Goal: Information Seeking & Learning: Check status

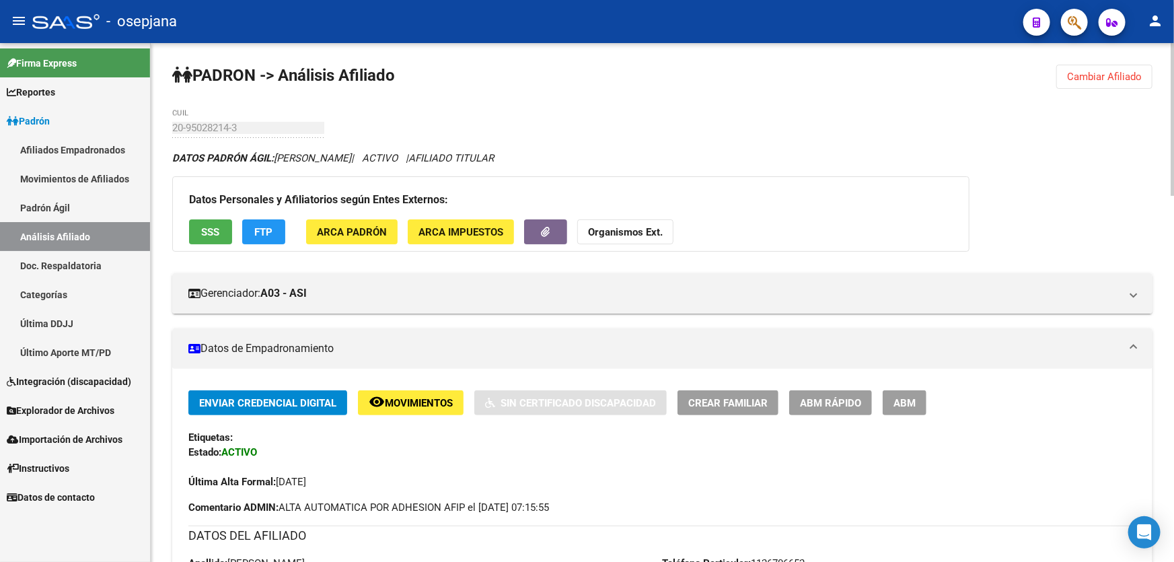
click at [1125, 71] on span "Cambiar Afiliado" at bounding box center [1104, 77] width 75 height 12
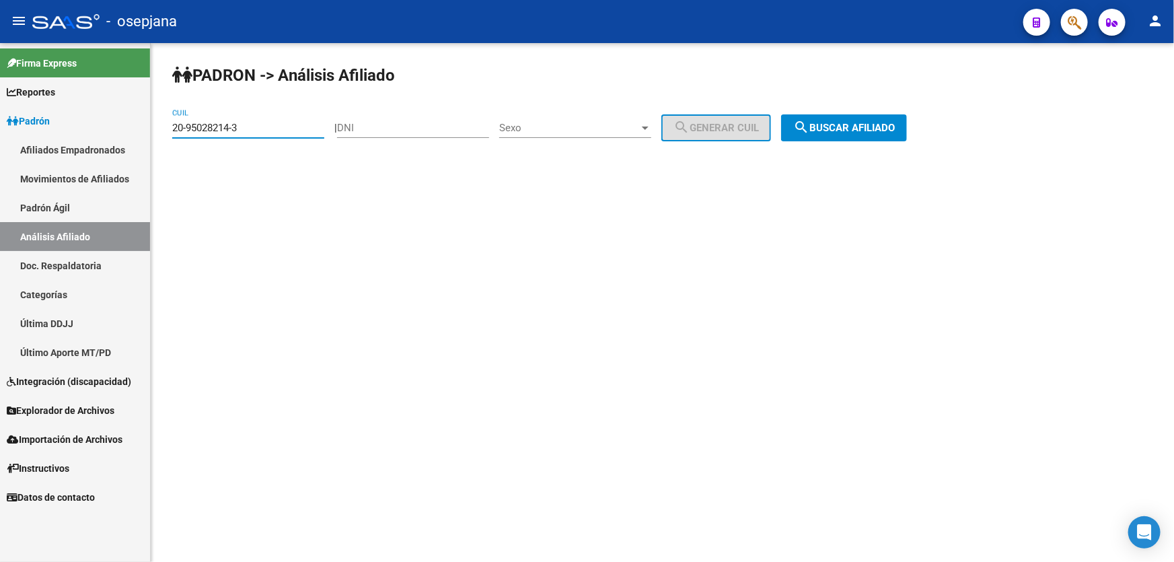
drag, startPoint x: 279, startPoint y: 128, endPoint x: 0, endPoint y: 145, distance: 279.6
click at [0, 145] on mat-sidenav-container "Firma Express Reportes Padrón Traspasos x O.S. Traspasos x Gerenciador Traspaso…" at bounding box center [587, 302] width 1174 height 519
paste input "30576203"
click at [843, 127] on span "search Buscar afiliado" at bounding box center [844, 128] width 102 height 12
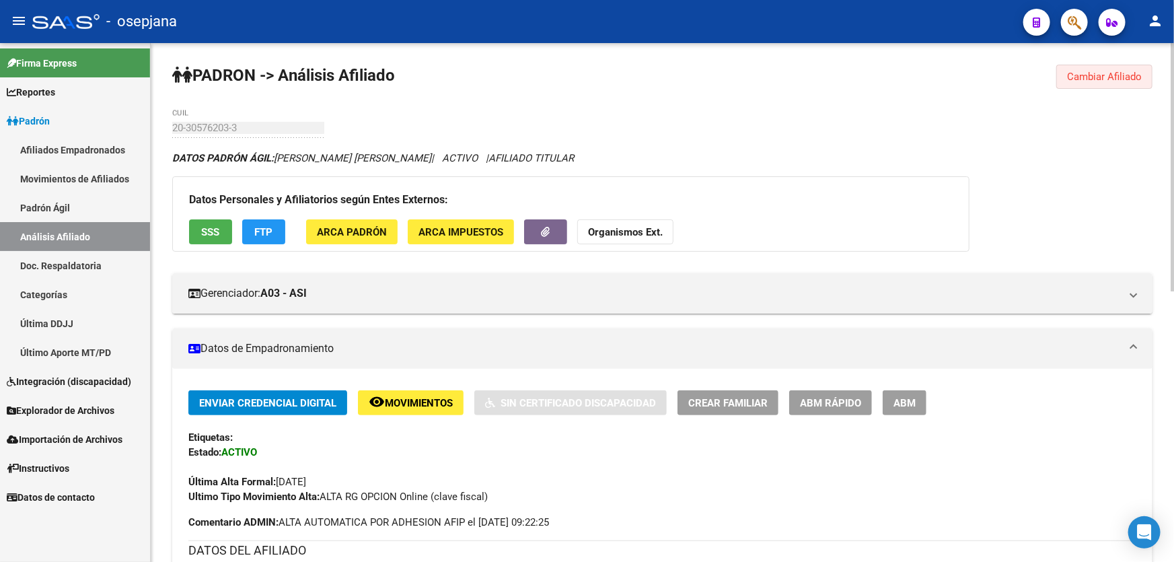
click at [1096, 86] on button "Cambiar Afiliado" at bounding box center [1104, 77] width 96 height 24
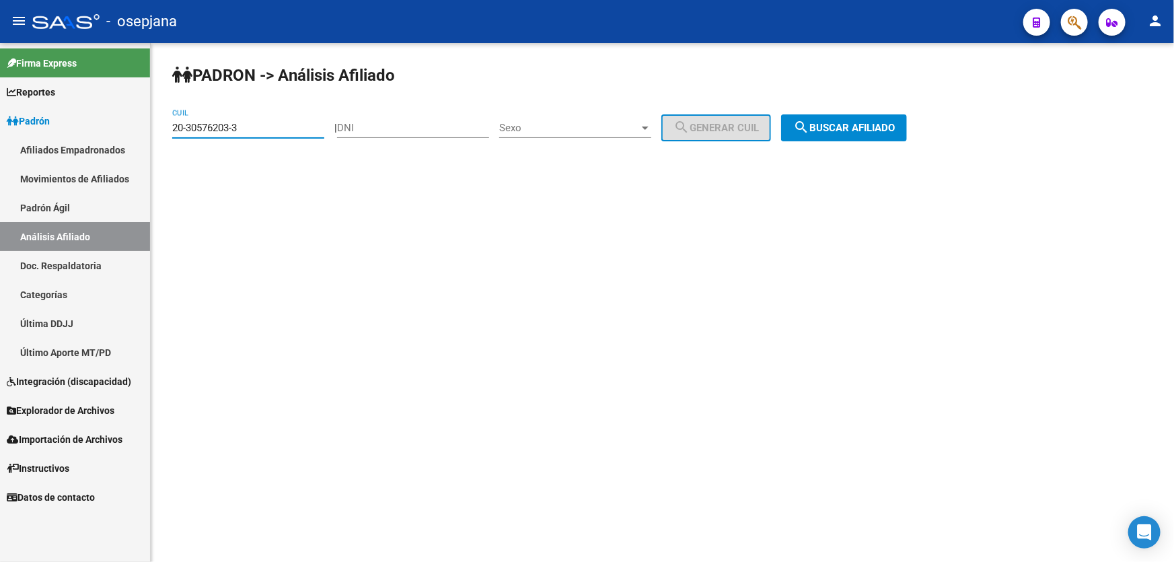
drag, startPoint x: 265, startPoint y: 130, endPoint x: 169, endPoint y: 130, distance: 96.2
click at [169, 130] on div "PADRON -> Análisis Afiliado 20-30576203-3 CUIL | DNI Sexo Sexo search Generar C…" at bounding box center [662, 113] width 1023 height 141
paste input "48841528-0"
click at [861, 128] on span "search Buscar afiliado" at bounding box center [844, 128] width 102 height 12
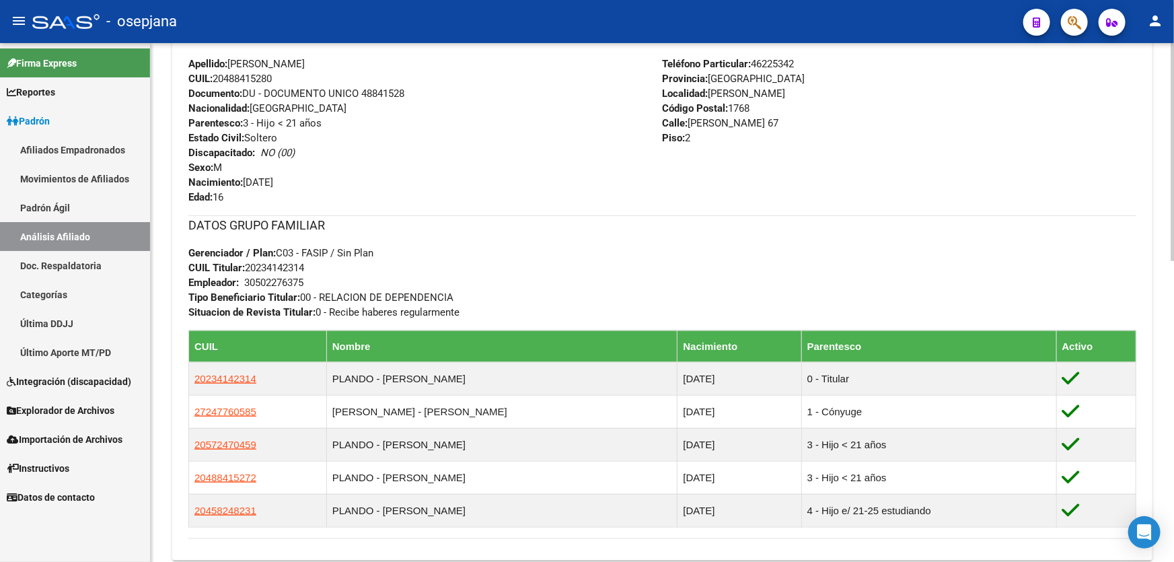
scroll to position [519, 0]
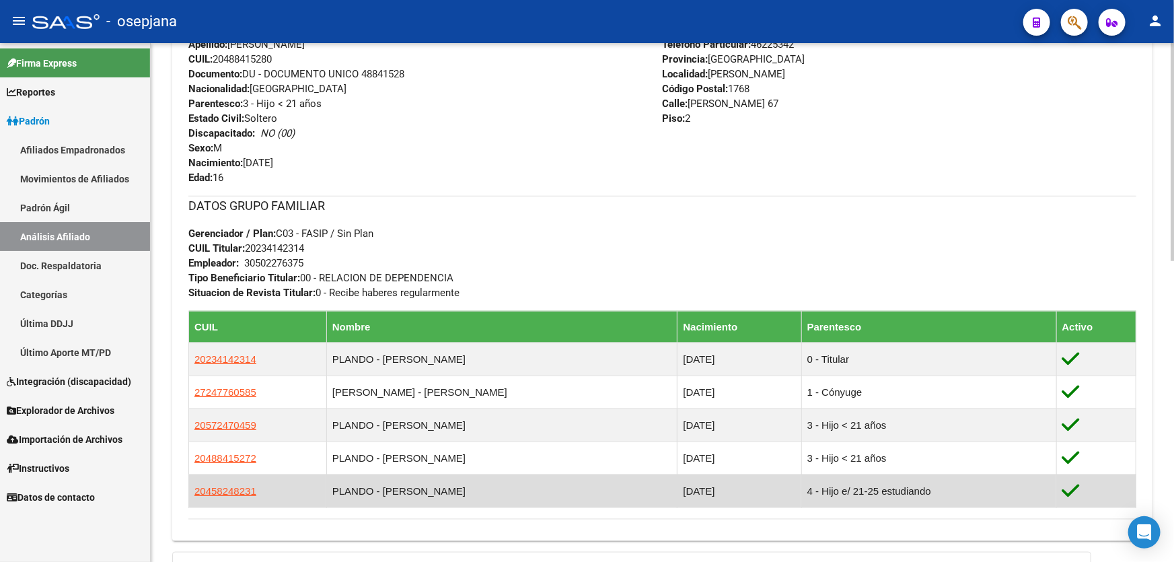
click at [377, 488] on td "PLANDO - [PERSON_NAME]" at bounding box center [501, 490] width 351 height 33
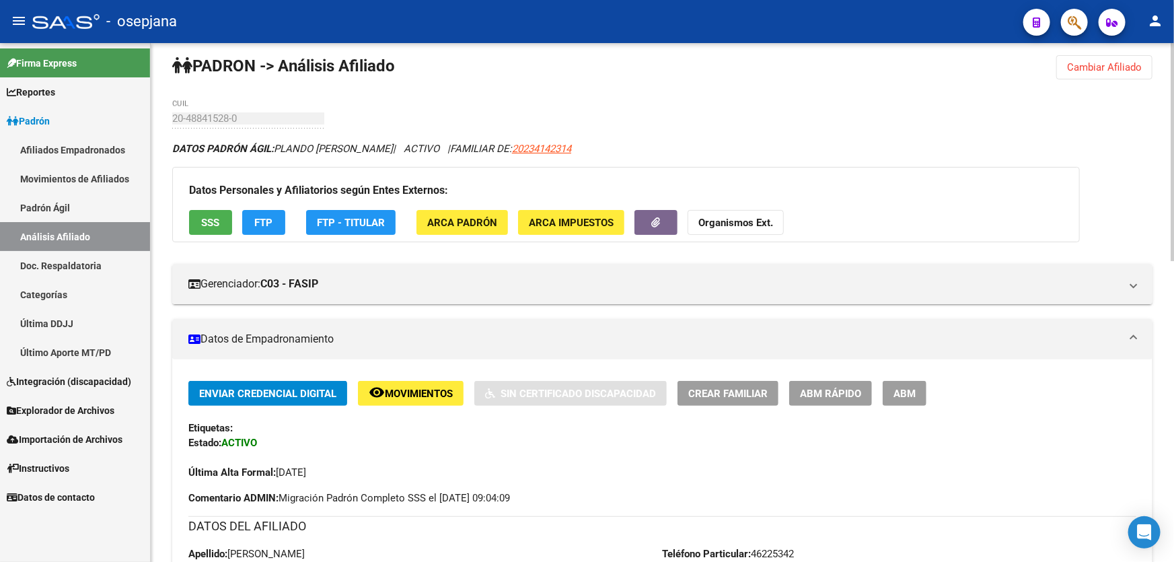
scroll to position [0, 0]
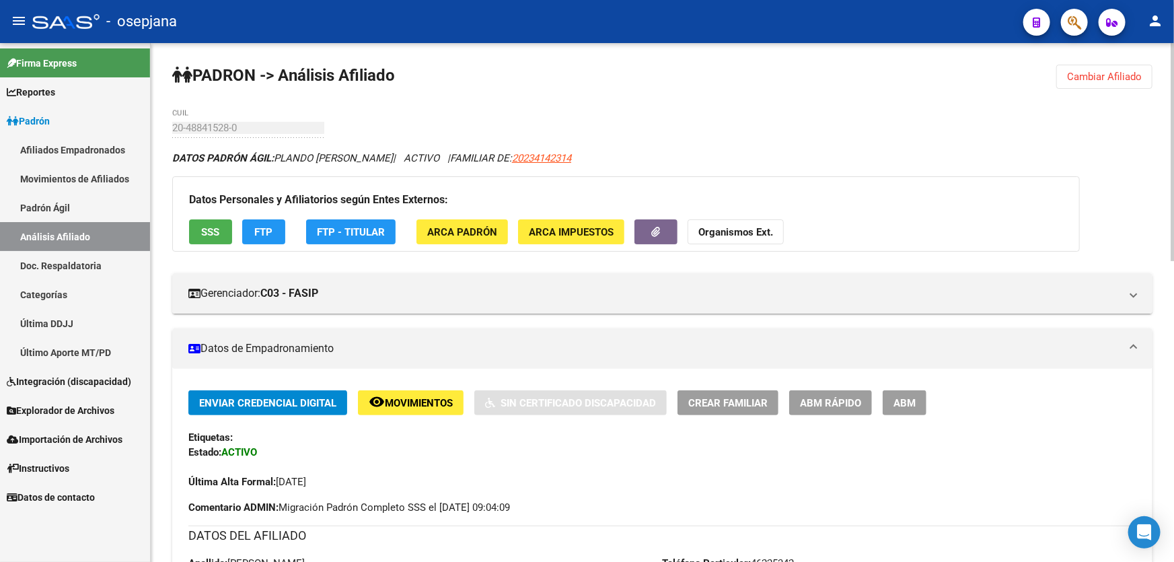
click at [1102, 74] on span "Cambiar Afiliado" at bounding box center [1104, 77] width 75 height 12
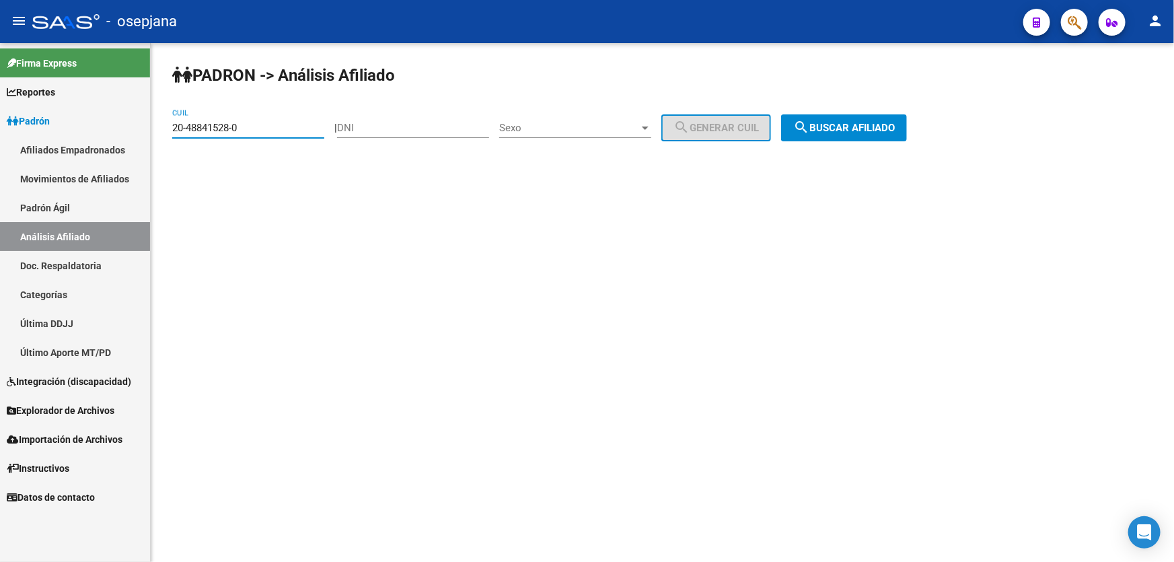
drag, startPoint x: 271, startPoint y: 128, endPoint x: 163, endPoint y: 133, distance: 108.4
click at [163, 133] on div "PADRON -> Análisis Afiliado 20-48841528-0 CUIL | DNI Sexo Sexo search Generar C…" at bounding box center [662, 113] width 1023 height 141
paste input "51704558-7"
type input "20-51704558-7"
click at [864, 133] on button "search Buscar afiliado" at bounding box center [844, 127] width 126 height 27
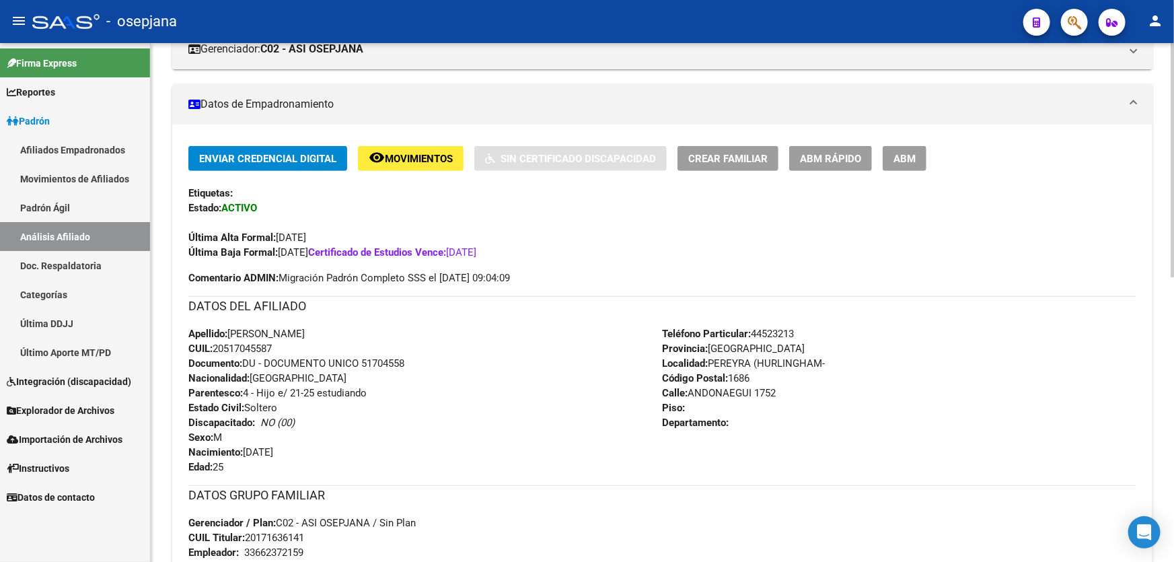
scroll to position [305, 0]
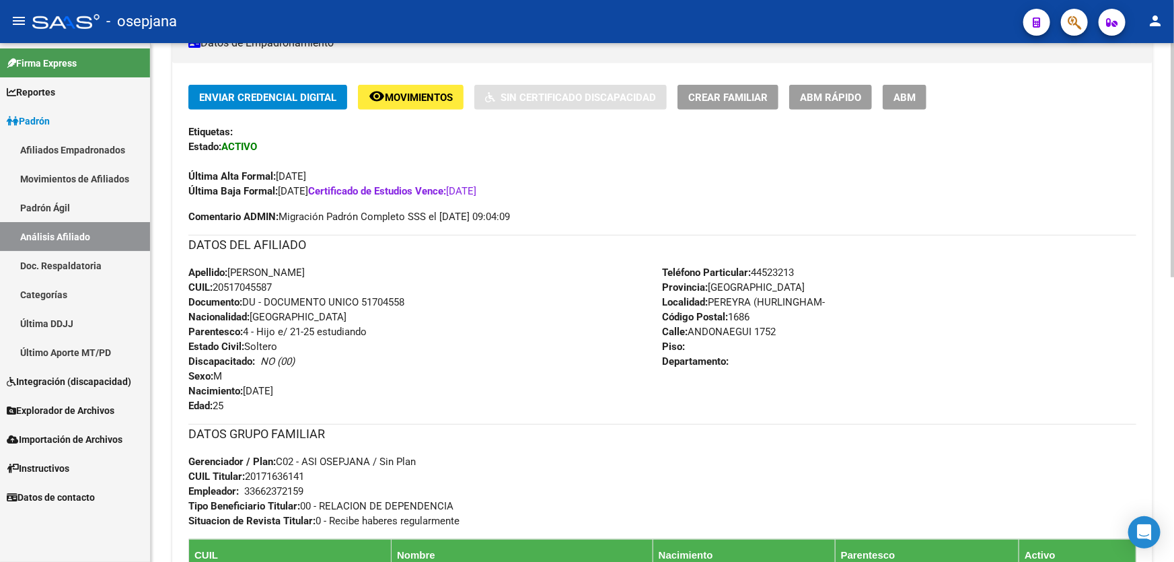
click at [838, 98] on span "ABM Rápido" at bounding box center [830, 97] width 61 height 12
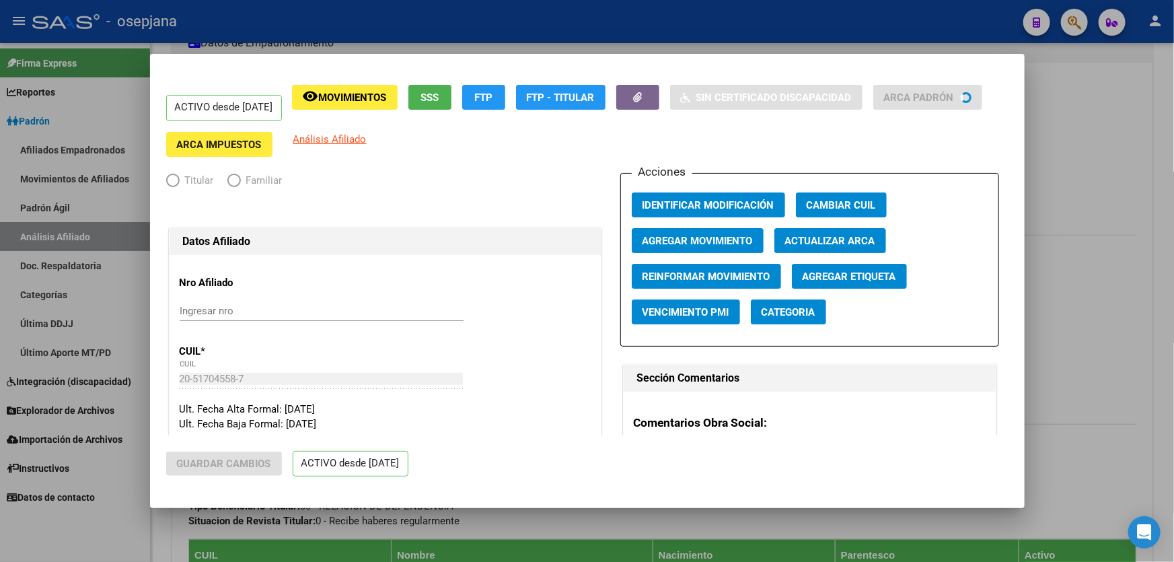
radio input "true"
type input "33-66237215-9"
click at [719, 246] on button "Agregar Movimiento" at bounding box center [698, 240] width 132 height 25
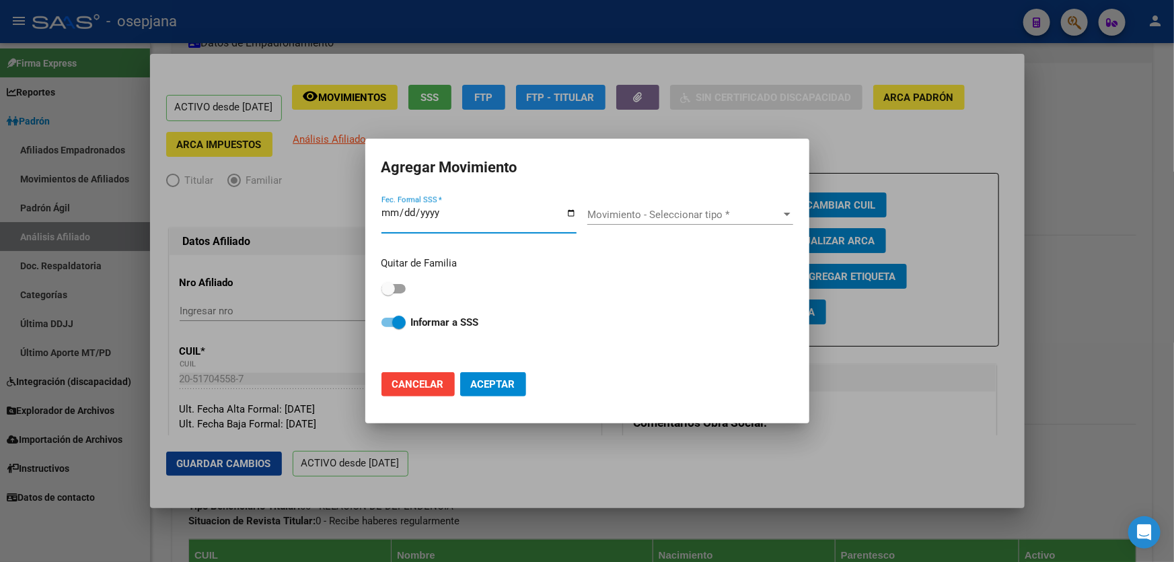
click at [385, 280] on div "Quitar de Familia" at bounding box center [587, 277] width 412 height 42
click at [403, 292] on span at bounding box center [393, 288] width 24 height 9
click at [388, 293] on input "checkbox" at bounding box center [387, 293] width 1 height 1
checkbox input "true"
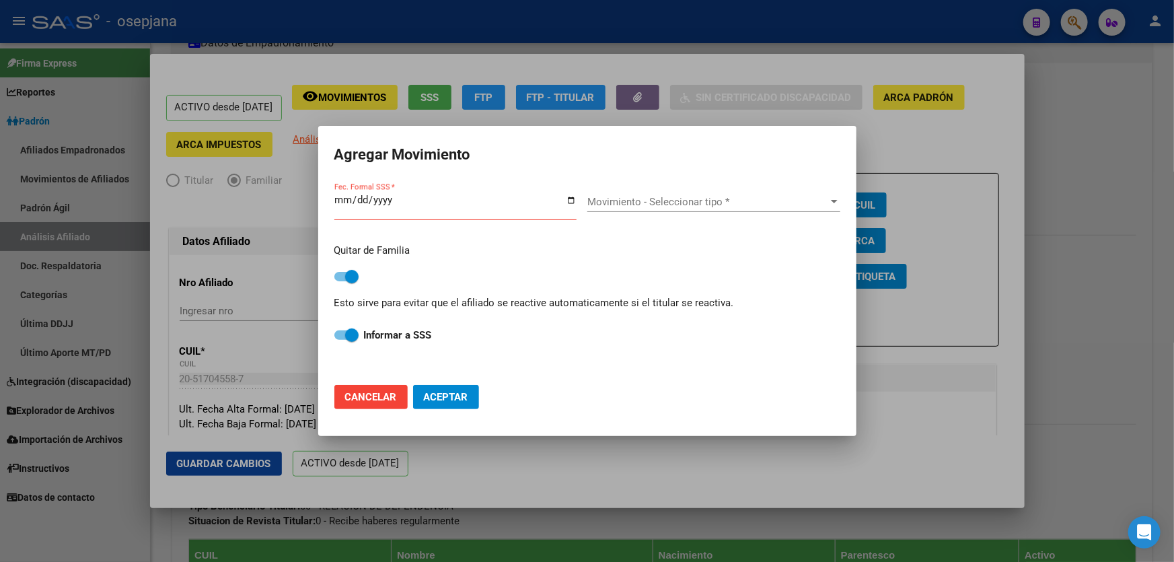
click at [338, 199] on input "Fec. Formal SSS *" at bounding box center [455, 205] width 242 height 22
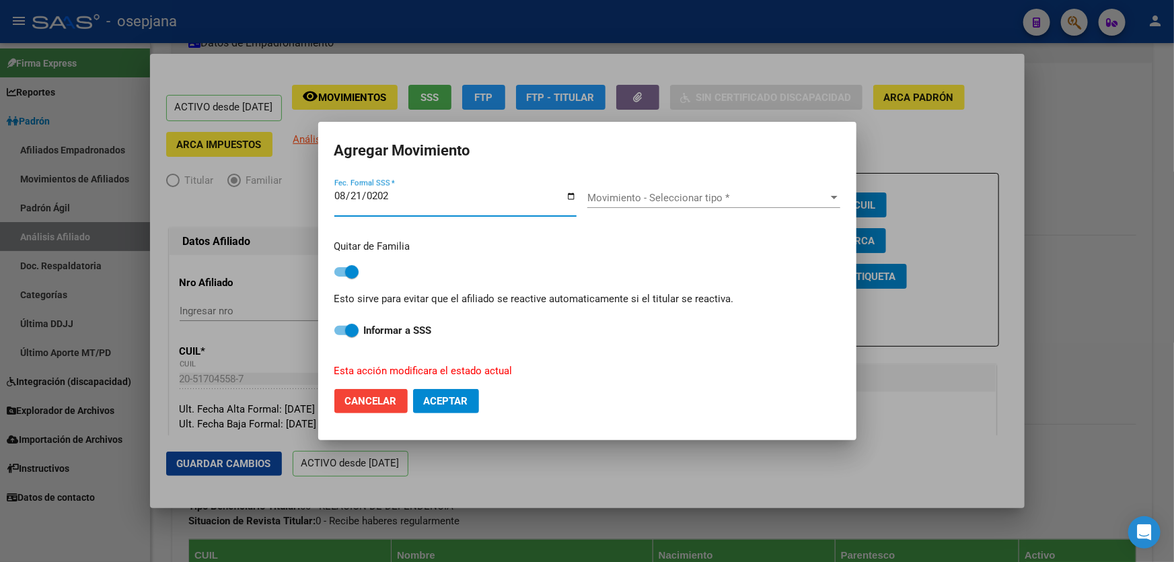
type input "[DATE]"
click at [653, 213] on div "Movimiento - Seleccionar tipo * Movimiento - Seleccionar tipo *" at bounding box center [713, 204] width 253 height 33
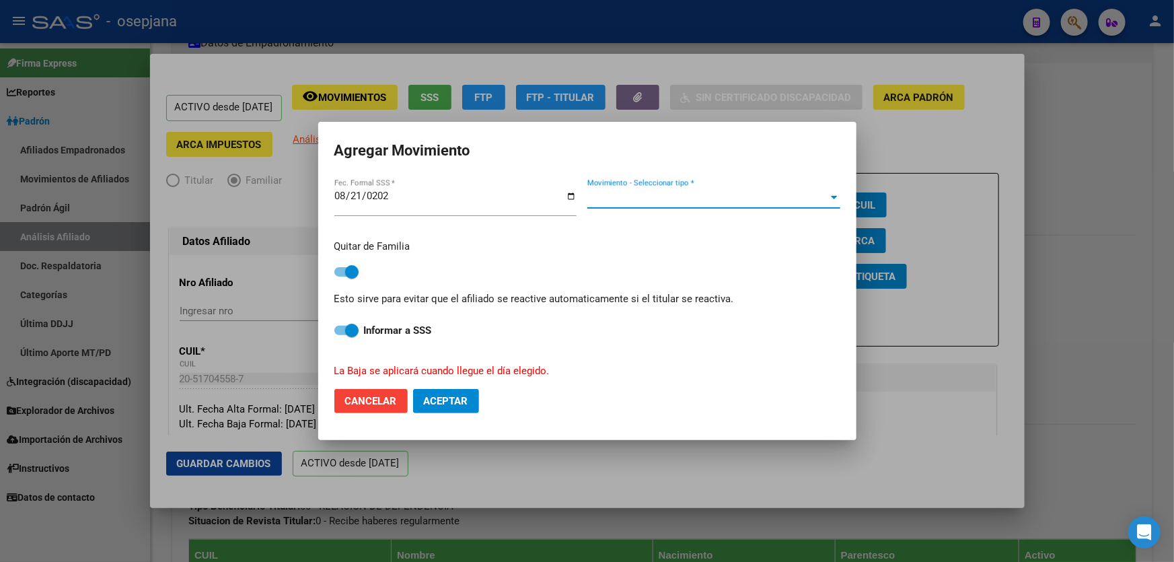
click at [664, 203] on span "Movimiento - Seleccionar tipo *" at bounding box center [707, 198] width 241 height 12
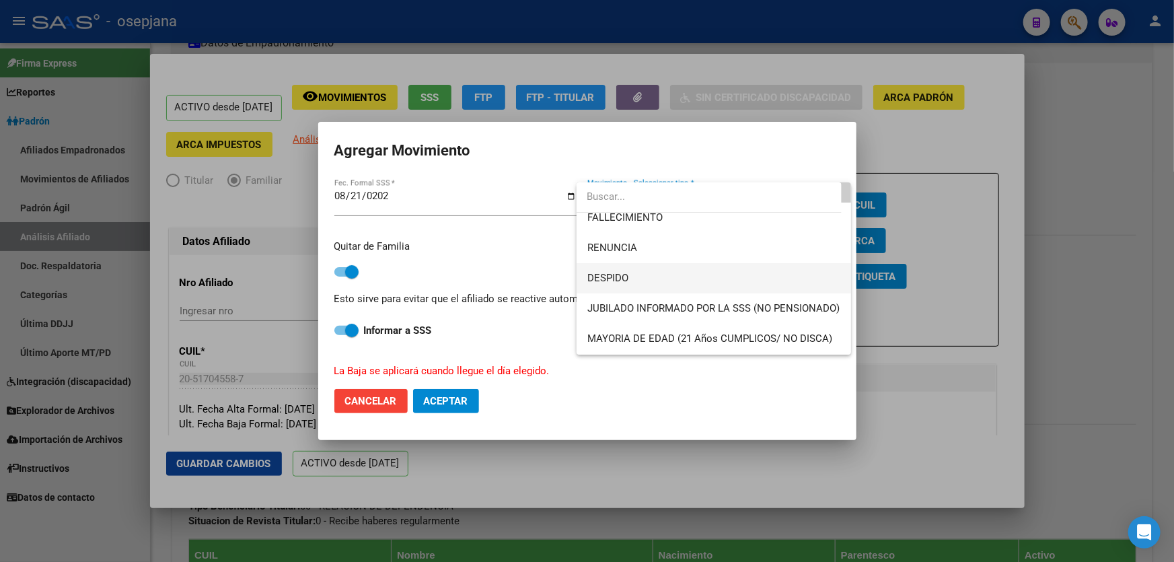
scroll to position [122, 0]
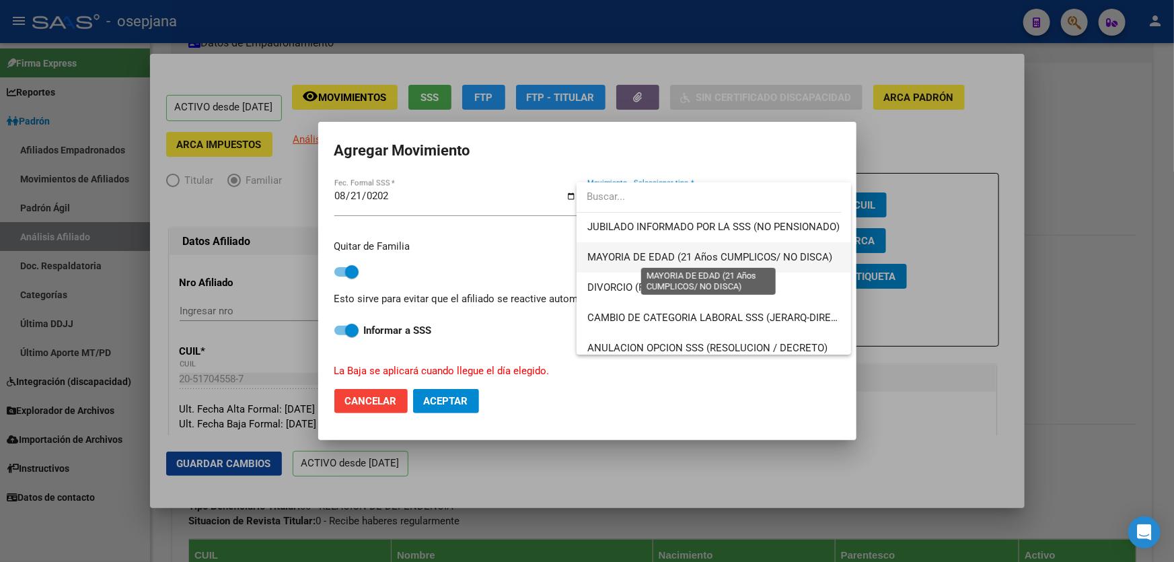
click at [656, 256] on span "MAYORIA DE EDAD (21 Años CUMPLICOS/ NO DISCA)" at bounding box center [709, 257] width 245 height 12
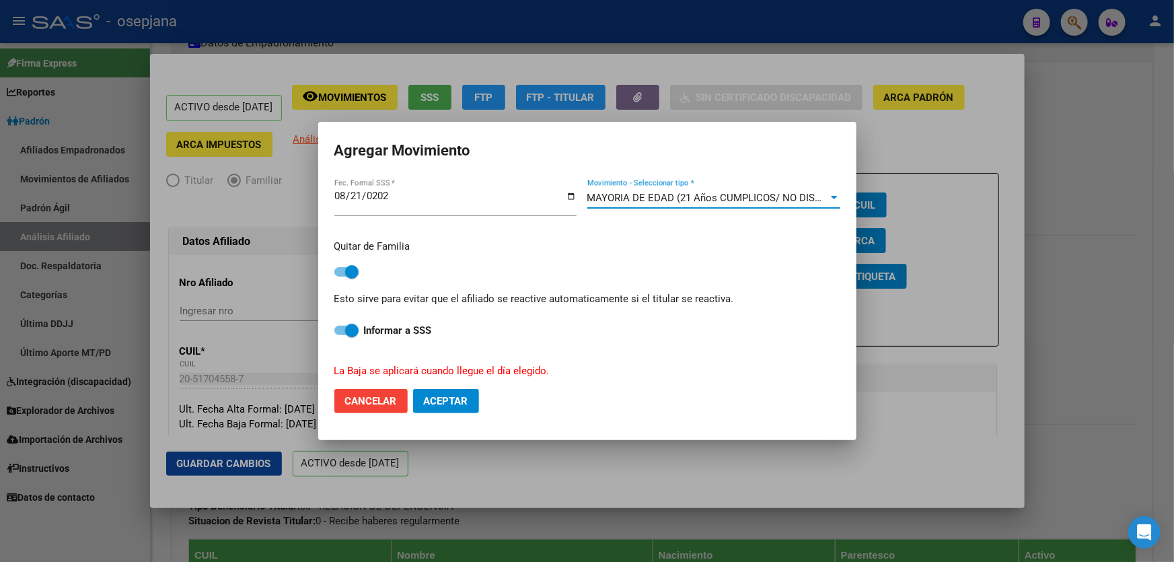
click at [438, 416] on mat-dialog-actions "Cancelar Aceptar" at bounding box center [587, 401] width 506 height 46
click at [420, 402] on button "Aceptar" at bounding box center [446, 401] width 66 height 24
checkbox input "false"
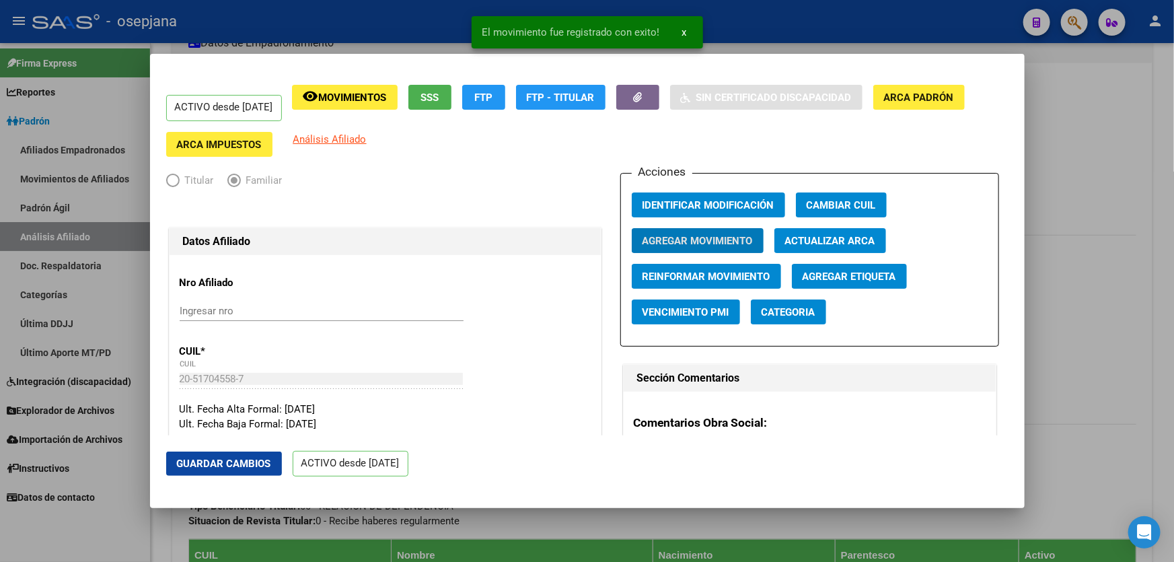
click at [265, 449] on mat-dialog-actions "Guardar Cambios ACTIVO desde [DATE]" at bounding box center [587, 463] width 842 height 57
click at [232, 463] on span "Guardar Cambios" at bounding box center [224, 463] width 94 height 12
click at [1111, 340] on div at bounding box center [587, 281] width 1174 height 562
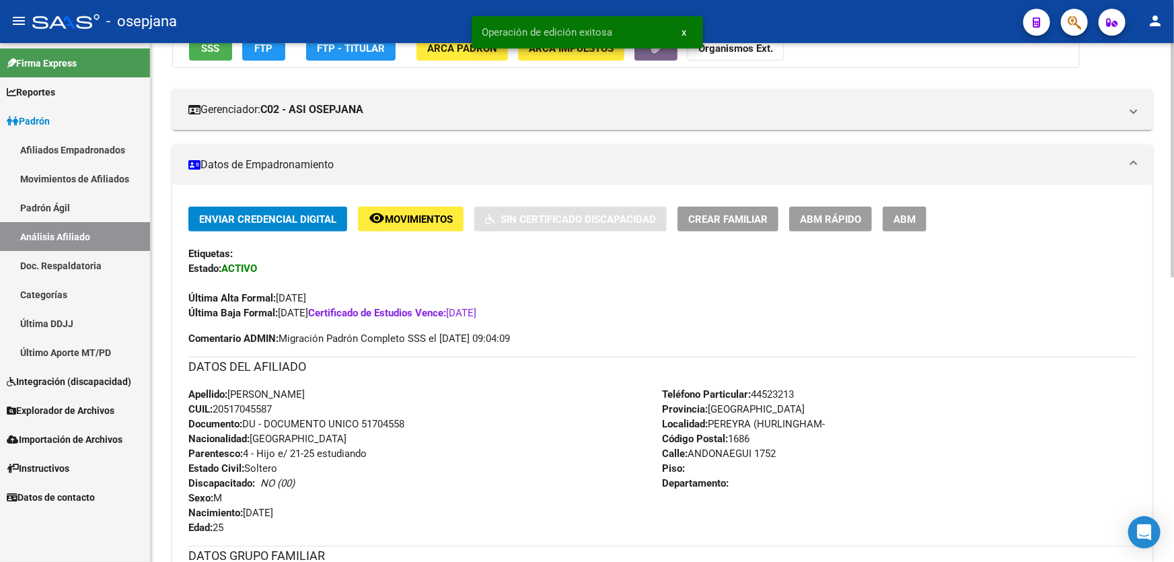
scroll to position [183, 0]
click at [393, 214] on span "Movimientos" at bounding box center [419, 220] width 68 height 12
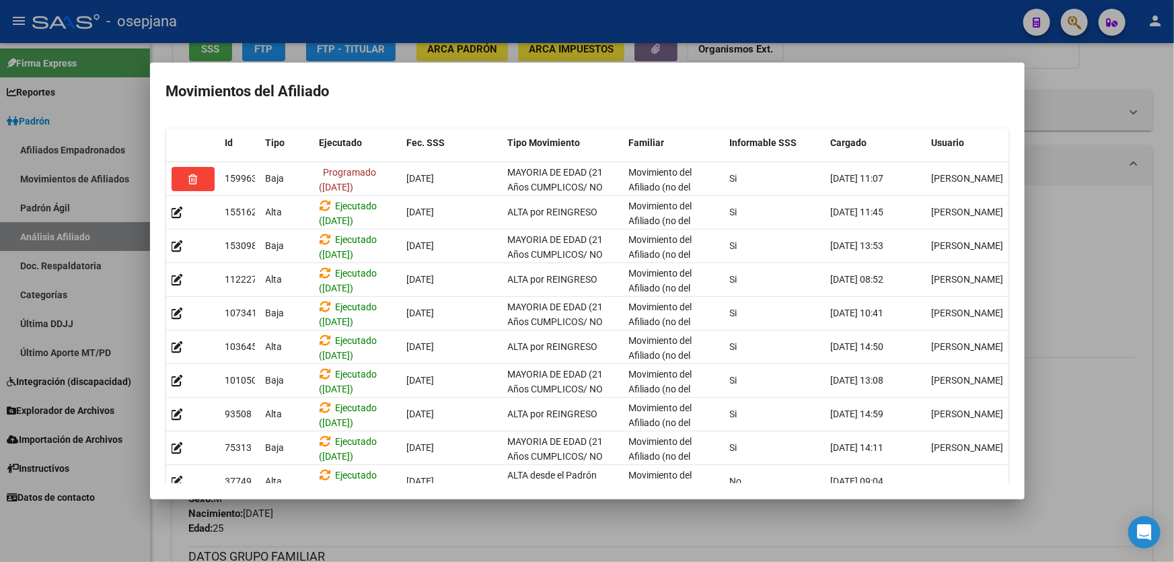
click at [1099, 273] on div at bounding box center [587, 281] width 1174 height 562
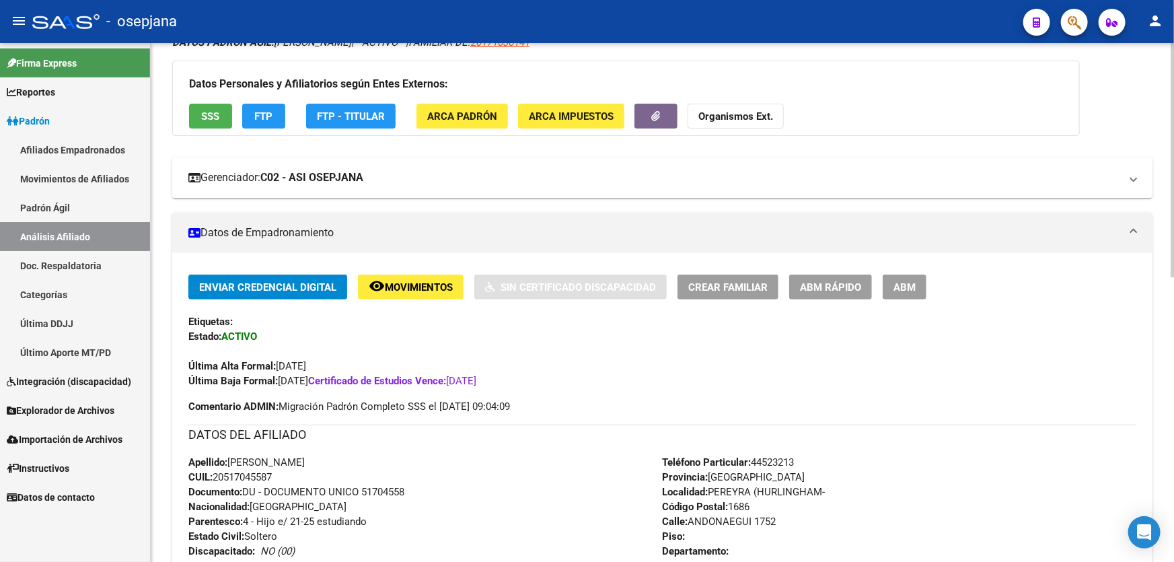
scroll to position [0, 0]
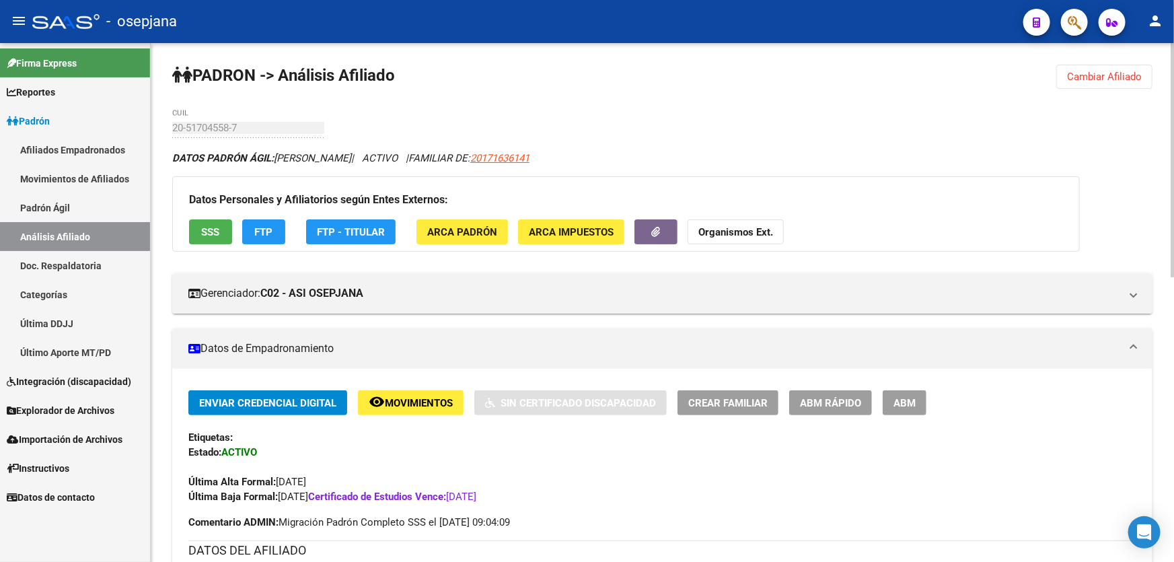
click at [1085, 71] on span "Cambiar Afiliado" at bounding box center [1104, 77] width 75 height 12
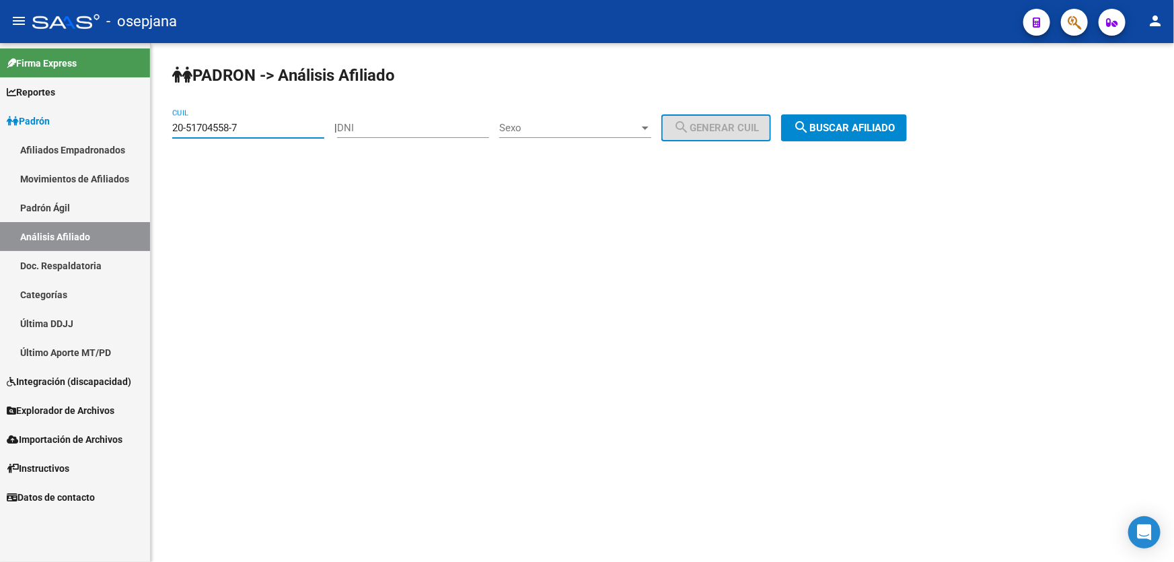
drag, startPoint x: 258, startPoint y: 124, endPoint x: 161, endPoint y: 133, distance: 96.6
click at [161, 133] on div "PADRON -> Análisis Afiliado 20-51704558-7 CUIL | DNI Sexo Sexo search Generar C…" at bounding box center [662, 113] width 1023 height 141
paste input "39553760-2"
click at [871, 126] on span "search Buscar afiliado" at bounding box center [844, 128] width 102 height 12
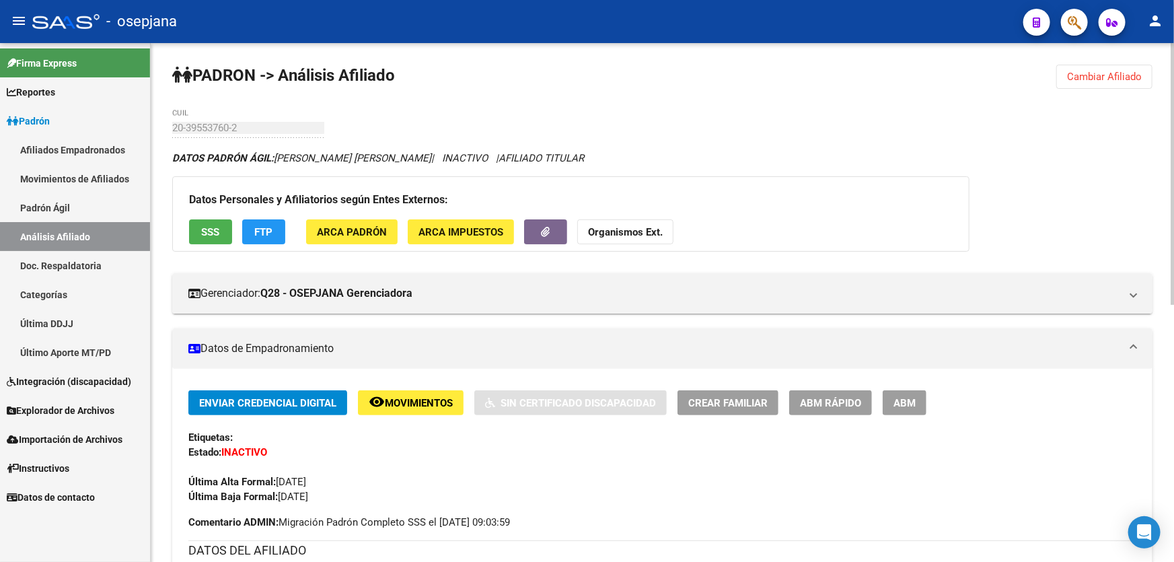
click at [1091, 69] on button "Cambiar Afiliado" at bounding box center [1104, 77] width 96 height 24
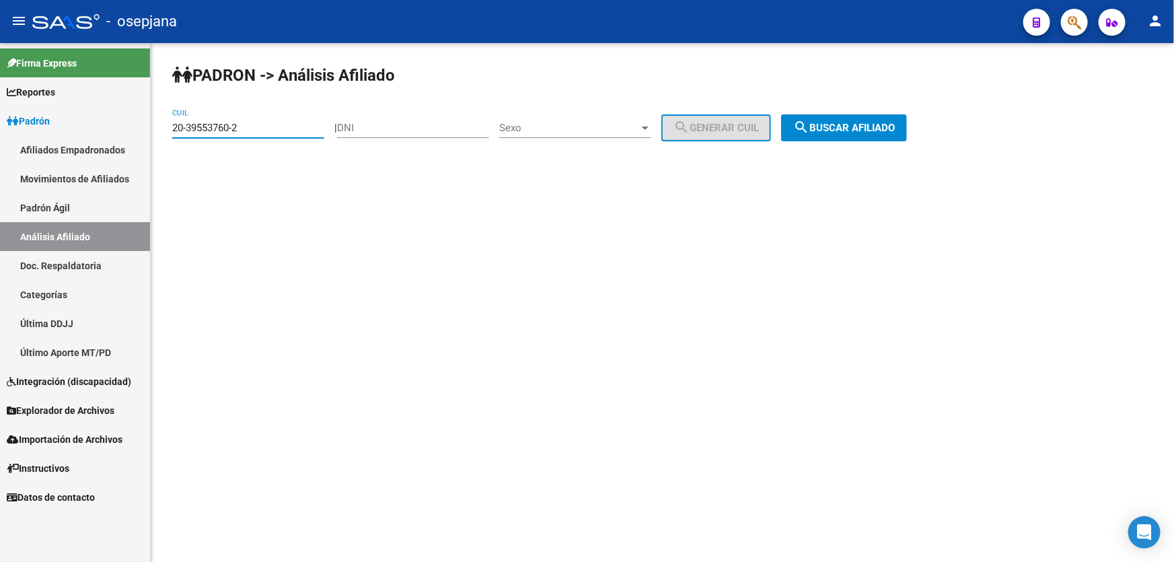
drag, startPoint x: 264, startPoint y: 123, endPoint x: 160, endPoint y: 128, distance: 104.4
click at [160, 128] on div "PADRON -> Análisis Afiliado 20-39553760-2 CUIL | DNI Sexo Sexo search Generar C…" at bounding box center [662, 113] width 1023 height 141
paste input "14627143-0"
type input "20-14627143-0"
click at [891, 122] on span "search Buscar afiliado" at bounding box center [844, 128] width 102 height 12
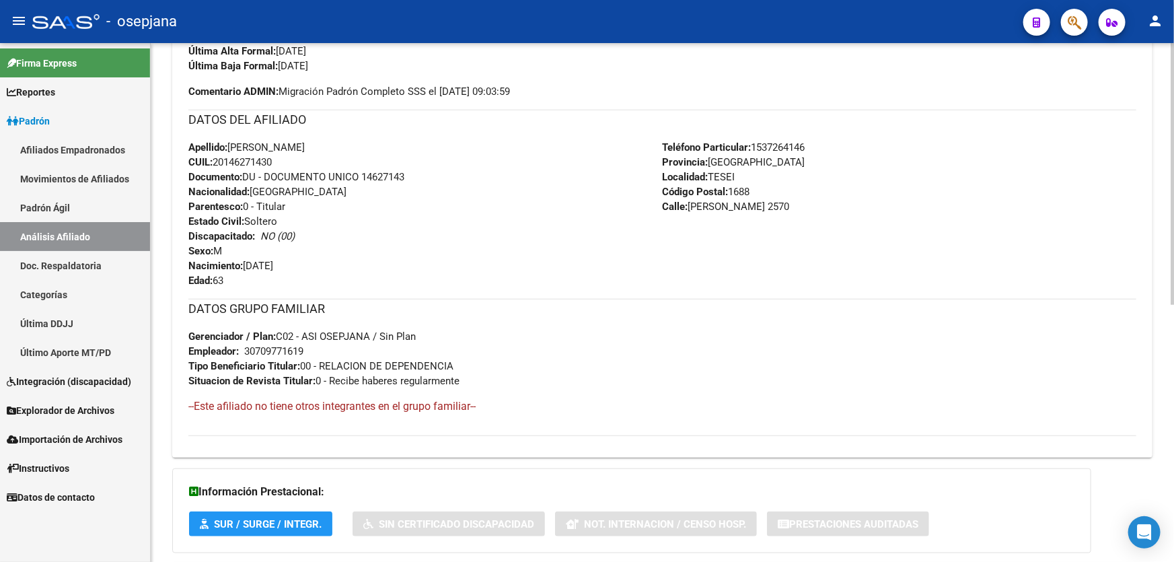
scroll to position [510, 0]
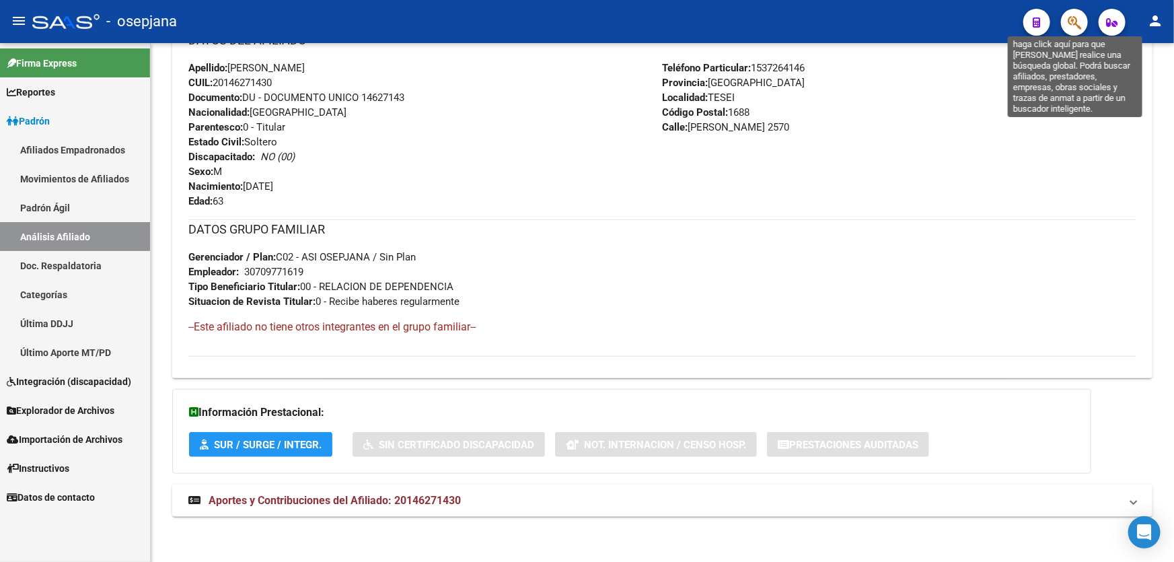
click at [1068, 24] on icon "button" at bounding box center [1073, 22] width 13 height 15
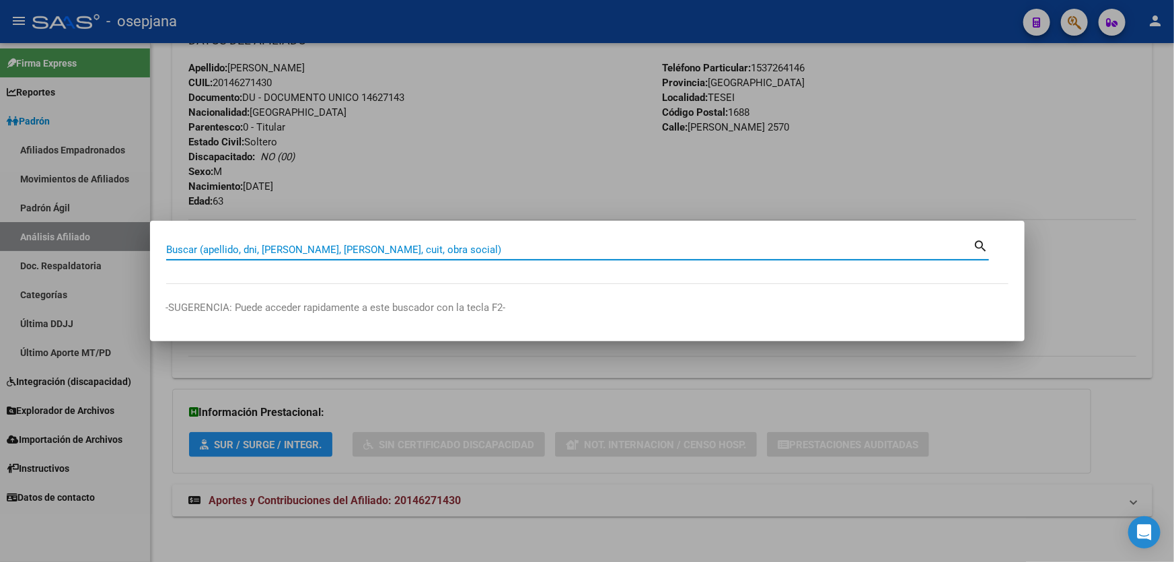
paste input "27-18880644-4"
type input "27188806444"
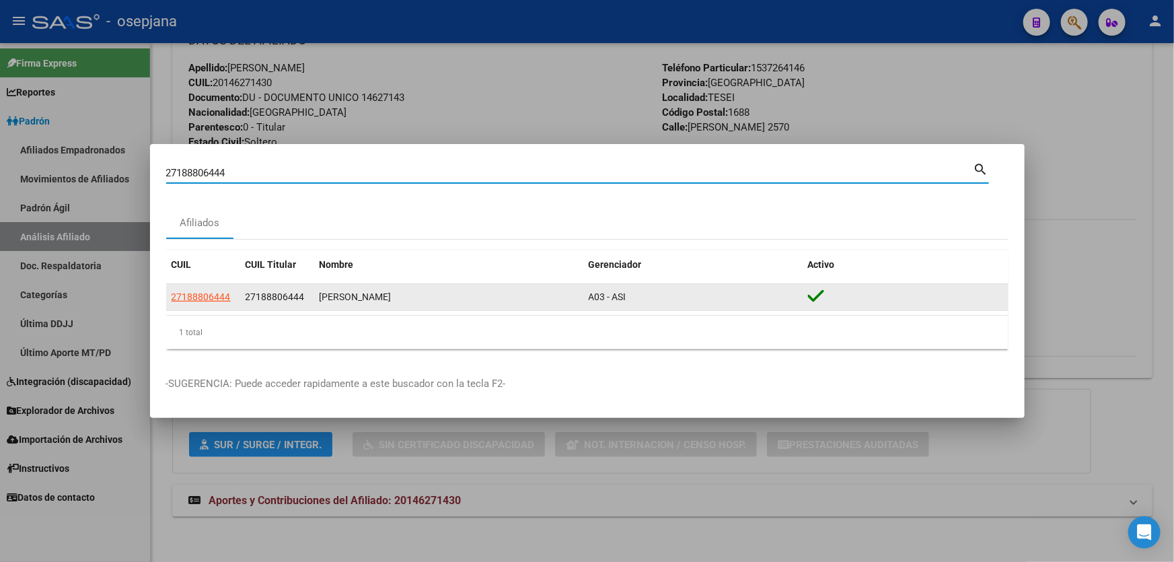
click at [288, 299] on span "27188806444" at bounding box center [274, 296] width 59 height 11
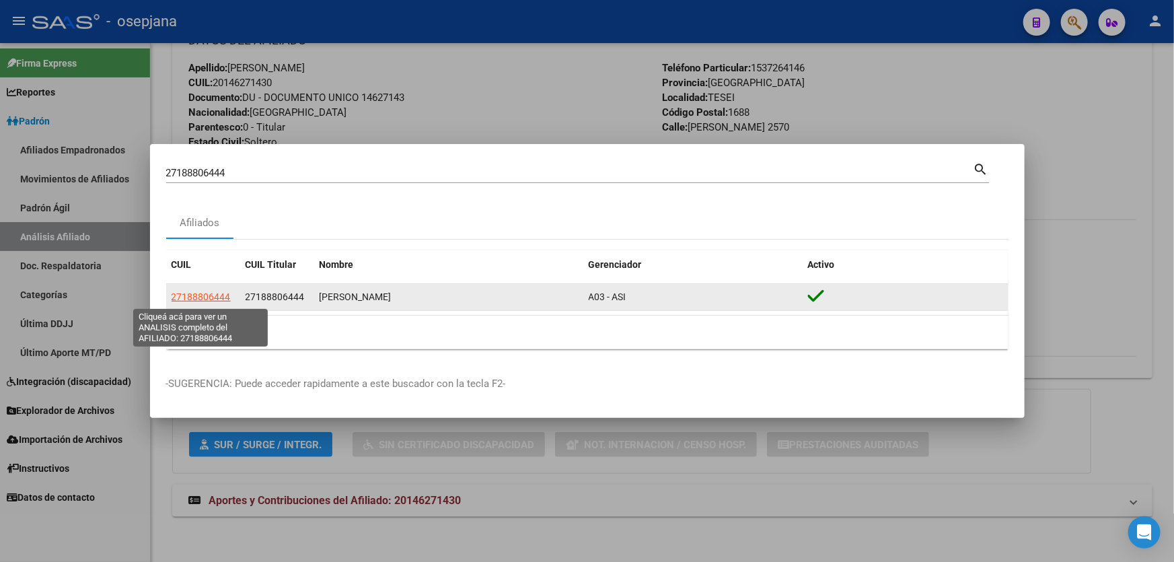
click at [211, 301] on span "27188806444" at bounding box center [201, 296] width 59 height 11
type textarea "27188806444"
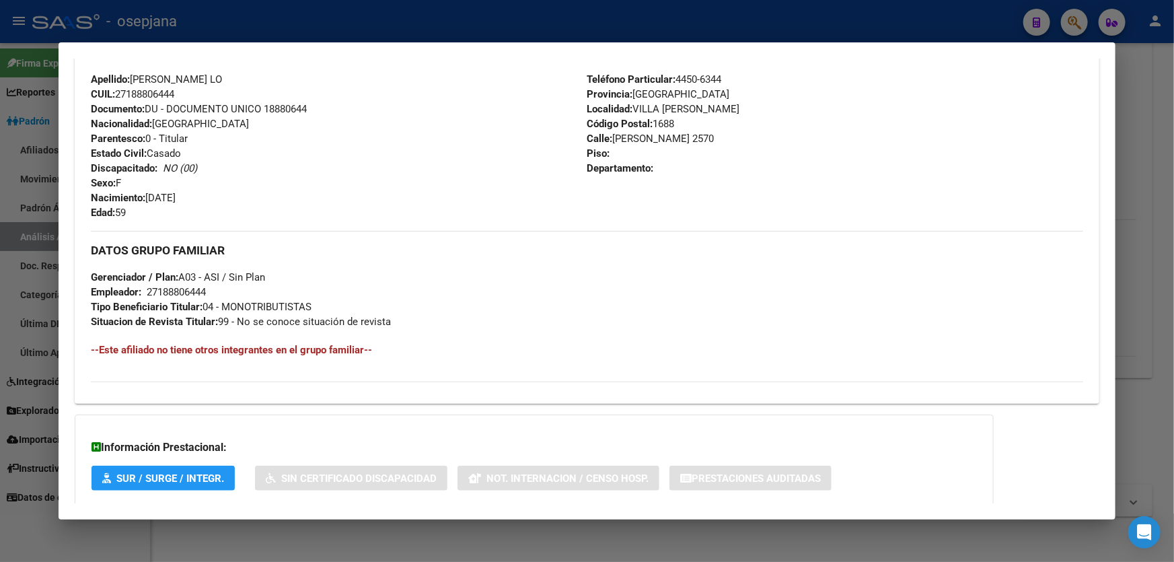
scroll to position [547, 0]
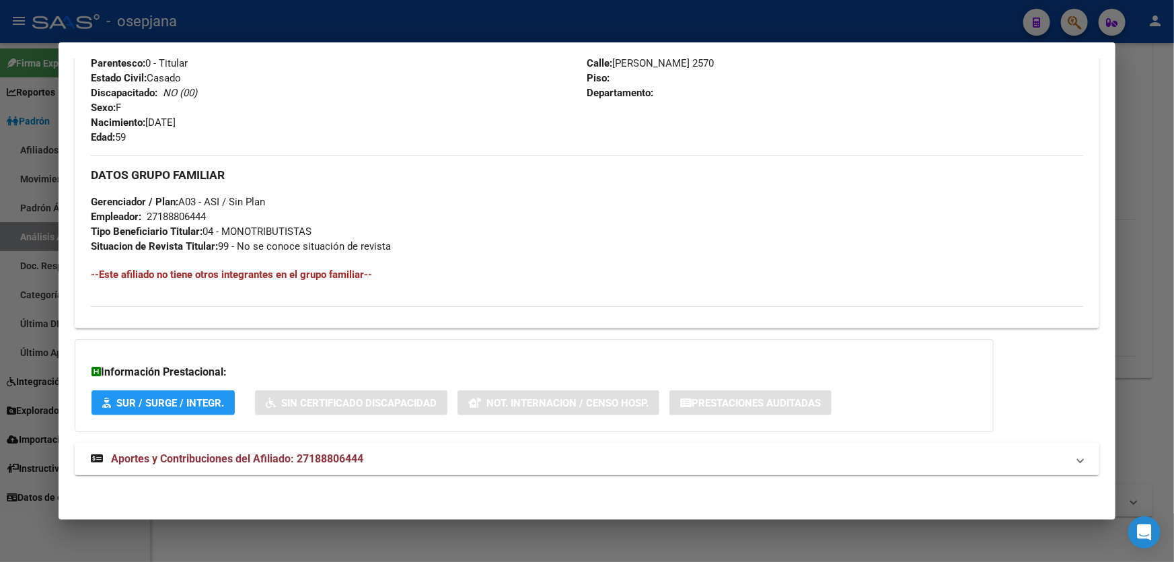
click at [400, 459] on mat-panel-title "Aportes y Contribuciones del Afiliado: 27188806444" at bounding box center [579, 459] width 976 height 16
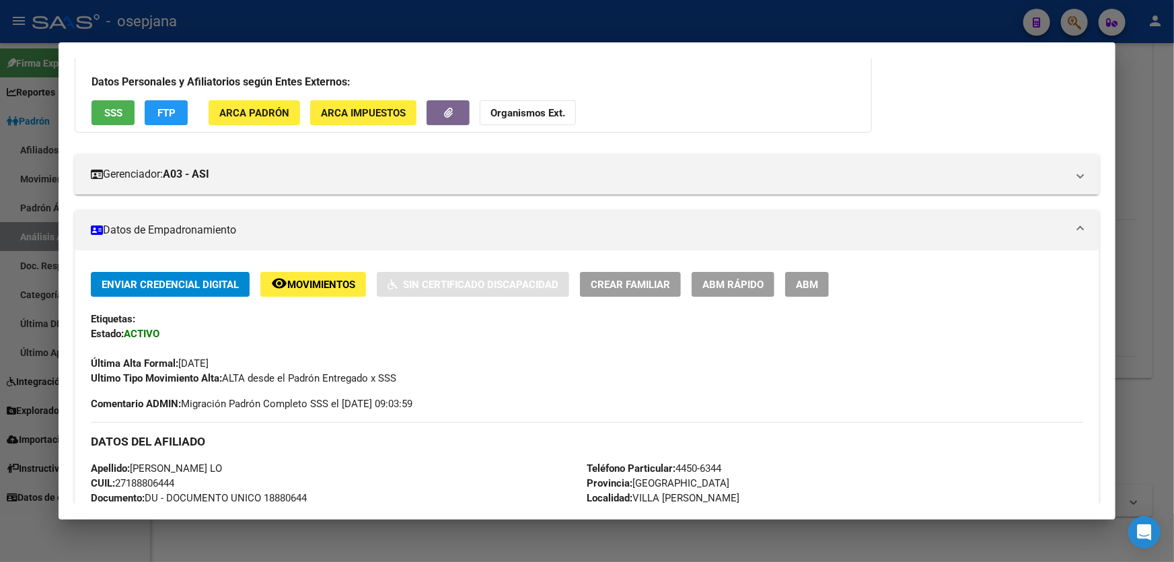
scroll to position [58, 0]
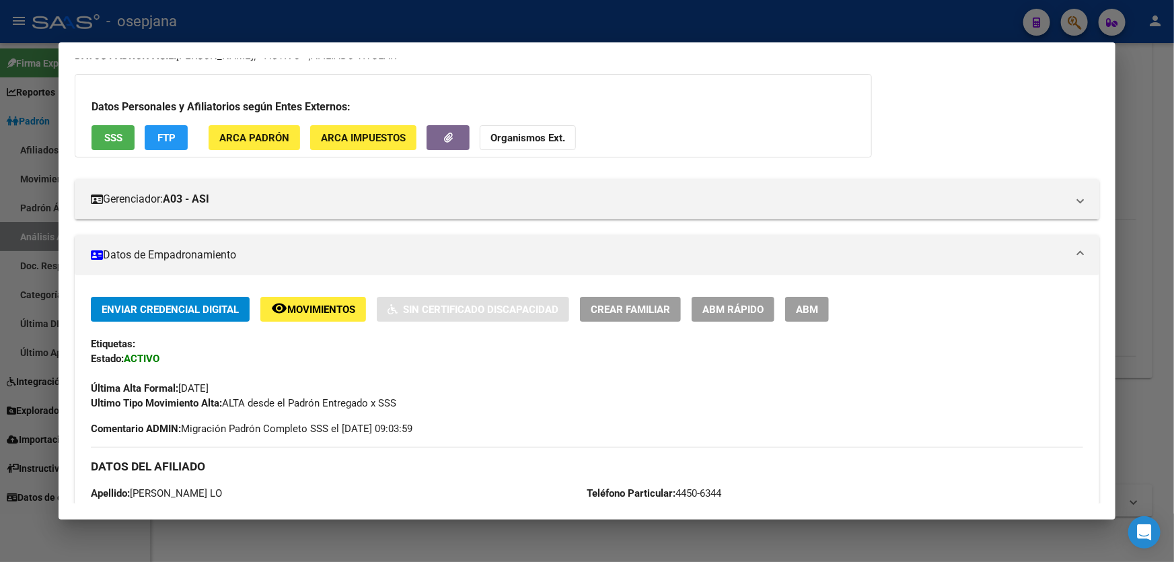
click at [122, 138] on span "SSS" at bounding box center [113, 138] width 18 height 12
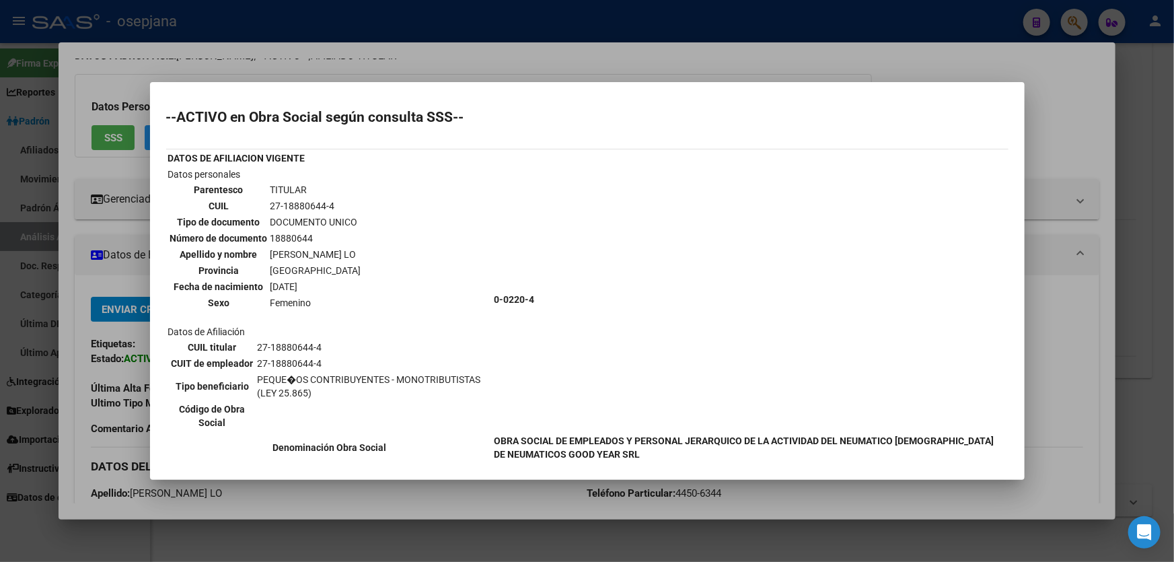
click at [1173, 119] on div at bounding box center [587, 281] width 1174 height 562
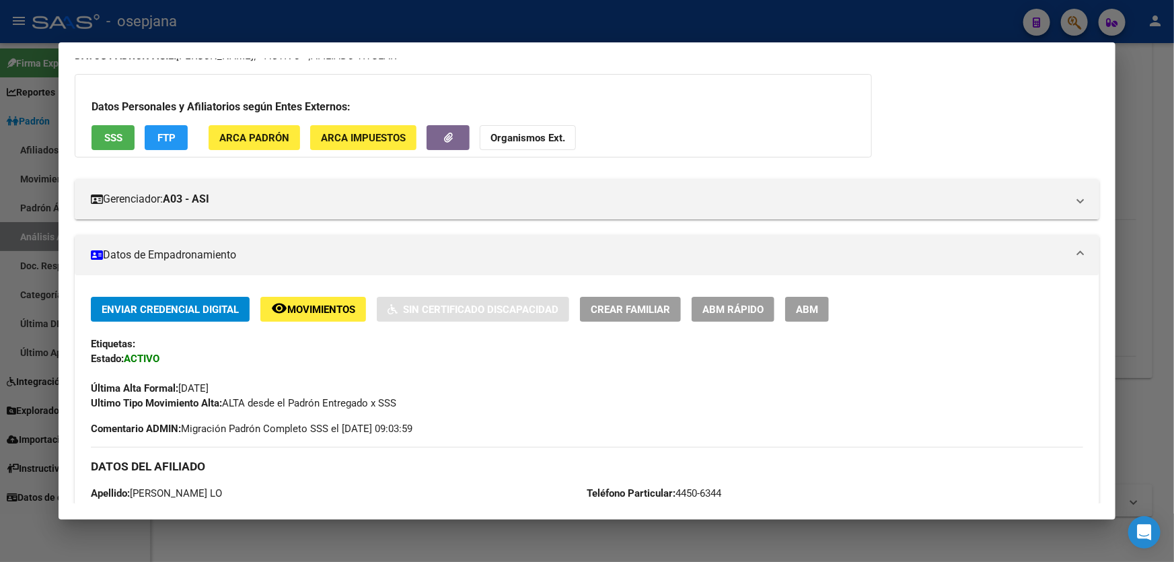
click at [1173, 119] on div at bounding box center [587, 281] width 1174 height 562
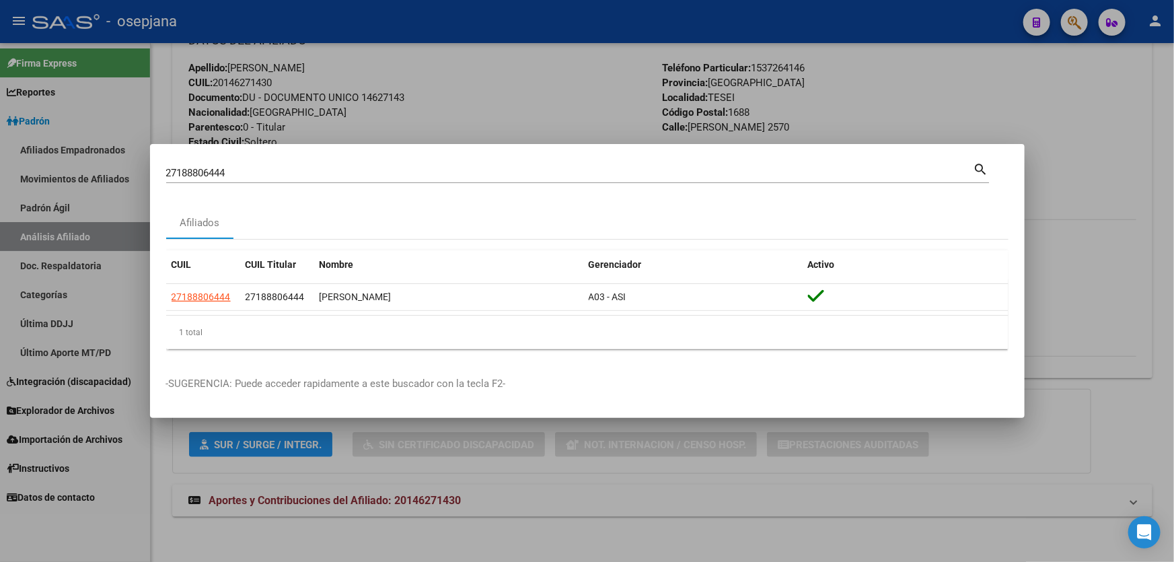
click at [1173, 119] on div at bounding box center [587, 281] width 1174 height 562
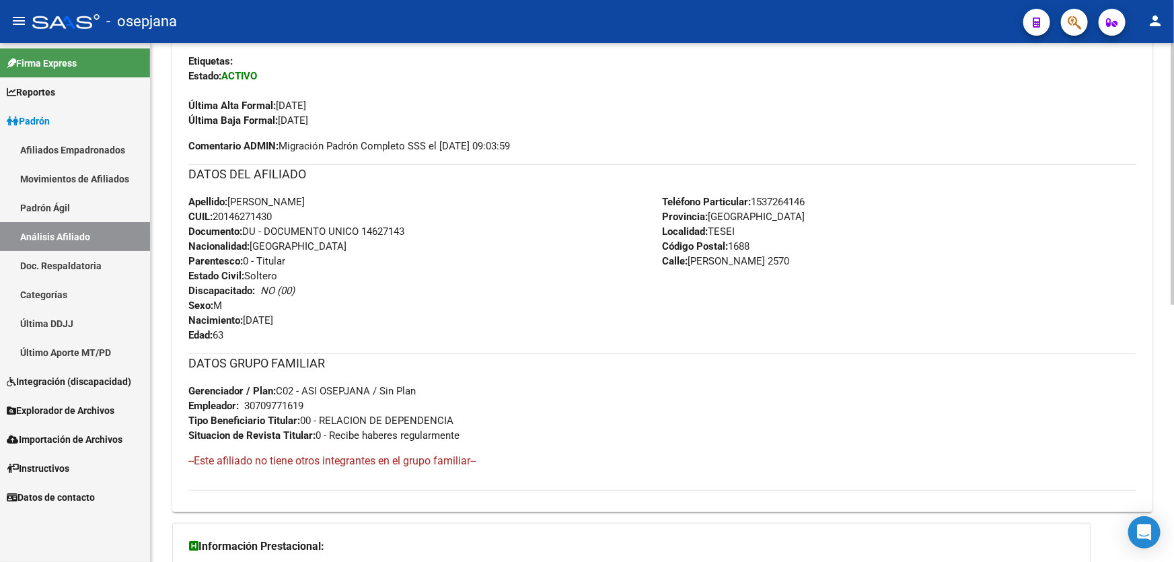
scroll to position [510, 0]
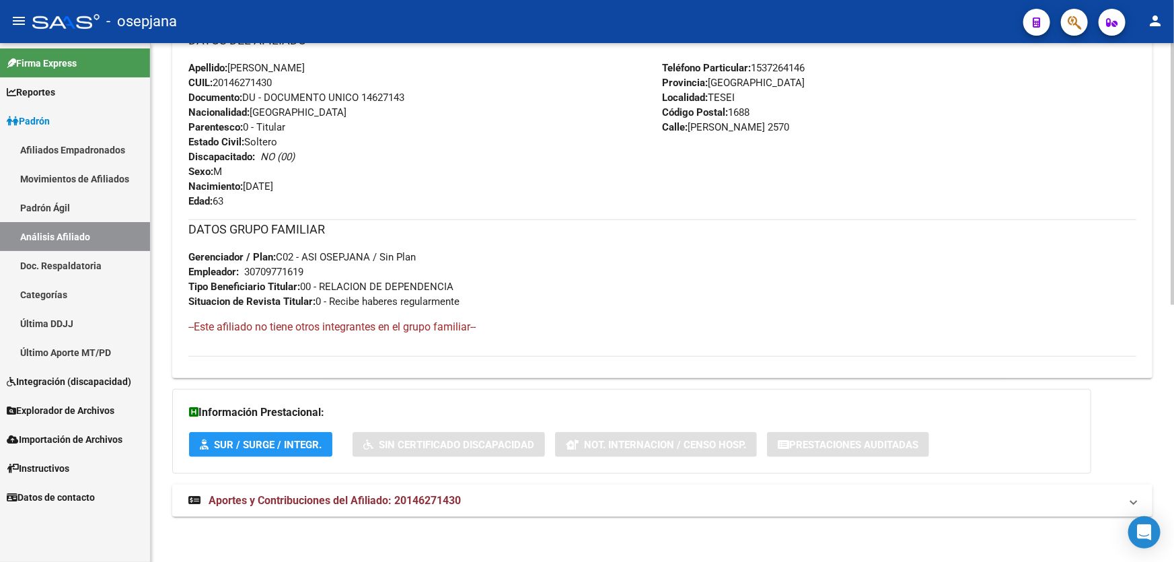
click at [504, 506] on mat-expansion-panel-header "Aportes y Contribuciones del Afiliado: 20146271430" at bounding box center [662, 500] width 980 height 32
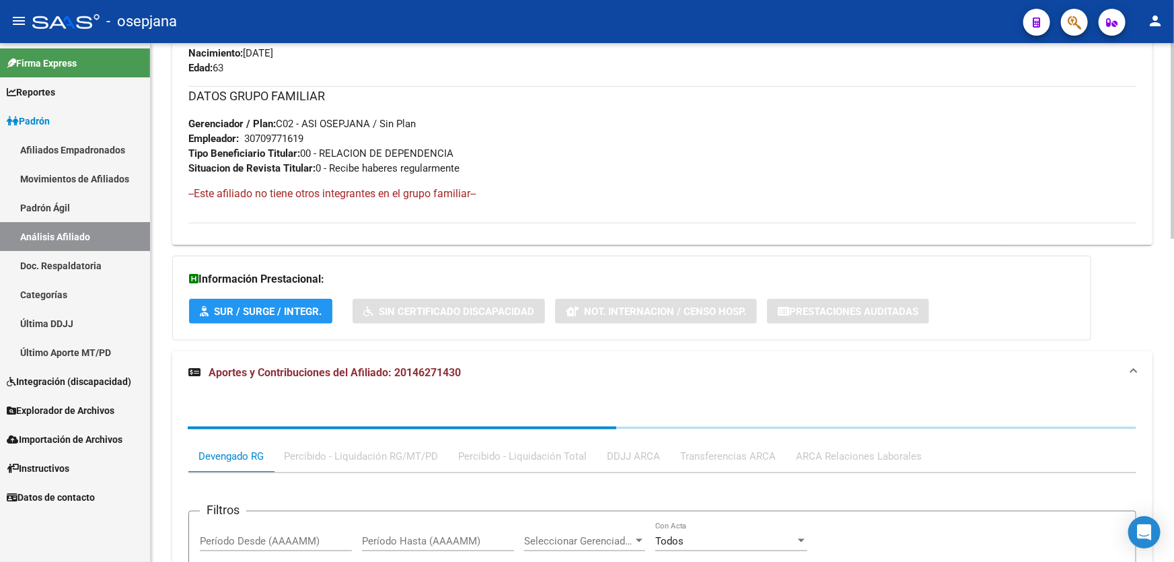
scroll to position [815, 0]
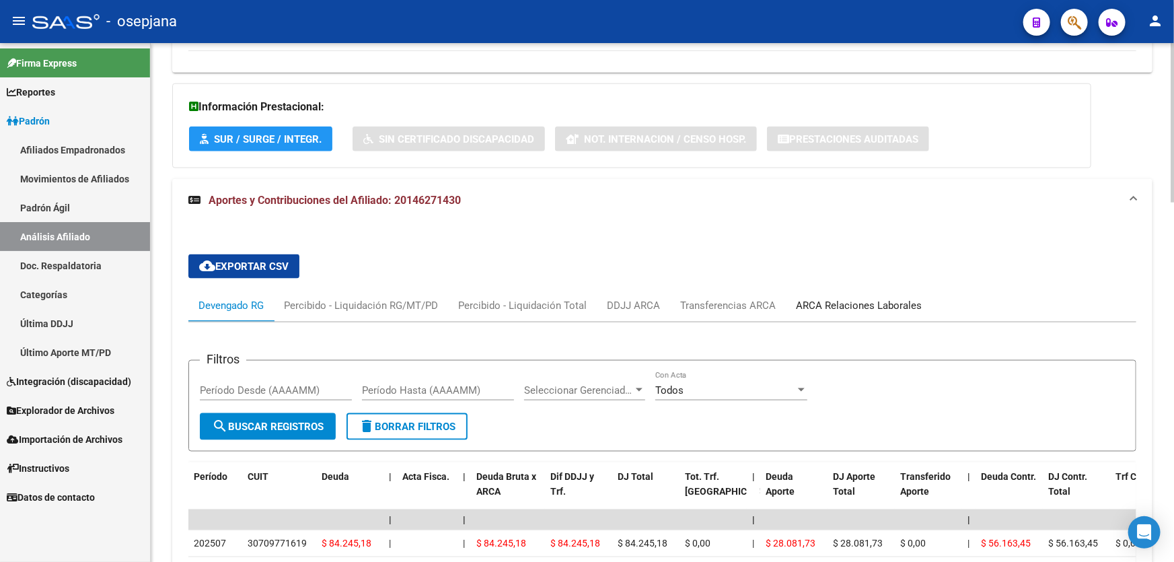
click at [893, 311] on div "ARCA Relaciones Laborales" at bounding box center [859, 305] width 146 height 32
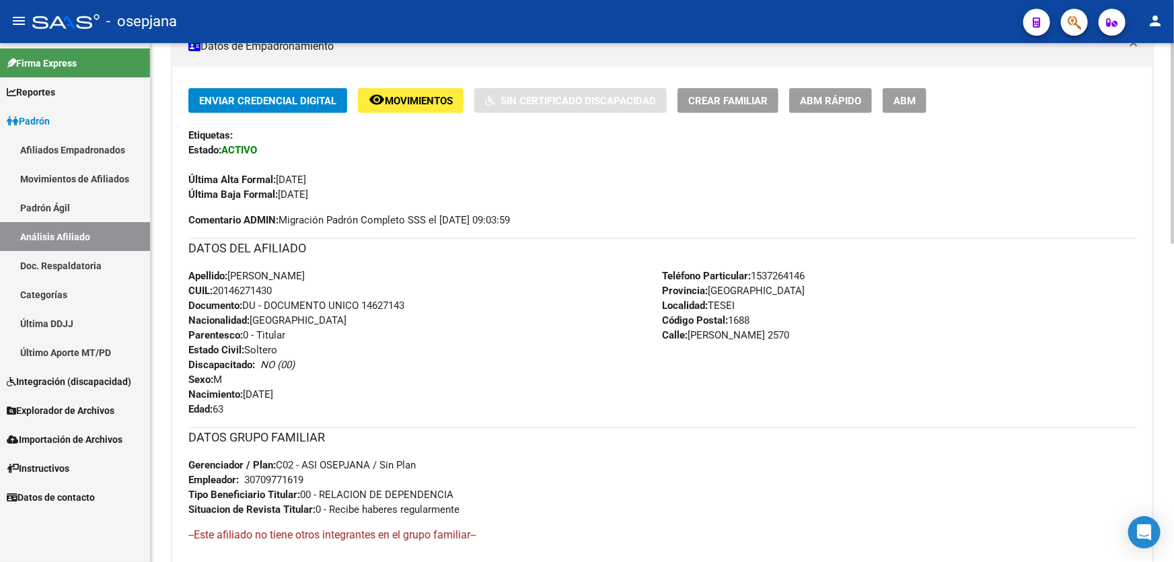
scroll to position [305, 0]
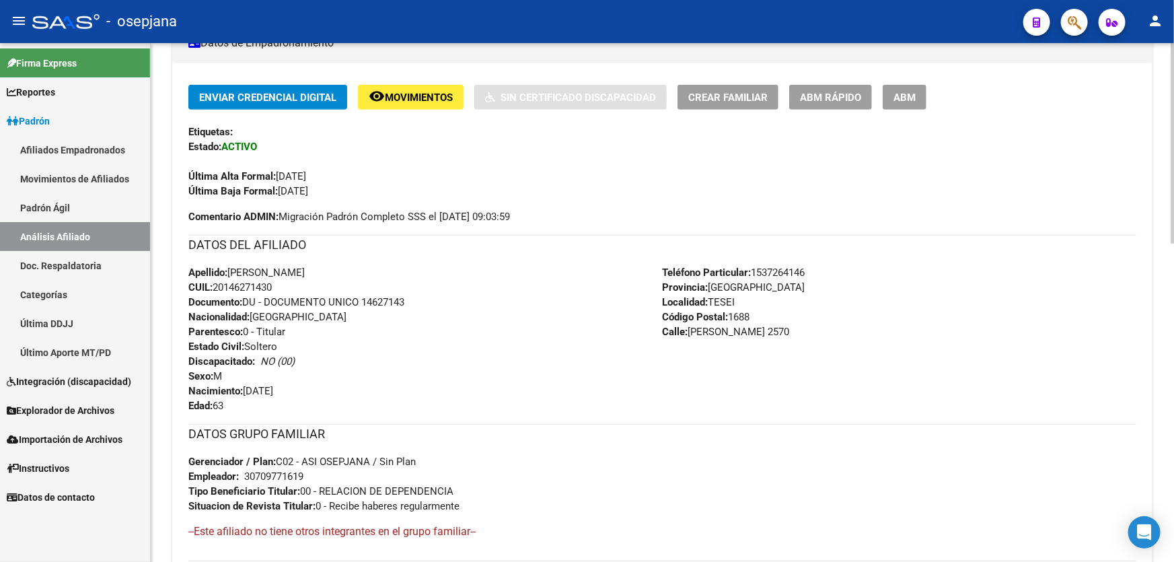
drag, startPoint x: 363, startPoint y: 298, endPoint x: 432, endPoint y: 301, distance: 68.7
click at [432, 301] on div "Apellido: [PERSON_NAME] CUIL: 20146271430 Documento: DU - DOCUMENTO UNICO 14627…" at bounding box center [425, 339] width 474 height 148
copy span "14627143"
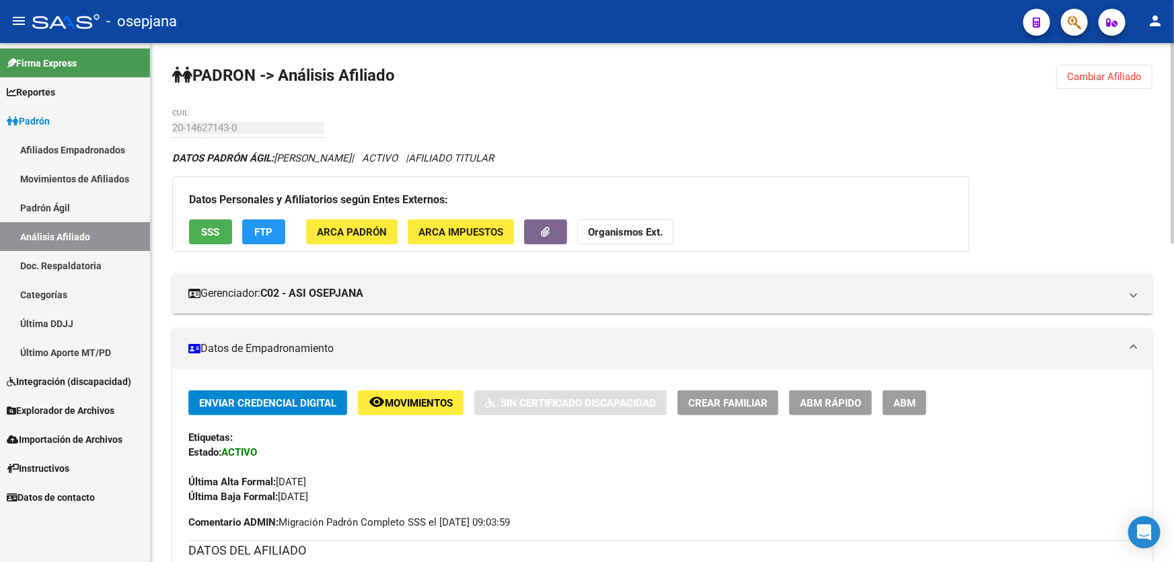
click at [1108, 81] on span "Cambiar Afiliado" at bounding box center [1104, 77] width 75 height 12
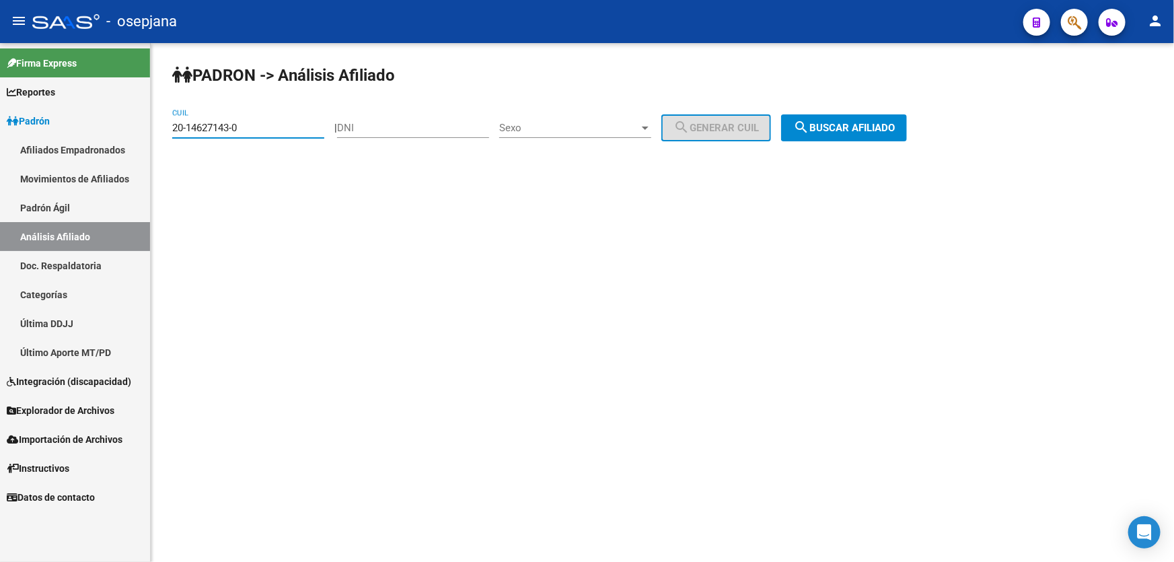
drag, startPoint x: 264, startPoint y: 122, endPoint x: 169, endPoint y: 124, distance: 94.8
click at [169, 124] on div "PADRON -> Análisis Afiliado 20-14627143-0 CUIL | DNI Sexo Sexo search Generar C…" at bounding box center [662, 113] width 1023 height 141
paste input "842734-9"
click at [851, 120] on button "search Buscar afiliado" at bounding box center [844, 127] width 126 height 27
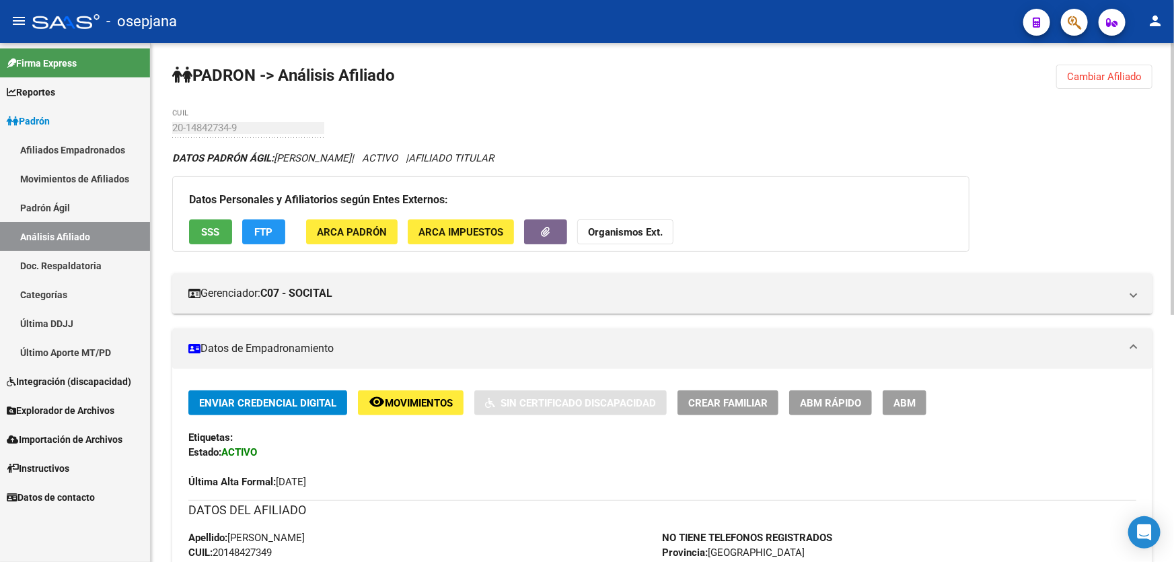
click at [1098, 78] on span "Cambiar Afiliado" at bounding box center [1104, 77] width 75 height 12
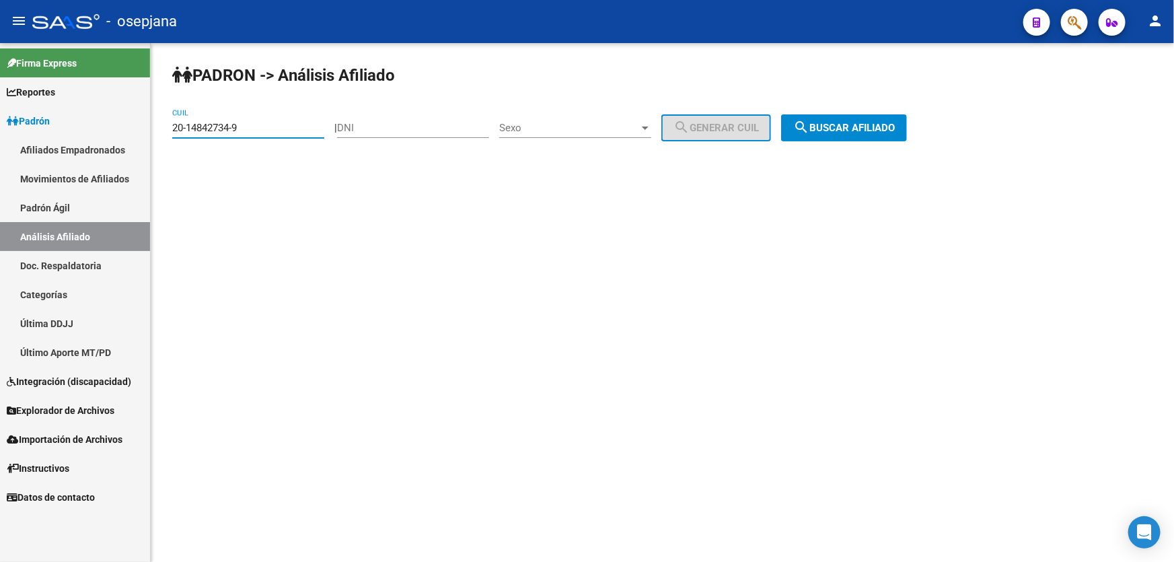
drag, startPoint x: 264, startPoint y: 124, endPoint x: 174, endPoint y: 129, distance: 90.3
click at [167, 132] on div "PADRON -> Análisis Afiliado 20-14842734-9 CUIL | DNI Sexo Sexo search Generar C…" at bounding box center [662, 113] width 1023 height 141
click at [835, 127] on span "search Buscar afiliado" at bounding box center [844, 128] width 102 height 12
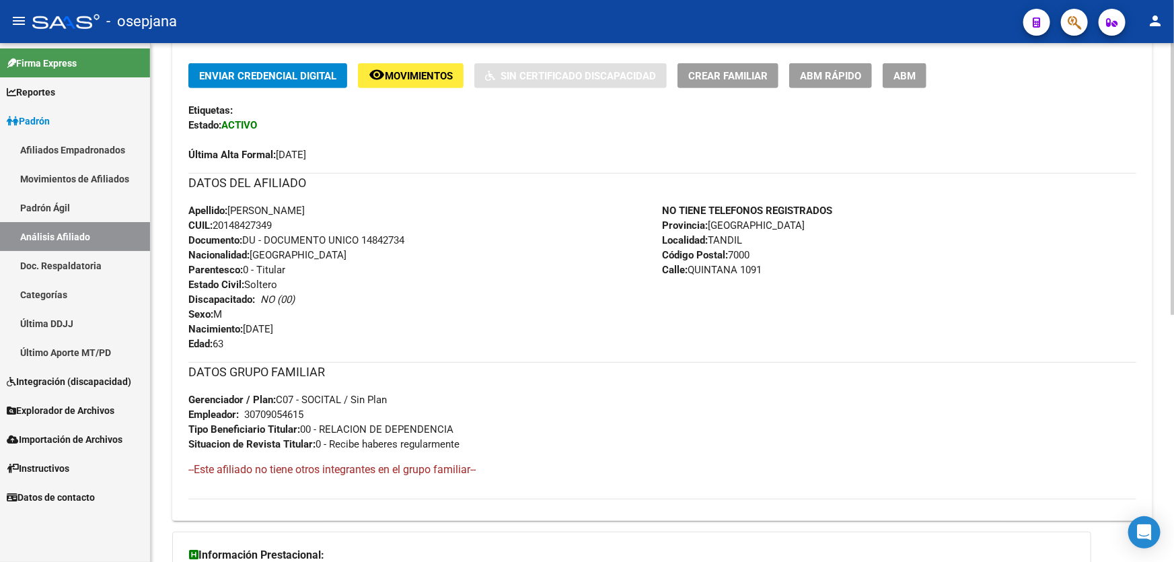
scroll to position [305, 0]
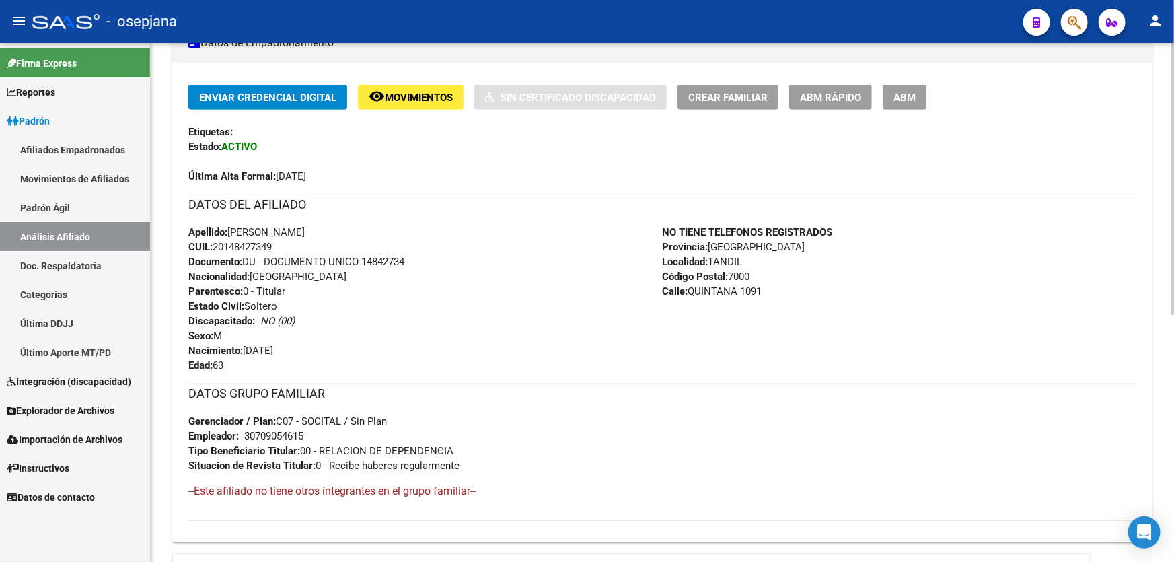
click at [400, 137] on div "Enviar Credencial Digital remove_red_eye Movimientos Sin Certificado Discapacid…" at bounding box center [662, 134] width 948 height 99
click at [409, 98] on span "Movimientos" at bounding box center [419, 97] width 68 height 12
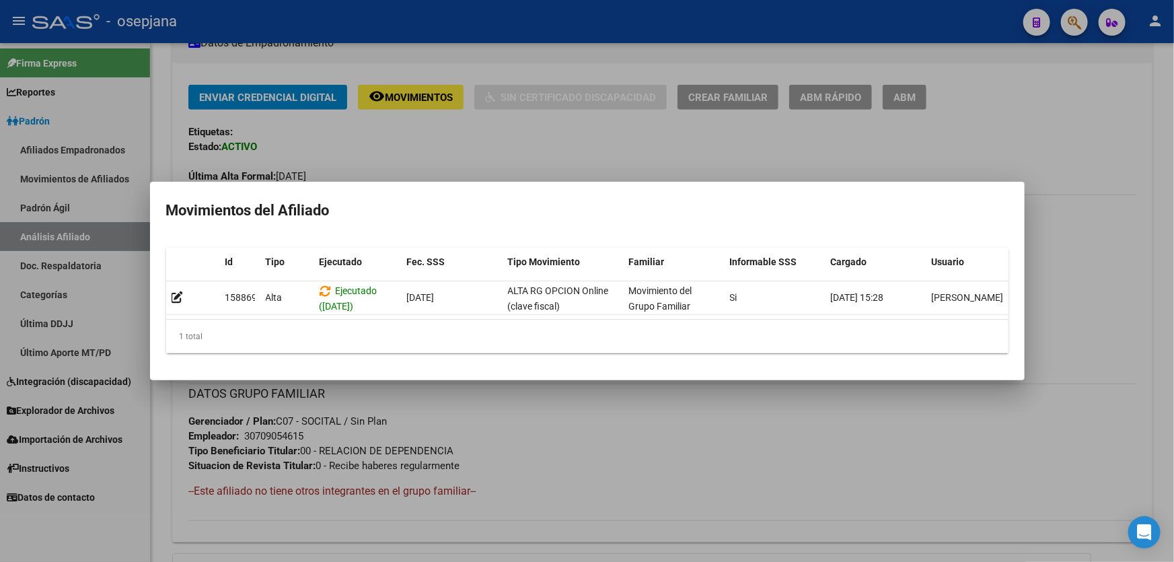
click at [686, 437] on div at bounding box center [587, 281] width 1174 height 562
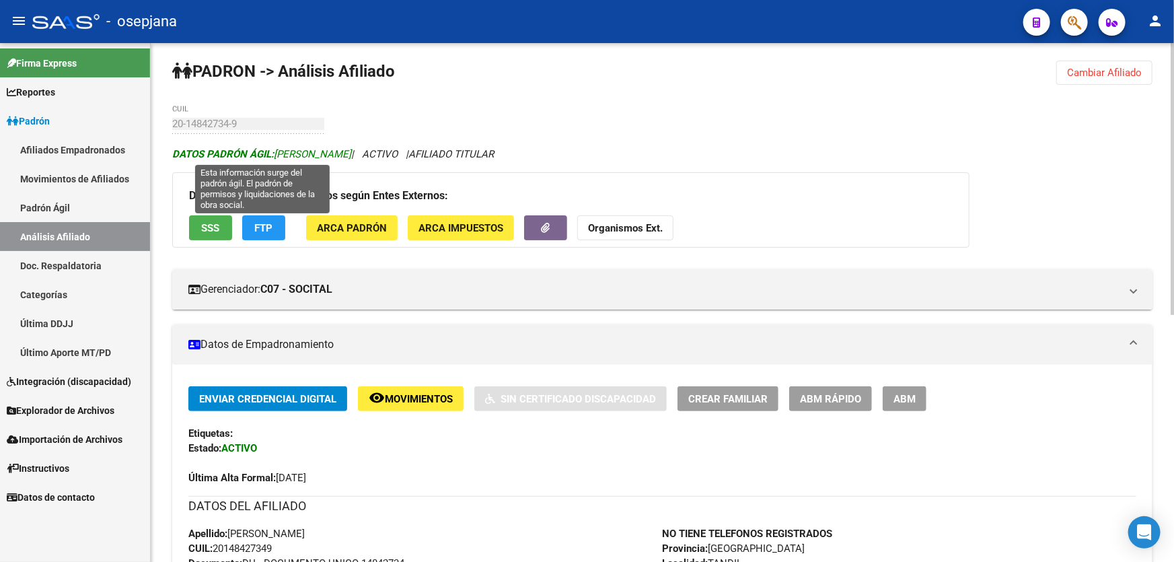
scroll to position [0, 0]
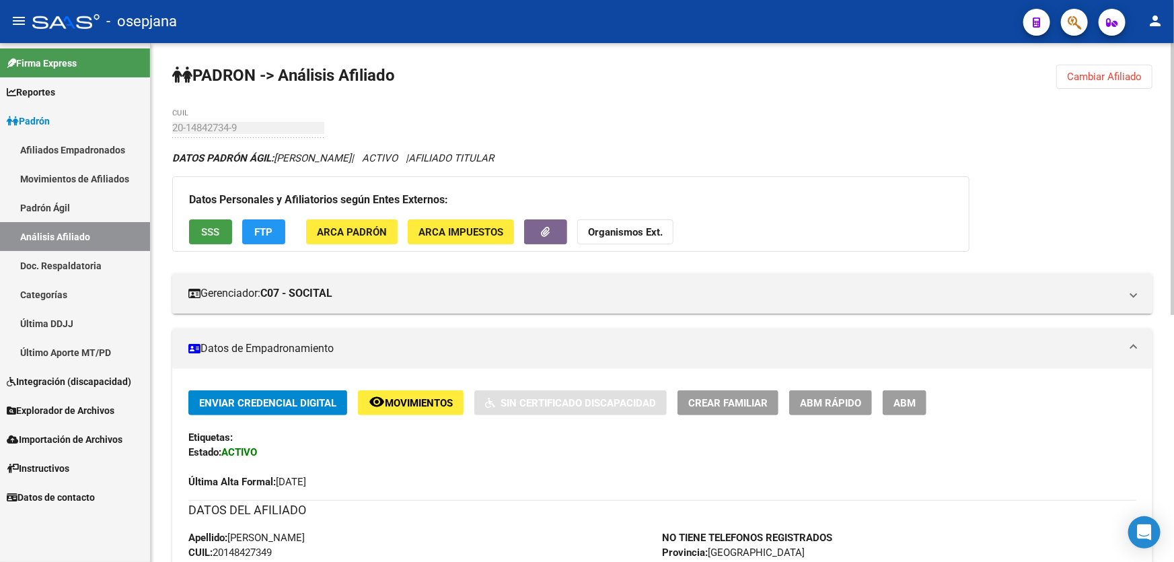
click at [208, 222] on button "SSS" at bounding box center [210, 231] width 43 height 25
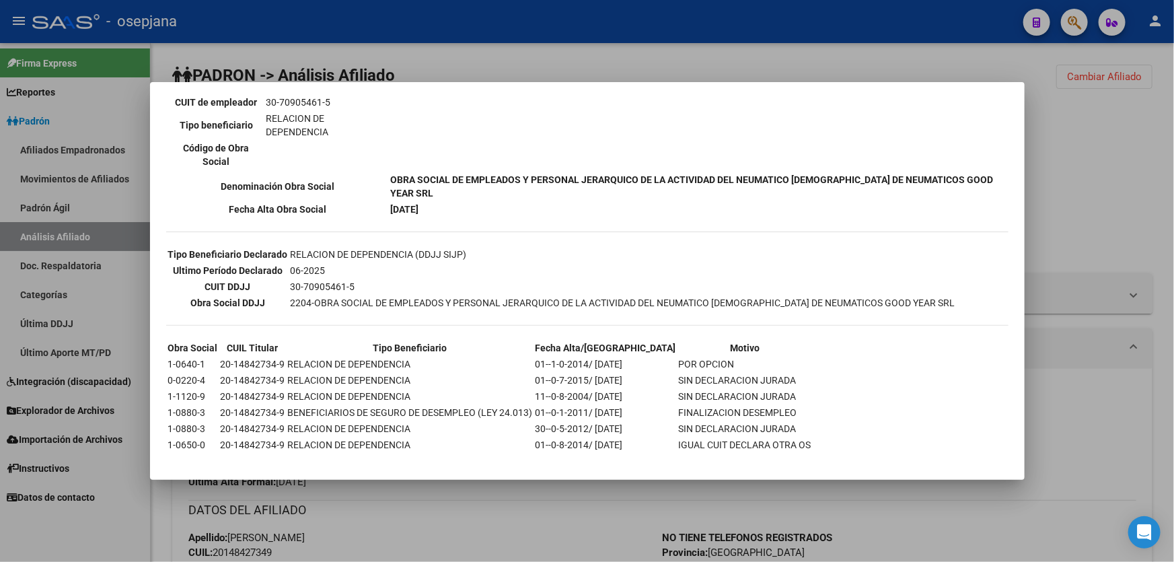
scroll to position [274, 0]
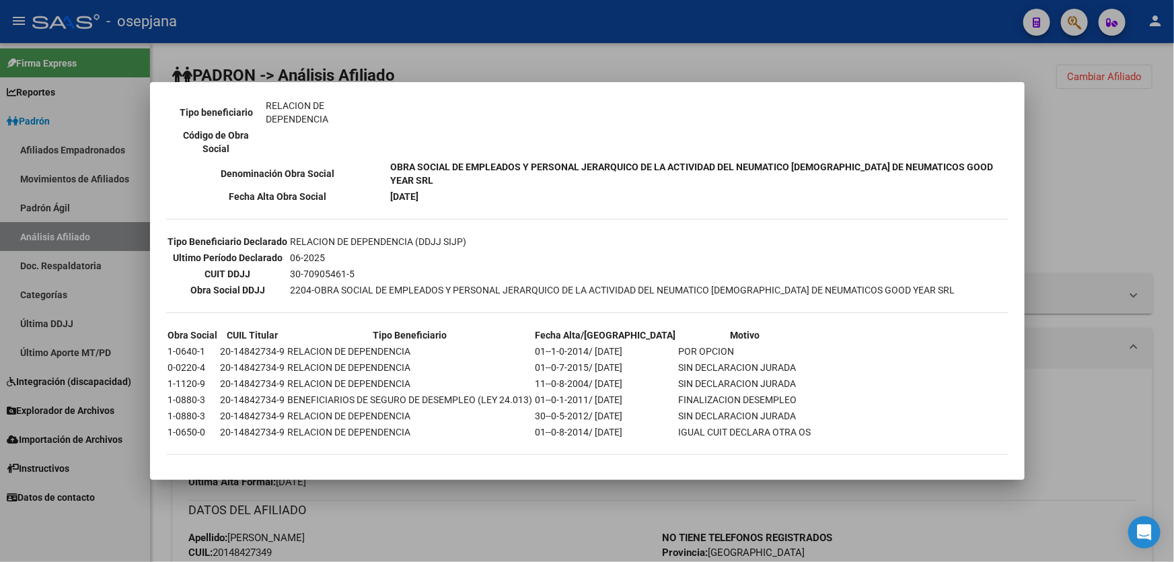
click at [1092, 145] on div at bounding box center [587, 281] width 1174 height 562
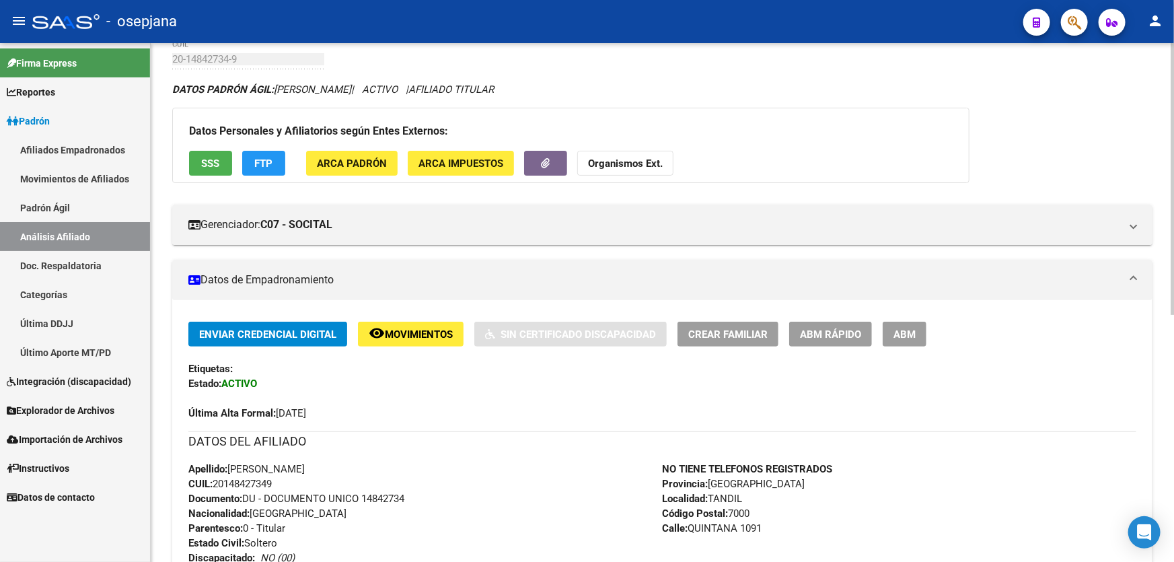
scroll to position [469, 0]
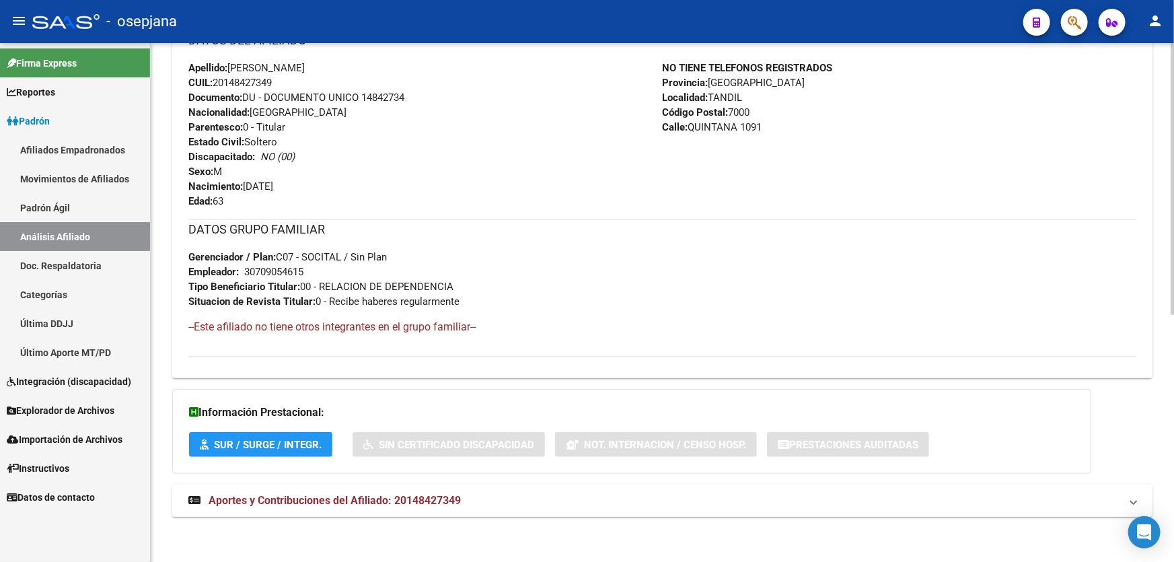
click at [900, 496] on mat-panel-title "Aportes y Contribuciones del Afiliado: 20148427349" at bounding box center [654, 500] width 932 height 15
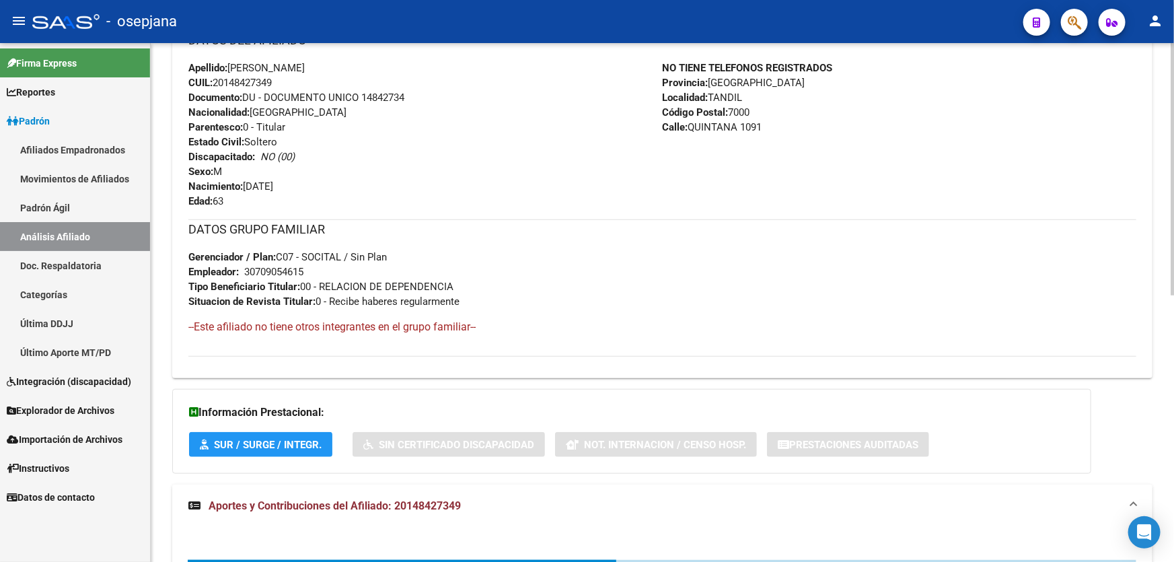
scroll to position [714, 0]
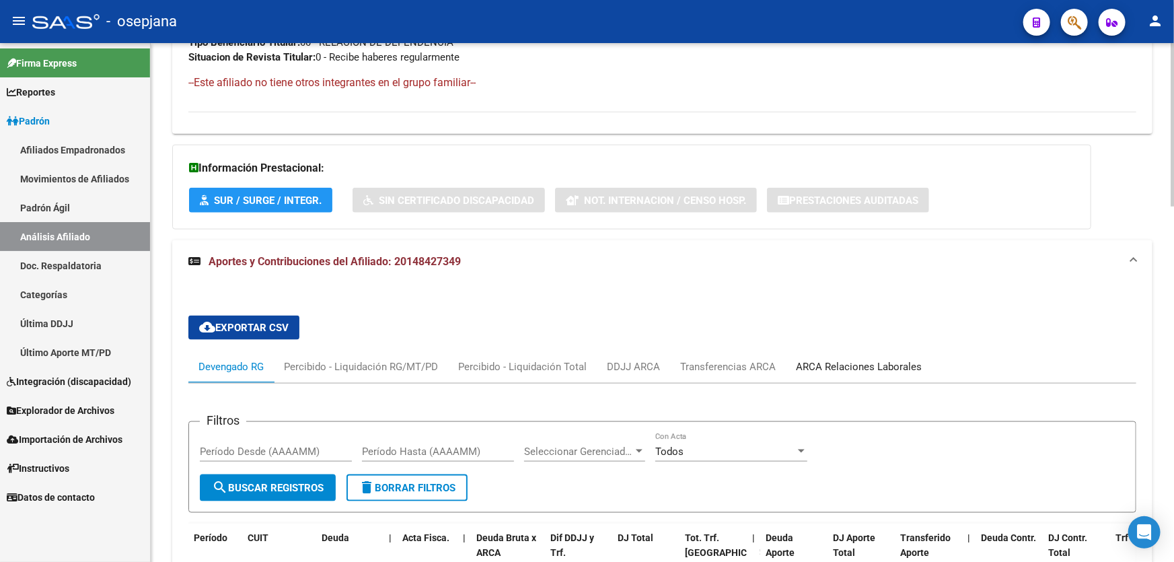
click at [872, 365] on div "ARCA Relaciones Laborales" at bounding box center [859, 366] width 126 height 15
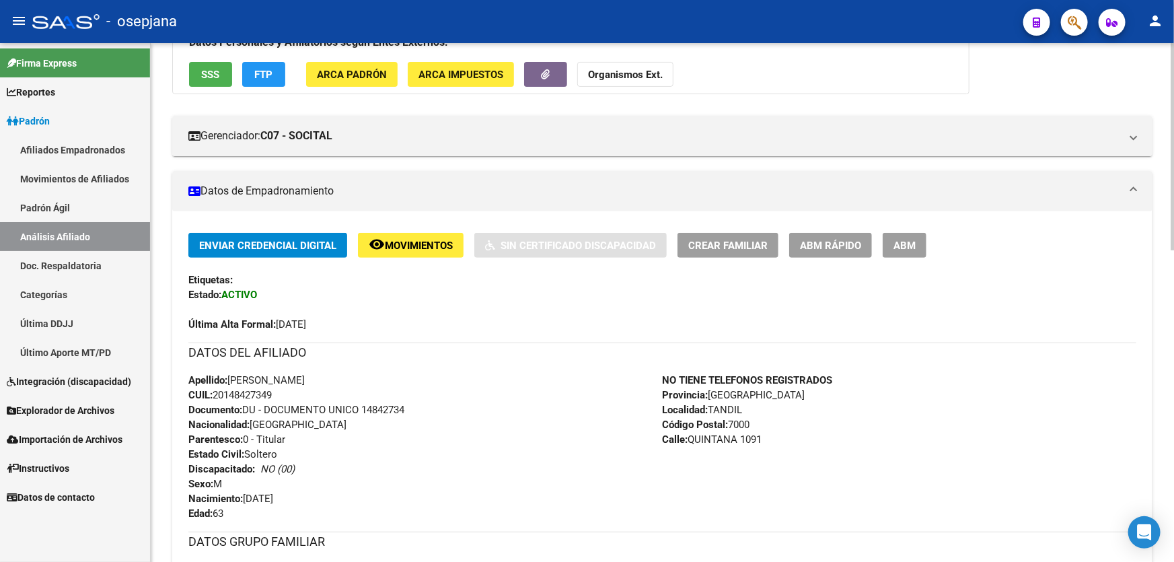
scroll to position [0, 0]
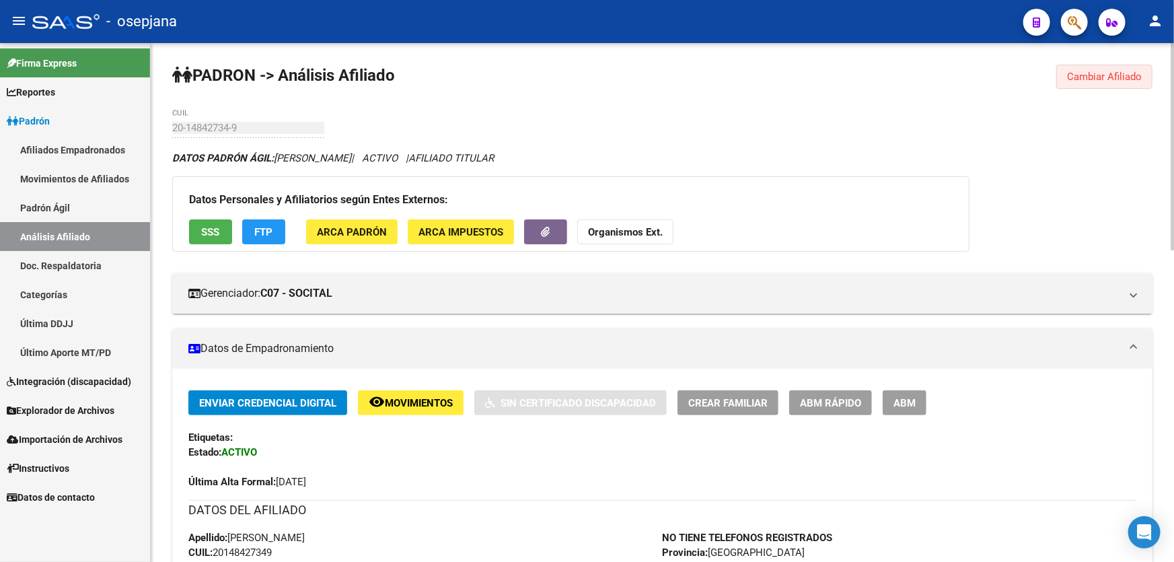
click at [1102, 77] on span "Cambiar Afiliado" at bounding box center [1104, 77] width 75 height 12
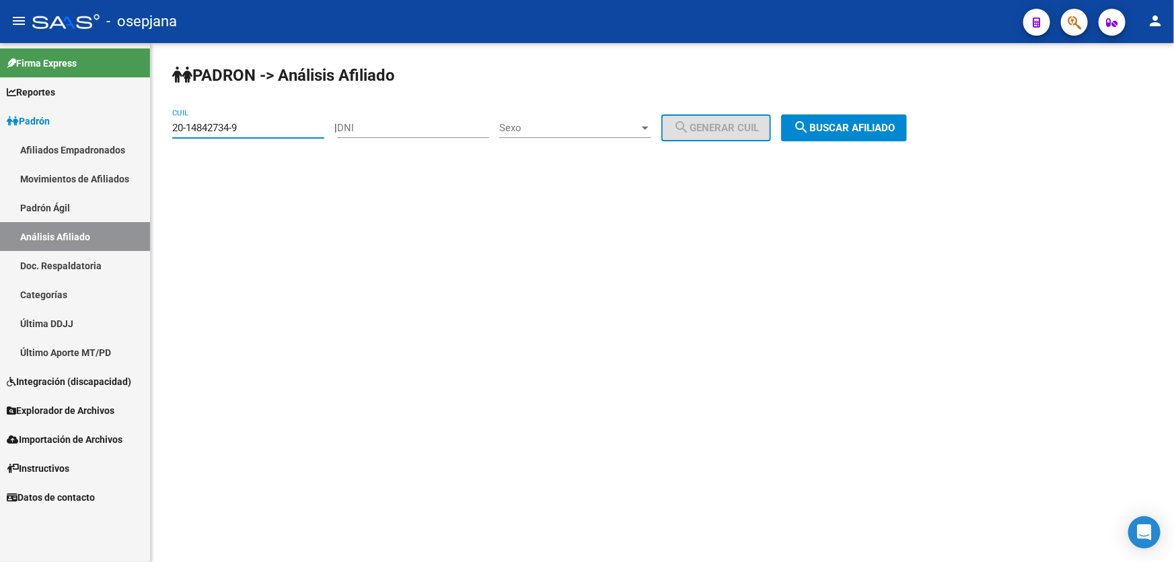
drag, startPoint x: 278, startPoint y: 126, endPoint x: 145, endPoint y: 130, distance: 133.2
click at [145, 130] on mat-sidenav-container "Firma Express Reportes Padrón Traspasos x O.S. Traspasos x Gerenciador Traspaso…" at bounding box center [587, 302] width 1174 height 519
paste input "8469853-7"
type input "20-18469853-7"
click at [881, 128] on span "search Buscar afiliado" at bounding box center [844, 128] width 102 height 12
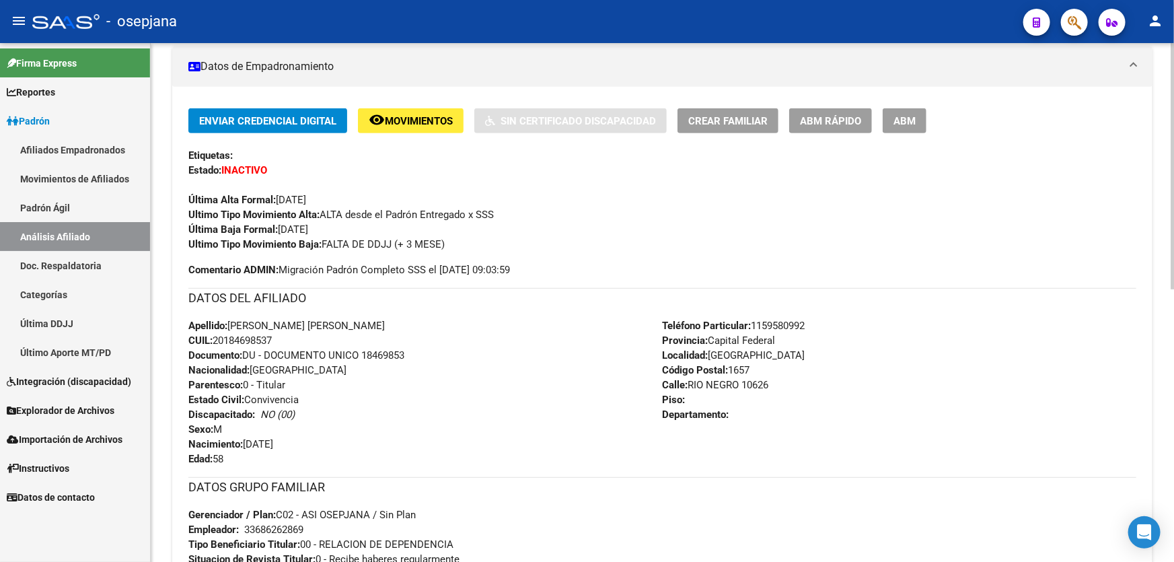
scroll to position [244, 0]
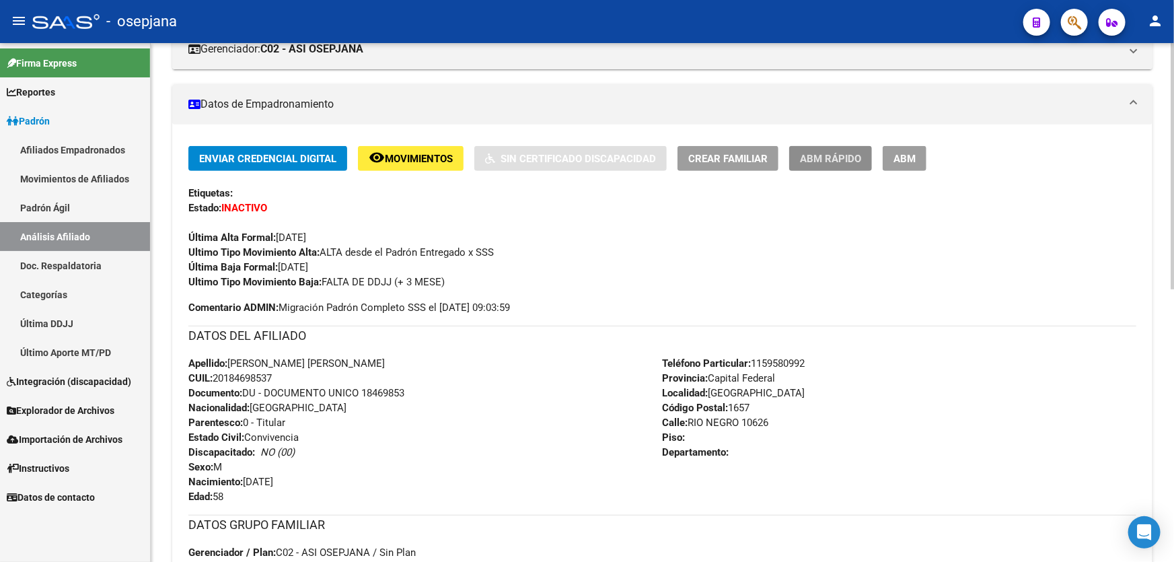
click at [841, 155] on span "ABM Rápido" at bounding box center [830, 159] width 61 height 12
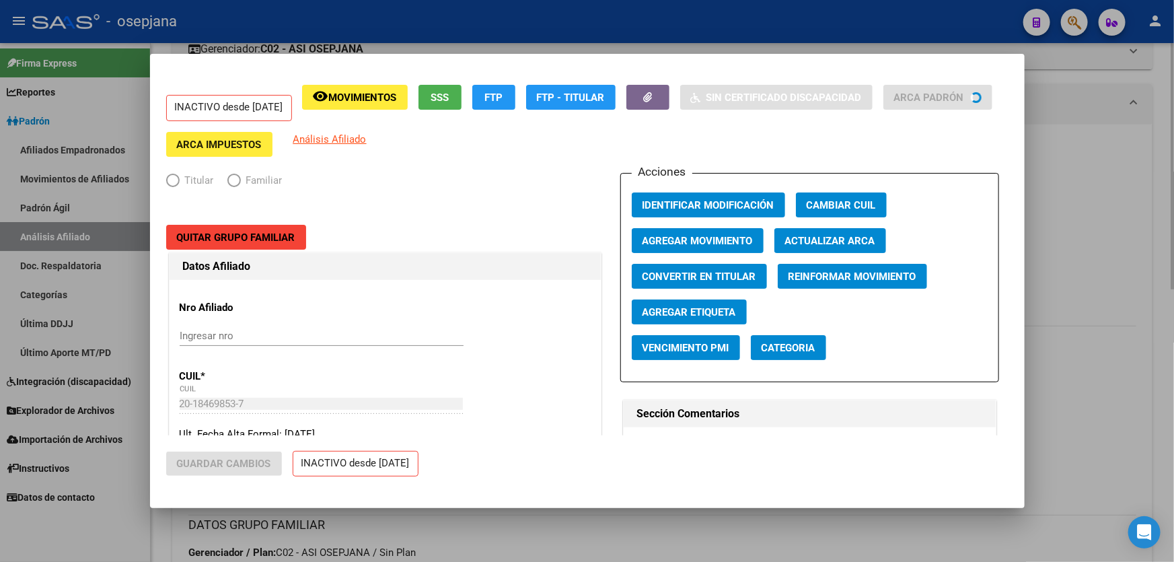
radio input "true"
type input "33-68626286-9"
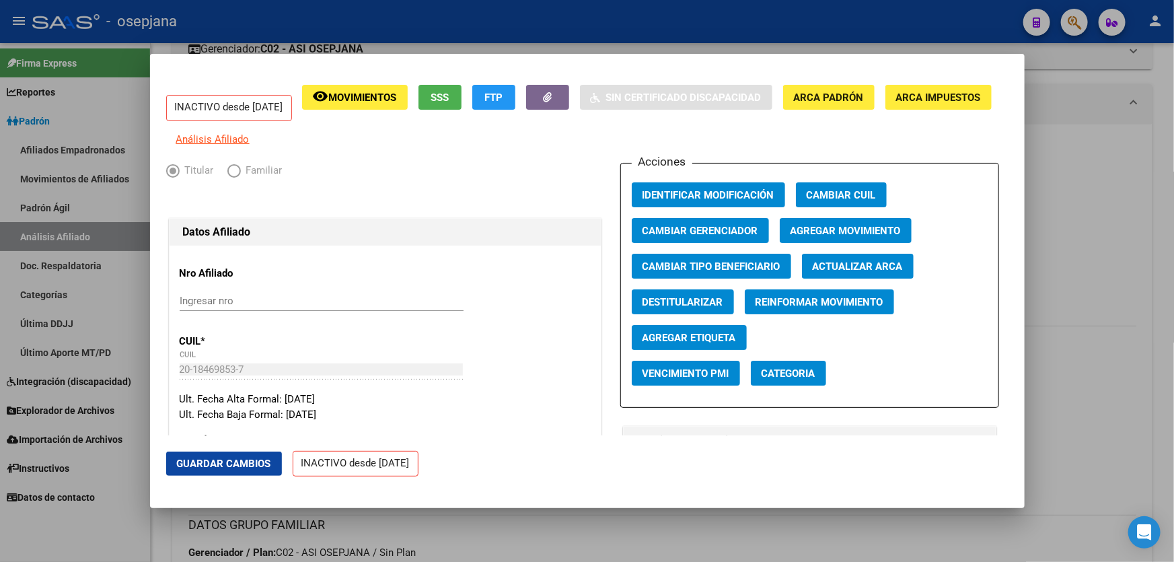
click at [1033, 194] on div at bounding box center [587, 281] width 1174 height 562
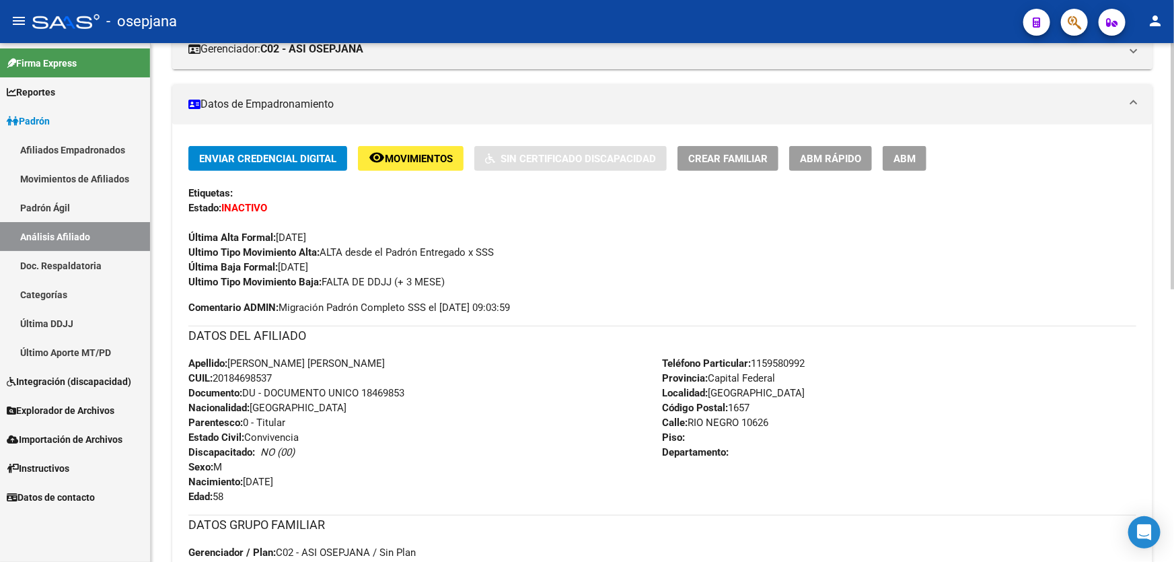
click at [439, 161] on span "Movimientos" at bounding box center [419, 159] width 68 height 12
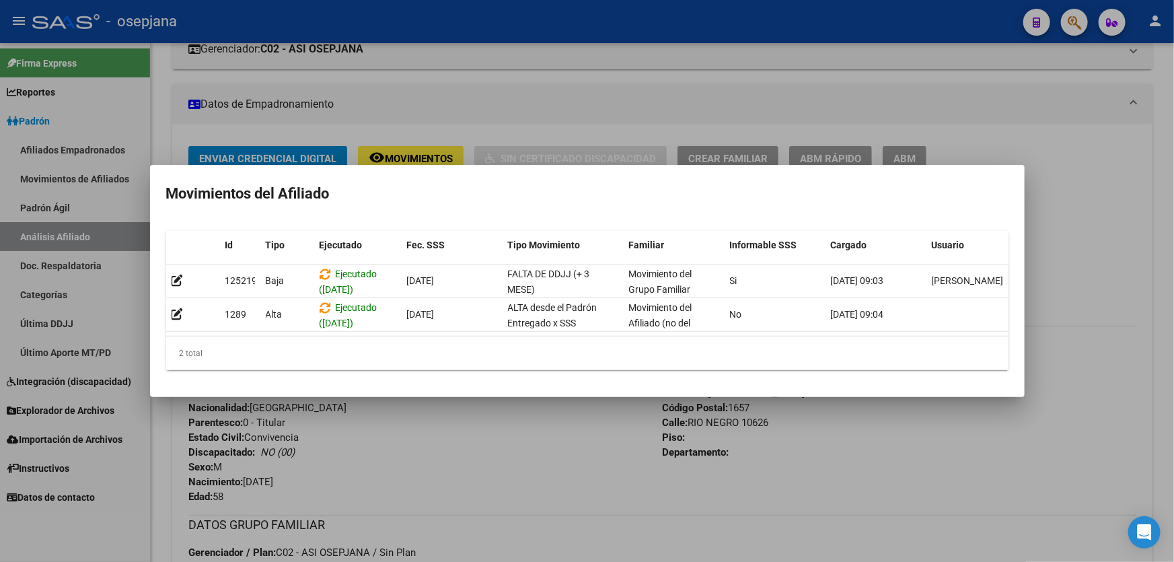
click at [454, 417] on div at bounding box center [587, 281] width 1174 height 562
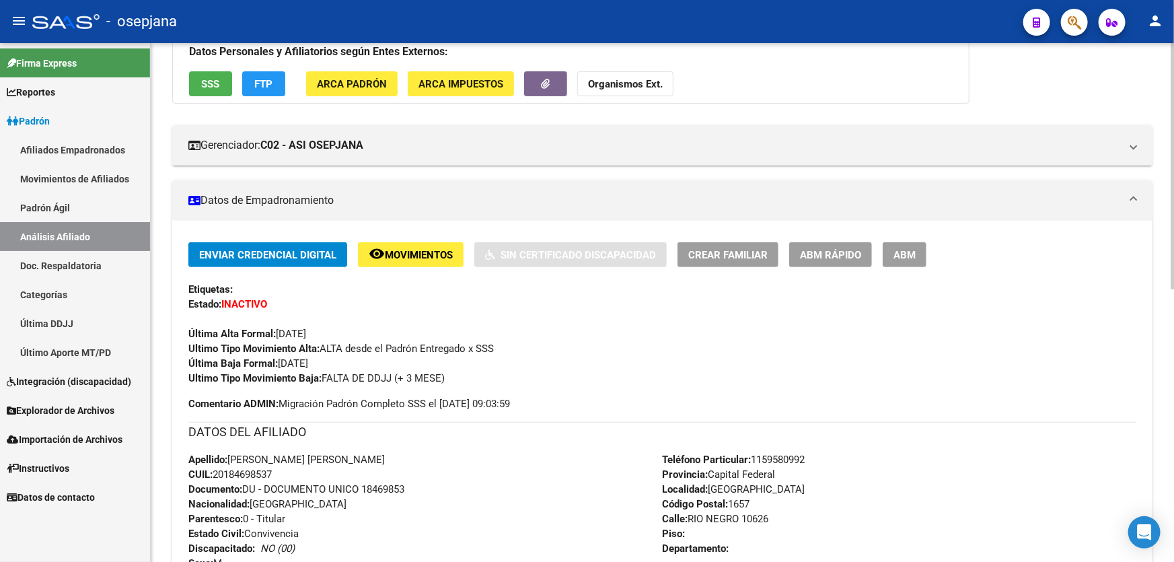
scroll to position [0, 0]
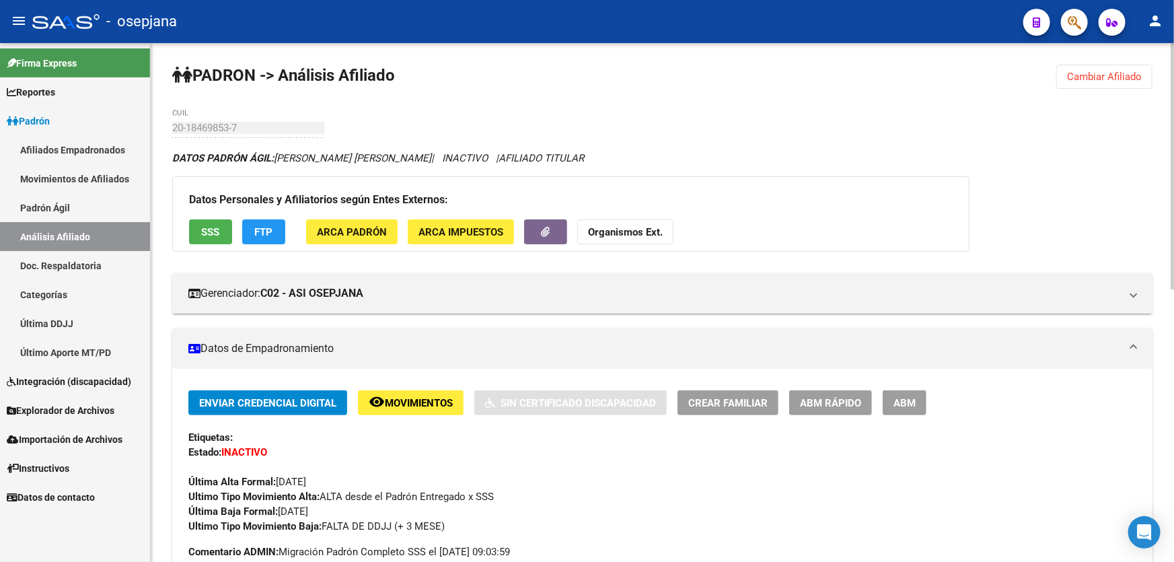
click at [219, 223] on button "SSS" at bounding box center [210, 231] width 43 height 25
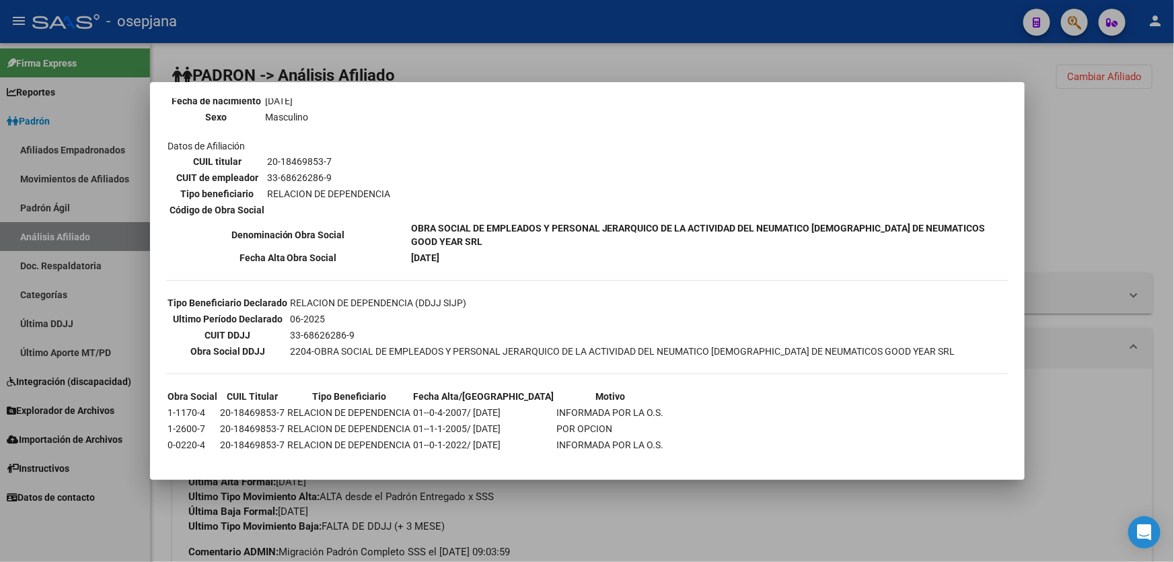
scroll to position [226, 0]
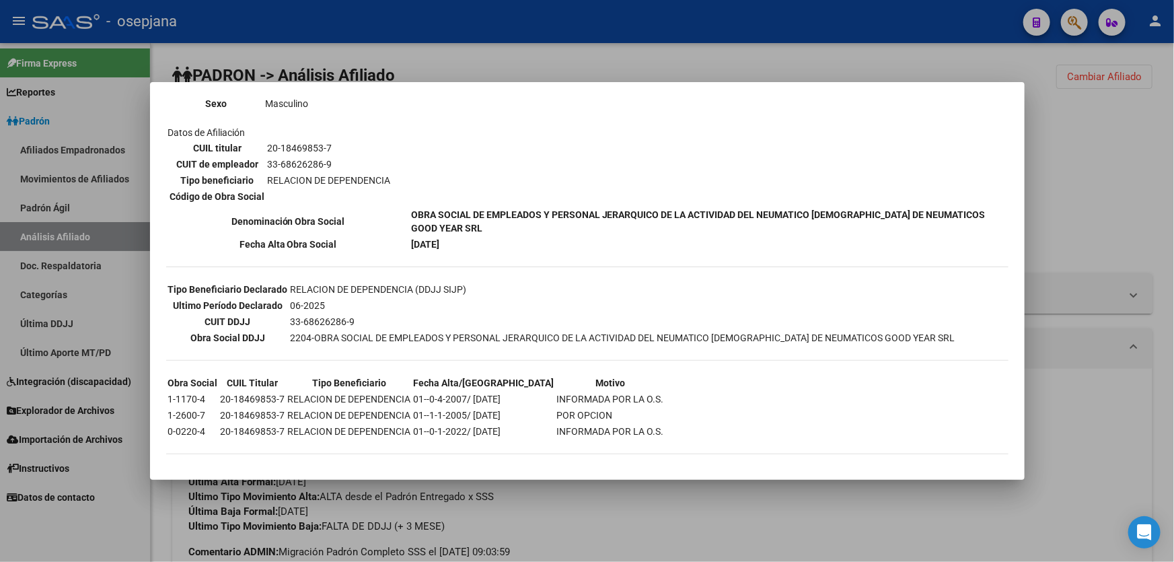
click at [1036, 173] on div at bounding box center [587, 281] width 1174 height 562
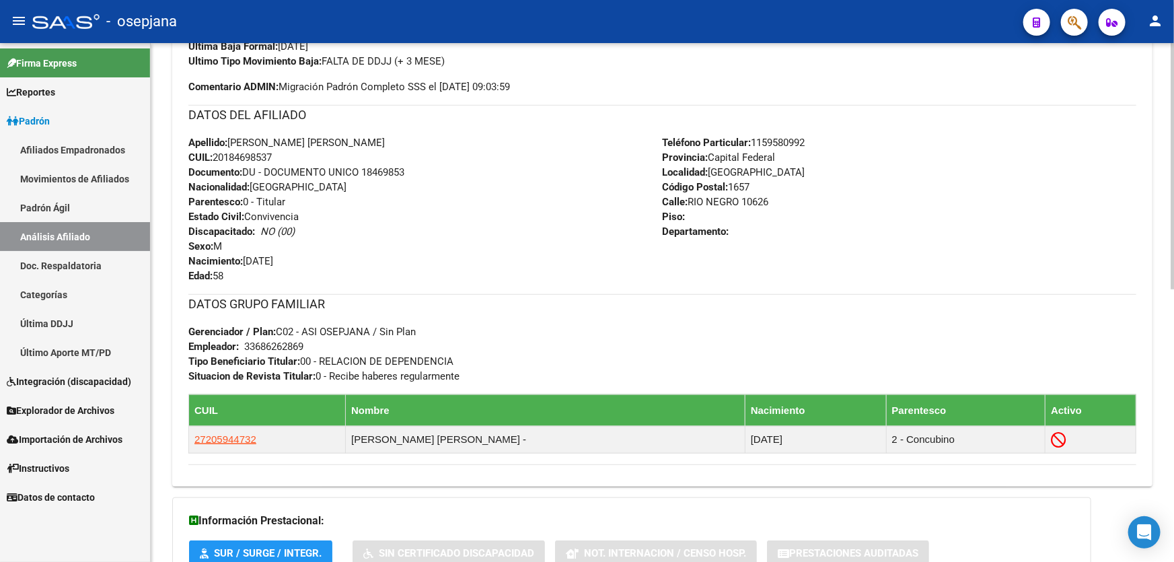
scroll to position [573, 0]
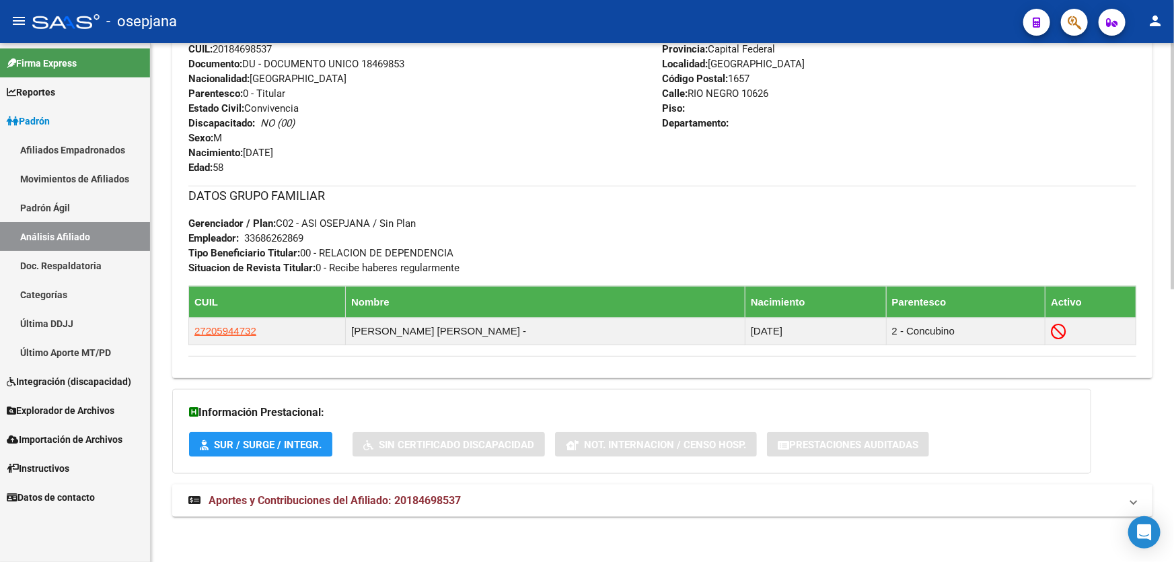
click at [761, 496] on mat-panel-title "Aportes y Contribuciones del Afiliado: 20184698537" at bounding box center [654, 500] width 932 height 15
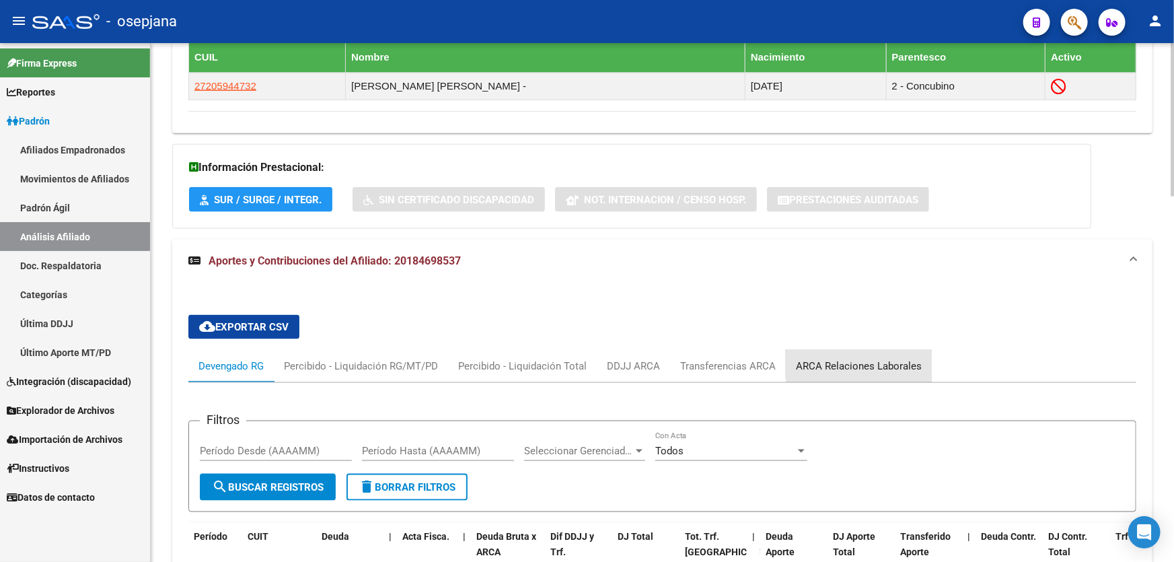
click at [886, 353] on div "ARCA Relaciones Laborales" at bounding box center [859, 366] width 146 height 32
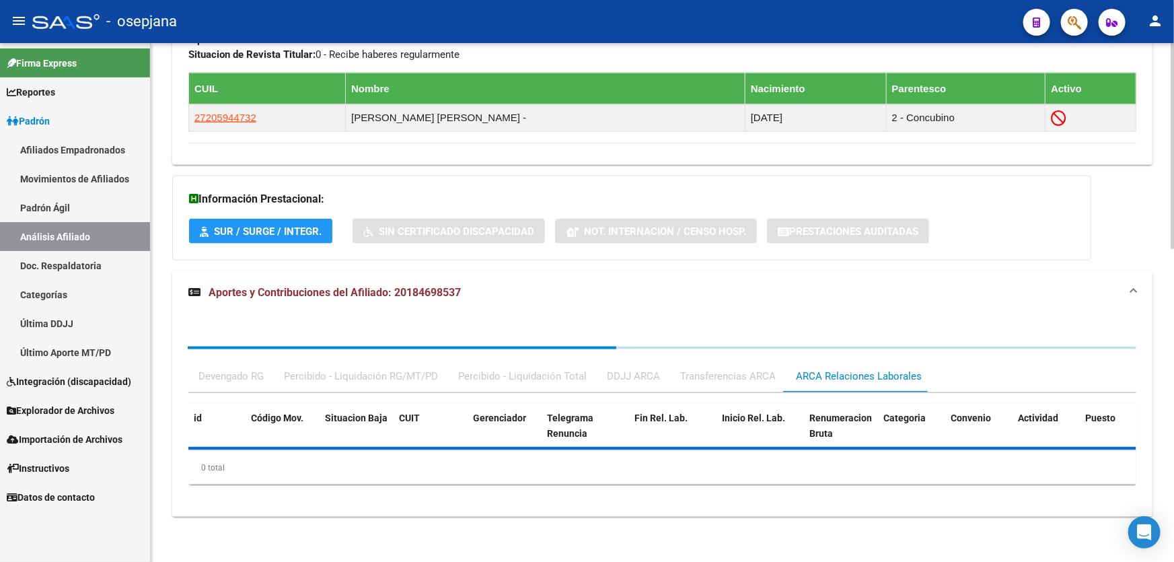
scroll to position [818, 0]
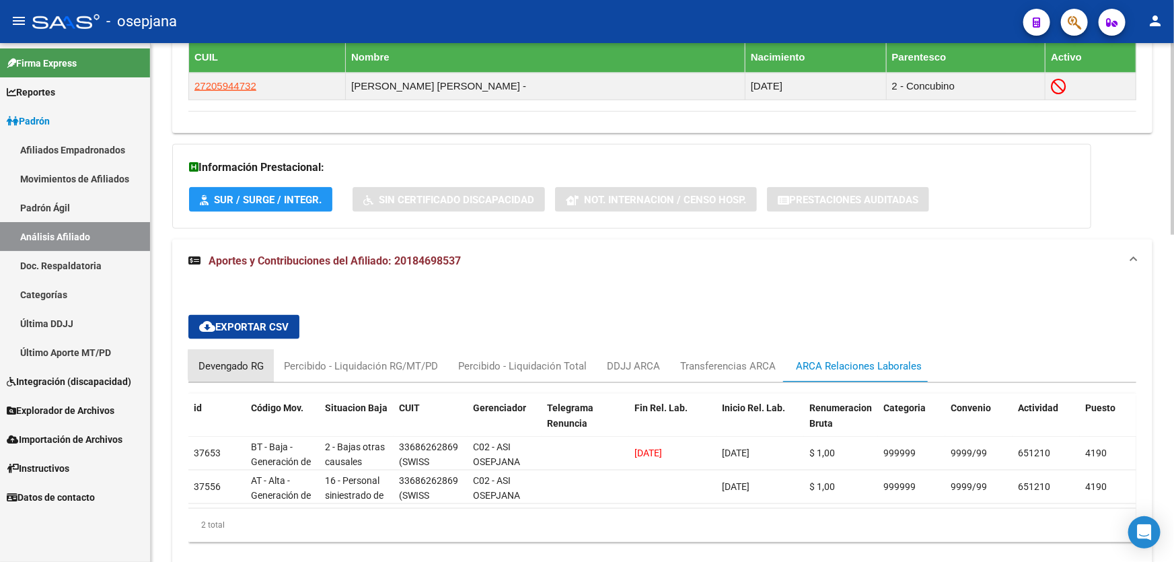
click at [239, 363] on div "Devengado RG" at bounding box center [230, 365] width 65 height 15
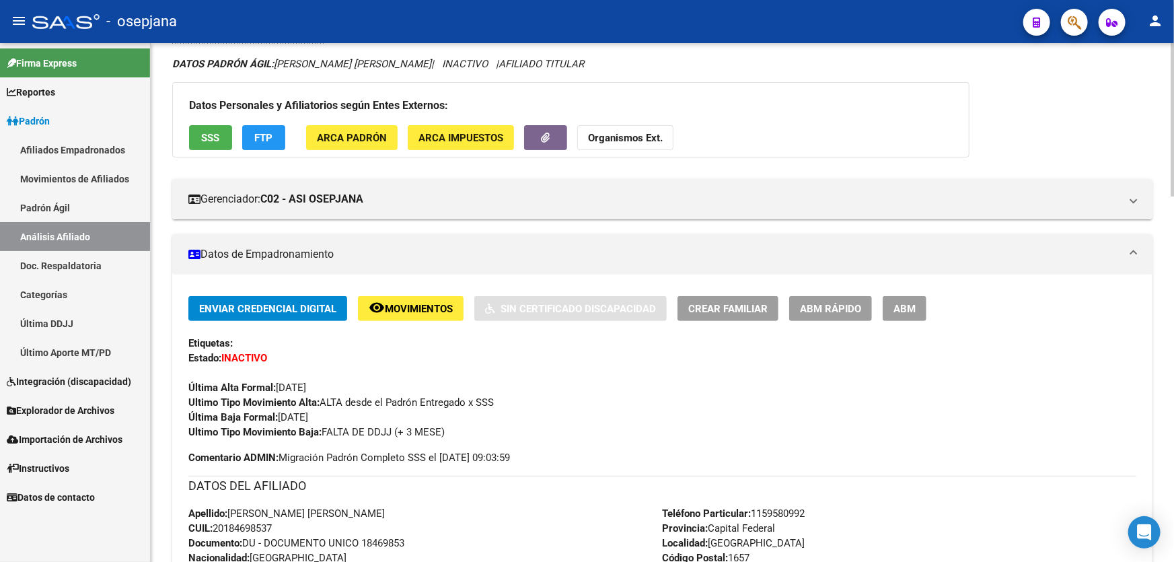
scroll to position [0, 0]
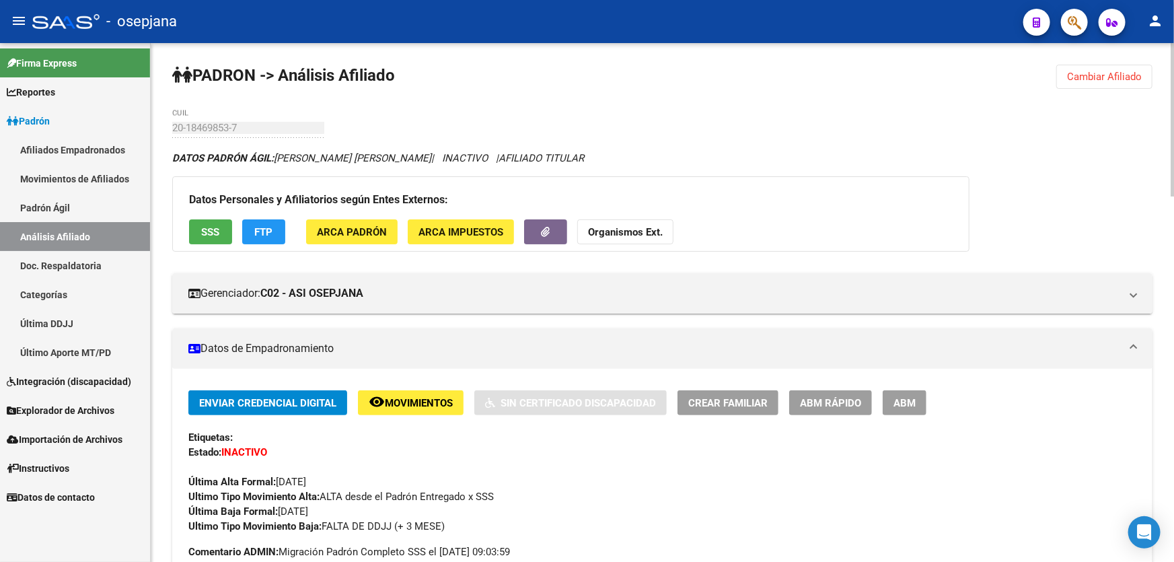
click at [1114, 74] on span "Cambiar Afiliado" at bounding box center [1104, 77] width 75 height 12
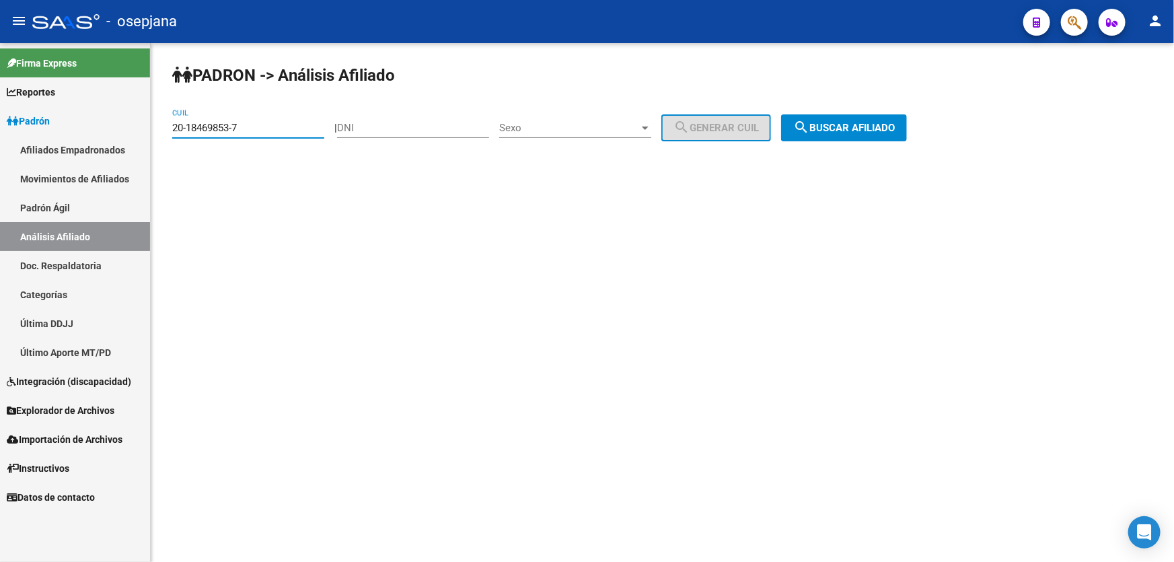
drag, startPoint x: 249, startPoint y: 127, endPoint x: 158, endPoint y: 128, distance: 90.8
click at [158, 128] on div "PADRON -> Análisis Afiliado 20-18469853-7 CUIL | DNI Sexo Sexo search Generar C…" at bounding box center [662, 113] width 1023 height 141
paste input "21181446-3"
type input "20-21181446-3"
click at [907, 120] on button "search Buscar afiliado" at bounding box center [844, 127] width 126 height 27
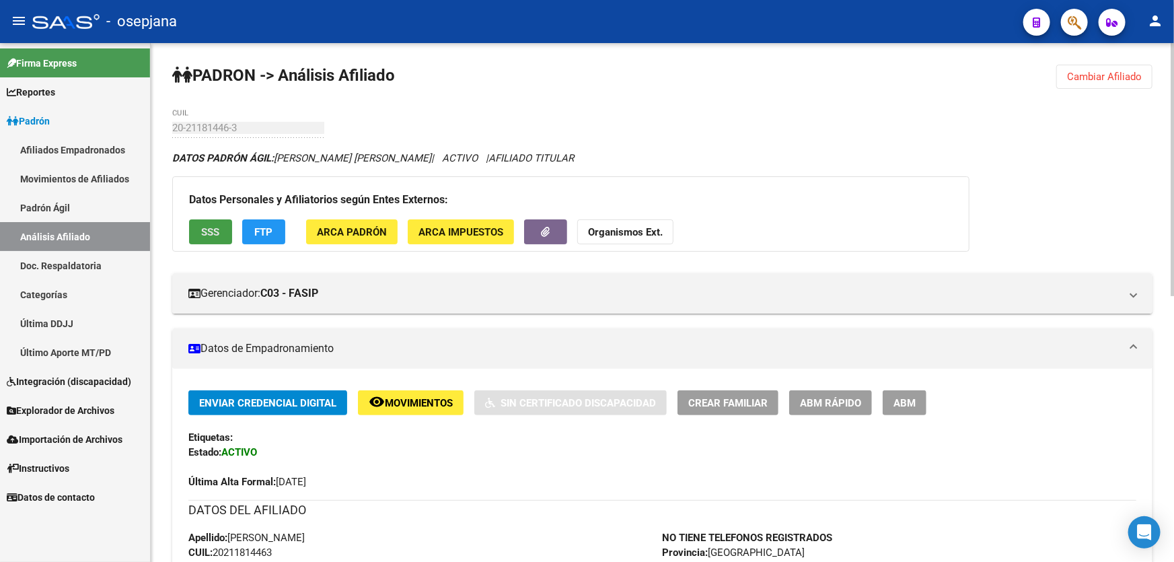
click at [211, 230] on span "SSS" at bounding box center [211, 232] width 18 height 12
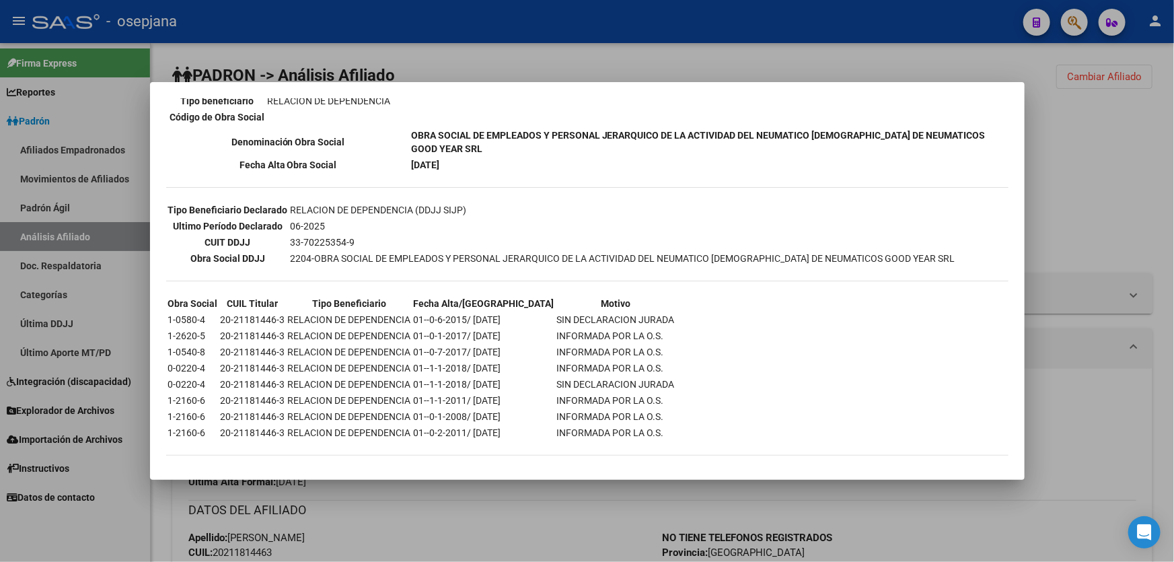
scroll to position [306, 0]
click at [1130, 177] on div at bounding box center [587, 281] width 1174 height 562
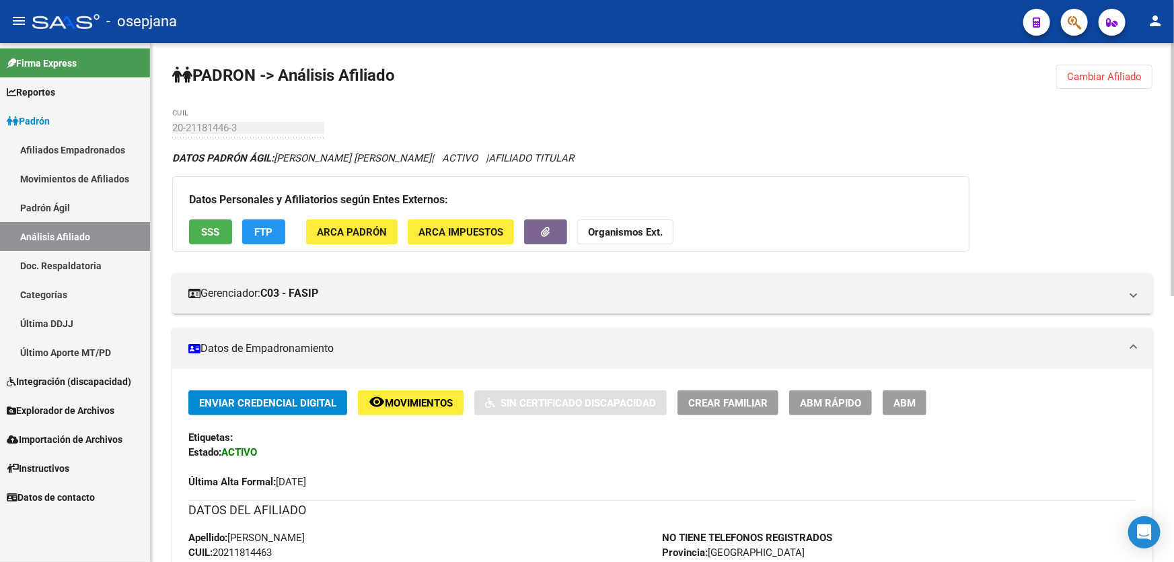
click at [263, 243] on div "Datos Personales y Afiliatorios según Entes Externos: SSS FTP ARCA Padrón ARCA …" at bounding box center [570, 213] width 797 height 75
click at [265, 232] on span "FTP" at bounding box center [264, 232] width 18 height 12
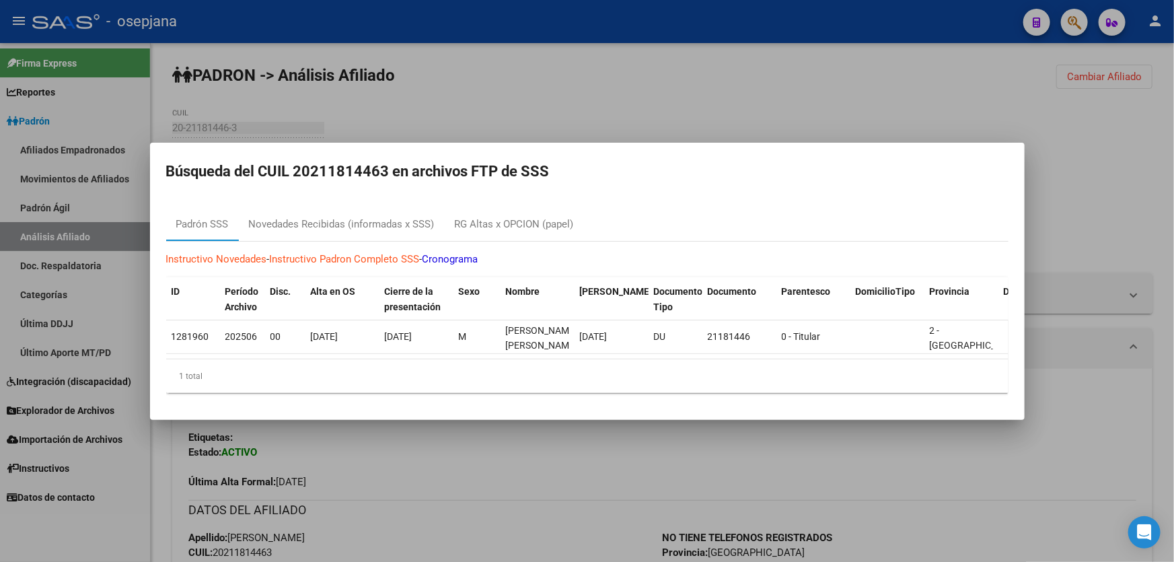
click at [1122, 231] on div at bounding box center [587, 281] width 1174 height 562
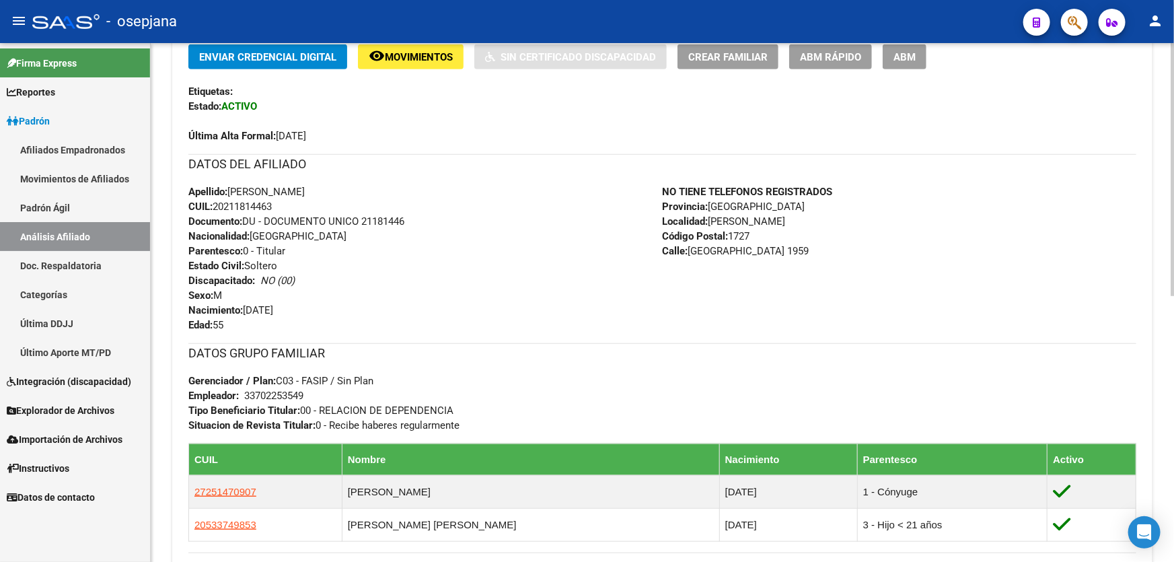
scroll to position [428, 0]
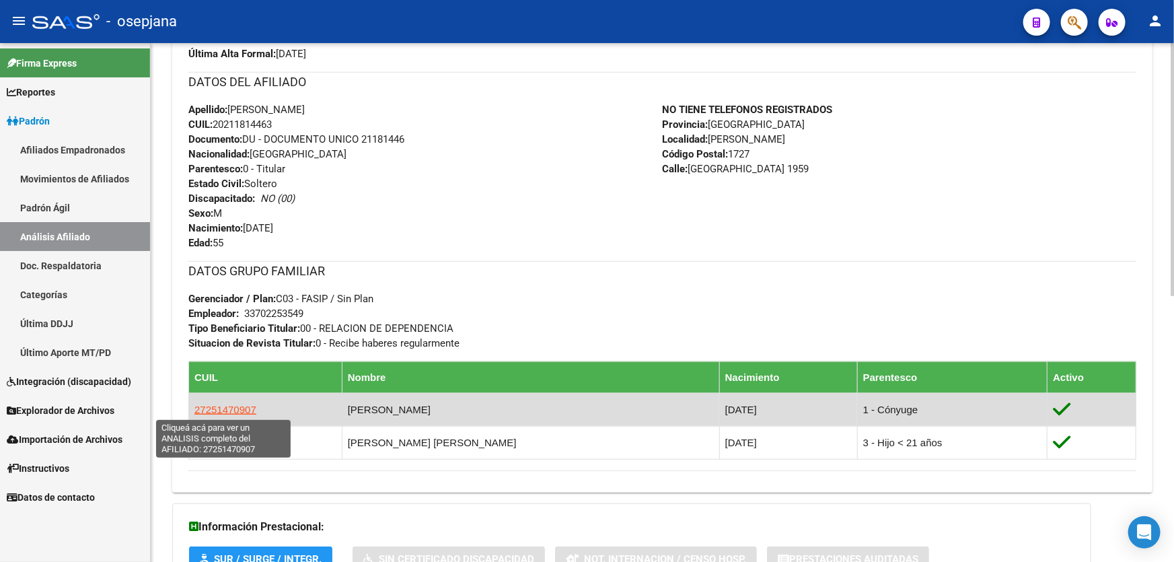
click at [198, 408] on span "27251470907" at bounding box center [225, 409] width 62 height 11
type textarea "27251470907"
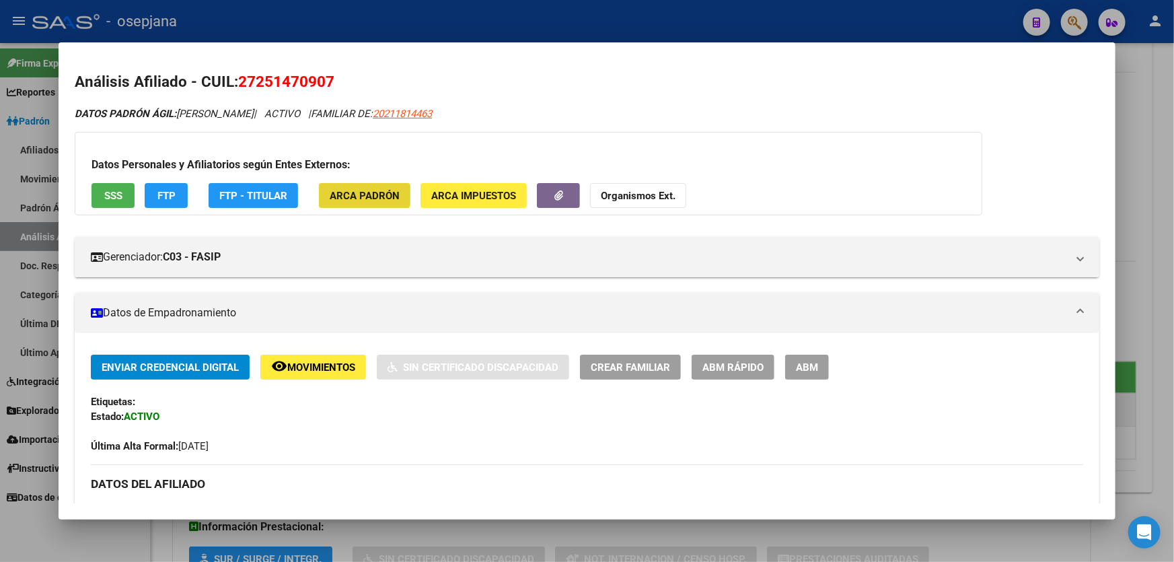
click at [358, 191] on span "ARCA Padrón" at bounding box center [365, 196] width 70 height 12
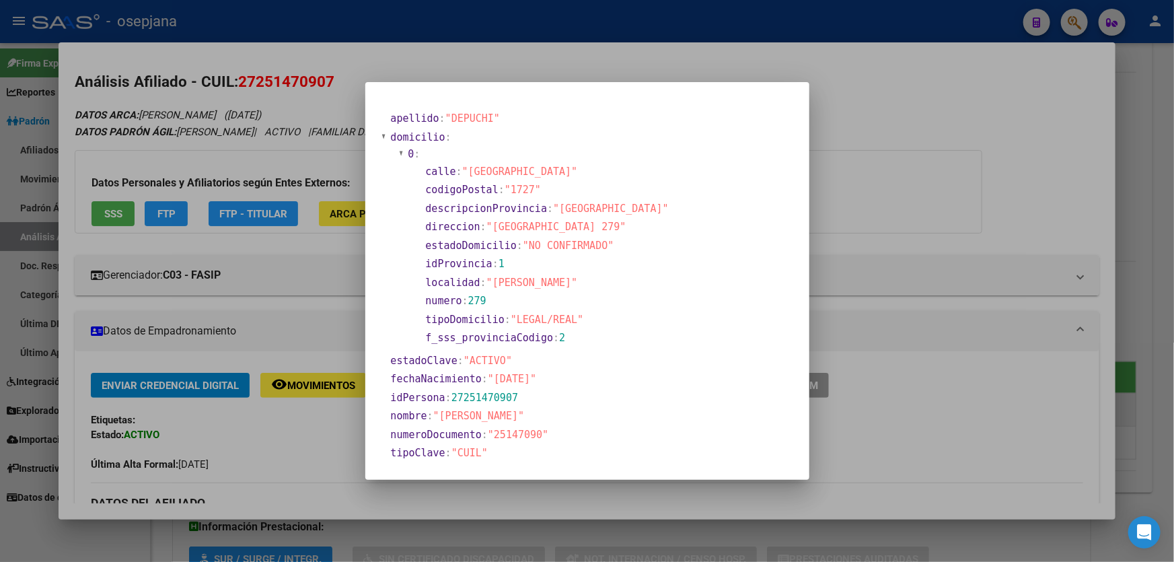
click at [1158, 121] on div at bounding box center [587, 281] width 1174 height 562
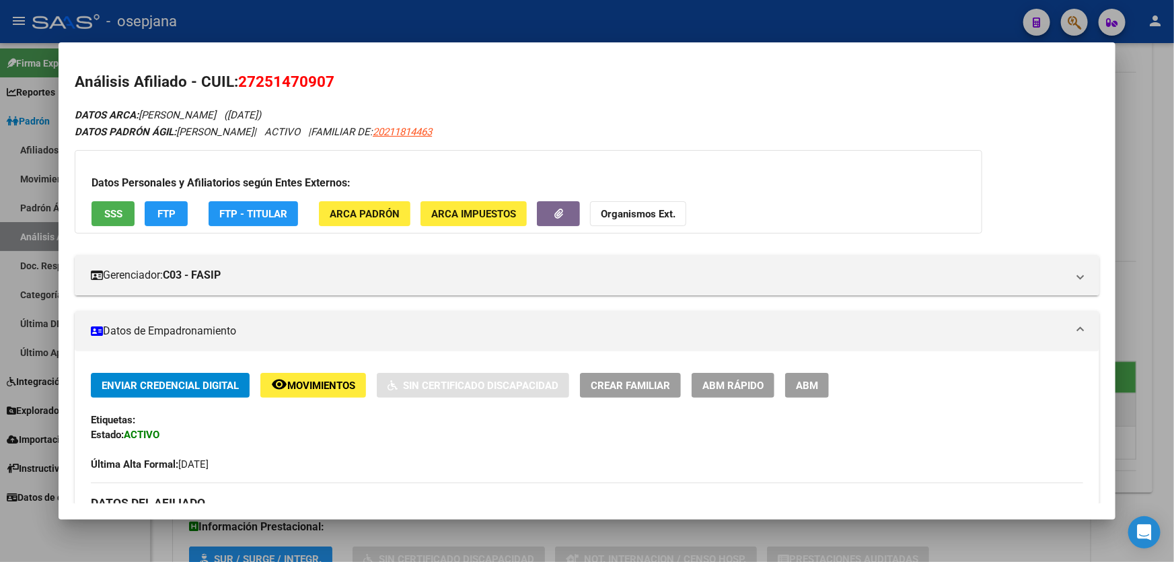
click at [1158, 121] on div at bounding box center [587, 281] width 1174 height 562
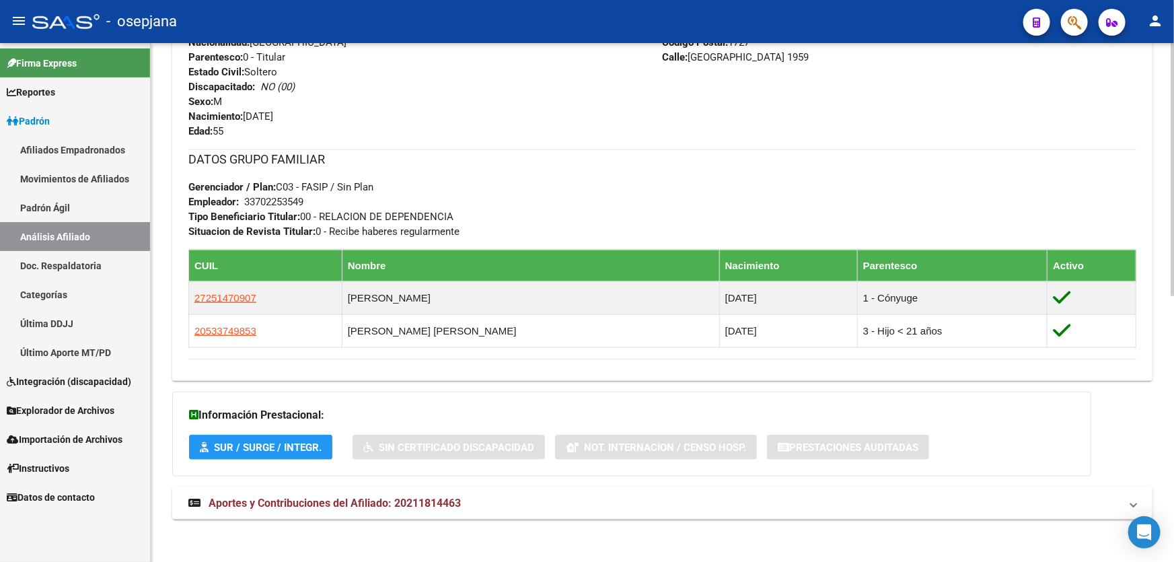
scroll to position [543, 0]
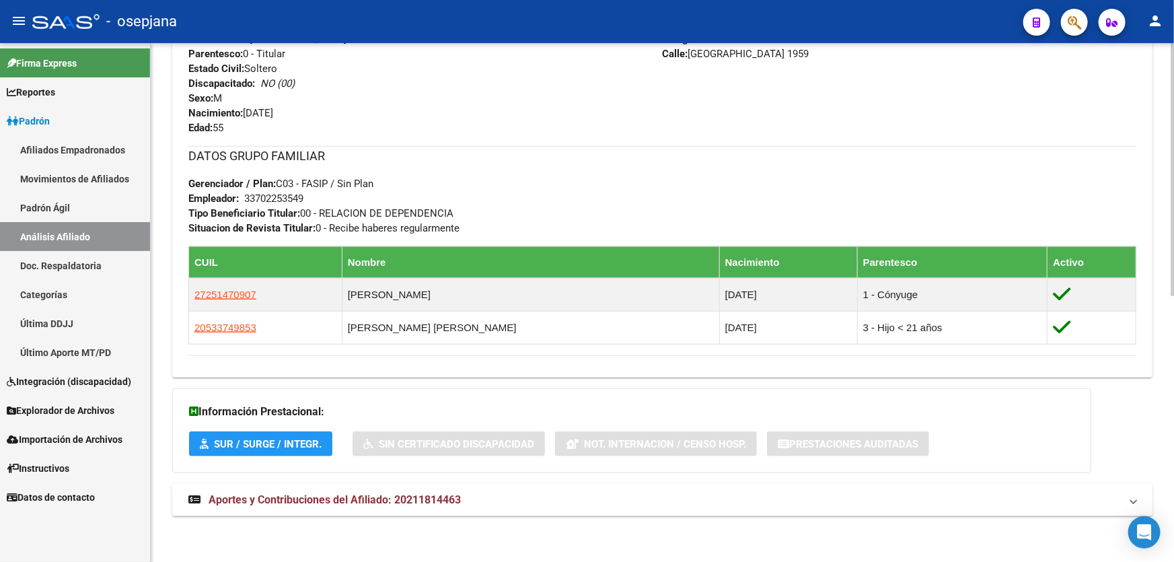
click at [850, 490] on mat-expansion-panel-header "Aportes y Contribuciones del Afiliado: 20211814463" at bounding box center [662, 500] width 980 height 32
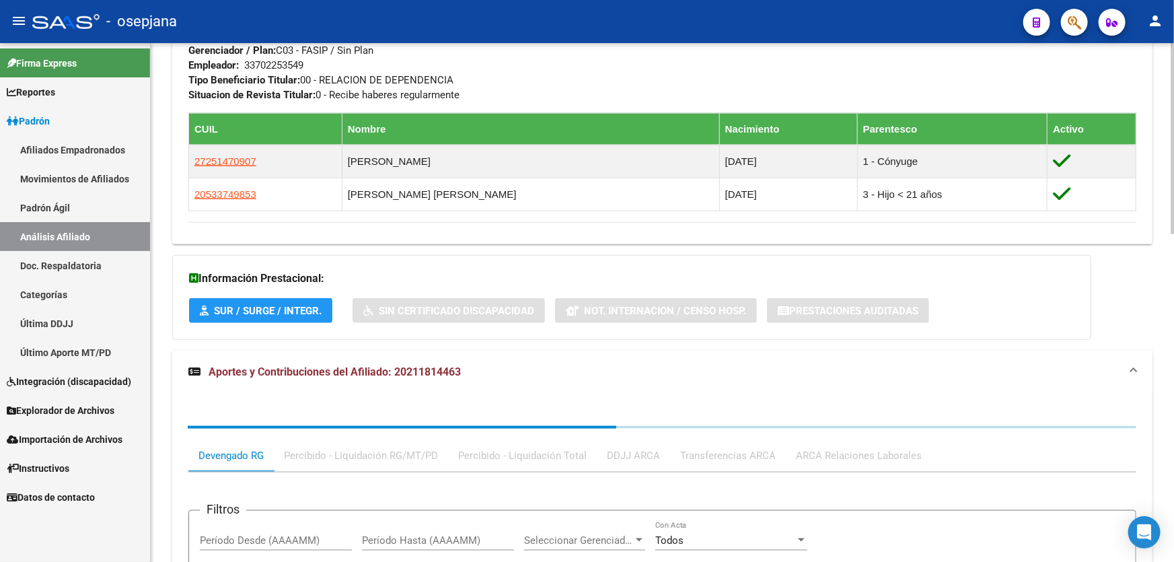
scroll to position [683, 0]
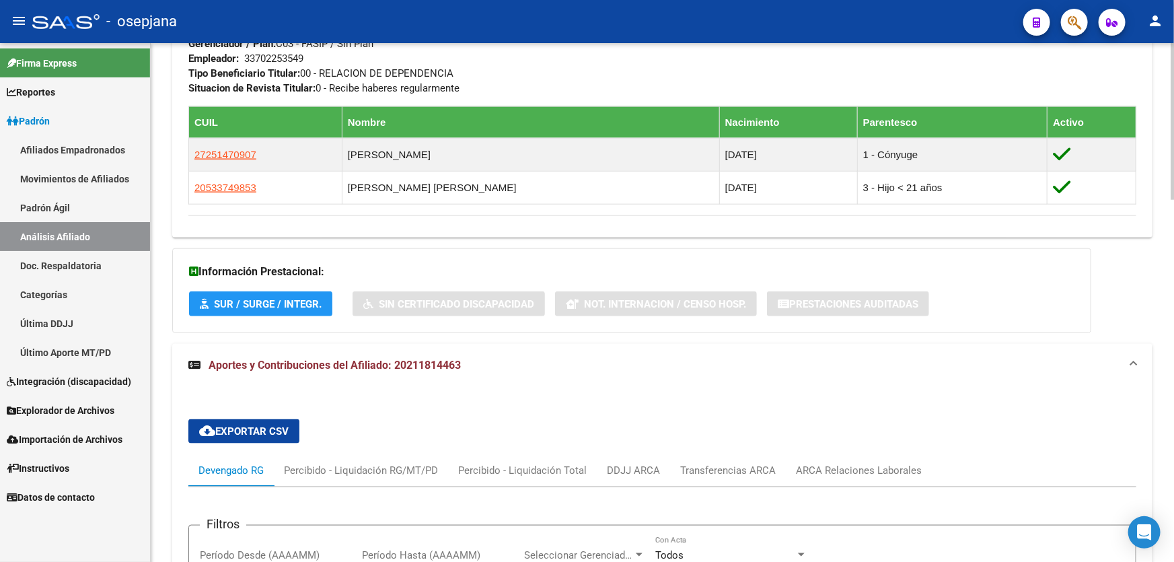
click at [880, 464] on div "ARCA Relaciones Laborales" at bounding box center [859, 470] width 126 height 15
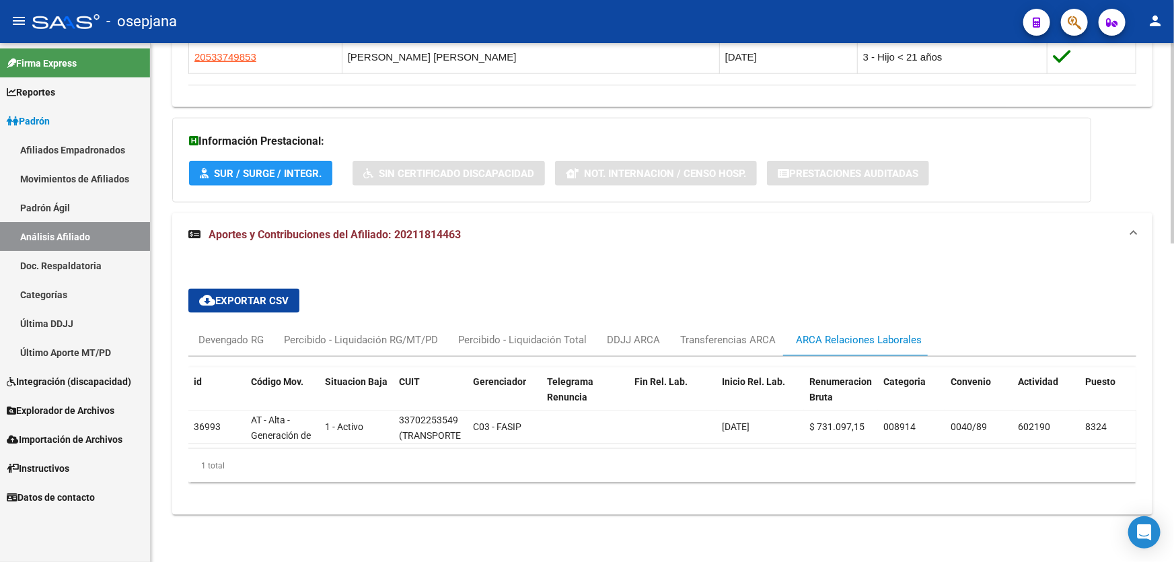
scroll to position [821, 0]
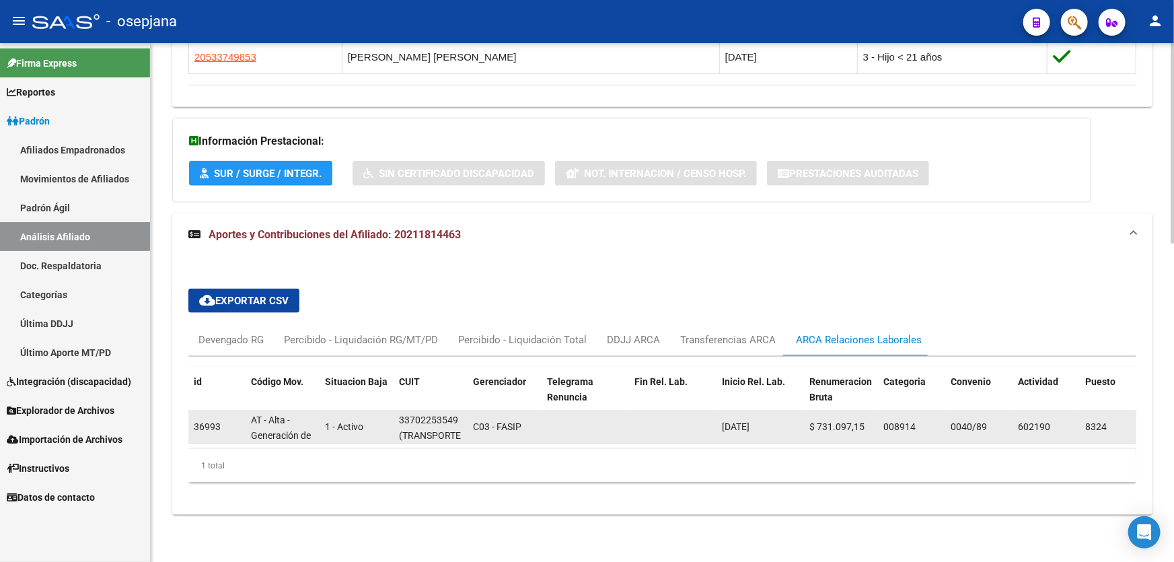
drag, startPoint x: 399, startPoint y: 414, endPoint x: 457, endPoint y: 416, distance: 58.6
click at [457, 416] on div "33702253549 (TRANSPORTE SIERRA S R L)" at bounding box center [430, 426] width 63 height 28
copy div "33702253549"
click at [420, 430] on span "(TRANSPORTE SIERRA S R L)" at bounding box center [430, 443] width 62 height 26
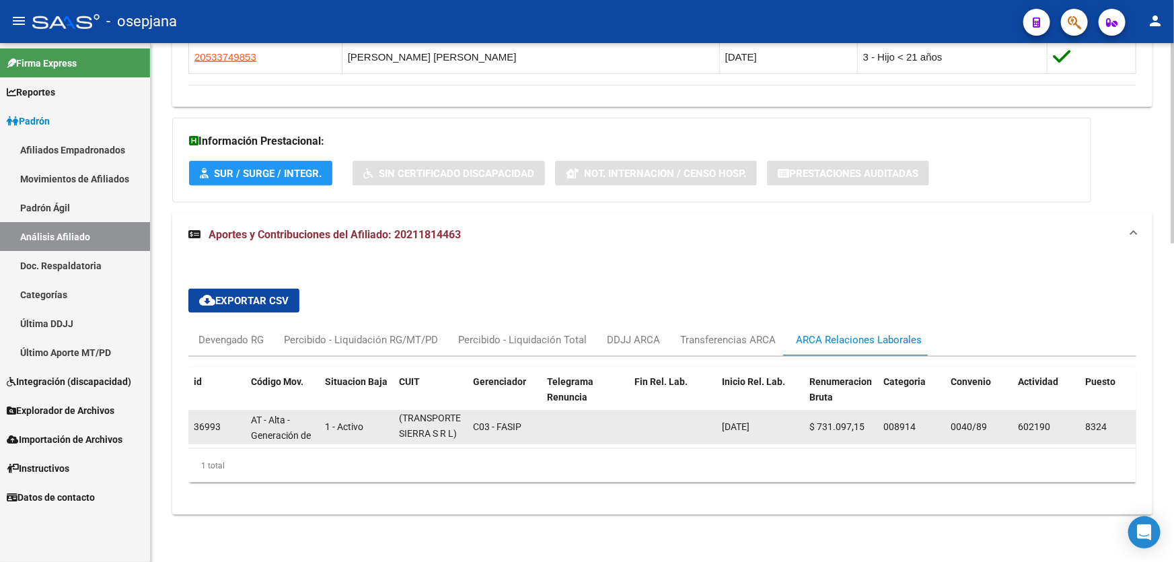
drag, startPoint x: 404, startPoint y: 426, endPoint x: 453, endPoint y: 426, distance: 49.8
click at [453, 426] on span "(TRANSPORTE SIERRA S R L)" at bounding box center [430, 425] width 62 height 26
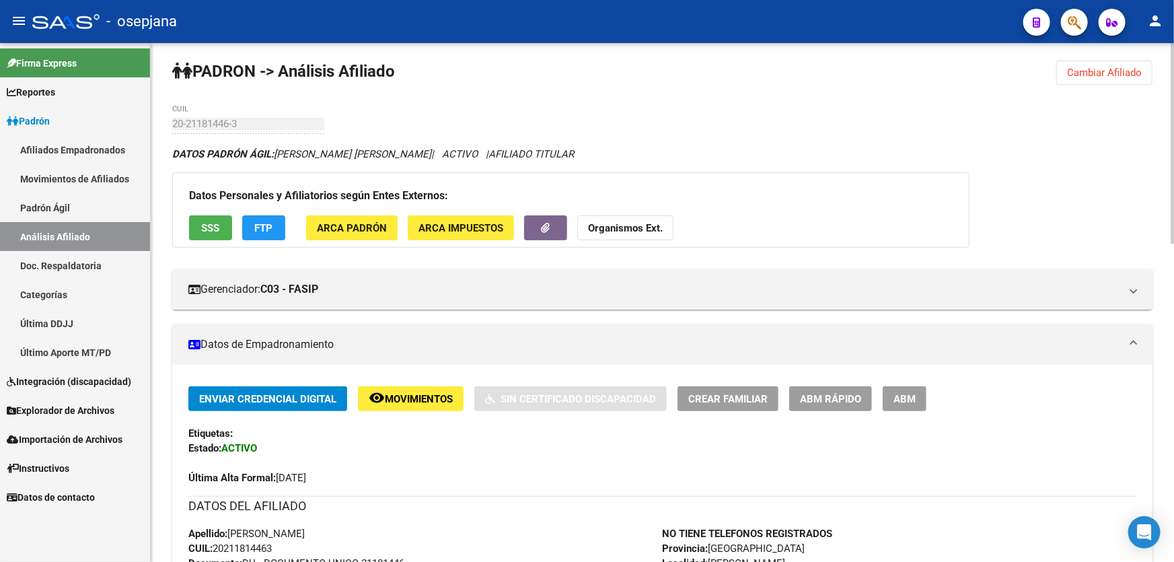
scroll to position [0, 0]
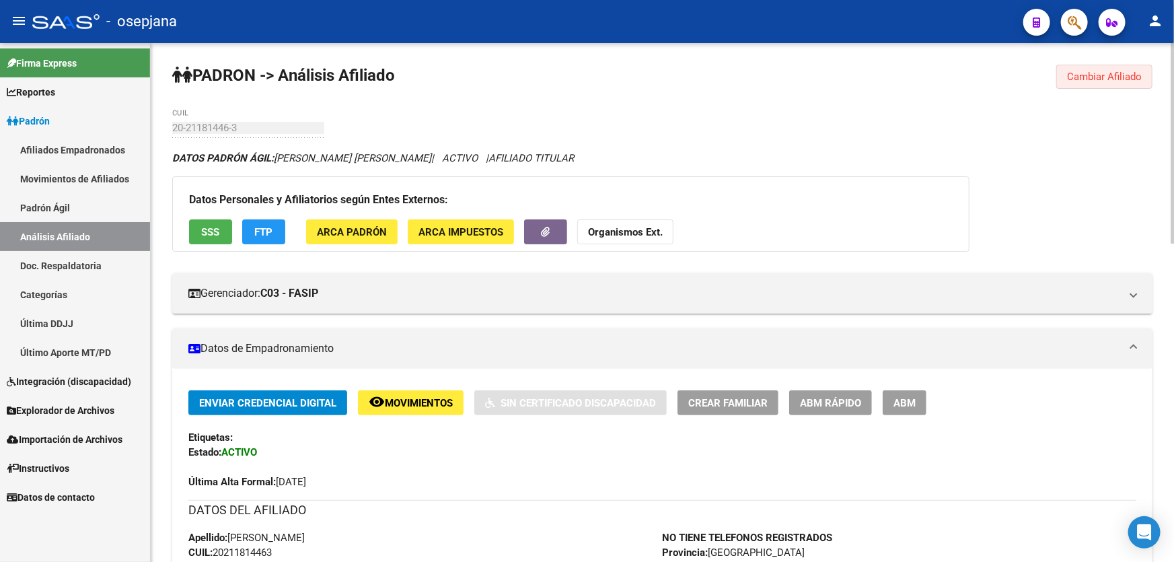
click at [1139, 75] on span "Cambiar Afiliado" at bounding box center [1104, 77] width 75 height 12
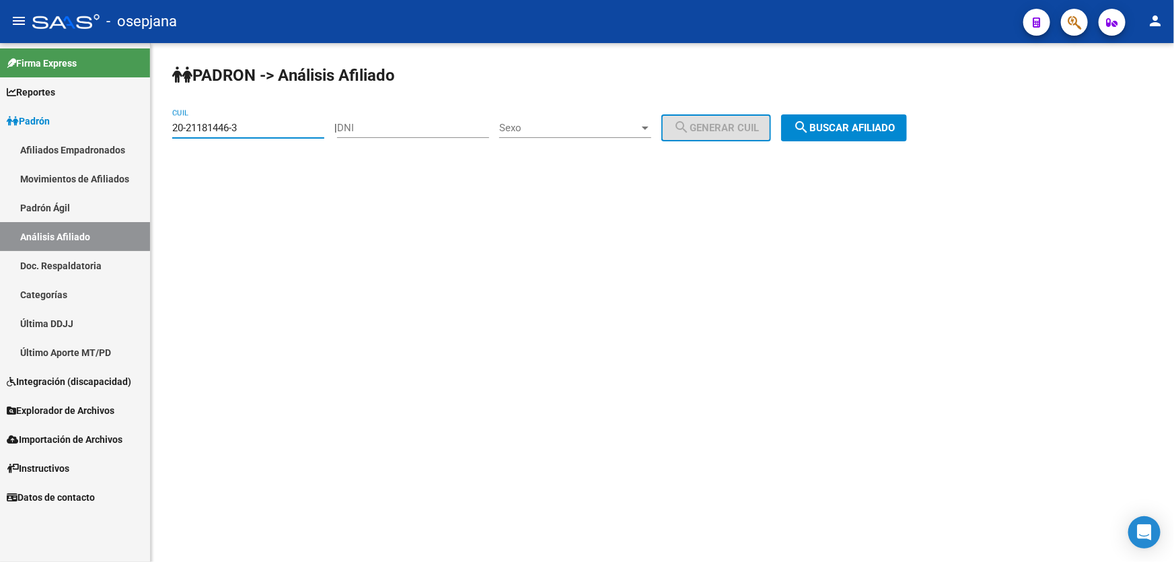
drag, startPoint x: 233, startPoint y: 128, endPoint x: 173, endPoint y: 130, distance: 59.9
click at [168, 130] on div "PADRON -> Análisis Afiliado 20-21181446-3 CUIL | DNI Sexo Sexo search Generar C…" at bounding box center [662, 113] width 1023 height 141
paste input "2298806-4"
click at [887, 137] on button "search Buscar afiliado" at bounding box center [844, 127] width 126 height 27
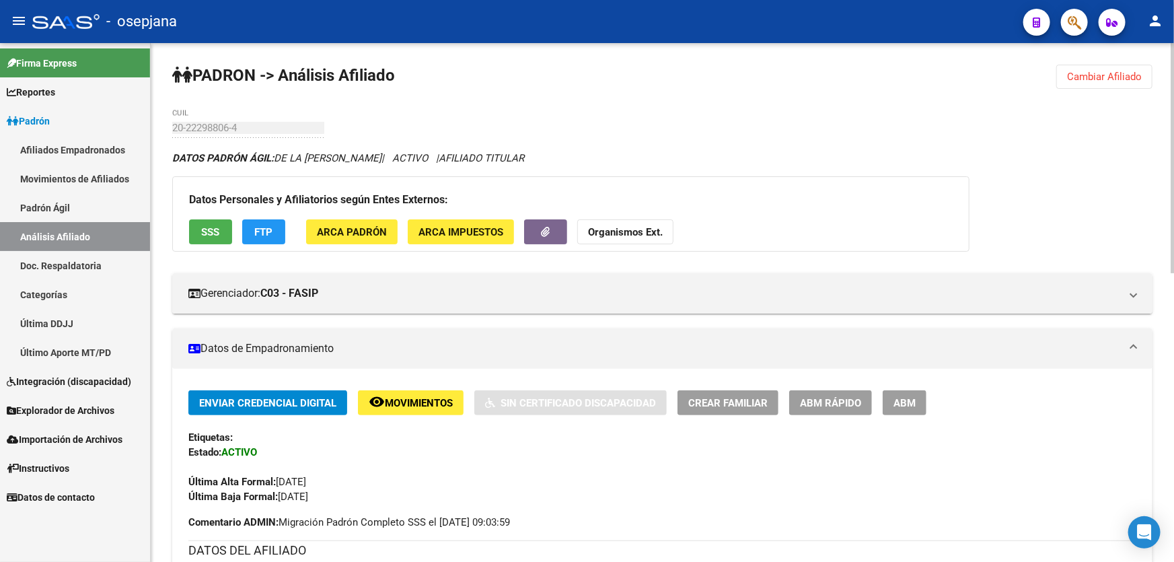
click at [1123, 71] on span "Cambiar Afiliado" at bounding box center [1104, 77] width 75 height 12
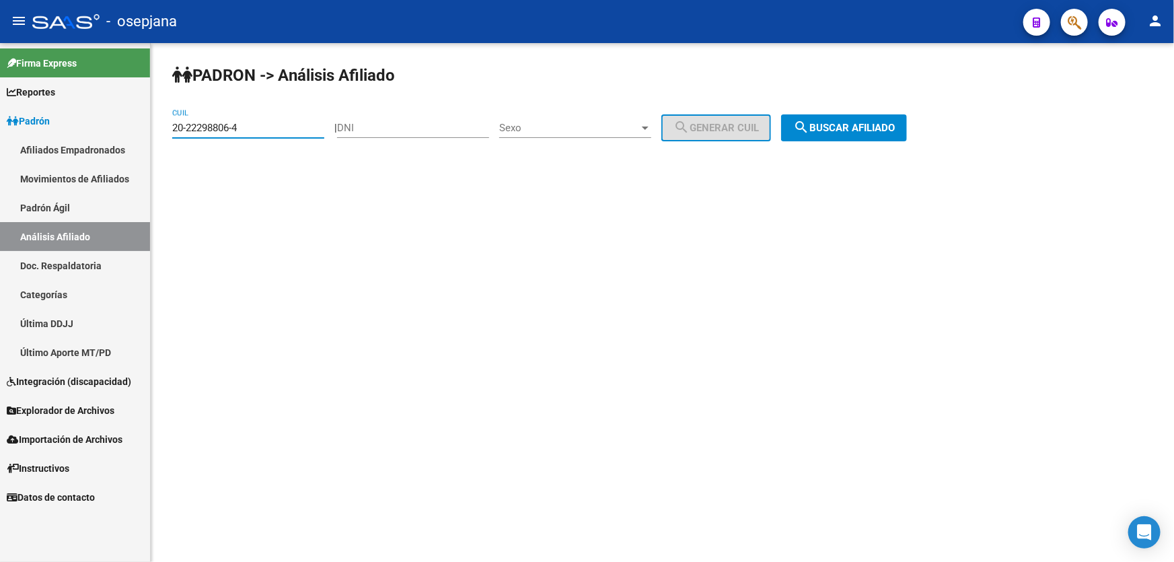
drag, startPoint x: 280, startPoint y: 128, endPoint x: 167, endPoint y: 128, distance: 113.0
click at [167, 128] on div "PADRON -> Análisis Afiliado 20-22298806-4 CUIL | DNI Sexo Sexo search Generar C…" at bounding box center [662, 113] width 1023 height 141
paste input "3403011-7"
click at [888, 122] on span "search Buscar afiliado" at bounding box center [844, 128] width 102 height 12
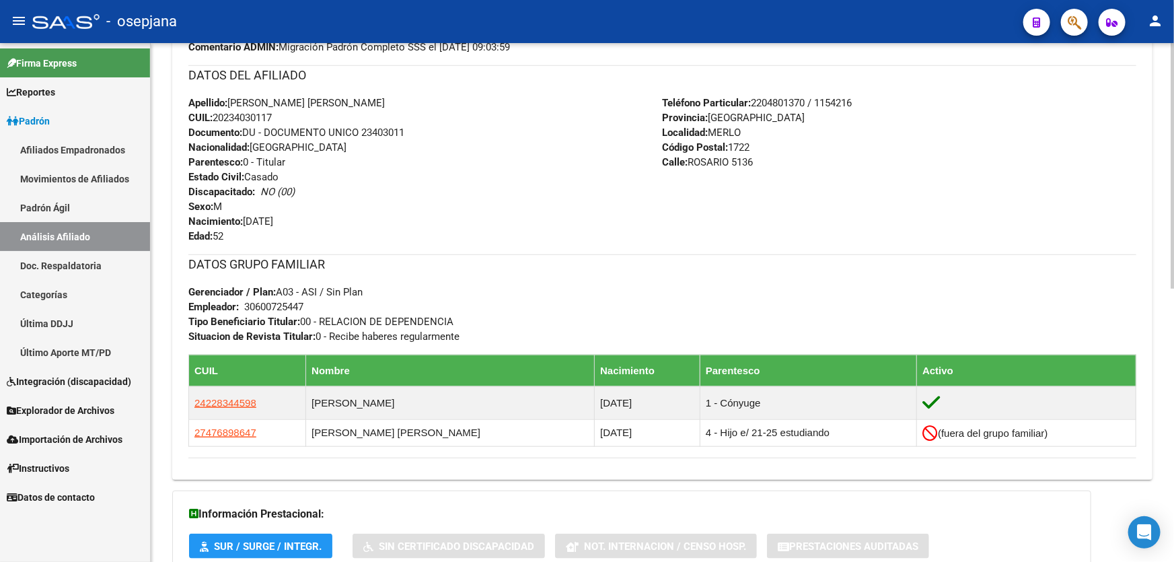
scroll to position [577, 0]
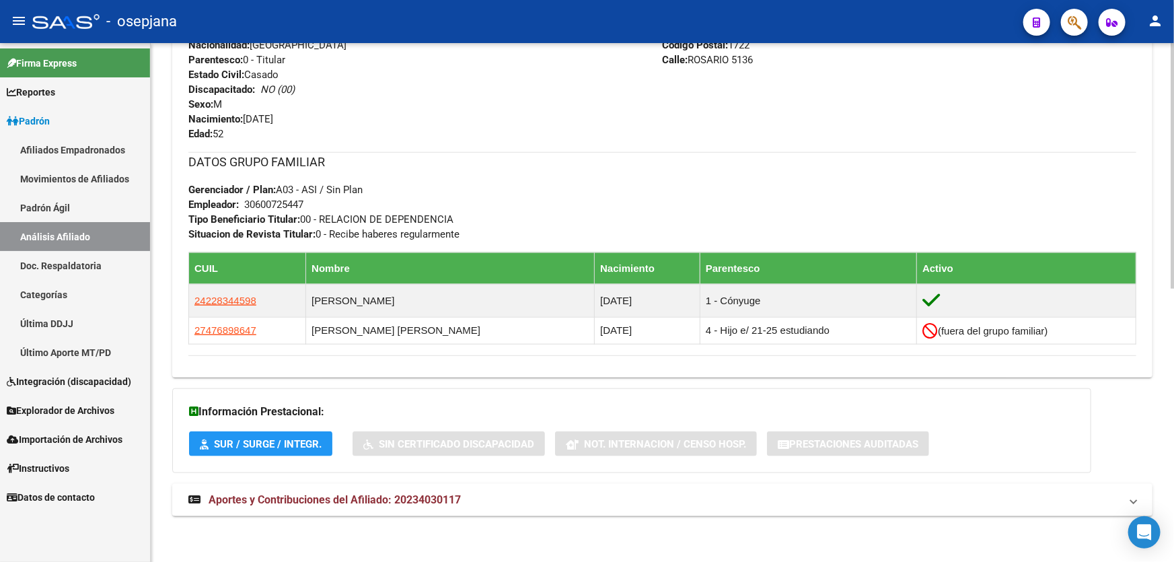
click at [989, 492] on mat-panel-title "Aportes y Contribuciones del Afiliado: 20234030117" at bounding box center [654, 499] width 932 height 15
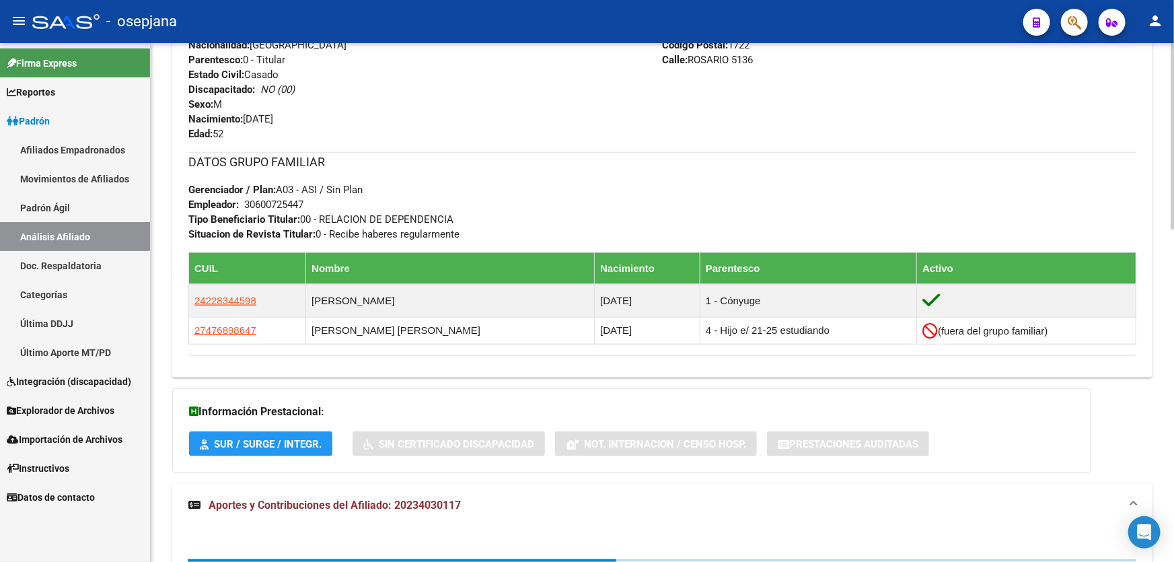
scroll to position [922, 0]
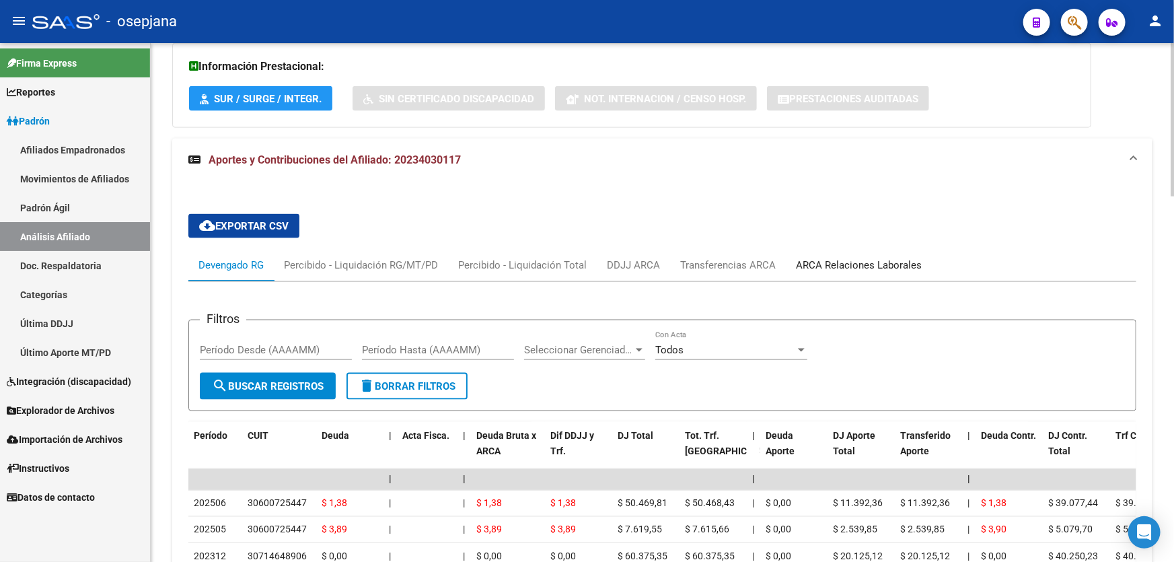
click at [896, 266] on div "ARCA Relaciones Laborales" at bounding box center [859, 265] width 126 height 15
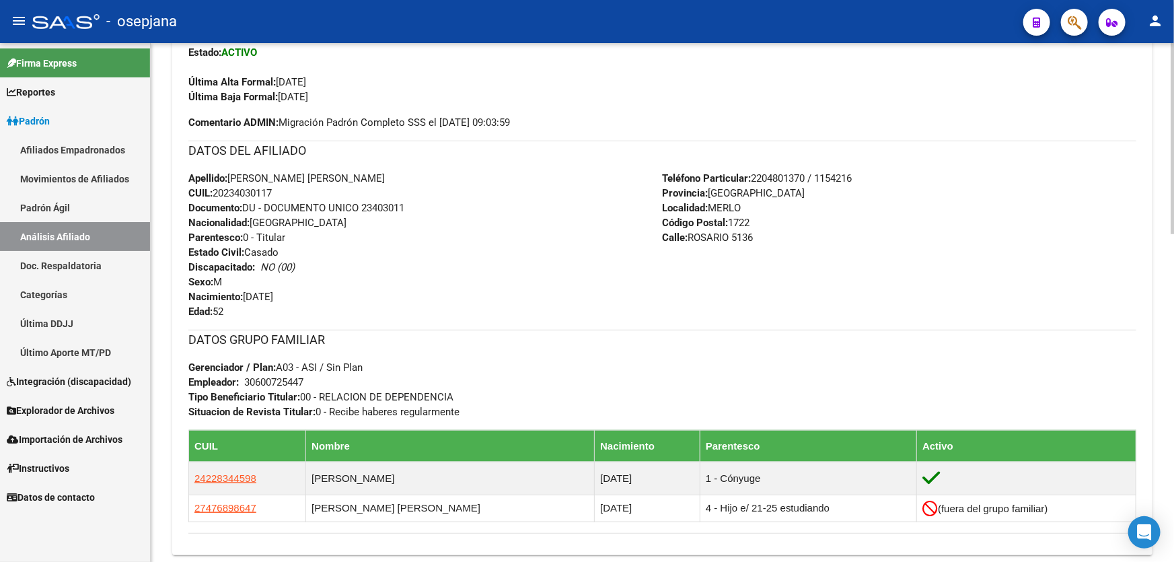
scroll to position [0, 0]
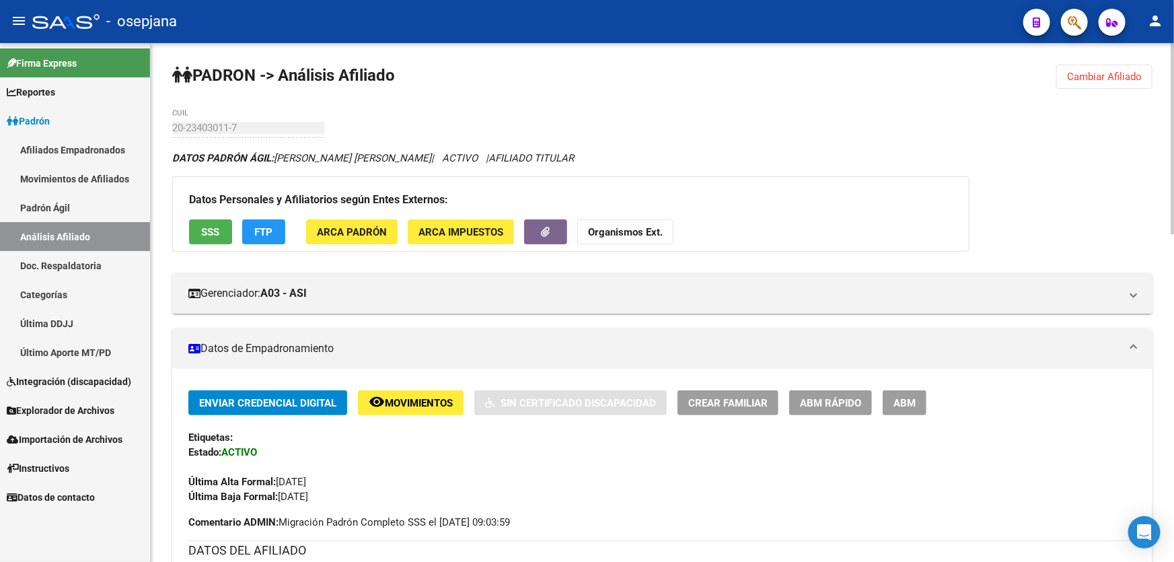
click at [1129, 77] on span "Cambiar Afiliado" at bounding box center [1104, 77] width 75 height 12
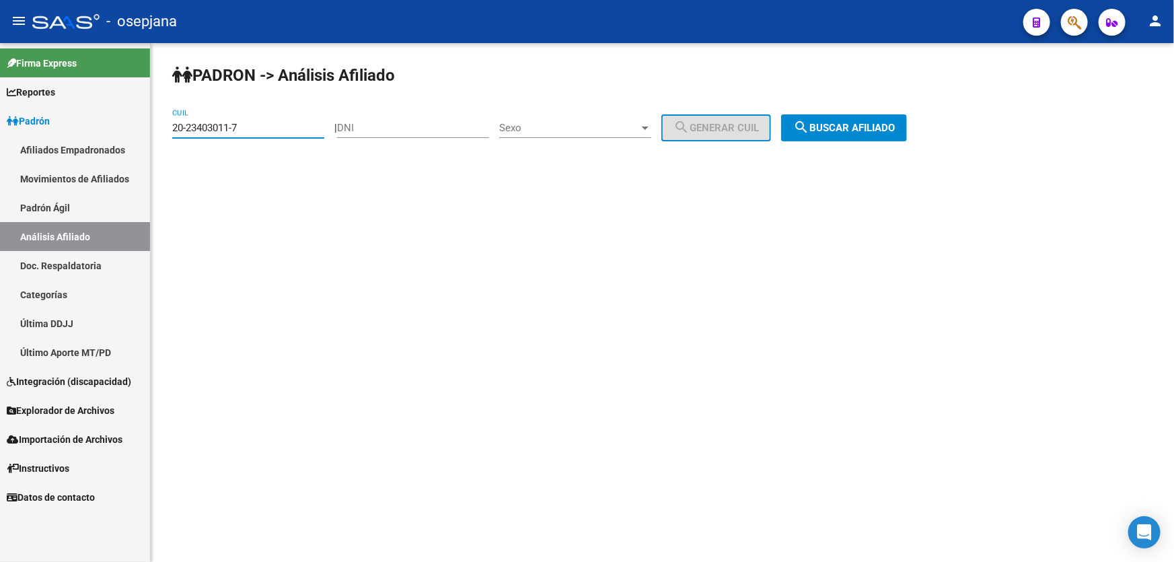
drag, startPoint x: 269, startPoint y: 124, endPoint x: 161, endPoint y: 128, distance: 108.3
click at [161, 128] on div "PADRON -> Análisis Afiliado 20-23403011-7 CUIL | DNI Sexo Sexo search Generar C…" at bounding box center [662, 113] width 1023 height 141
paste input "34643889-5"
click at [853, 128] on span "search Buscar afiliado" at bounding box center [844, 128] width 102 height 12
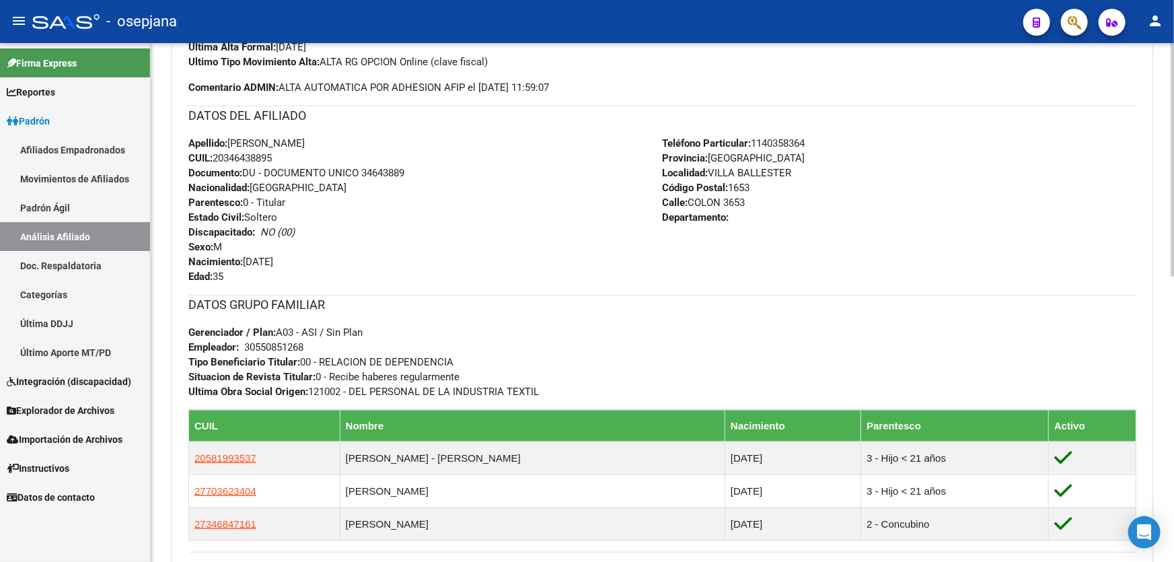
scroll to position [632, 0]
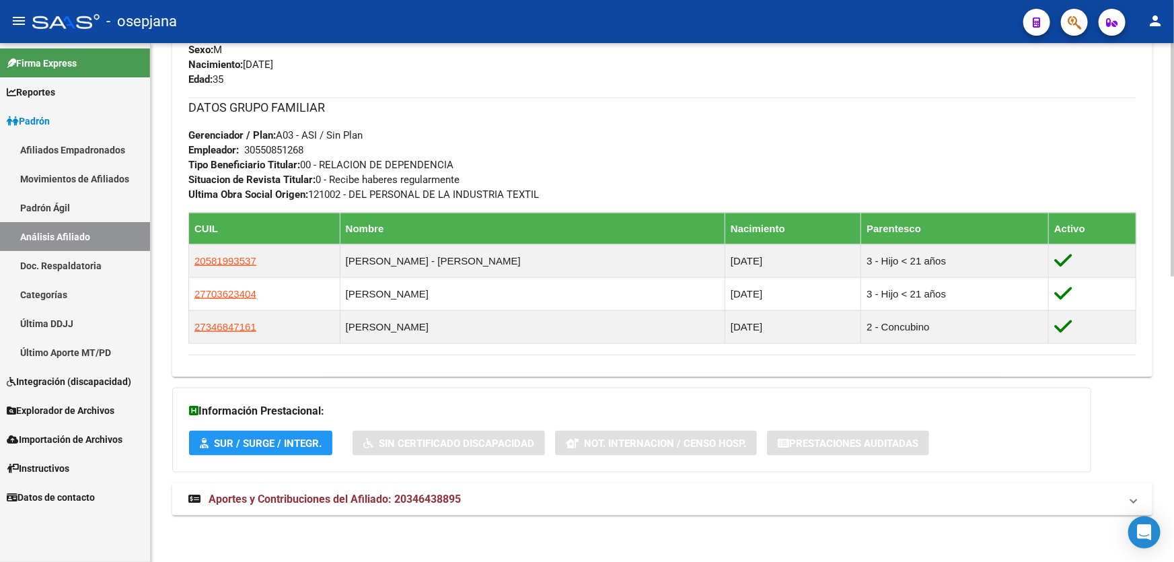
click at [539, 505] on mat-panel-title "Aportes y Contribuciones del Afiliado: 20346438895" at bounding box center [654, 499] width 932 height 15
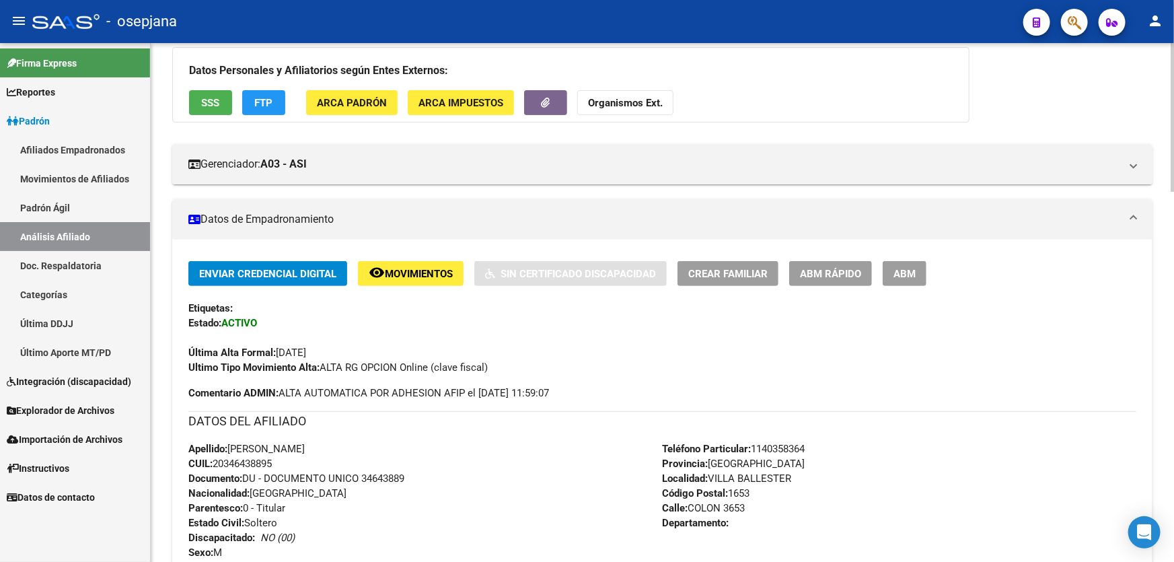
scroll to position [0, 0]
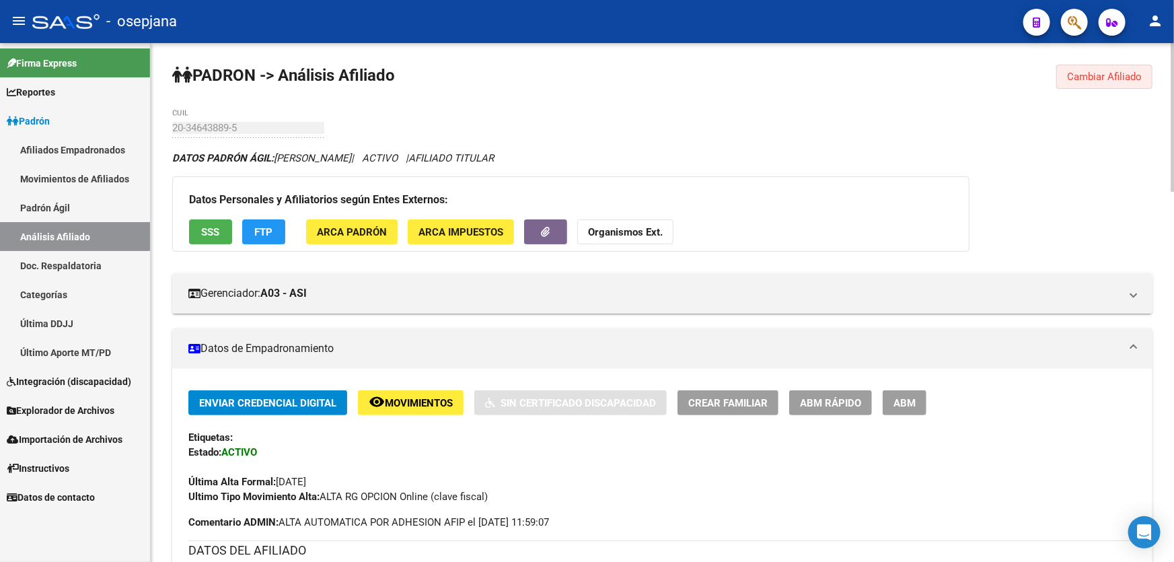
click at [1116, 73] on span "Cambiar Afiliado" at bounding box center [1104, 77] width 75 height 12
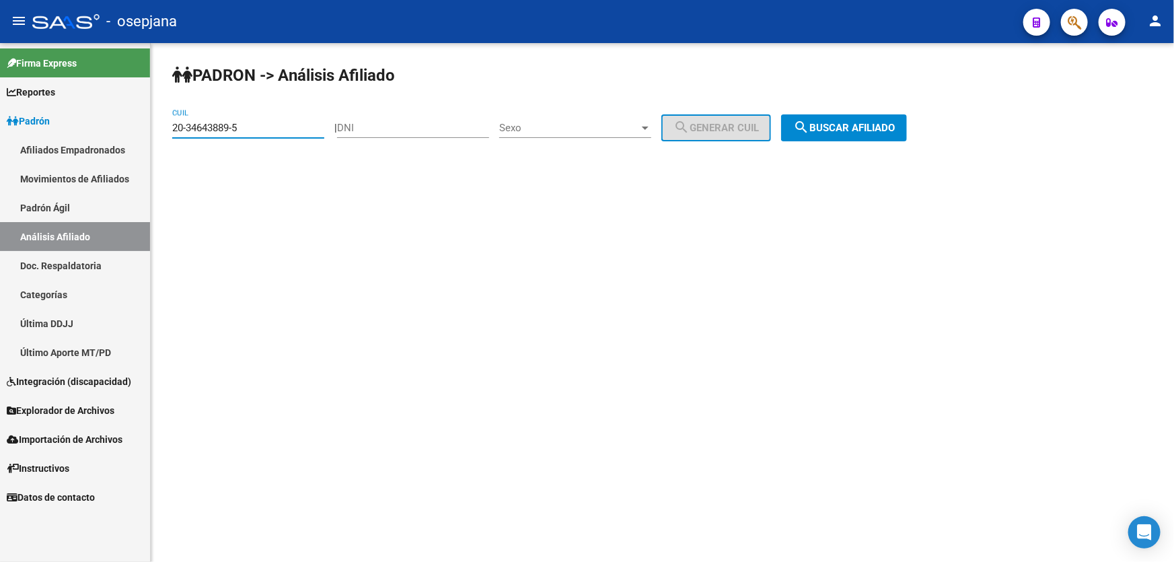
drag, startPoint x: 265, startPoint y: 128, endPoint x: 170, endPoint y: 128, distance: 94.8
click at [170, 128] on div "PADRON -> Análisis Afiliado 20-34643889-5 CUIL | DNI Sexo Sexo search Generar C…" at bounding box center [662, 113] width 1023 height 141
paste input "7-19130548-0"
type input "27-19130548-0"
click at [873, 127] on span "search Buscar afiliado" at bounding box center [844, 128] width 102 height 12
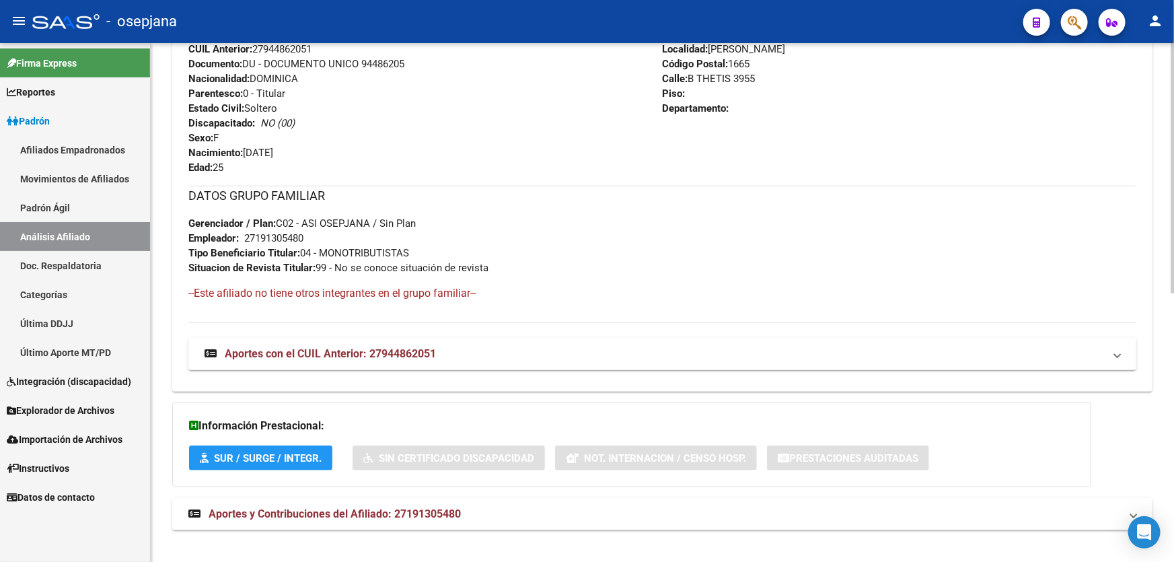
scroll to position [557, 0]
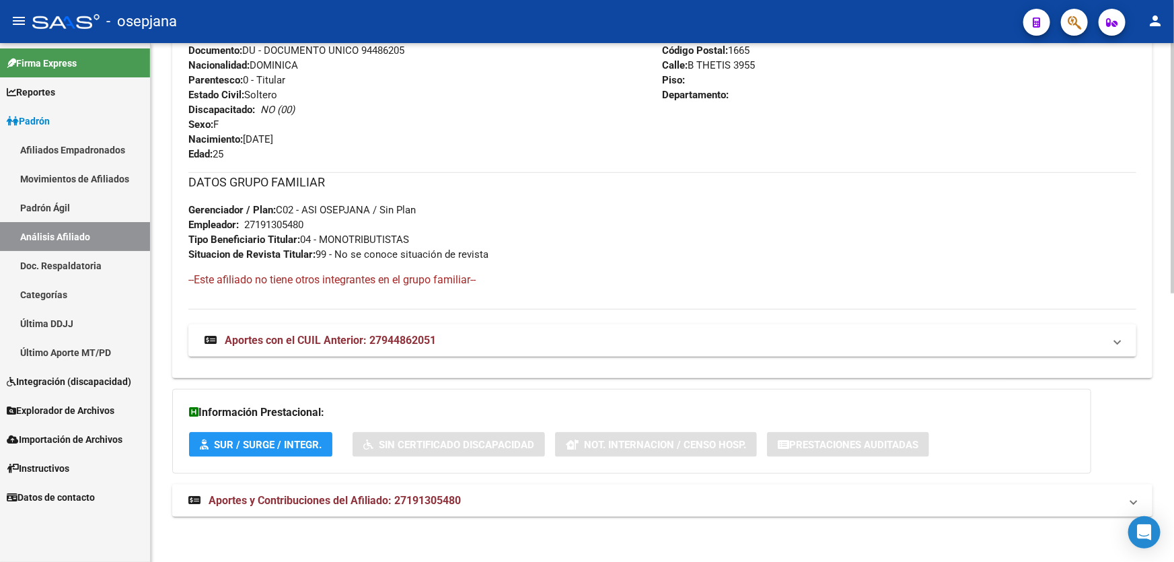
click at [463, 513] on mat-expansion-panel-header "Aportes y Contribuciones del Afiliado: 27191305480" at bounding box center [662, 500] width 980 height 32
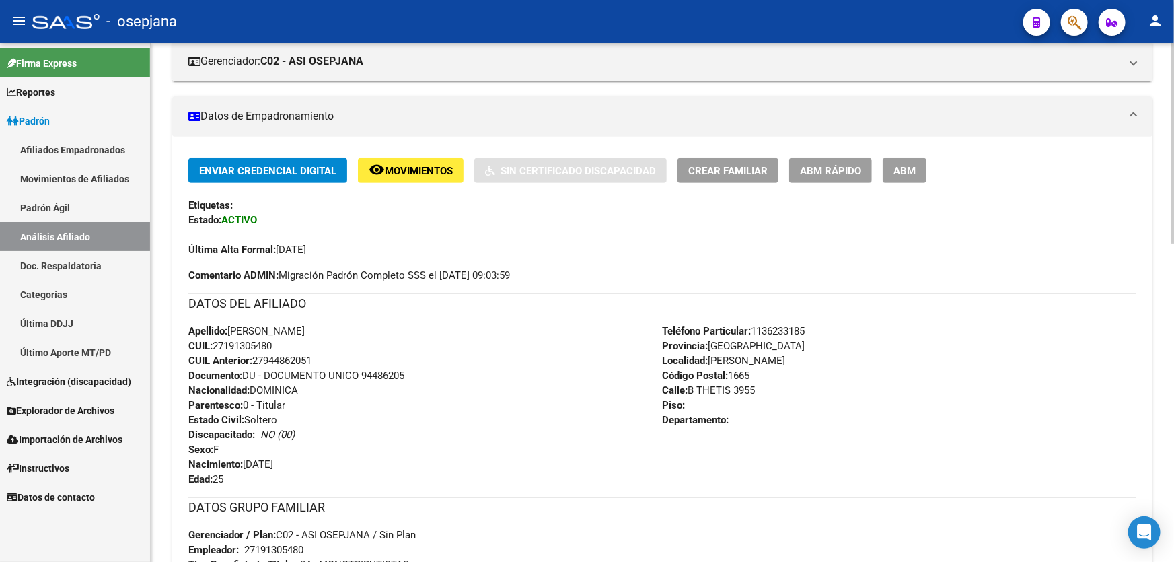
scroll to position [213, 0]
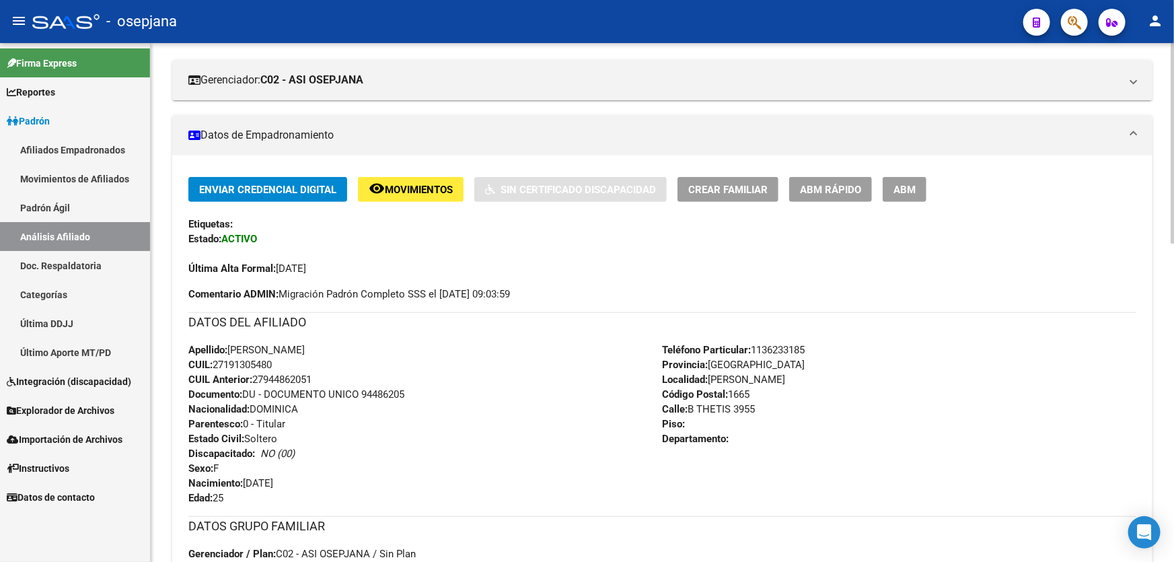
click at [442, 202] on div "Enviar Credencial Digital remove_red_eye Movimientos Sin Certificado Discapacid…" at bounding box center [662, 226] width 948 height 99
click at [443, 188] on span "Movimientos" at bounding box center [419, 190] width 68 height 12
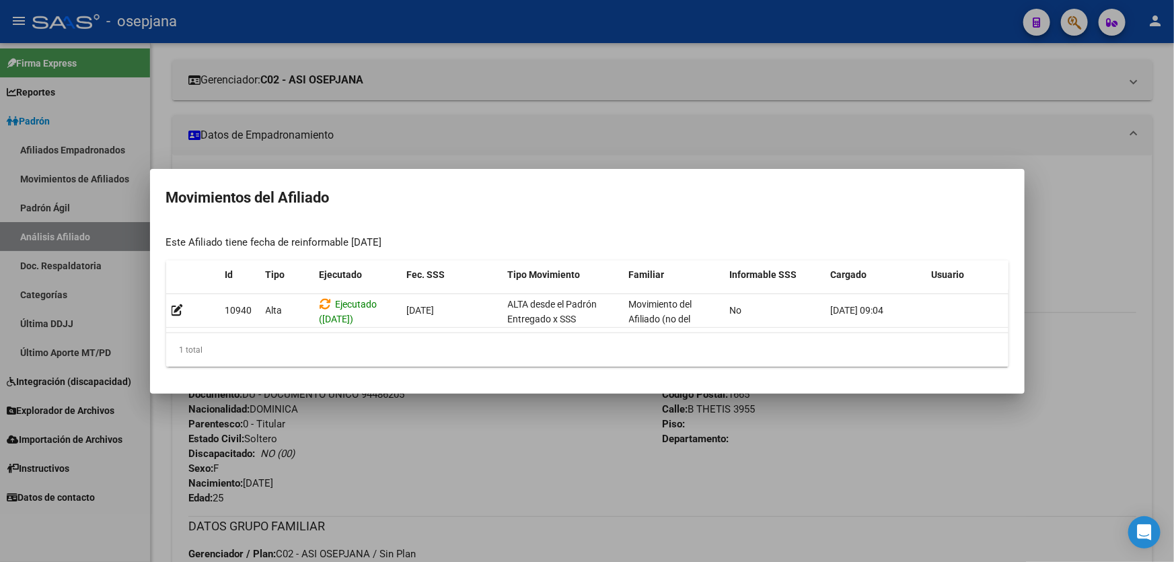
click at [531, 500] on div at bounding box center [587, 281] width 1174 height 562
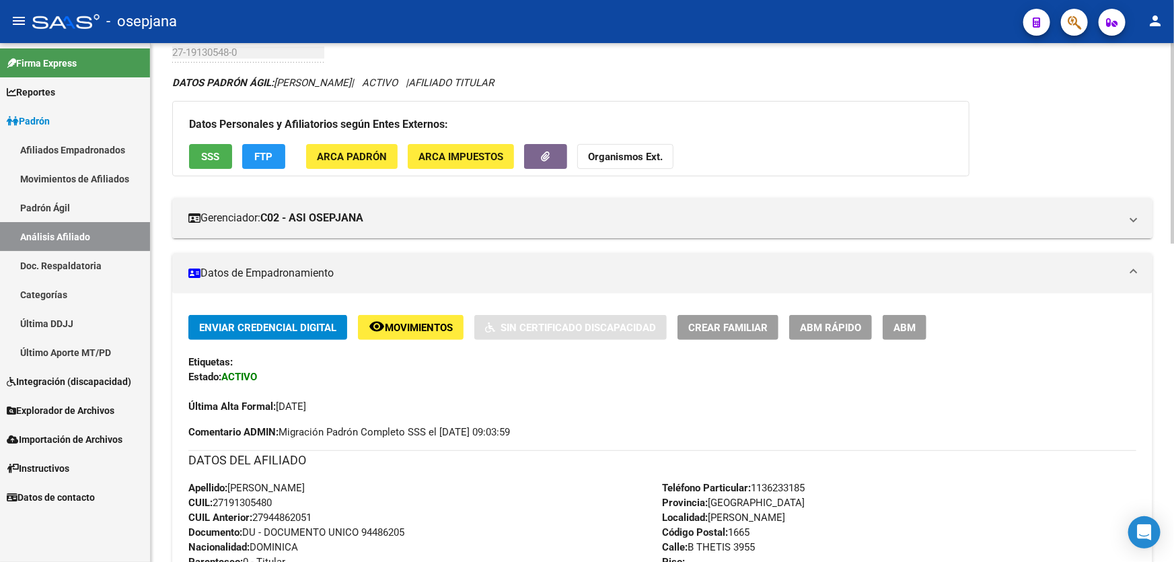
scroll to position [61, 0]
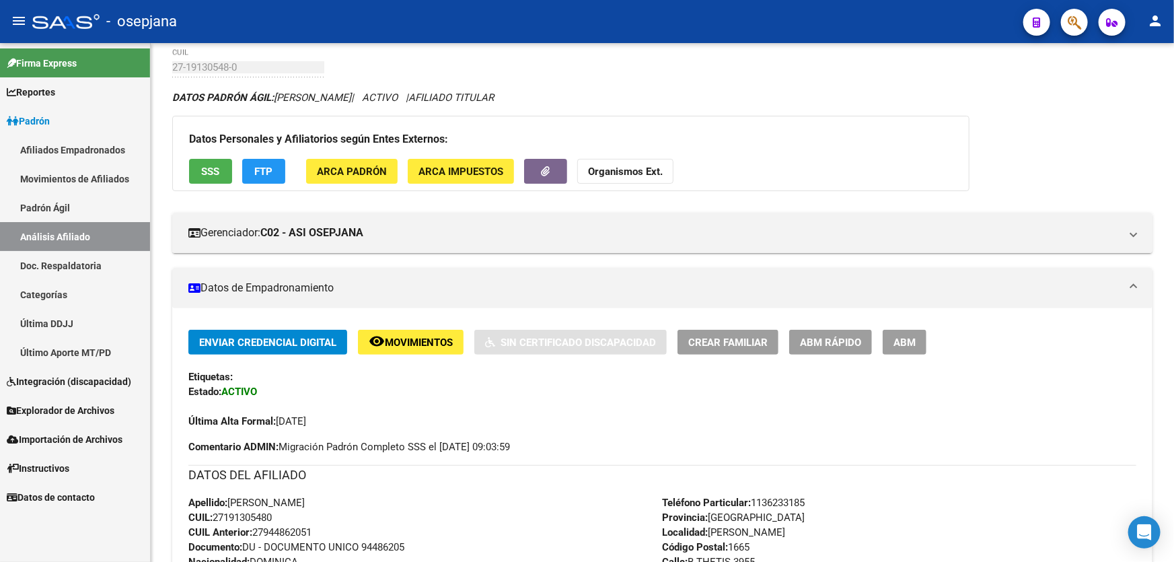
click at [1082, 27] on button "button" at bounding box center [1074, 22] width 27 height 27
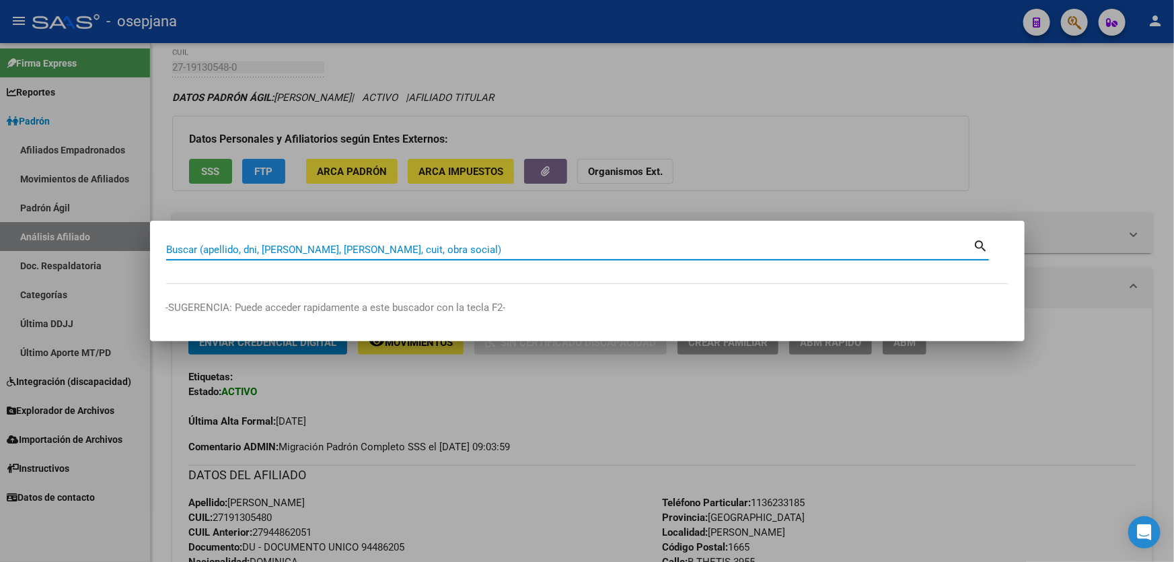
paste input "19130548"
type input "19130548"
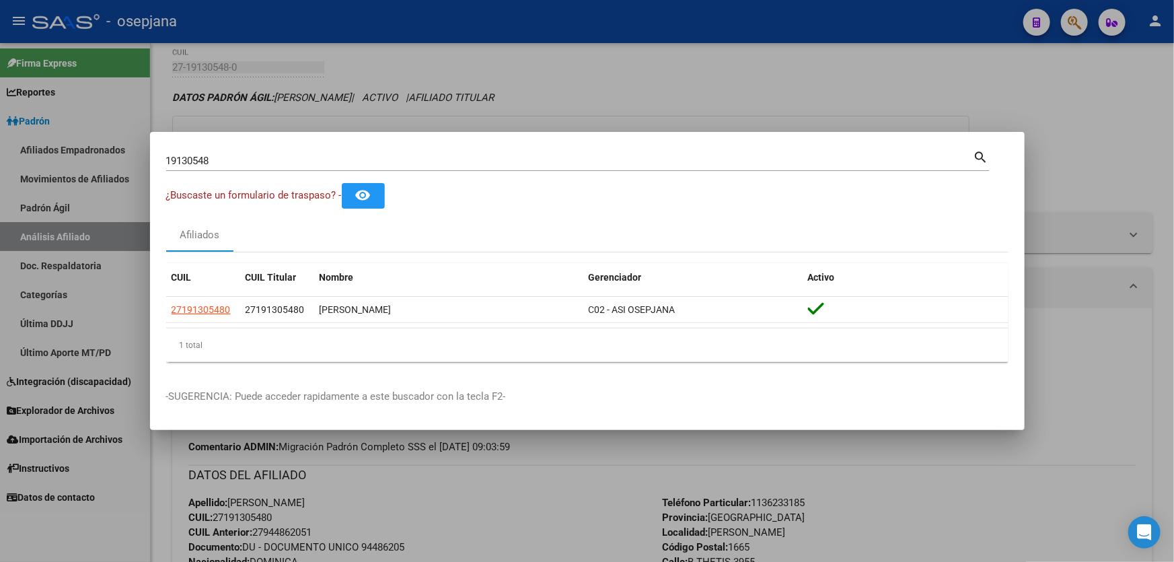
click at [756, 61] on div at bounding box center [587, 281] width 1174 height 562
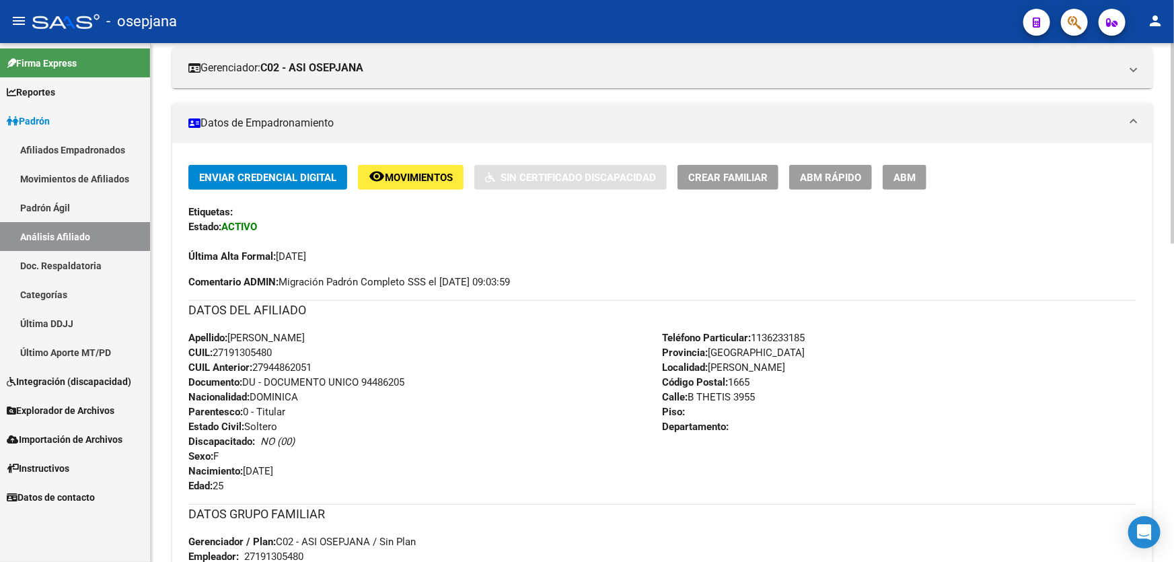
scroll to position [0, 0]
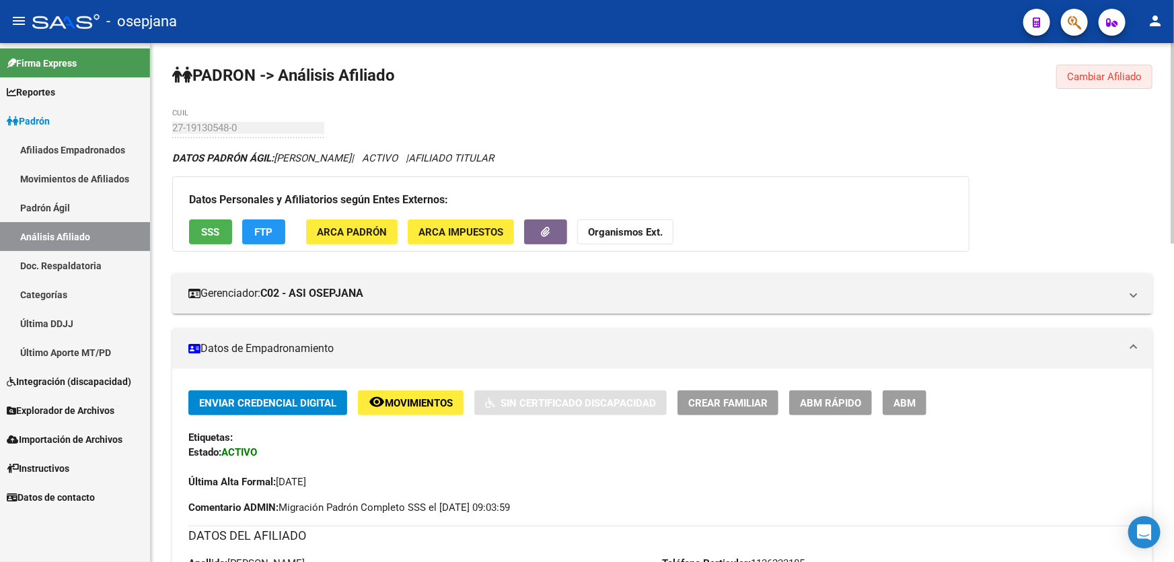
click at [1099, 79] on span "Cambiar Afiliado" at bounding box center [1104, 77] width 75 height 12
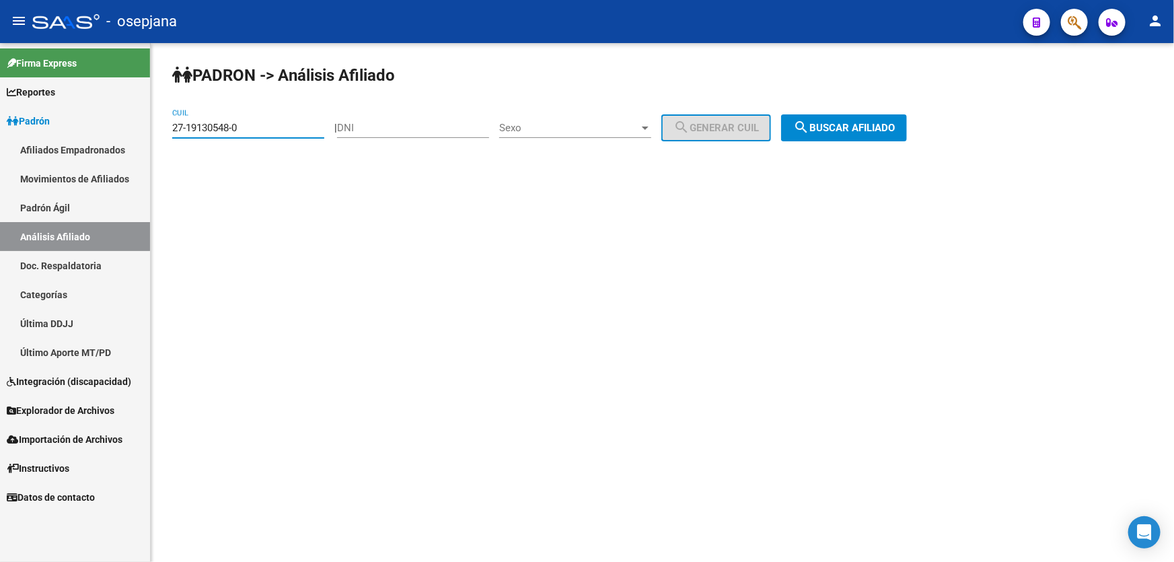
drag, startPoint x: 252, startPoint y: 128, endPoint x: 153, endPoint y: 130, distance: 98.2
click at [153, 130] on div "PADRON -> Análisis Afiliado 27-19130548-0 CUIL | DNI Sexo Sexo search Generar C…" at bounding box center [662, 113] width 1023 height 141
paste input "40-461923"
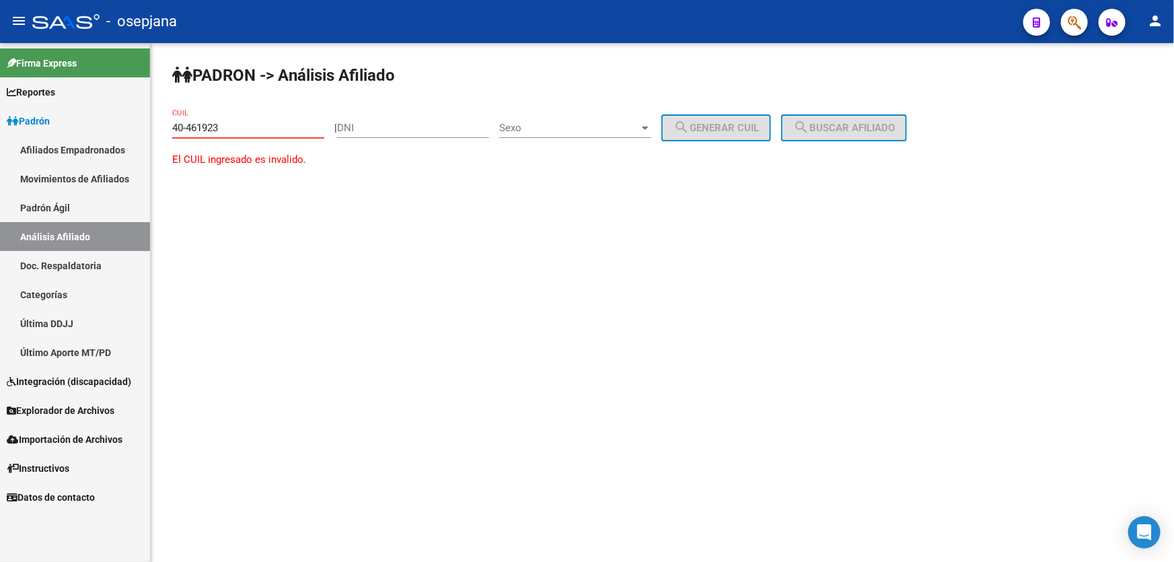
drag, startPoint x: 262, startPoint y: 126, endPoint x: 162, endPoint y: 124, distance: 100.2
click at [162, 124] on div "PADRON -> Análisis Afiliado 40-461923 CUIL | DNI Sexo Sexo search Generar CUIL …" at bounding box center [662, 128] width 1023 height 171
paste input "20-40461923-4"
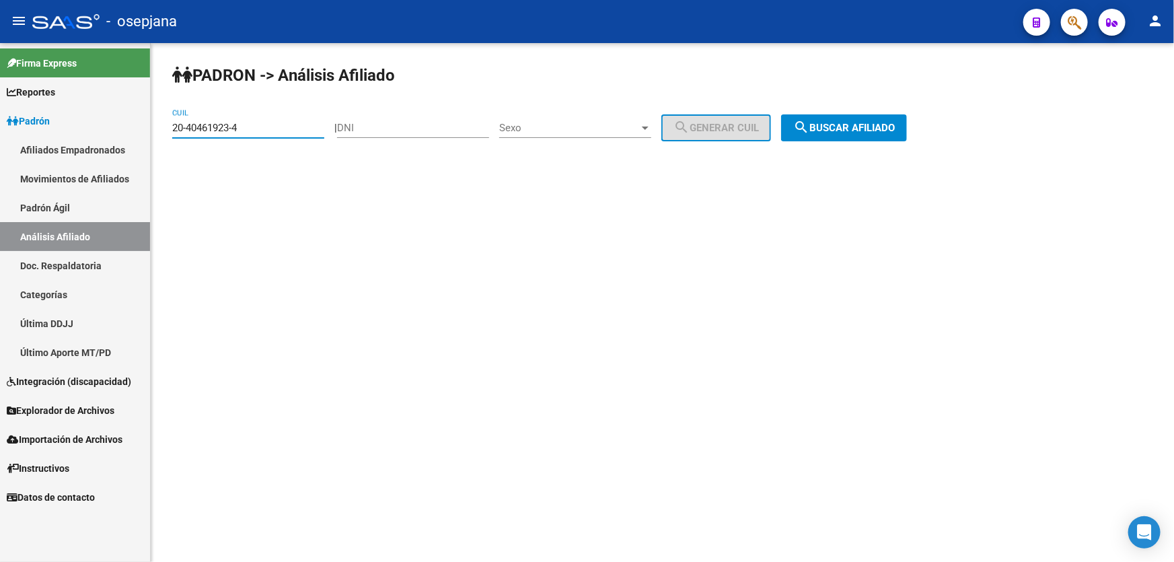
type input "20-40461923-4"
click at [888, 120] on button "search Buscar afiliado" at bounding box center [844, 127] width 126 height 27
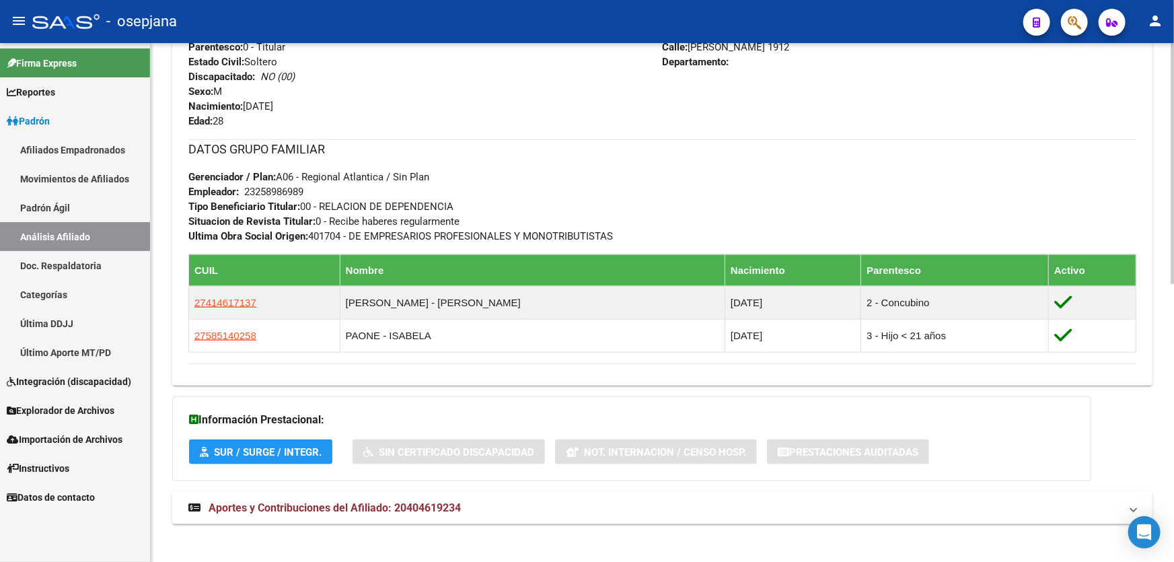
scroll to position [599, 0]
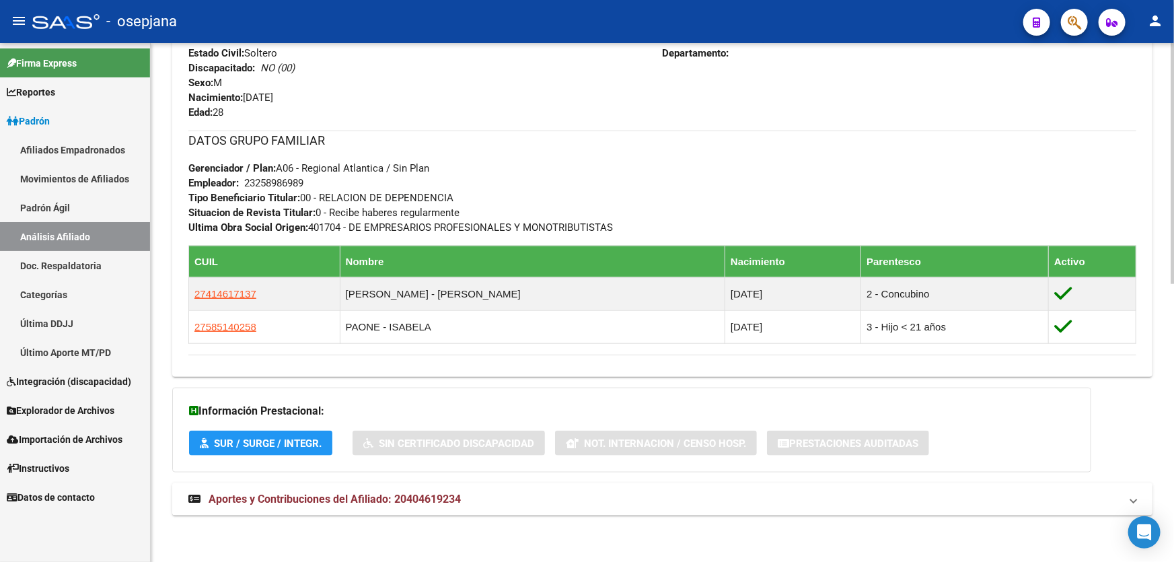
click at [306, 509] on mat-expansion-panel-header "Aportes y Contribuciones del Afiliado: 20404619234" at bounding box center [662, 499] width 980 height 32
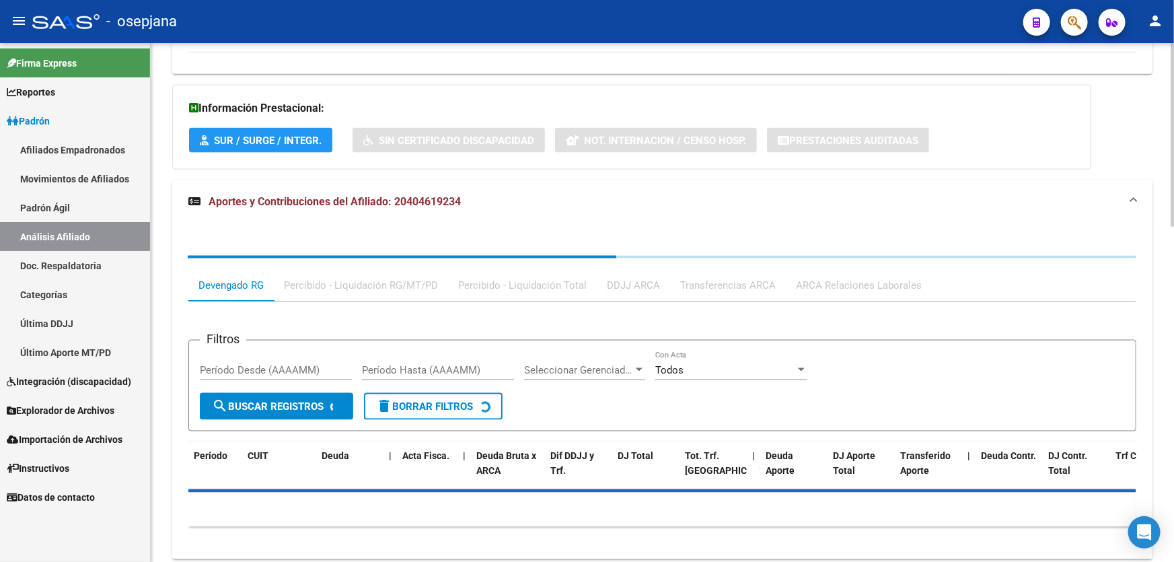
scroll to position [904, 0]
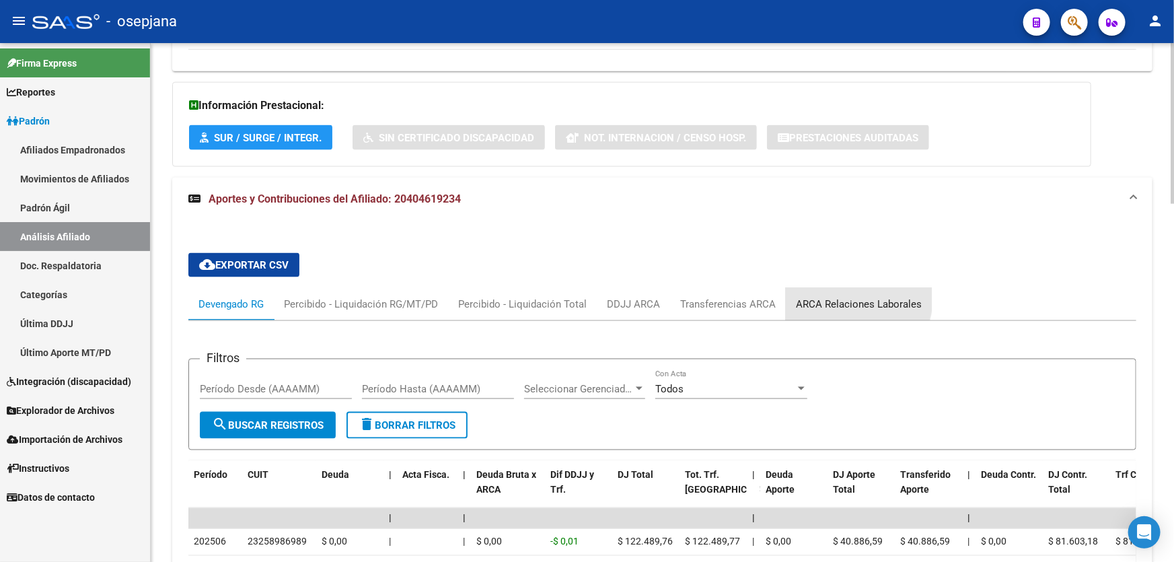
click at [835, 297] on div "ARCA Relaciones Laborales" at bounding box center [859, 304] width 126 height 15
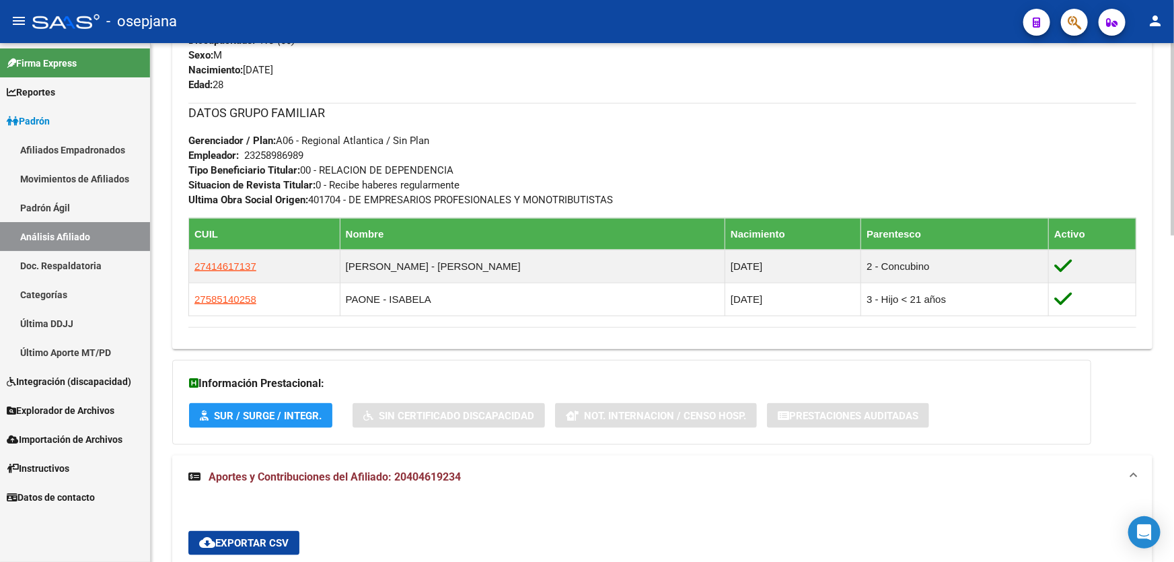
scroll to position [570, 0]
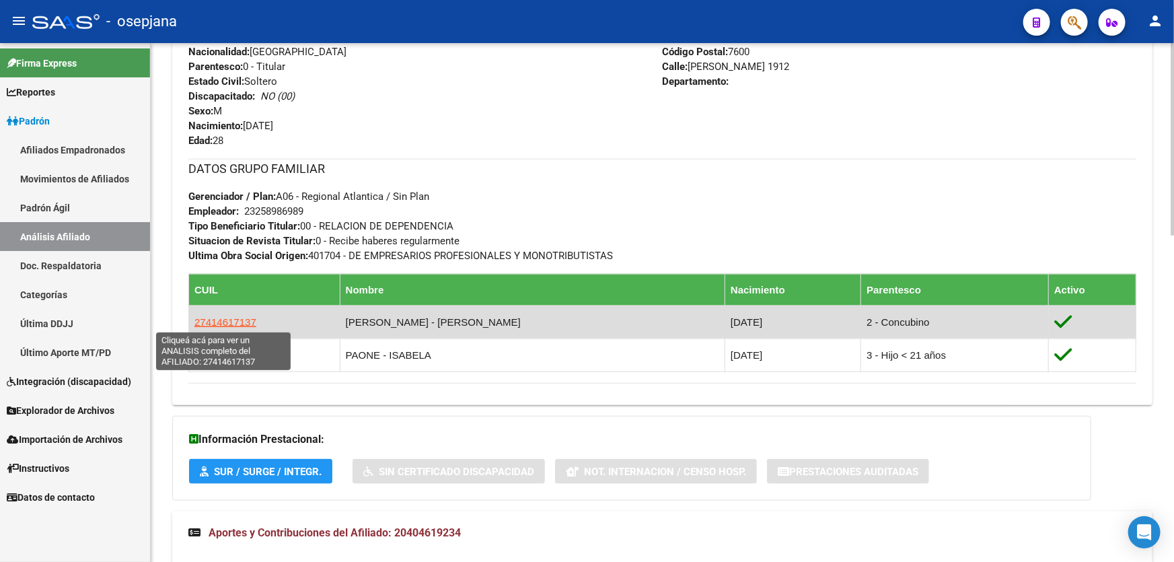
click at [208, 322] on span "27414617137" at bounding box center [225, 321] width 62 height 11
type textarea "27414617137"
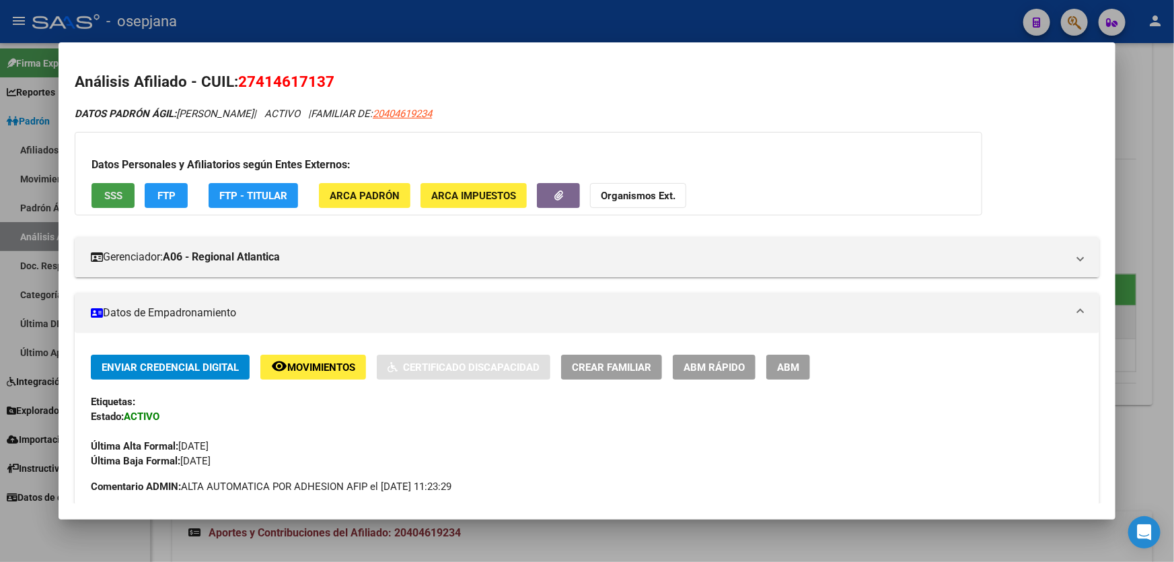
click at [119, 193] on span "SSS" at bounding box center [113, 196] width 18 height 12
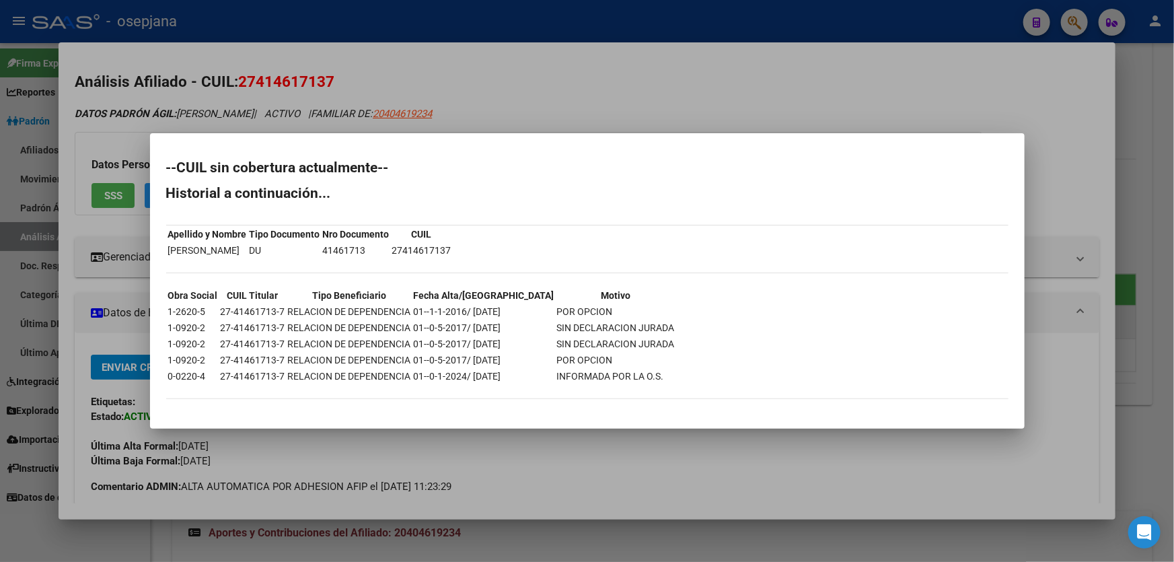
click at [809, 99] on div at bounding box center [587, 281] width 1174 height 562
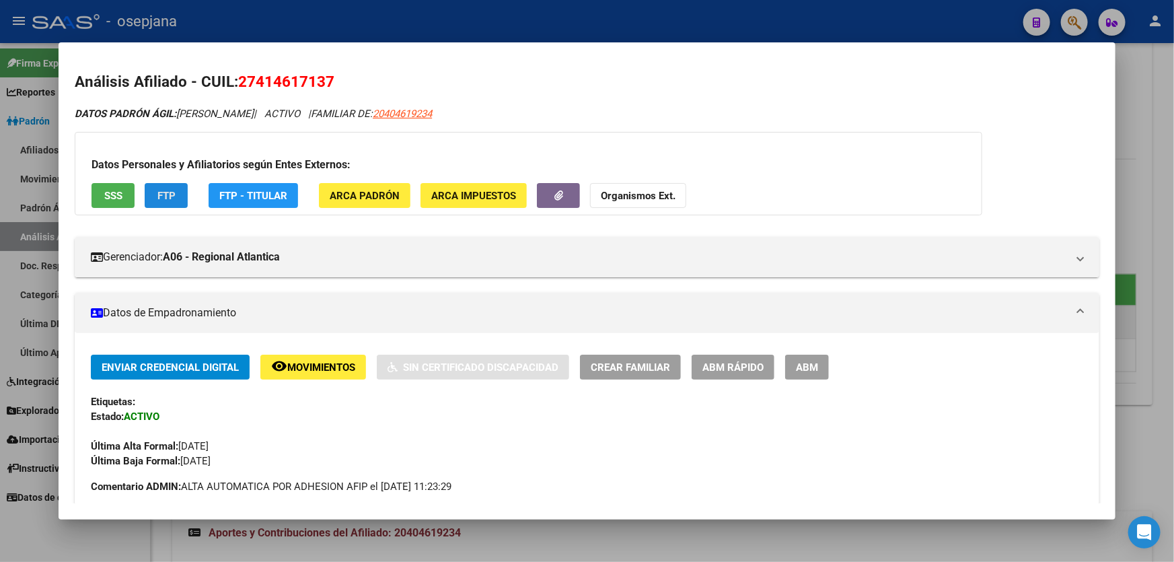
click at [172, 184] on button "FTP" at bounding box center [166, 195] width 43 height 25
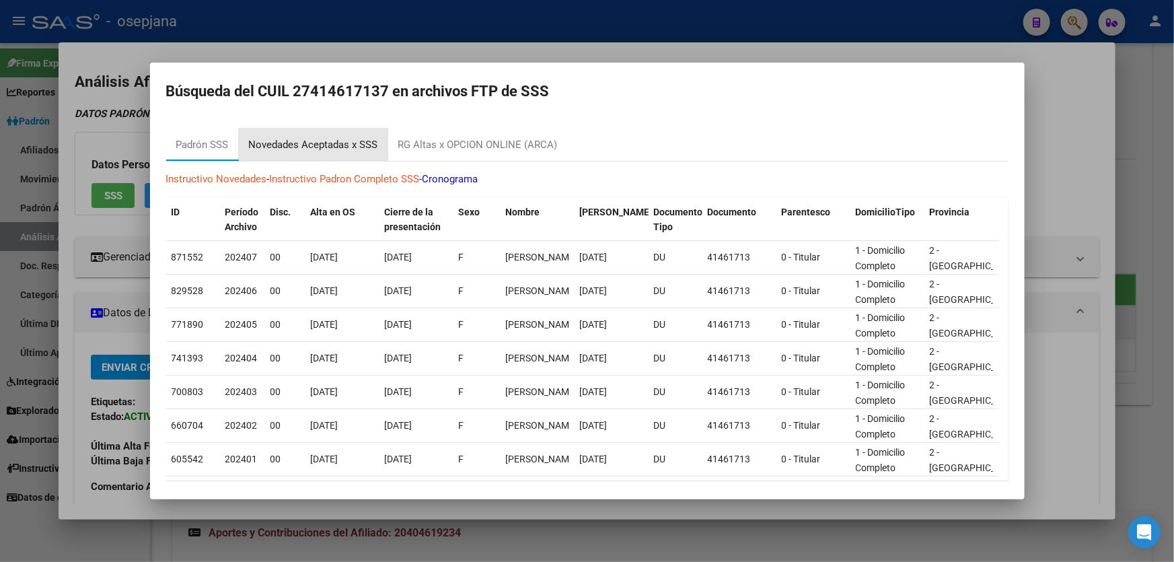
click at [311, 142] on div "Novedades Aceptadas x SSS" at bounding box center [313, 144] width 129 height 15
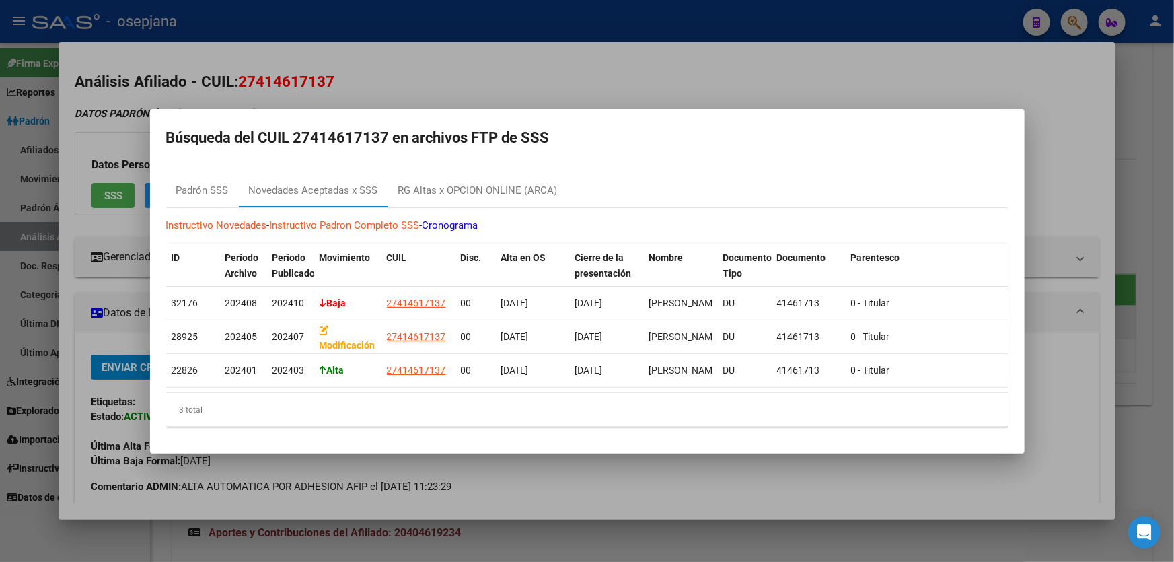
click at [419, 77] on div at bounding box center [587, 281] width 1174 height 562
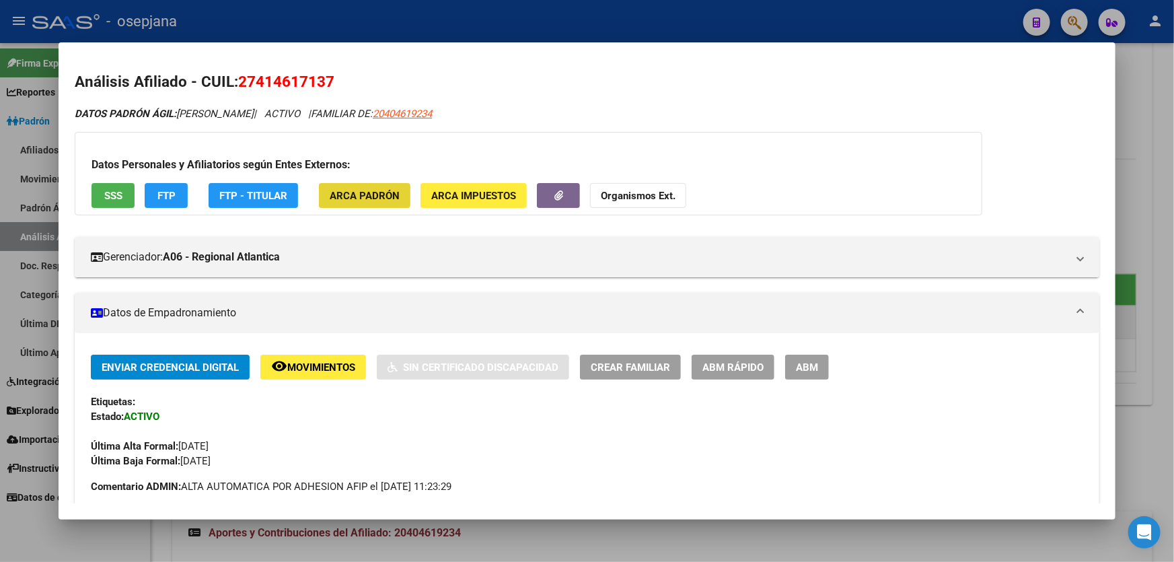
click at [360, 190] on span "ARCA Padrón" at bounding box center [365, 196] width 70 height 12
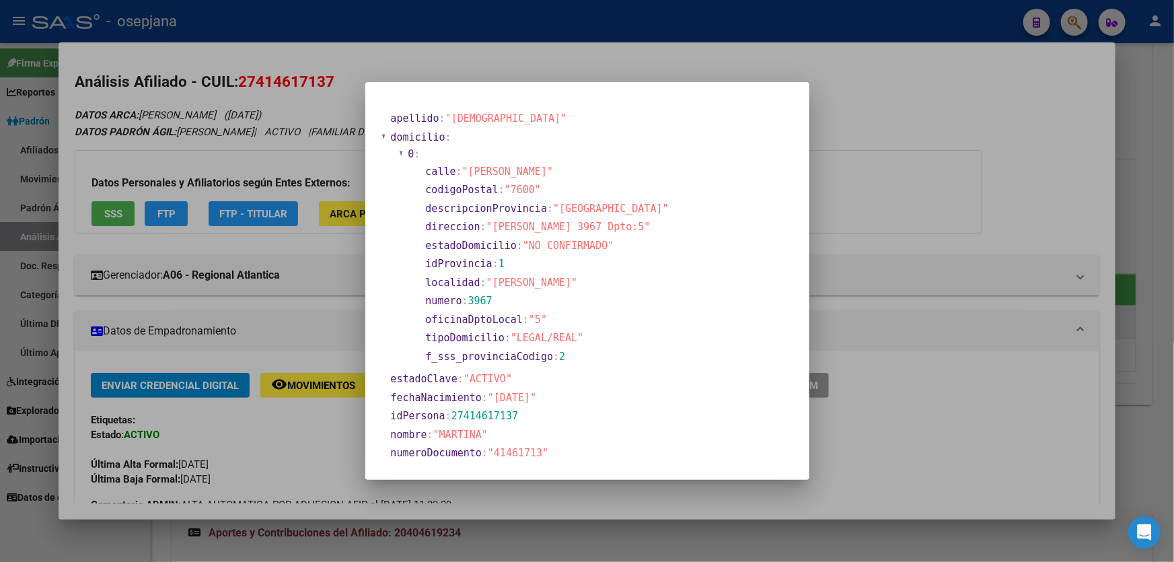
click at [977, 208] on div at bounding box center [587, 281] width 1174 height 562
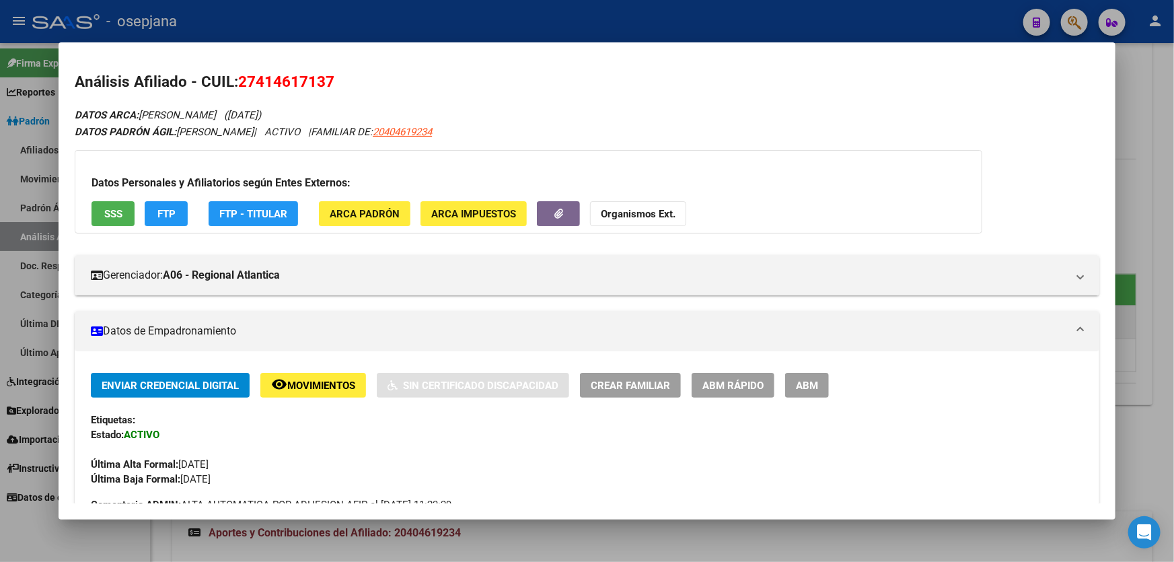
click at [1173, 208] on div at bounding box center [587, 281] width 1174 height 562
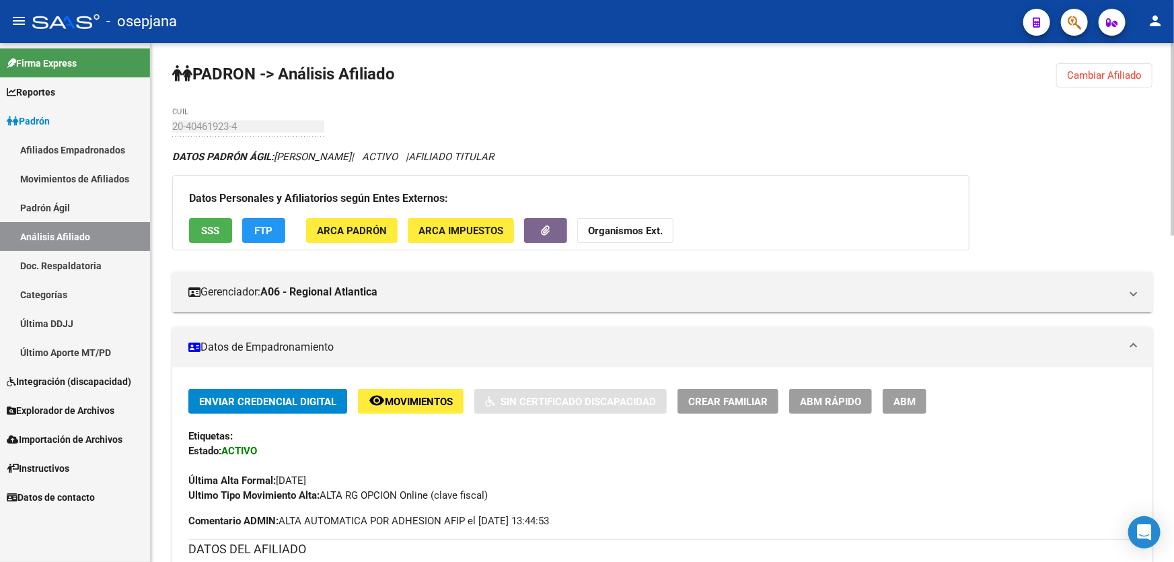
scroll to position [0, 0]
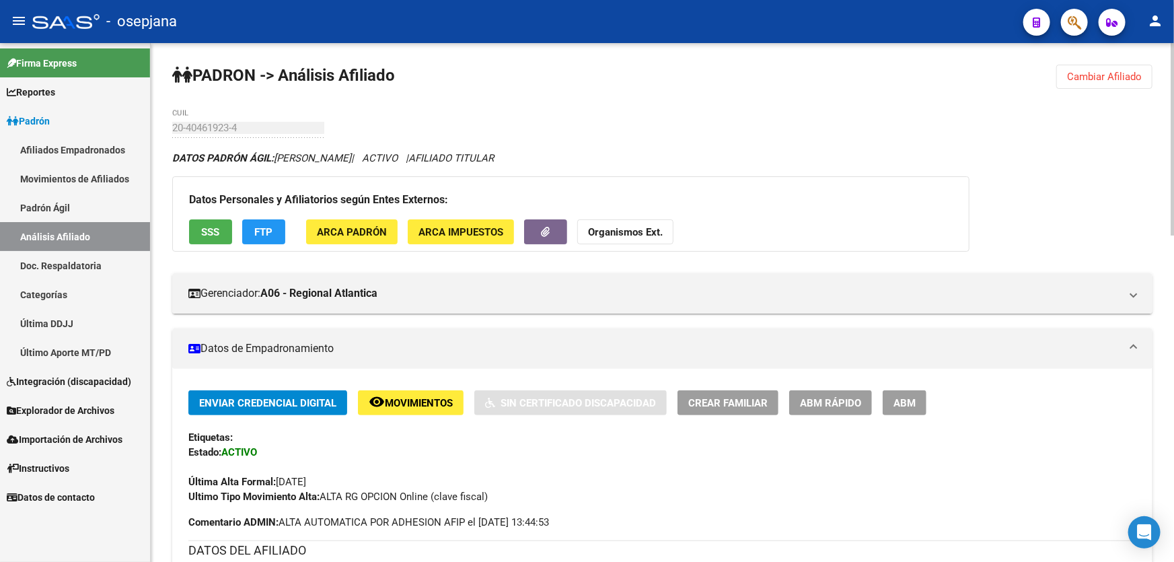
click at [1063, 73] on button "Cambiar Afiliado" at bounding box center [1104, 77] width 96 height 24
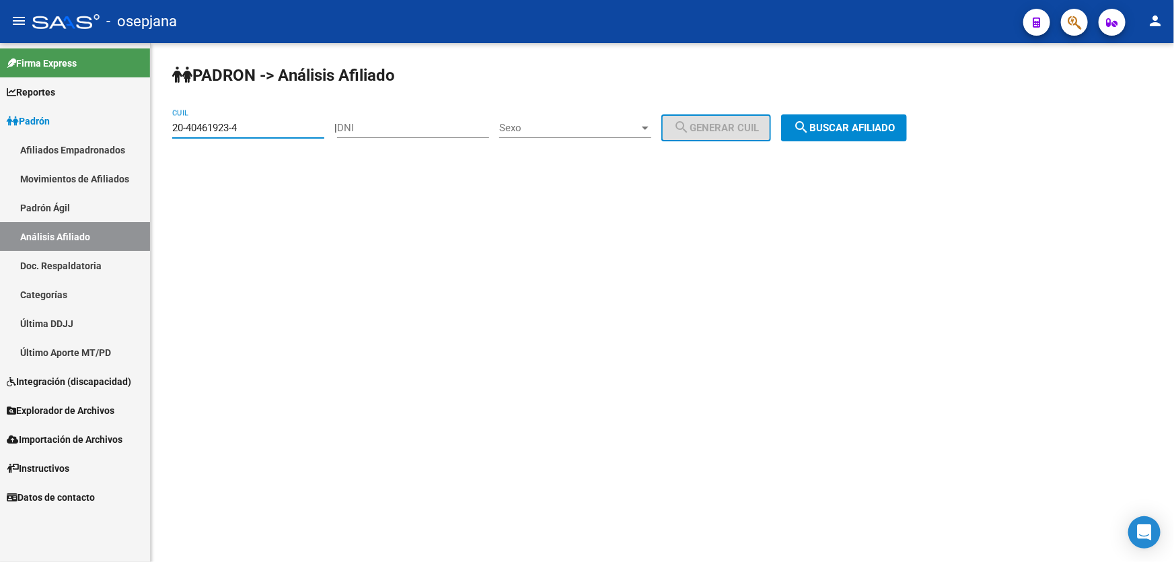
drag, startPoint x: 264, startPoint y: 128, endPoint x: 169, endPoint y: 130, distance: 94.9
click at [169, 130] on div "PADRON -> Análisis Afiliado 20-40461923-4 CUIL | DNI Sexo Sexo search Generar C…" at bounding box center [662, 113] width 1023 height 141
paste input "34331869"
click at [872, 113] on div "PADRON -> Análisis Afiliado 20-34331869-4 CUIL | DNI Sexo Sexo search Generar C…" at bounding box center [662, 113] width 1023 height 141
click at [871, 118] on button "search Buscar afiliado" at bounding box center [844, 127] width 126 height 27
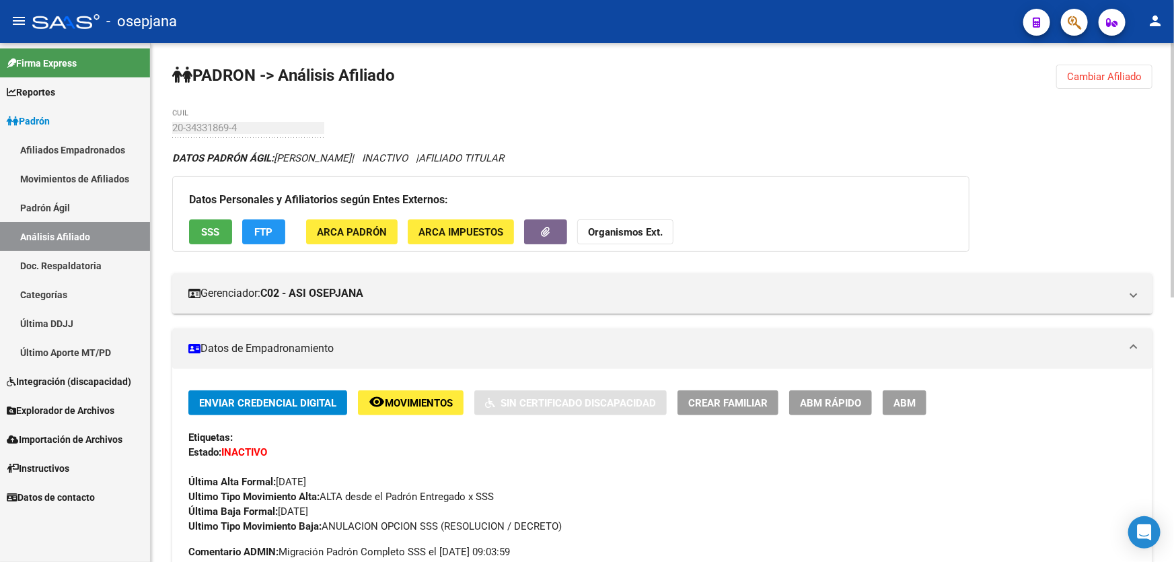
click at [1112, 73] on span "Cambiar Afiliado" at bounding box center [1104, 77] width 75 height 12
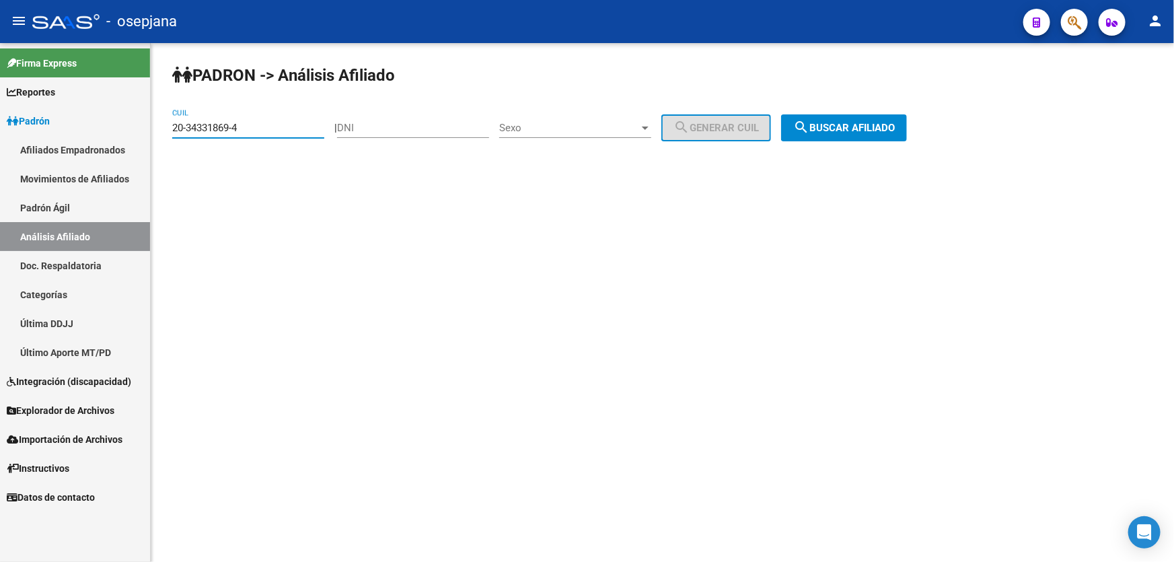
drag, startPoint x: 280, startPoint y: 131, endPoint x: 159, endPoint y: 124, distance: 121.3
click at [159, 124] on div "PADRON -> Análisis Afiliado 20-34331869-4 CUIL | DNI Sexo Sexo search Generar C…" at bounding box center [662, 113] width 1023 height 141
paste input "13943159-7"
click at [809, 133] on mat-icon "search" at bounding box center [801, 127] width 16 height 16
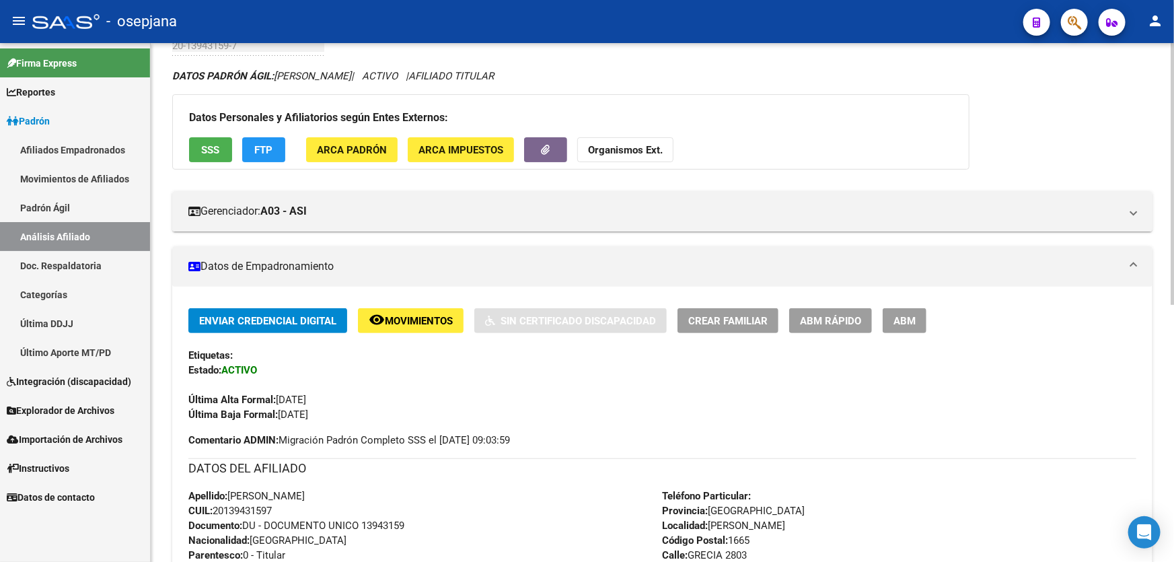
scroll to position [81, 0]
click at [219, 140] on button "SSS" at bounding box center [210, 150] width 43 height 25
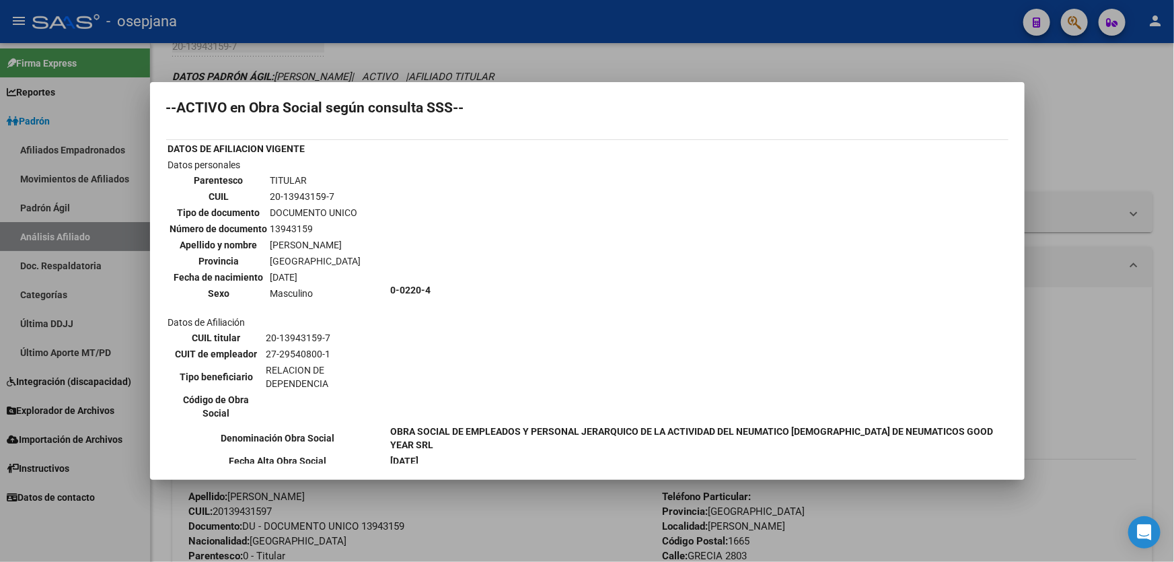
scroll to position [0, 0]
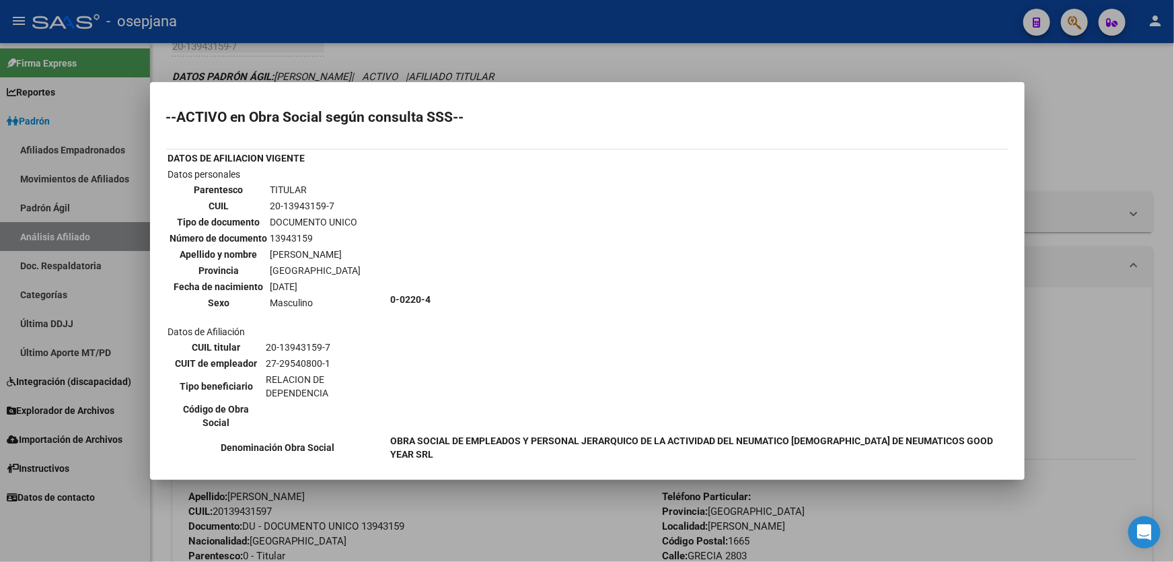
click at [1096, 116] on div at bounding box center [587, 281] width 1174 height 562
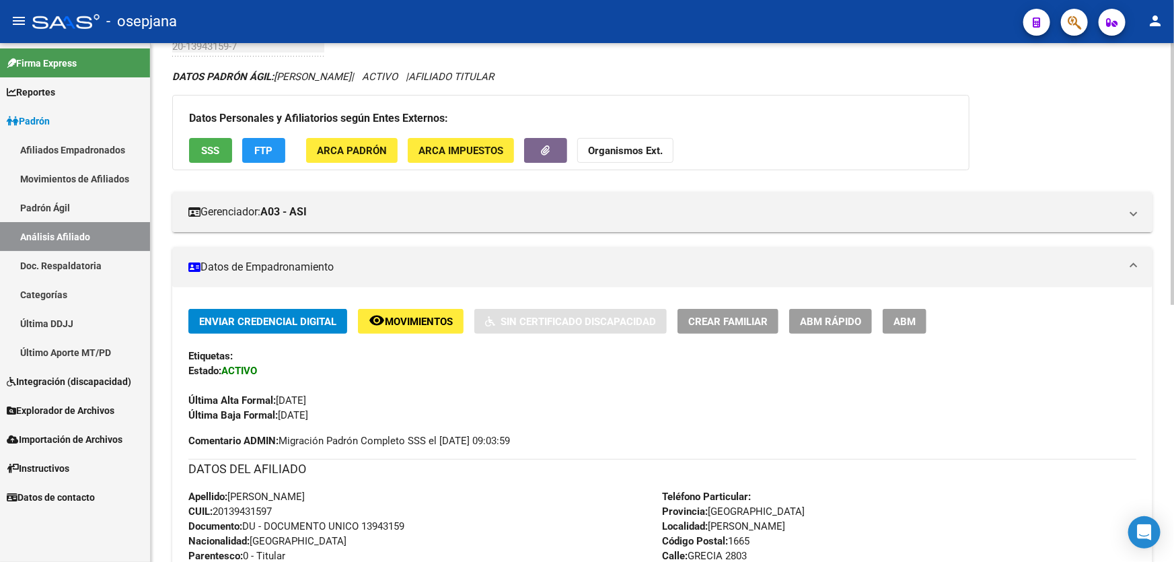
scroll to position [510, 0]
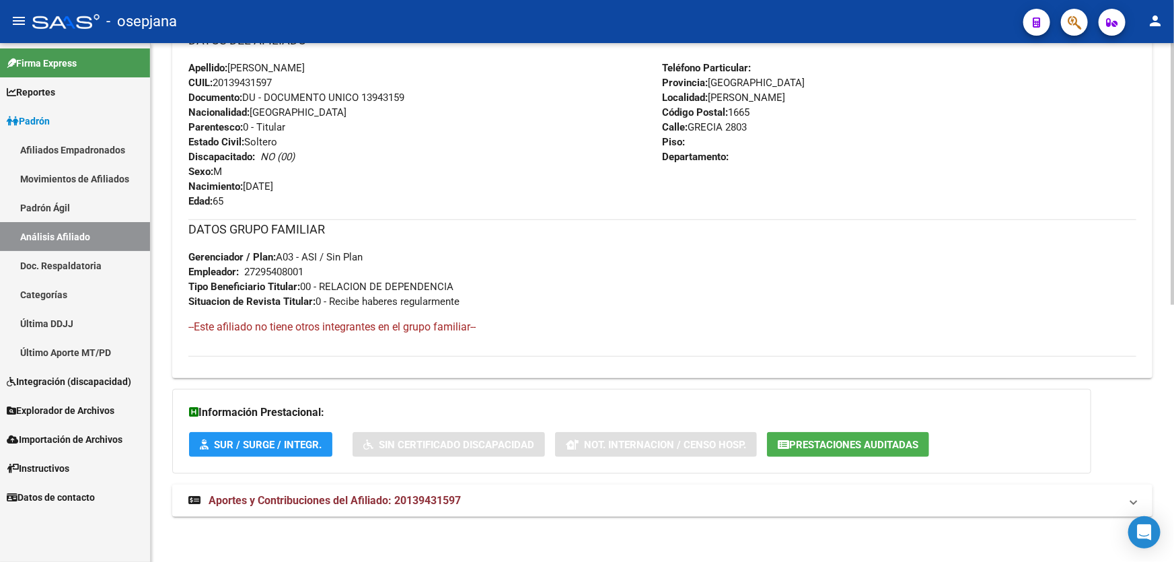
click at [716, 498] on mat-panel-title "Aportes y Contribuciones del Afiliado: 20139431597" at bounding box center [654, 500] width 932 height 15
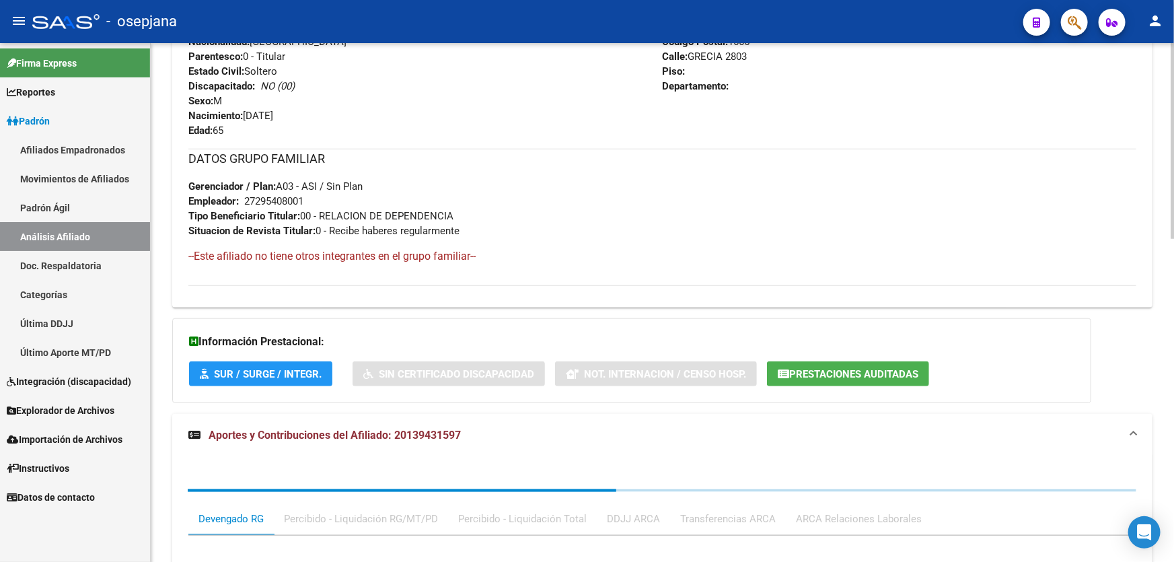
scroll to position [815, 0]
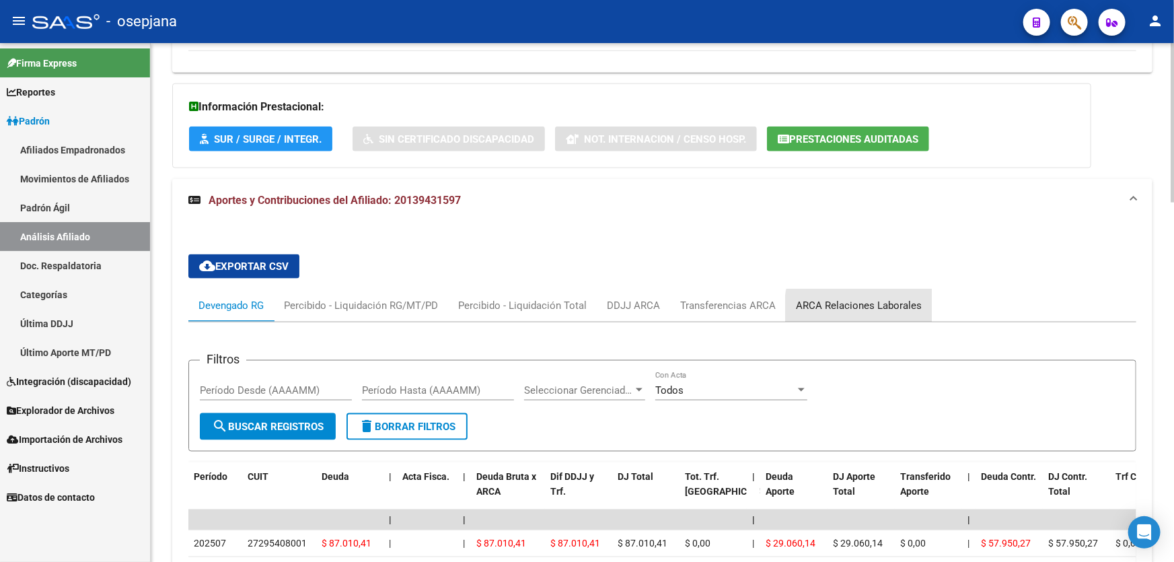
click at [880, 309] on div "ARCA Relaciones Laborales" at bounding box center [859, 305] width 126 height 15
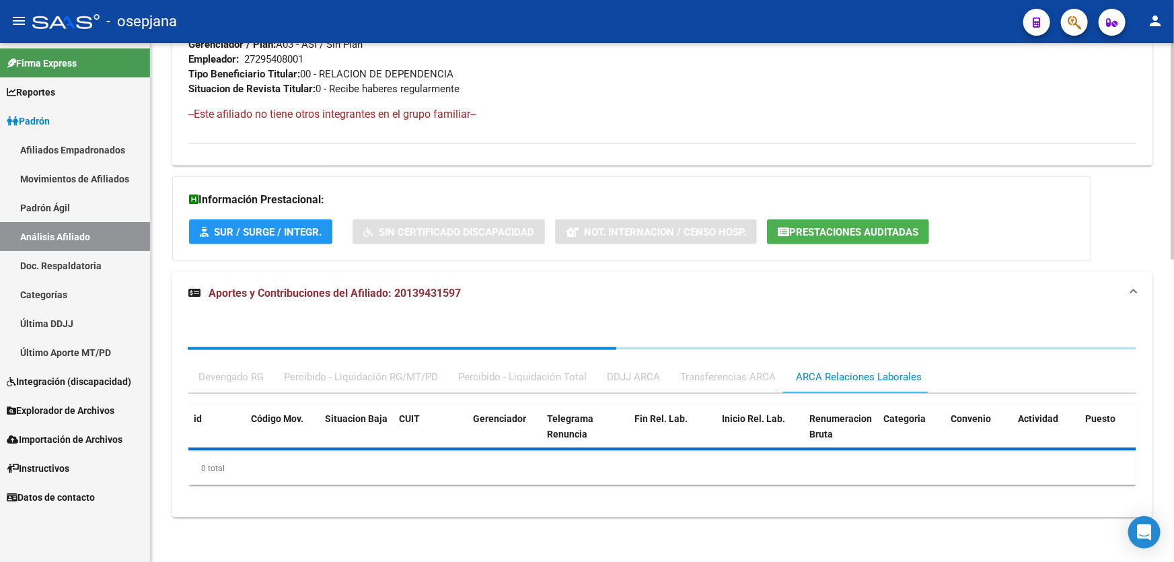
scroll to position [787, 0]
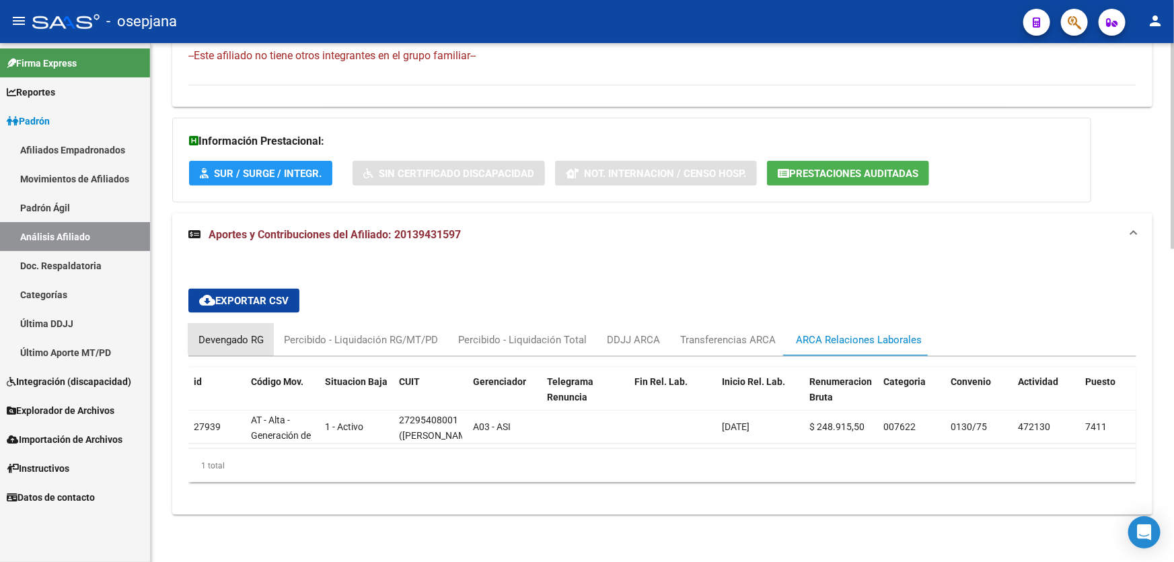
click at [233, 332] on div "Devengado RG" at bounding box center [230, 339] width 65 height 15
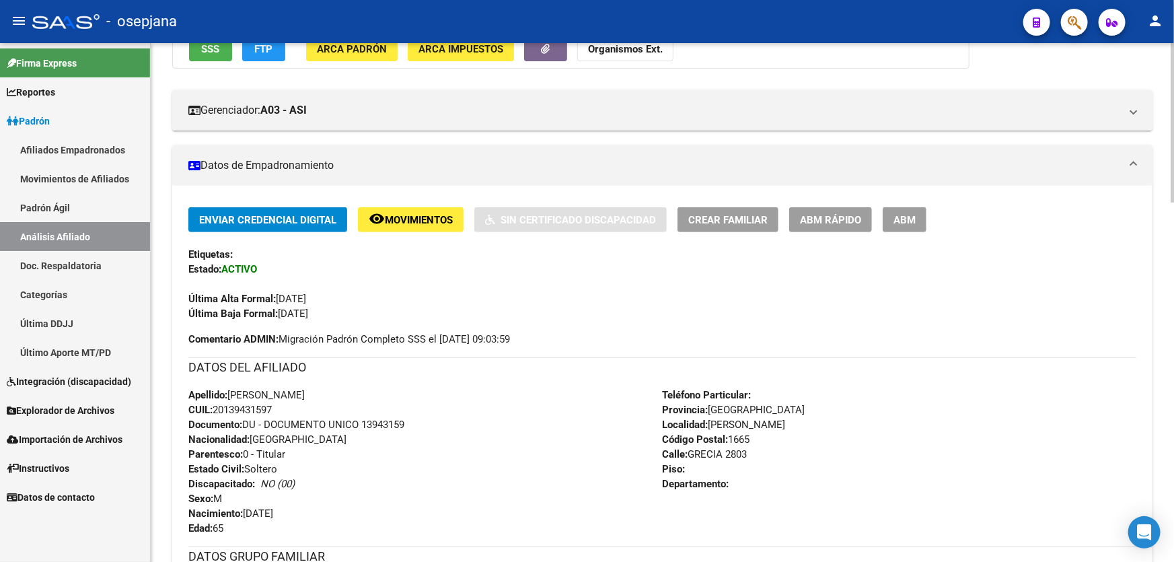
scroll to position [0, 0]
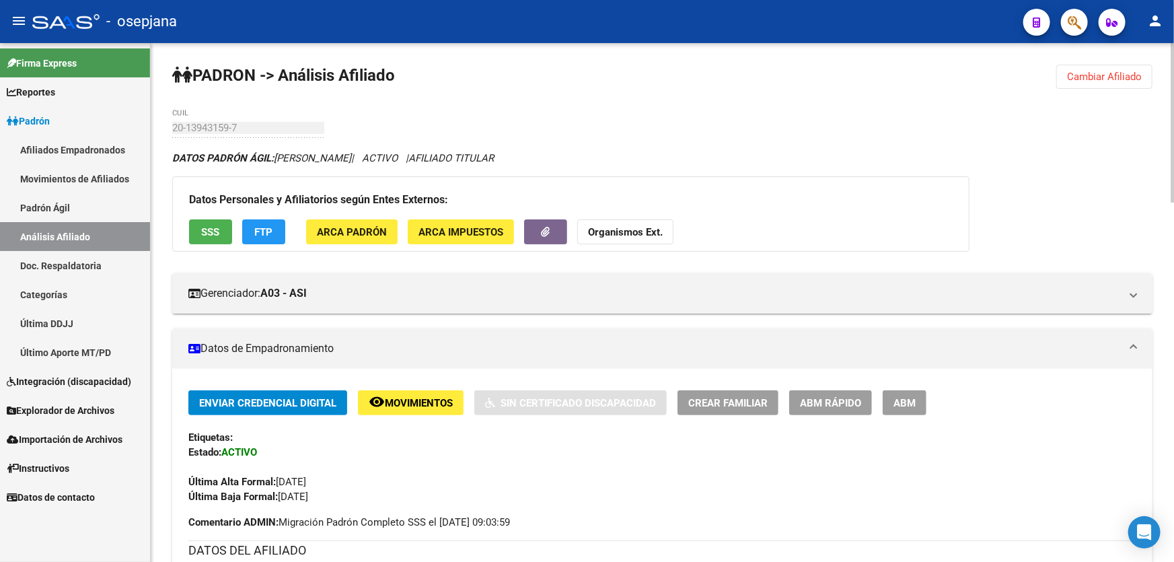
click at [1077, 66] on button "Cambiar Afiliado" at bounding box center [1104, 77] width 96 height 24
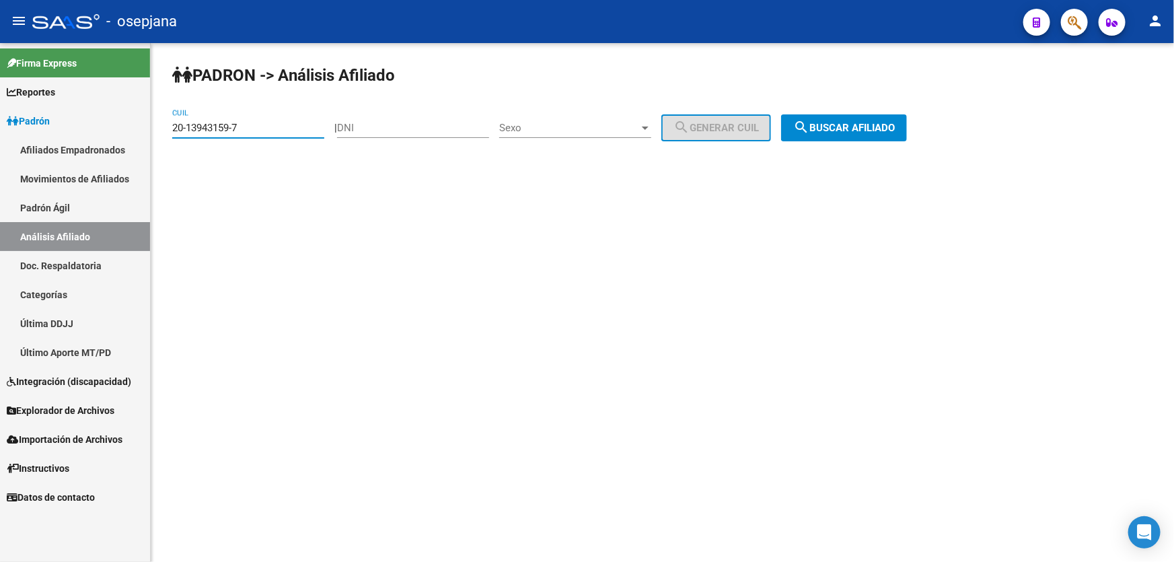
drag, startPoint x: 252, startPoint y: 127, endPoint x: 19, endPoint y: 129, distance: 233.4
click at [22, 128] on mat-sidenav-container "Firma Express Reportes Padrón Traspasos x O.S. Traspasos x Gerenciador Traspaso…" at bounding box center [587, 302] width 1174 height 519
paste input "31904781"
click at [853, 125] on span "search Buscar afiliado" at bounding box center [844, 128] width 102 height 12
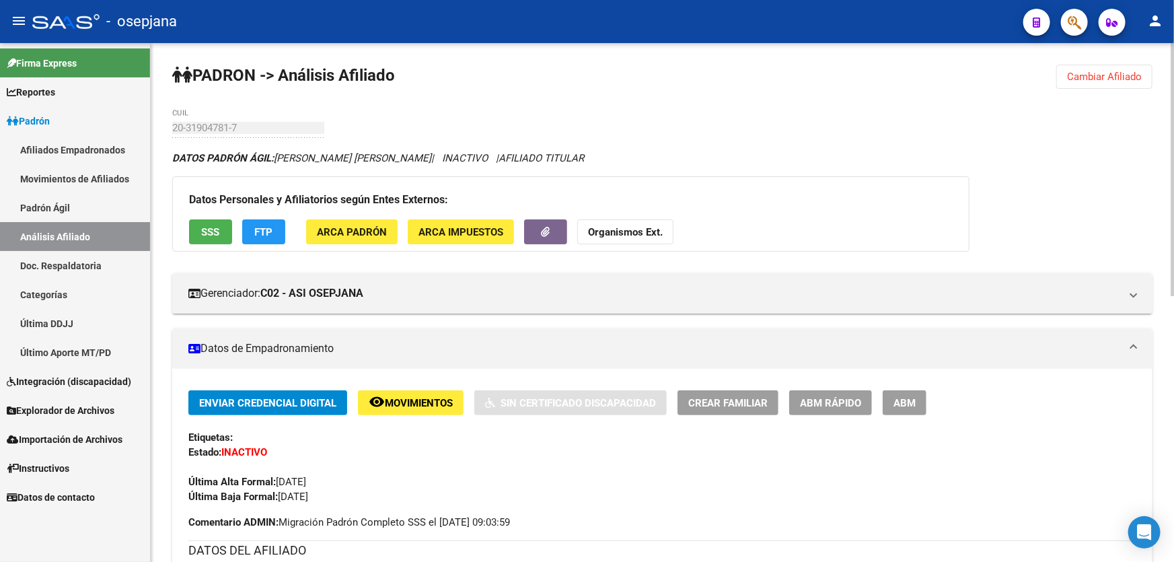
click at [1125, 65] on button "Cambiar Afiliado" at bounding box center [1104, 77] width 96 height 24
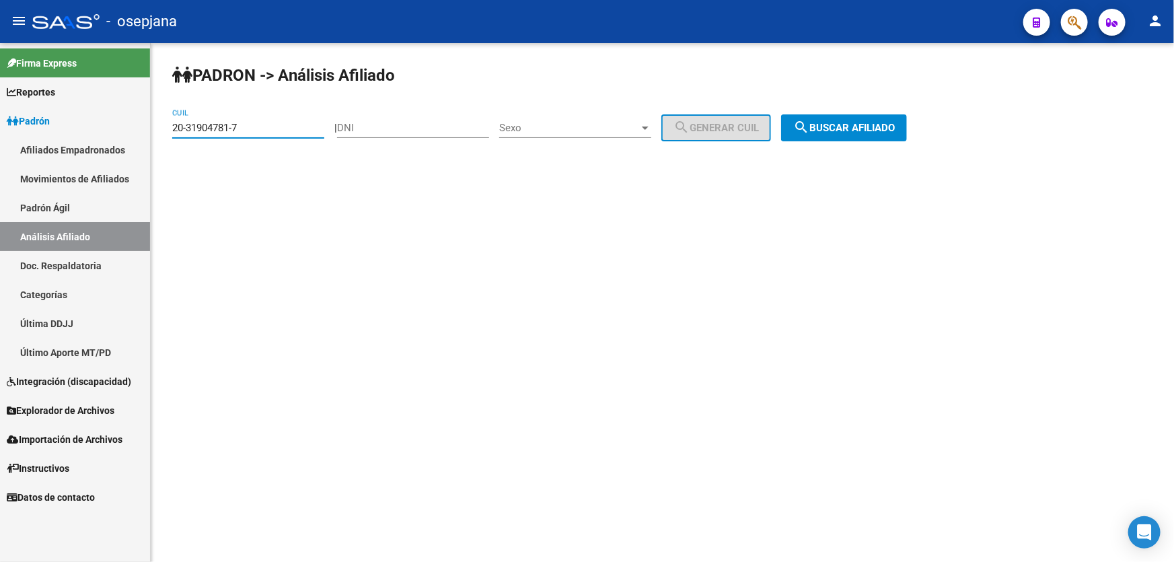
drag, startPoint x: 254, startPoint y: 128, endPoint x: 148, endPoint y: 136, distance: 106.6
click at [148, 136] on mat-sidenav-container "Firma Express Reportes Padrón Traspasos x O.S. Traspasos x Gerenciador Traspaso…" at bounding box center [587, 302] width 1174 height 519
paste input "25111204-6"
click at [885, 116] on button "search Buscar afiliado" at bounding box center [844, 127] width 126 height 27
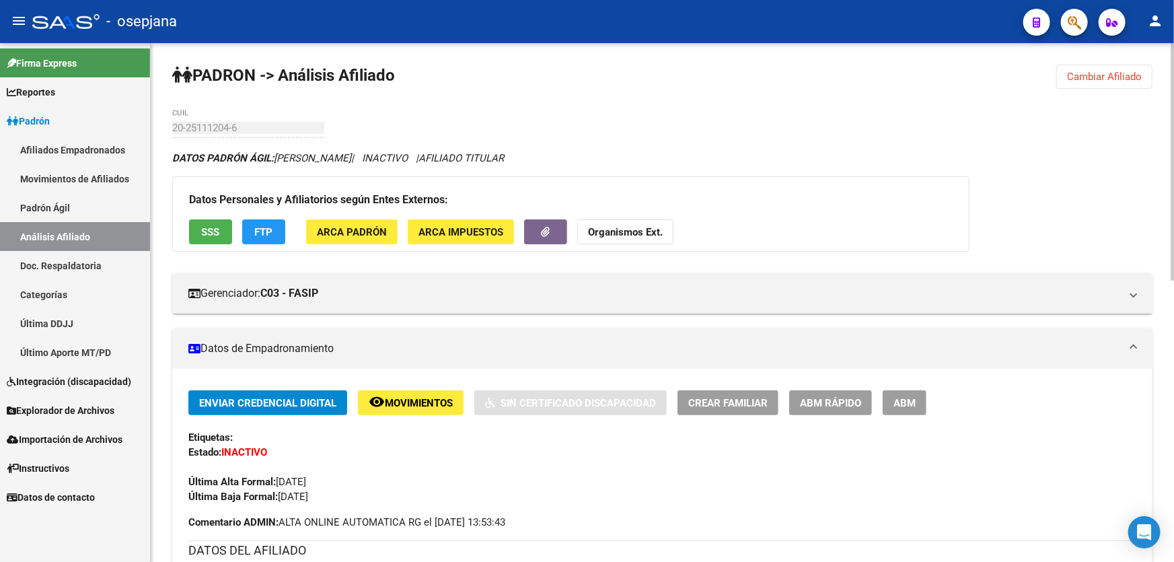
click at [414, 399] on span "Movimientos" at bounding box center [419, 403] width 68 height 12
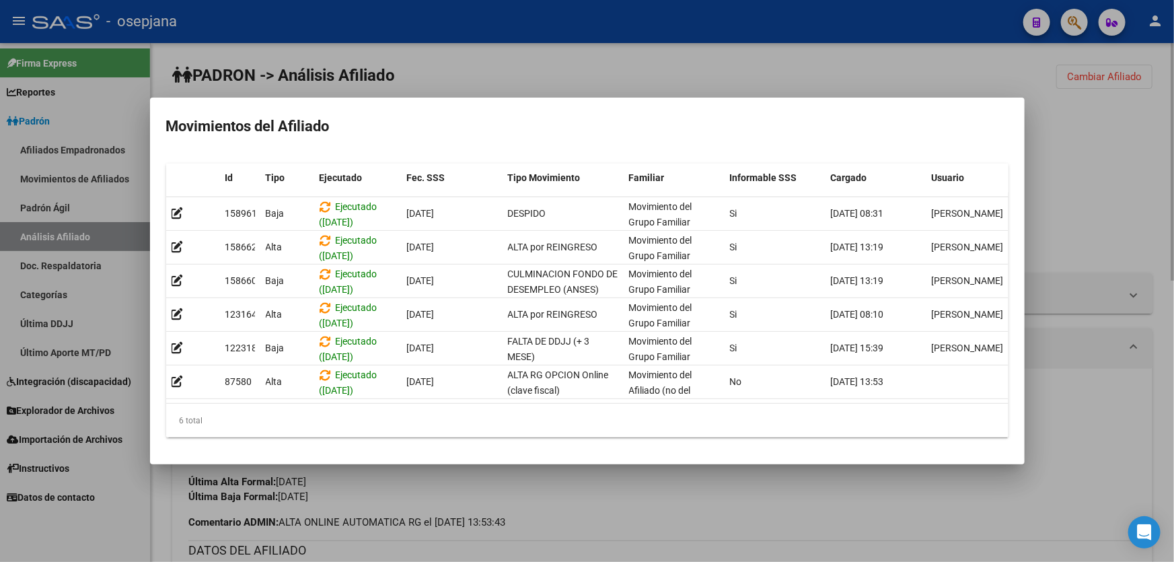
click at [1037, 149] on div at bounding box center [587, 281] width 1174 height 562
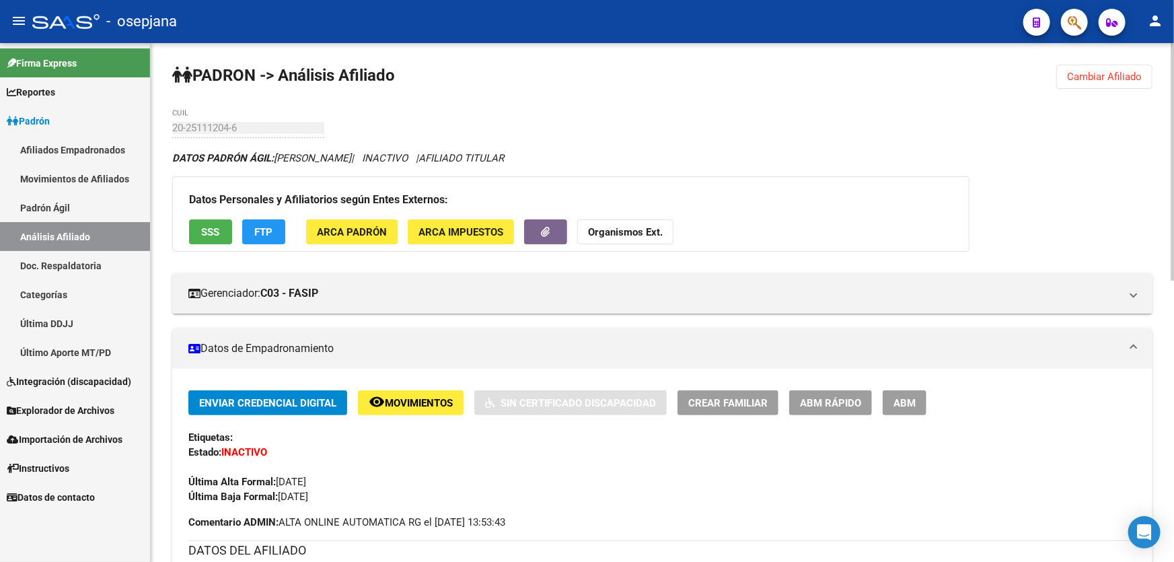
click at [1110, 73] on span "Cambiar Afiliado" at bounding box center [1104, 77] width 75 height 12
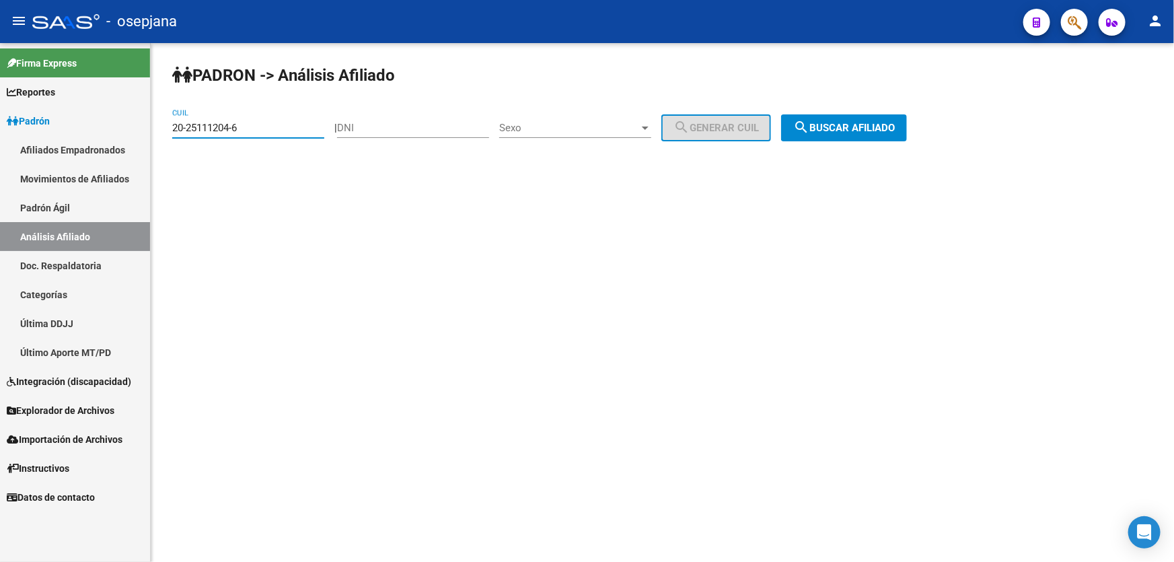
drag, startPoint x: 253, startPoint y: 123, endPoint x: 170, endPoint y: 123, distance: 82.7
click at [170, 123] on div "PADRON -> Análisis Afiliado 20-25111204-6 CUIL | DNI Sexo Sexo search Generar C…" at bounding box center [662, 113] width 1023 height 141
paste input "238646-8"
click at [845, 151] on div "PADRON -> Análisis Afiliado 20-25238646-8 CUIL | DNI Sexo Sexo search Generar C…" at bounding box center [662, 113] width 1023 height 141
click at [846, 123] on span "search Buscar afiliado" at bounding box center [844, 128] width 102 height 12
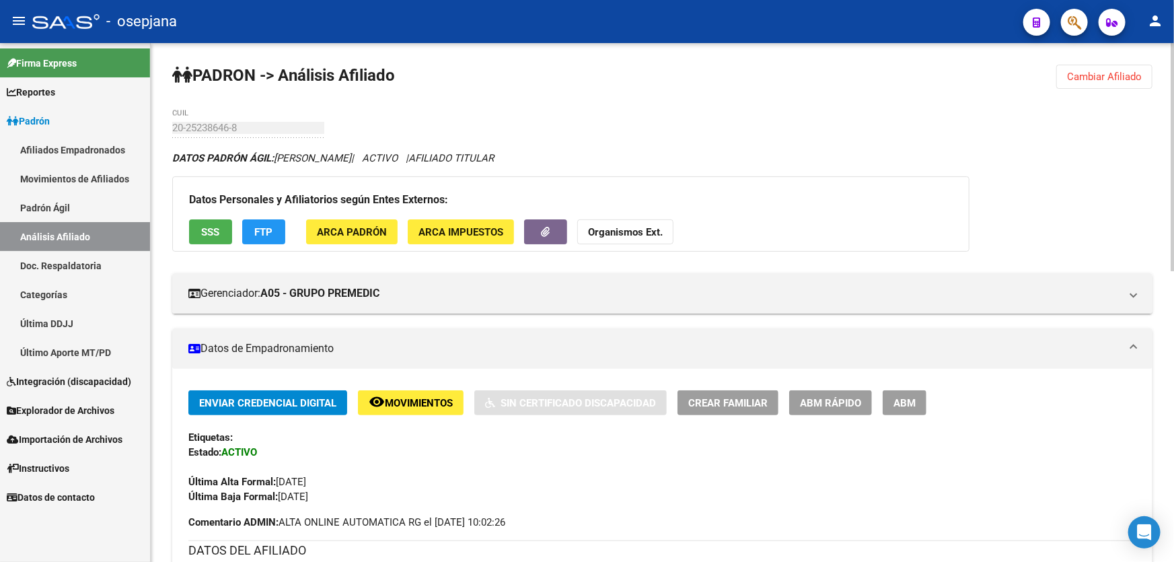
click at [1134, 65] on button "Cambiar Afiliado" at bounding box center [1104, 77] width 96 height 24
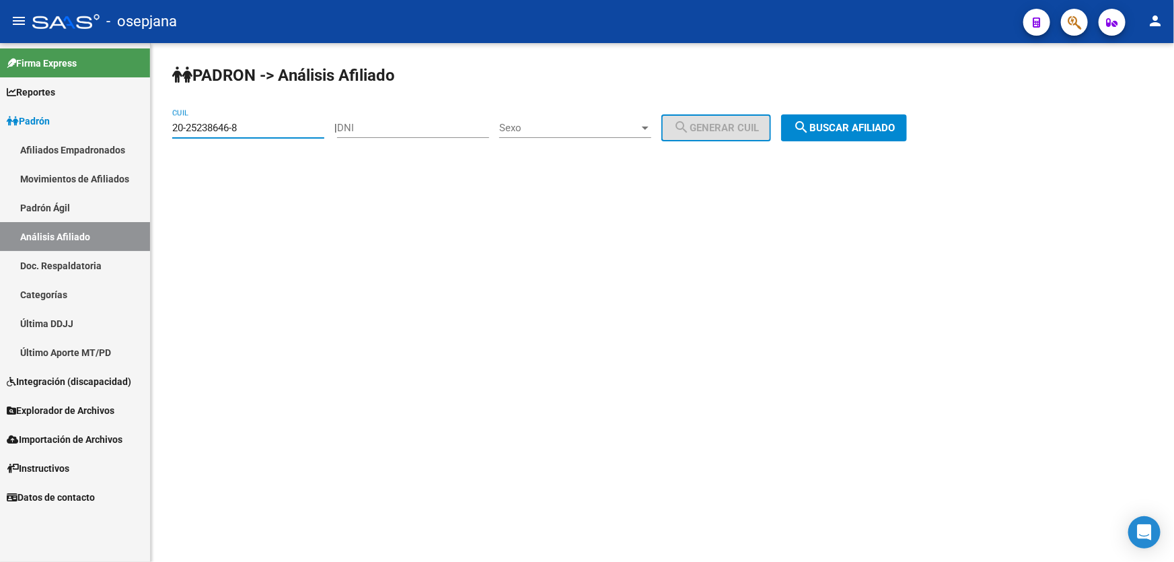
drag, startPoint x: 272, startPoint y: 122, endPoint x: 167, endPoint y: 128, distance: 105.1
click at [167, 128] on div "PADRON -> Análisis Afiliado 20-25238646-8 CUIL | DNI Sexo Sexo search Generar C…" at bounding box center [662, 113] width 1023 height 141
paste input "357817-4"
click at [866, 124] on span "search Buscar afiliado" at bounding box center [844, 128] width 102 height 12
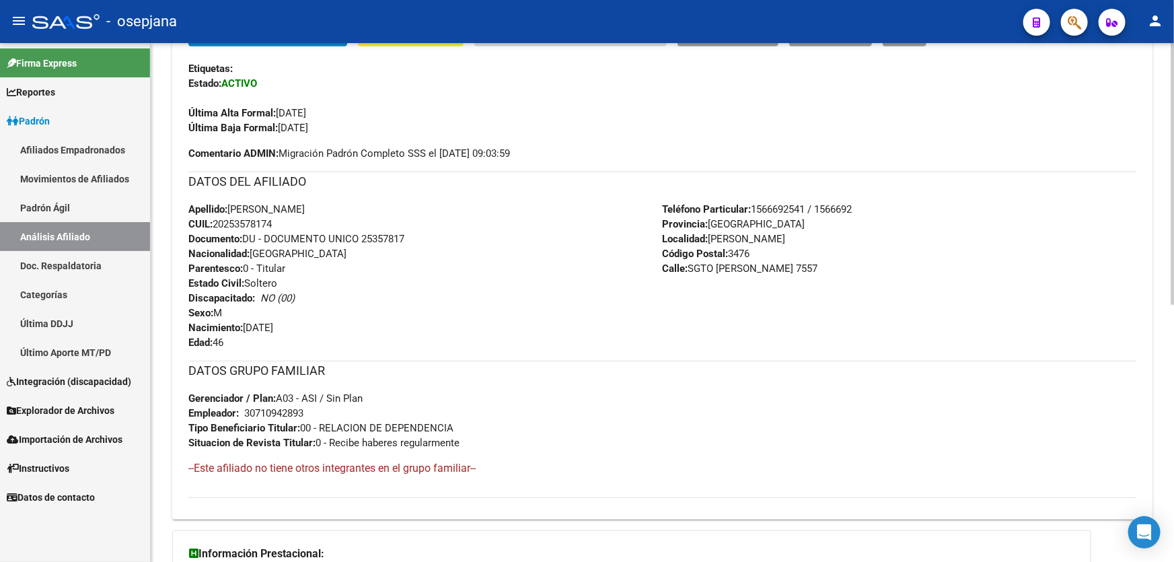
scroll to position [510, 0]
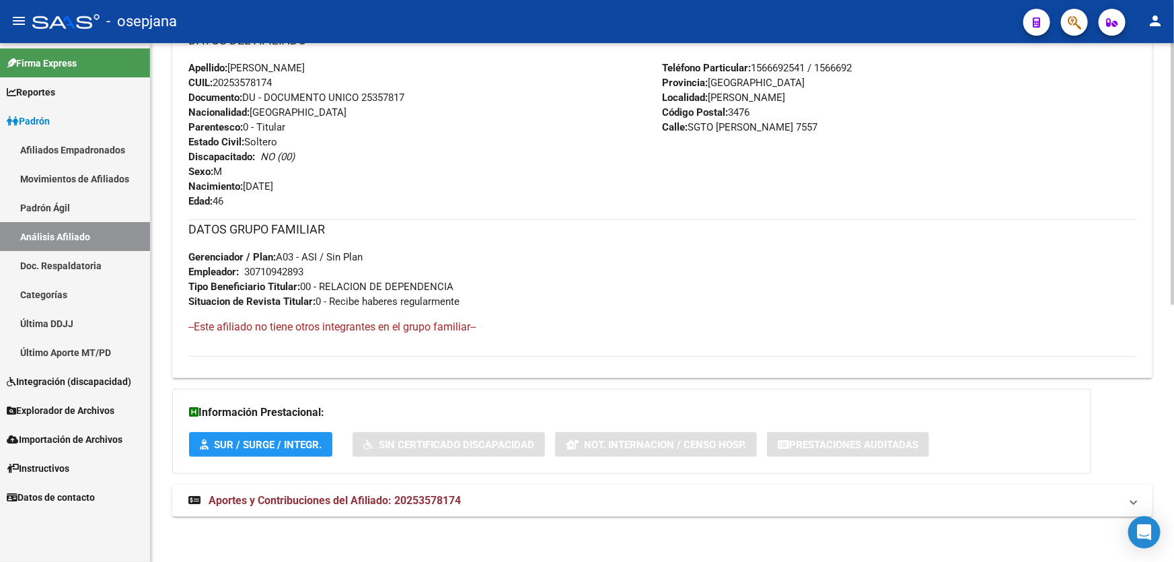
click at [595, 493] on mat-panel-title "Aportes y Contribuciones del Afiliado: 20253578174" at bounding box center [654, 500] width 932 height 15
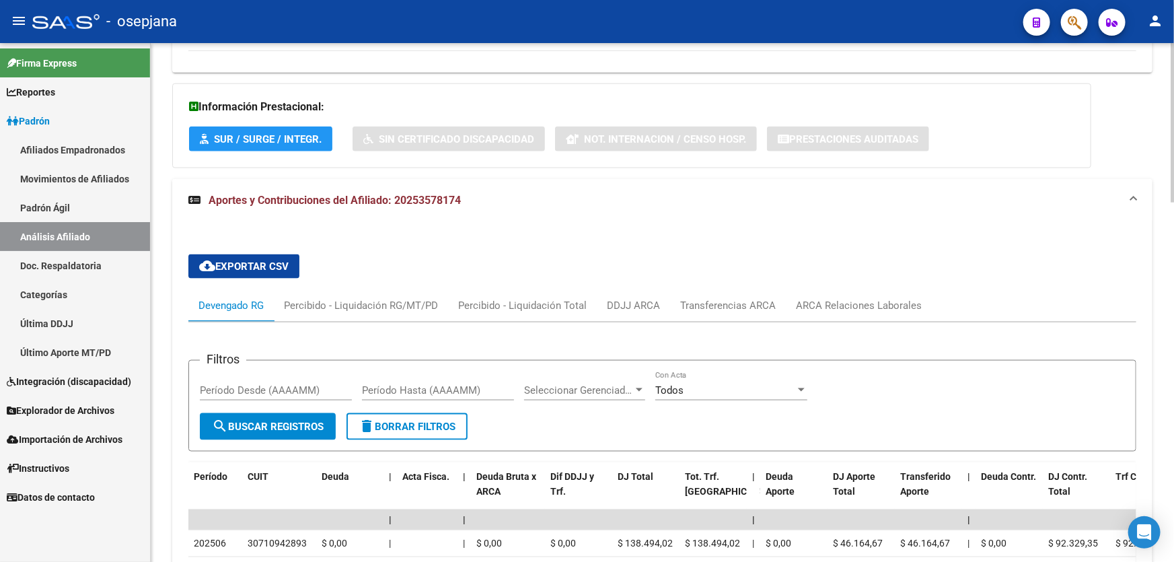
scroll to position [876, 0]
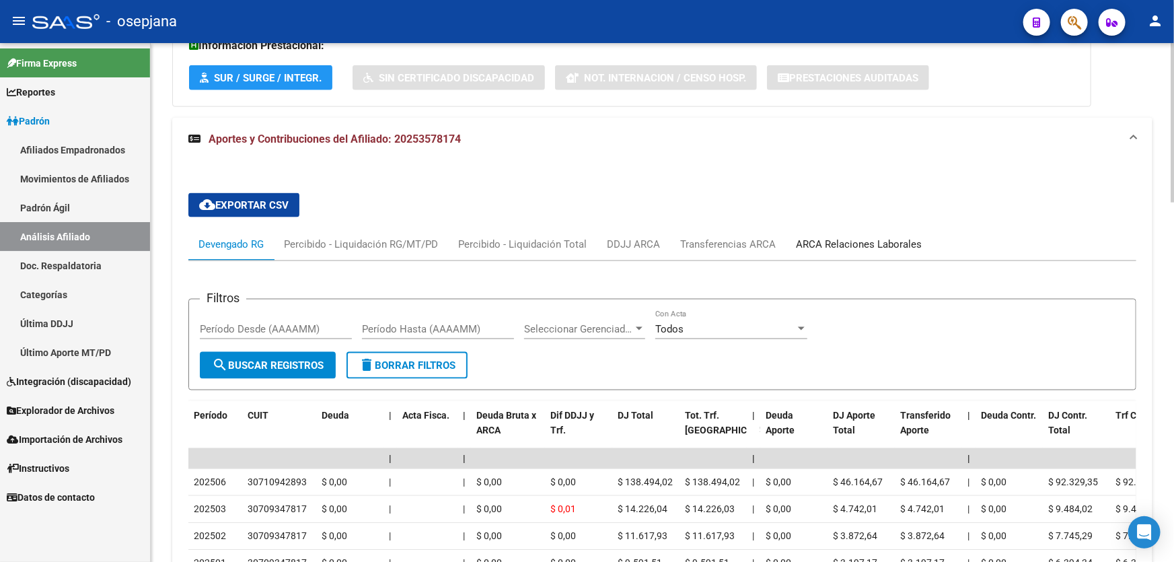
click at [879, 249] on div "ARCA Relaciones Laborales" at bounding box center [859, 244] width 126 height 15
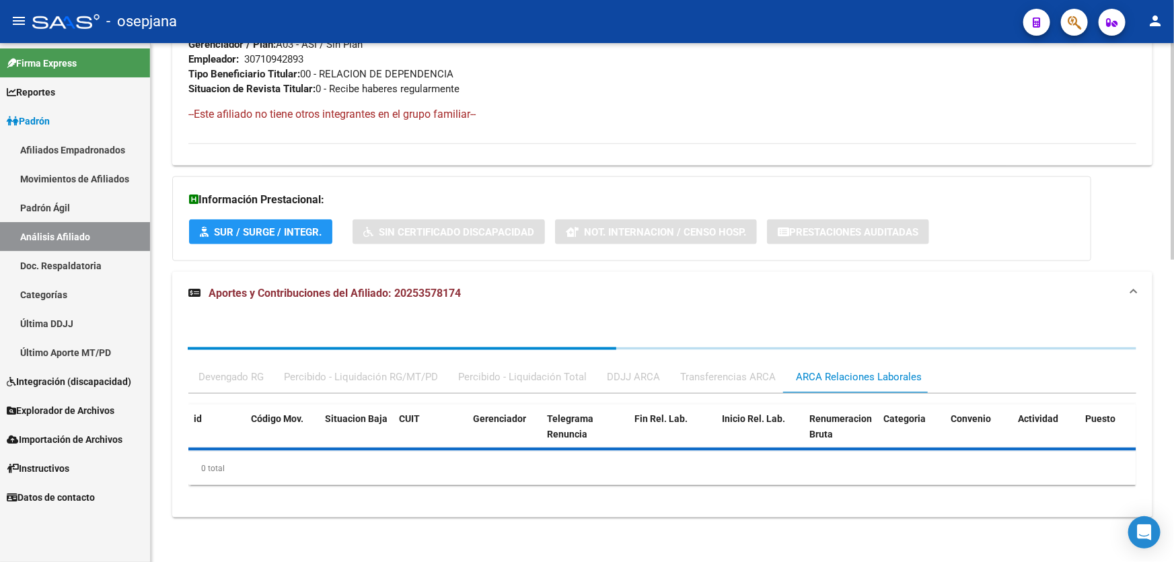
scroll to position [821, 0]
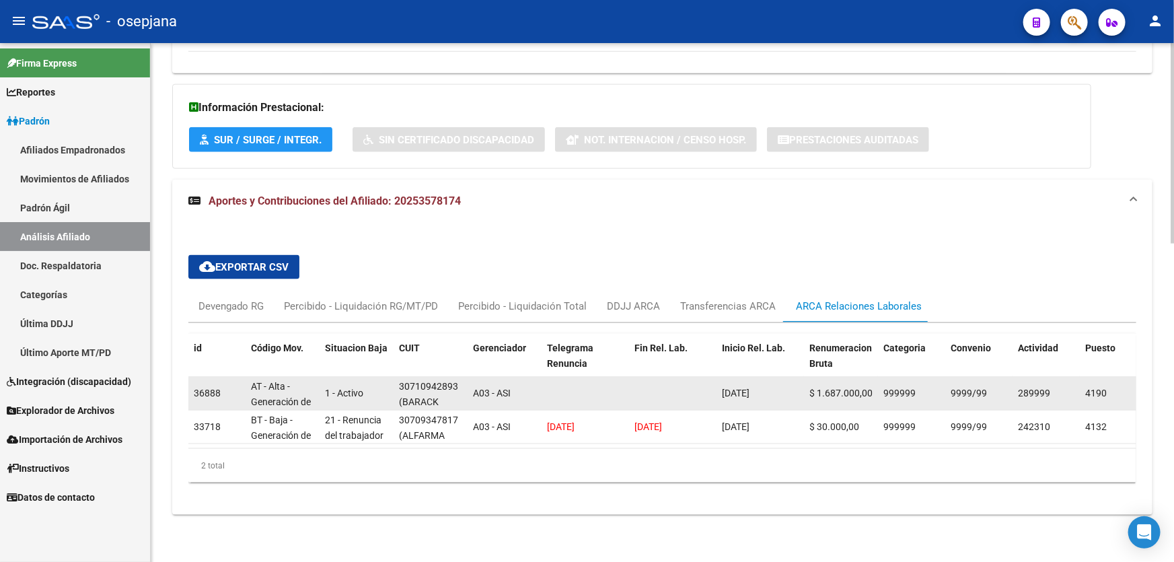
drag, startPoint x: 398, startPoint y: 377, endPoint x: 454, endPoint y: 375, distance: 55.8
click at [454, 379] on div "30710942893" at bounding box center [428, 386] width 59 height 15
copy div "30710942893"
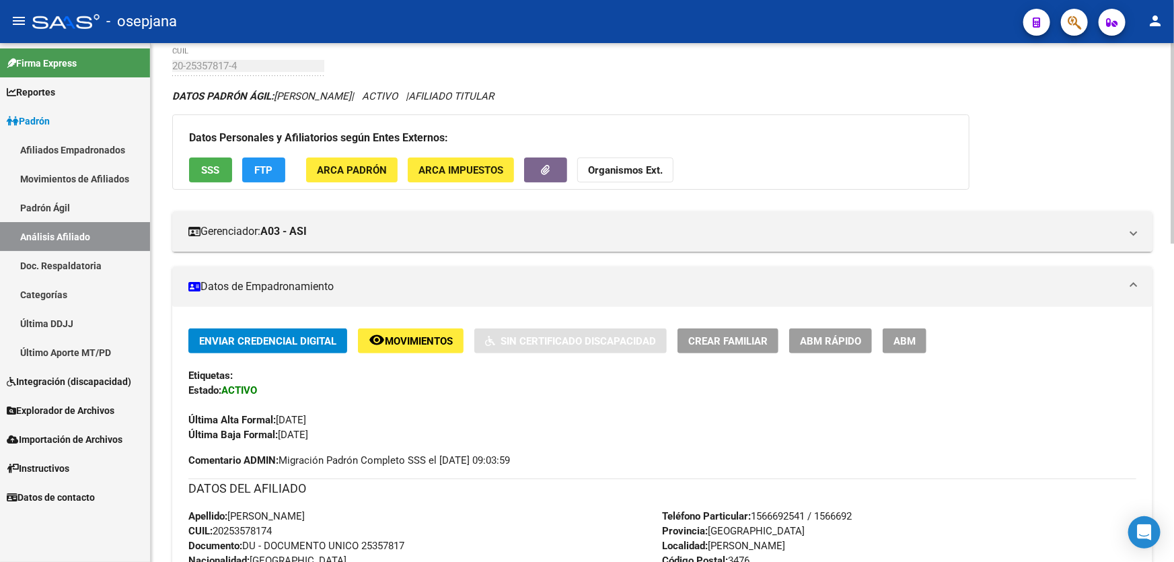
scroll to position [26, 0]
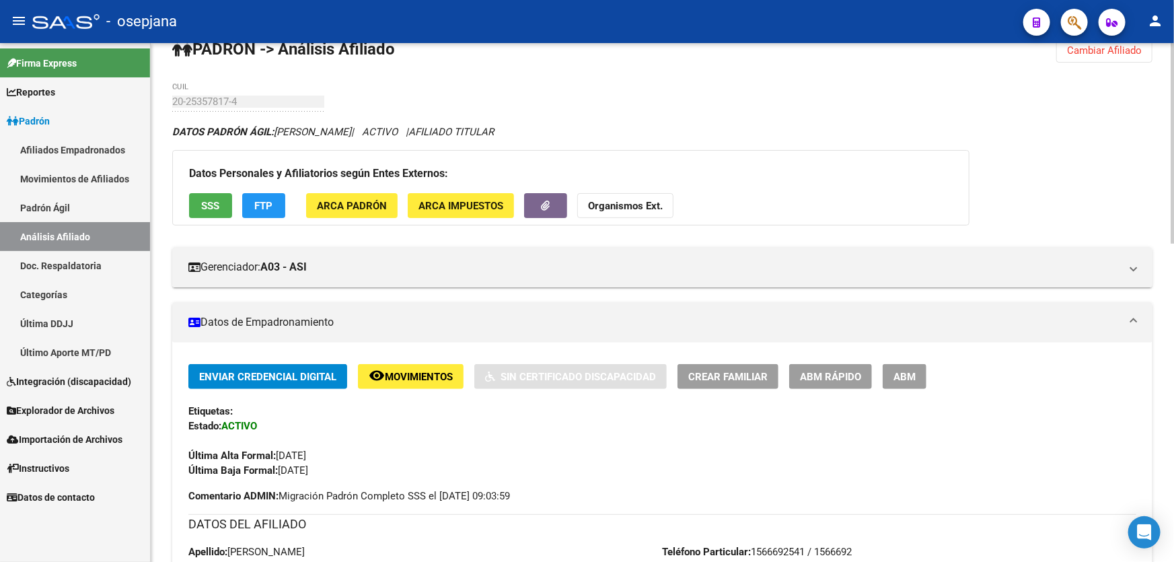
click at [429, 371] on span "Movimientos" at bounding box center [419, 377] width 68 height 12
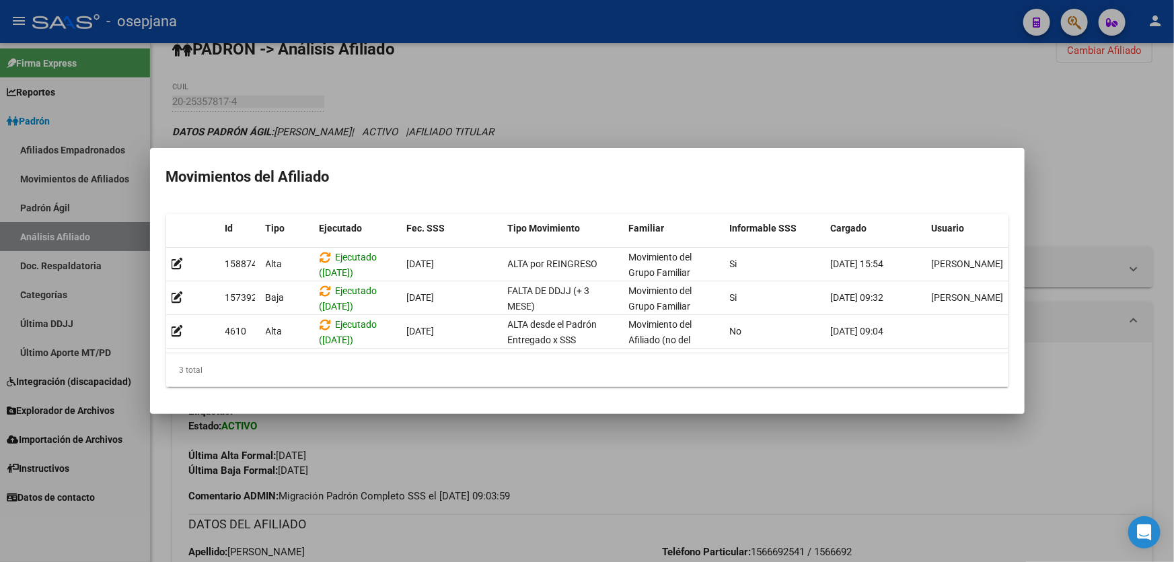
click at [517, 465] on div at bounding box center [587, 281] width 1174 height 562
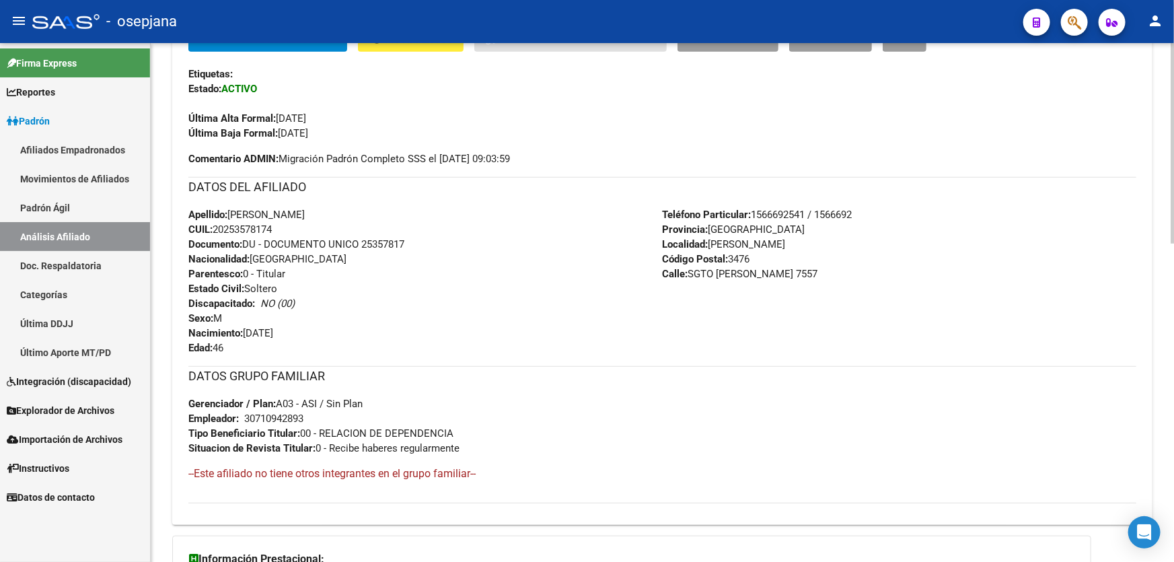
scroll to position [367, 0]
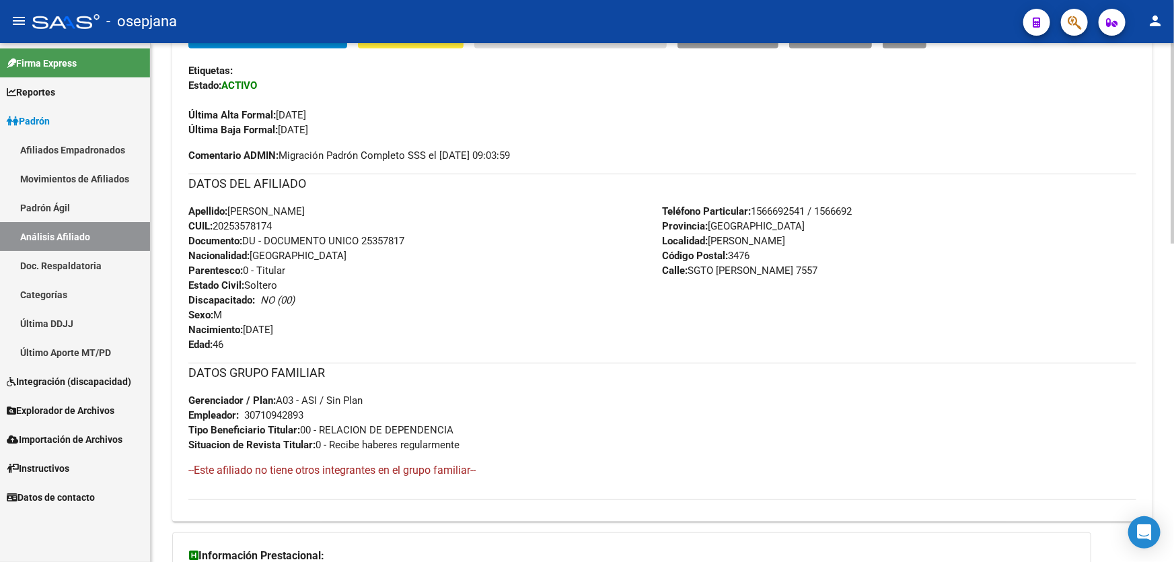
drag, startPoint x: 363, startPoint y: 237, endPoint x: 420, endPoint y: 237, distance: 57.2
click at [420, 237] on div "Apellido: [PERSON_NAME]: 20253578174 Documento: DU - DOCUMENTO UNICO 25357817 N…" at bounding box center [425, 278] width 474 height 148
copy span "25357817"
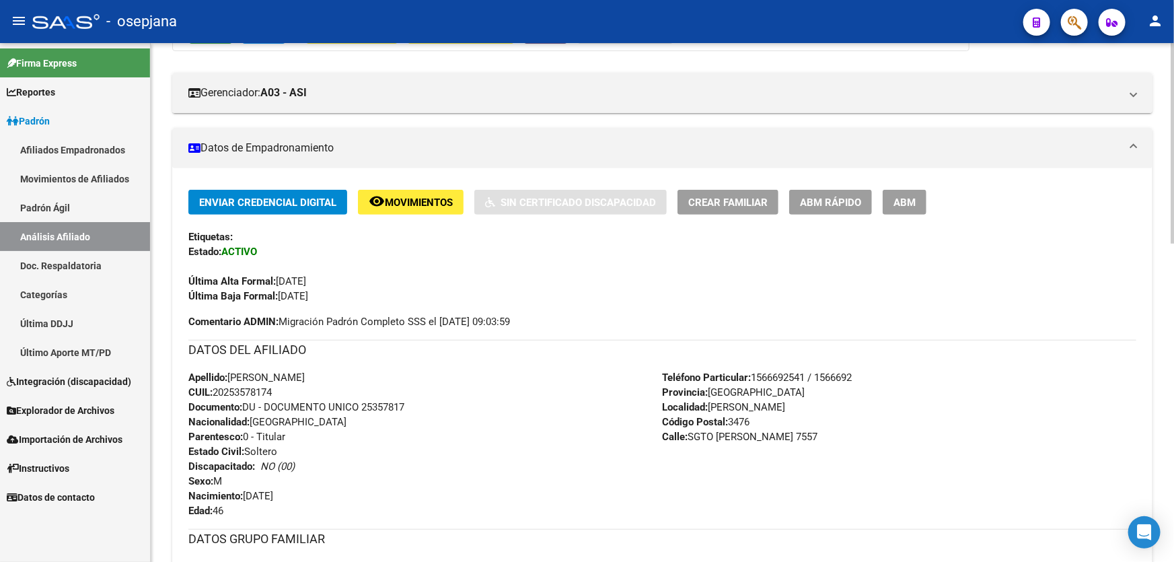
scroll to position [183, 0]
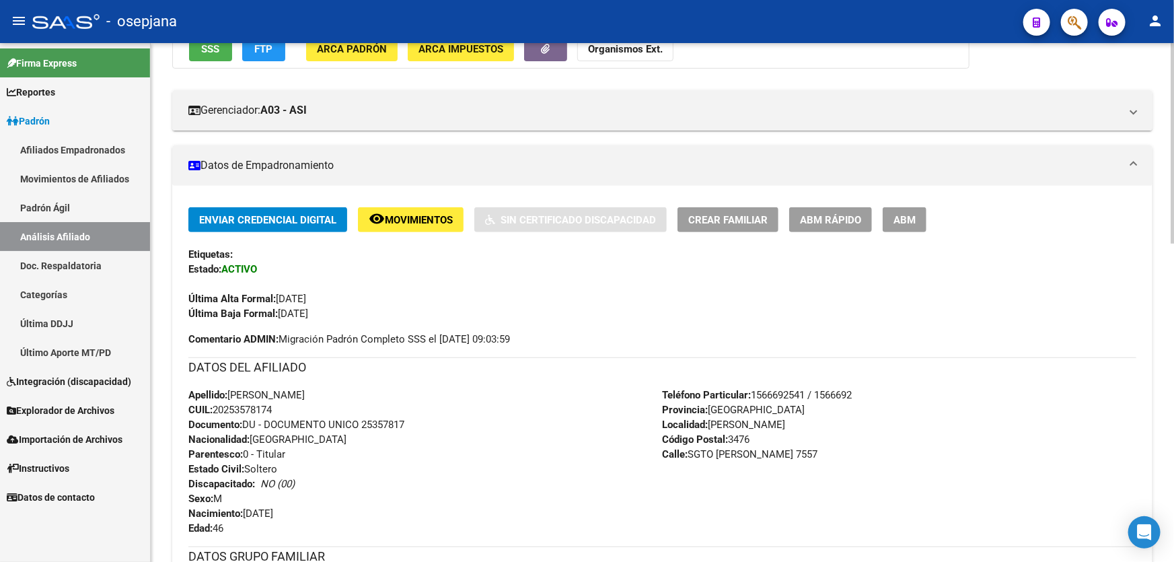
click at [404, 215] on span "Movimientos" at bounding box center [419, 220] width 68 height 12
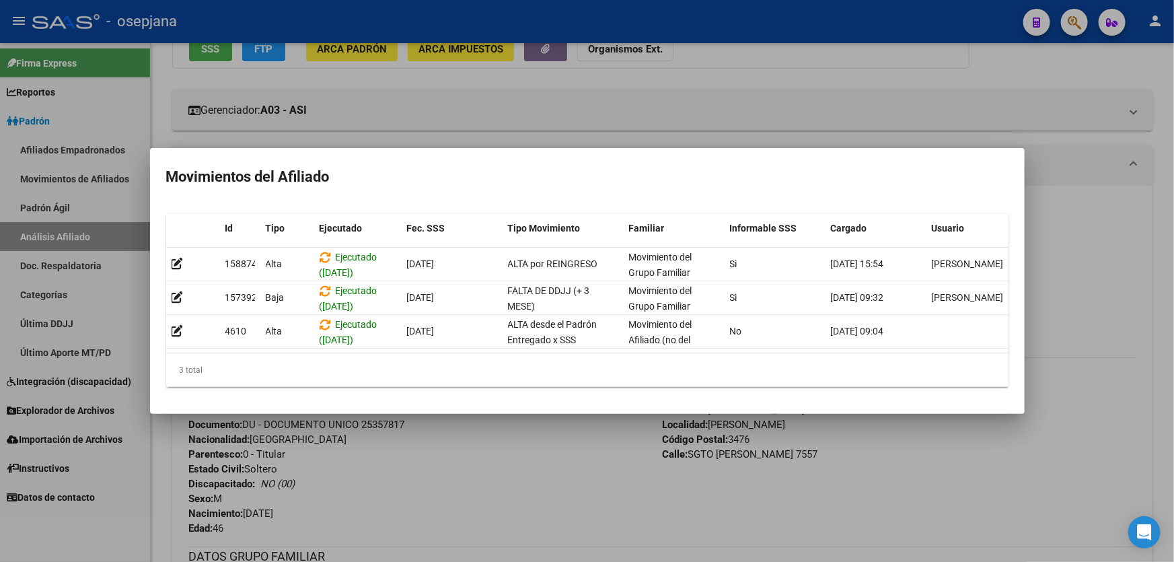
click at [574, 500] on div at bounding box center [587, 281] width 1174 height 562
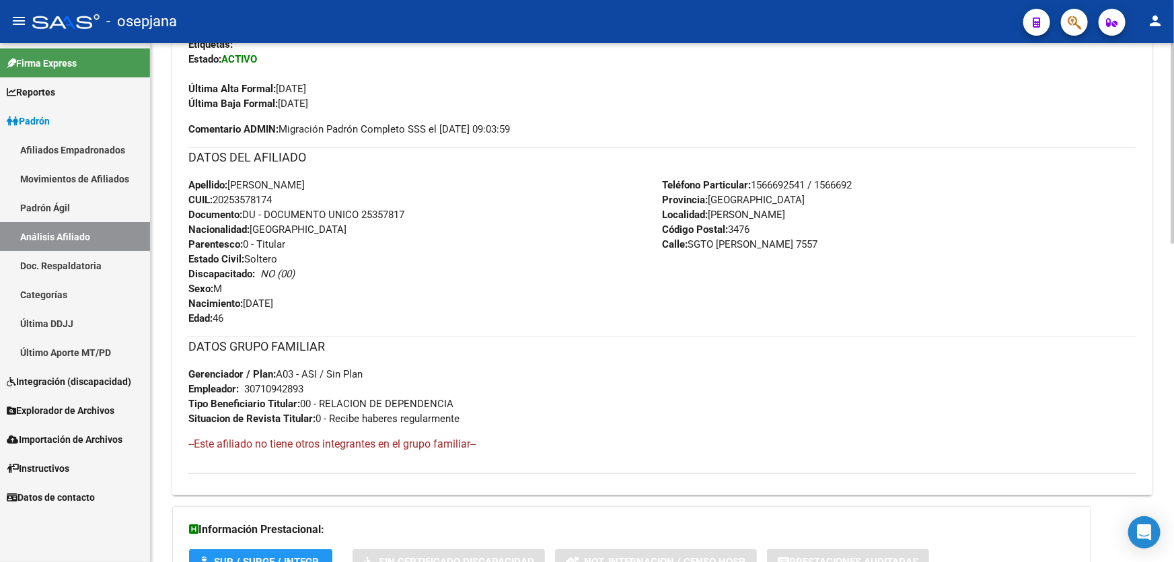
scroll to position [0, 0]
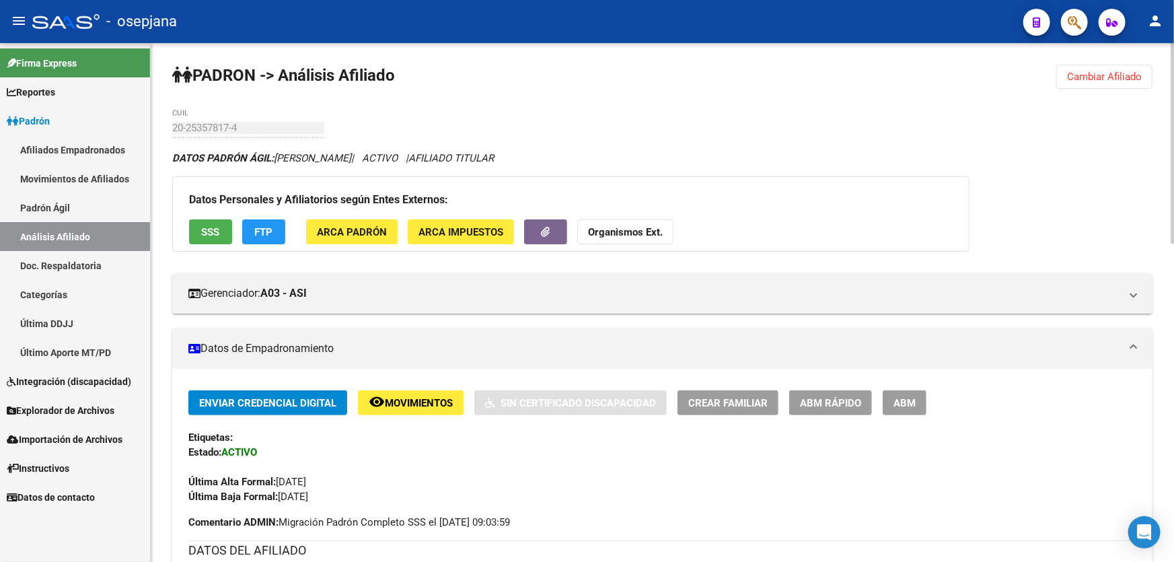
click at [1092, 78] on span "Cambiar Afiliado" at bounding box center [1104, 77] width 75 height 12
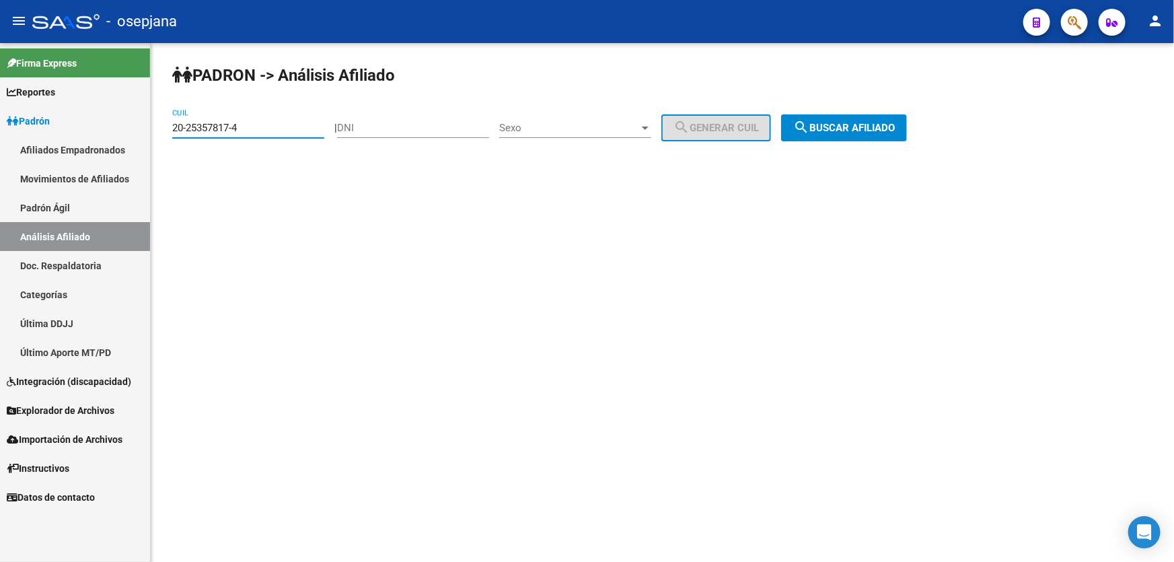
drag, startPoint x: 267, startPoint y: 128, endPoint x: 146, endPoint y: 132, distance: 121.1
click at [146, 132] on mat-sidenav-container "Firma Express Reportes Padrón Traspasos x O.S. Traspasos x Gerenciador Traspaso…" at bounding box center [587, 302] width 1174 height 519
paste input "701456-9"
click at [854, 125] on span "search Buscar afiliado" at bounding box center [844, 128] width 102 height 12
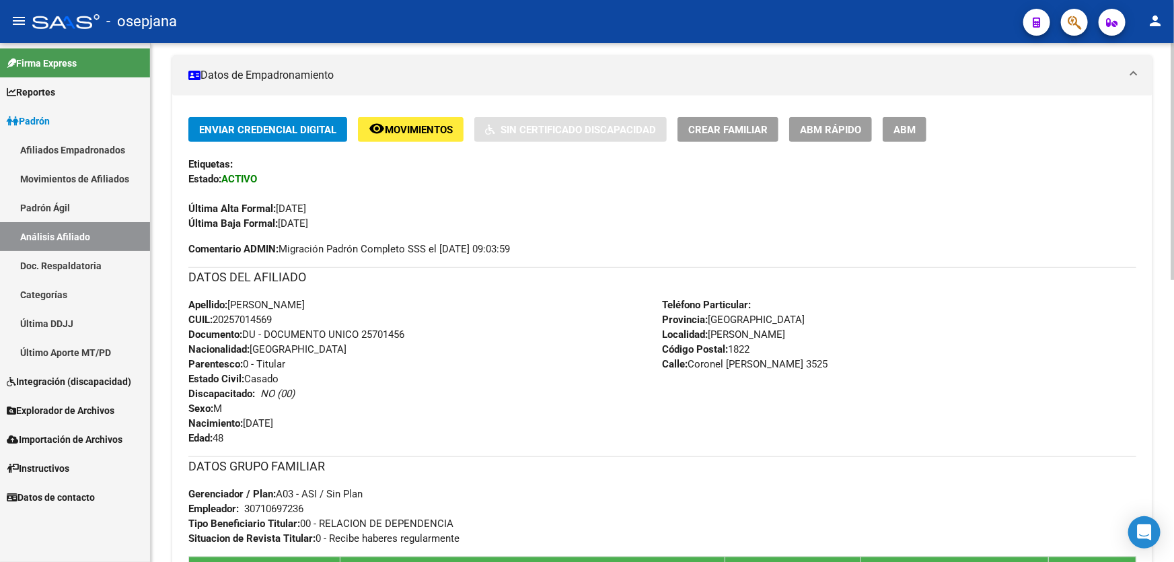
scroll to position [250, 0]
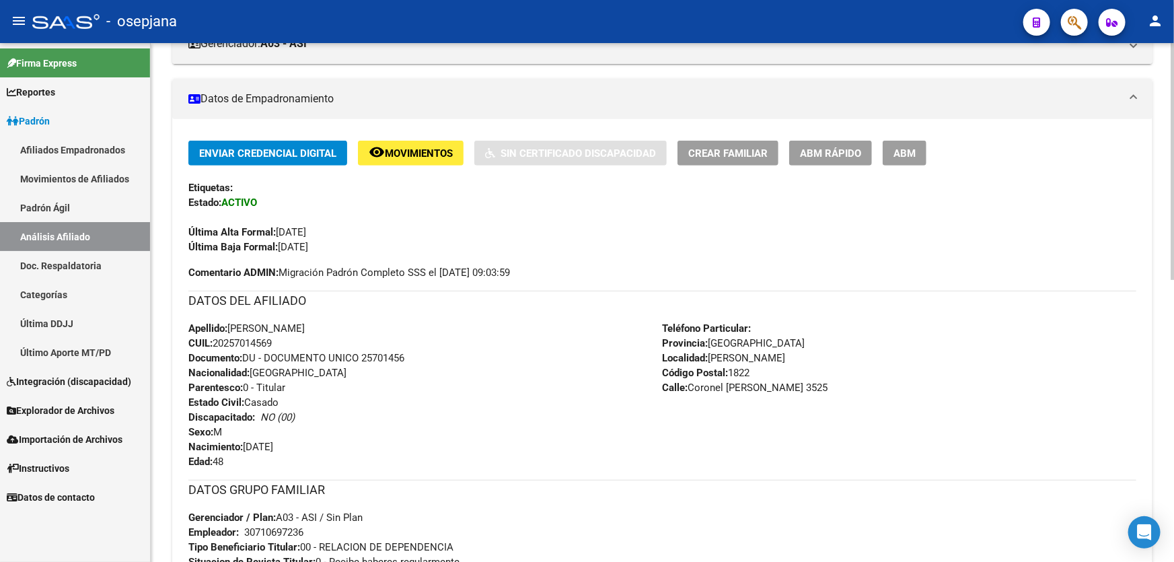
drag, startPoint x: 361, startPoint y: 358, endPoint x: 434, endPoint y: 356, distance: 72.7
click at [434, 356] on div "Apellido: [PERSON_NAME] CUIL: 20257014569 Documento: DU - DOCUMENTO UNICO 25701…" at bounding box center [425, 395] width 474 height 148
copy span "25701456"
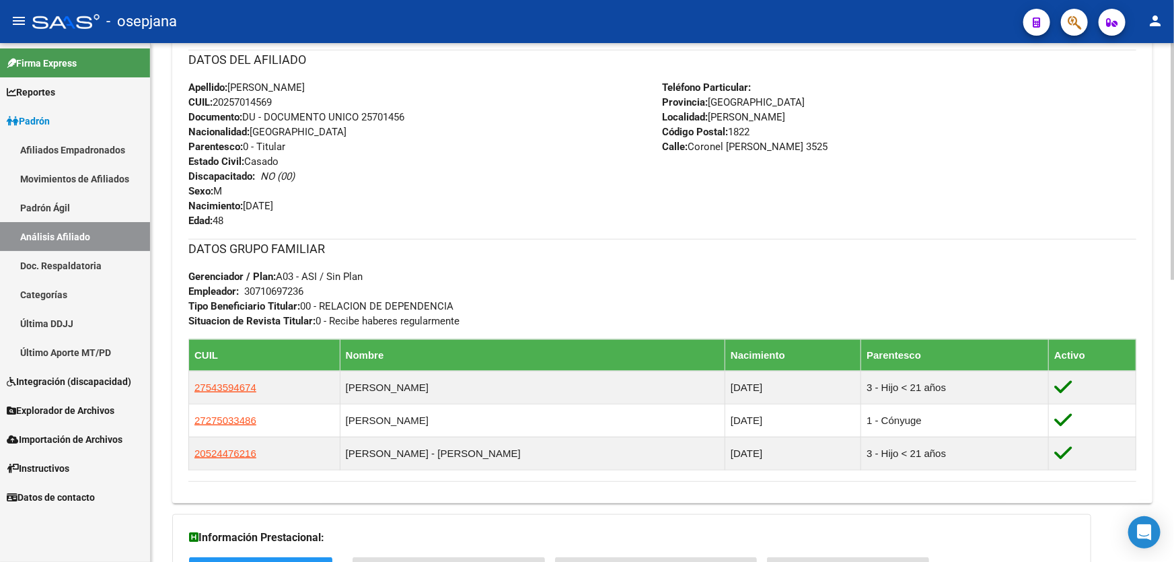
scroll to position [250, 0]
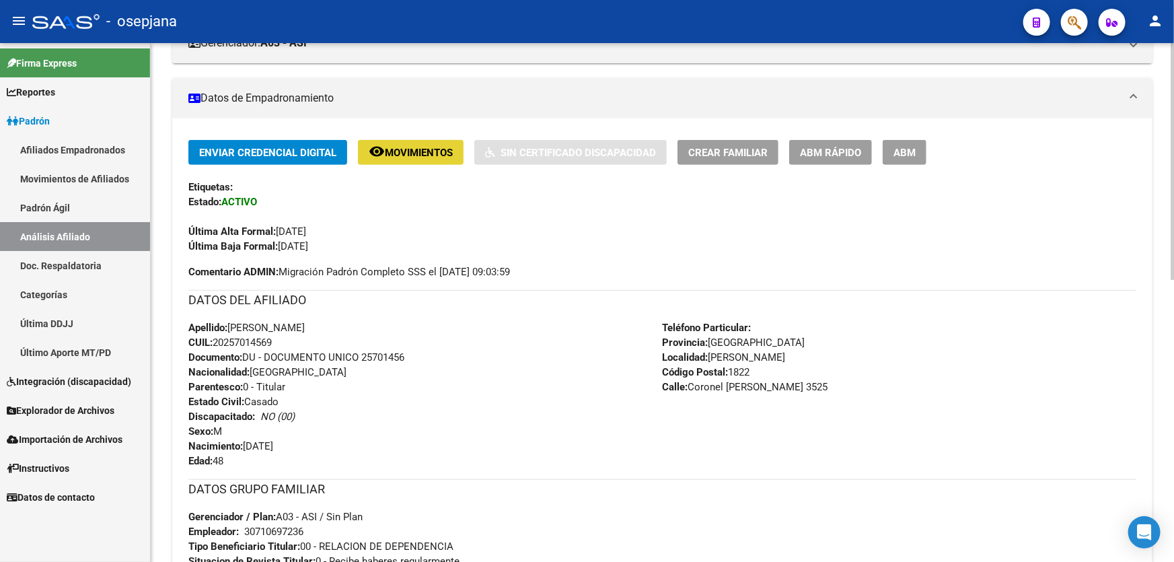
click at [423, 147] on span "Movimientos" at bounding box center [419, 153] width 68 height 12
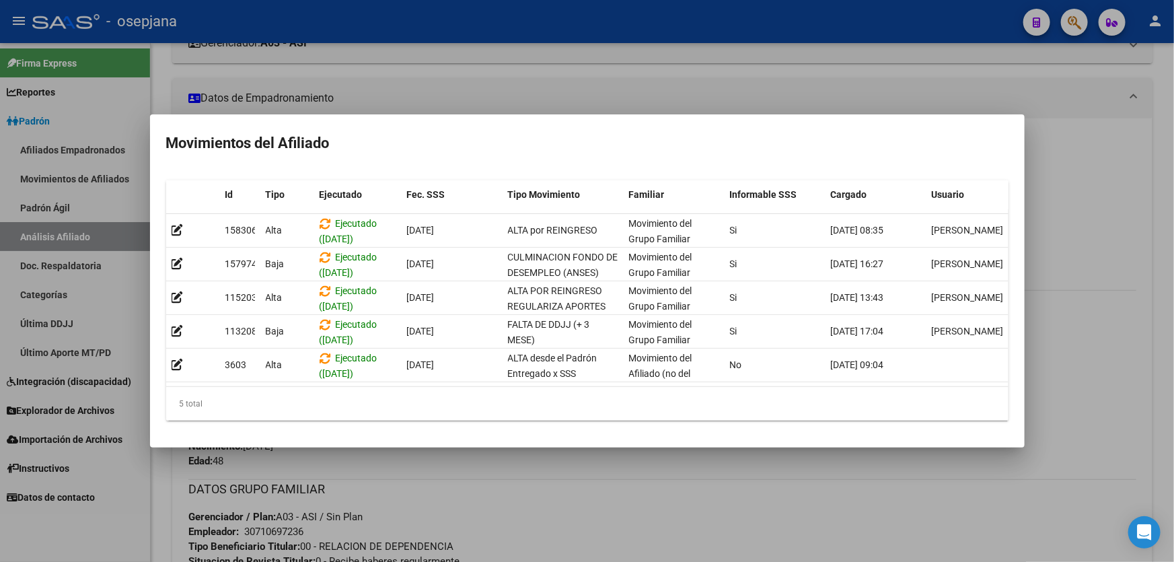
click at [467, 481] on div at bounding box center [587, 281] width 1174 height 562
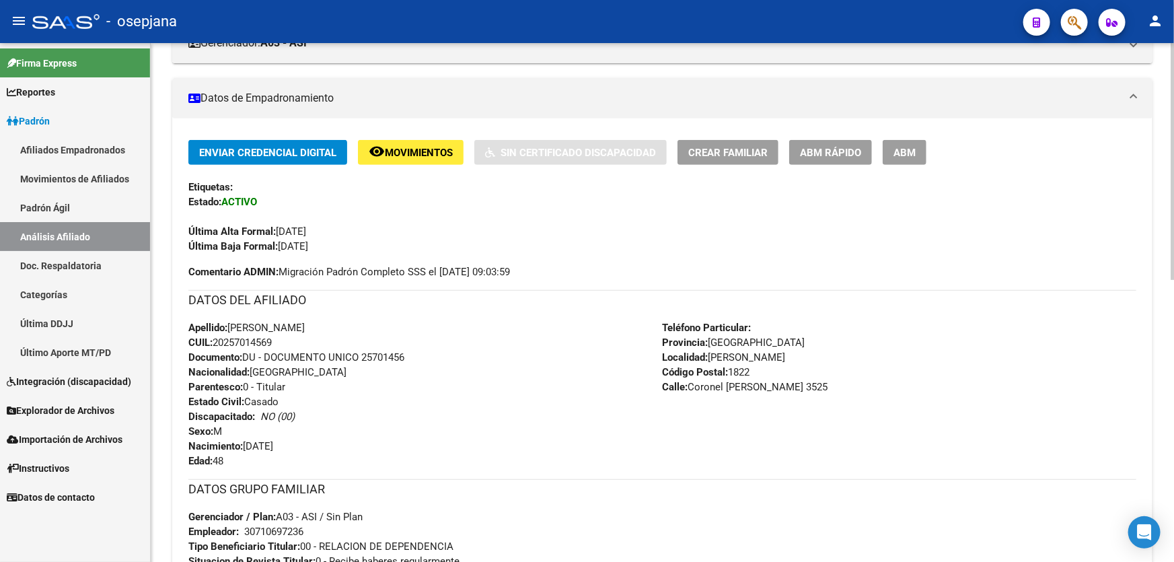
scroll to position [0, 0]
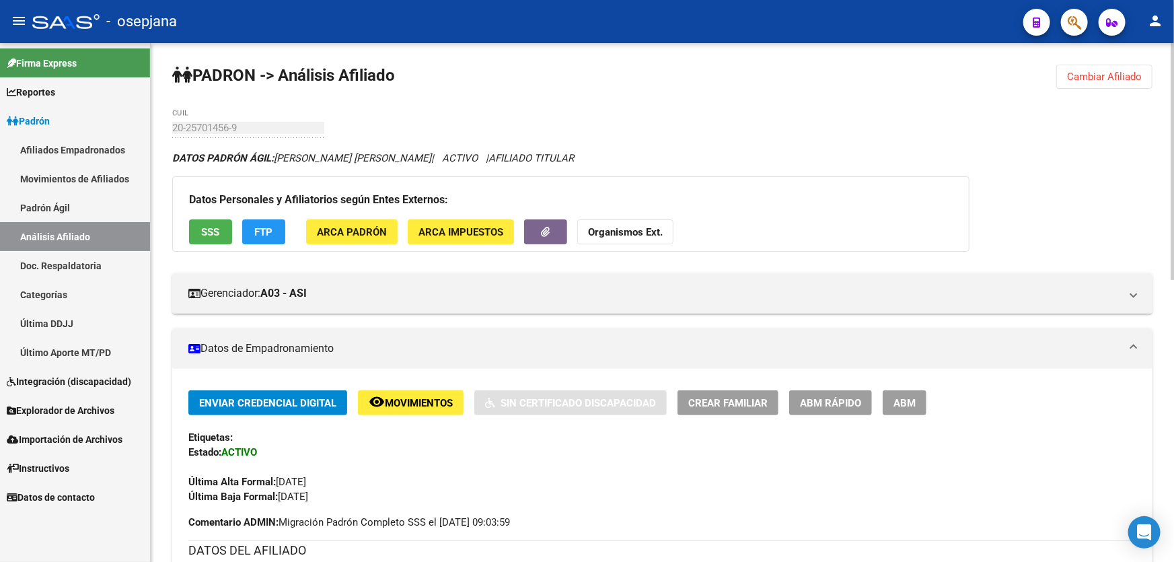
click at [1119, 75] on span "Cambiar Afiliado" at bounding box center [1104, 77] width 75 height 12
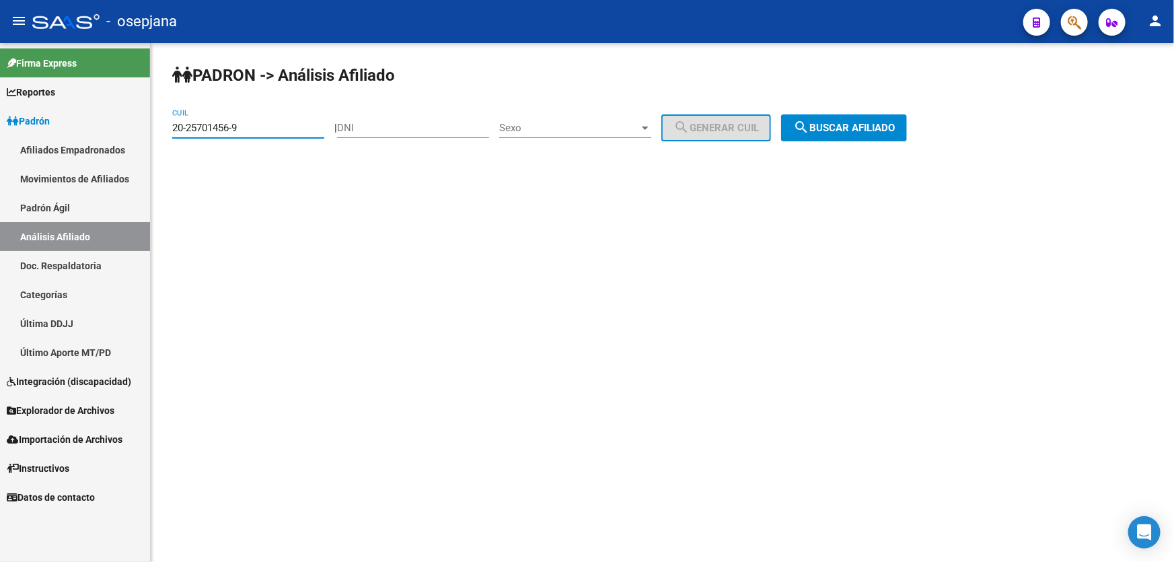
click at [257, 122] on input "20-25701456-9" at bounding box center [248, 128] width 152 height 12
drag, startPoint x: 253, startPoint y: 124, endPoint x: 171, endPoint y: 131, distance: 82.3
click at [171, 131] on div "PADRON -> Análisis Afiliado 20-25701456-9 CUIL | DNI Sexo Sexo search Generar C…" at bounding box center [662, 113] width 1023 height 141
paste input "913317-4"
click at [869, 124] on span "search Buscar afiliado" at bounding box center [844, 128] width 102 height 12
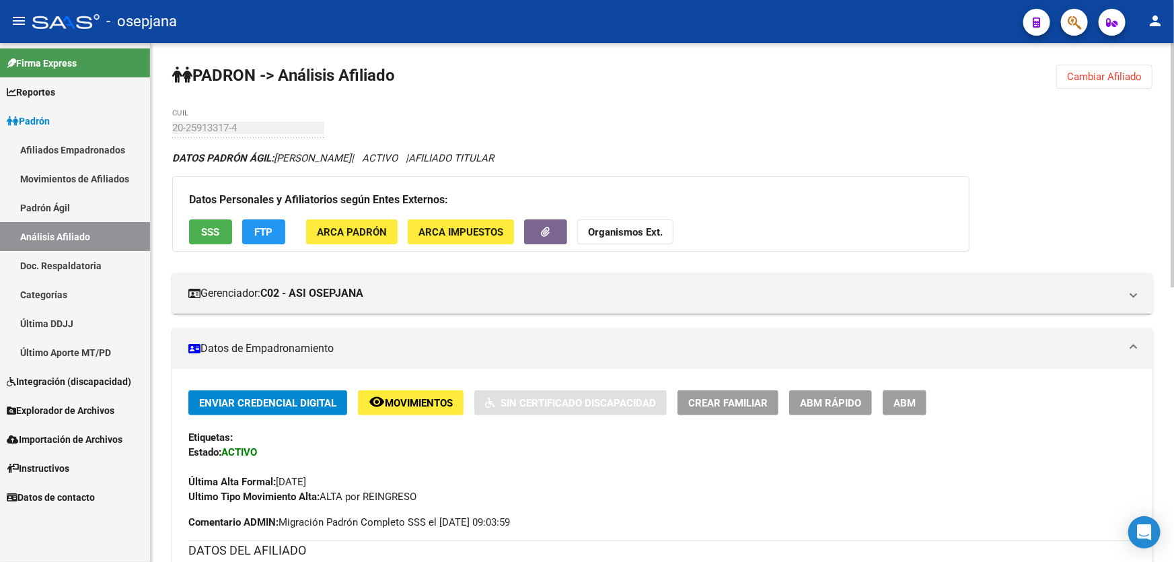
click at [207, 243] on div "Datos Personales y Afiliatorios según Entes Externos: SSS FTP ARCA Padrón ARCA …" at bounding box center [570, 213] width 797 height 75
click at [210, 222] on button "SSS" at bounding box center [210, 231] width 43 height 25
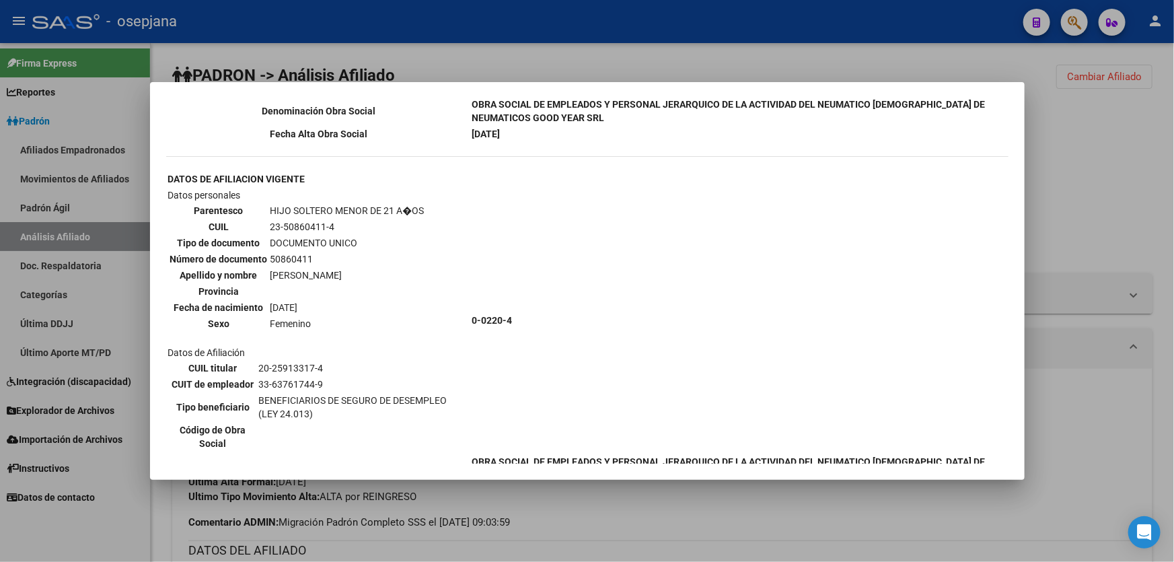
scroll to position [856, 0]
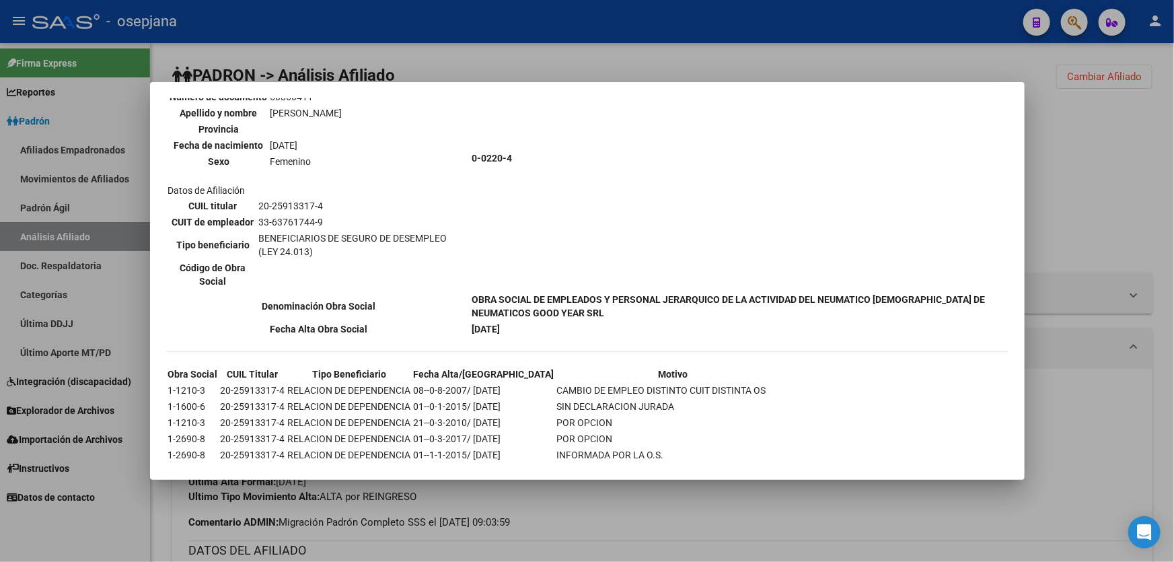
click at [724, 58] on div at bounding box center [587, 281] width 1174 height 562
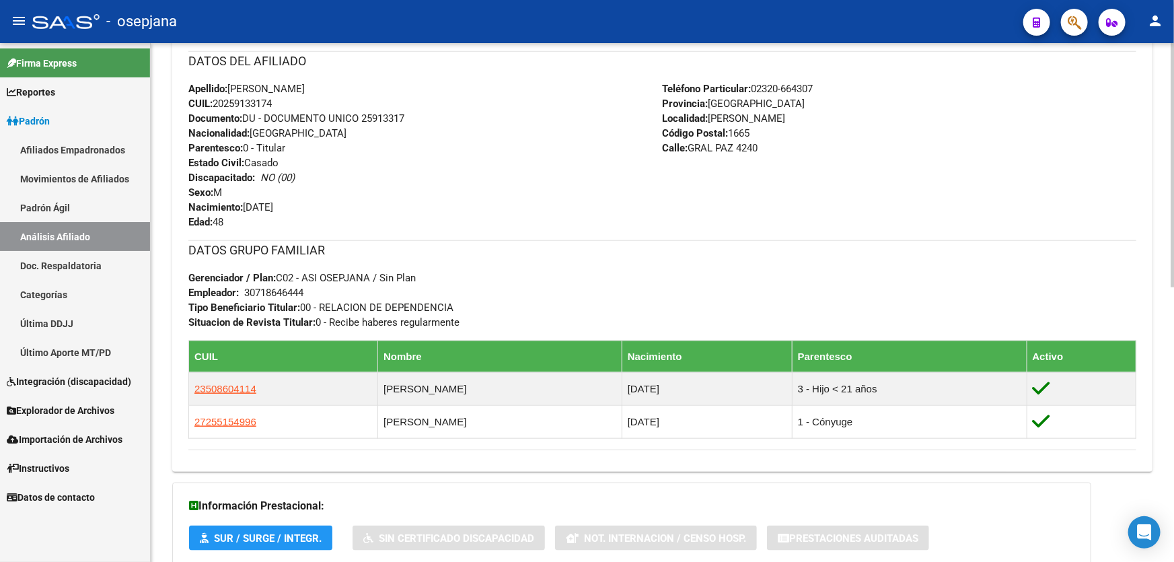
scroll to position [428, 0]
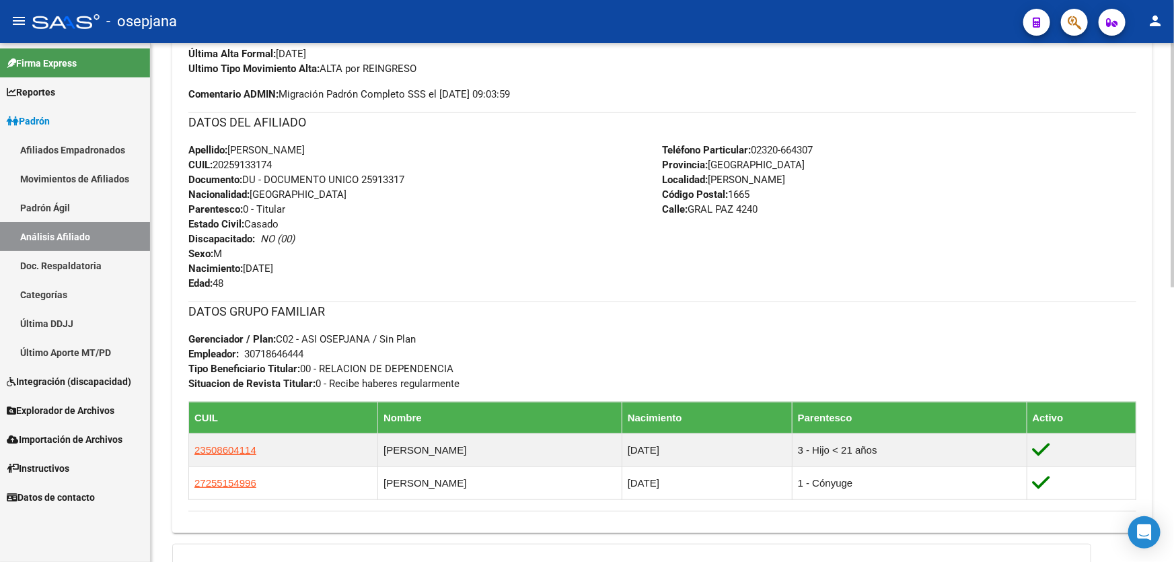
drag, startPoint x: 364, startPoint y: 177, endPoint x: 424, endPoint y: 184, distance: 60.2
click at [424, 184] on div "Apellido: [PERSON_NAME]: 20259133174 Documento: DU - DOCUMENTO UNICO 25913317 N…" at bounding box center [425, 217] width 474 height 148
copy span "25913317"
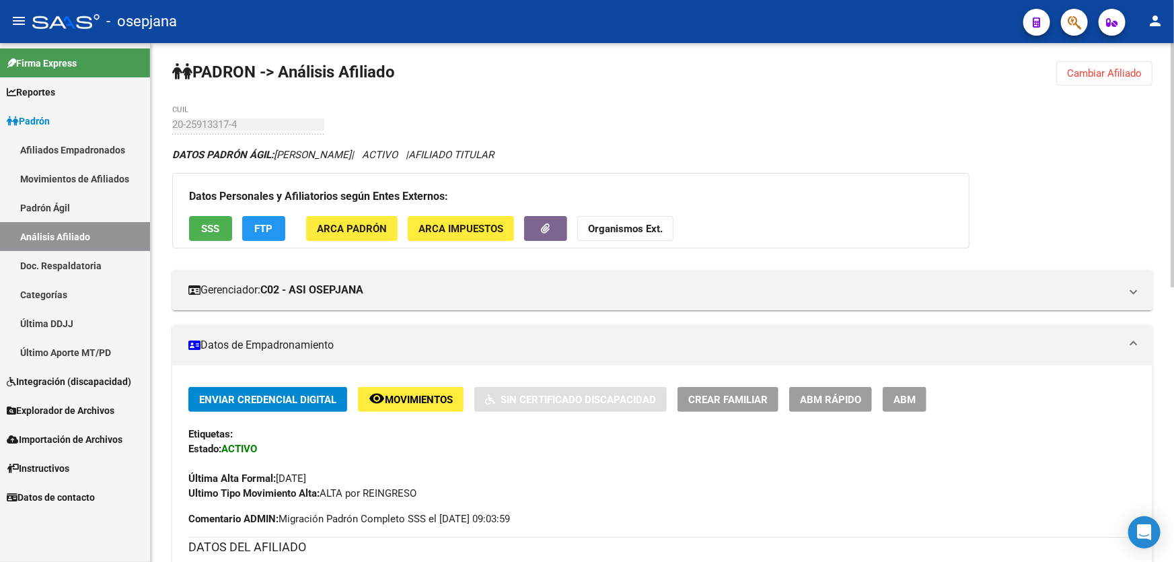
scroll to position [0, 0]
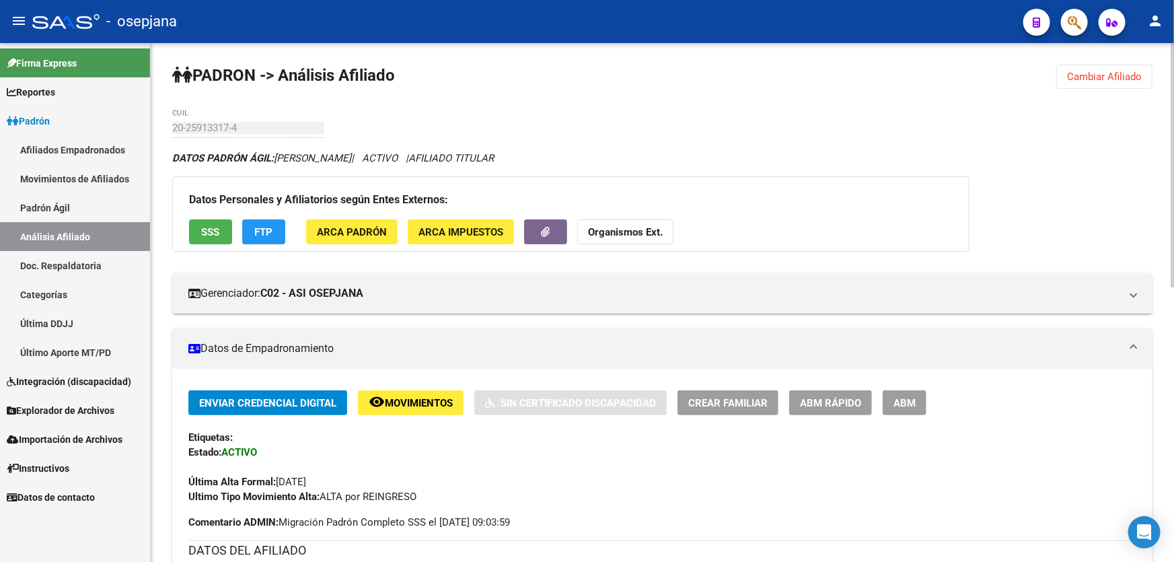
click at [1096, 79] on span "Cambiar Afiliado" at bounding box center [1104, 77] width 75 height 12
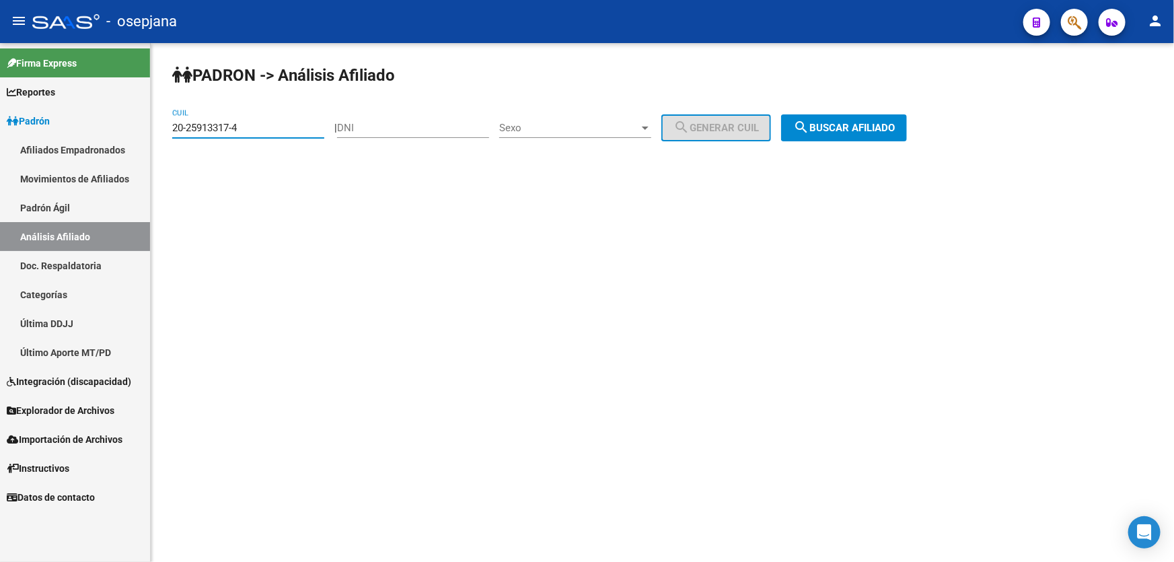
drag, startPoint x: 276, startPoint y: 128, endPoint x: 159, endPoint y: 134, distance: 117.2
click at [159, 134] on div "PADRON -> Análisis Afiliado 20-25913317-4 CUIL | DNI Sexo Sexo search Generar C…" at bounding box center [662, 113] width 1023 height 141
drag, startPoint x: 178, startPoint y: 120, endPoint x: 242, endPoint y: 106, distance: 65.4
click at [242, 106] on div "PADRON -> Análisis Afiliado 20-25913317-4 CUIL | DNI Sexo Sexo search Generar C…" at bounding box center [662, 113] width 1023 height 141
drag, startPoint x: 252, startPoint y: 125, endPoint x: 169, endPoint y: 128, distance: 83.4
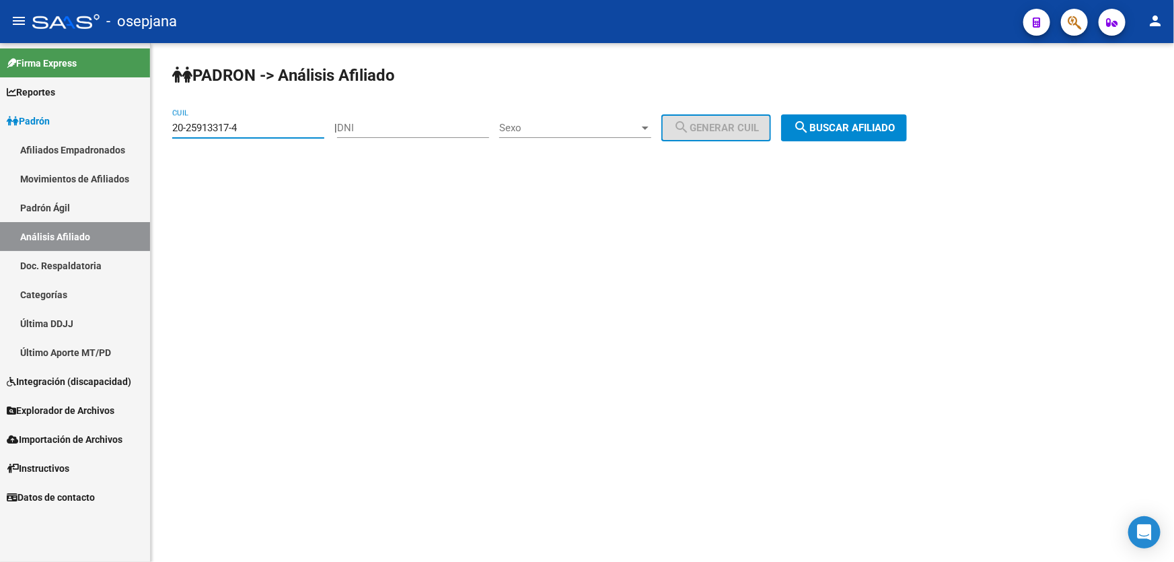
click at [169, 128] on div "PADRON -> Análisis Afiliado 20-25913317-4 CUIL | DNI Sexo Sexo search Generar C…" at bounding box center [662, 113] width 1023 height 141
paste input "6658034-8"
click at [886, 132] on span "search Buscar afiliado" at bounding box center [844, 128] width 102 height 12
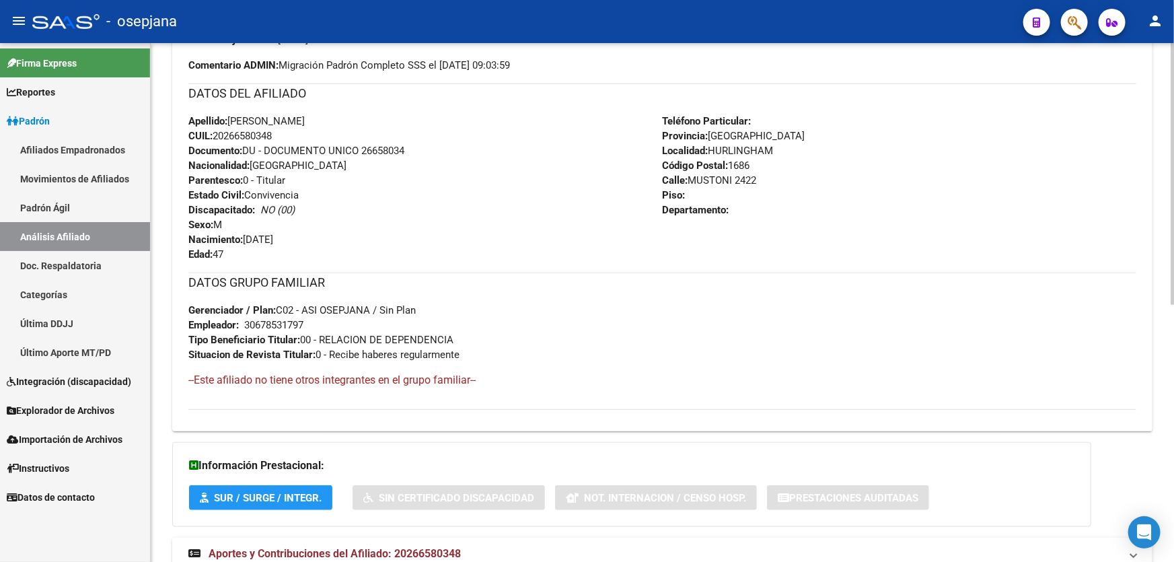
scroll to position [387, 0]
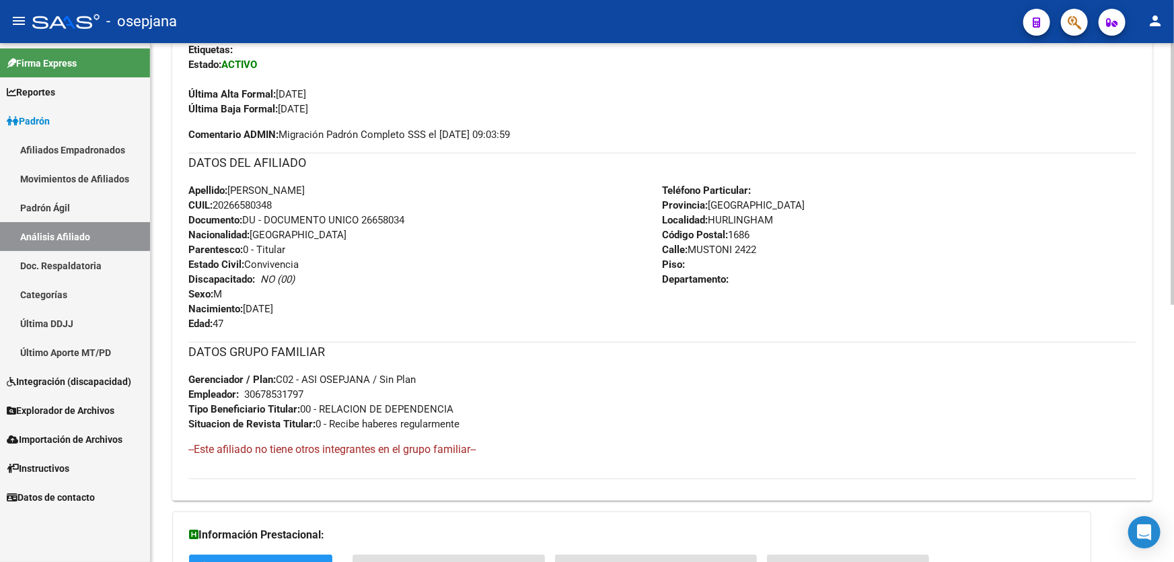
drag, startPoint x: 363, startPoint y: 222, endPoint x: 424, endPoint y: 221, distance: 60.5
click at [424, 221] on div "Apellido: [PERSON_NAME]: 20266580348 Documento: DU - DOCUMENTO UNICO 26658034 N…" at bounding box center [425, 257] width 474 height 148
copy span "26658034"
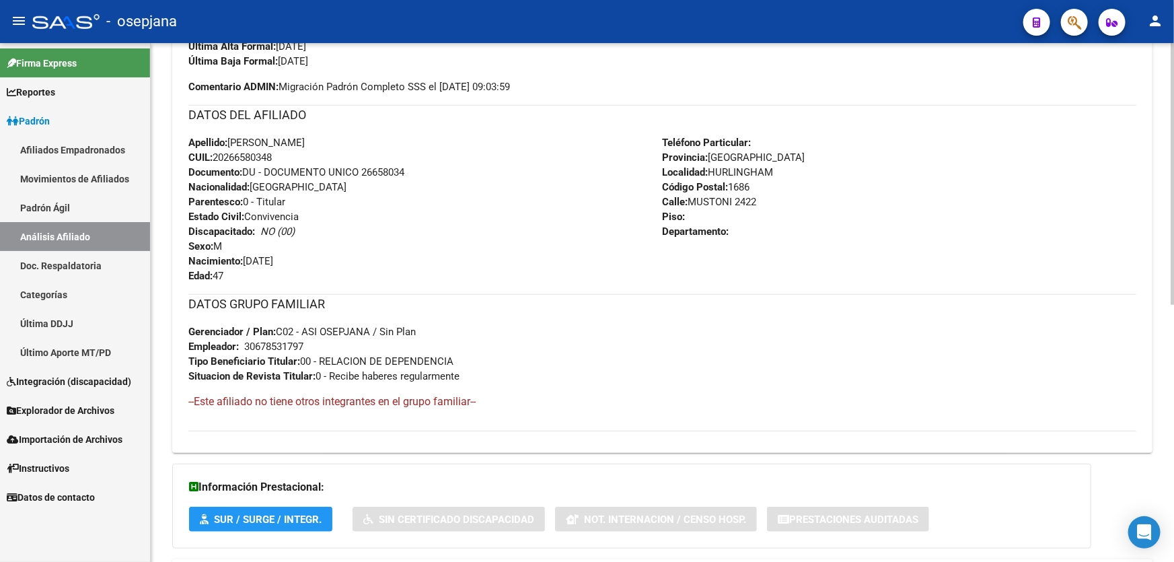
scroll to position [510, 0]
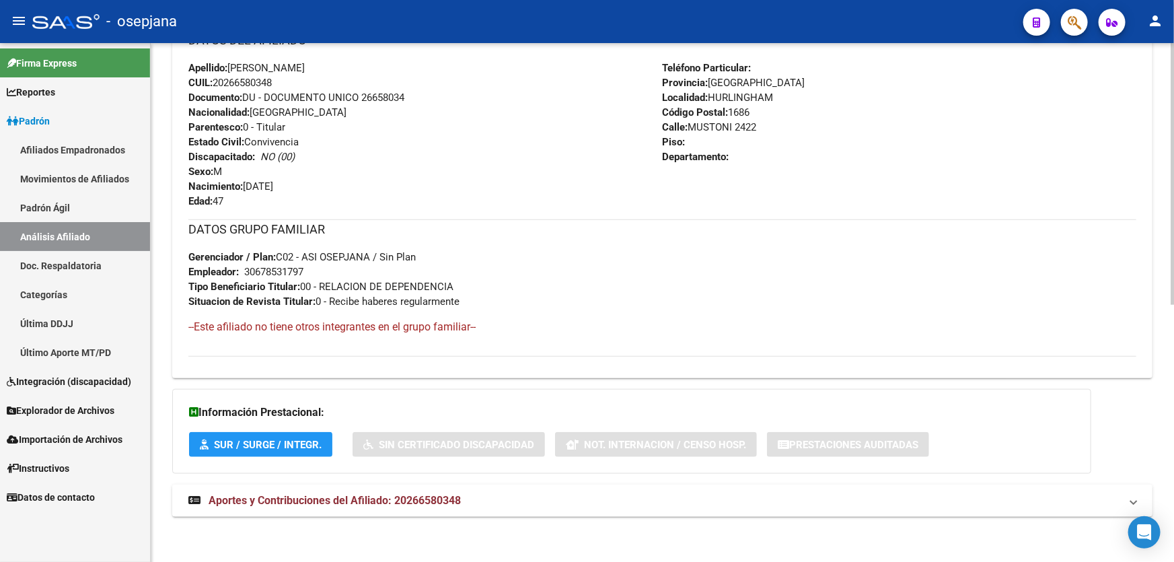
click at [947, 496] on mat-panel-title "Aportes y Contribuciones del Afiliado: 20266580348" at bounding box center [654, 500] width 932 height 15
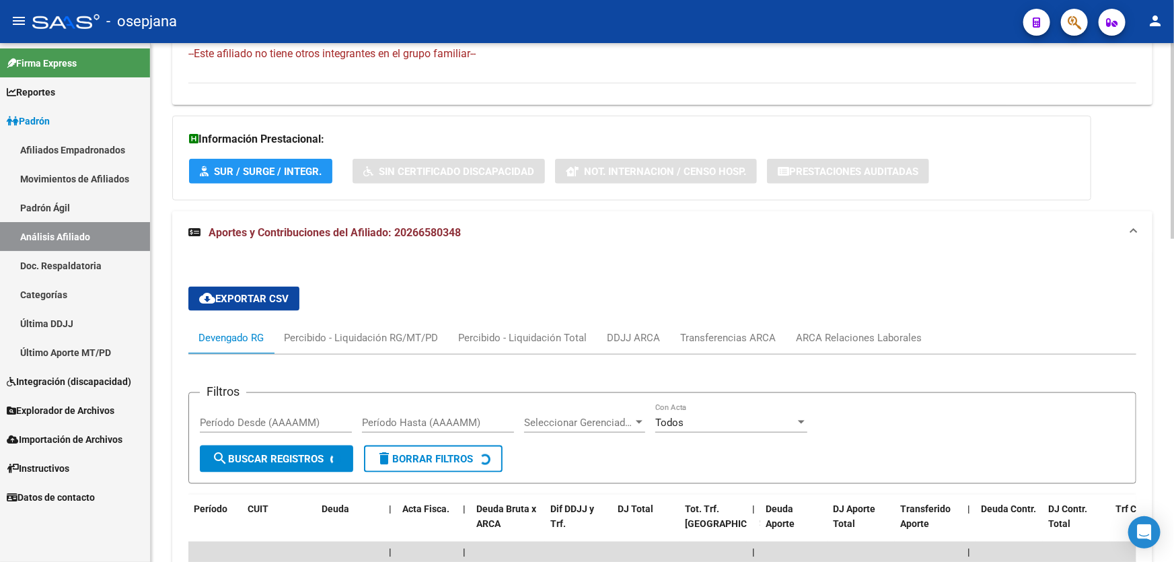
scroll to position [855, 0]
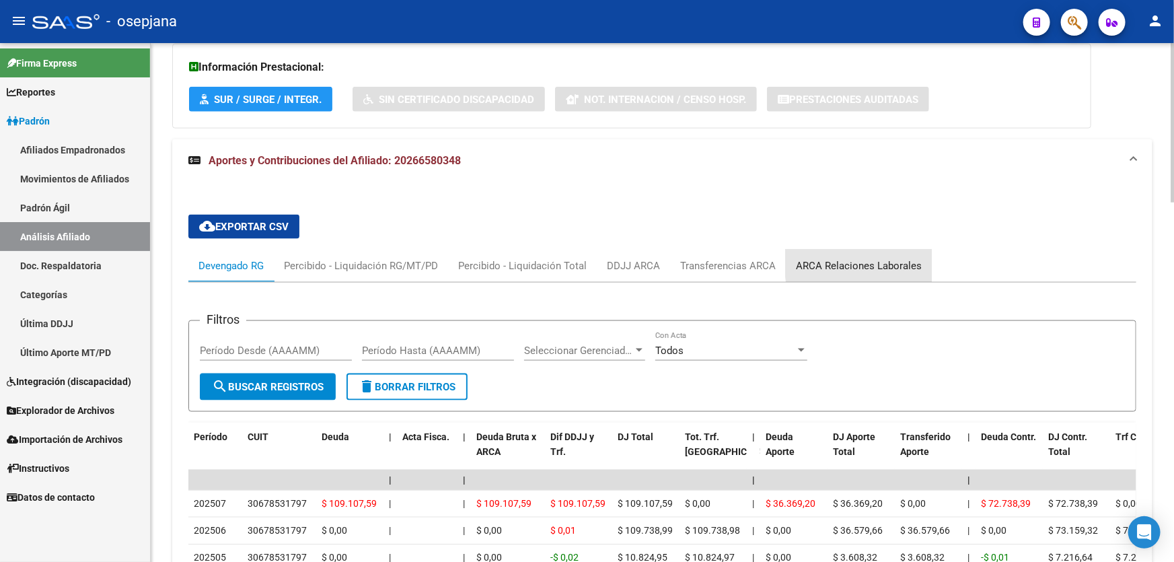
click at [883, 260] on div "ARCA Relaciones Laborales" at bounding box center [859, 265] width 126 height 15
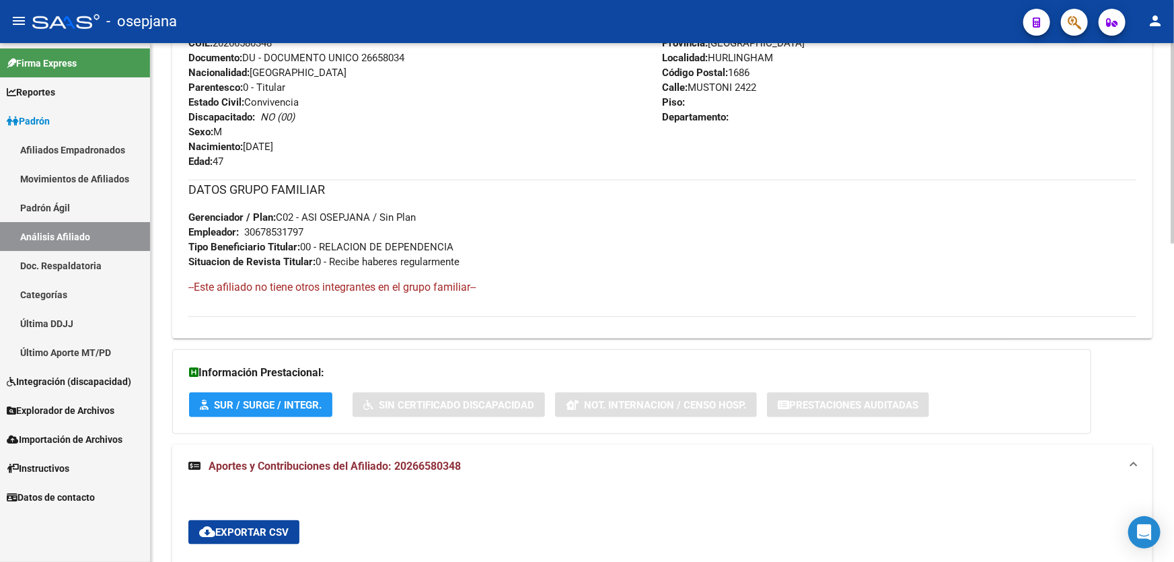
scroll to position [821, 0]
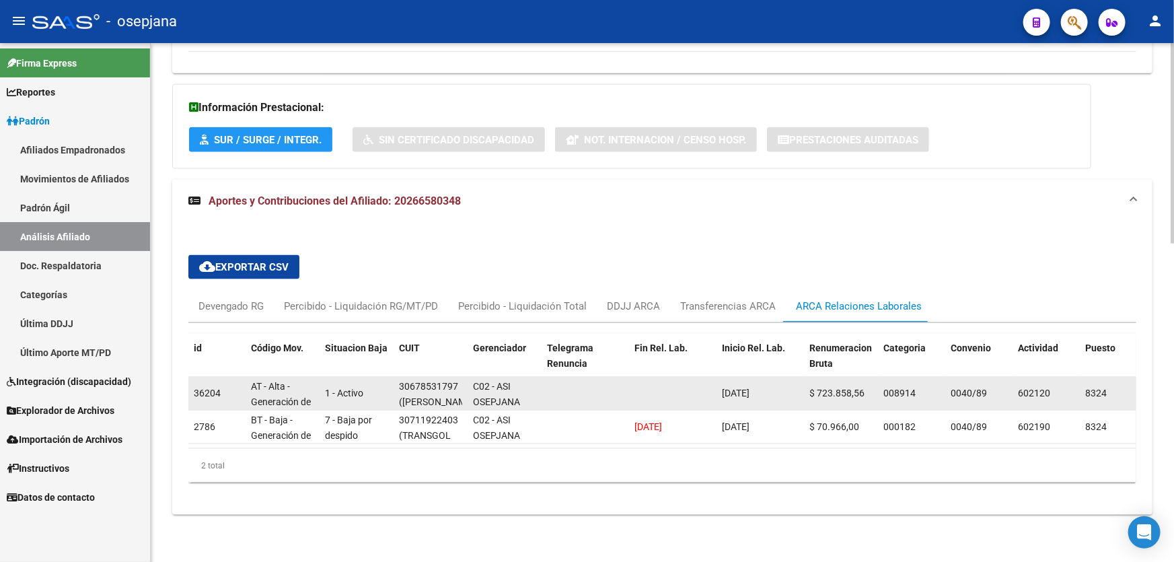
drag, startPoint x: 401, startPoint y: 377, endPoint x: 460, endPoint y: 377, distance: 59.2
click at [460, 379] on div "30678531797 ([PERSON_NAME] E HIJOS S R L)" at bounding box center [430, 393] width 63 height 28
copy div "30678531797"
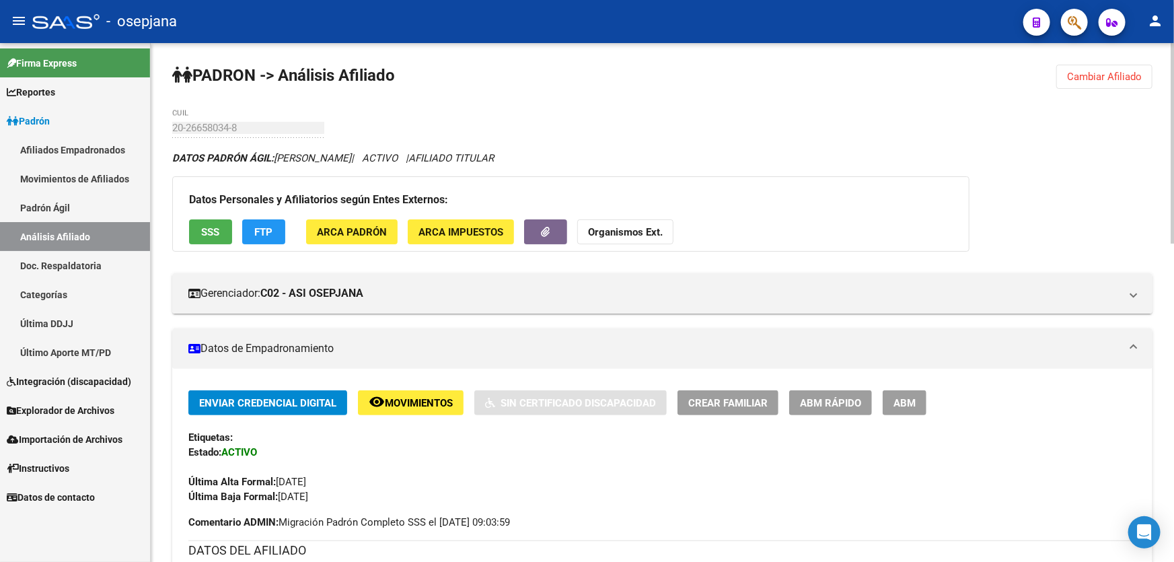
scroll to position [0, 0]
click at [1102, 80] on span "Cambiar Afiliado" at bounding box center [1104, 77] width 75 height 12
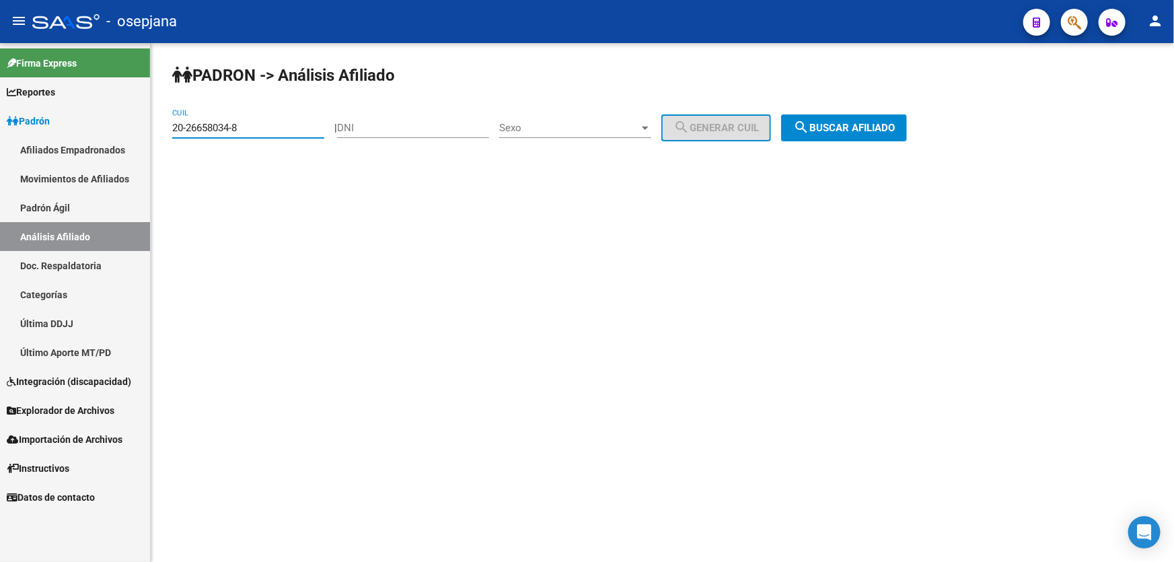
drag, startPoint x: 242, startPoint y: 128, endPoint x: 121, endPoint y: 132, distance: 121.1
click at [121, 132] on mat-sidenav-container "Firma Express Reportes Padrón Traspasos x O.S. Traspasos x Gerenciador Traspaso…" at bounding box center [587, 302] width 1174 height 519
paste input "91619-2"
click at [834, 127] on span "search Buscar afiliado" at bounding box center [844, 128] width 102 height 12
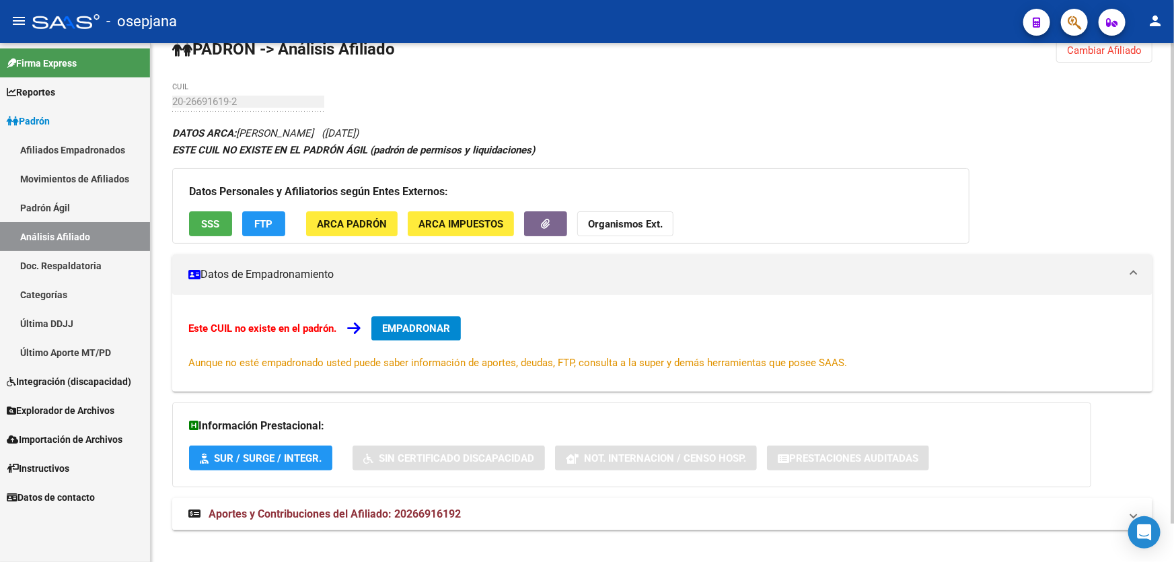
scroll to position [40, 0]
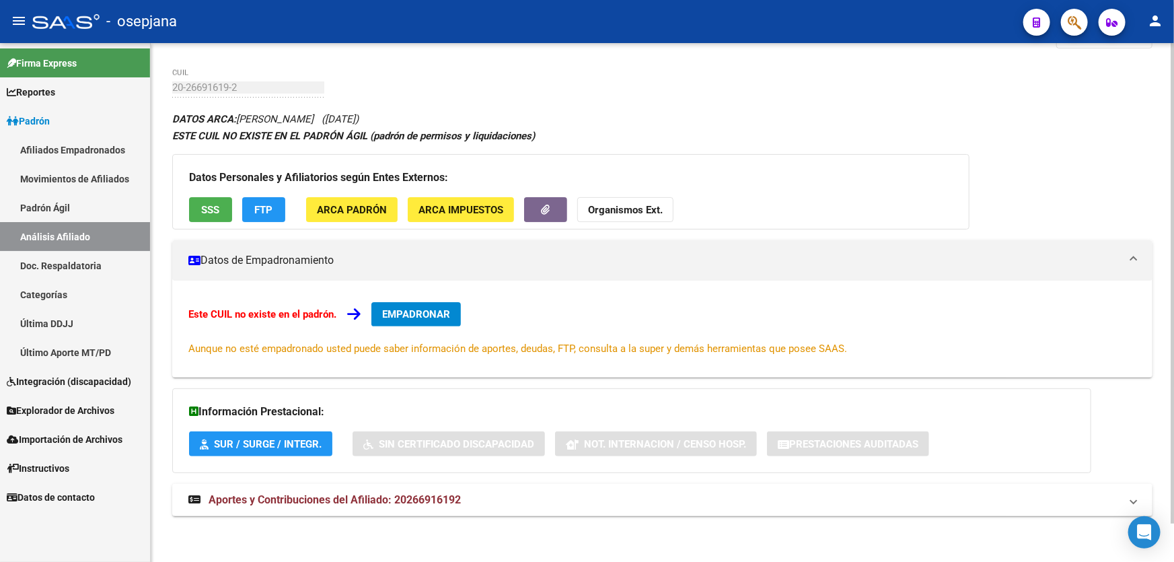
click at [221, 213] on button "SSS" at bounding box center [210, 209] width 43 height 25
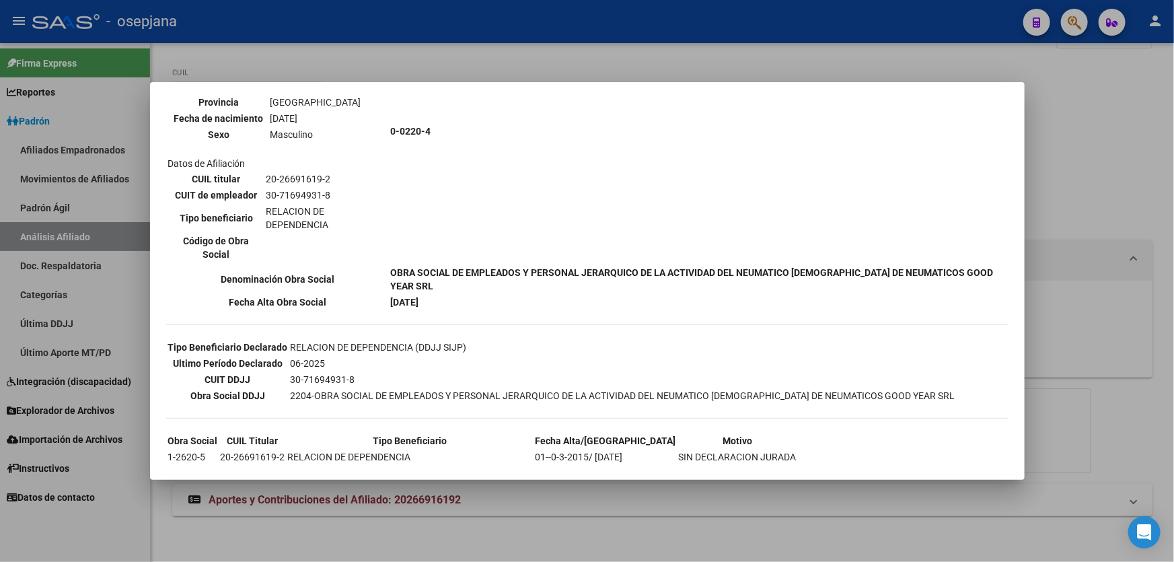
scroll to position [244, 0]
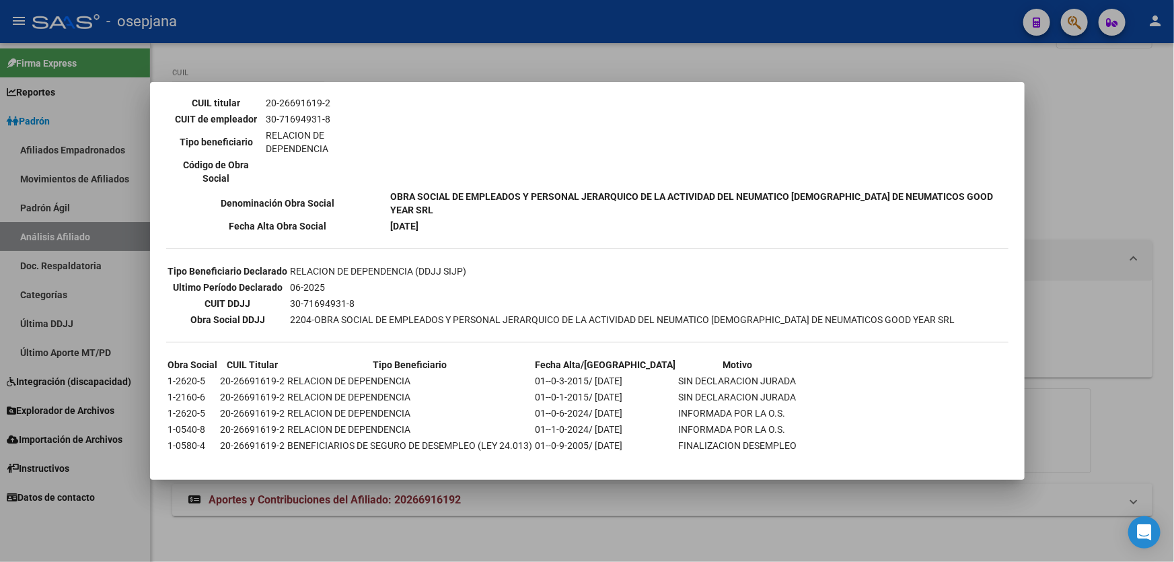
click at [1119, 108] on div at bounding box center [587, 281] width 1174 height 562
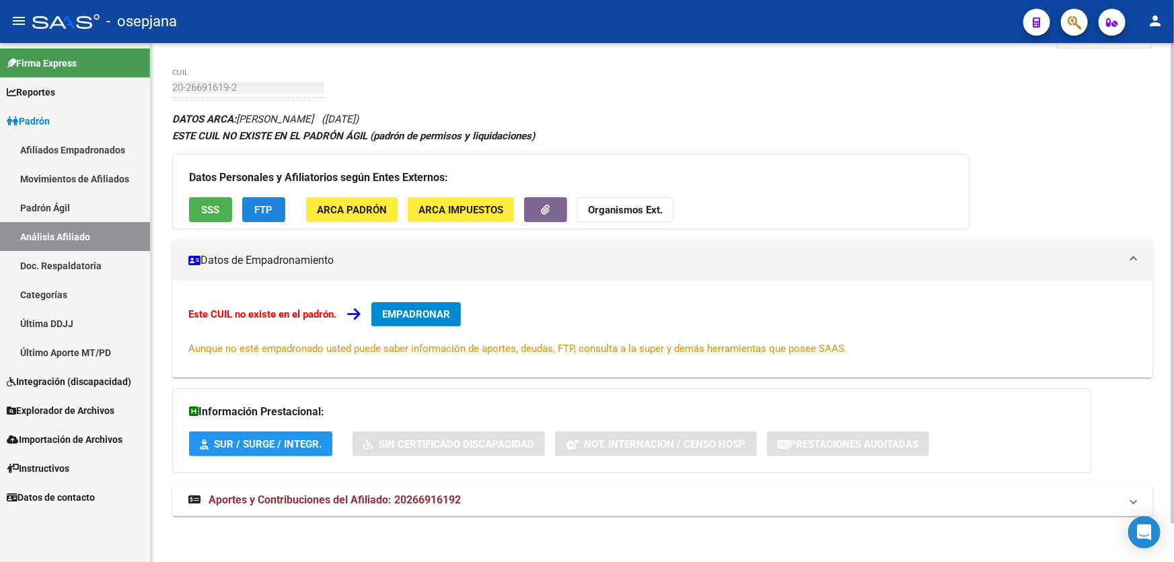
click at [266, 204] on span "FTP" at bounding box center [264, 210] width 18 height 12
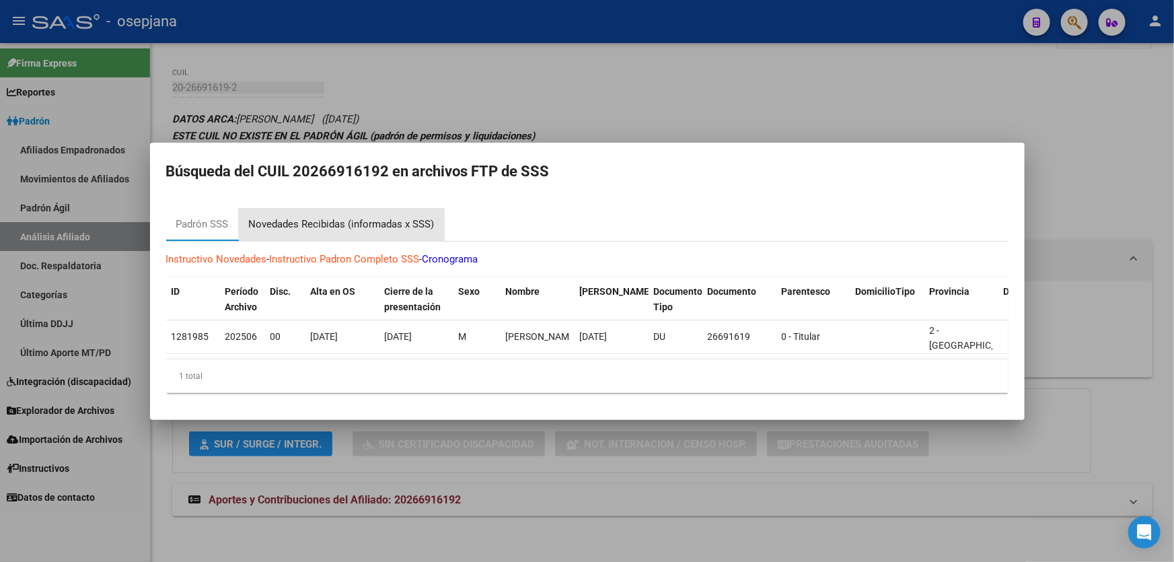
click at [336, 222] on div "Novedades Recibidas (informadas x SSS)" at bounding box center [342, 224] width 186 height 15
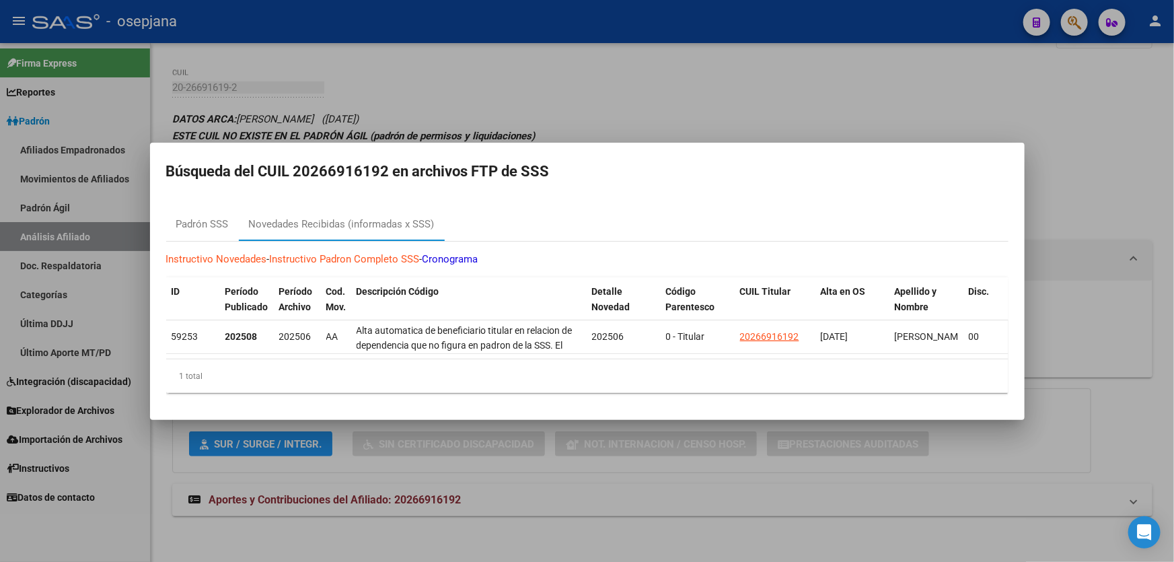
click at [759, 30] on div at bounding box center [587, 281] width 1174 height 562
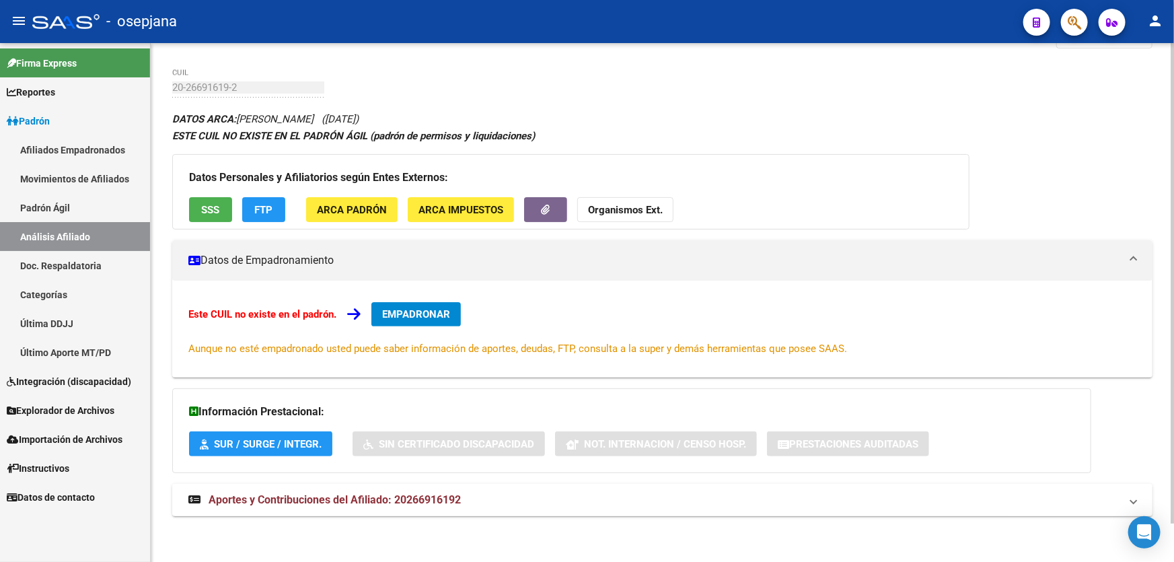
click at [1042, 501] on mat-panel-title "Aportes y Contribuciones del Afiliado: 20266916192" at bounding box center [654, 499] width 932 height 15
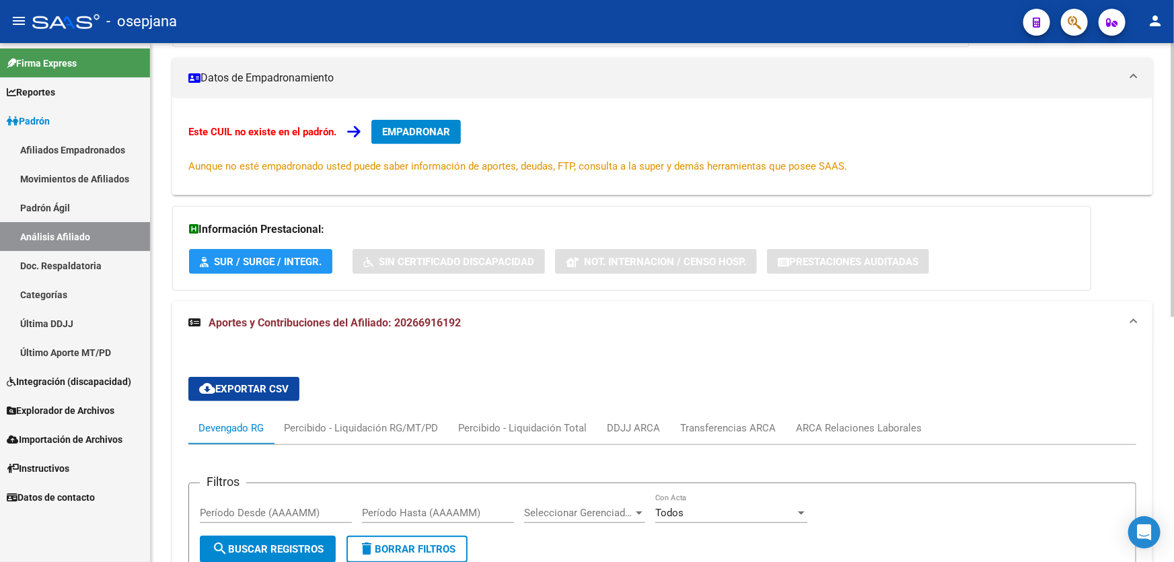
scroll to position [223, 0]
click at [886, 432] on div "ARCA Relaciones Laborales" at bounding box center [859, 427] width 146 height 32
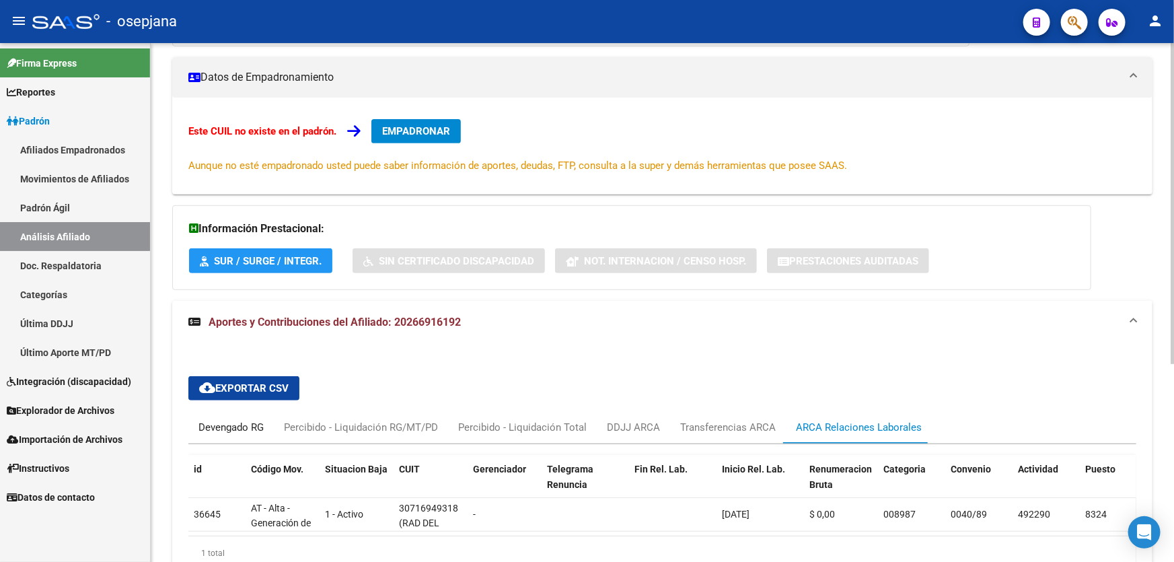
click at [252, 432] on div "Devengado RG" at bounding box center [230, 427] width 85 height 32
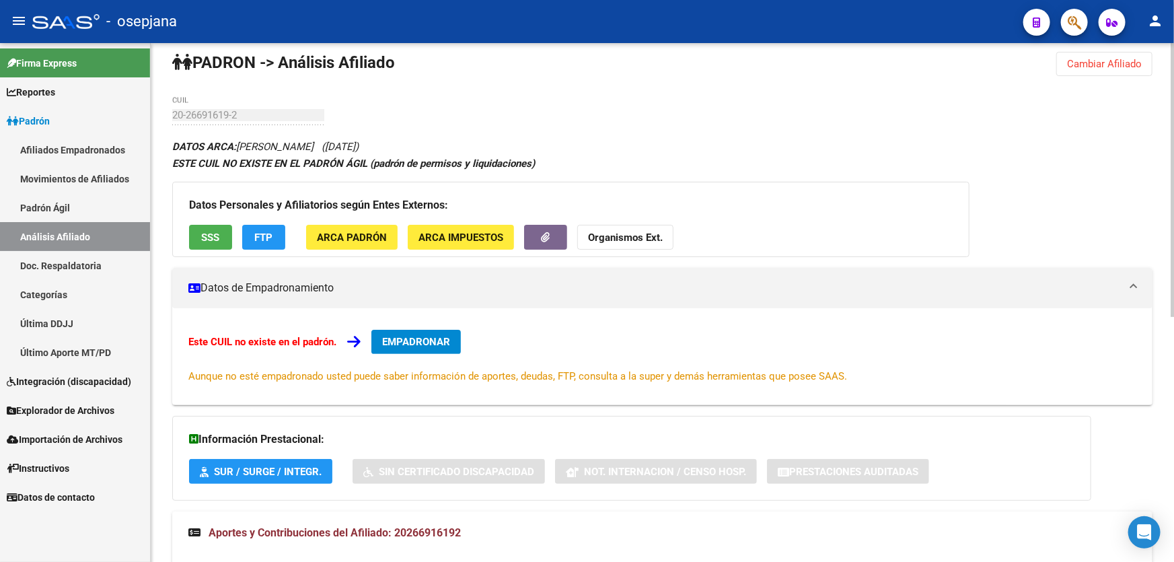
scroll to position [0, 0]
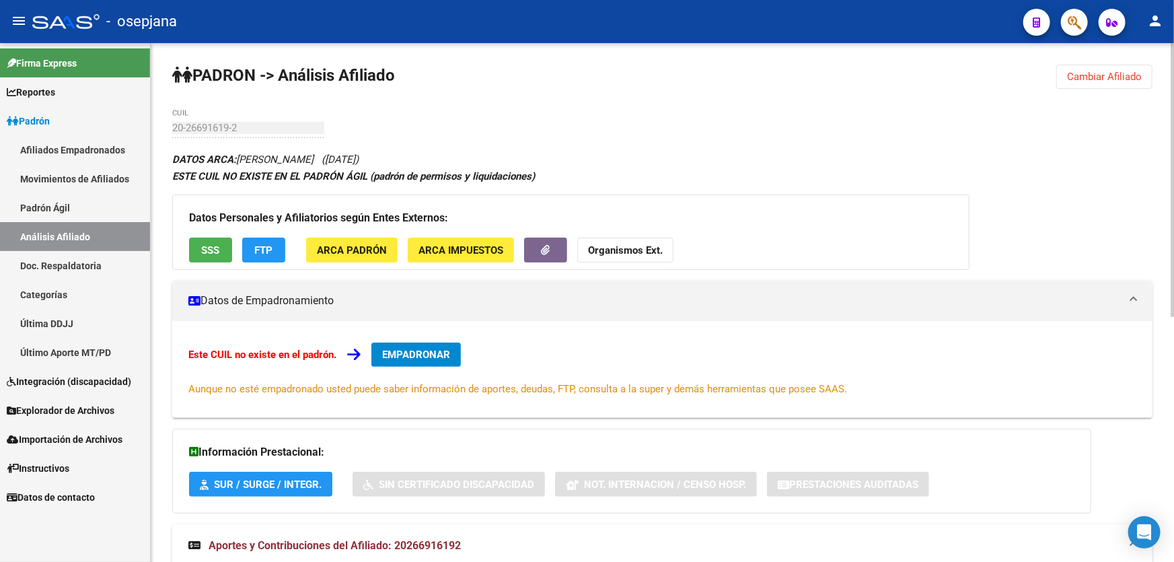
click at [203, 235] on div "Datos Personales y Afiliatorios según Entes Externos: SSS FTP ARCA Padrón ARCA …" at bounding box center [570, 231] width 797 height 75
click at [202, 249] on span "SSS" at bounding box center [211, 250] width 18 height 12
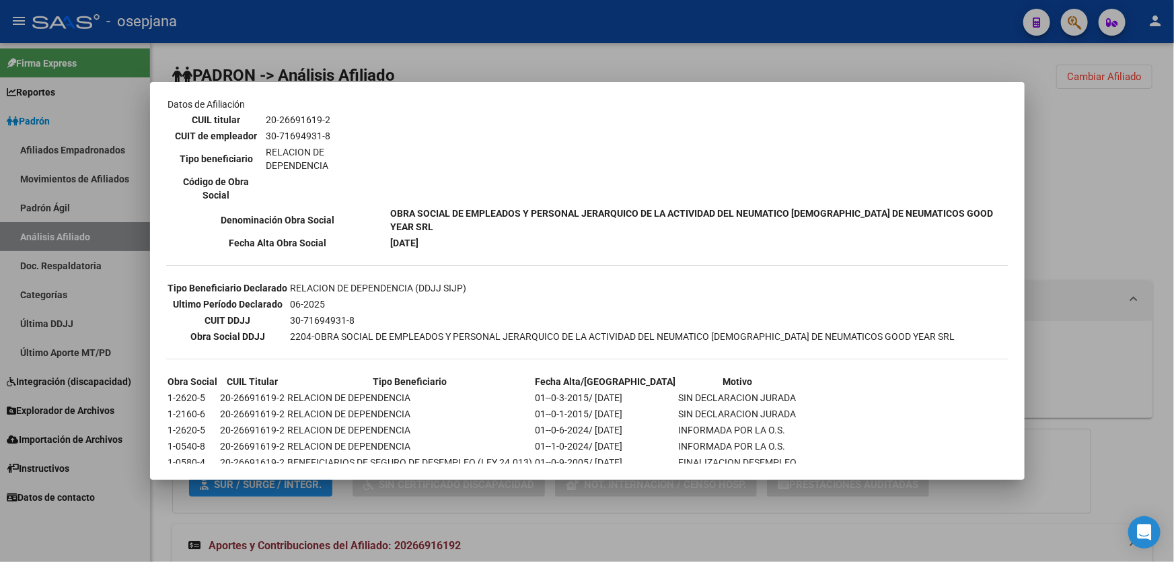
scroll to position [258, 0]
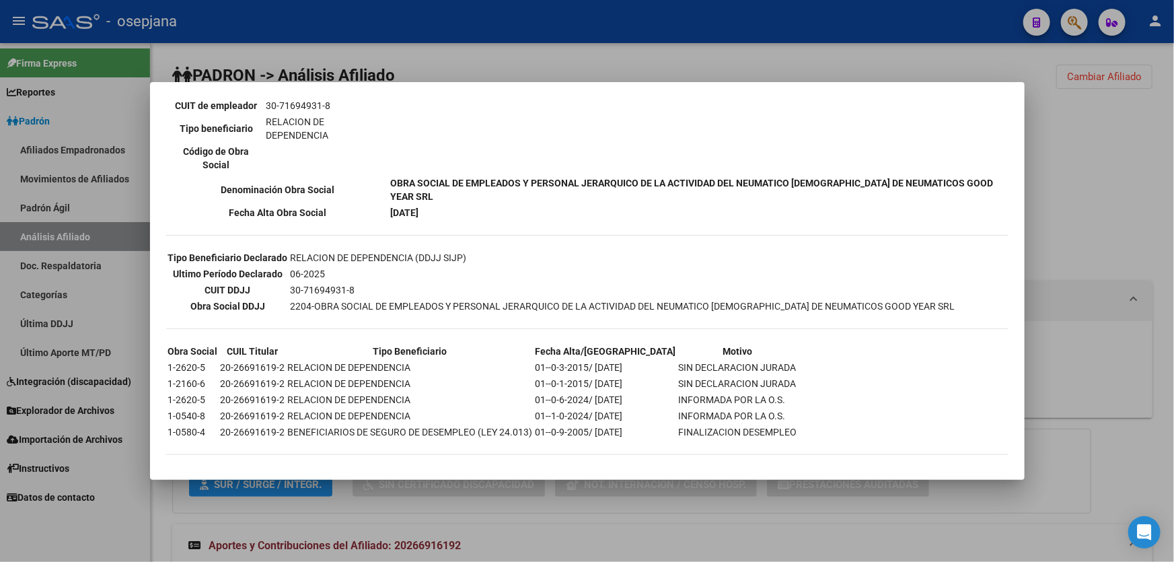
click at [1083, 157] on div at bounding box center [587, 281] width 1174 height 562
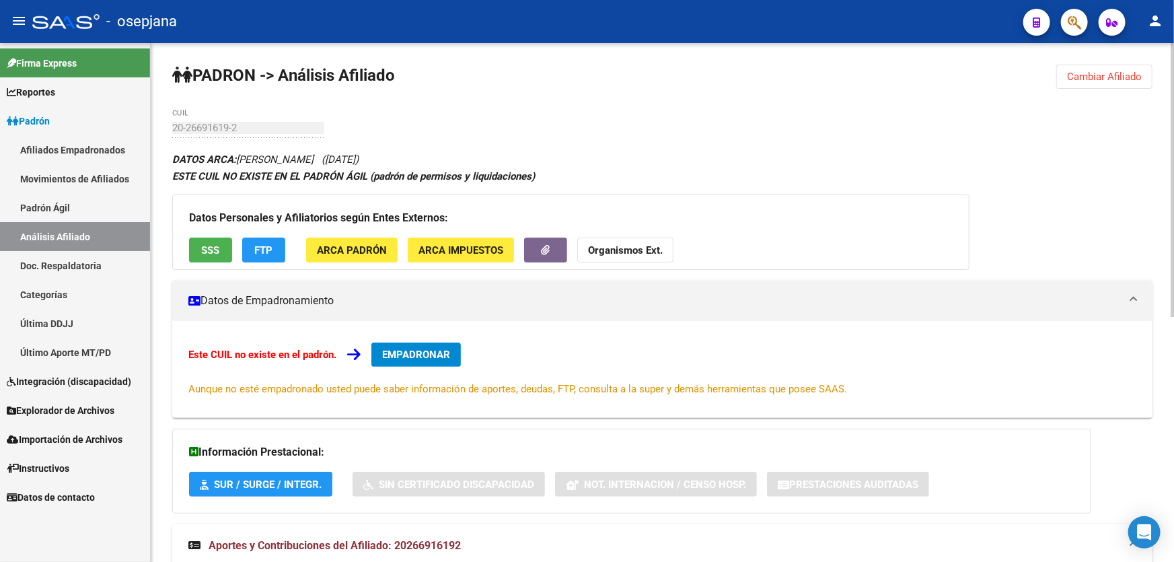
click at [657, 251] on strong "Organismos Ext." at bounding box center [625, 250] width 75 height 12
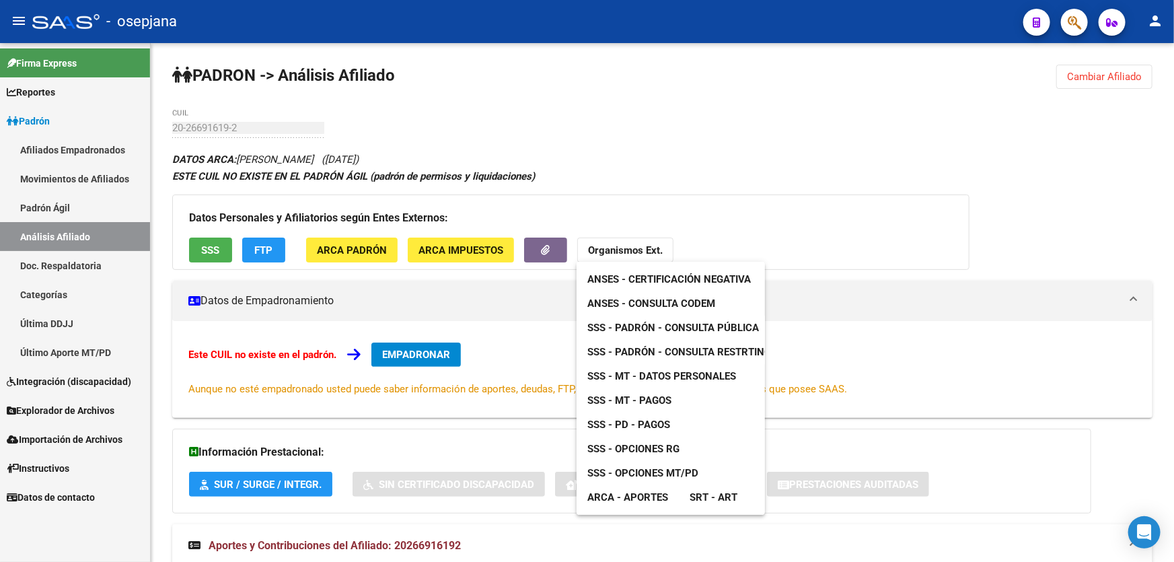
click at [651, 440] on link "SSS - Opciones RG" at bounding box center [633, 449] width 114 height 24
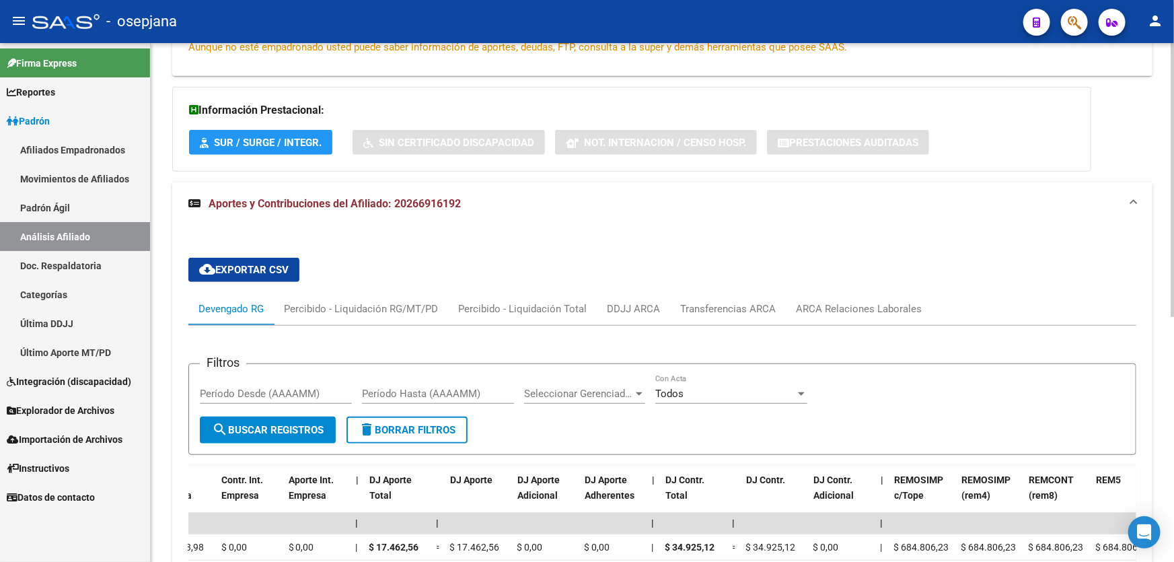
scroll to position [464, 0]
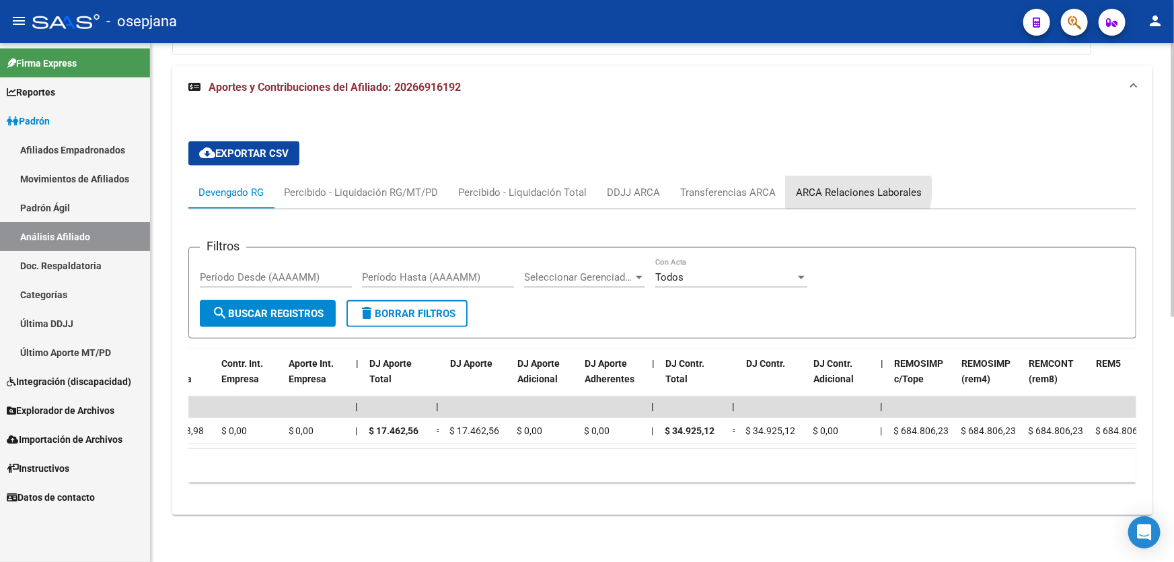
click at [848, 185] on div "ARCA Relaciones Laborales" at bounding box center [859, 192] width 126 height 15
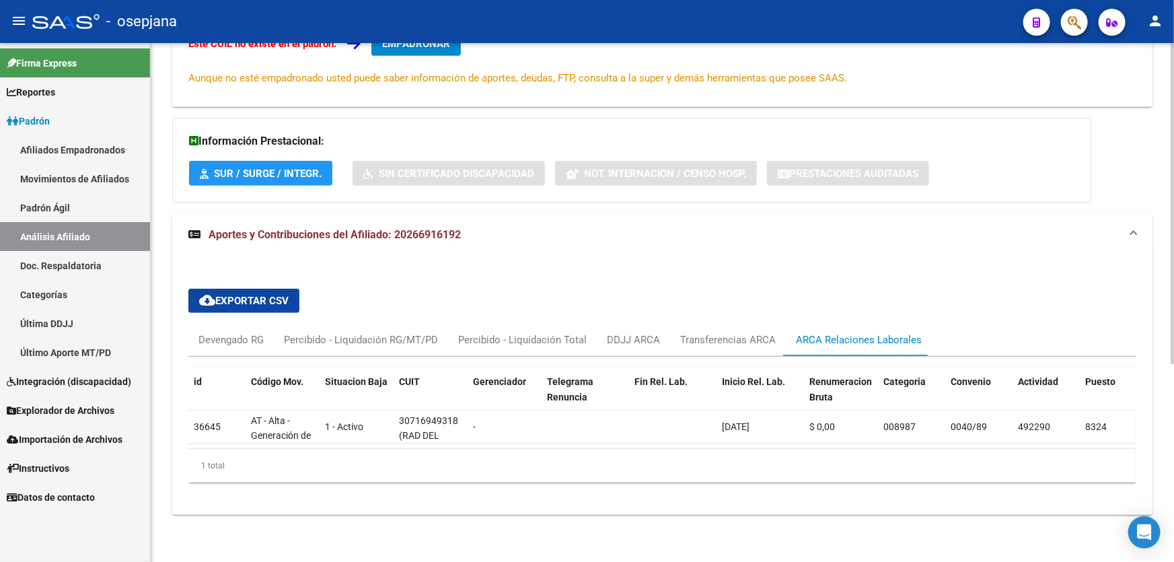
scroll to position [0, 0]
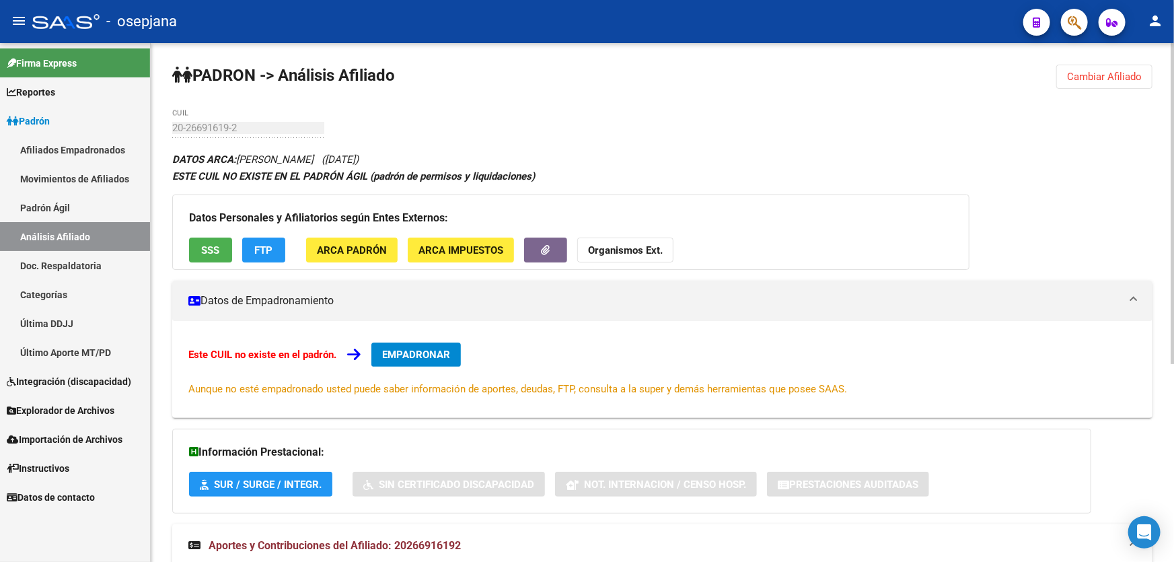
click at [1144, 67] on button "Cambiar Afiliado" at bounding box center [1104, 77] width 96 height 24
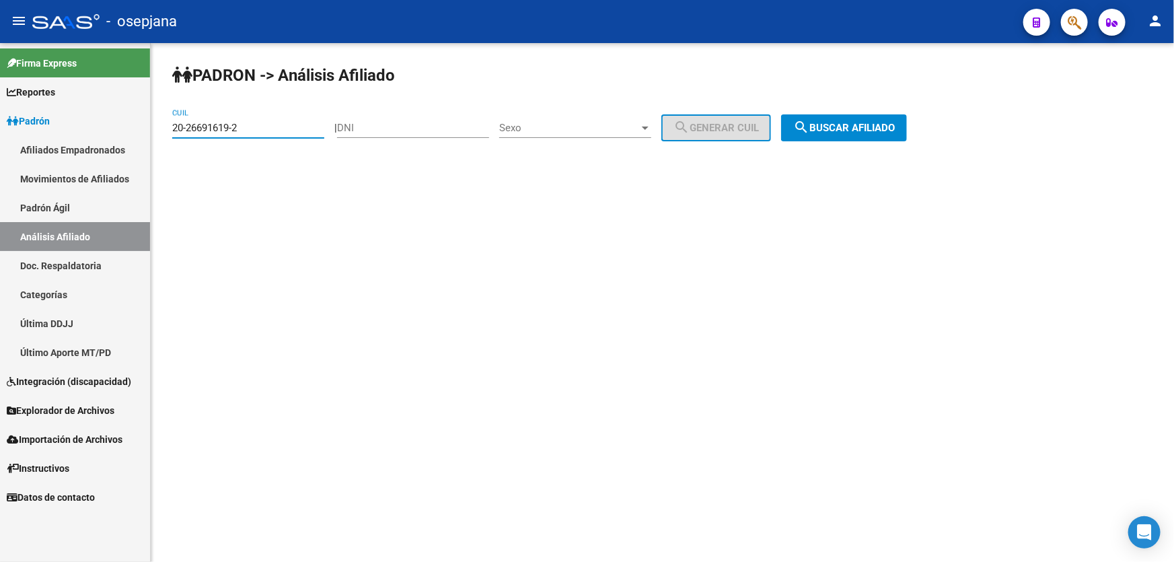
drag, startPoint x: 268, startPoint y: 121, endPoint x: 163, endPoint y: 134, distance: 105.7
click at [163, 134] on div "PADRON -> Análisis Afiliado 20-26691619-2 CUIL | DNI Sexo Sexo search Generar C…" at bounding box center [662, 113] width 1023 height 141
paste input "953465-7"
click at [861, 128] on span "search Buscar afiliado" at bounding box center [844, 128] width 102 height 12
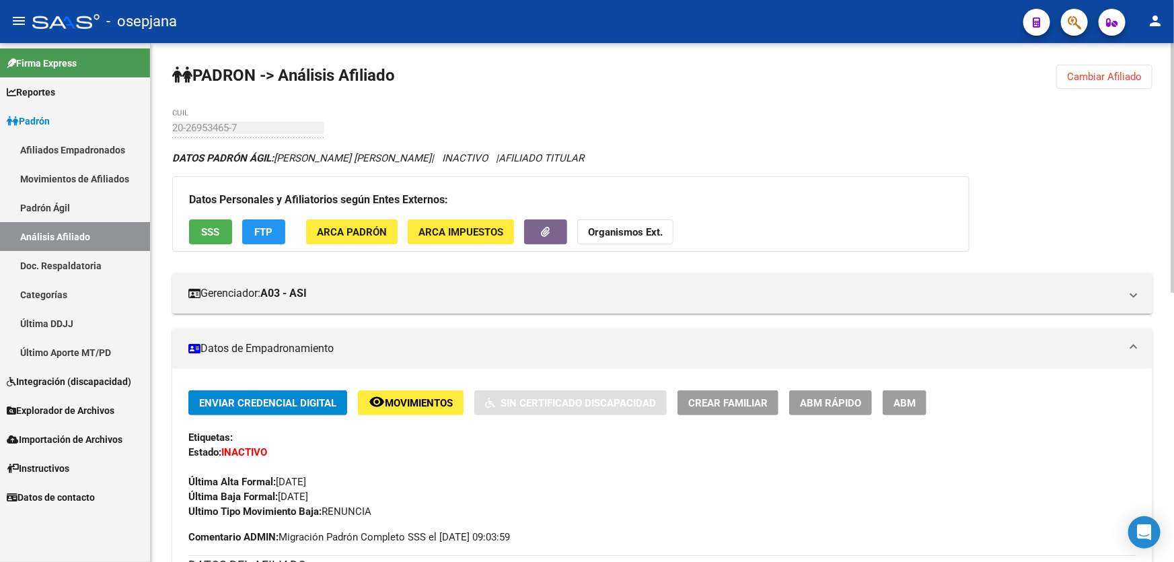
click at [400, 413] on button "remove_red_eye Movimientos" at bounding box center [411, 402] width 106 height 25
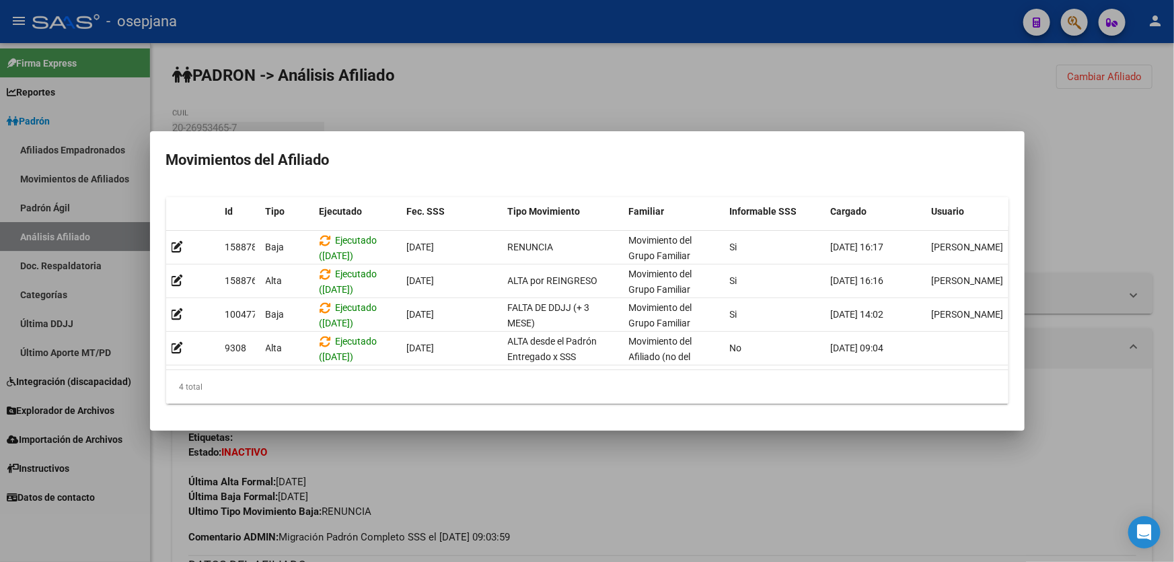
click at [408, 496] on div at bounding box center [587, 281] width 1174 height 562
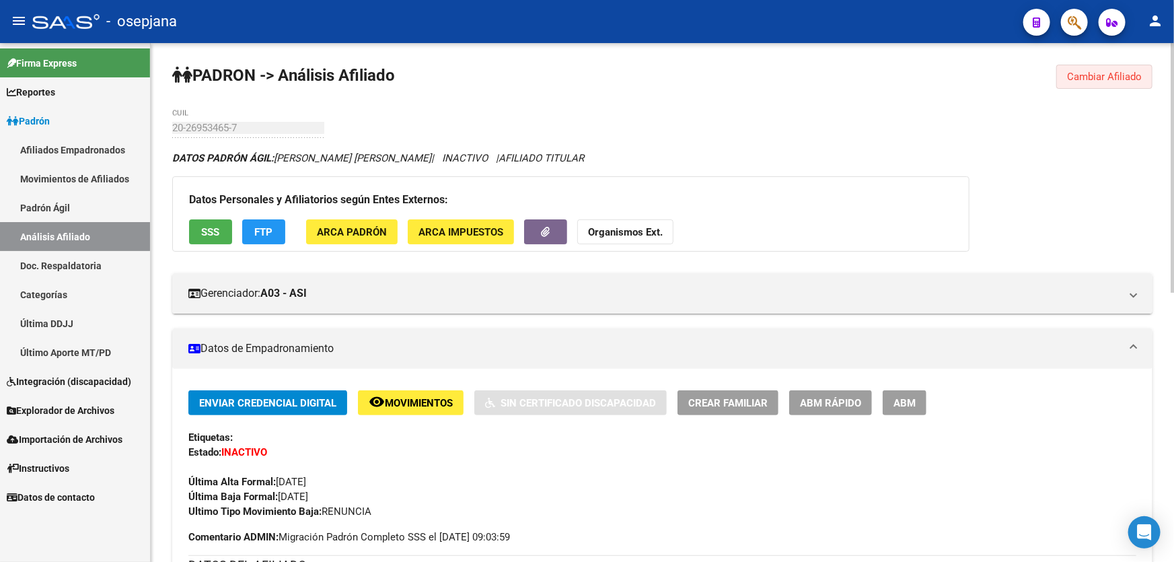
drag, startPoint x: 1100, startPoint y: 67, endPoint x: 914, endPoint y: 107, distance: 189.8
click at [1097, 69] on button "Cambiar Afiliado" at bounding box center [1104, 77] width 96 height 24
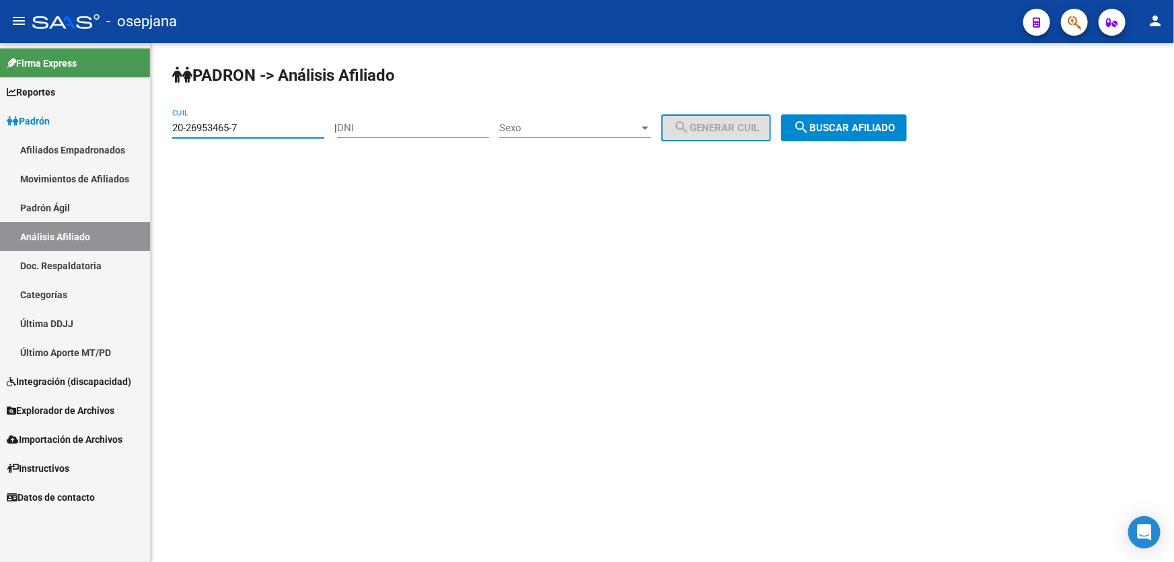
drag, startPoint x: 249, startPoint y: 123, endPoint x: 122, endPoint y: 130, distance: 127.3
click at [122, 130] on mat-sidenav-container "Firma Express Reportes Padrón Traspasos x O.S. Traspasos x Gerenciador Traspaso…" at bounding box center [587, 302] width 1174 height 519
paste input "7653253-8"
click at [891, 125] on span "search Buscar afiliado" at bounding box center [844, 128] width 102 height 12
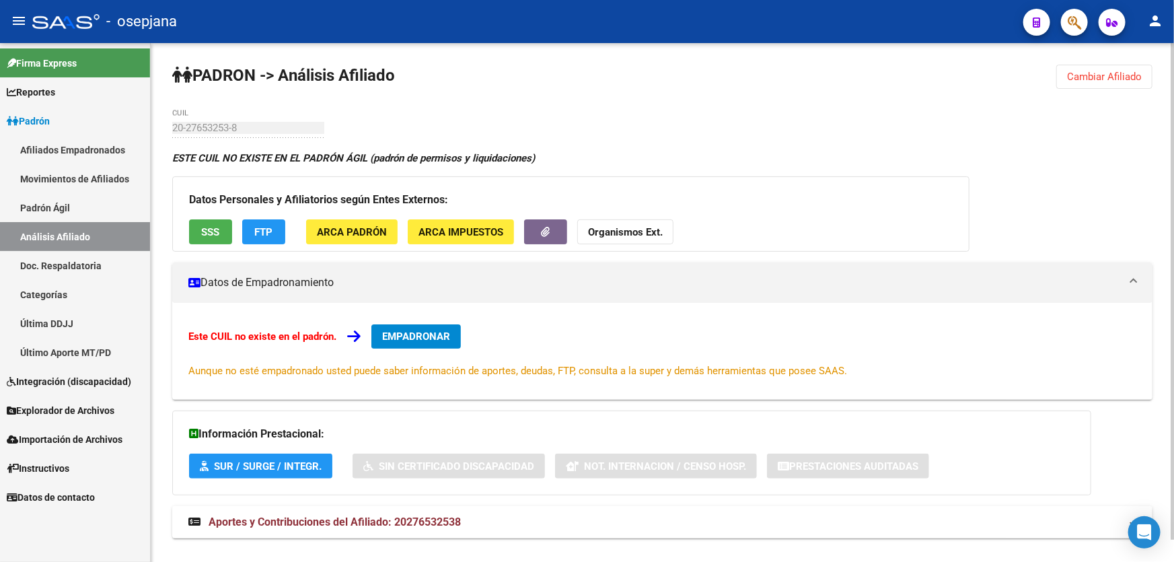
click at [1100, 74] on span "Cambiar Afiliado" at bounding box center [1104, 77] width 75 height 12
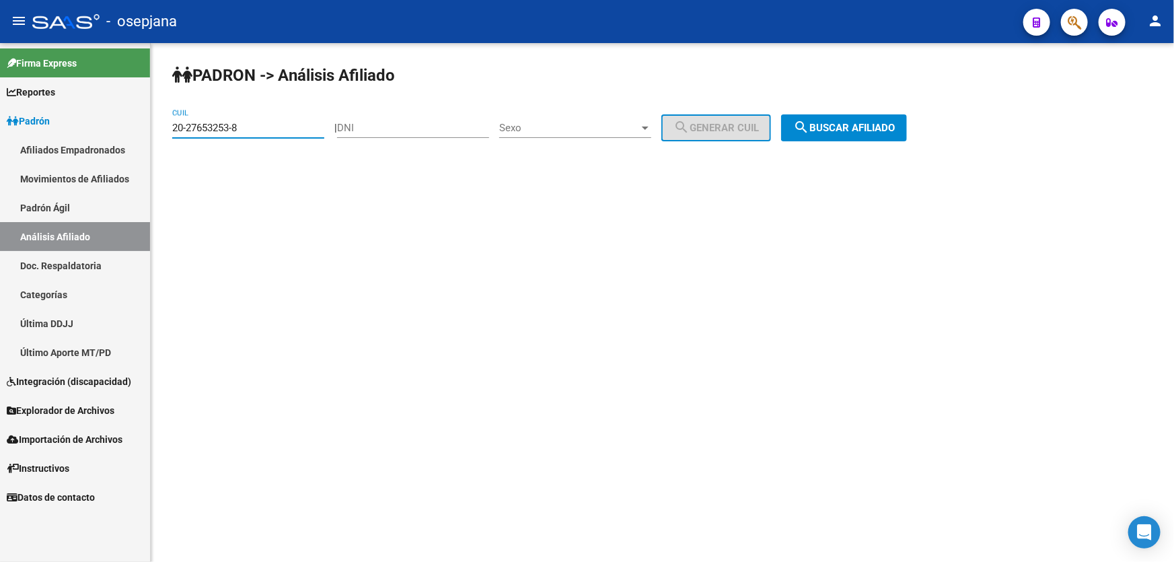
drag, startPoint x: 259, startPoint y: 128, endPoint x: 169, endPoint y: 131, distance: 89.5
click at [169, 131] on div "PADRON -> Análisis Afiliado 20-27653253-8 CUIL | DNI Sexo Sexo search Generar C…" at bounding box center [662, 113] width 1023 height 141
paste input
click at [882, 118] on button "search Buscar afiliado" at bounding box center [844, 127] width 126 height 27
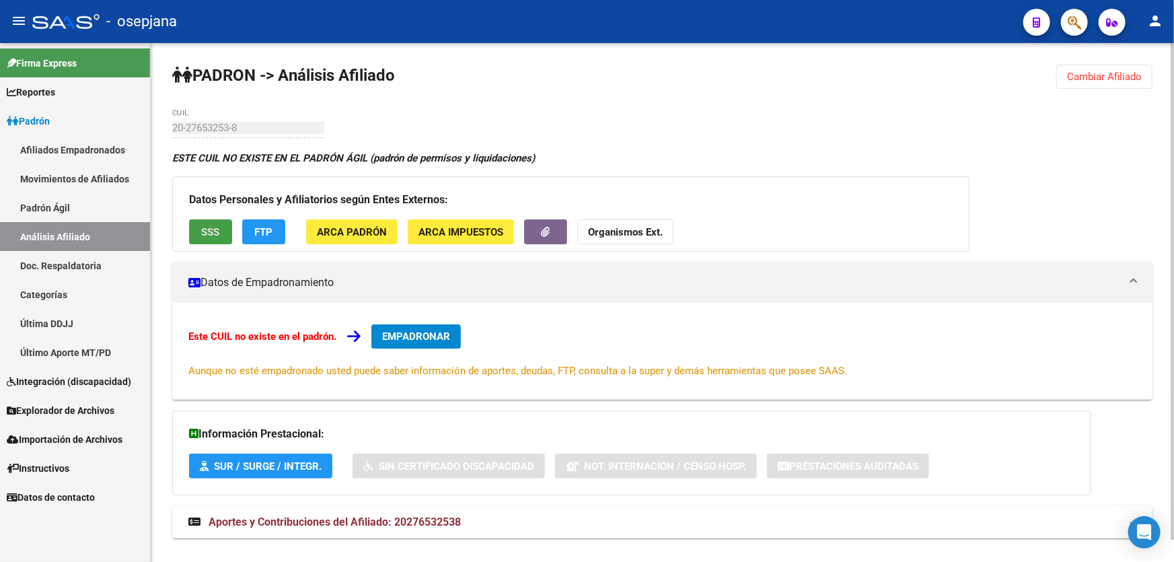
click at [213, 230] on span "SSS" at bounding box center [211, 232] width 18 height 12
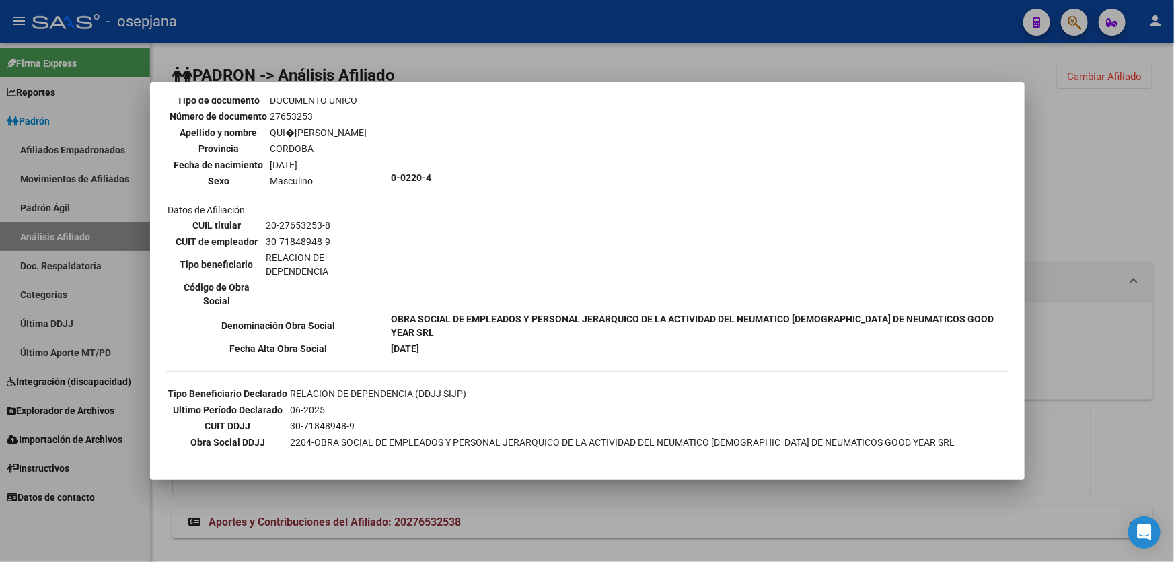
scroll to position [183, 0]
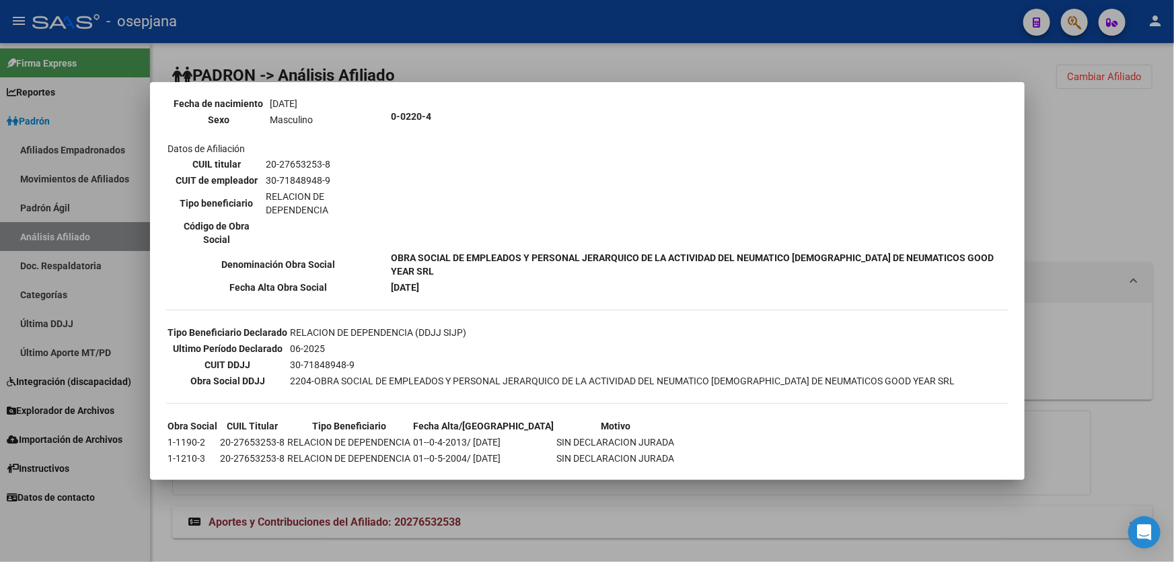
click at [1106, 257] on div at bounding box center [587, 281] width 1174 height 562
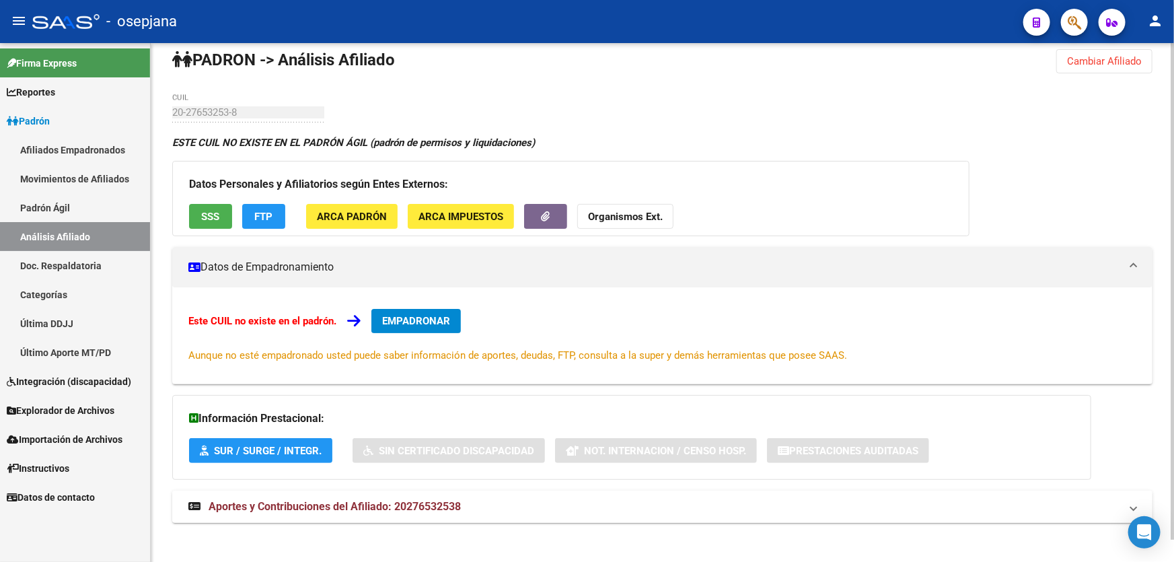
scroll to position [22, 0]
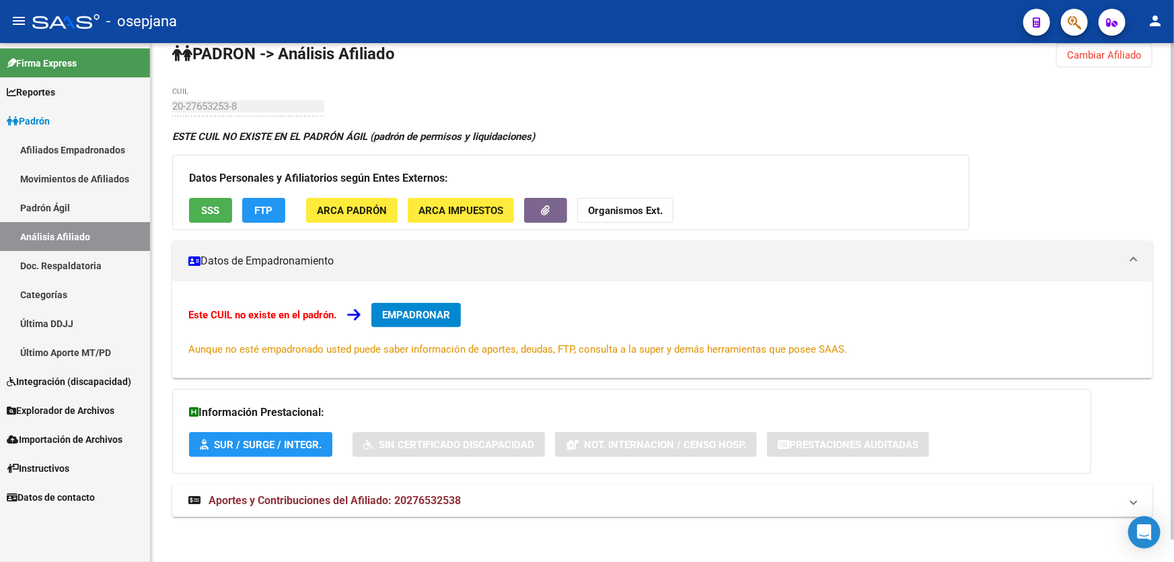
click at [814, 493] on mat-panel-title "Aportes y Contribuciones del Afiliado: 20276532538" at bounding box center [654, 500] width 932 height 15
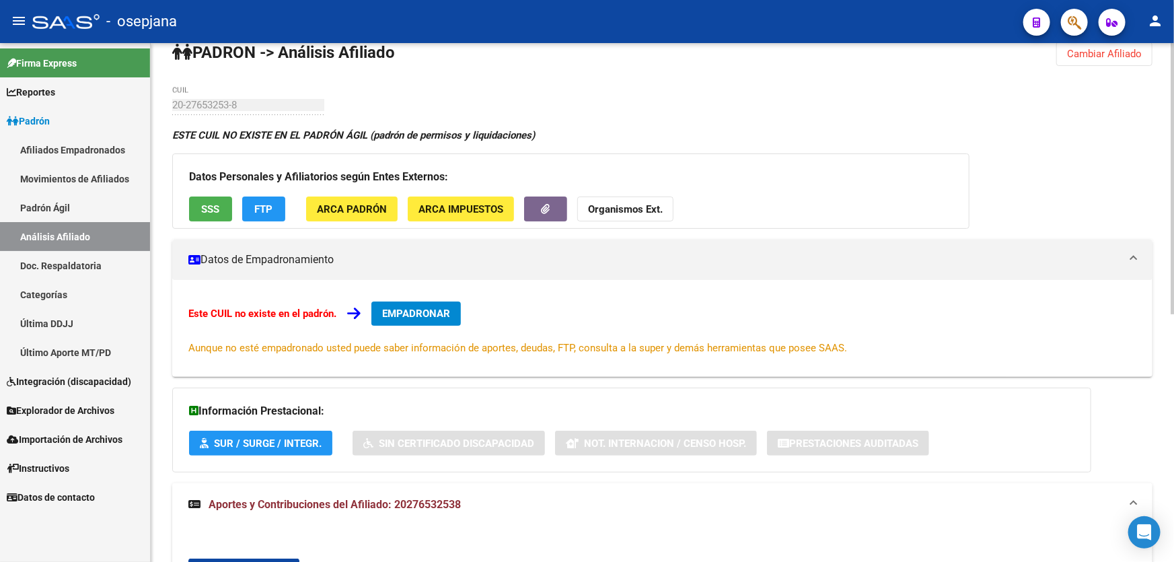
scroll to position [0, 0]
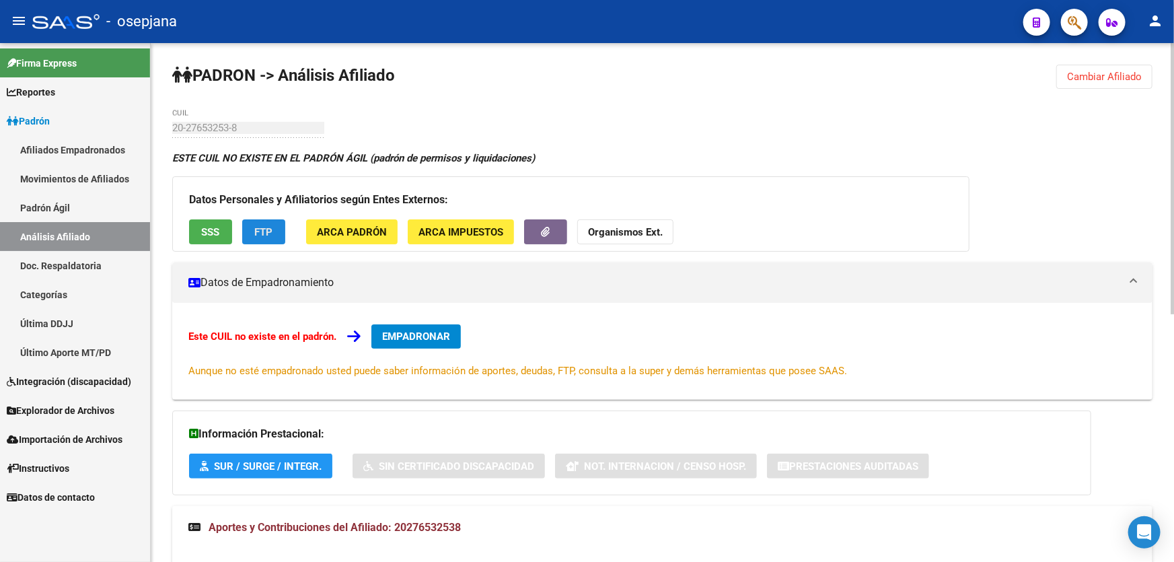
click at [276, 225] on button "FTP" at bounding box center [263, 231] width 43 height 25
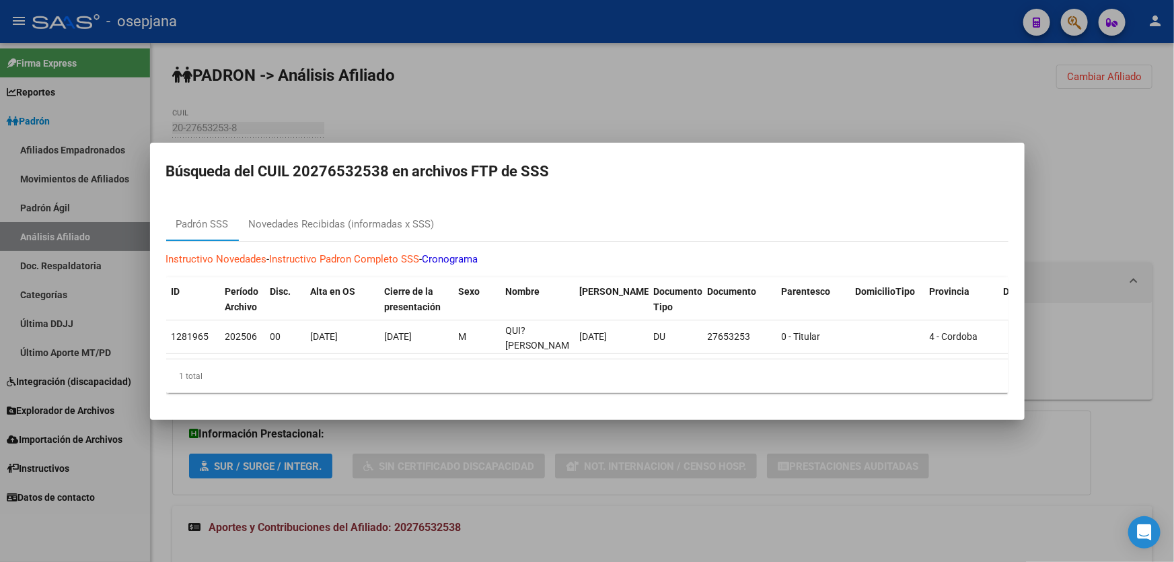
click at [1090, 217] on div at bounding box center [587, 281] width 1174 height 562
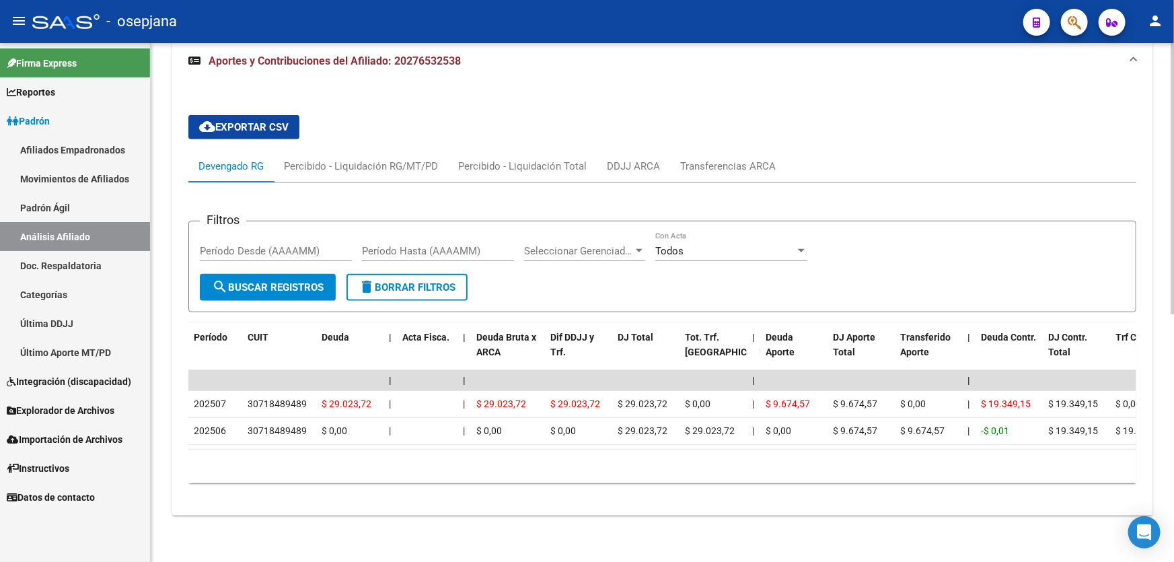
scroll to position [471, 0]
click at [372, 449] on div "10 total 1" at bounding box center [662, 466] width 948 height 34
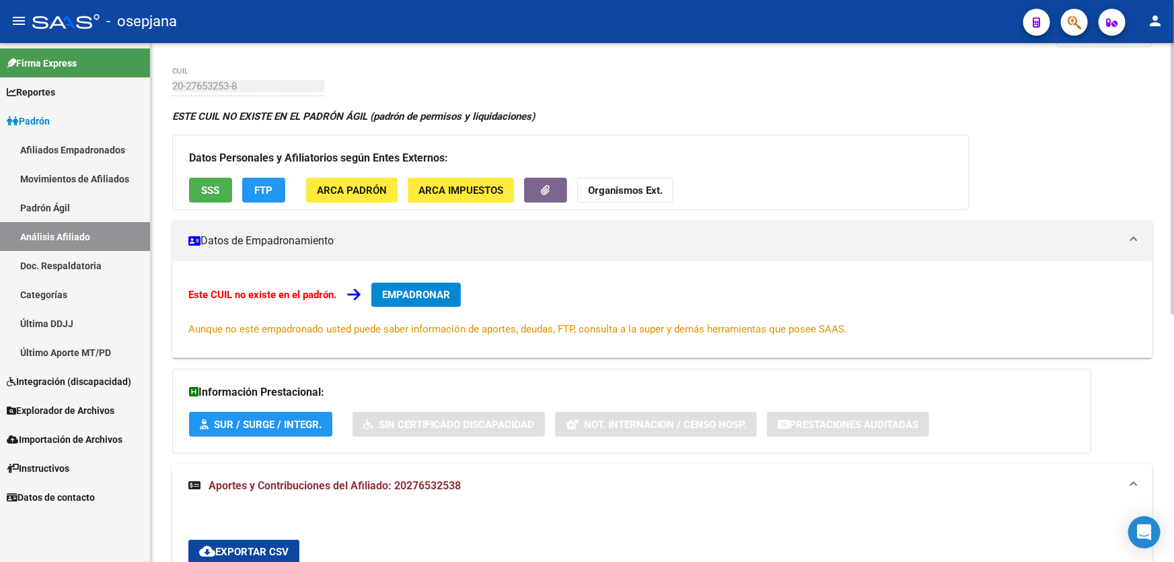
scroll to position [0, 0]
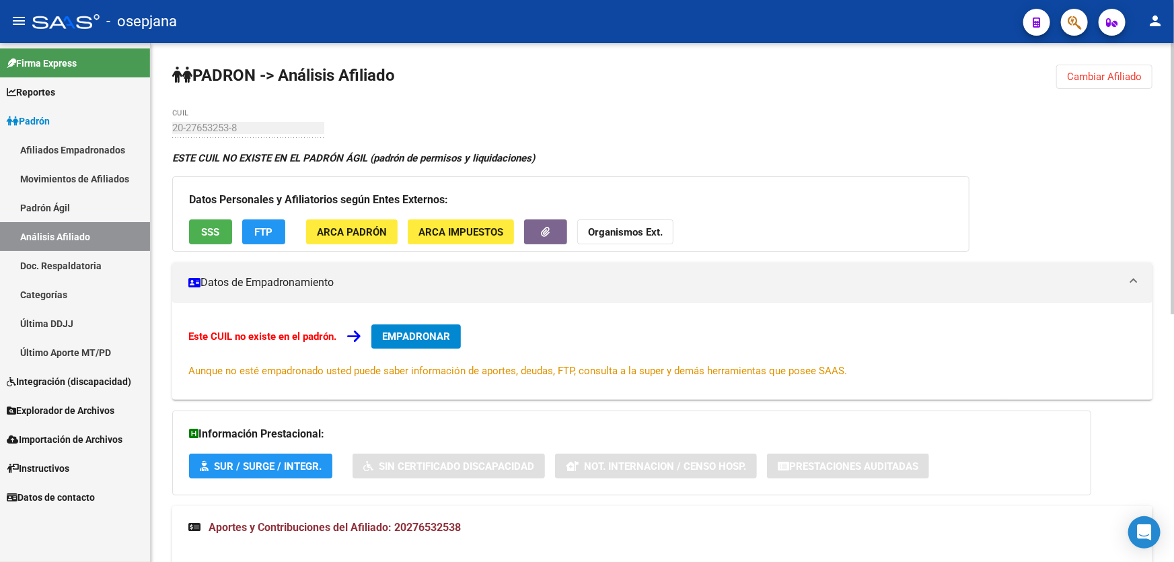
click at [632, 221] on button "Organismos Ext." at bounding box center [625, 231] width 96 height 25
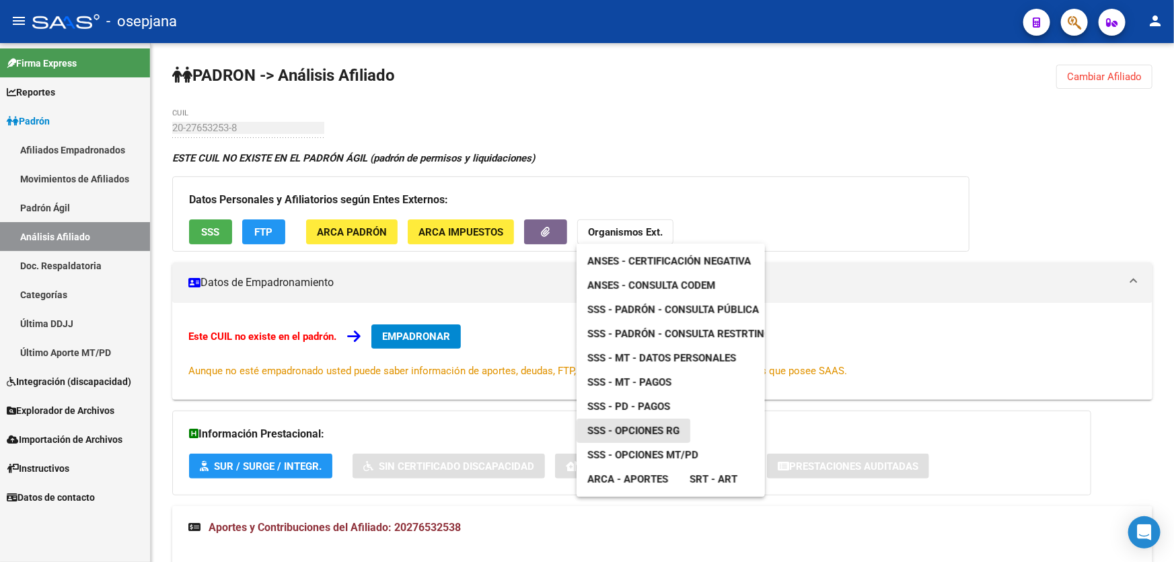
click at [643, 428] on span "SSS - Opciones RG" at bounding box center [633, 430] width 92 height 12
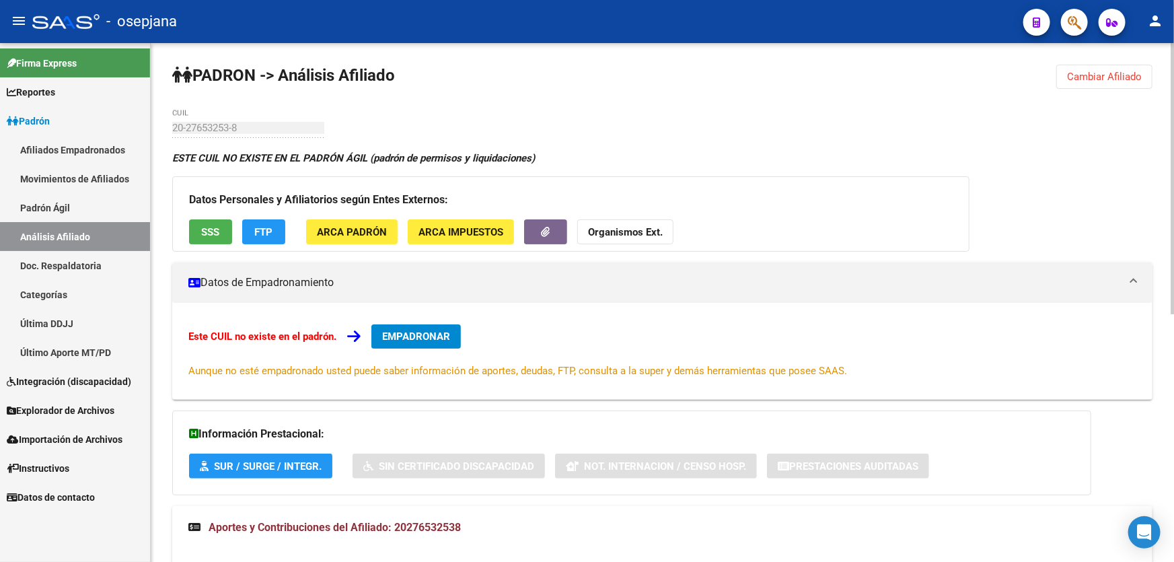
click at [211, 239] on button "SSS" at bounding box center [210, 231] width 43 height 25
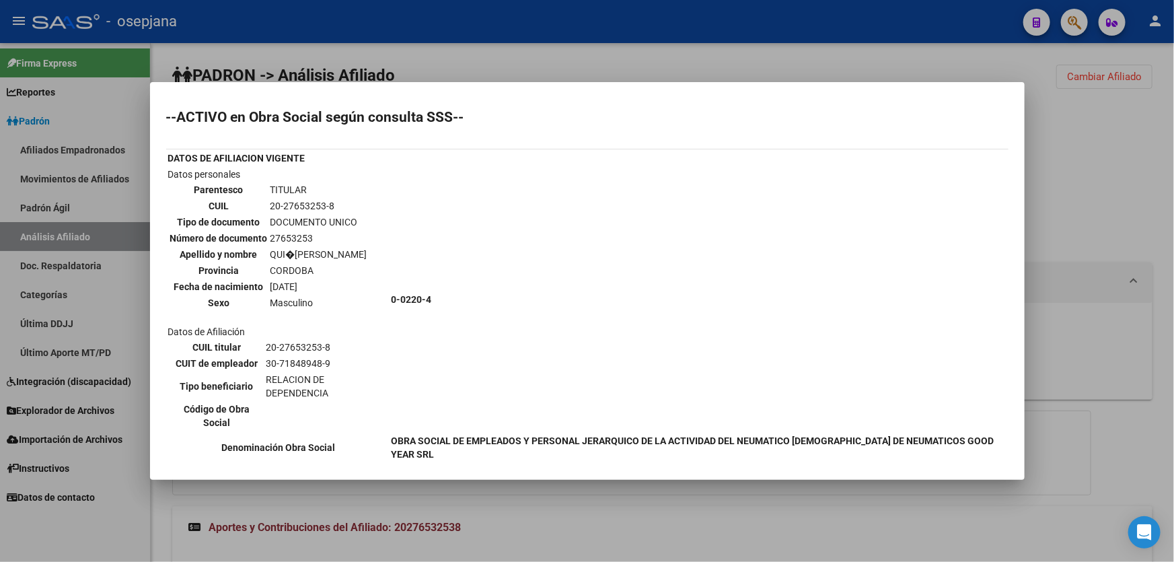
click at [1110, 203] on div at bounding box center [587, 281] width 1174 height 562
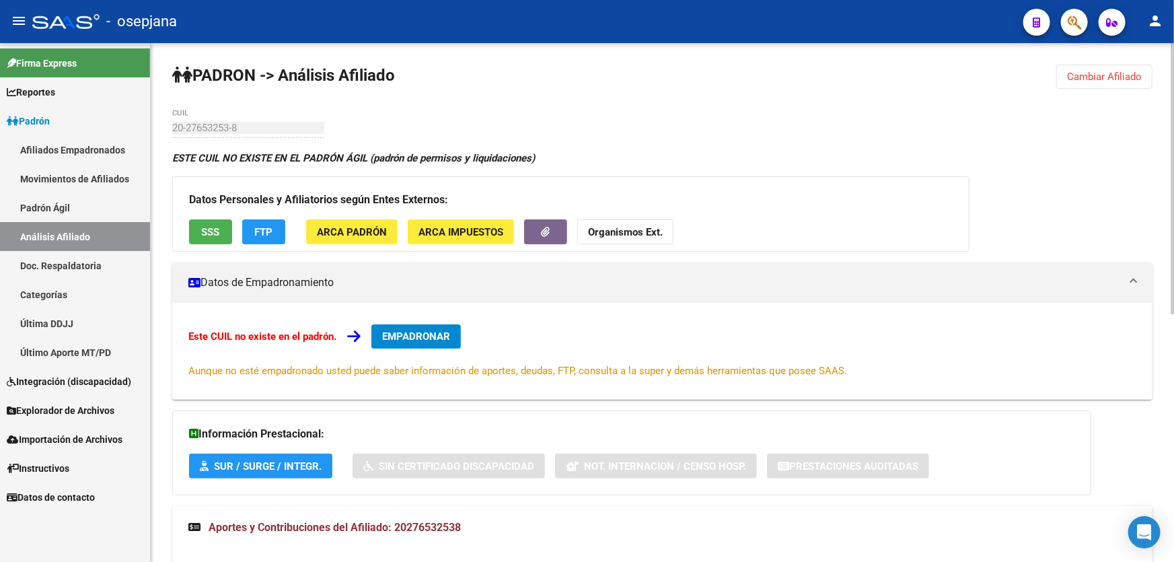
click at [1102, 77] on span "Cambiar Afiliado" at bounding box center [1104, 77] width 75 height 12
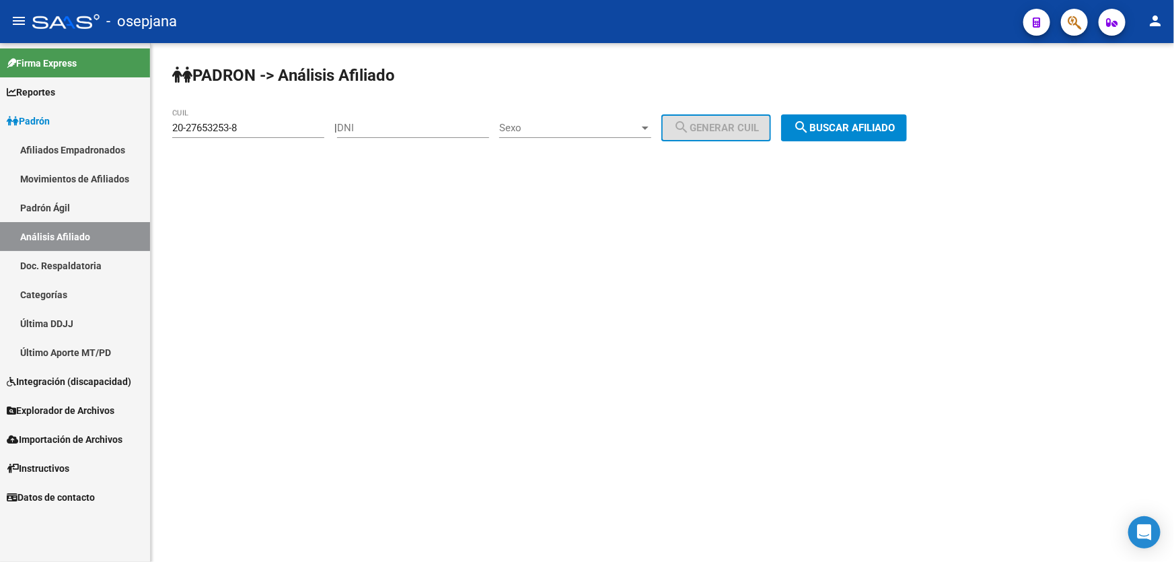
drag, startPoint x: 260, startPoint y: 120, endPoint x: 240, endPoint y: 120, distance: 20.2
click at [240, 120] on div "20-27653253-8 CUIL" at bounding box center [248, 123] width 152 height 29
click at [249, 122] on input "20-27653253-8" at bounding box center [248, 128] width 152 height 12
drag, startPoint x: 254, startPoint y: 128, endPoint x: 169, endPoint y: 129, distance: 84.8
click at [169, 129] on div "PADRON -> Análisis Afiliado 20-27653253-8 CUIL | DNI Sexo Sexo search Generar C…" at bounding box center [662, 113] width 1023 height 141
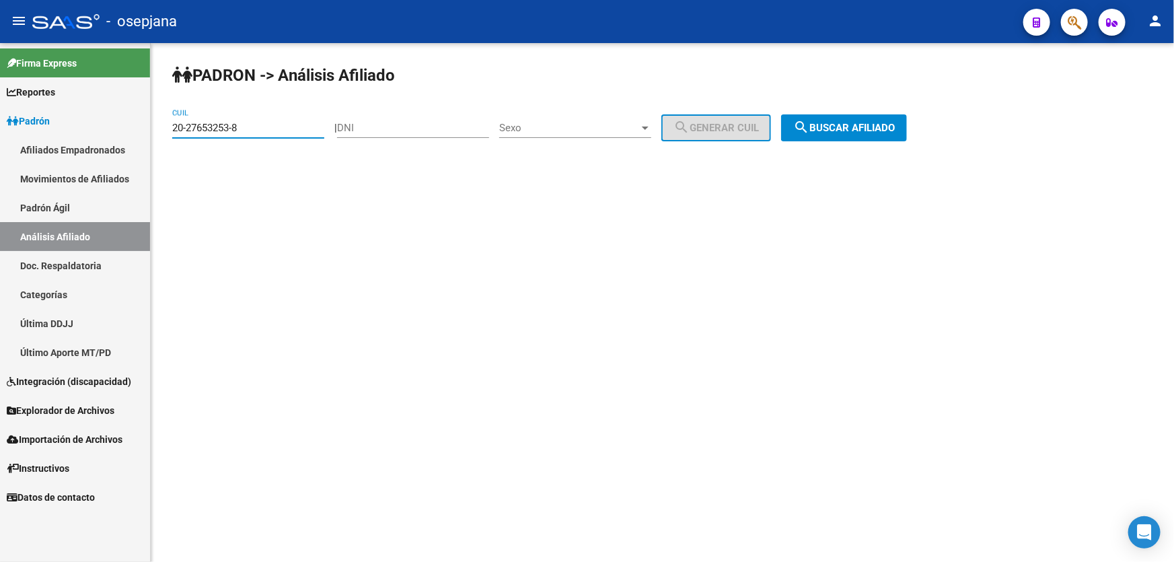
paste input "780347-0"
click at [836, 123] on span "search Buscar afiliado" at bounding box center [844, 128] width 102 height 12
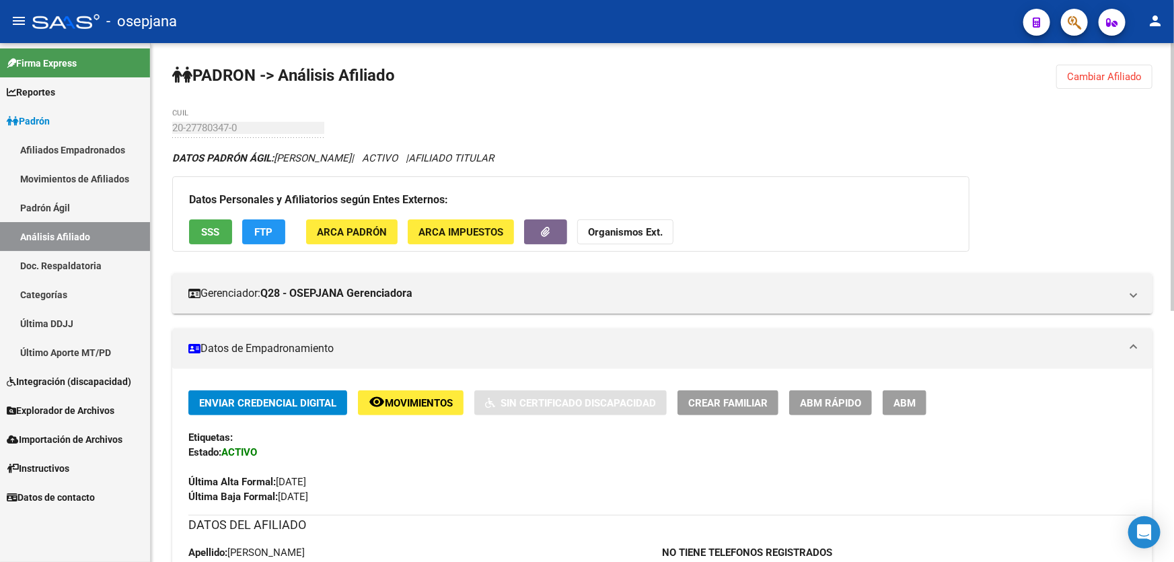
click at [1090, 73] on span "Cambiar Afiliado" at bounding box center [1104, 77] width 75 height 12
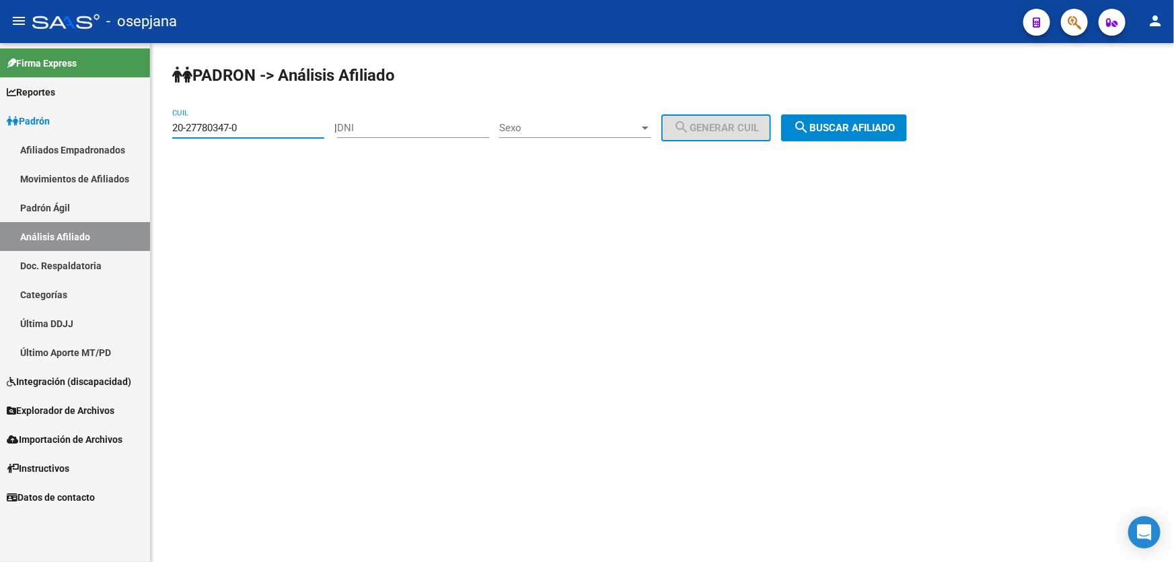
drag, startPoint x: 282, startPoint y: 128, endPoint x: 171, endPoint y: 128, distance: 111.6
click at [171, 128] on div "PADRON -> Análisis Afiliado 20-27780347-0 CUIL | DNI Sexo Sexo search Generar C…" at bounding box center [662, 113] width 1023 height 141
paste input
click at [841, 132] on span "search Buscar afiliado" at bounding box center [844, 128] width 102 height 12
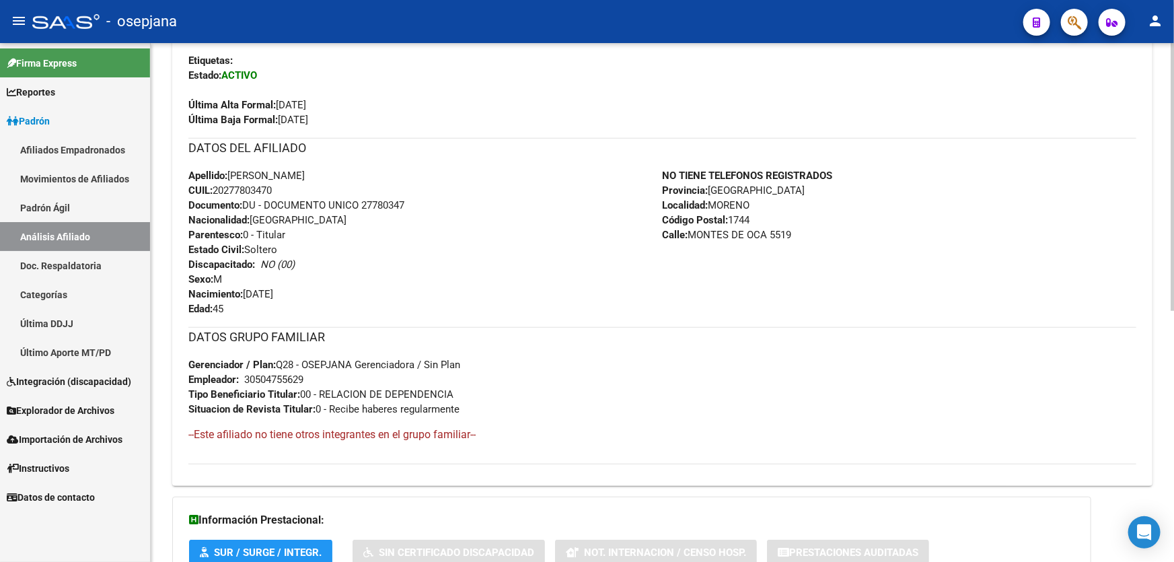
scroll to position [484, 0]
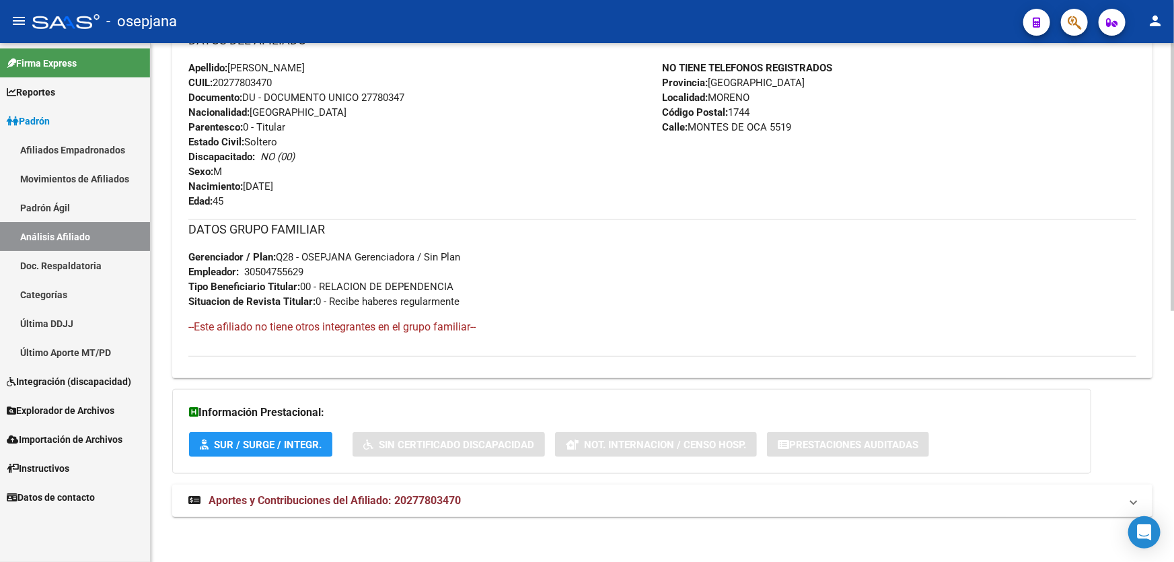
click at [535, 493] on mat-panel-title "Aportes y Contribuciones del Afiliado: 20277803470" at bounding box center [654, 500] width 932 height 15
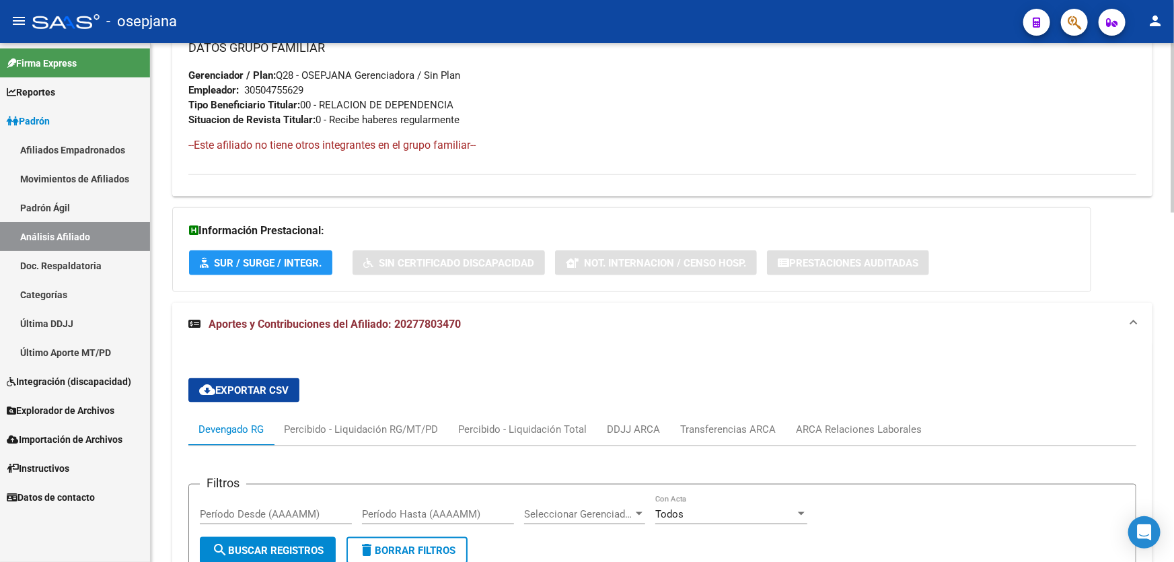
scroll to position [728, 0]
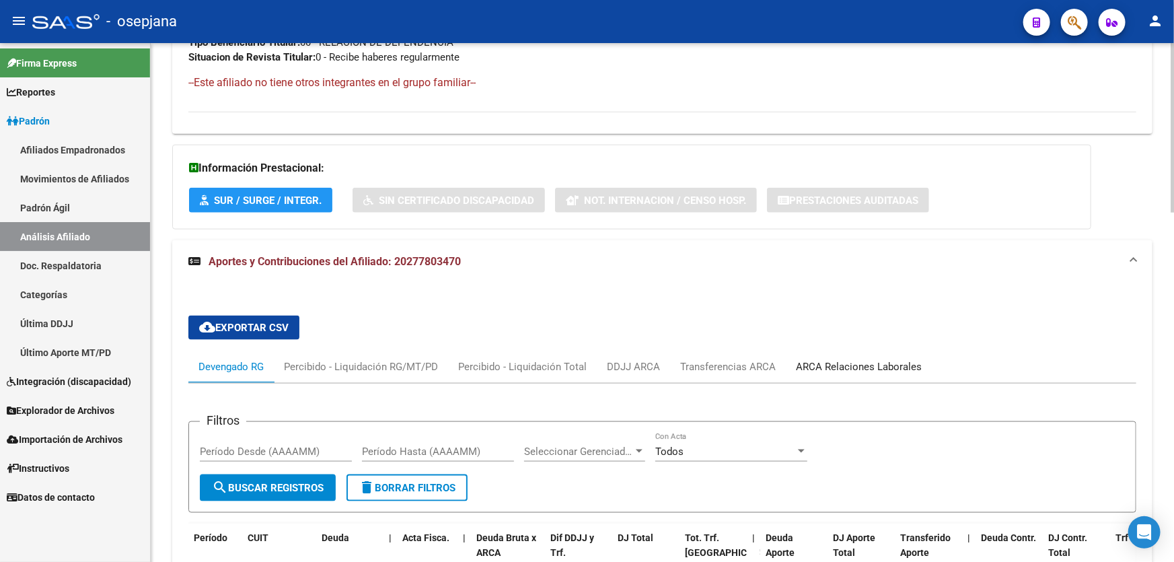
click at [836, 363] on div "ARCA Relaciones Laborales" at bounding box center [859, 366] width 126 height 15
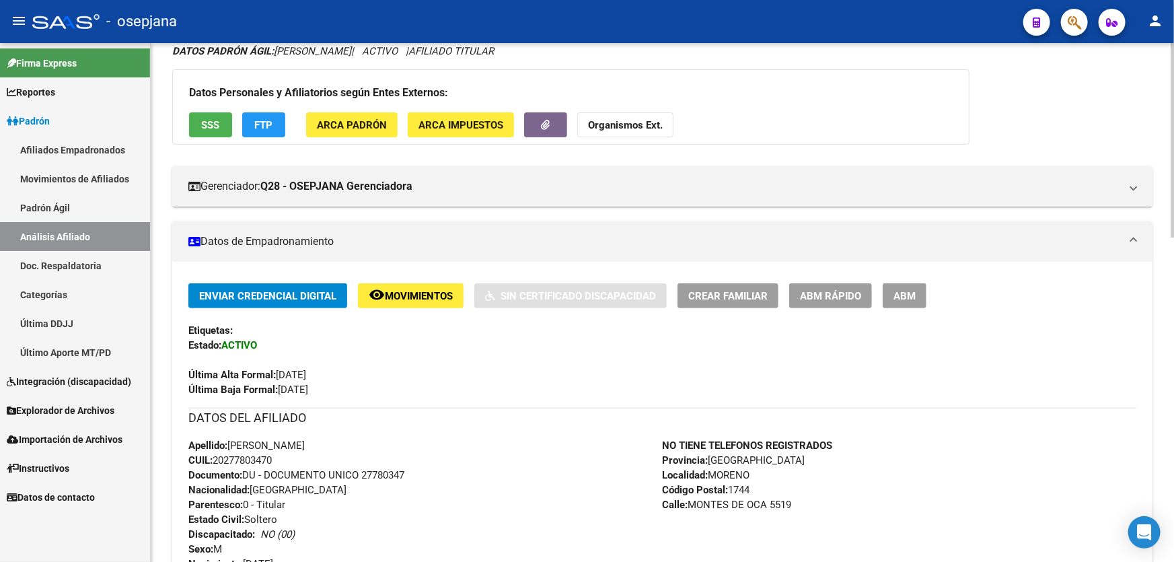
scroll to position [0, 0]
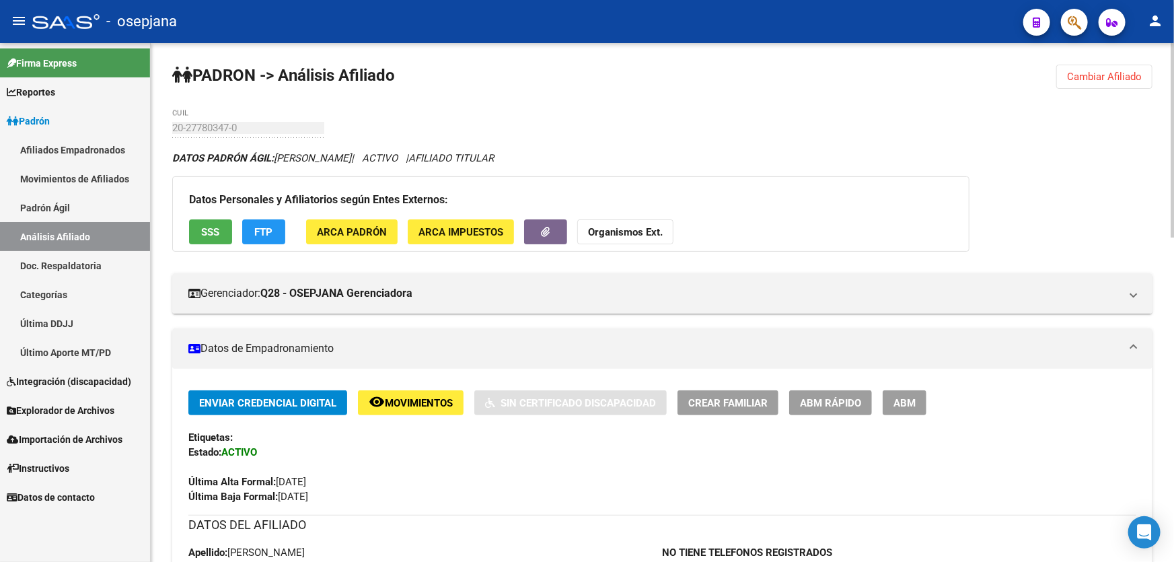
click at [1110, 73] on span "Cambiar Afiliado" at bounding box center [1104, 77] width 75 height 12
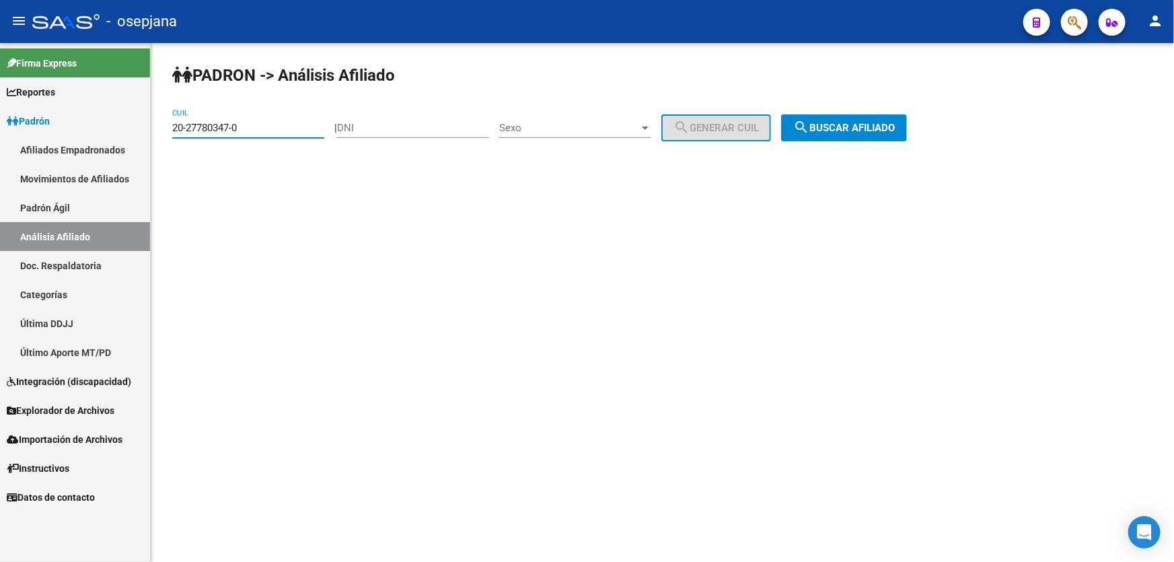
drag, startPoint x: 252, startPoint y: 128, endPoint x: 163, endPoint y: 128, distance: 88.8
click at [163, 128] on div "PADRON -> Análisis Afiliado 20-27780347-0 CUIL | DNI Sexo Sexo search Generar C…" at bounding box center [662, 113] width 1023 height 141
paste input
click at [841, 122] on span "search Buscar afiliado" at bounding box center [844, 128] width 102 height 12
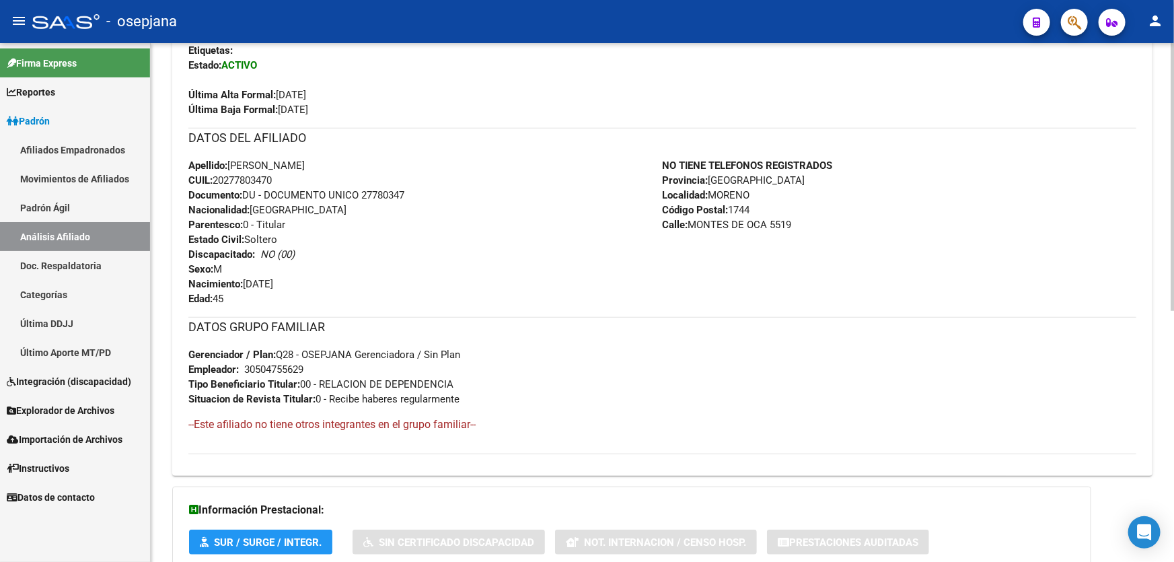
scroll to position [484, 0]
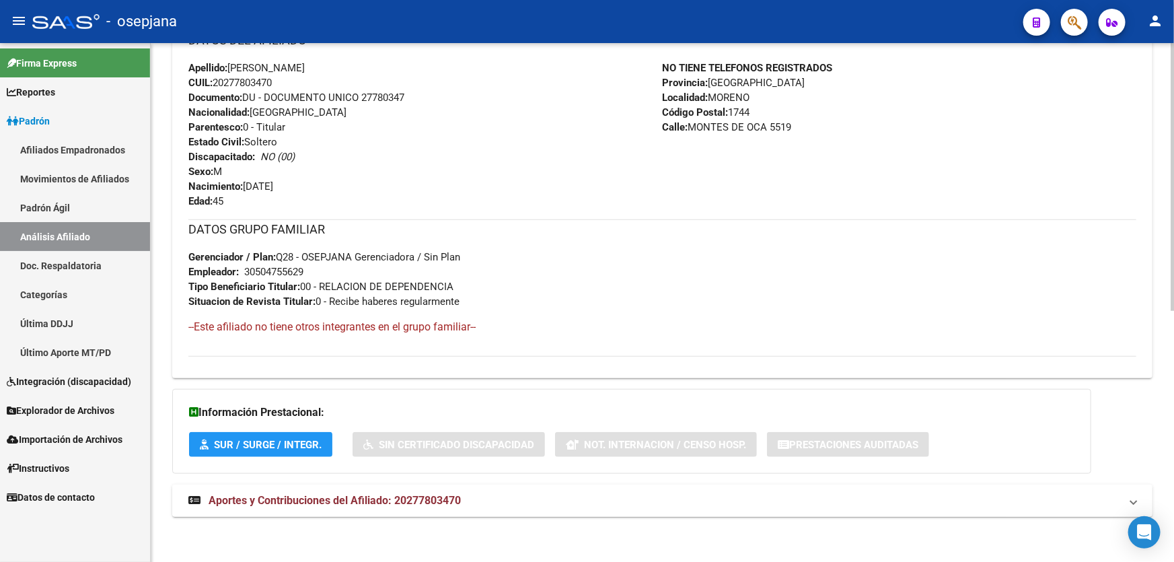
click at [381, 500] on span "Aportes y Contribuciones del Afiliado: 20277803470" at bounding box center [334, 500] width 252 height 13
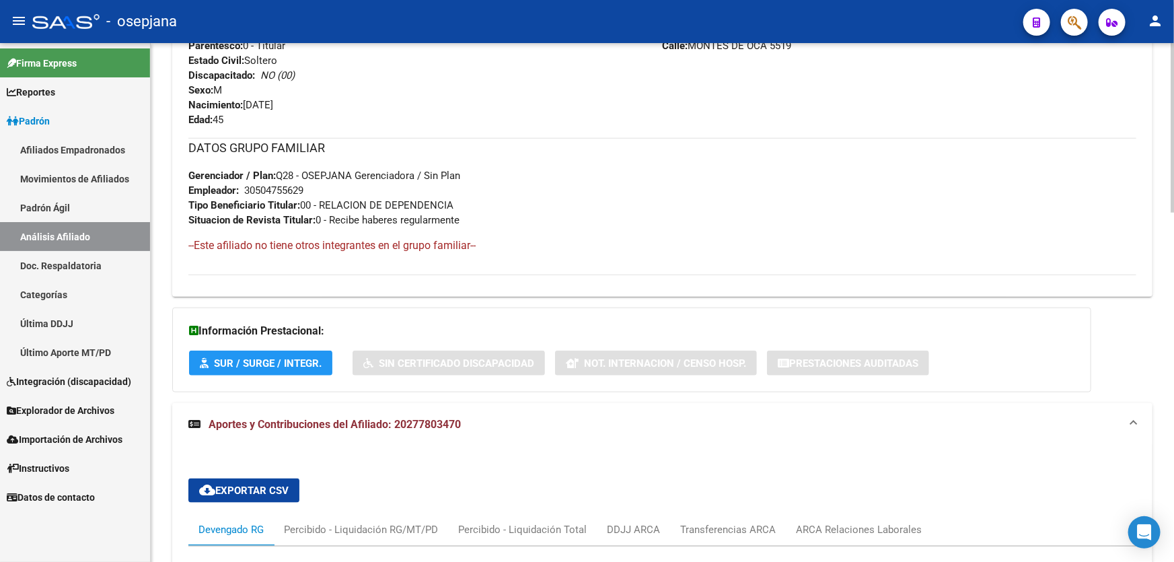
scroll to position [728, 0]
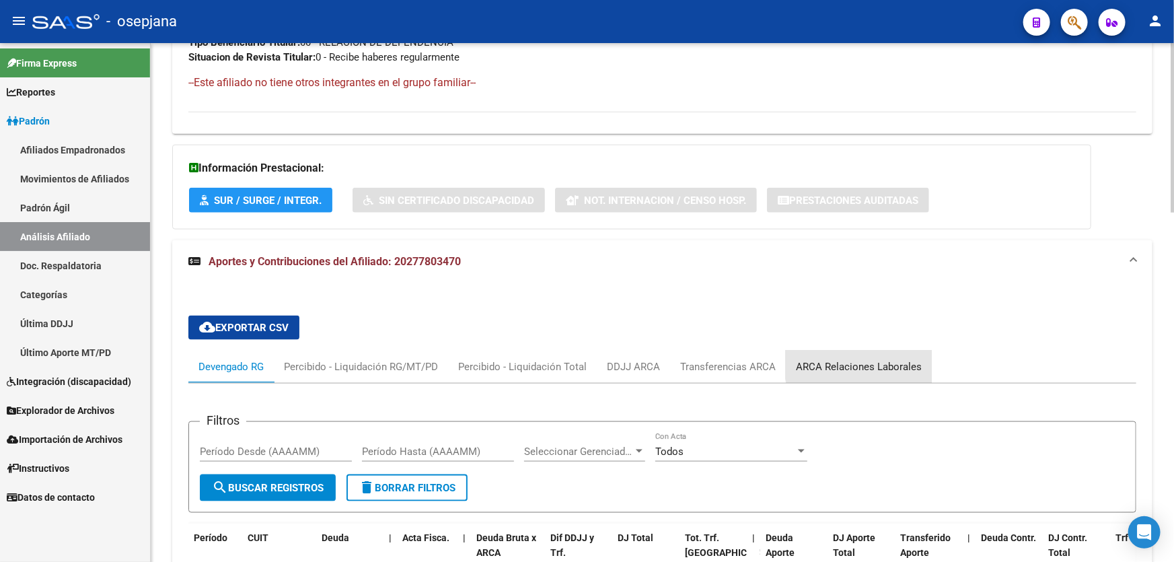
click at [866, 359] on div "ARCA Relaciones Laborales" at bounding box center [859, 366] width 126 height 15
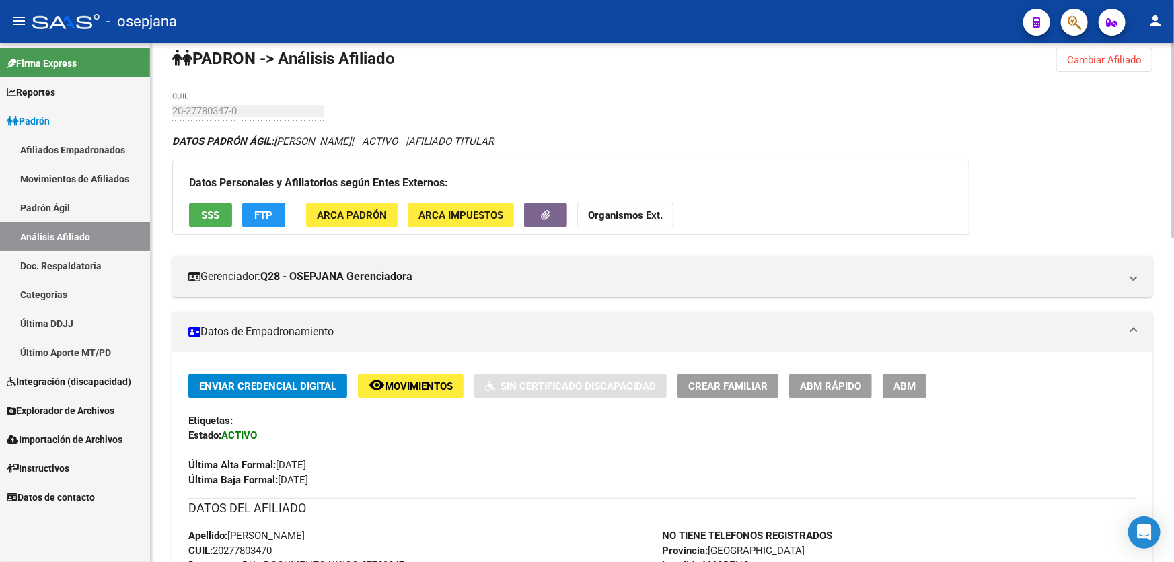
scroll to position [0, 0]
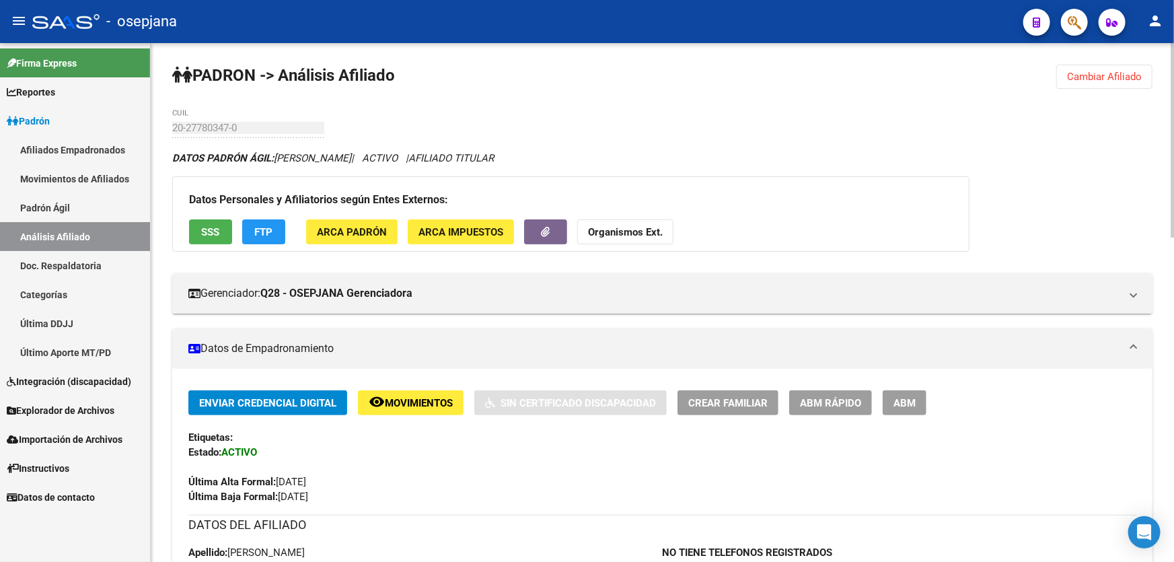
click at [215, 227] on span "SSS" at bounding box center [211, 232] width 18 height 12
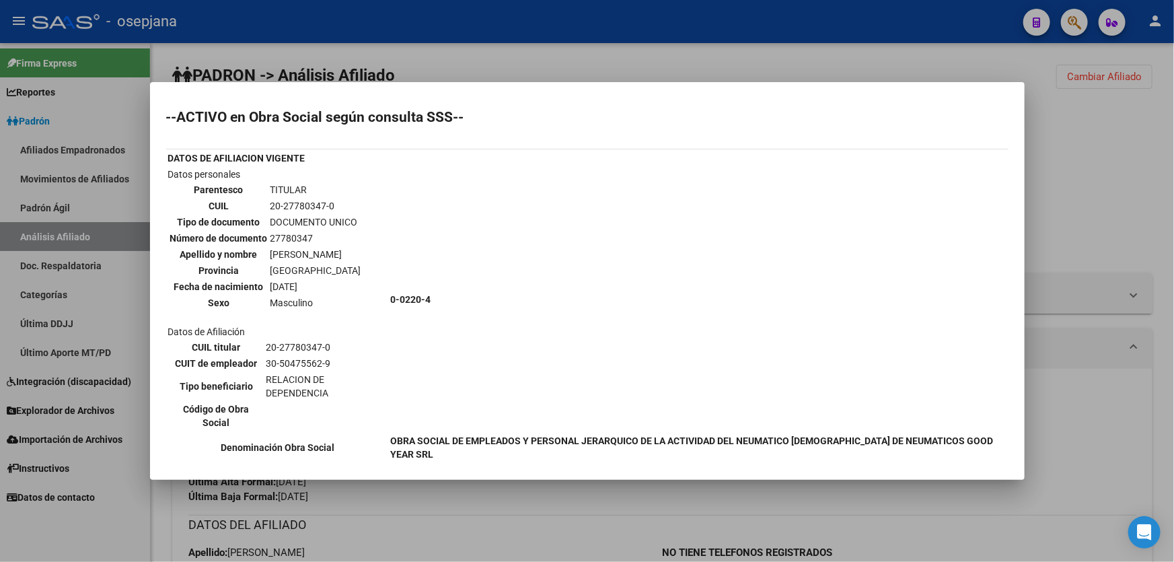
click at [1075, 155] on div at bounding box center [587, 281] width 1174 height 562
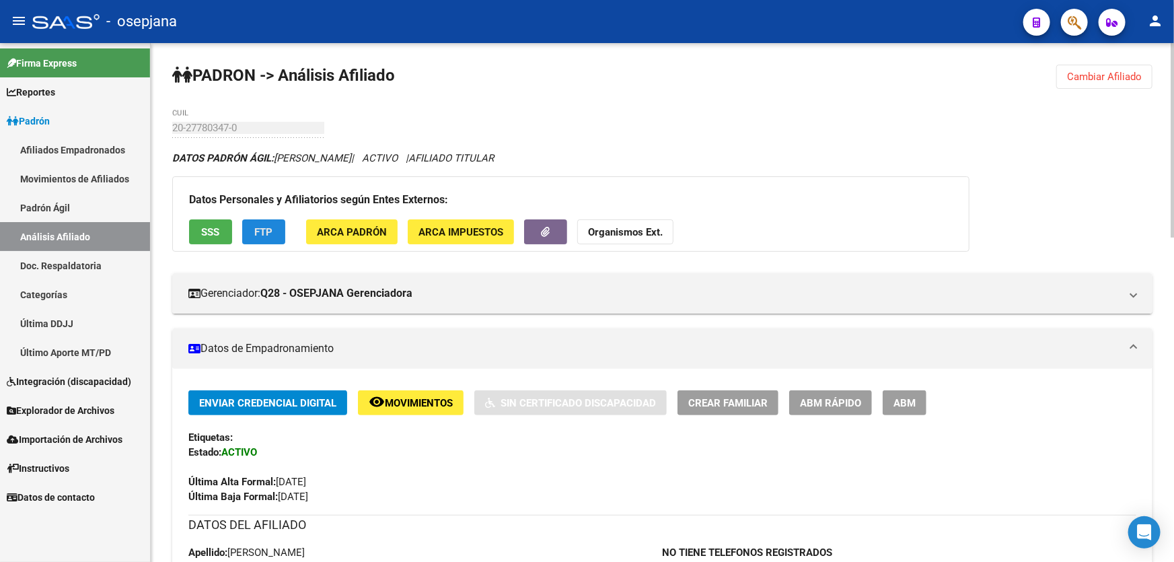
click at [258, 219] on button "FTP" at bounding box center [263, 231] width 43 height 25
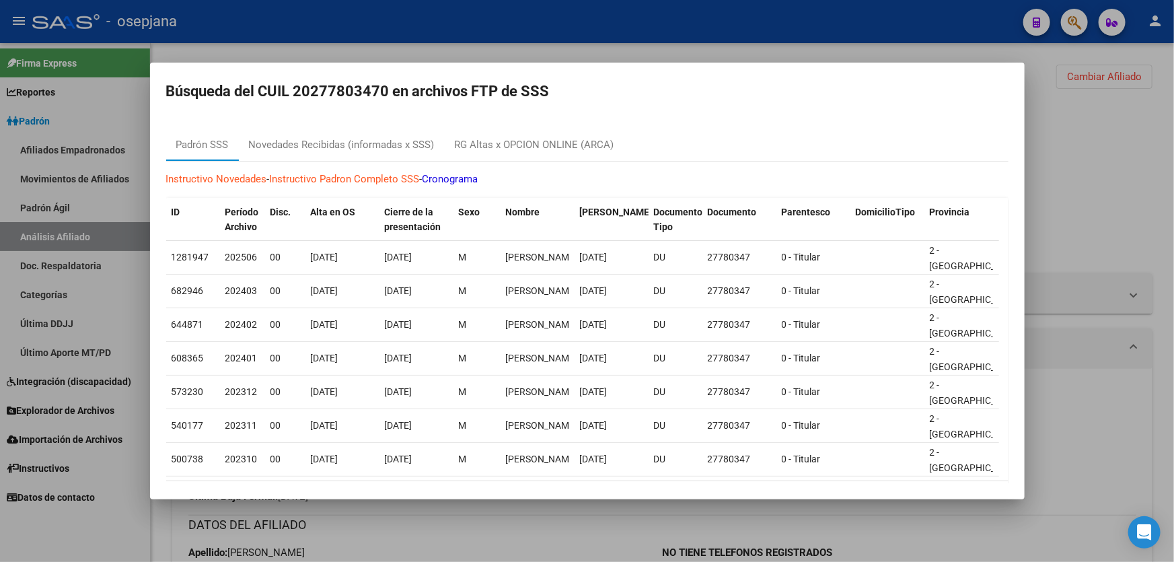
click at [1072, 205] on div at bounding box center [587, 281] width 1174 height 562
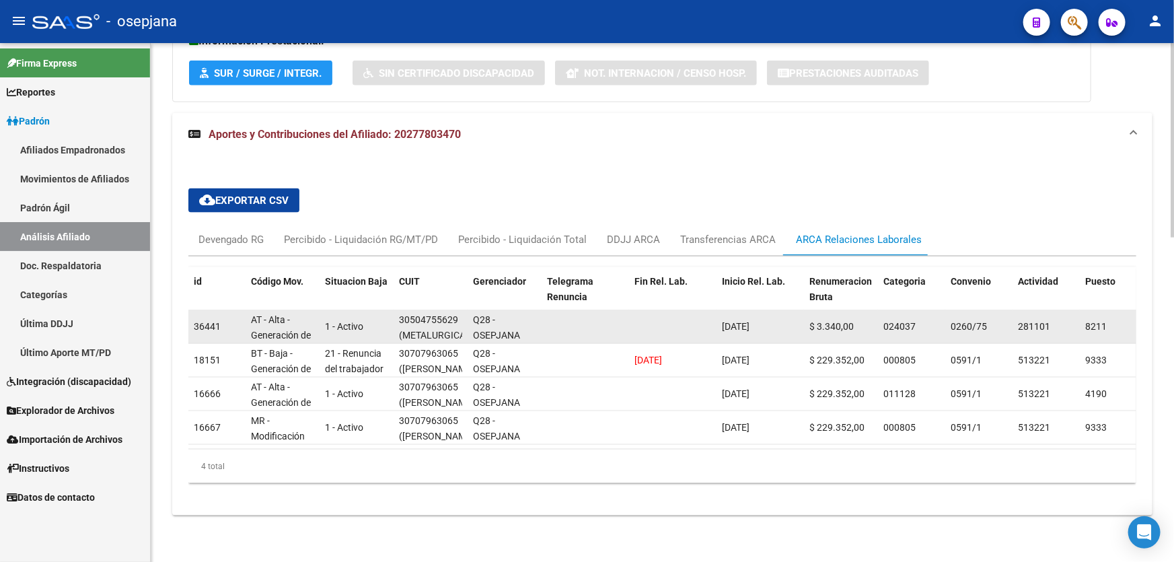
scroll to position [0, 3]
drag, startPoint x: 402, startPoint y: 316, endPoint x: 455, endPoint y: 315, distance: 53.8
click at [455, 315] on div "30504755629 (METALURGICA [PERSON_NAME] S C A)" at bounding box center [430, 326] width 63 height 28
click at [393, 315] on datatable-body-cell "30504755629 (METALURGICA [PERSON_NAME] S C A)" at bounding box center [430, 326] width 74 height 33
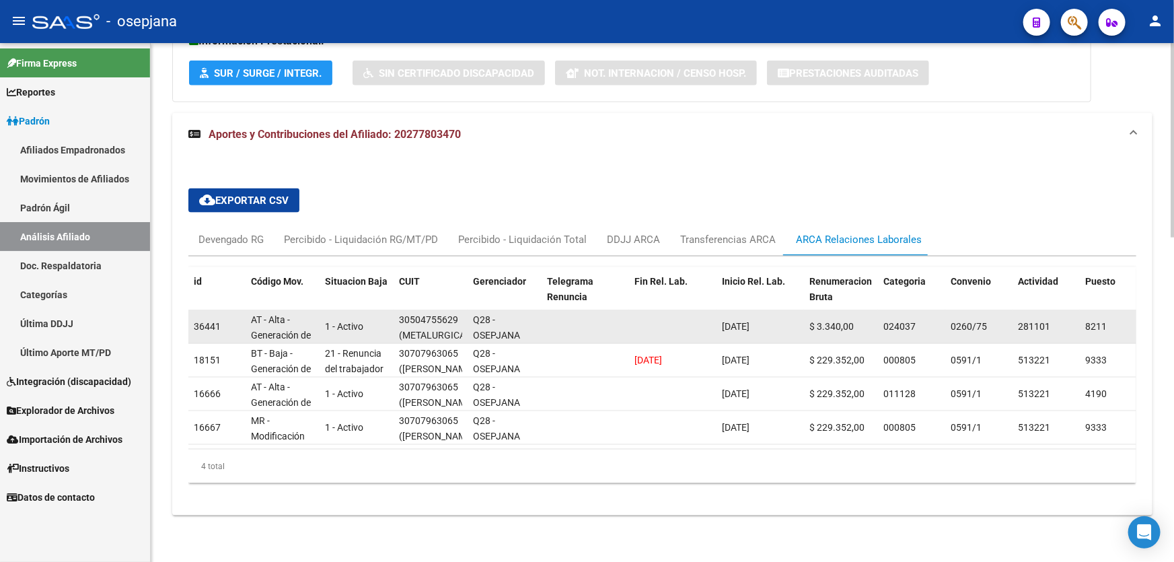
drag, startPoint x: 457, startPoint y: 315, endPoint x: 397, endPoint y: 316, distance: 60.5
click at [397, 316] on datatable-body-cell "30504755629 (METALURGICA [PERSON_NAME] S C A)" at bounding box center [430, 326] width 74 height 33
copy div "30504755629"
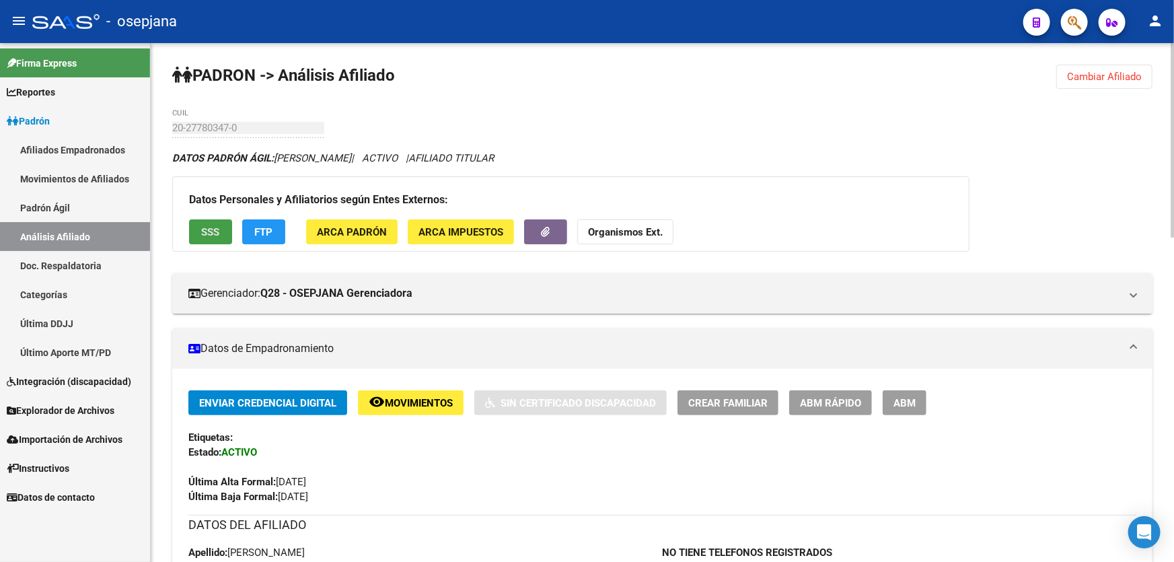
click at [217, 220] on button "SSS" at bounding box center [210, 231] width 43 height 25
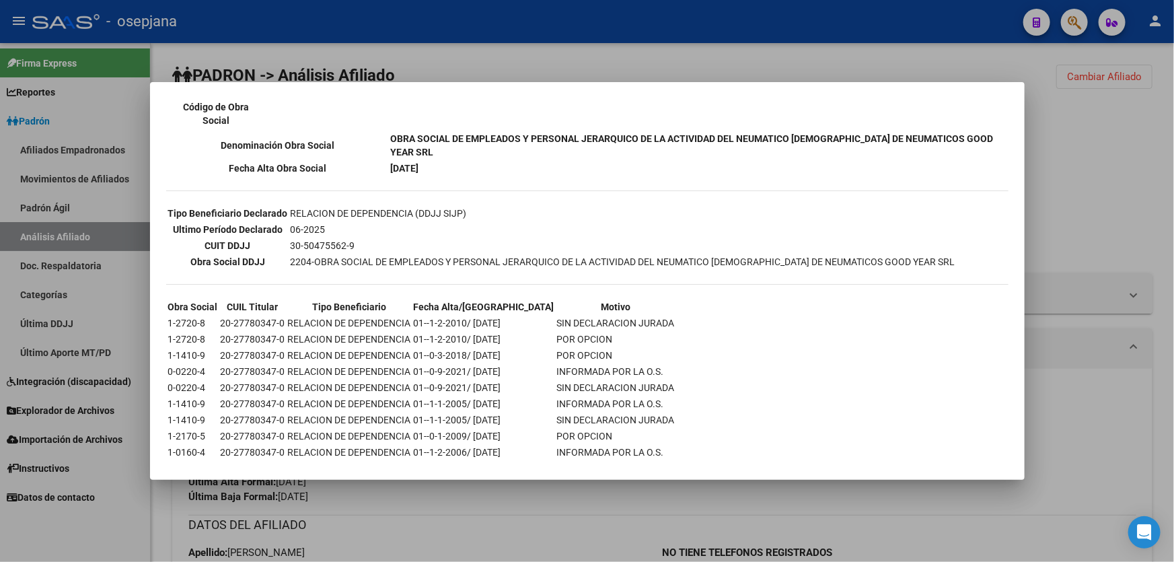
scroll to position [305, 0]
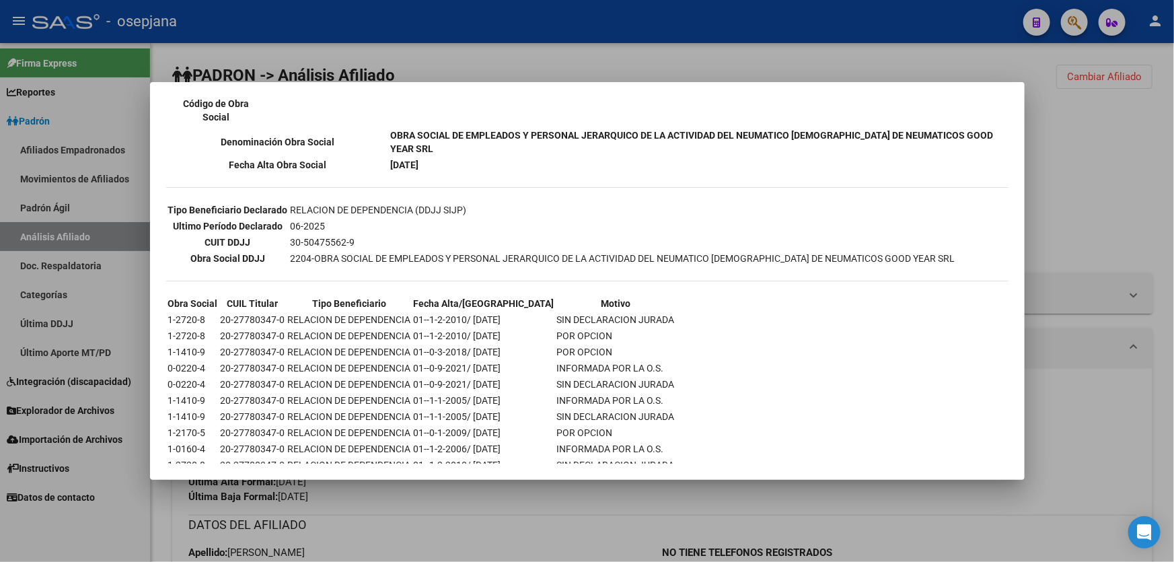
click at [1061, 192] on div at bounding box center [587, 281] width 1174 height 562
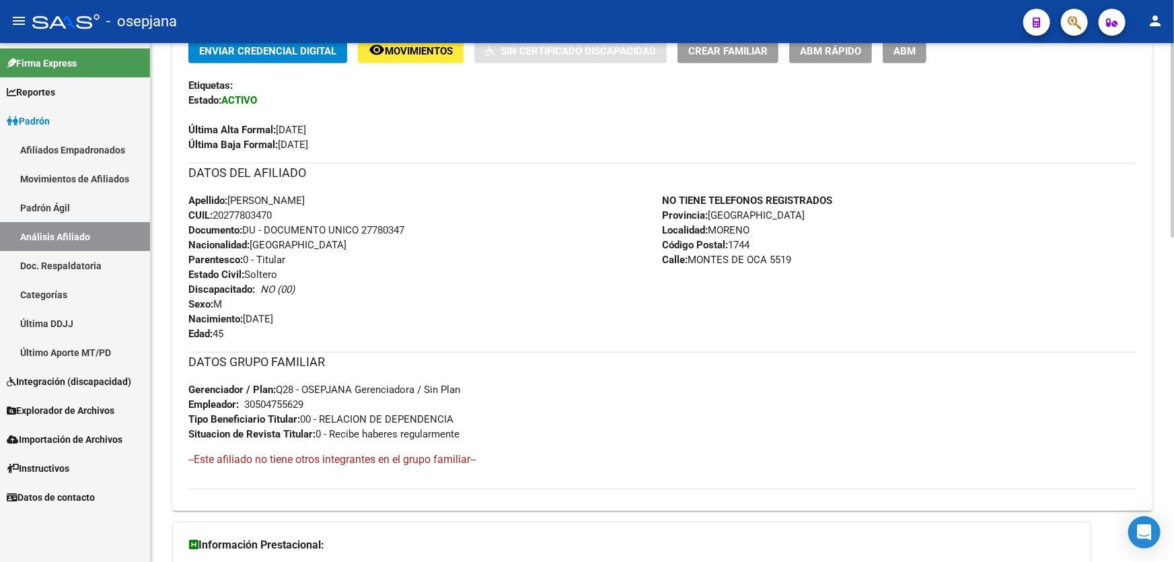
scroll to position [367, 0]
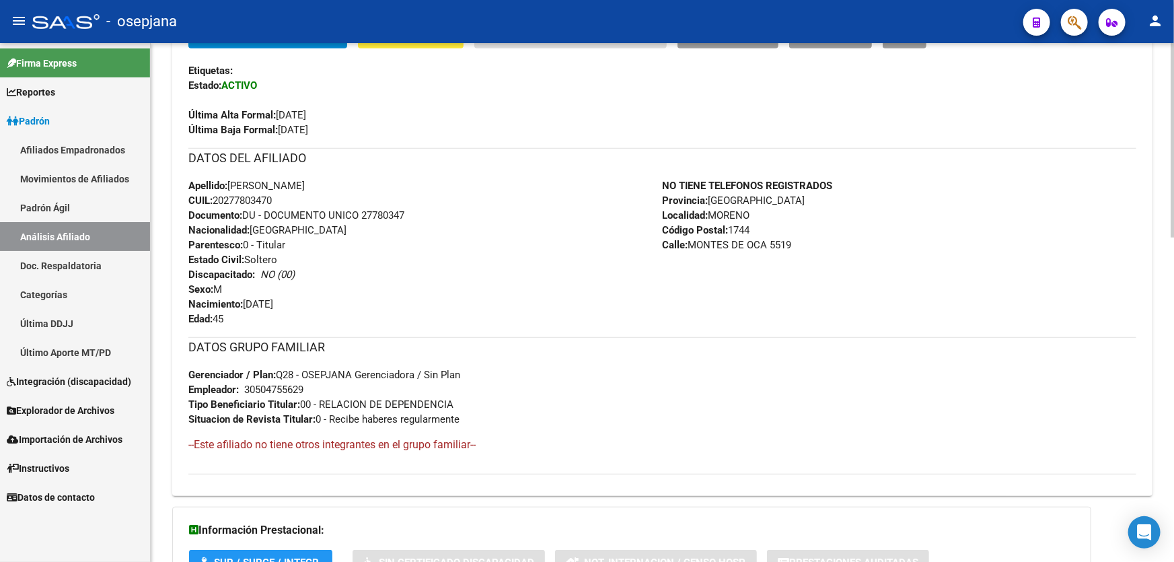
drag, startPoint x: 363, startPoint y: 214, endPoint x: 407, endPoint y: 213, distance: 44.4
click at [404, 213] on span "Documento: DU - DOCUMENTO UNICO 27780347" at bounding box center [296, 215] width 216 height 12
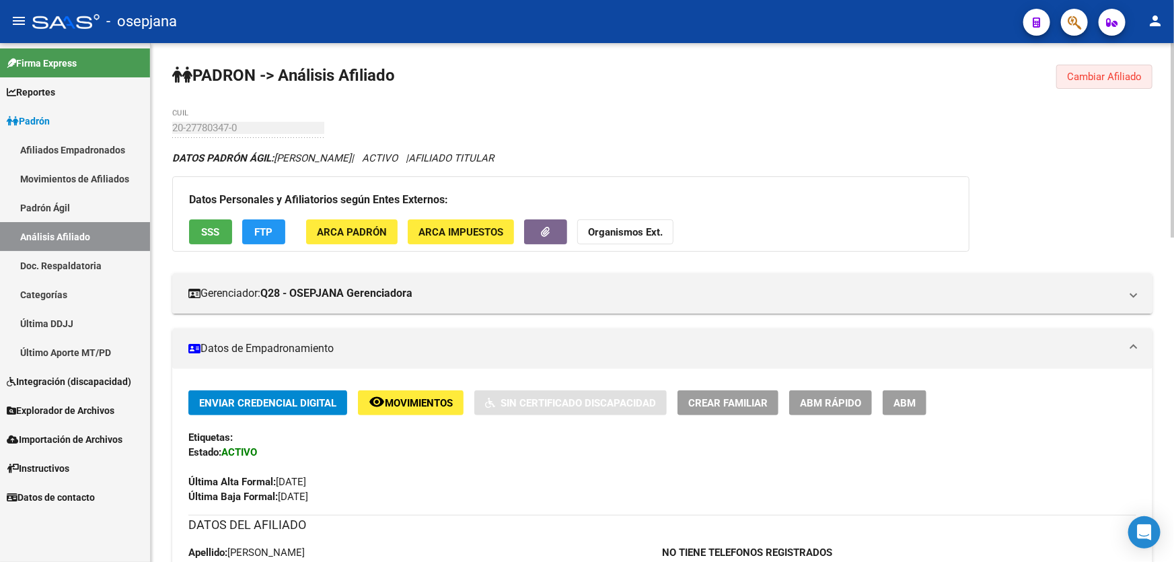
click at [1094, 74] on span "Cambiar Afiliado" at bounding box center [1104, 77] width 75 height 12
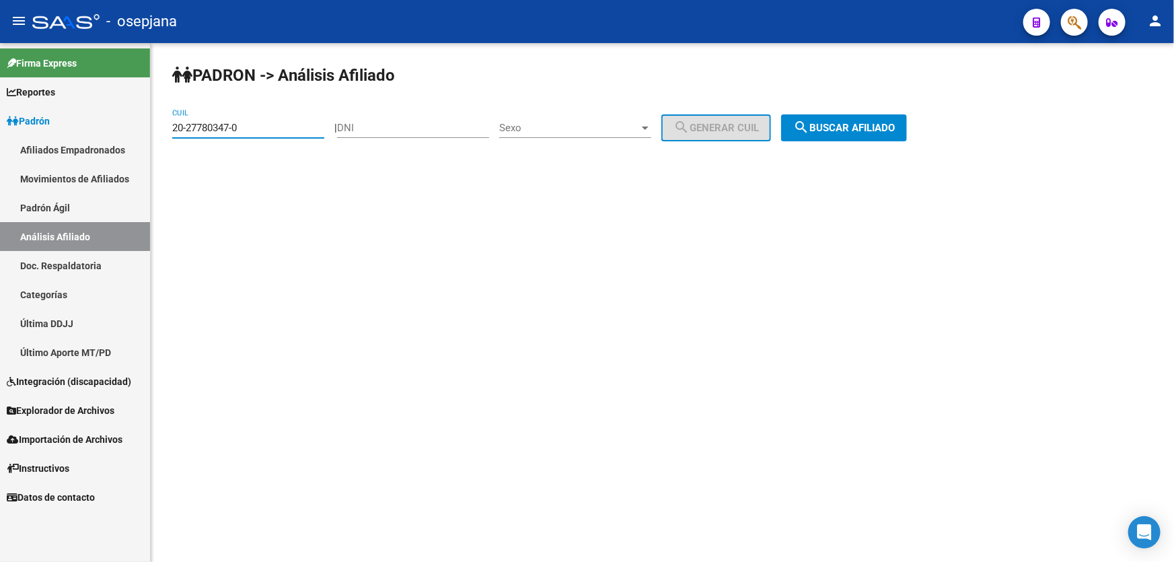
drag, startPoint x: 285, startPoint y: 128, endPoint x: 139, endPoint y: 137, distance: 146.9
click at [139, 137] on mat-sidenav-container "Firma Express Reportes Padrón Traspasos x O.S. Traspasos x Gerenciador Traspaso…" at bounding box center [587, 302] width 1174 height 519
paste input "8817975-2"
type input "20-28817975-2"
click at [847, 124] on span "search Buscar afiliado" at bounding box center [844, 128] width 102 height 12
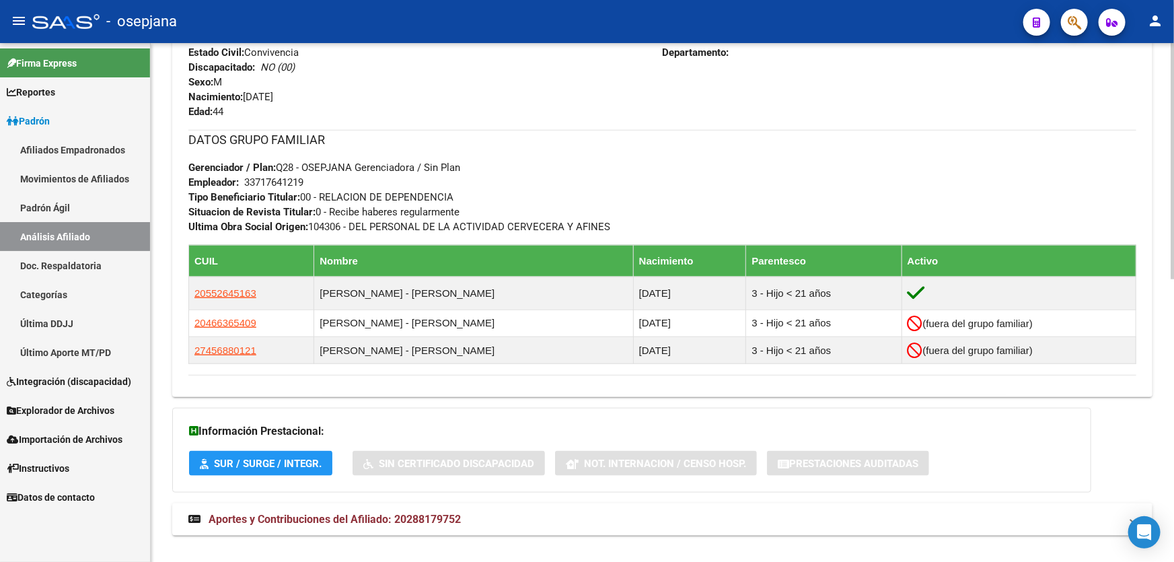
scroll to position [619, 0]
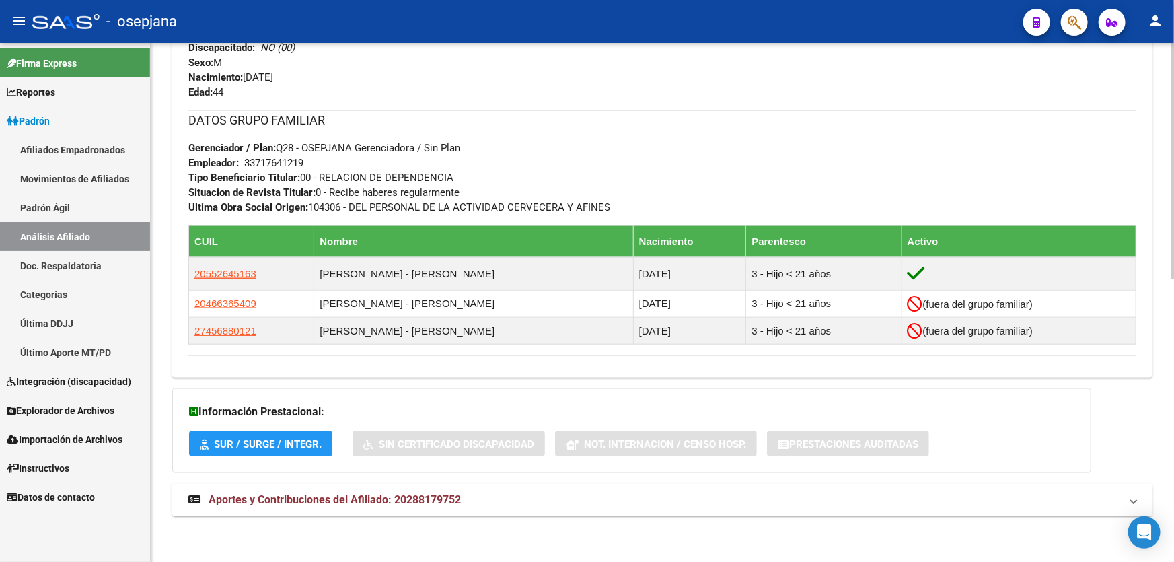
click at [422, 493] on span "Aportes y Contribuciones del Afiliado: 20288179752" at bounding box center [334, 499] width 252 height 13
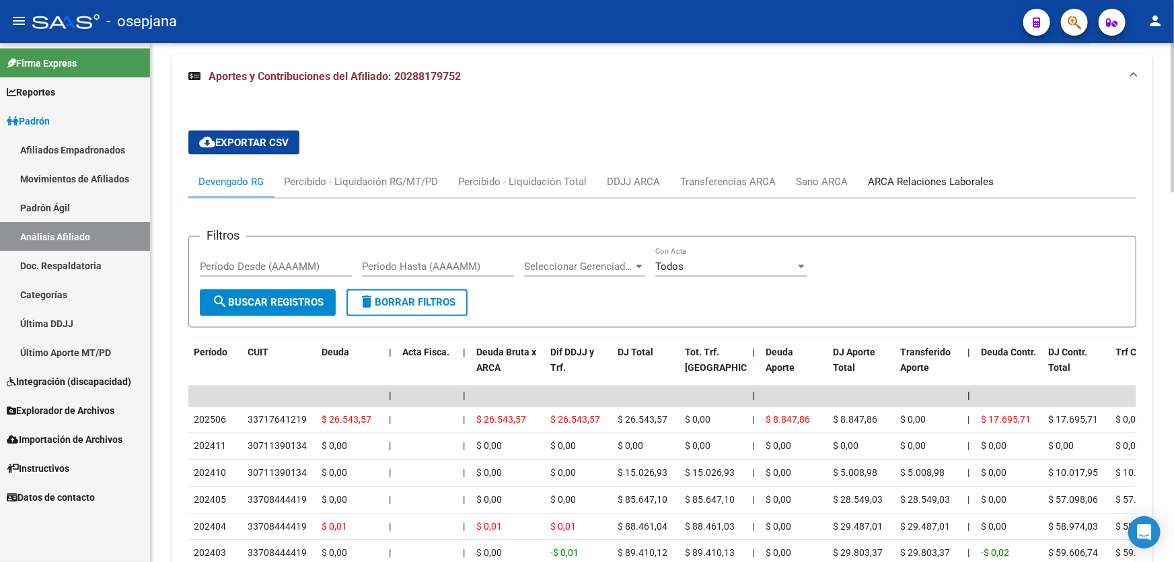
click at [919, 180] on div "ARCA Relaciones Laborales" at bounding box center [931, 181] width 126 height 15
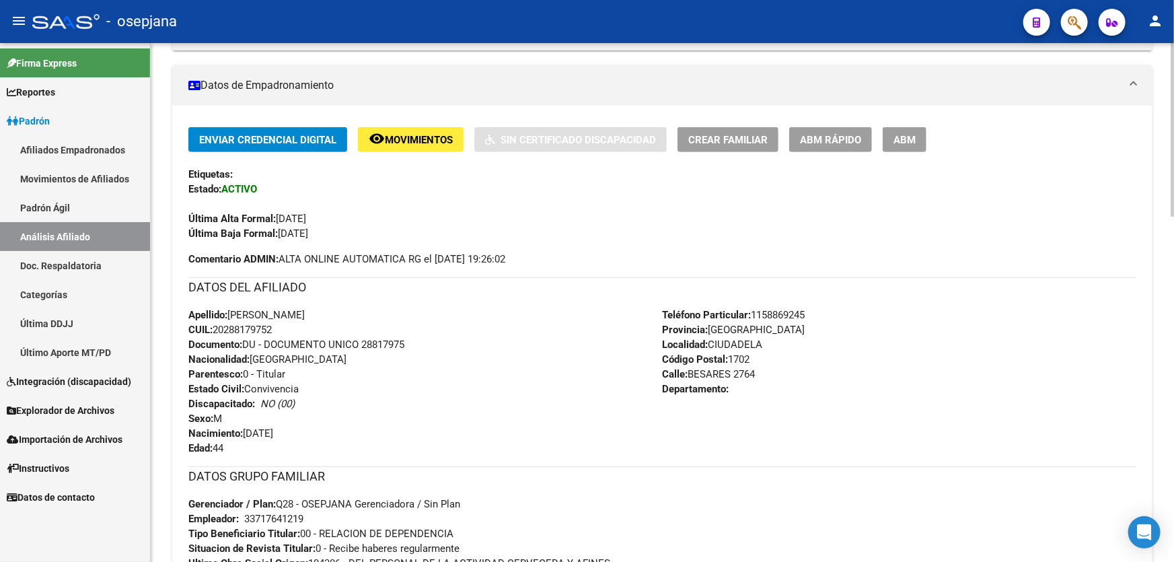
scroll to position [420, 0]
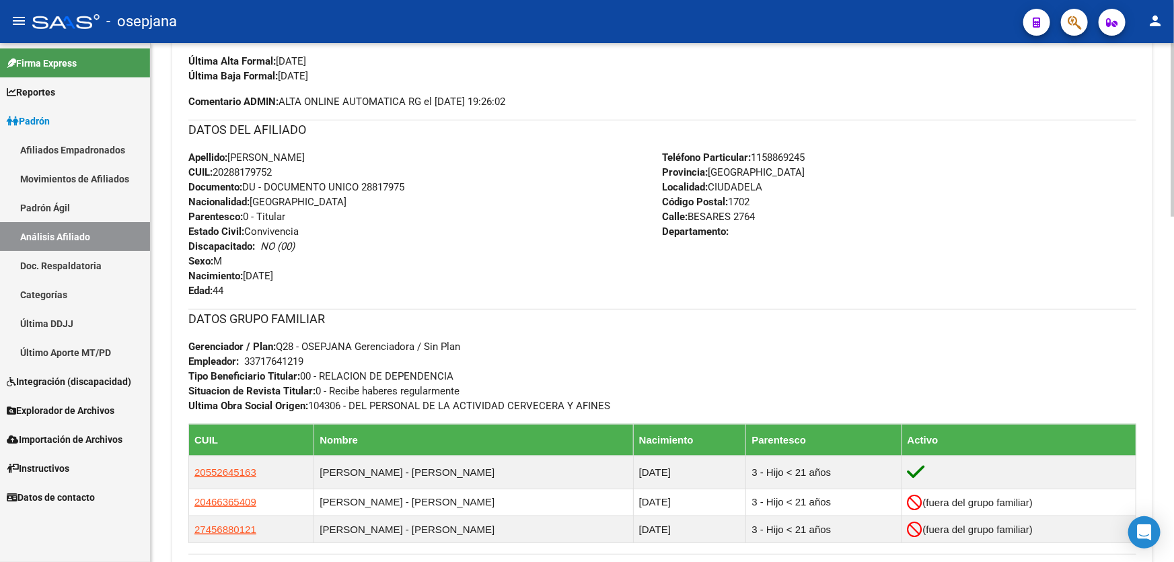
drag, startPoint x: 312, startPoint y: 152, endPoint x: 231, endPoint y: 155, distance: 81.5
click at [231, 155] on span "Apellido: [PERSON_NAME]" at bounding box center [246, 157] width 116 height 12
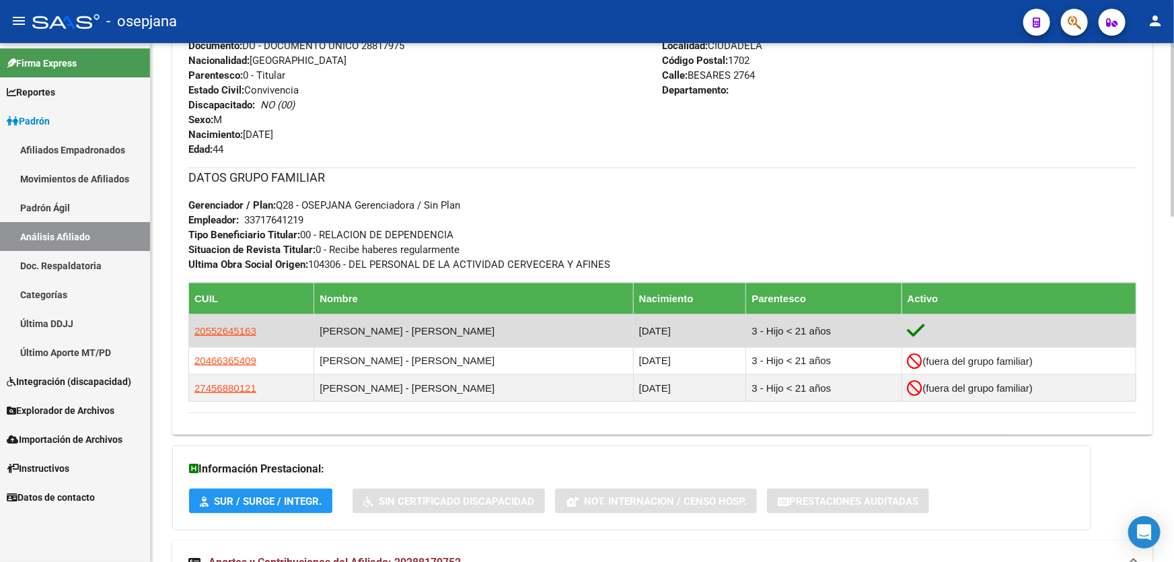
scroll to position [543, 0]
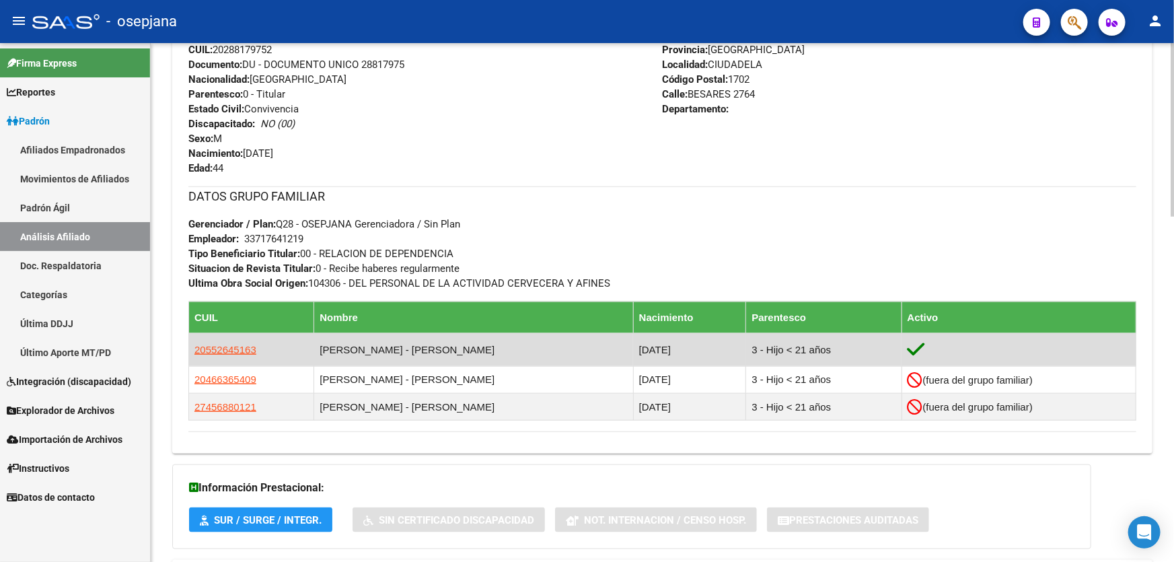
click at [235, 354] on app-link-go-to "20552645163" at bounding box center [225, 349] width 62 height 15
click at [236, 344] on span "20552645163" at bounding box center [225, 349] width 62 height 11
type textarea "20552645163"
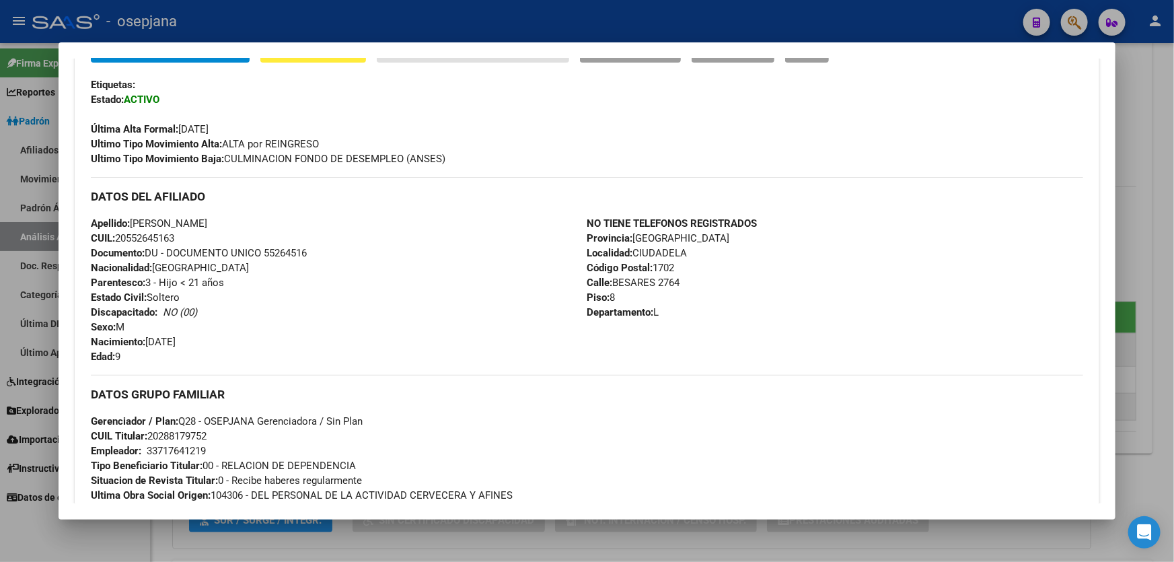
scroll to position [349, 0]
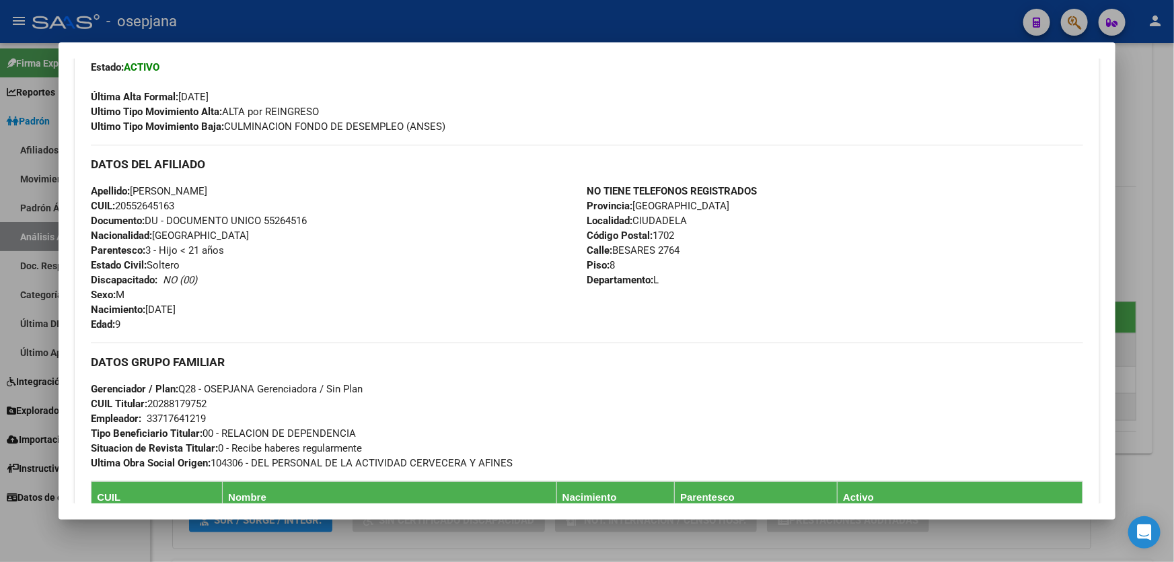
drag, startPoint x: 213, startPoint y: 188, endPoint x: 135, endPoint y: 189, distance: 78.0
click at [135, 189] on span "Apellido: [PERSON_NAME]" at bounding box center [149, 191] width 116 height 12
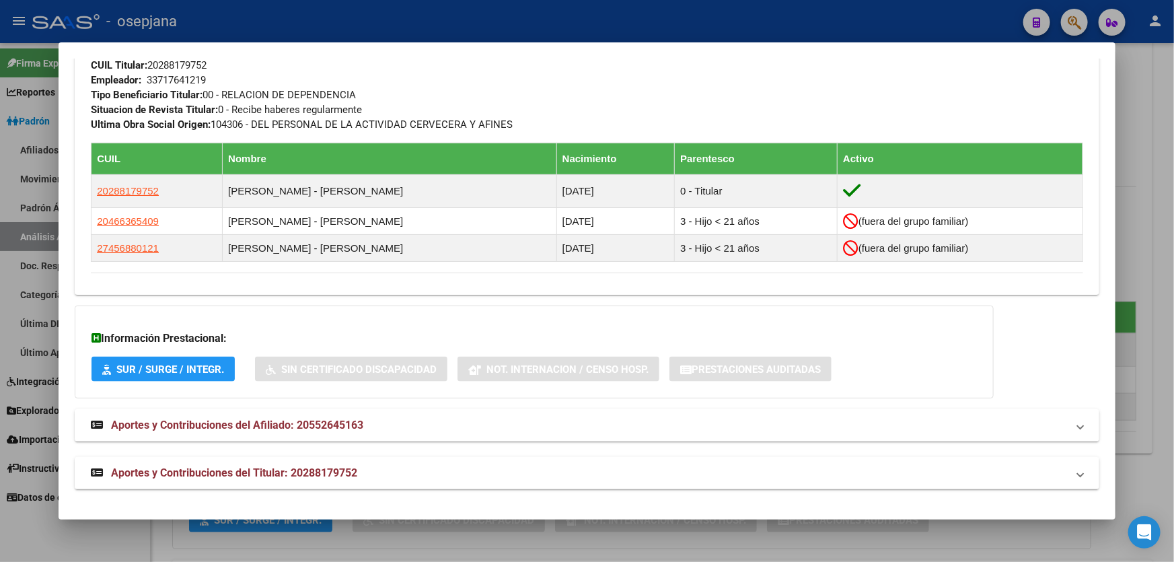
click at [784, 476] on mat-panel-title "Aportes y Contribuciones del Titular: 20288179752" at bounding box center [579, 473] width 976 height 16
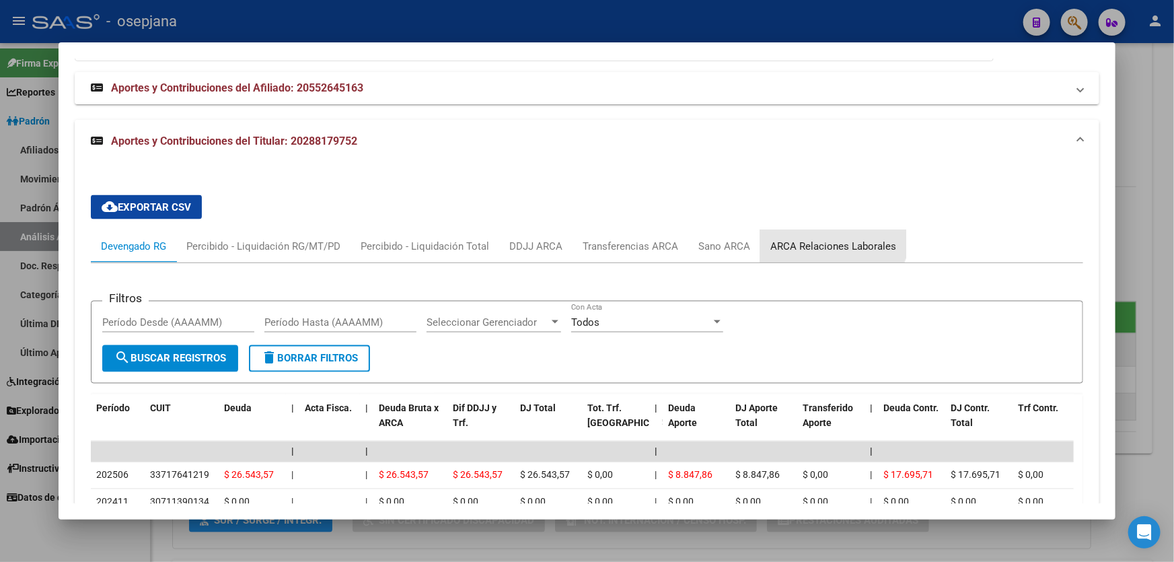
click at [820, 230] on div "ARCA Relaciones Laborales" at bounding box center [833, 246] width 146 height 32
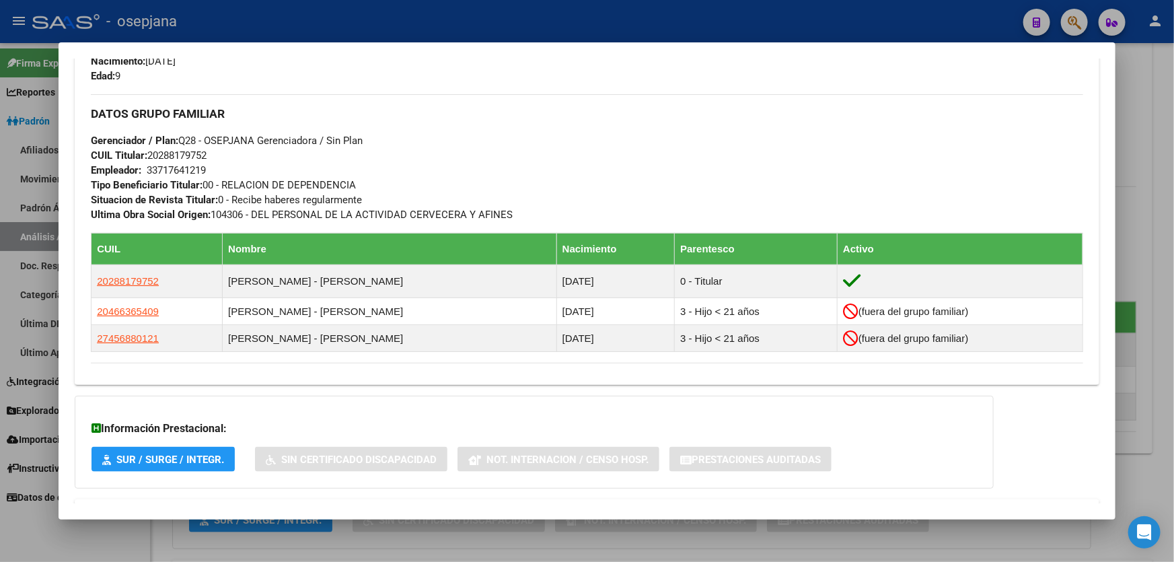
scroll to position [597, 0]
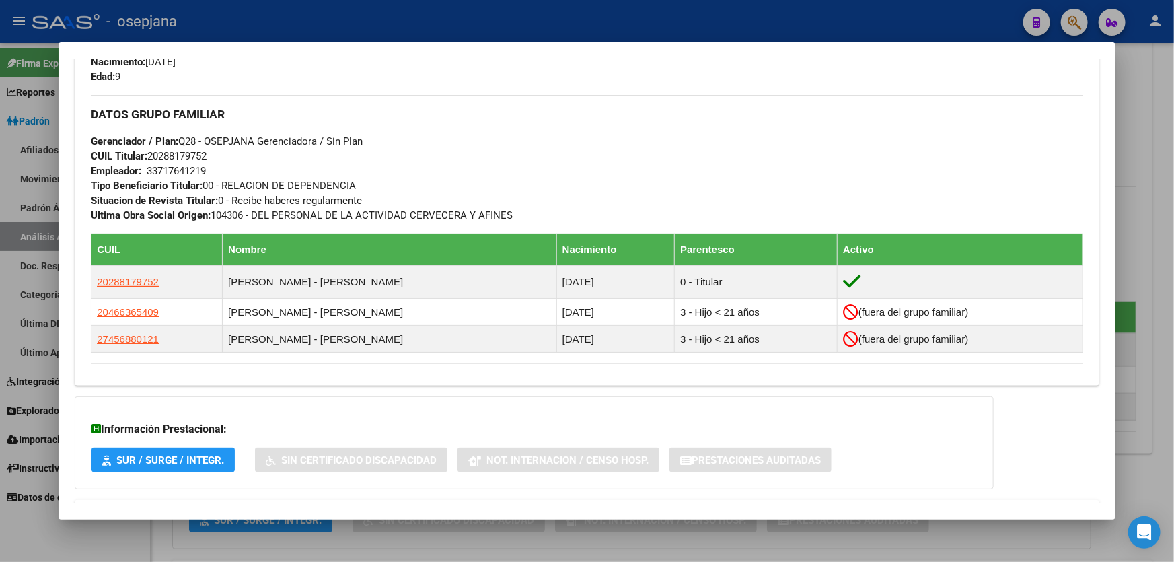
click at [690, 67] on div "NO TIENE TELEFONOS REGISTRADOS Provincia: [GEOGRAPHIC_DATA] Localidad: CIUDADEL…" at bounding box center [835, 10] width 496 height 148
click at [701, 27] on div at bounding box center [587, 281] width 1174 height 562
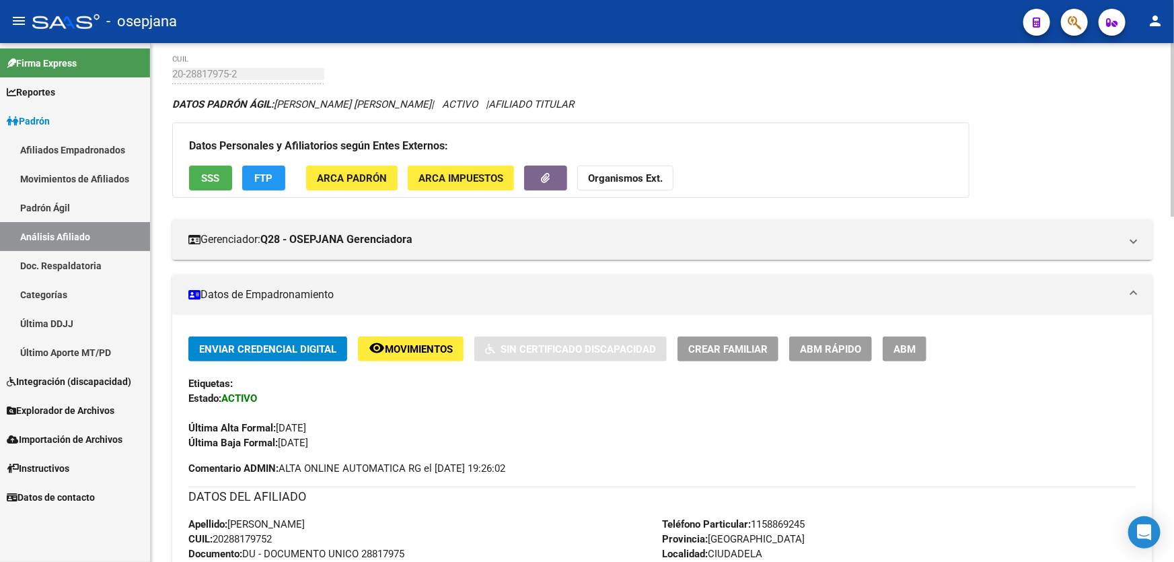
scroll to position [0, 0]
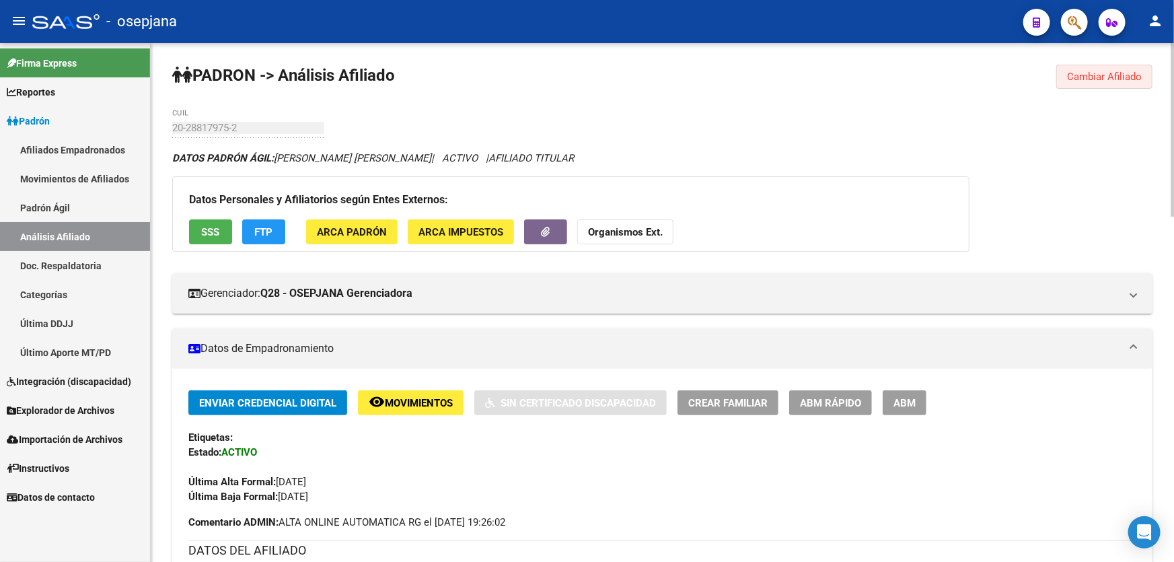
click at [1077, 67] on button "Cambiar Afiliado" at bounding box center [1104, 77] width 96 height 24
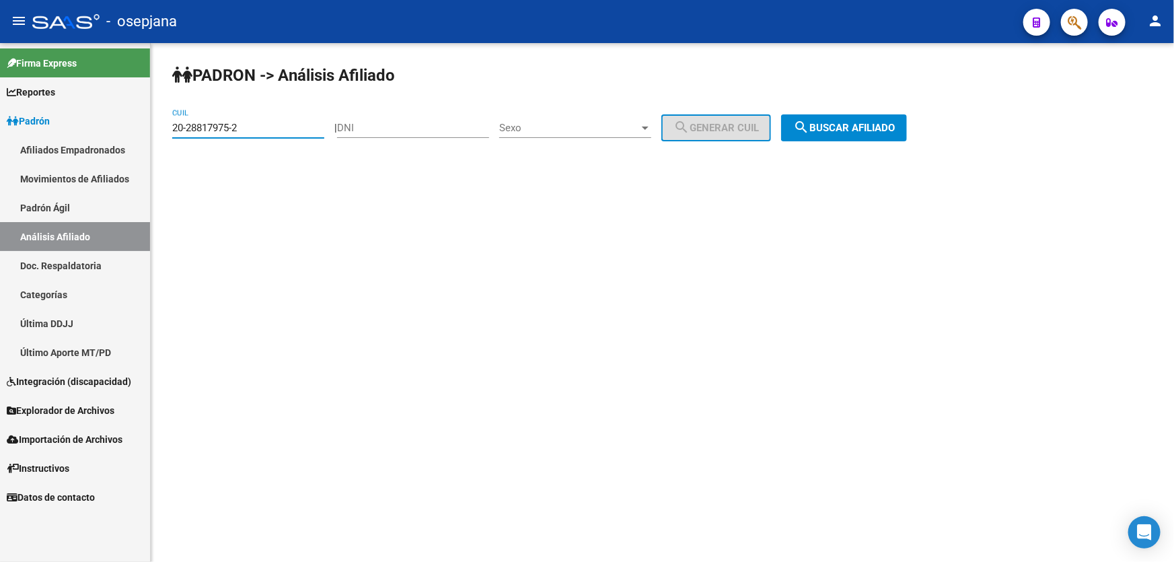
drag, startPoint x: 268, startPoint y: 127, endPoint x: 161, endPoint y: 128, distance: 106.9
click at [161, 128] on div "PADRON -> Análisis Afiliado 20-28817975-2 CUIL | DNI Sexo Sexo search Generar C…" at bounding box center [662, 113] width 1023 height 141
paste input "9118167-9"
click at [895, 128] on span "search Buscar afiliado" at bounding box center [844, 128] width 102 height 12
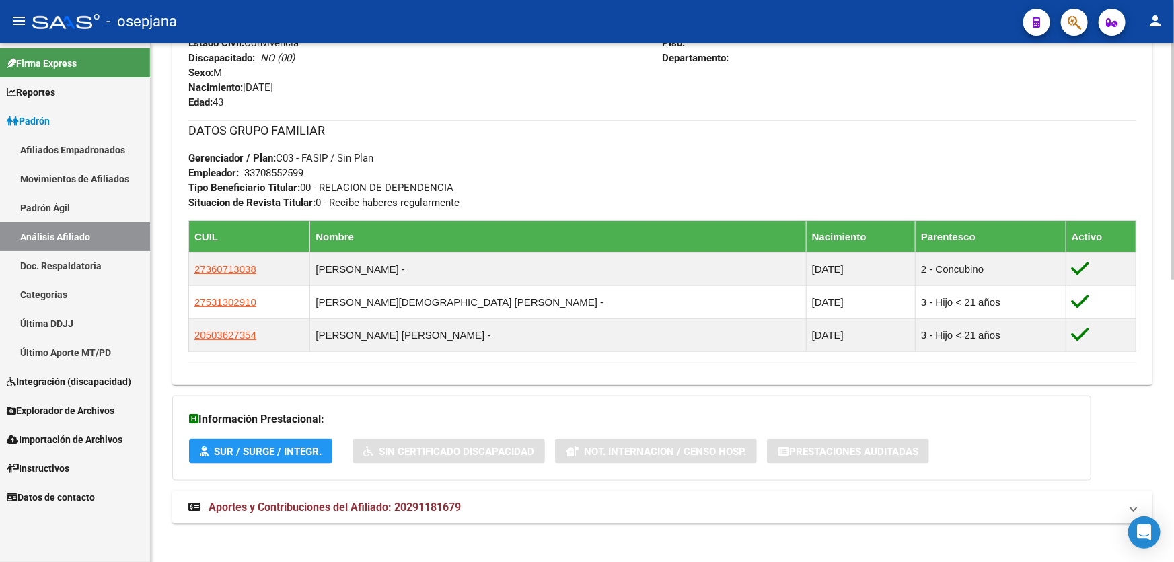
scroll to position [617, 0]
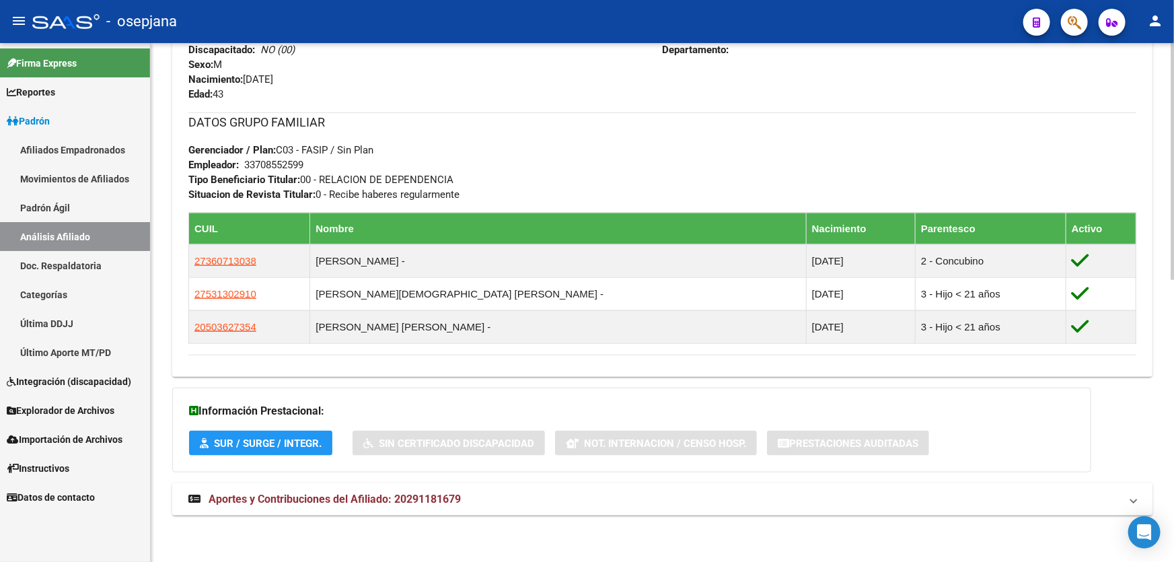
click at [720, 490] on mat-expansion-panel-header "Aportes y Contribuciones del Afiliado: 20291181679" at bounding box center [662, 499] width 980 height 32
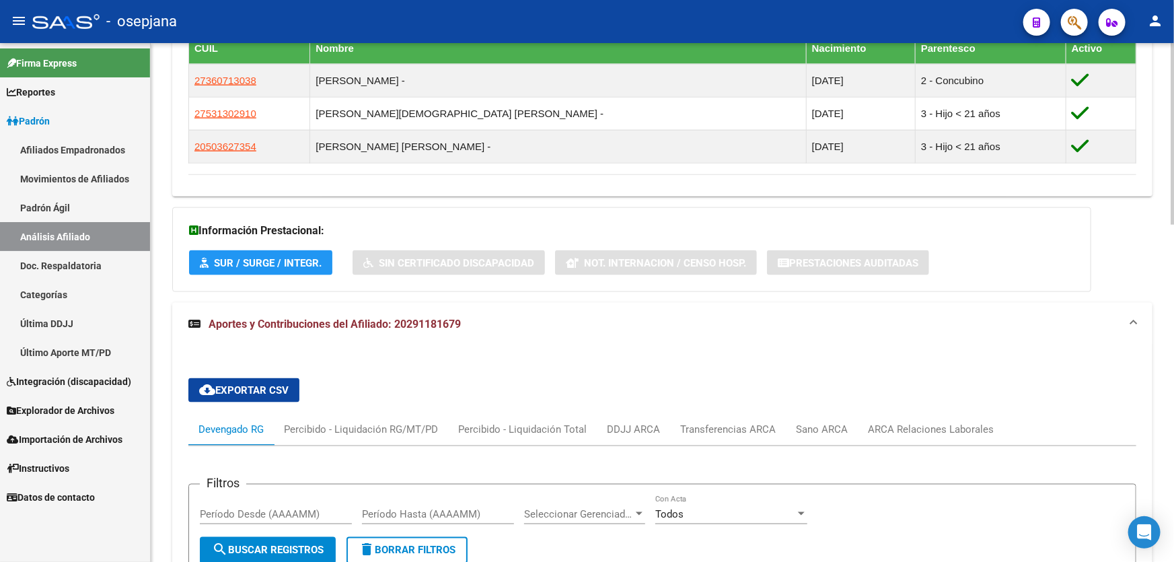
scroll to position [800, 0]
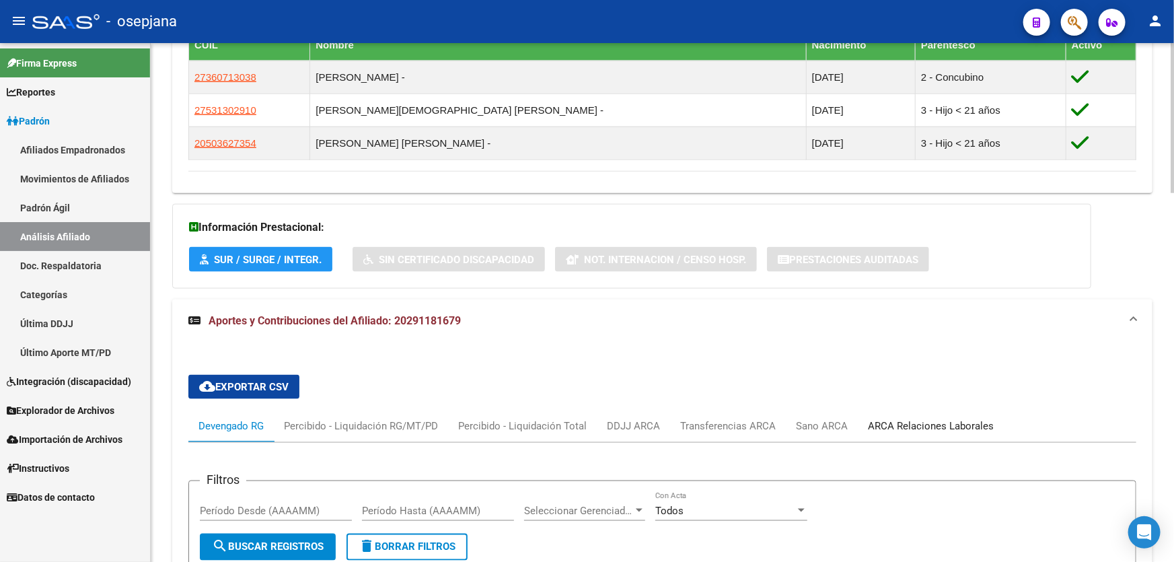
click at [945, 422] on div "ARCA Relaciones Laborales" at bounding box center [931, 425] width 126 height 15
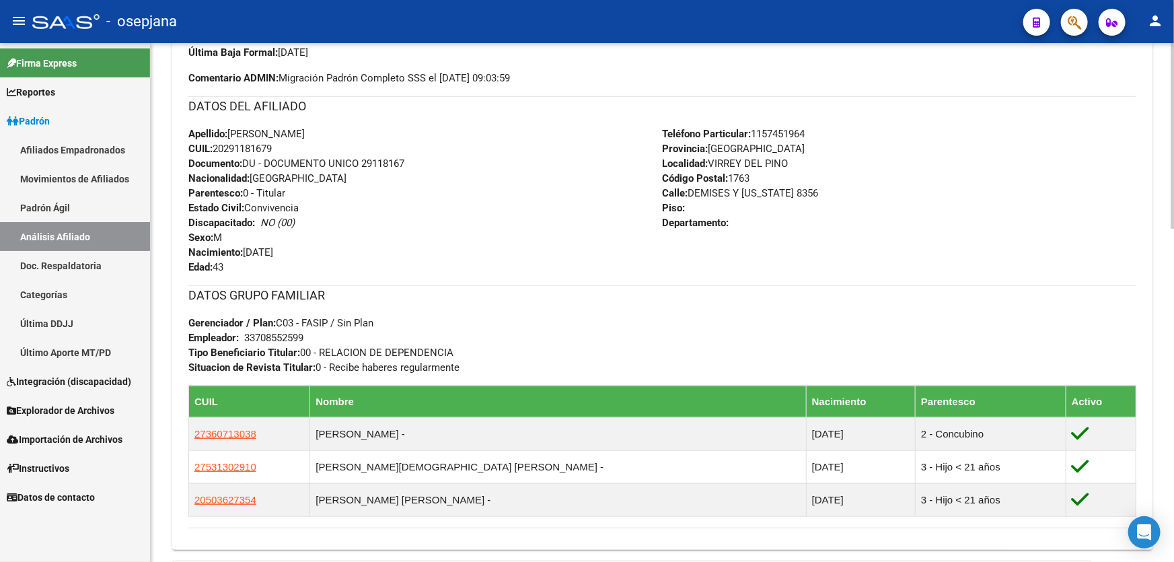
scroll to position [439, 0]
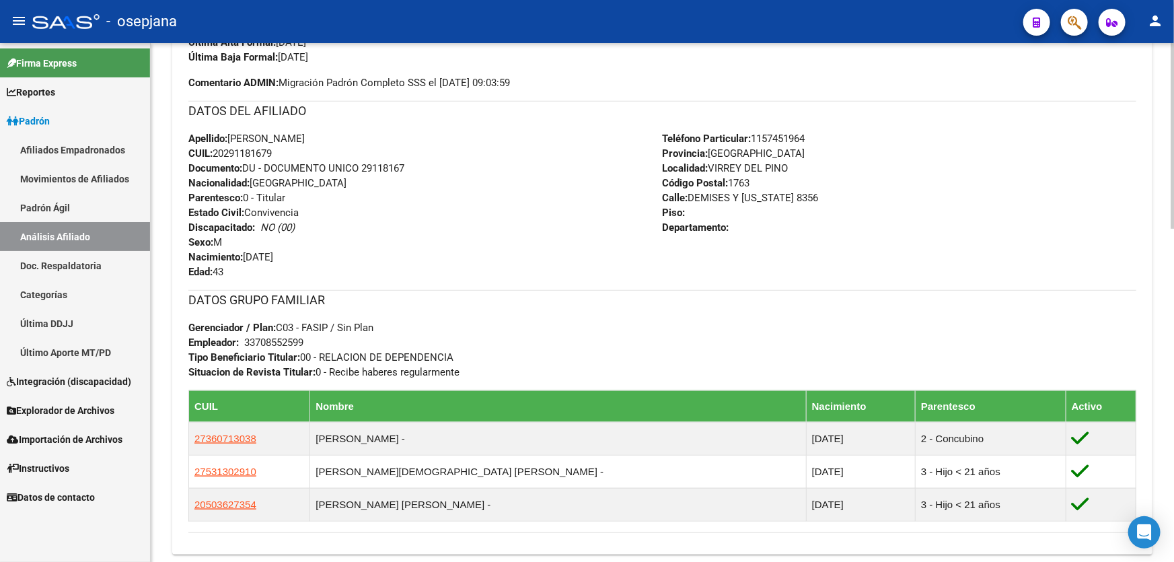
drag, startPoint x: 363, startPoint y: 166, endPoint x: 424, endPoint y: 166, distance: 61.2
click at [424, 166] on div "Apellido: [PERSON_NAME] CUIL: 20291181679 Documento: DU - DOCUMENTO UNICO 29118…" at bounding box center [425, 205] width 474 height 148
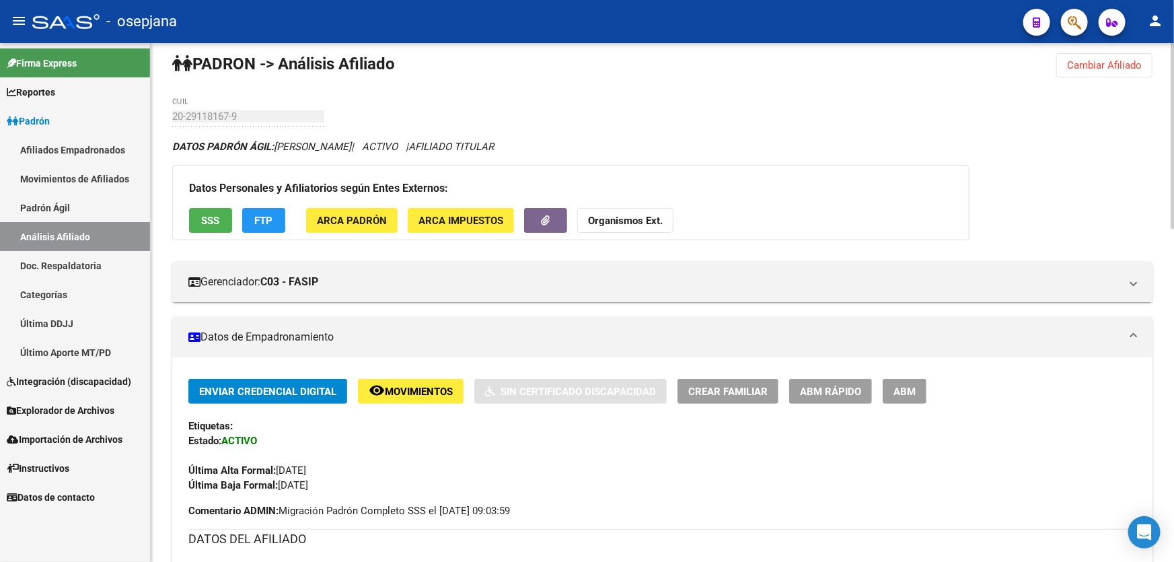
scroll to position [0, 0]
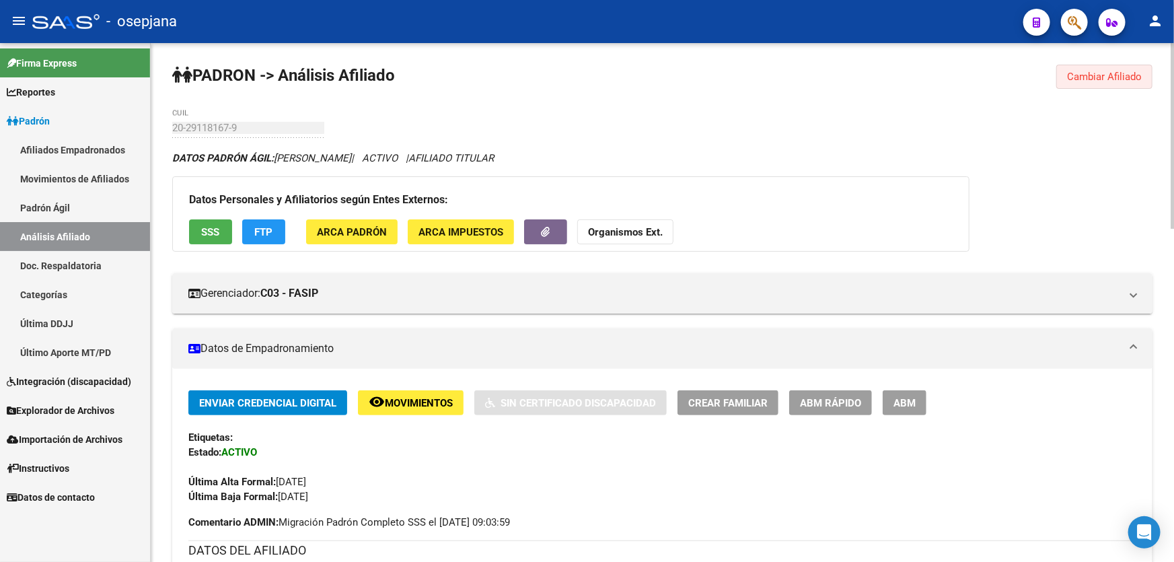
click at [1128, 80] on span "Cambiar Afiliado" at bounding box center [1104, 77] width 75 height 12
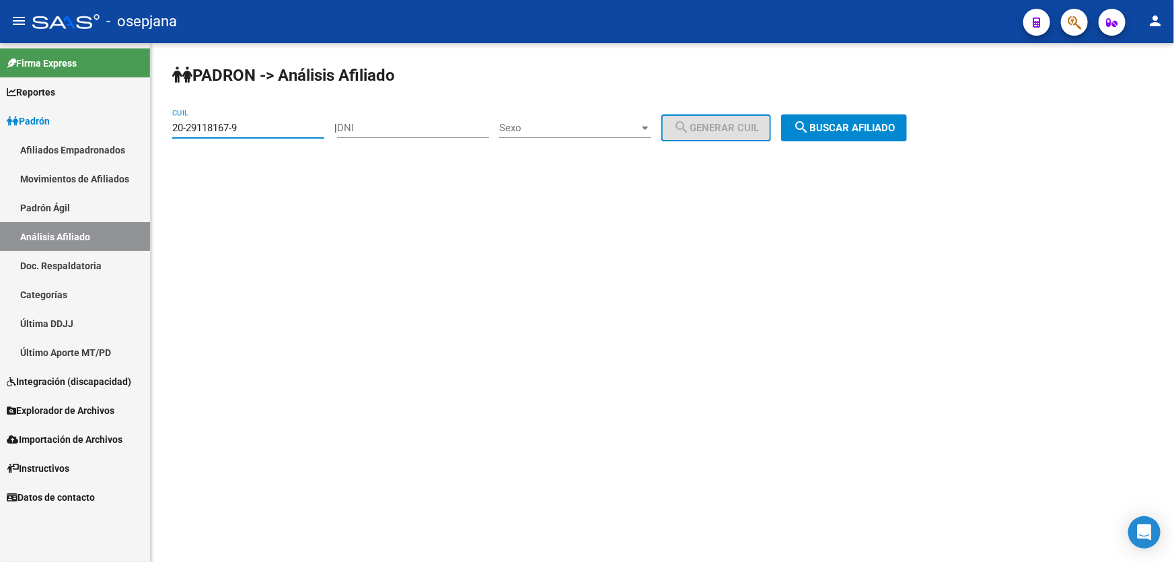
drag, startPoint x: 276, startPoint y: 128, endPoint x: 158, endPoint y: 139, distance: 118.2
click at [158, 139] on div "PADRON -> Análisis Afiliado 20-29118167-9 CUIL | DNI Sexo Sexo search Generar C…" at bounding box center [662, 113] width 1023 height 141
paste input "308046-2"
click at [884, 122] on span "search Buscar afiliado" at bounding box center [844, 128] width 102 height 12
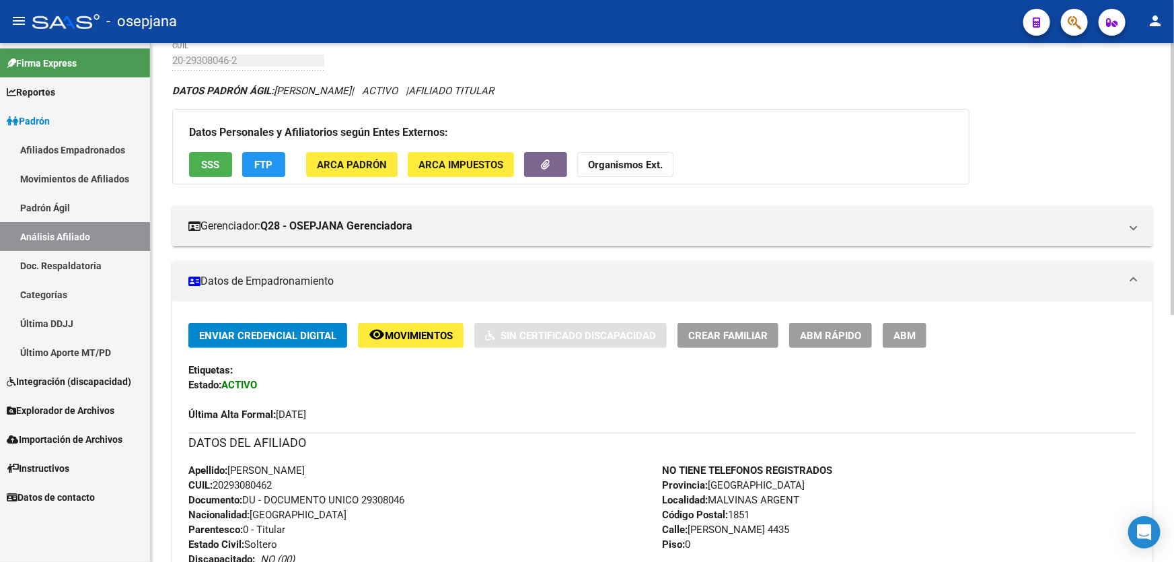
scroll to position [61, 0]
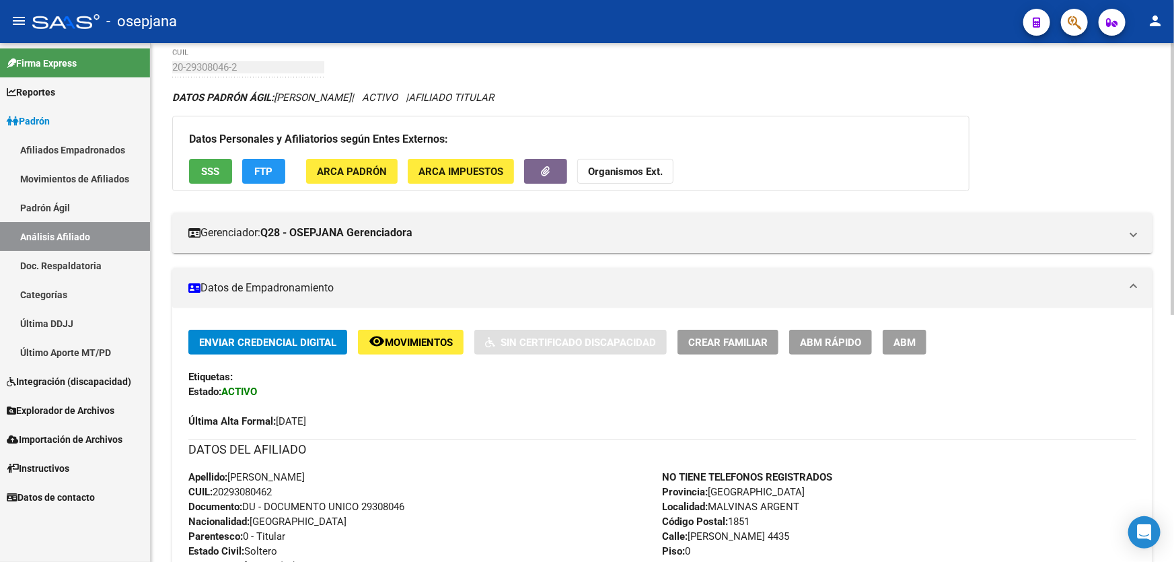
click at [214, 173] on span "SSS" at bounding box center [211, 171] width 18 height 12
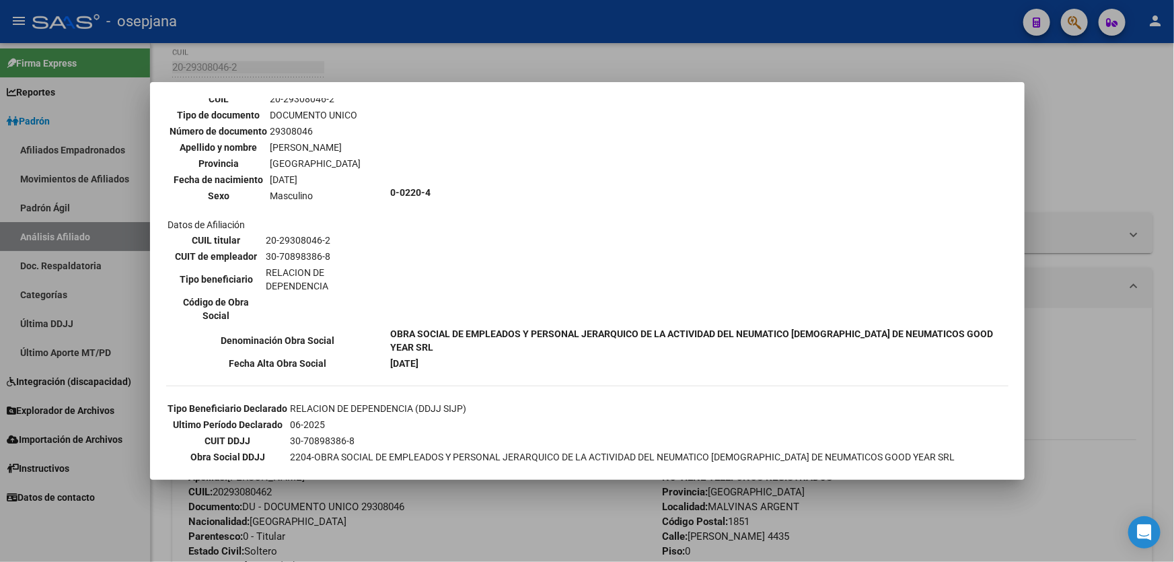
scroll to position [242, 0]
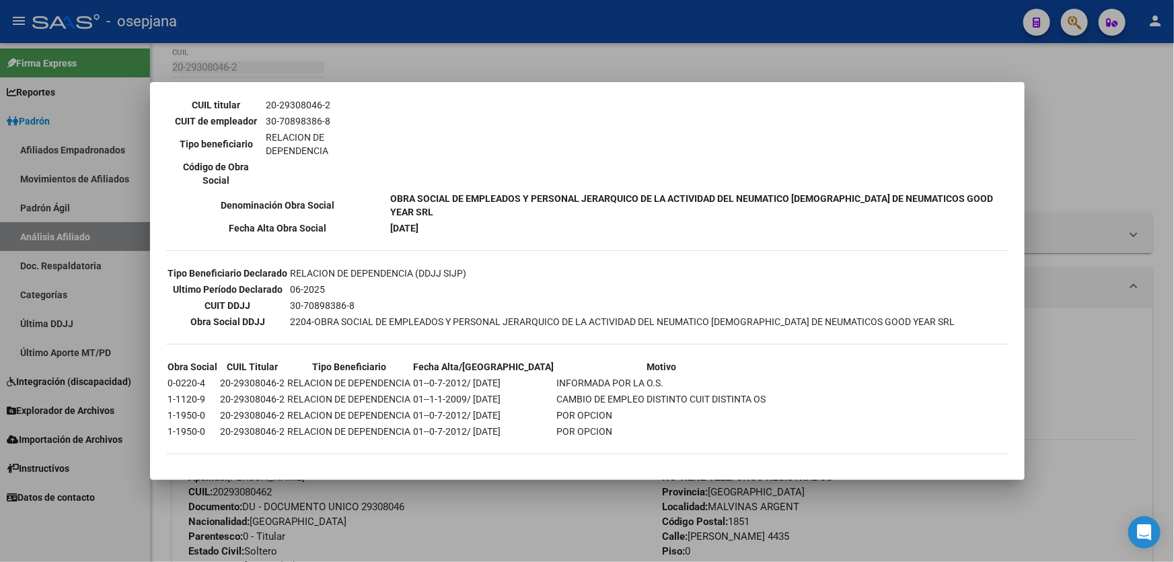
click at [1029, 221] on div at bounding box center [587, 281] width 1174 height 562
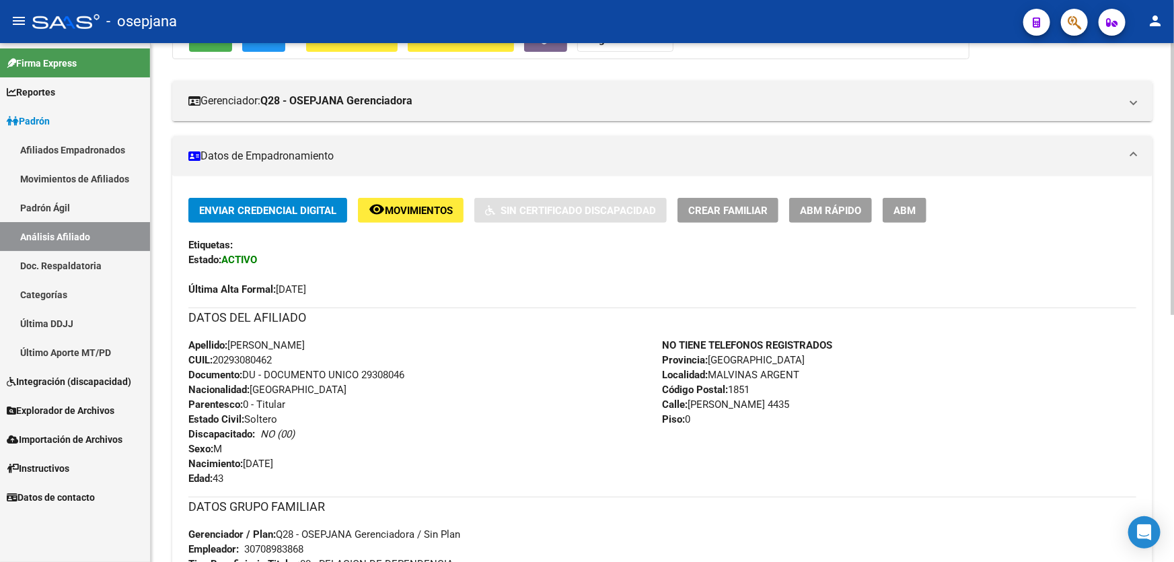
scroll to position [469, 0]
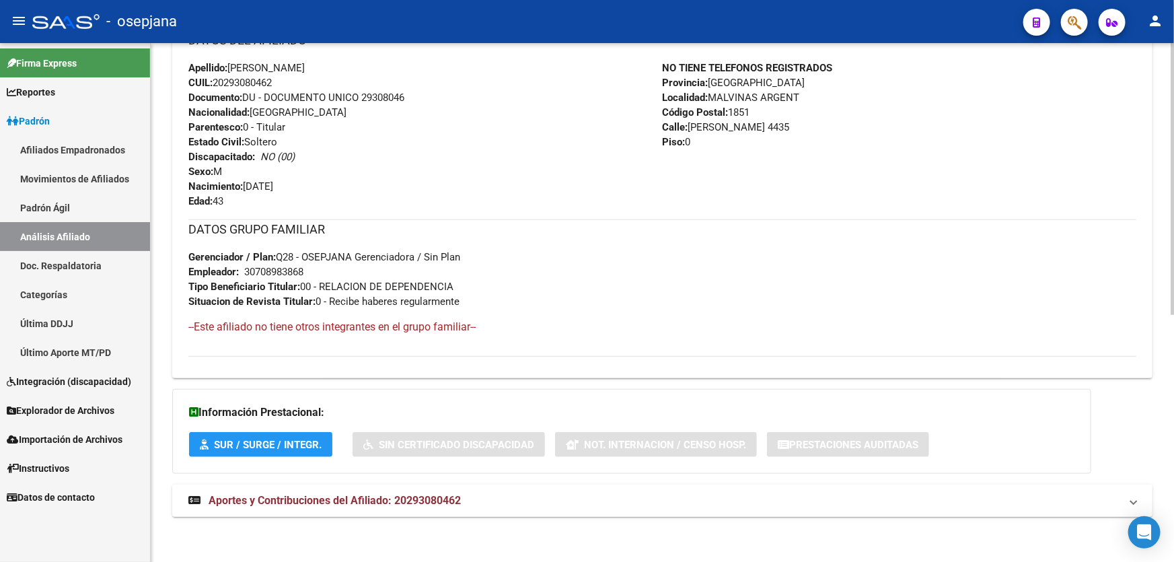
click at [646, 485] on mat-expansion-panel-header "Aportes y Contribuciones del Afiliado: 20293080462" at bounding box center [662, 500] width 980 height 32
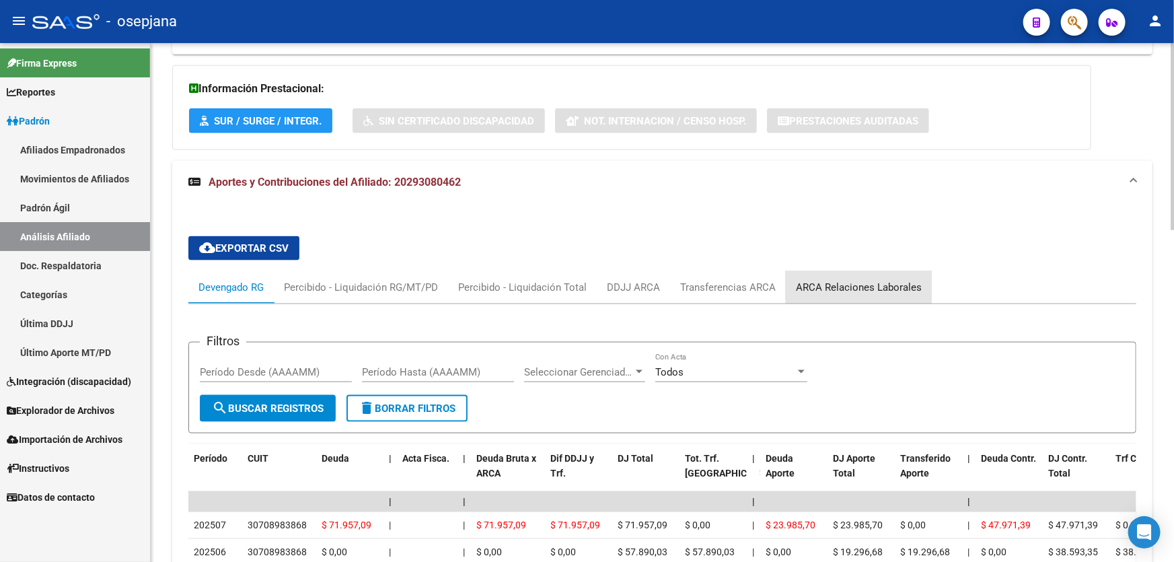
click at [884, 280] on div "ARCA Relaciones Laborales" at bounding box center [859, 287] width 126 height 15
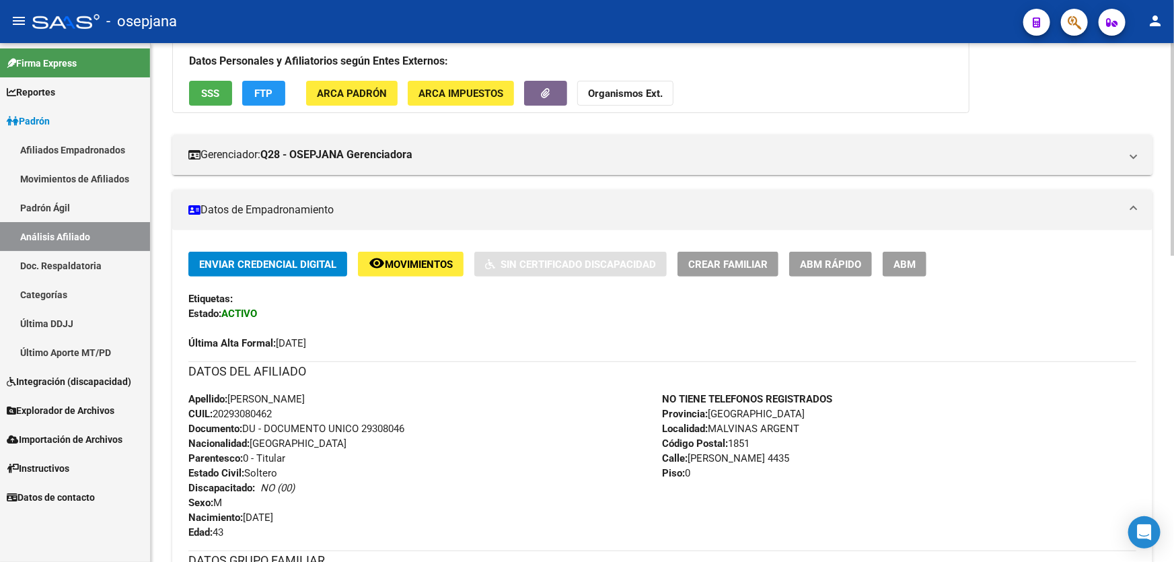
scroll to position [0, 0]
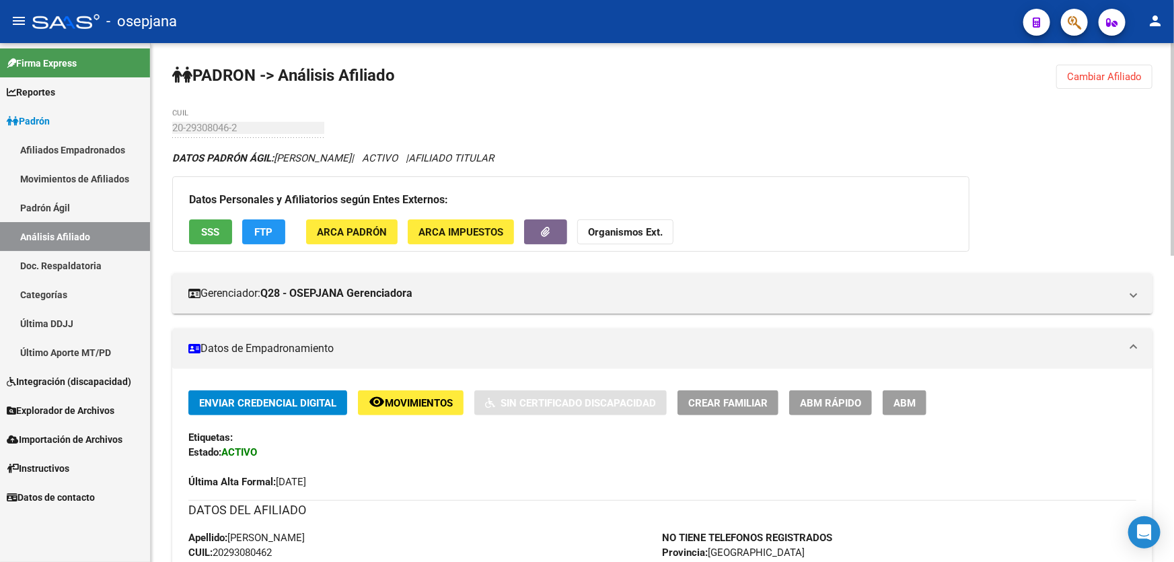
click at [1114, 83] on button "Cambiar Afiliado" at bounding box center [1104, 77] width 96 height 24
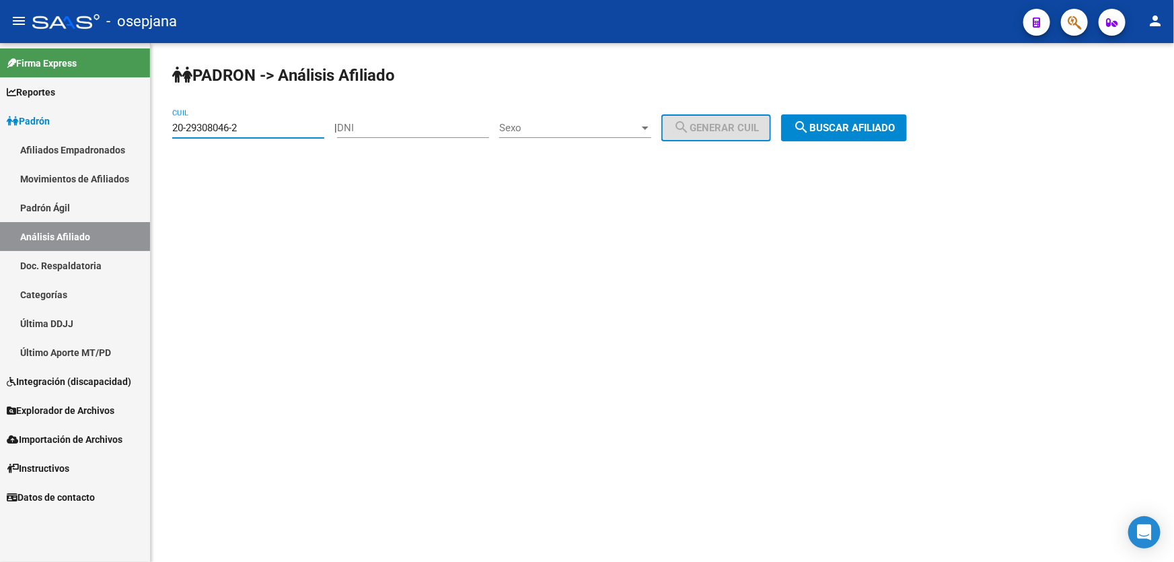
drag, startPoint x: 256, startPoint y: 129, endPoint x: 153, endPoint y: 130, distance: 102.2
click at [153, 130] on div "PADRON -> Análisis Afiliado 20-29308046-2 CUIL | DNI Sexo Sexo search Generar C…" at bounding box center [662, 113] width 1023 height 141
paste input "727485-7"
click at [907, 116] on button "search Buscar afiliado" at bounding box center [844, 127] width 126 height 27
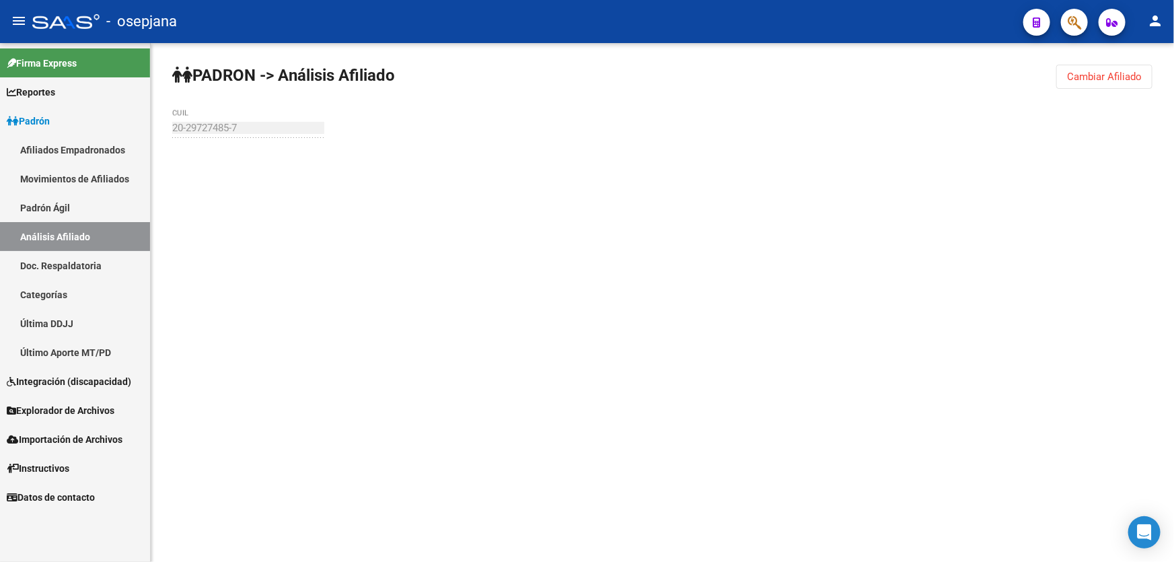
click at [885, 132] on div "PADRON -> Análisis Afiliado Cambiar Afiliado 20-29727485-7 CUIL" at bounding box center [662, 127] width 1023 height 169
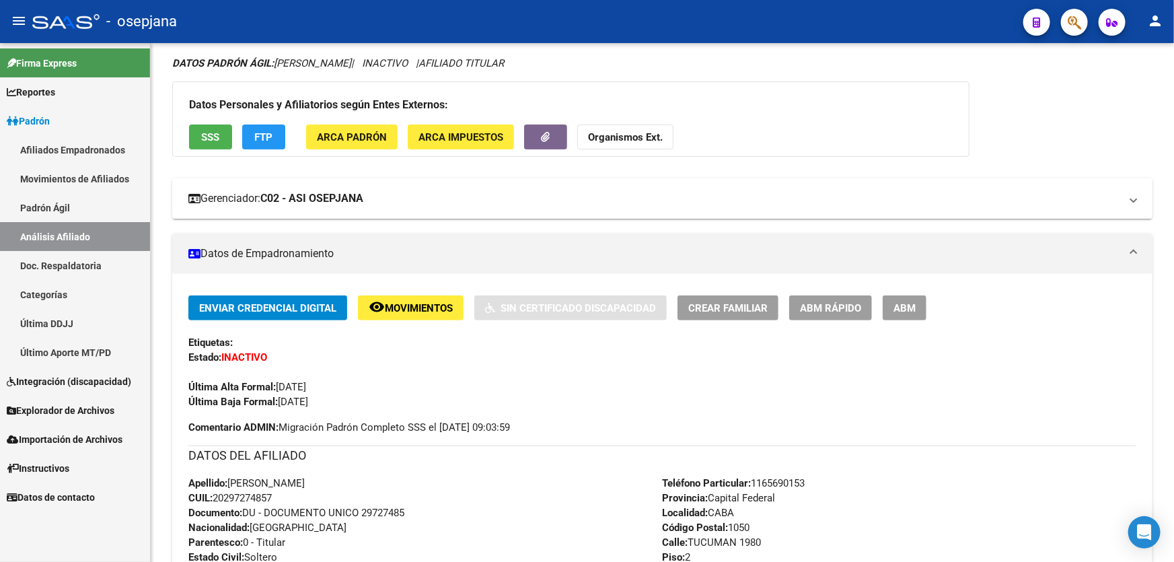
scroll to position [81, 0]
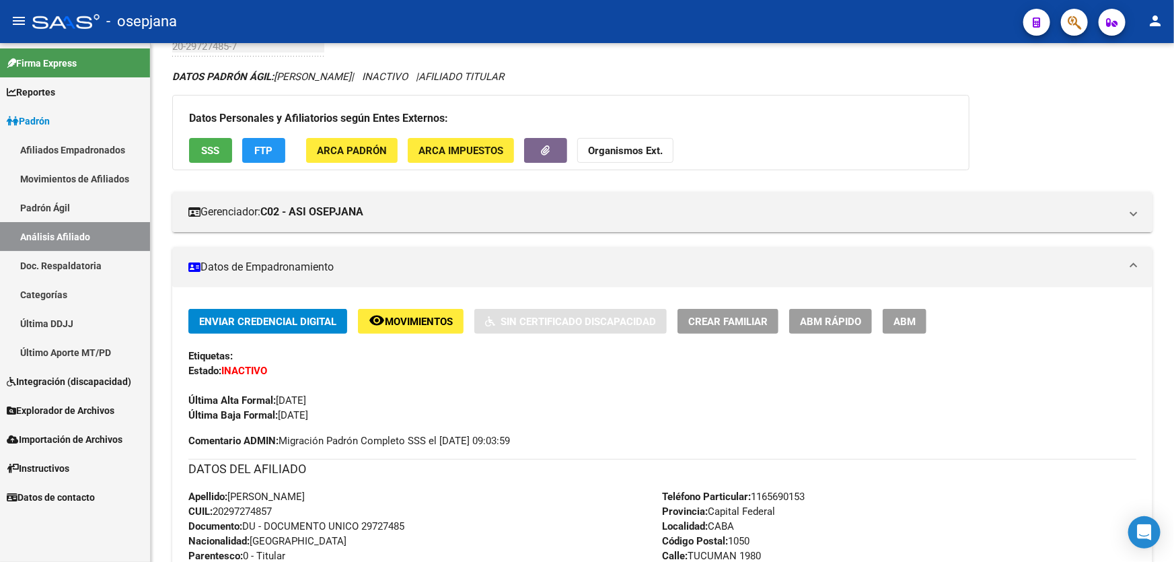
click at [188, 151] on div "Datos Personales y Afiliatorios según Entes Externos: SSS FTP ARCA Padrón ARCA …" at bounding box center [570, 132] width 797 height 75
click at [198, 147] on button "SSS" at bounding box center [210, 150] width 43 height 25
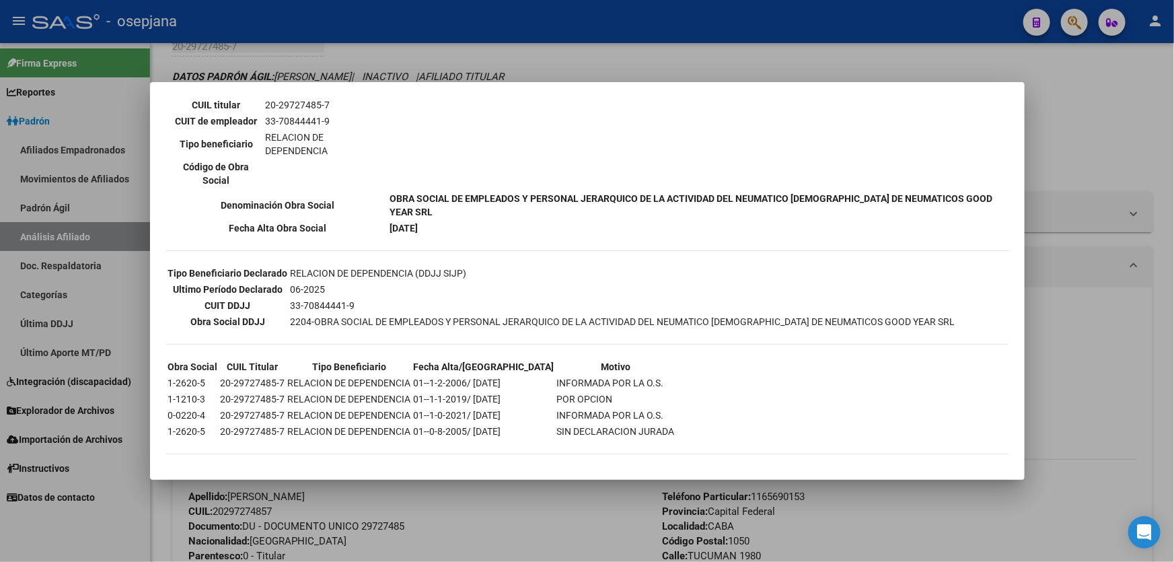
scroll to position [0, 0]
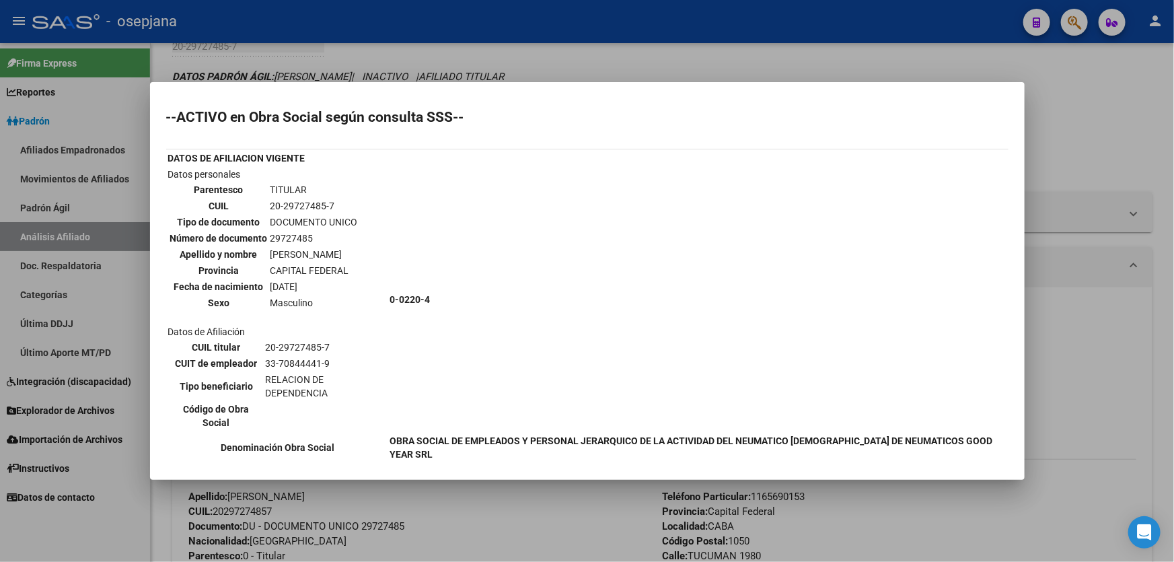
click at [1081, 225] on div at bounding box center [587, 281] width 1174 height 562
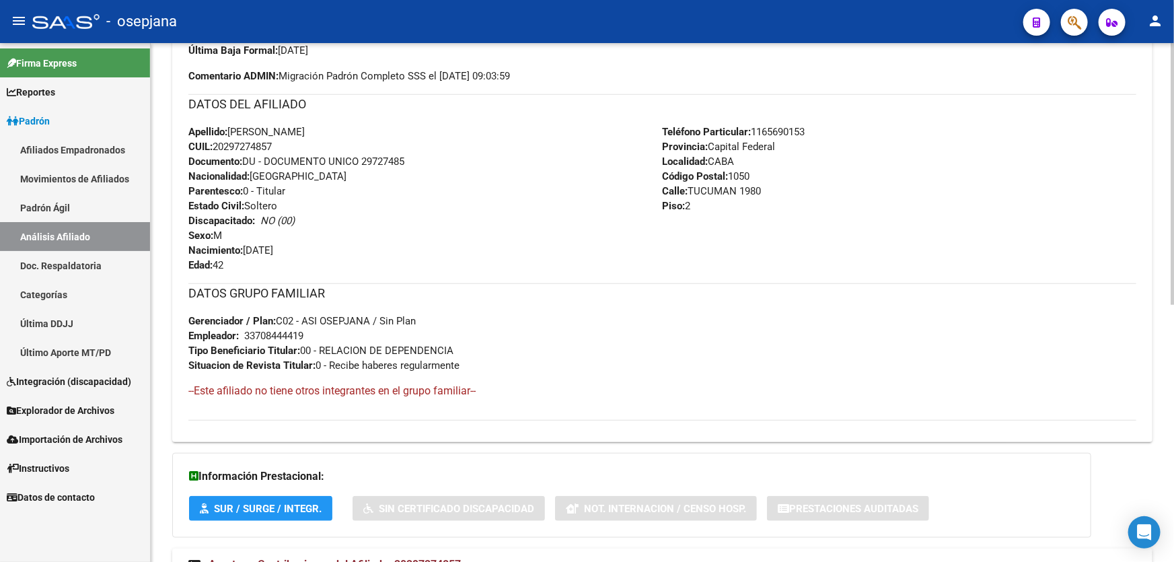
scroll to position [510, 0]
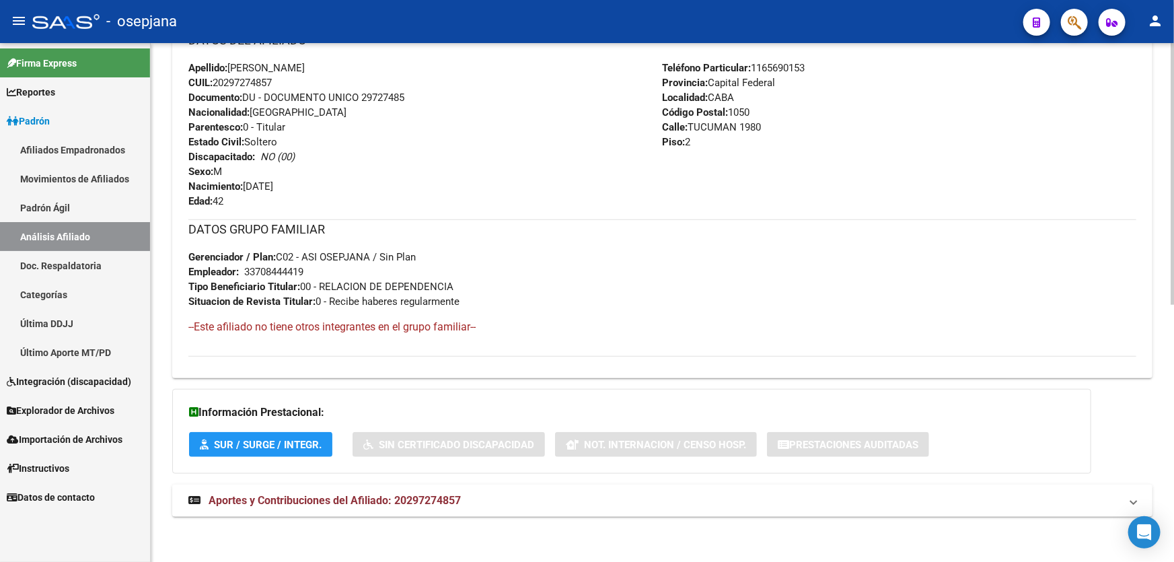
click at [406, 503] on span "Aportes y Contribuciones del Afiliado: 20297274857" at bounding box center [334, 500] width 252 height 13
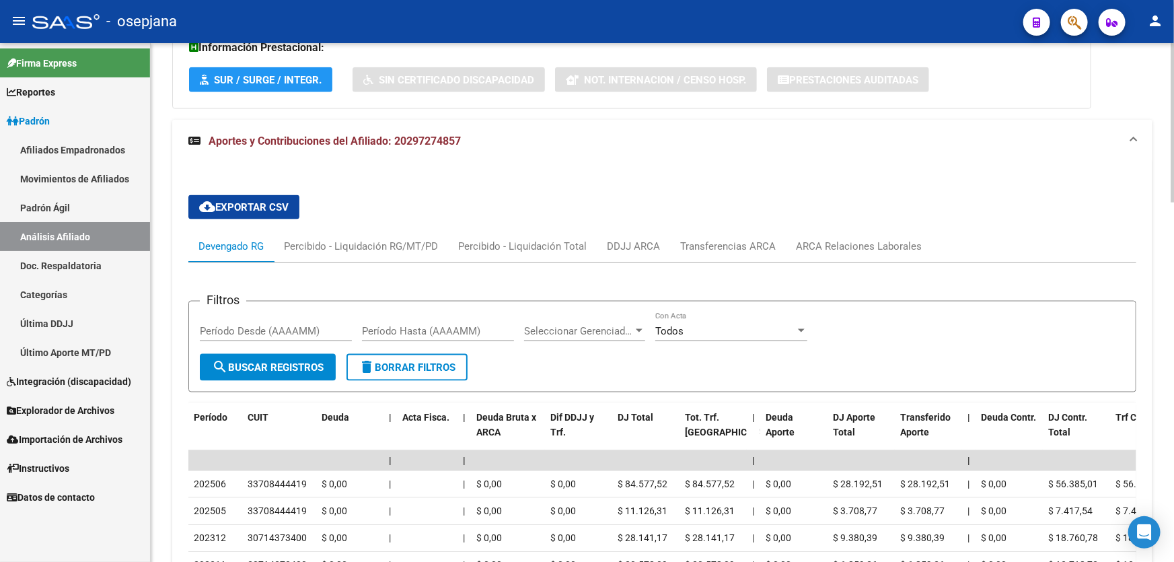
scroll to position [876, 0]
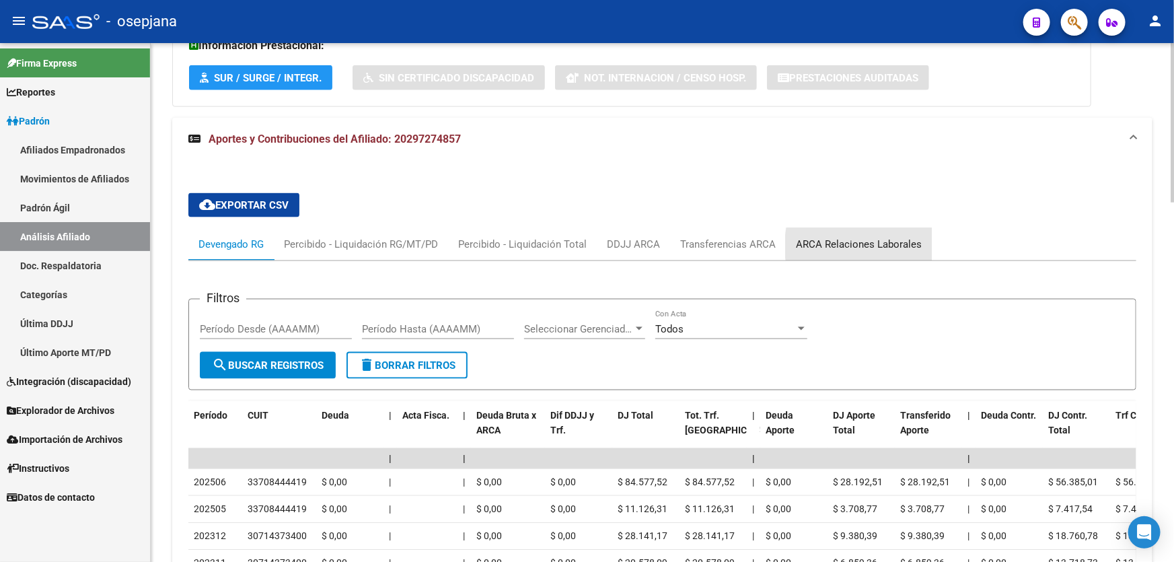
click at [888, 245] on div "ARCA Relaciones Laborales" at bounding box center [859, 244] width 126 height 15
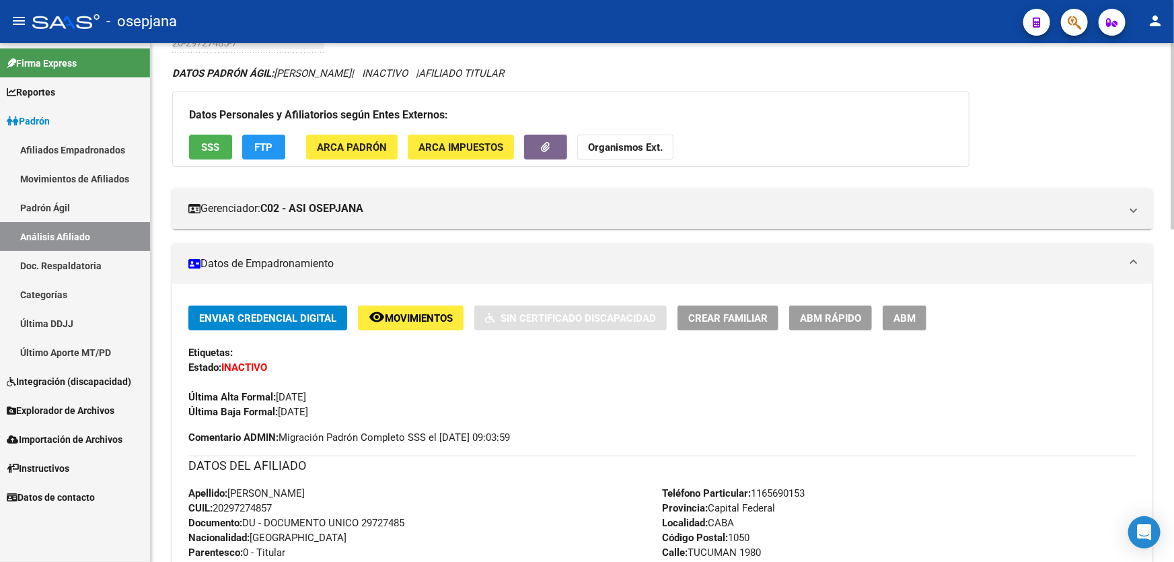
scroll to position [0, 0]
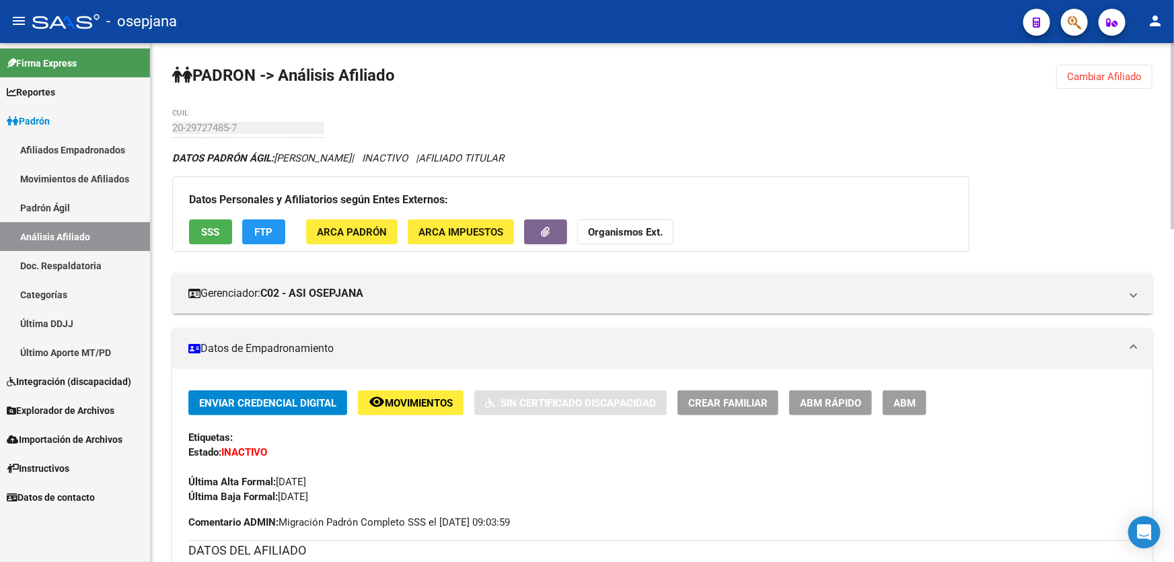
click at [1090, 71] on span "Cambiar Afiliado" at bounding box center [1104, 77] width 75 height 12
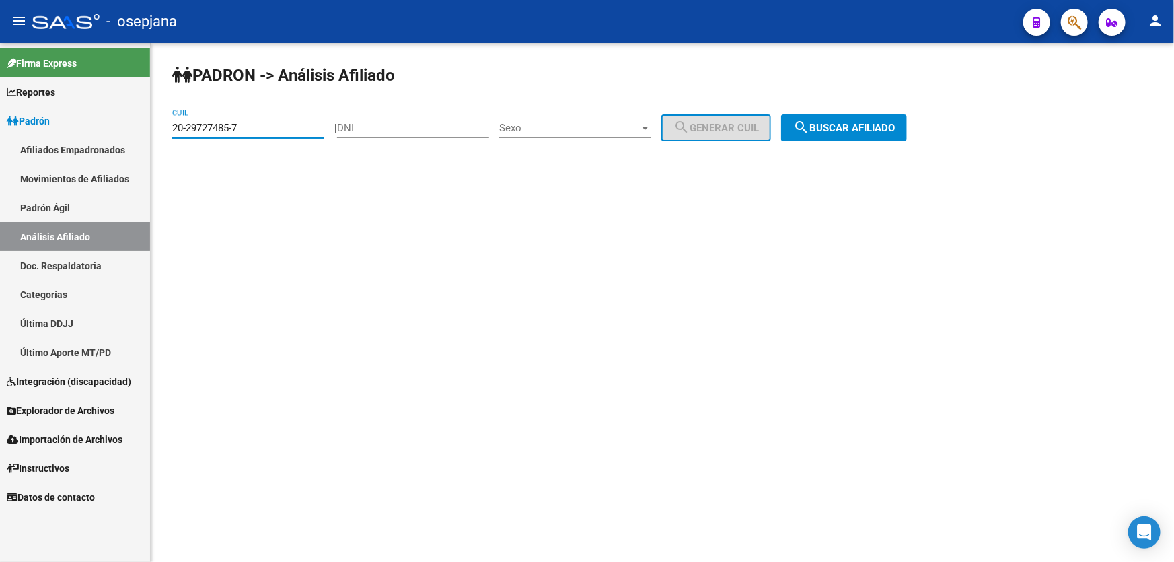
drag, startPoint x: 259, startPoint y: 127, endPoint x: 167, endPoint y: 134, distance: 91.7
click at [167, 134] on div "PADRON -> Análisis Afiliado 20-29727485-7 CUIL | DNI Sexo Sexo search Generar C…" at bounding box center [662, 113] width 1023 height 141
paste input "891120-6"
click at [856, 141] on div "PADRON -> Análisis Afiliado 20-29891120-6 CUIL | DNI Sexo Sexo search Generar C…" at bounding box center [662, 113] width 1023 height 141
click at [856, 151] on div "PADRON -> Análisis Afiliado 20-29891120-6 CUIL | DNI Sexo Sexo search Generar C…" at bounding box center [662, 113] width 1023 height 141
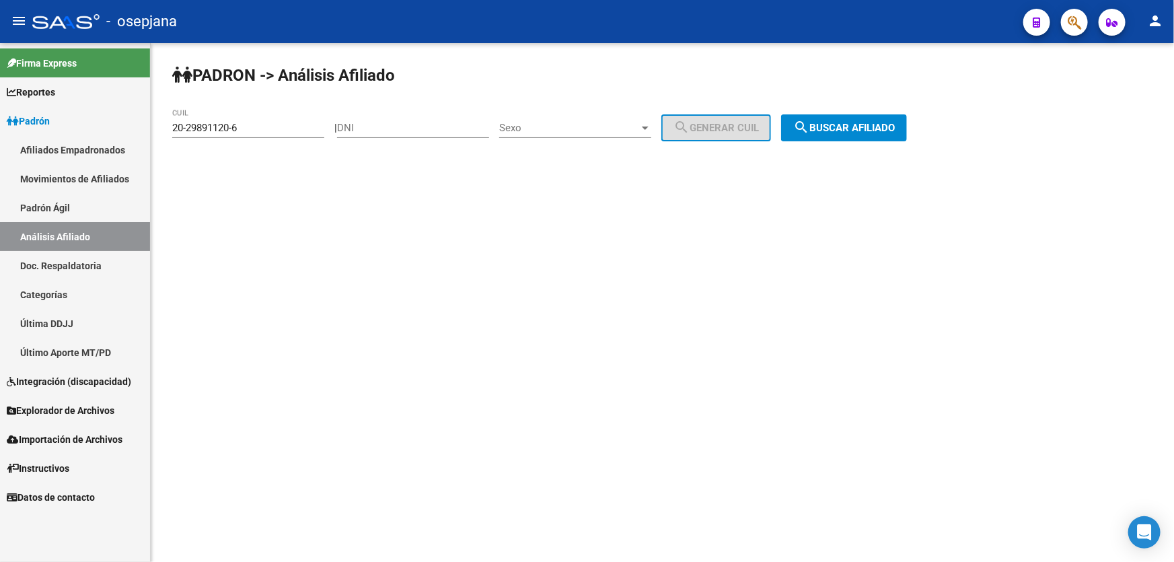
click at [877, 127] on span "search Buscar afiliado" at bounding box center [844, 128] width 102 height 12
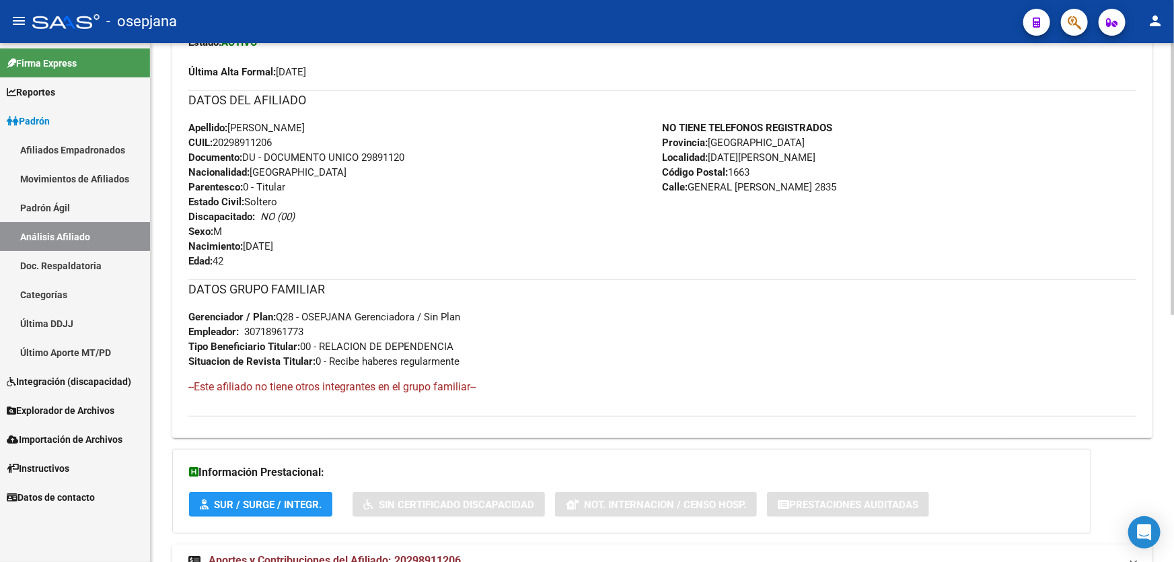
scroll to position [469, 0]
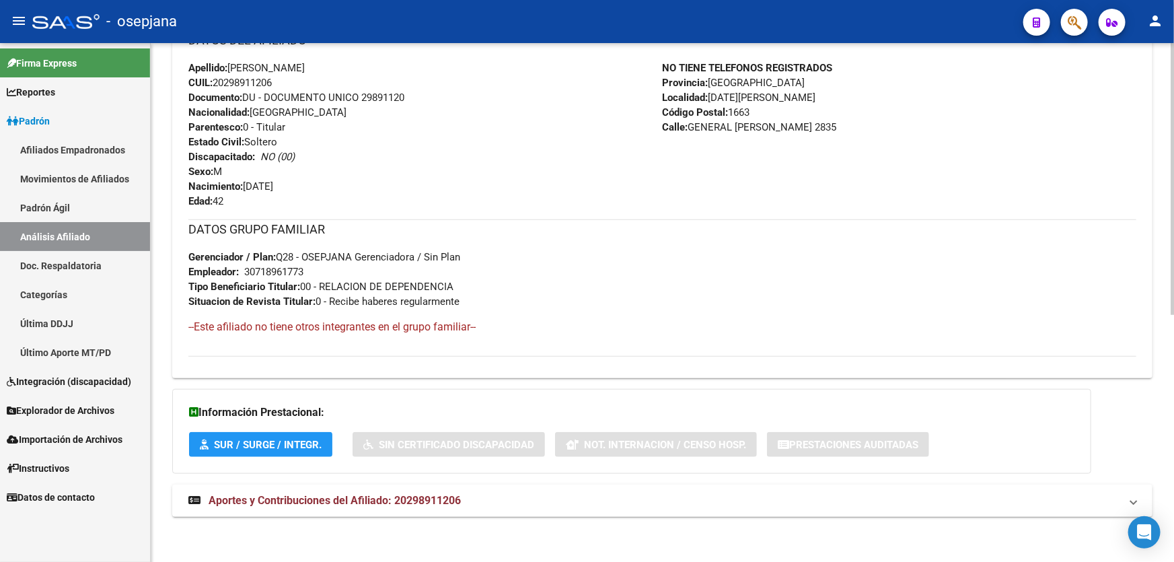
click at [370, 523] on div "DATOS PADRÓN ÁGIL: SOPLAN [PERSON_NAME] | ACTIVO | AFILIADO TITULAR Datos Perso…" at bounding box center [662, 106] width 980 height 850
click at [383, 503] on span "Aportes y Contribuciones del Afiliado: 20298911206" at bounding box center [334, 500] width 252 height 13
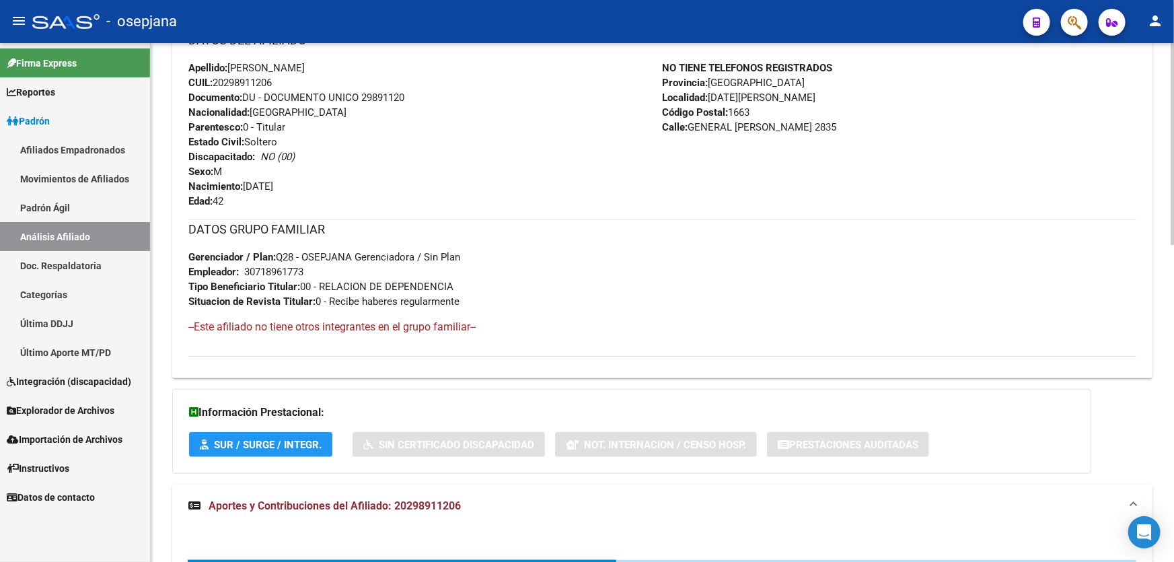
scroll to position [775, 0]
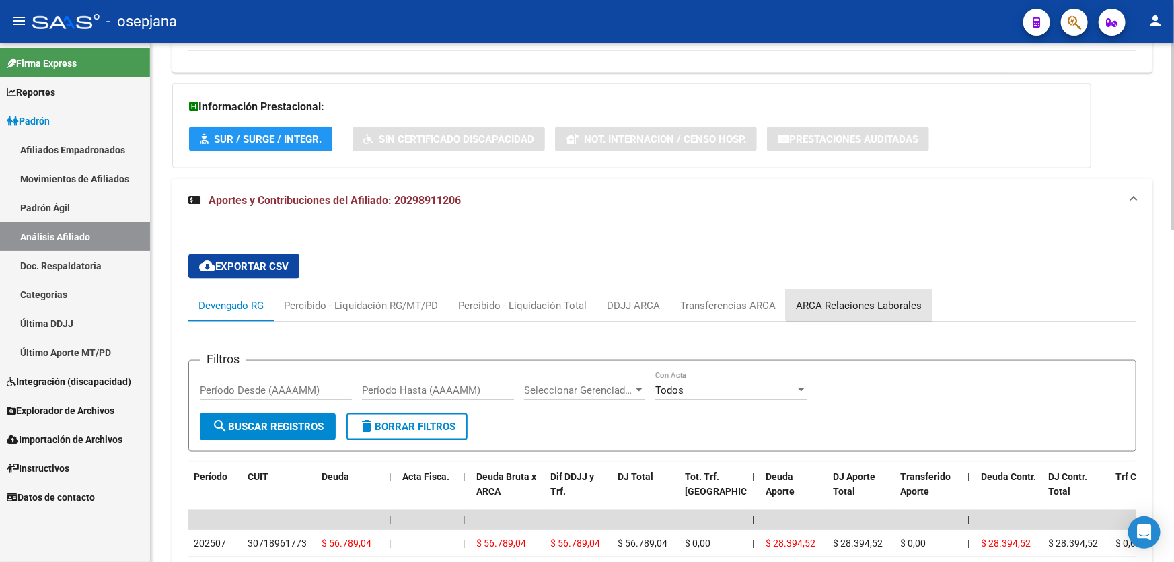
click at [860, 292] on div "ARCA Relaciones Laborales" at bounding box center [859, 305] width 146 height 32
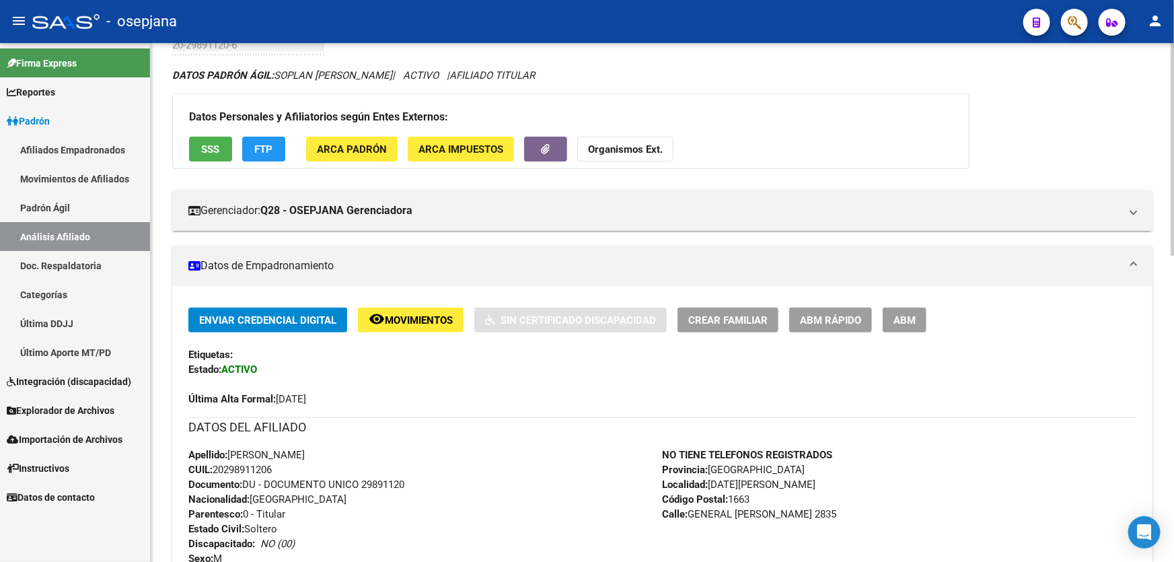
scroll to position [0, 0]
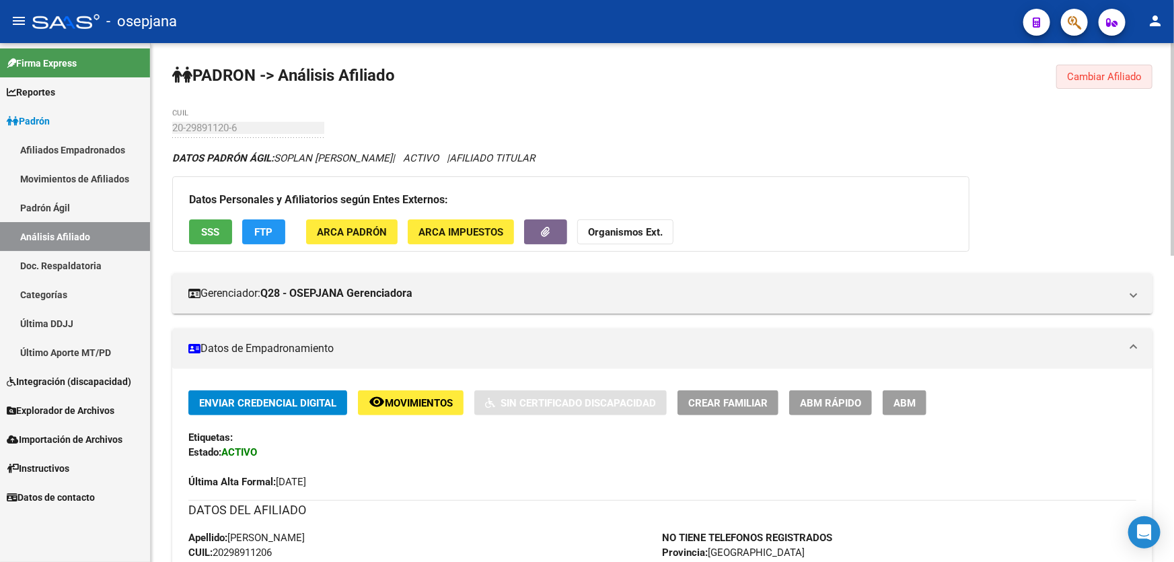
click at [1093, 75] on span "Cambiar Afiliado" at bounding box center [1104, 77] width 75 height 12
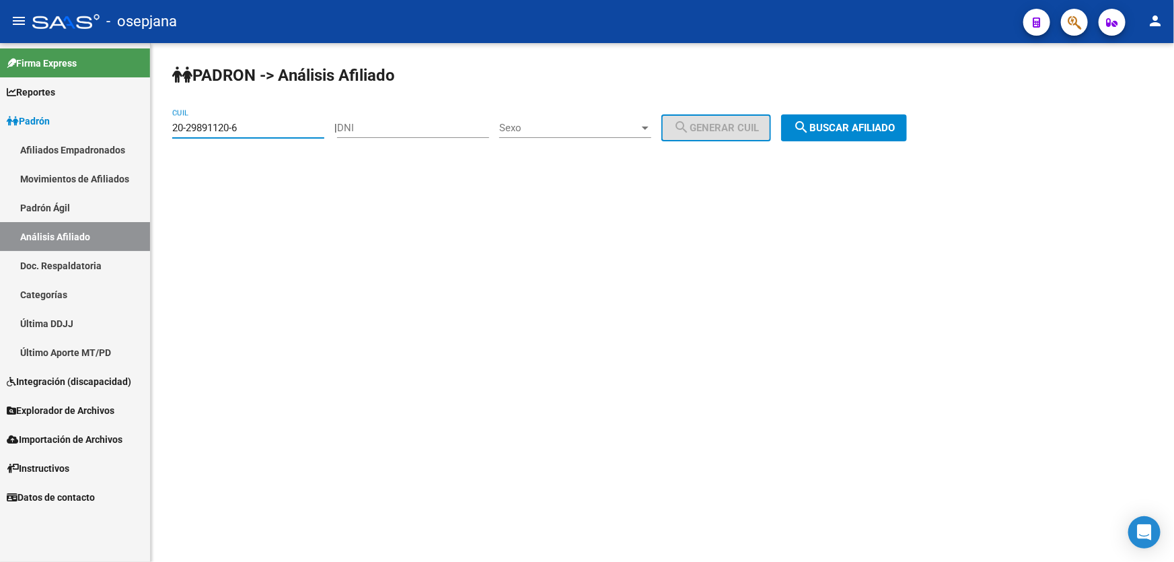
drag, startPoint x: 251, startPoint y: 124, endPoint x: 162, endPoint y: 123, distance: 88.8
click at [162, 123] on div "PADRON -> Análisis Afiliado 20-29891120-6 CUIL | DNI Sexo Sexo search Generar C…" at bounding box center [662, 113] width 1023 height 141
paste input "970473-5"
click at [885, 122] on span "search Buscar afiliado" at bounding box center [844, 128] width 102 height 12
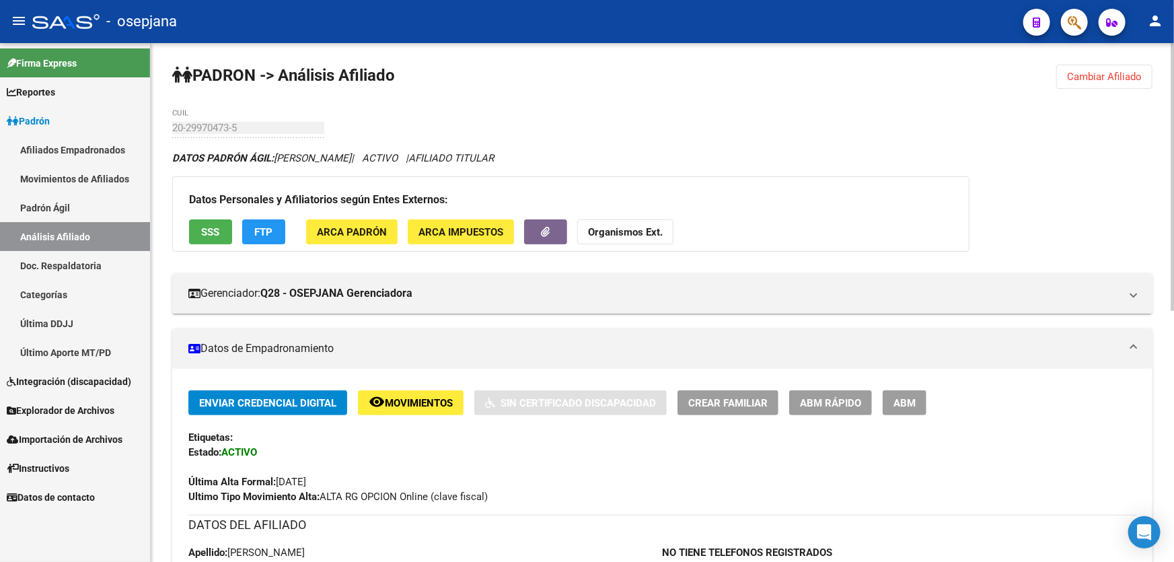
click at [1110, 78] on span "Cambiar Afiliado" at bounding box center [1104, 77] width 75 height 12
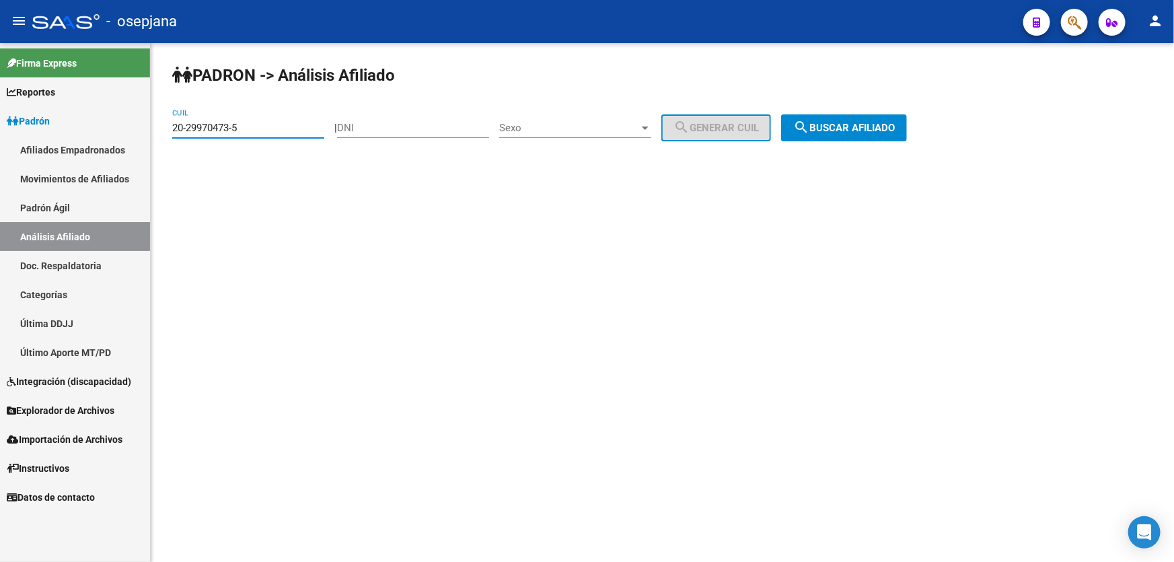
drag, startPoint x: 275, startPoint y: 126, endPoint x: 154, endPoint y: 130, distance: 121.1
click at [154, 130] on div "PADRON -> Análisis Afiliado 20-29970473-5 CUIL | DNI Sexo Sexo search Generar C…" at bounding box center [662, 113] width 1023 height 141
paste input "30247372-3"
click at [880, 130] on span "search Buscar afiliado" at bounding box center [844, 128] width 102 height 12
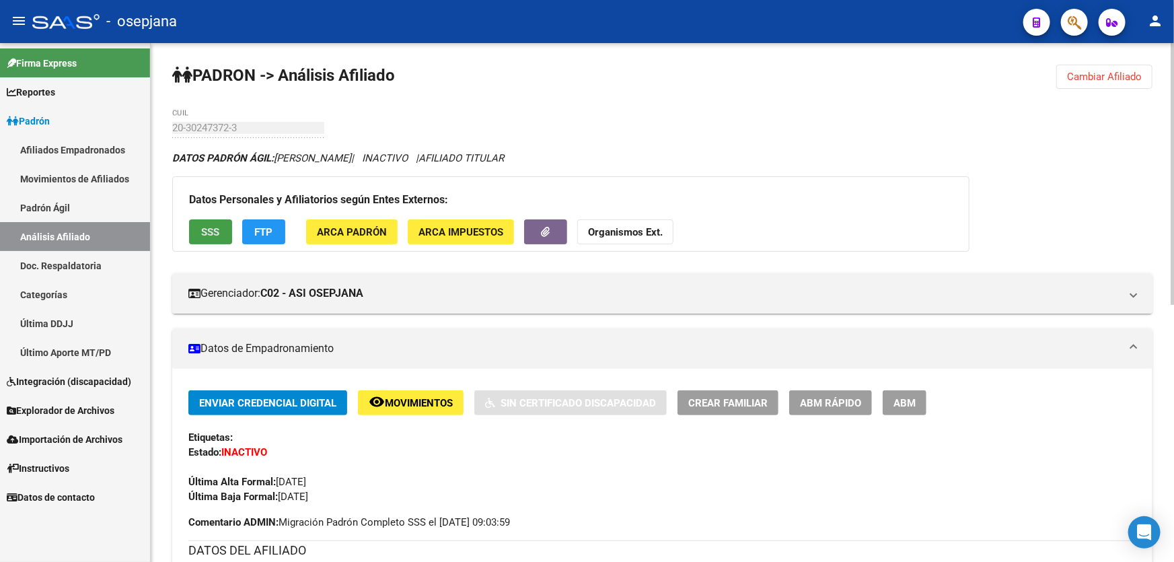
click at [206, 226] on span "SSS" at bounding box center [211, 232] width 18 height 12
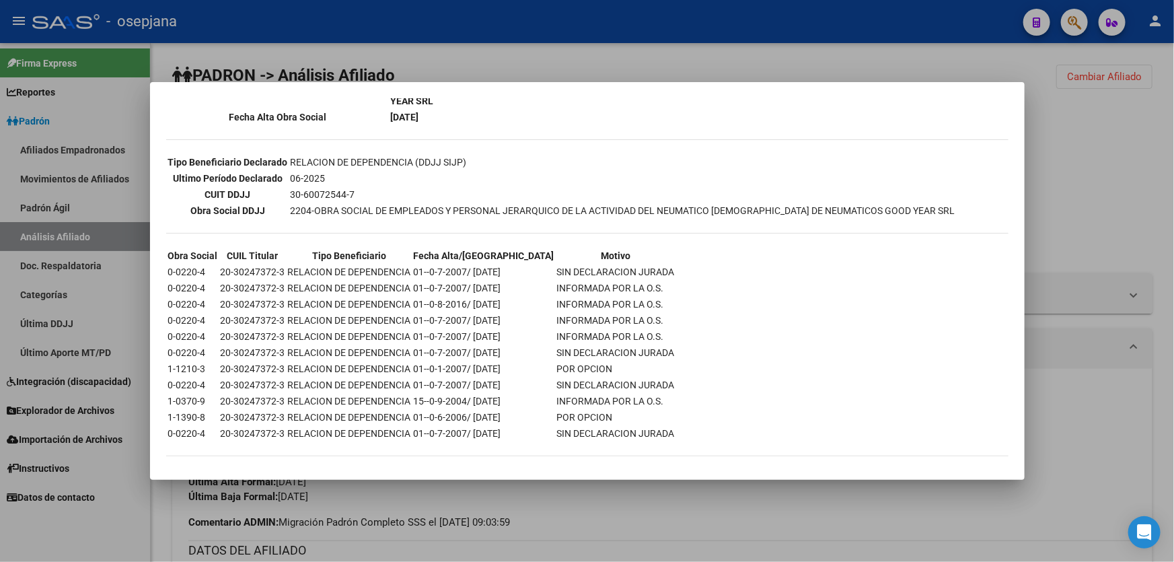
scroll to position [354, 0]
click at [1058, 202] on div at bounding box center [587, 281] width 1174 height 562
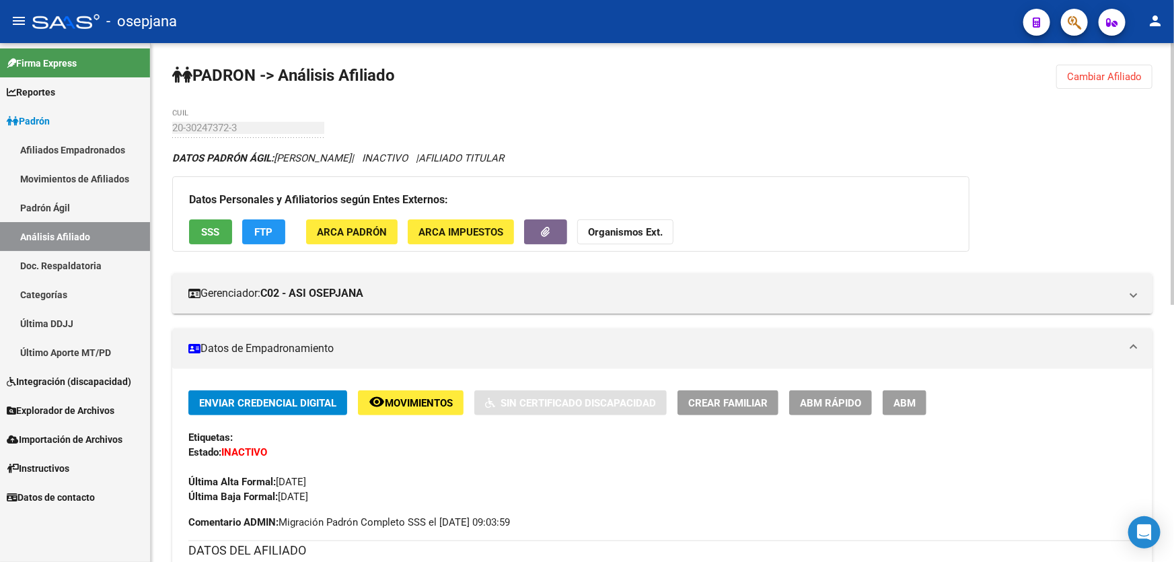
click at [262, 226] on span "FTP" at bounding box center [264, 232] width 18 height 12
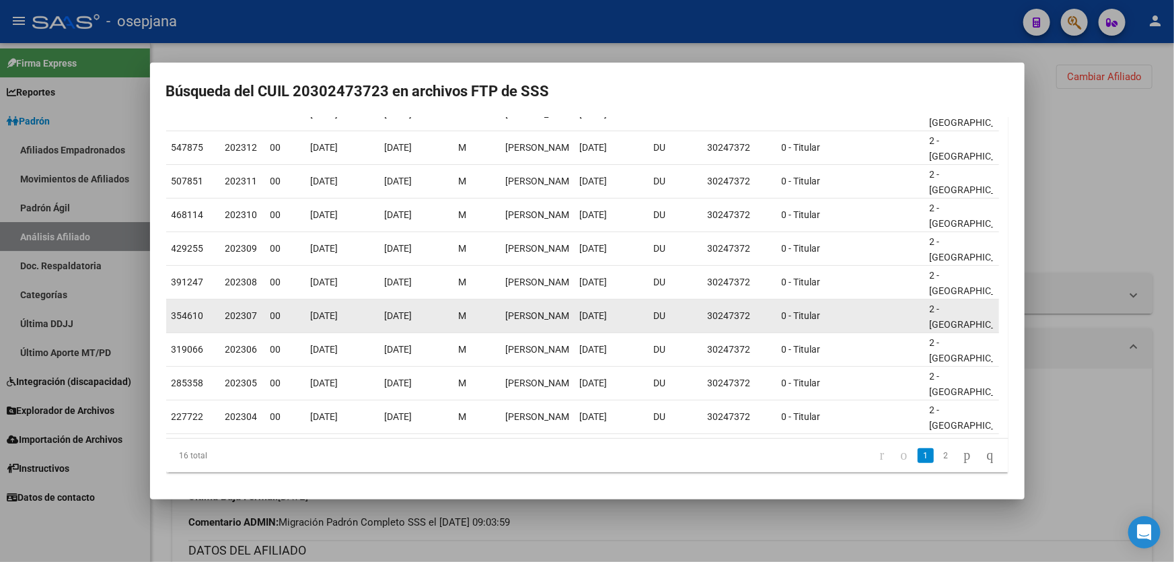
scroll to position [0, 0]
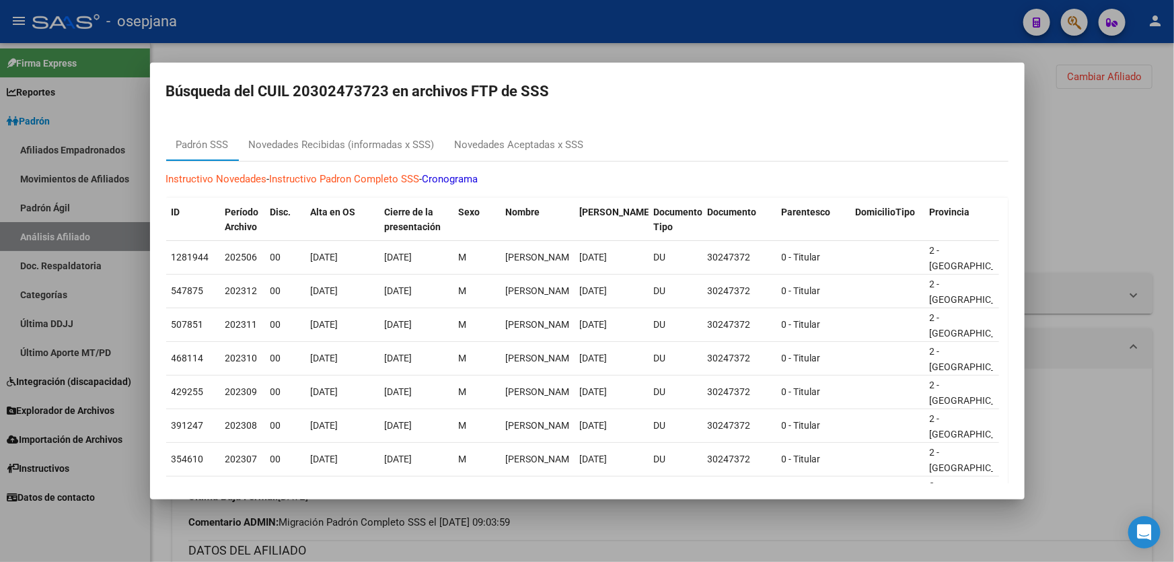
click at [1155, 163] on div at bounding box center [587, 281] width 1174 height 562
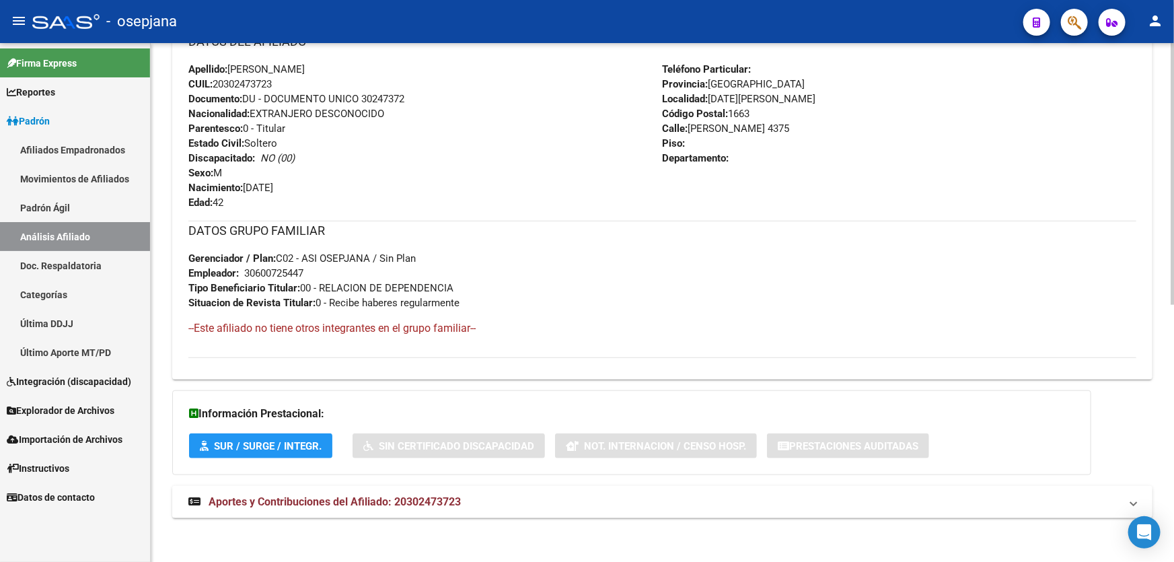
scroll to position [510, 0]
click at [453, 508] on mat-expansion-panel-header "Aportes y Contribuciones del Afiliado: 20302473723" at bounding box center [662, 500] width 980 height 32
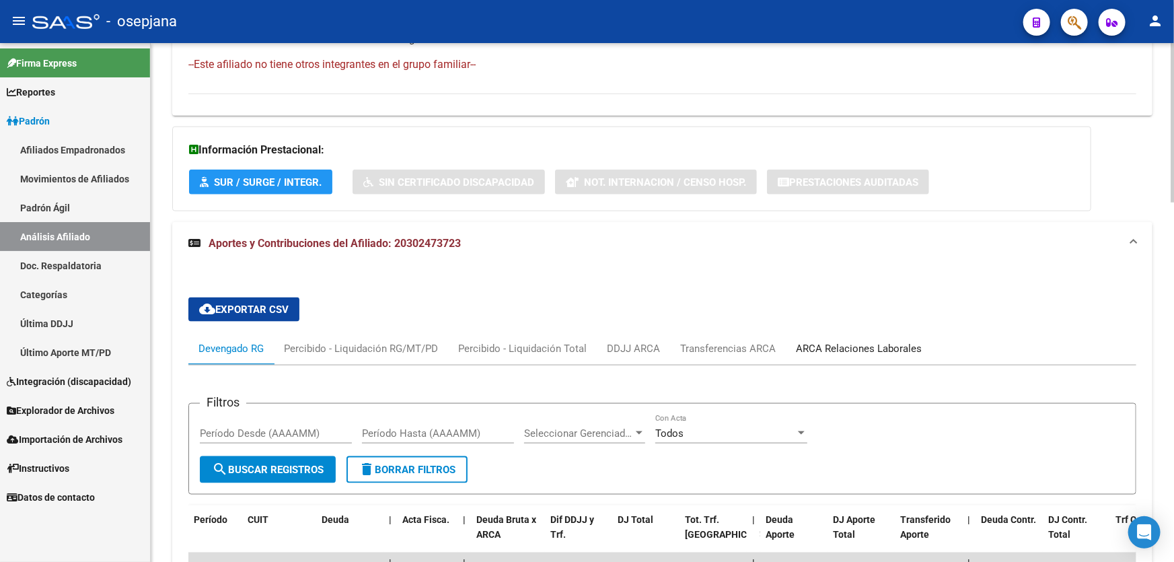
click at [890, 332] on div "ARCA Relaciones Laborales" at bounding box center [859, 348] width 146 height 32
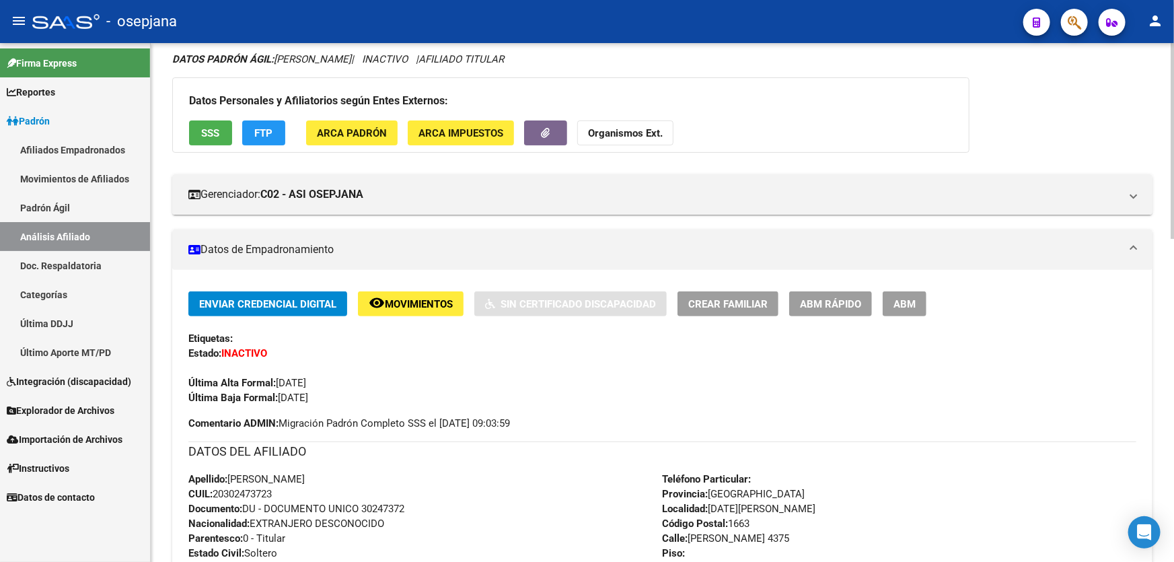
scroll to position [0, 0]
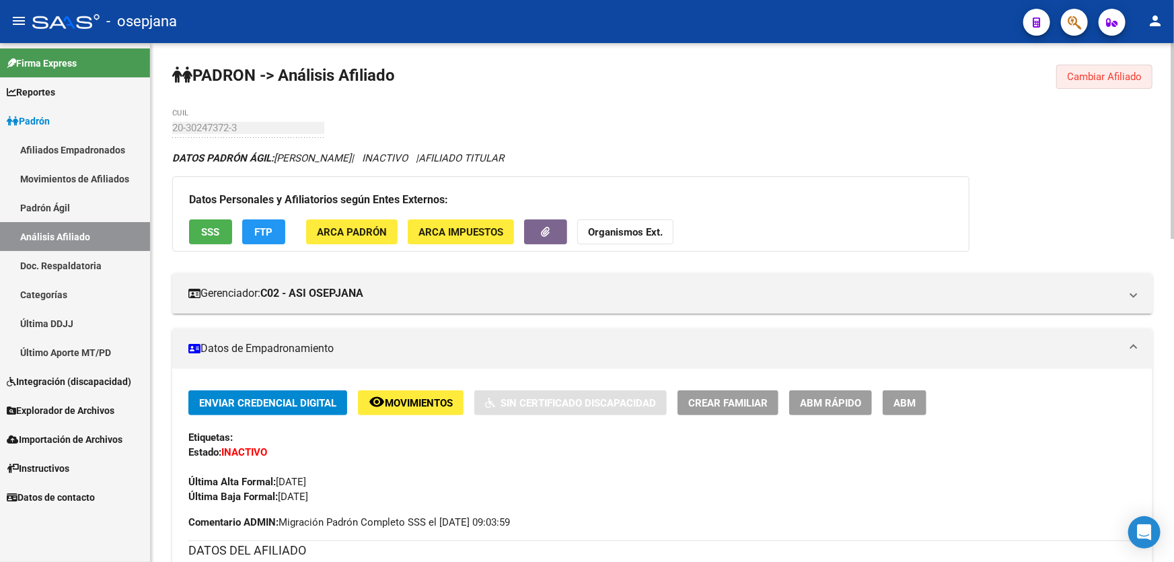
click at [1137, 73] on span "Cambiar Afiliado" at bounding box center [1104, 77] width 75 height 12
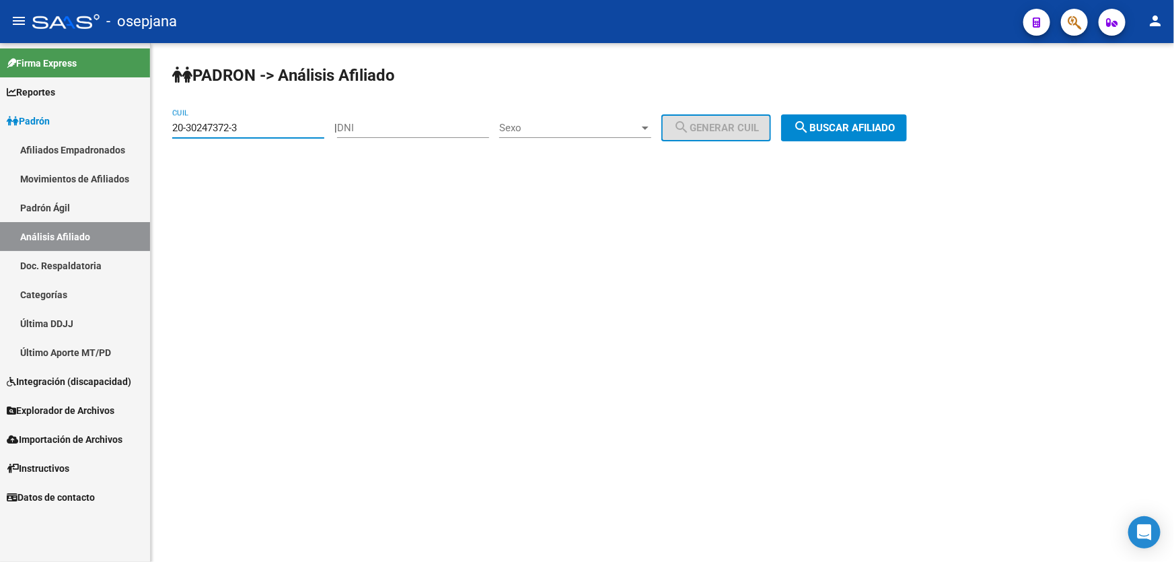
drag, startPoint x: 276, startPoint y: 132, endPoint x: 167, endPoint y: 131, distance: 109.0
click at [167, 131] on div "PADRON -> Análisis Afiliado 20-30247372-3 CUIL | DNI Sexo Sexo search Generar C…" at bounding box center [662, 113] width 1023 height 141
paste input "411887-4"
click at [872, 119] on button "search Buscar afiliado" at bounding box center [844, 127] width 126 height 27
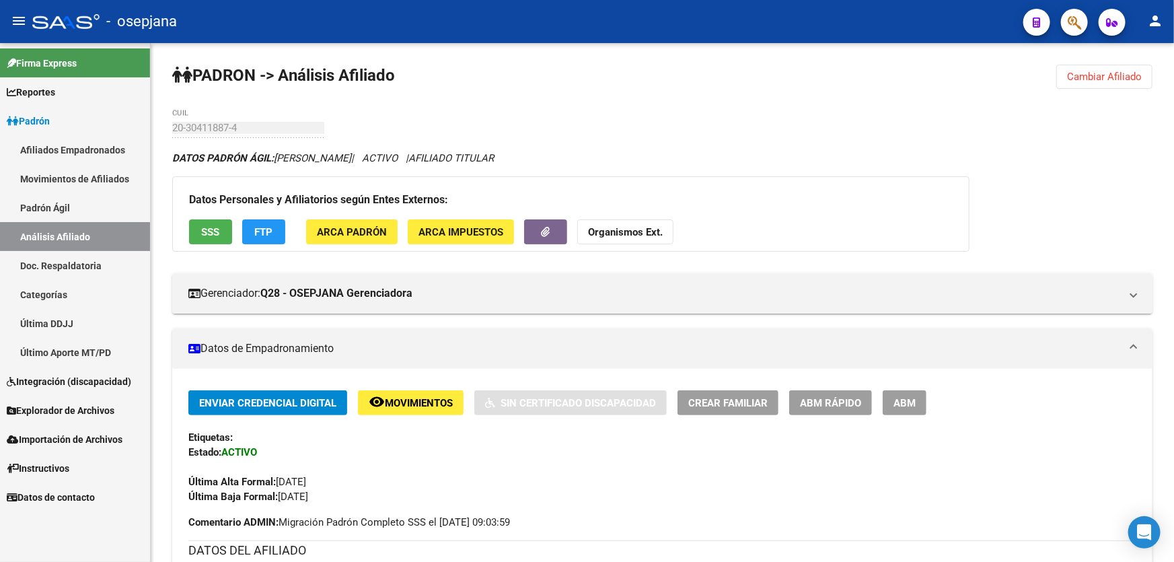
click at [1145, 77] on button "Cambiar Afiliado" at bounding box center [1104, 77] width 96 height 24
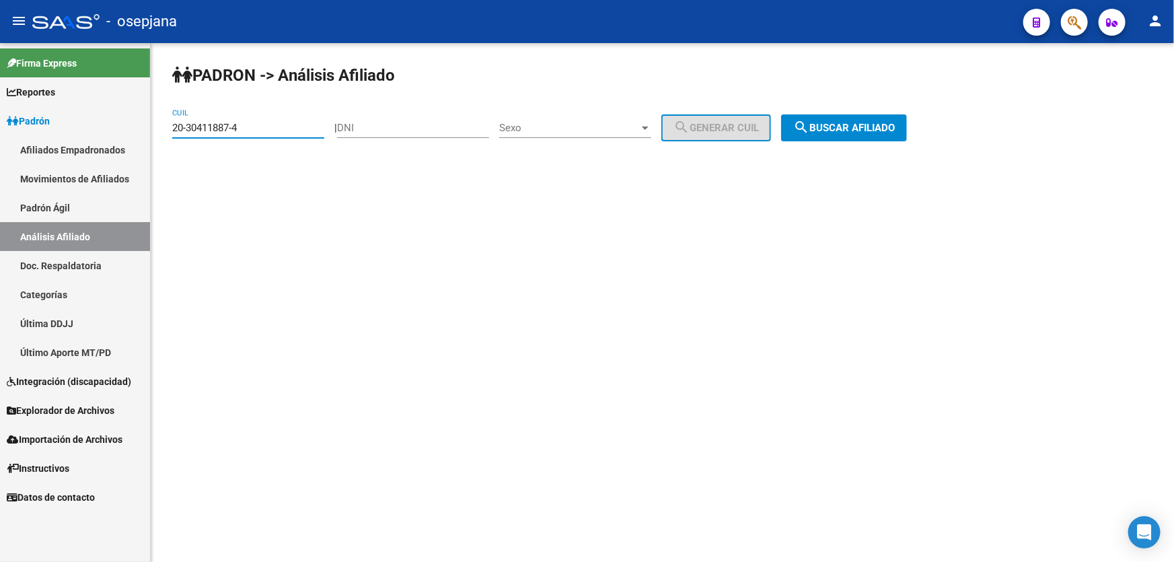
drag, startPoint x: 270, startPoint y: 127, endPoint x: 161, endPoint y: 131, distance: 108.4
click at [161, 131] on div "PADRON -> Análisis Afiliado 20-30411887-4 CUIL | DNI Sexo Sexo search Generar C…" at bounding box center [662, 113] width 1023 height 141
paste input "931290-3"
click at [907, 126] on button "search Buscar afiliado" at bounding box center [844, 127] width 126 height 27
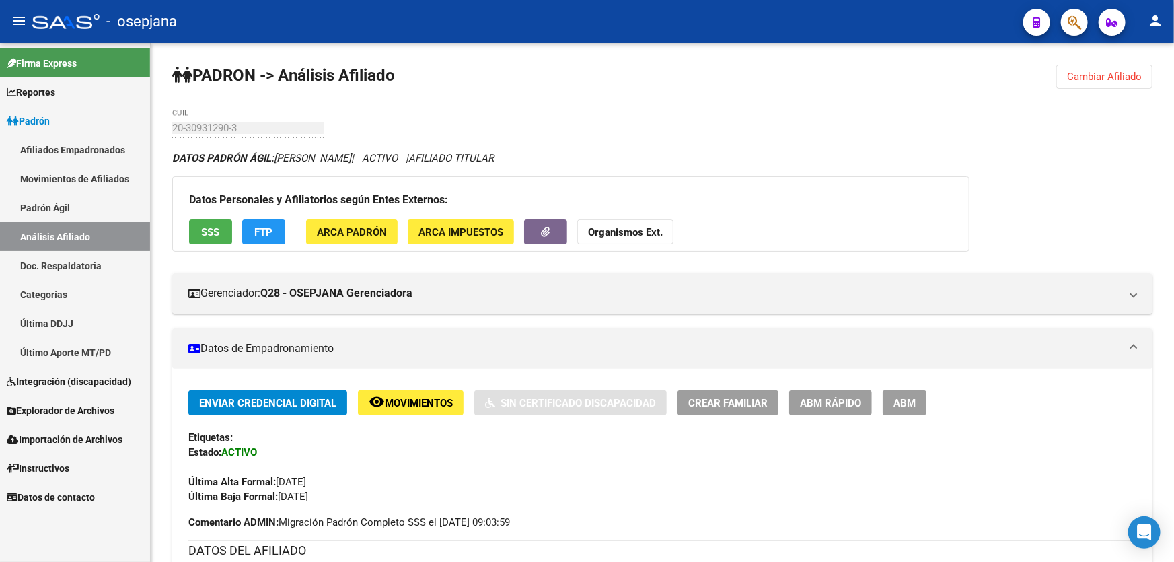
click at [219, 231] on span "SSS" at bounding box center [211, 232] width 18 height 12
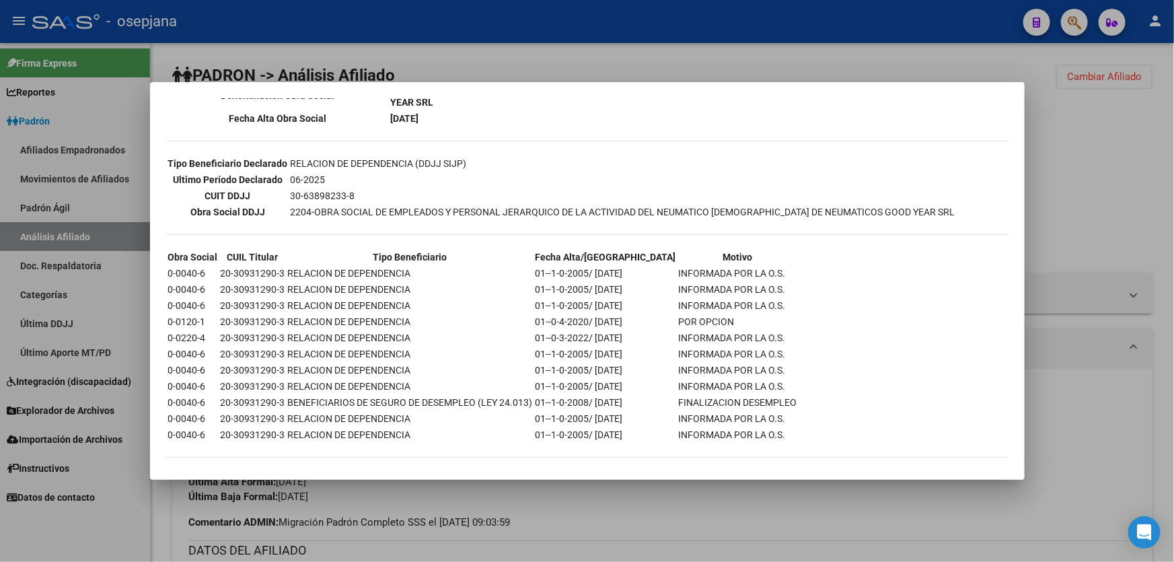
scroll to position [354, 0]
click at [1070, 178] on div at bounding box center [587, 281] width 1174 height 562
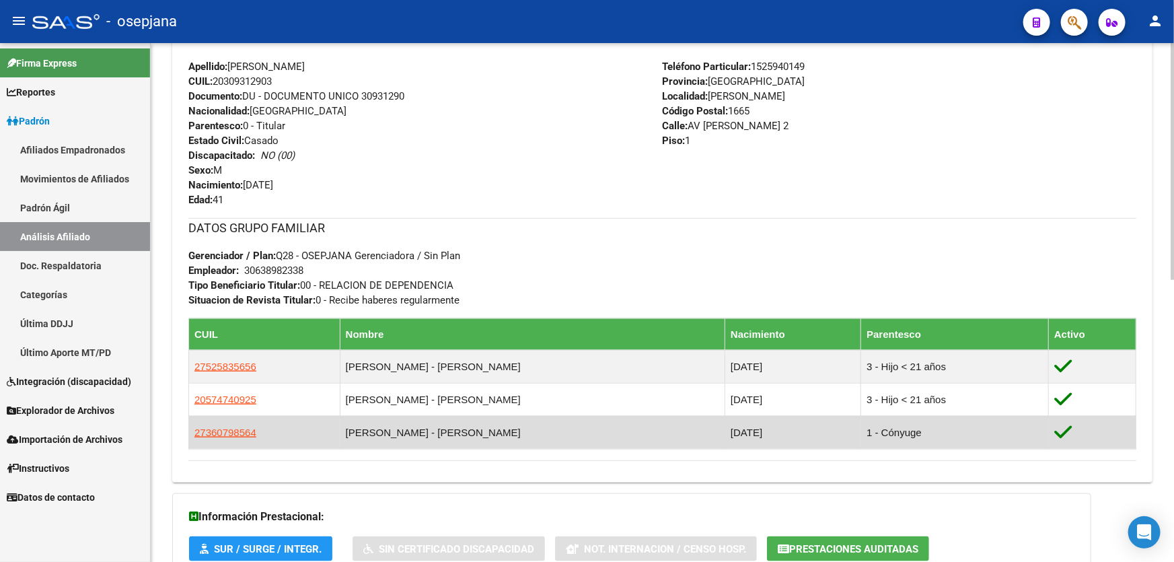
scroll to position [617, 0]
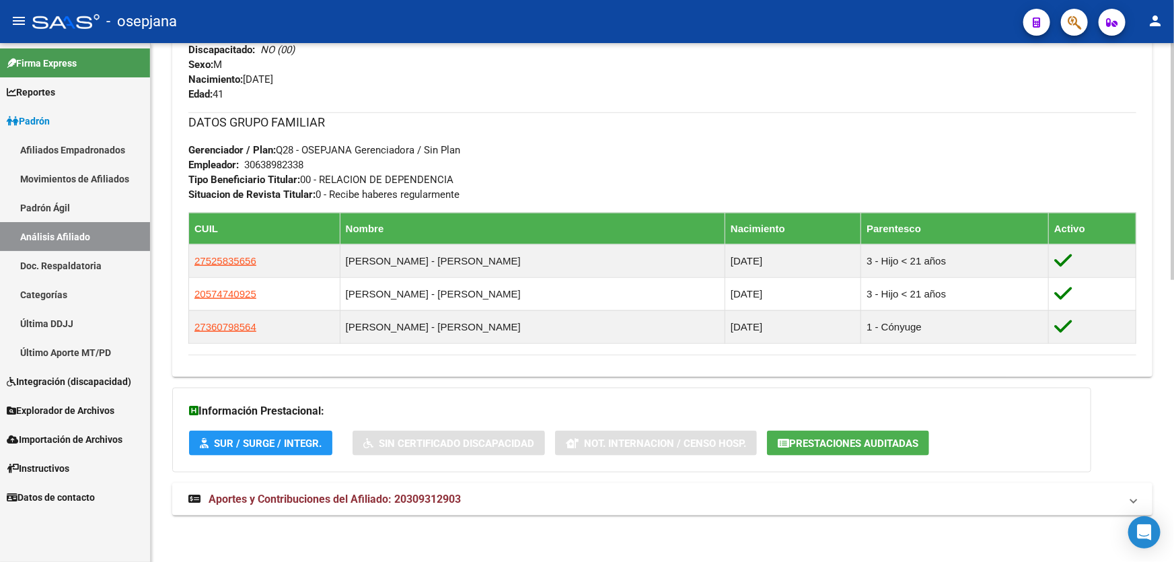
click at [1007, 496] on mat-panel-title "Aportes y Contribuciones del Afiliado: 20309312903" at bounding box center [654, 499] width 932 height 15
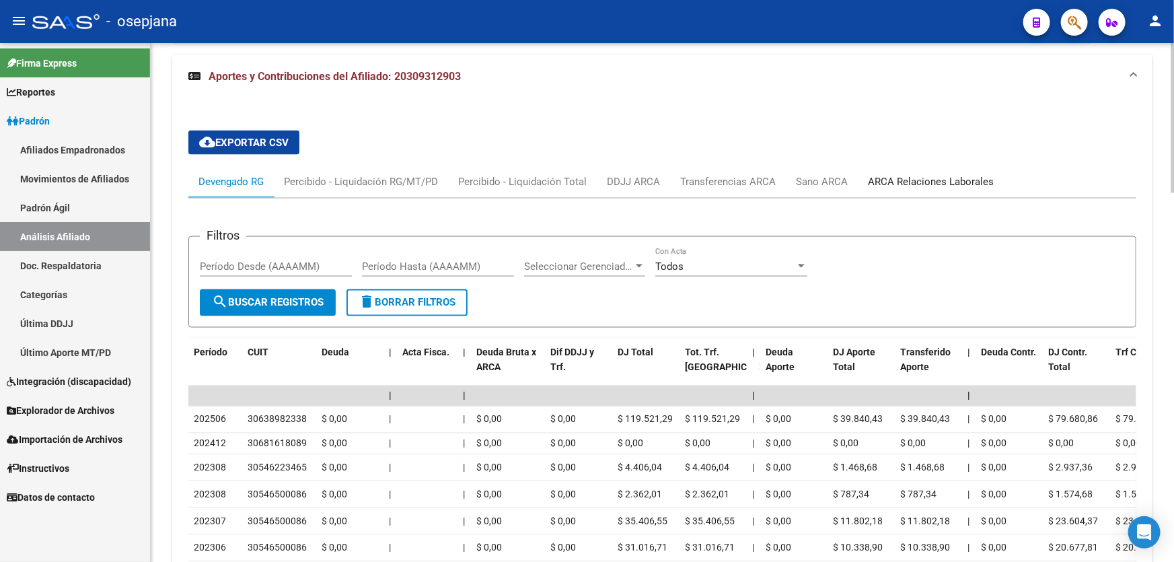
click at [956, 175] on div "ARCA Relaciones Laborales" at bounding box center [931, 181] width 126 height 15
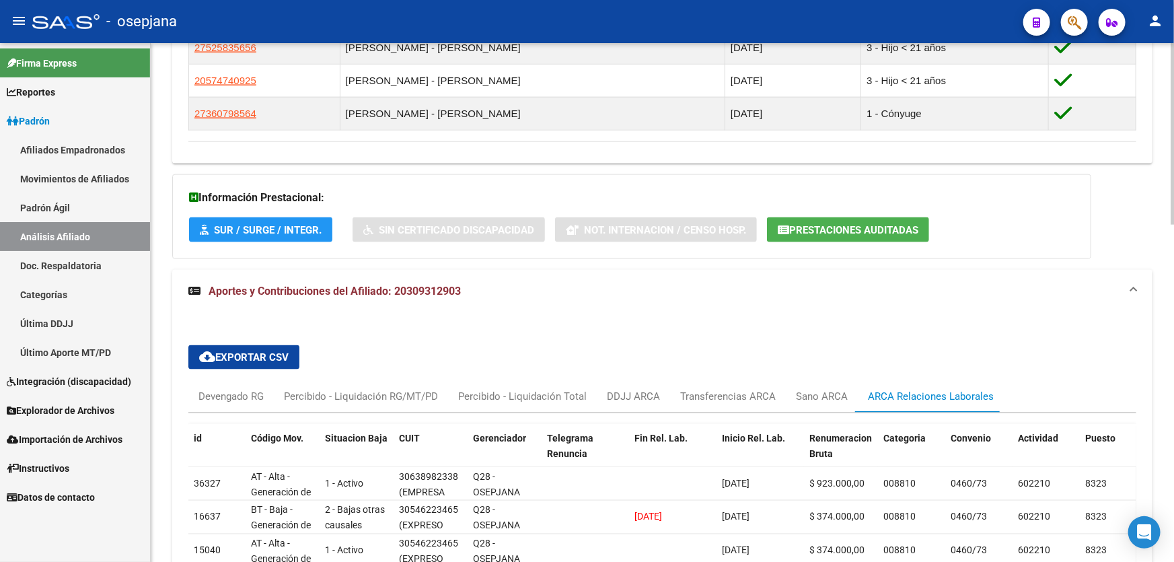
scroll to position [962, 0]
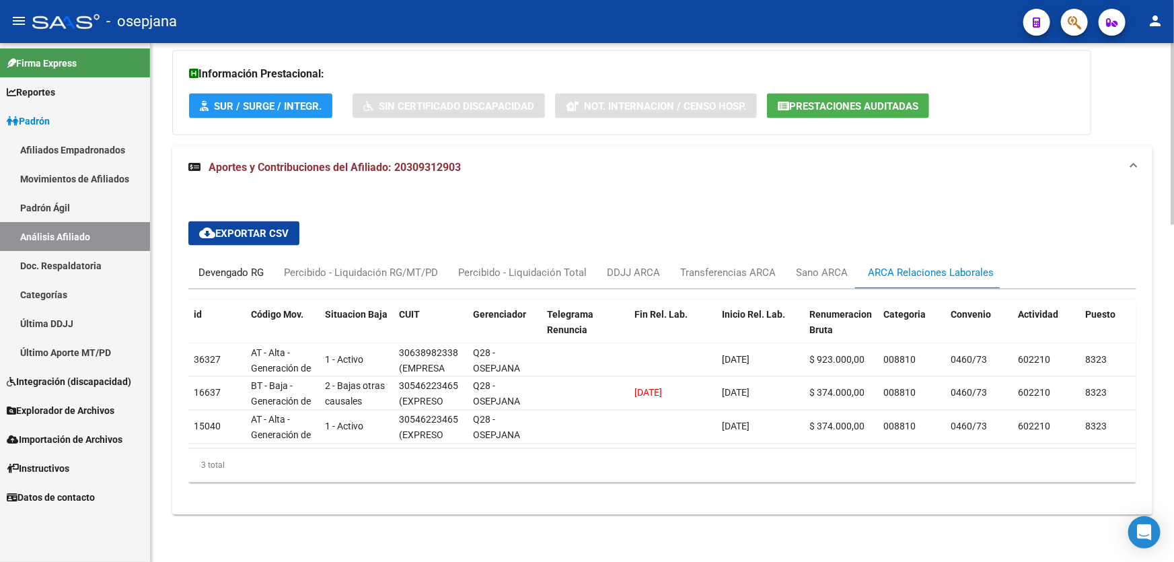
click at [229, 268] on div "Devengado RG" at bounding box center [230, 272] width 65 height 15
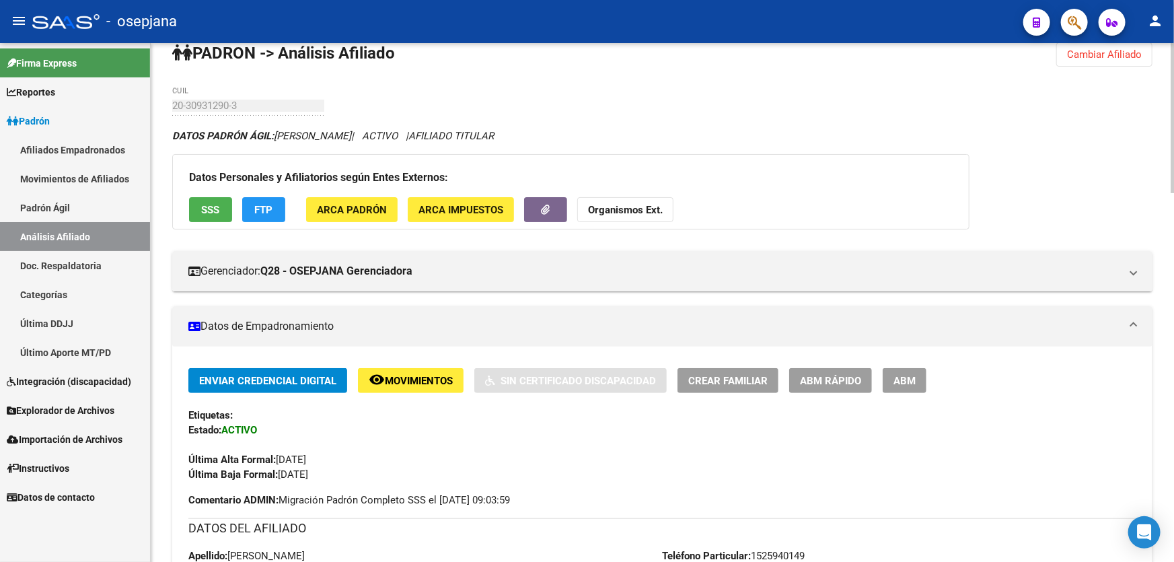
scroll to position [0, 0]
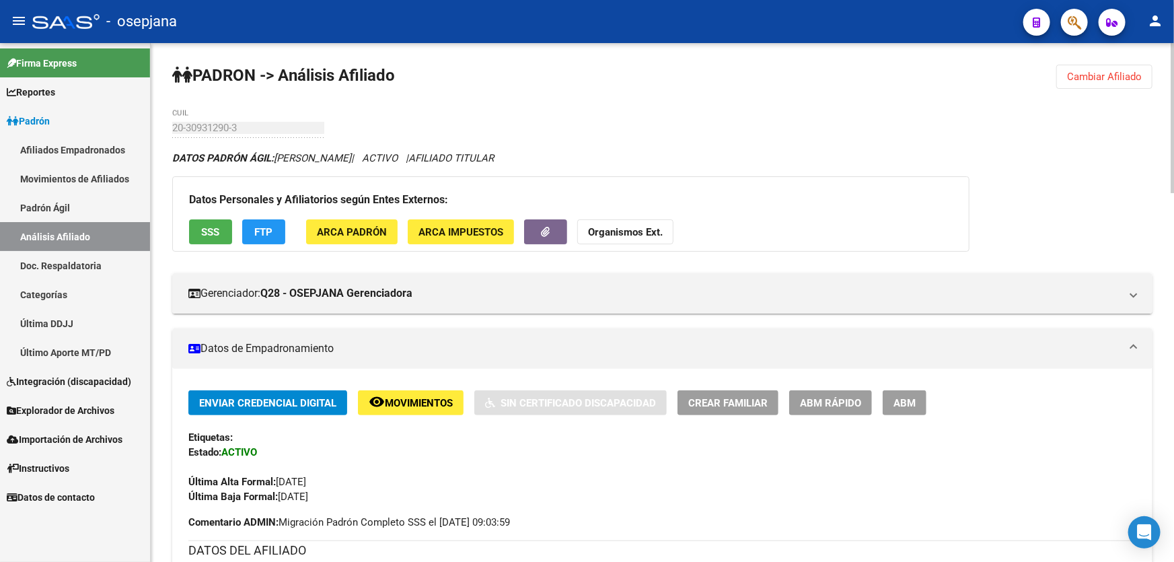
click at [270, 239] on button "FTP" at bounding box center [263, 231] width 43 height 25
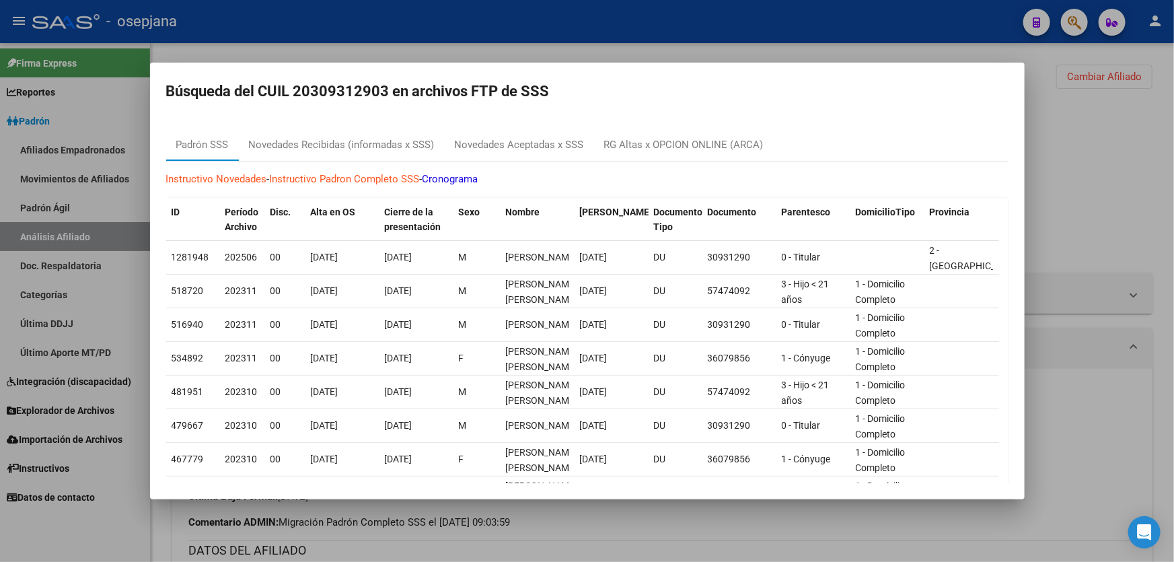
click at [1087, 121] on div at bounding box center [587, 281] width 1174 height 562
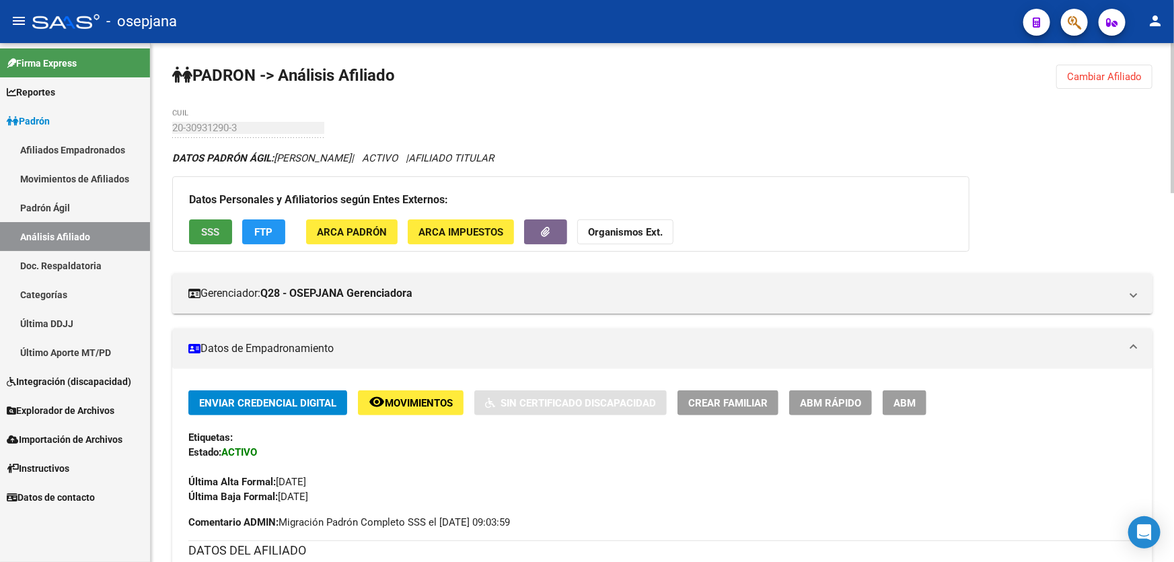
click at [211, 229] on span "SSS" at bounding box center [211, 232] width 18 height 12
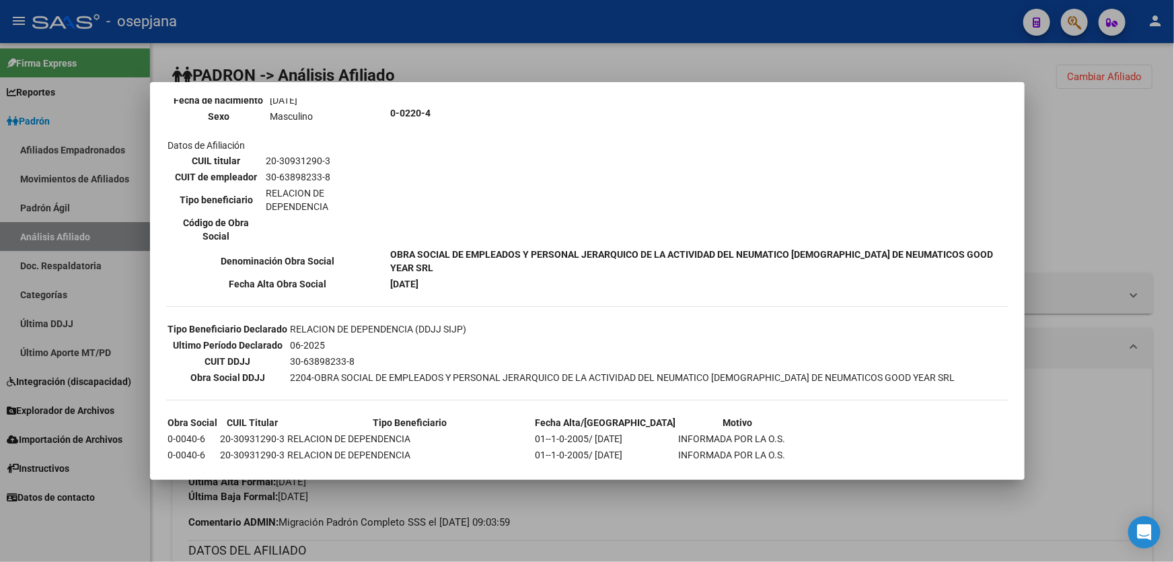
scroll to position [354, 0]
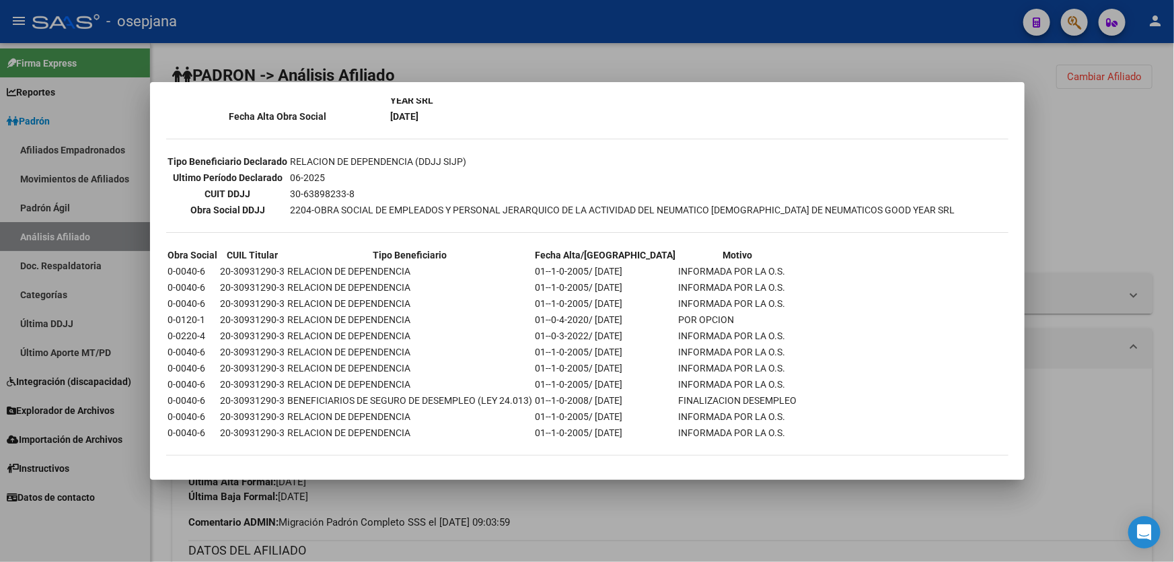
click at [1098, 182] on div at bounding box center [587, 281] width 1174 height 562
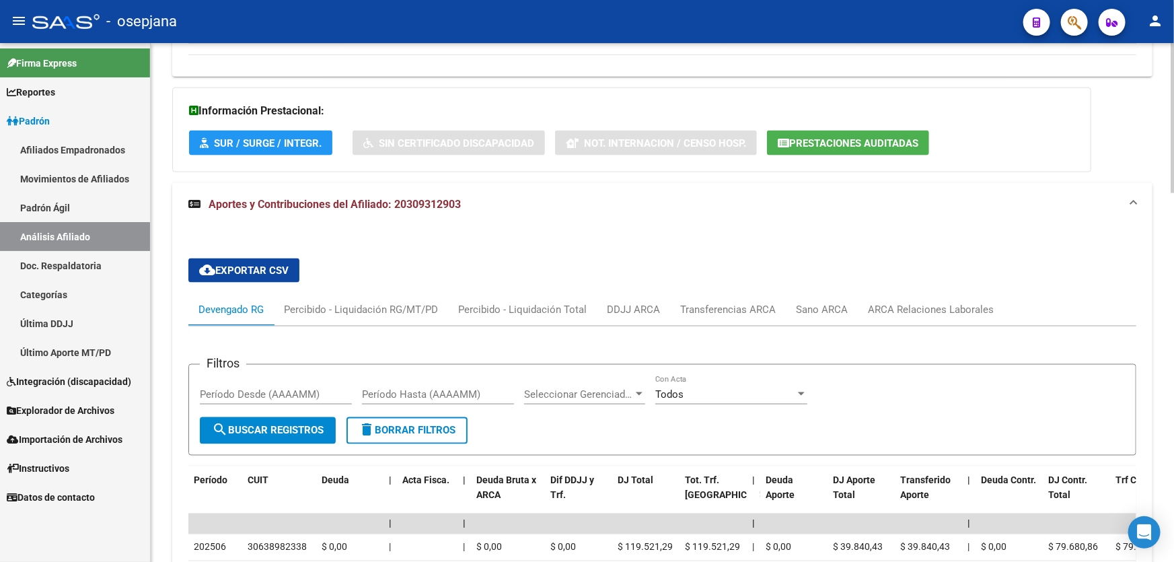
scroll to position [1039, 0]
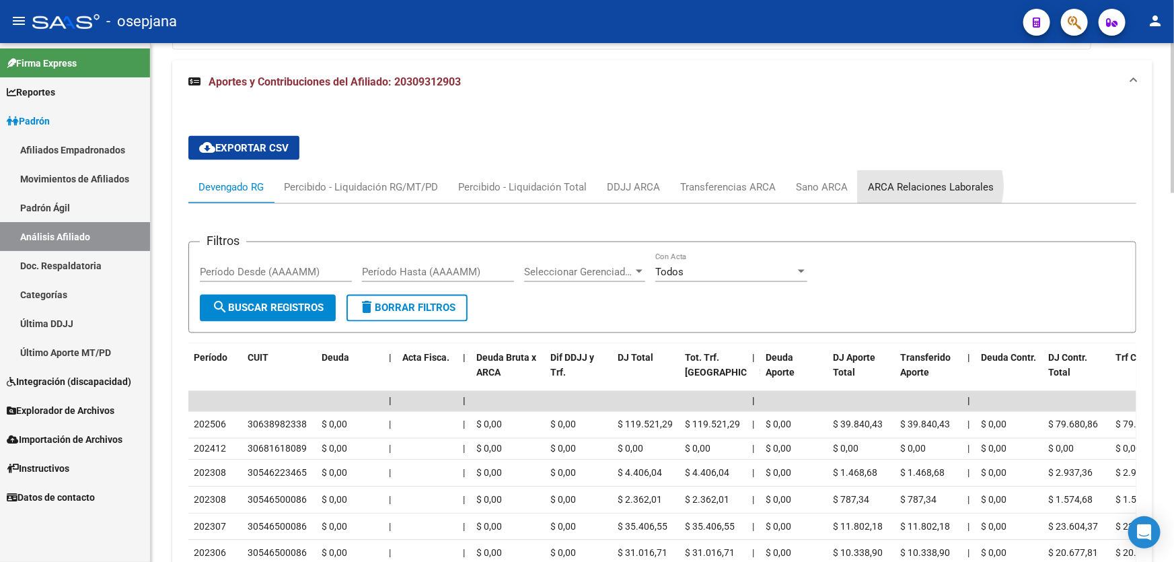
click at [920, 186] on div "ARCA Relaciones Laborales" at bounding box center [931, 187] width 126 height 15
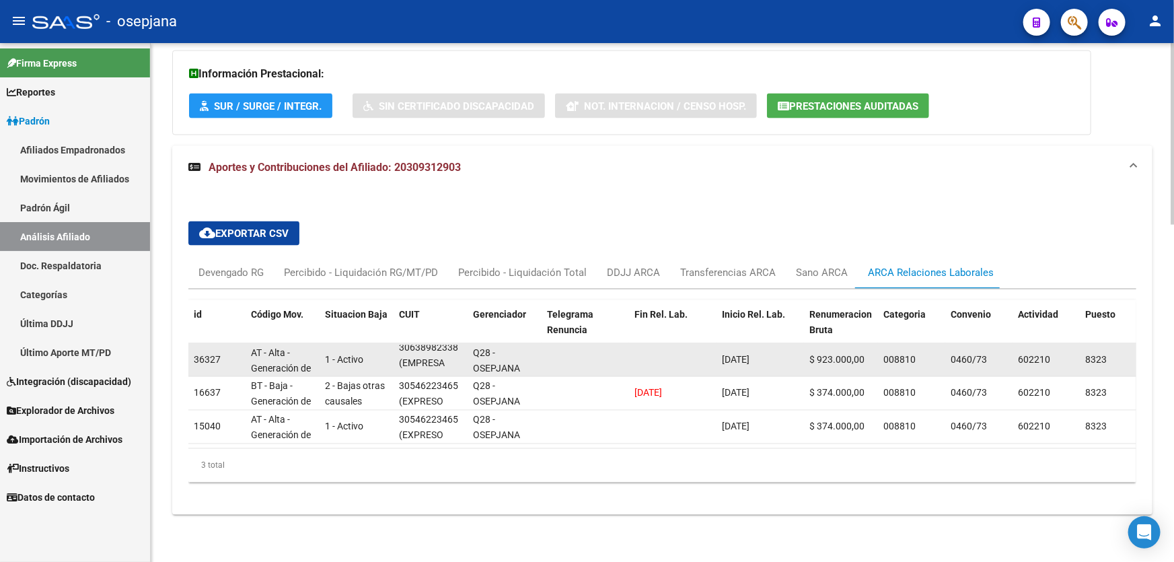
scroll to position [0, 0]
drag, startPoint x: 404, startPoint y: 357, endPoint x: 402, endPoint y: 345, distance: 12.2
click at [402, 345] on div "30638982338 (EMPRESA CIUDAD DE [GEOGRAPHIC_DATA][PERSON_NAME])" at bounding box center [430, 359] width 63 height 28
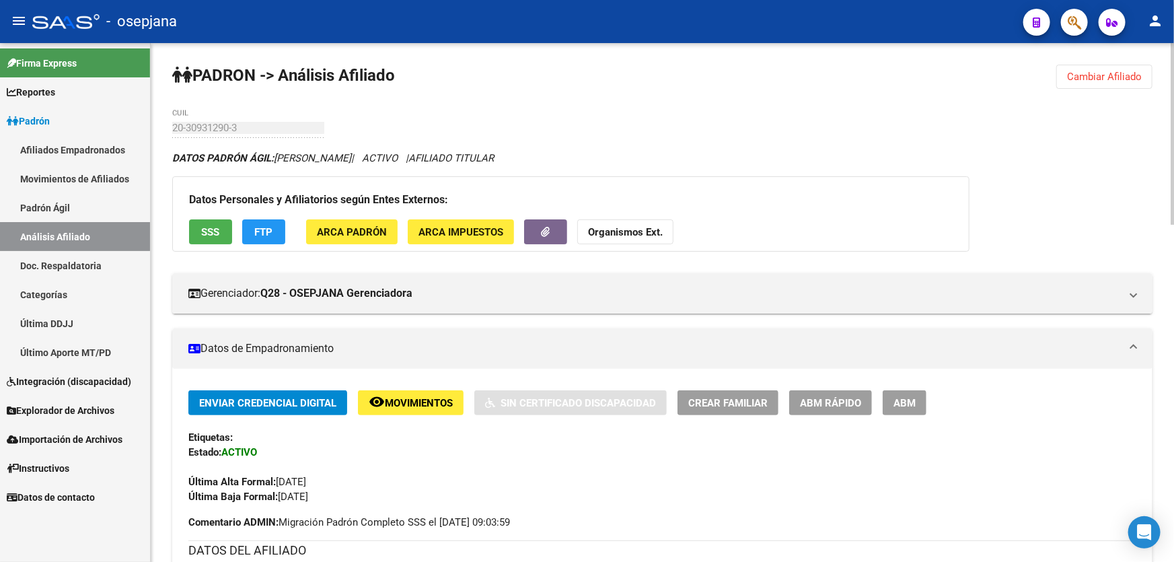
click at [1088, 77] on span "Cambiar Afiliado" at bounding box center [1104, 77] width 75 height 12
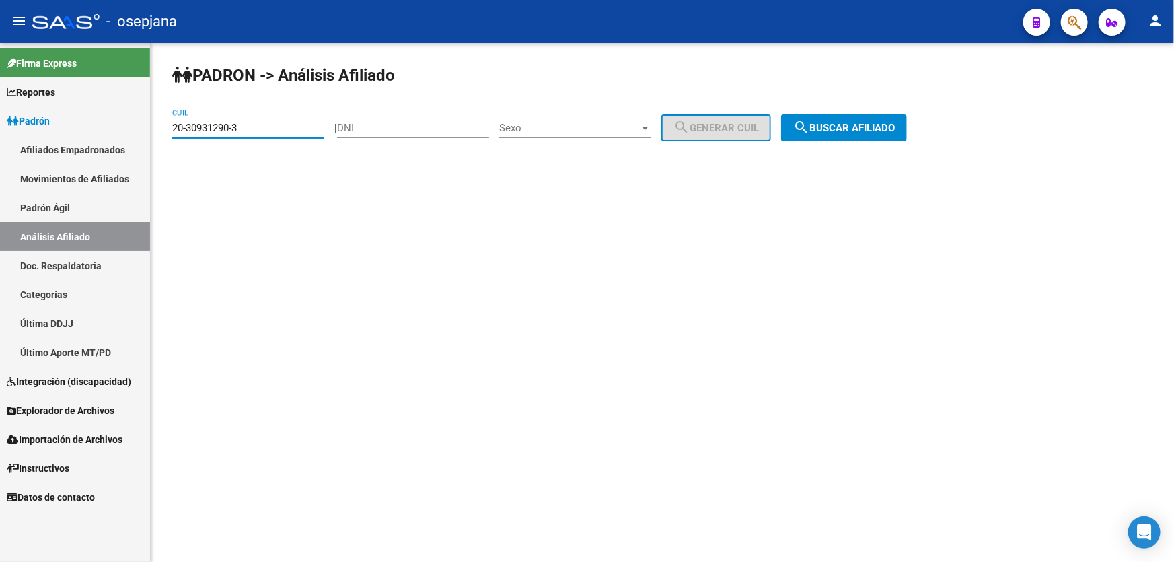
drag, startPoint x: 249, startPoint y: 130, endPoint x: 155, endPoint y: 130, distance: 93.5
click at [155, 130] on div "PADRON -> Análisis Afiliado 20-30931290-3 CUIL | DNI Sexo Sexo search Generar C…" at bounding box center [662, 113] width 1023 height 141
paste input "1352833"
click at [859, 123] on span "search Buscar afiliado" at bounding box center [844, 128] width 102 height 12
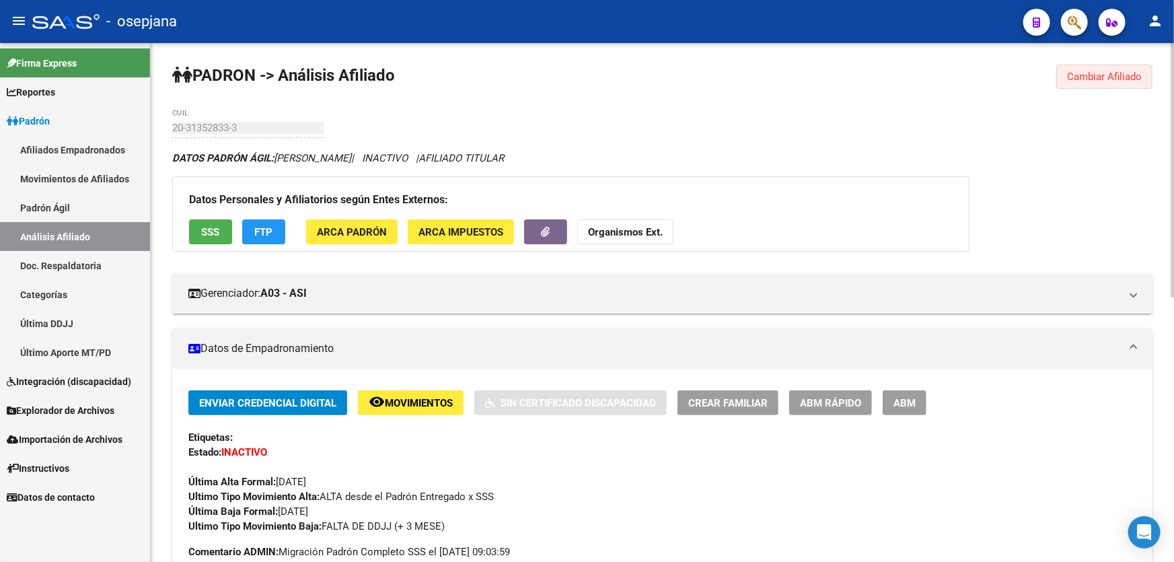
click at [1107, 71] on span "Cambiar Afiliado" at bounding box center [1104, 77] width 75 height 12
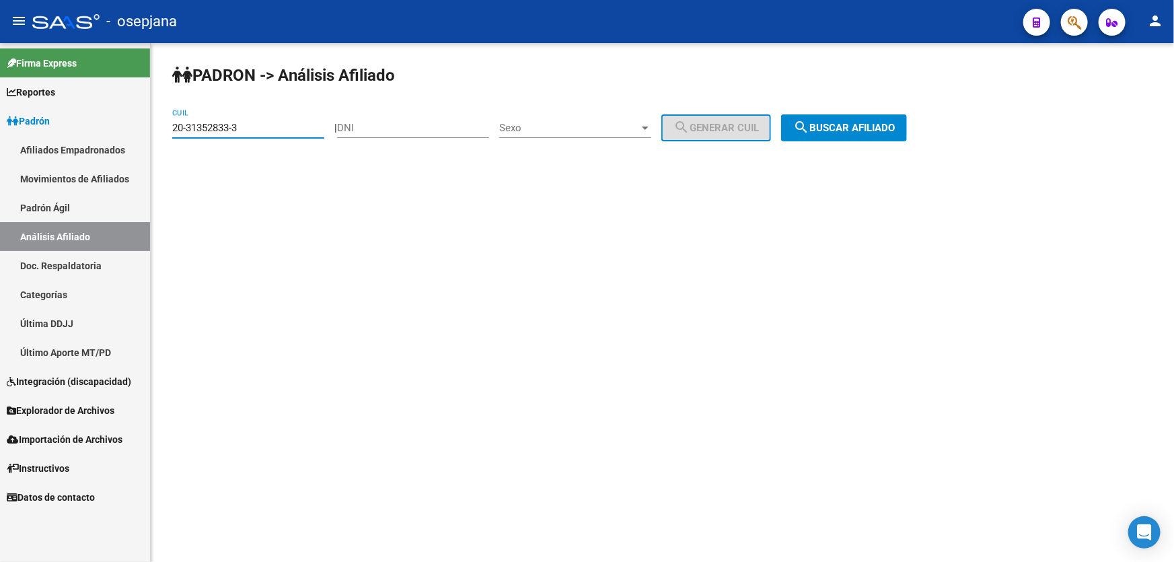
drag, startPoint x: 242, startPoint y: 126, endPoint x: 167, endPoint y: 128, distance: 74.7
click at [165, 128] on div "PADRON -> Análisis Afiliado 20-31352833-3 CUIL | DNI Sexo Sexo search Generar C…" at bounding box center [662, 113] width 1023 height 141
paste input "695567-4"
click at [907, 118] on button "search Buscar afiliado" at bounding box center [844, 127] width 126 height 27
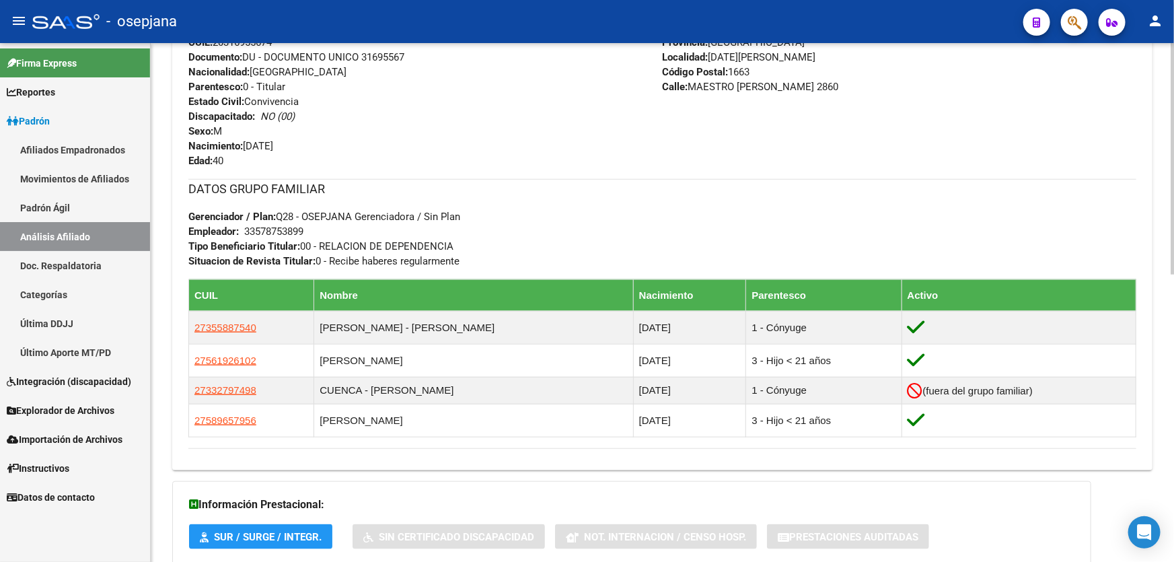
scroll to position [644, 0]
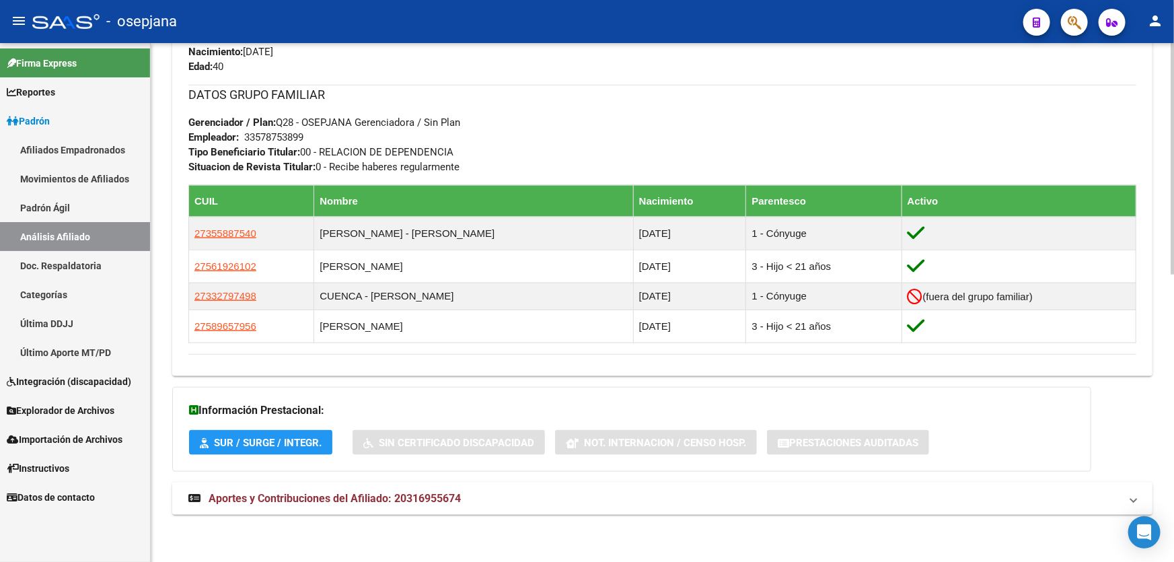
click at [500, 494] on mat-panel-title "Aportes y Contribuciones del Afiliado: 20316955674" at bounding box center [654, 498] width 932 height 15
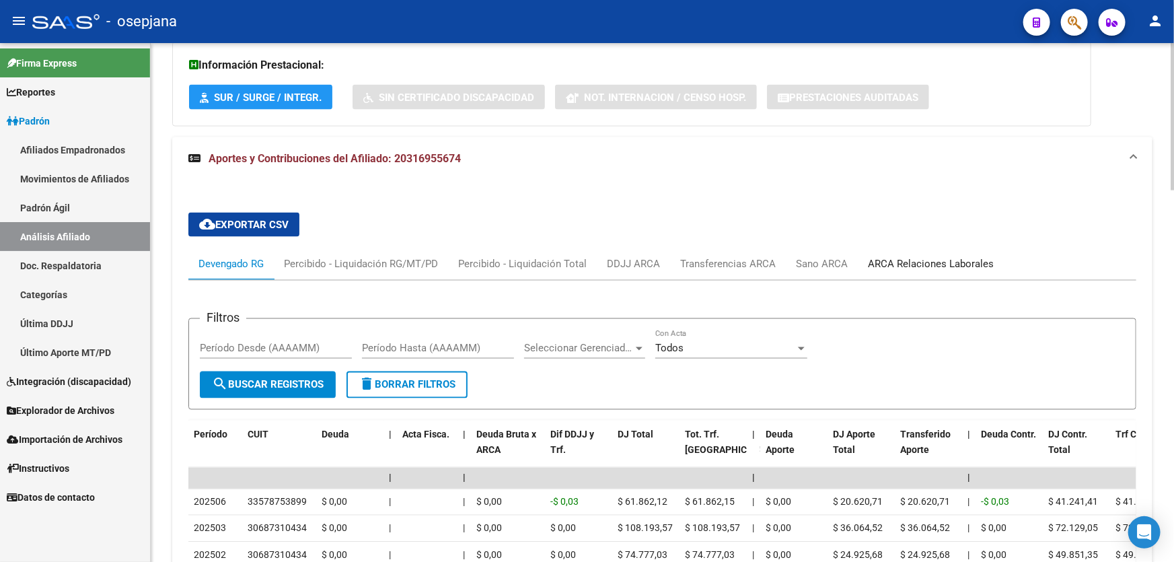
click at [941, 250] on div "ARCA Relaciones Laborales" at bounding box center [931, 264] width 146 height 32
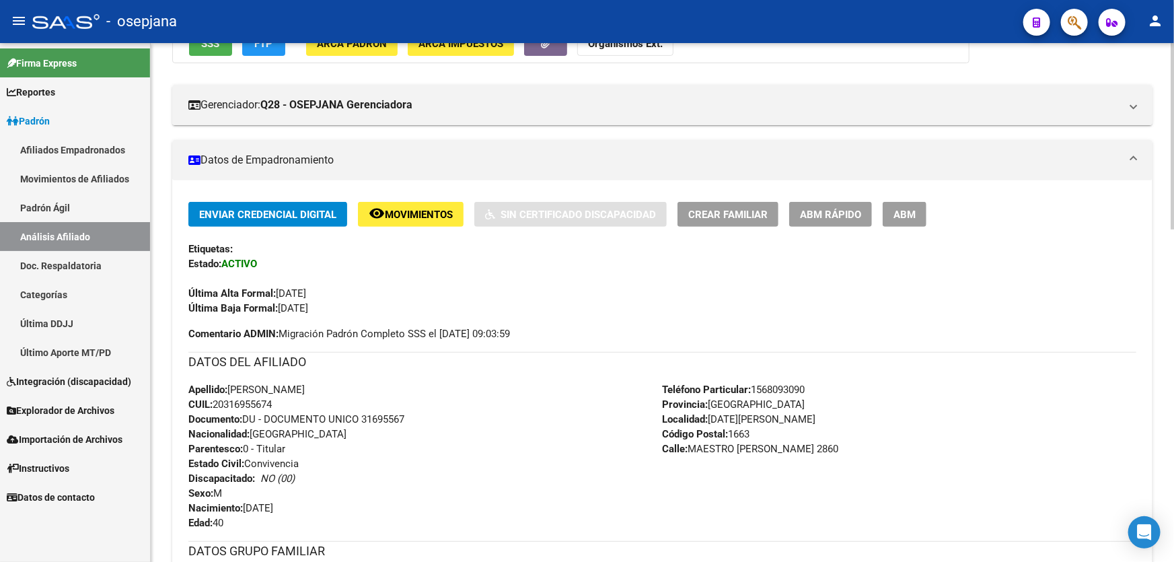
scroll to position [0, 0]
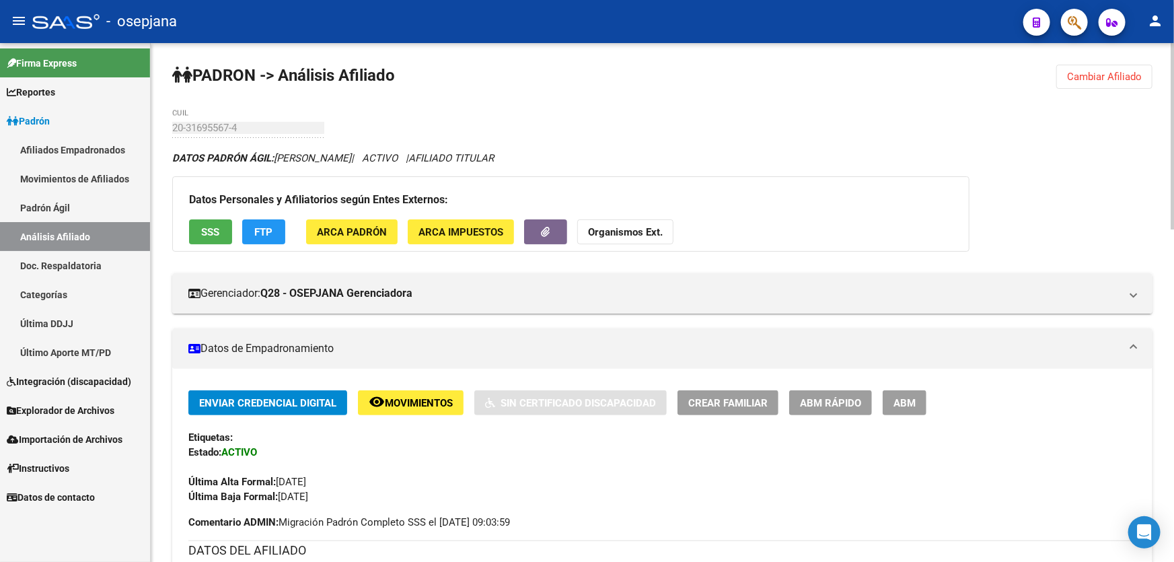
click at [208, 234] on span "SSS" at bounding box center [211, 232] width 18 height 12
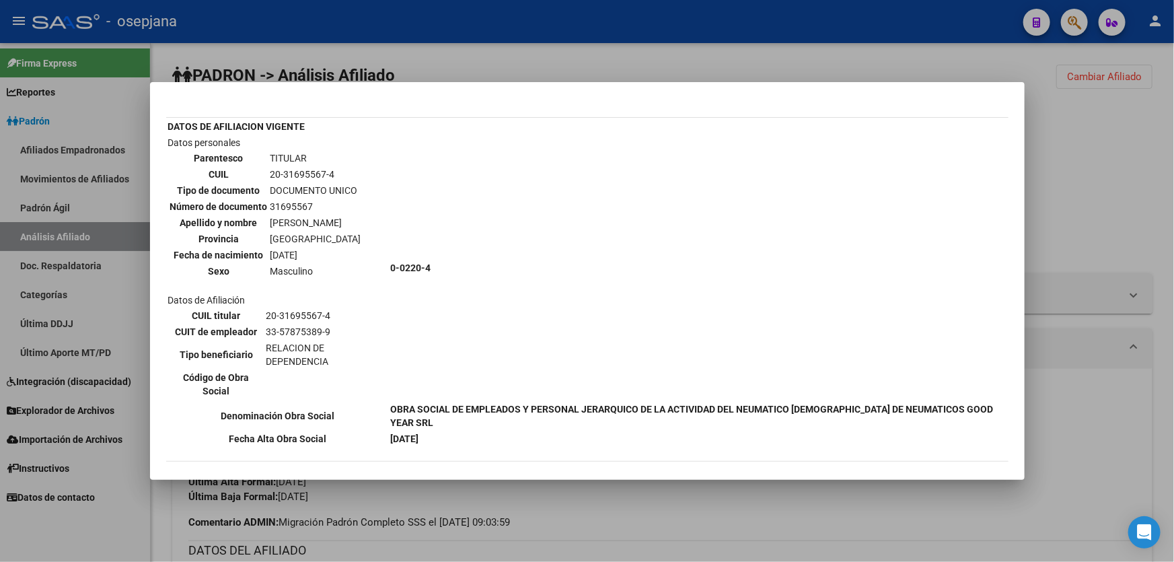
scroll to position [61, 0]
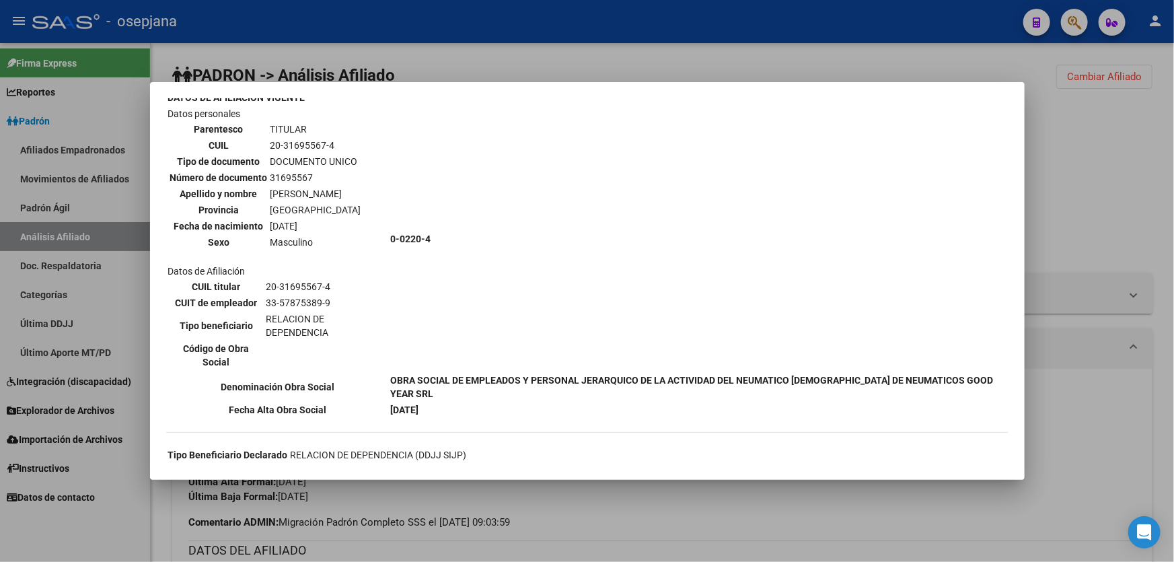
click at [1084, 183] on div at bounding box center [587, 281] width 1174 height 562
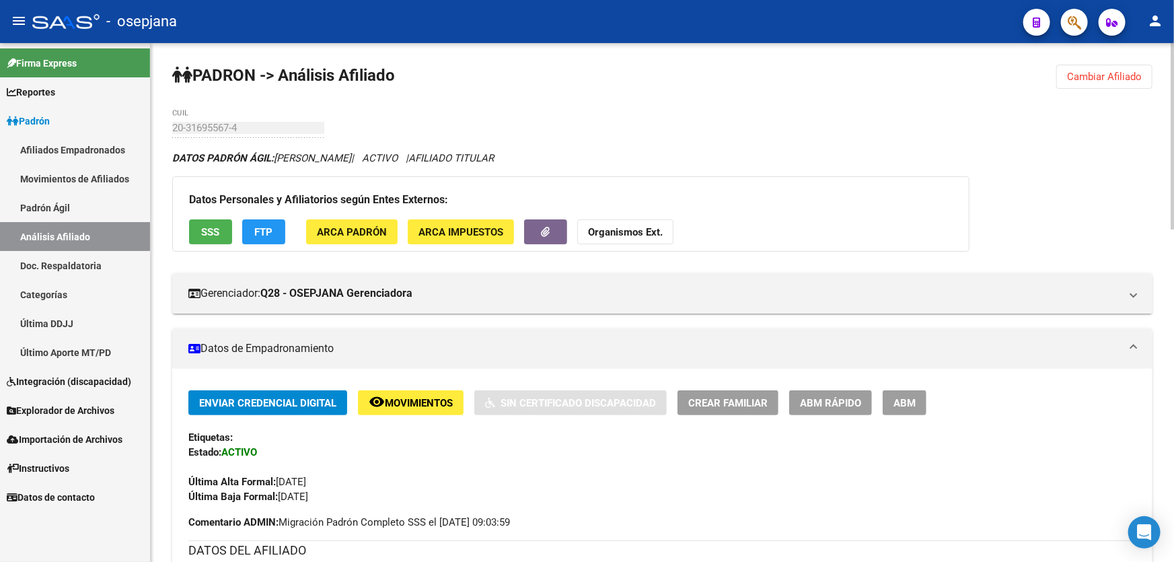
scroll to position [0, 0]
click at [1093, 77] on span "Cambiar Afiliado" at bounding box center [1104, 77] width 75 height 12
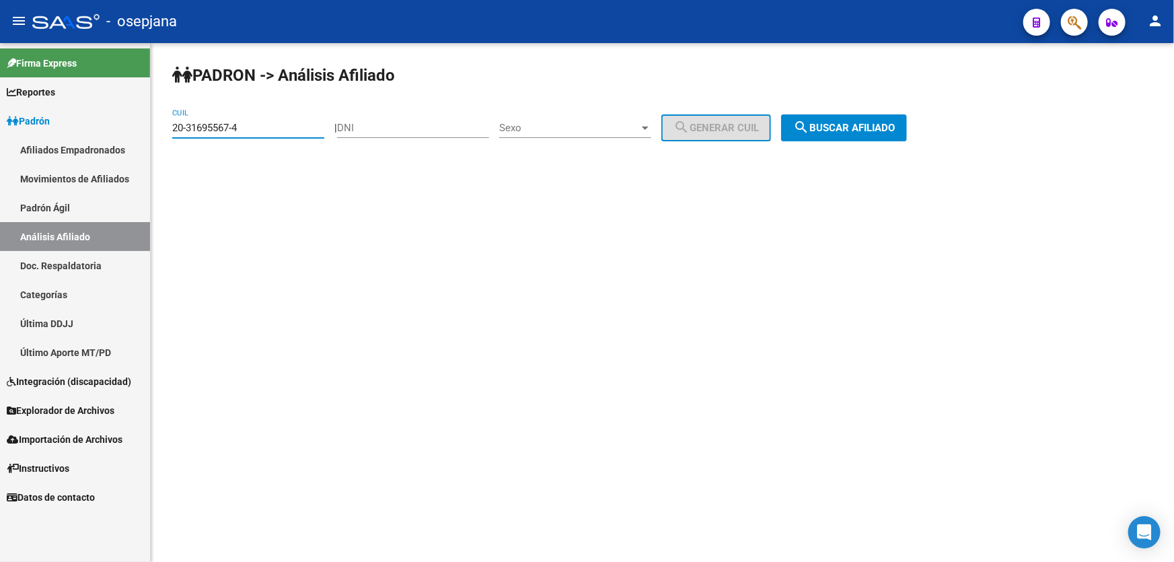
drag, startPoint x: 262, startPoint y: 128, endPoint x: 182, endPoint y: 123, distance: 80.8
click at [149, 131] on mat-sidenav-container "Firma Express Reportes Padrón Traspasos x O.S. Traspasos x Gerenciador Traspaso…" at bounding box center [587, 302] width 1174 height 519
click at [180, 124] on input "20-31695567-4" at bounding box center [248, 128] width 152 height 12
drag, startPoint x: 258, startPoint y: 128, endPoint x: 155, endPoint y: 122, distance: 103.1
click at [155, 122] on div "PADRON -> Análisis Afiliado 20-31695567-4 CUIL | DNI Sexo Sexo search Generar C…" at bounding box center [662, 113] width 1023 height 141
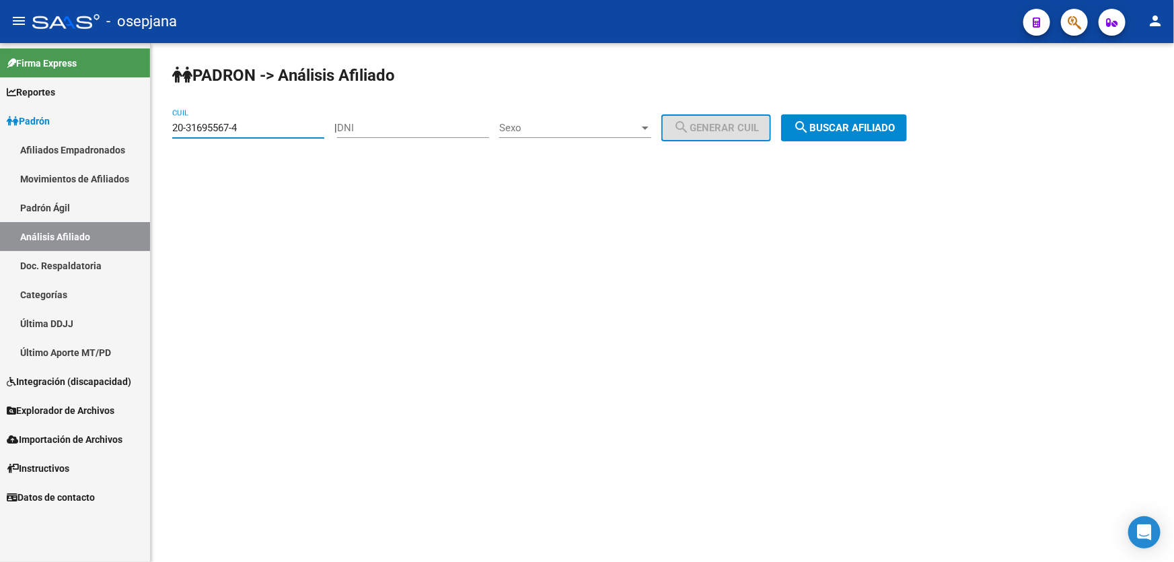
paste input "2031388-1"
click at [876, 131] on span "search Buscar afiliado" at bounding box center [844, 128] width 102 height 12
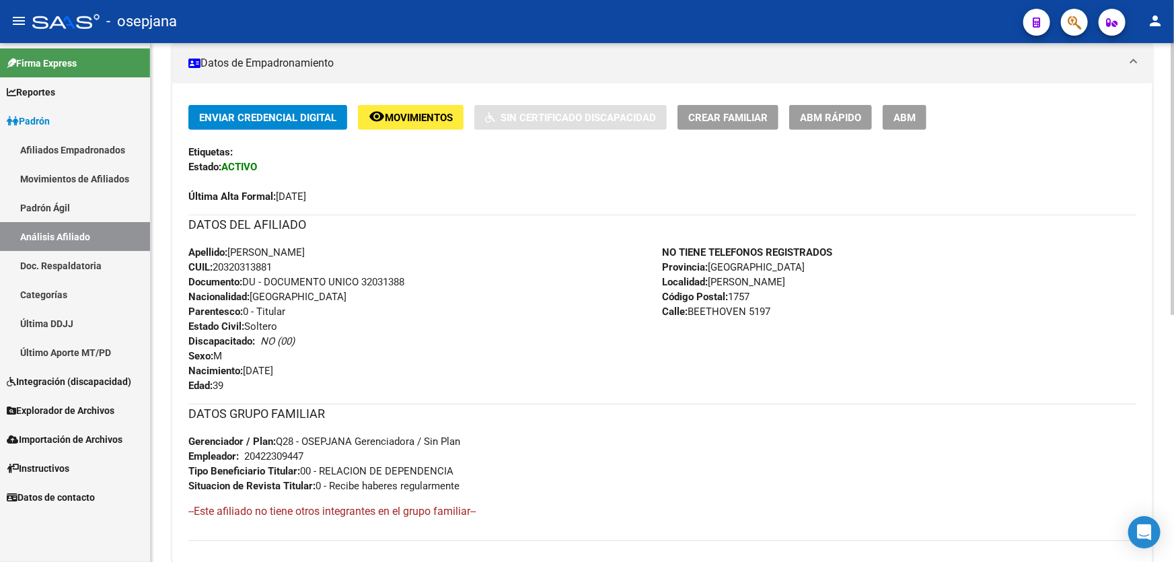
scroll to position [305, 0]
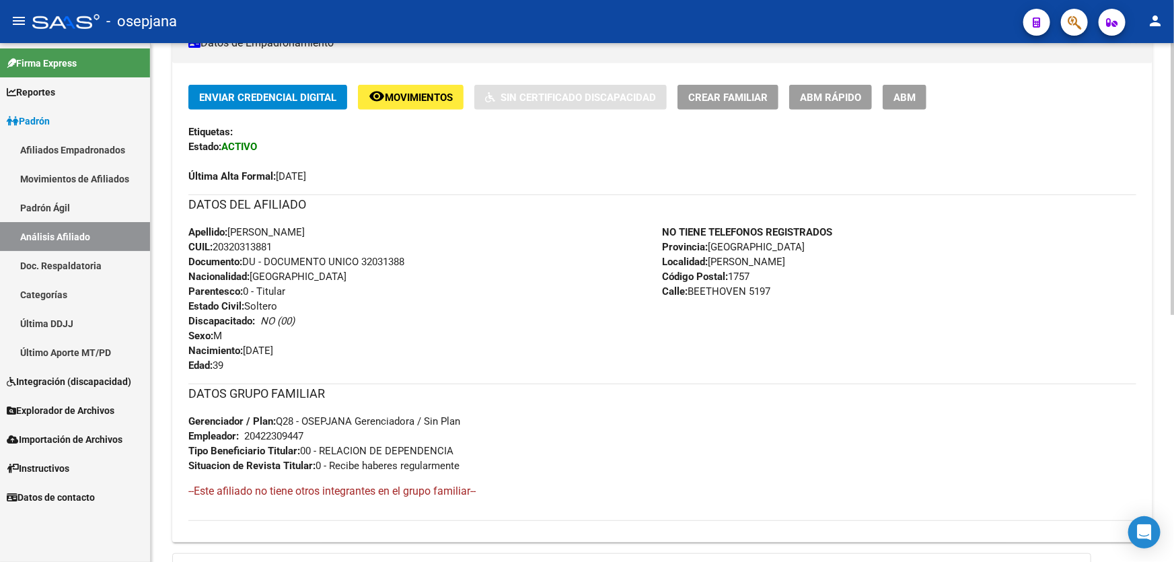
drag, startPoint x: 281, startPoint y: 248, endPoint x: 217, endPoint y: 245, distance: 63.9
click at [217, 245] on div "Apellido: [PERSON_NAME]: 20320313881 Documento: DU - DOCUMENTO UNICO 32031388 N…" at bounding box center [425, 299] width 474 height 148
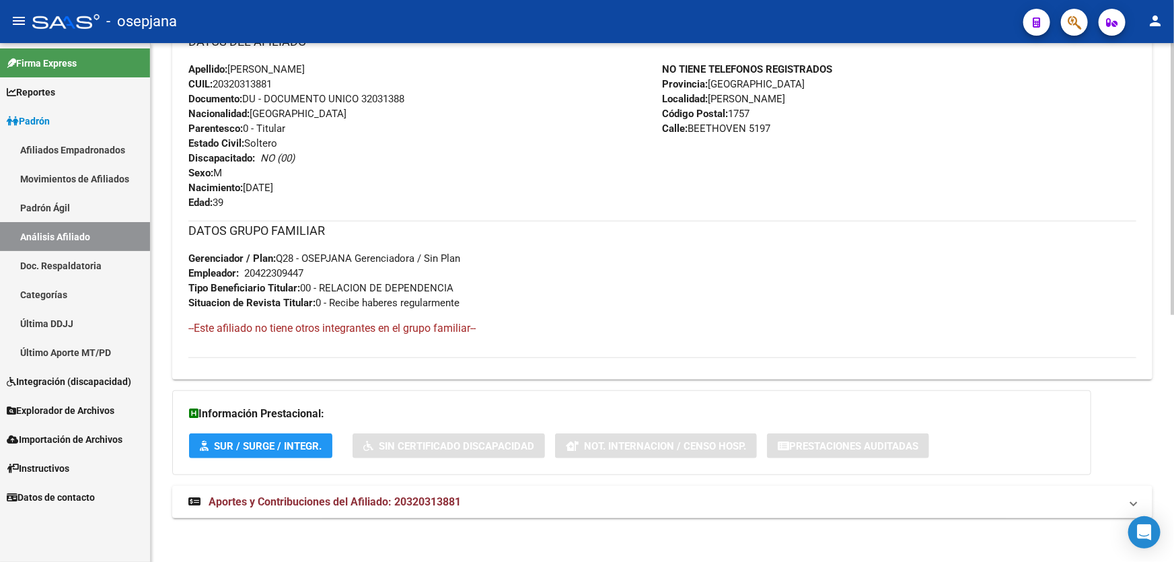
scroll to position [469, 0]
click at [480, 486] on mat-expansion-panel-header "Aportes y Contribuciones del Afiliado: 20320313881" at bounding box center [662, 500] width 980 height 32
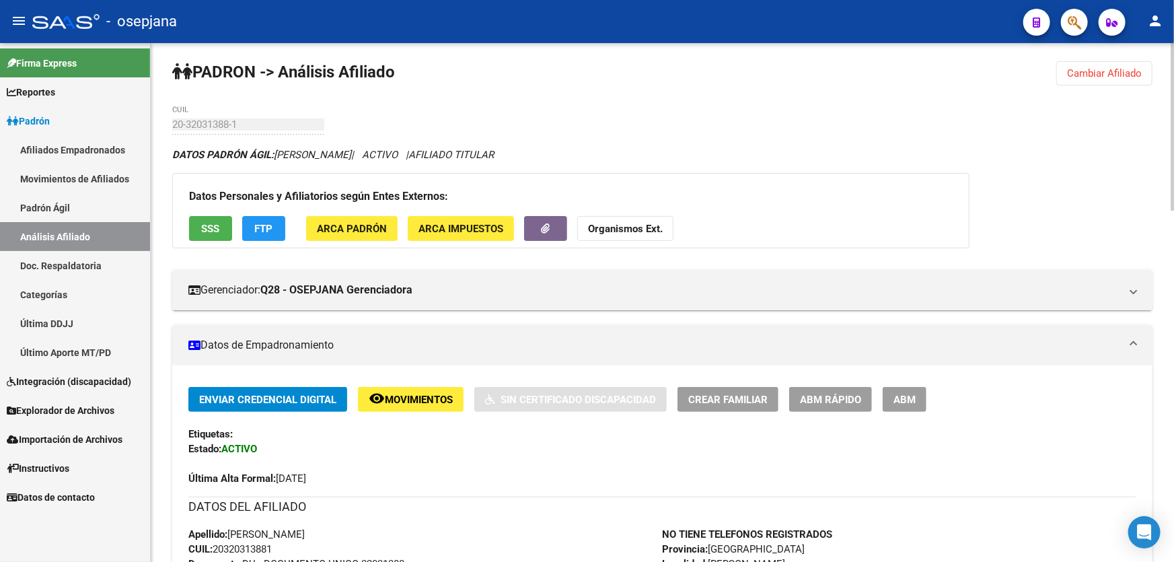
scroll to position [0, 0]
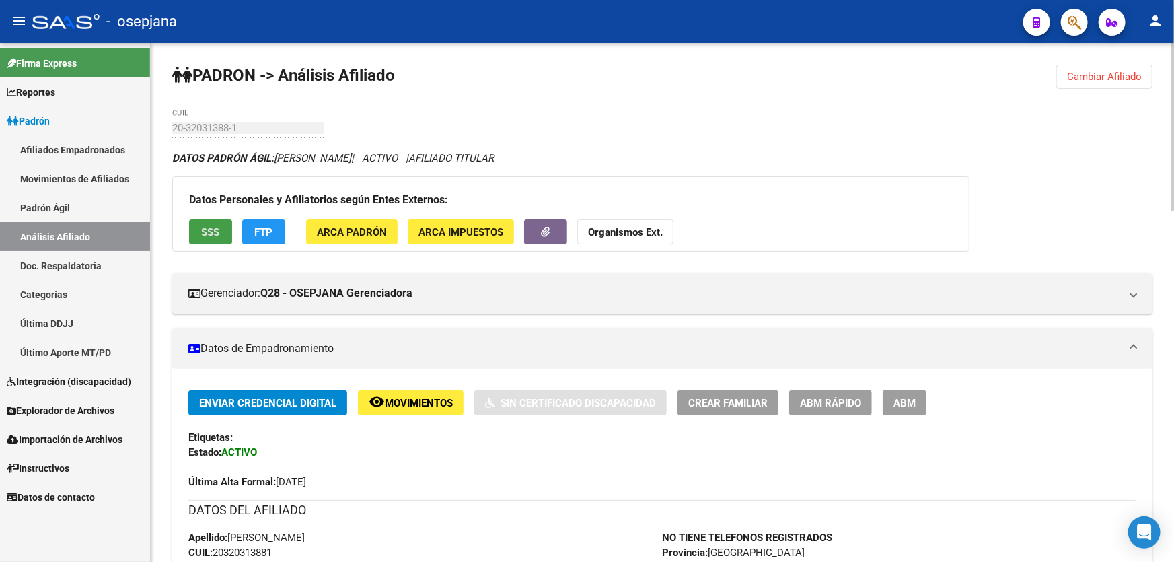
click at [215, 226] on span "SSS" at bounding box center [211, 232] width 18 height 12
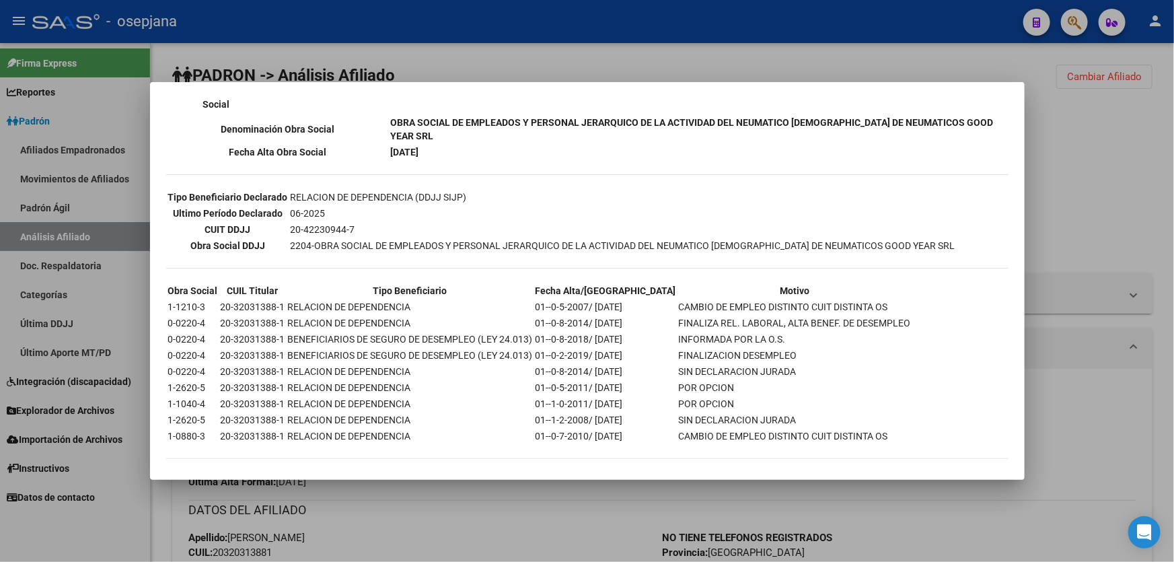
scroll to position [322, 0]
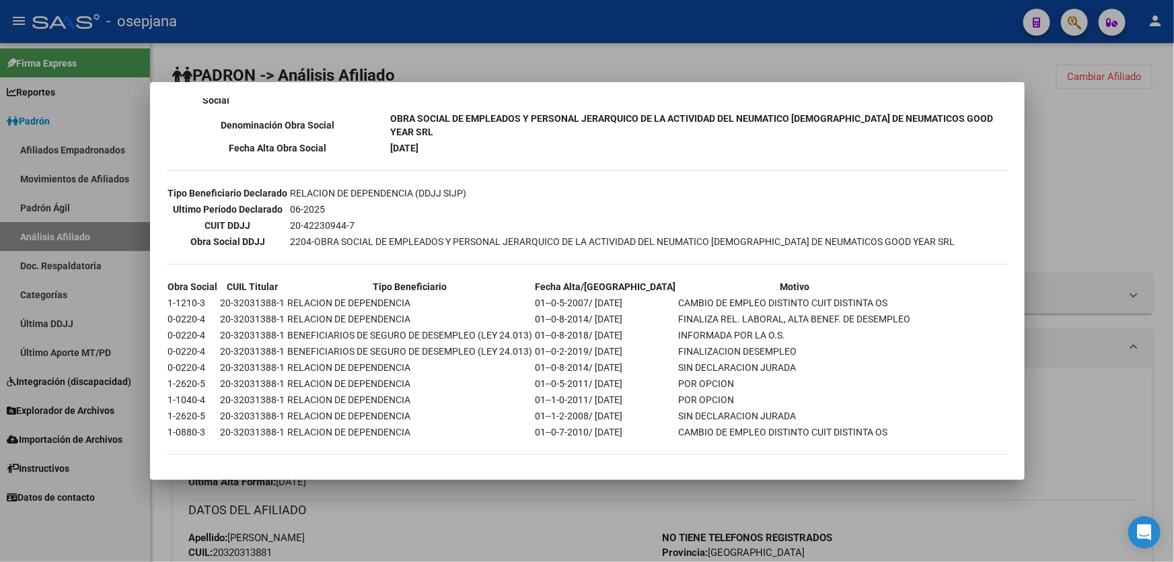
click at [1121, 208] on div at bounding box center [587, 281] width 1174 height 562
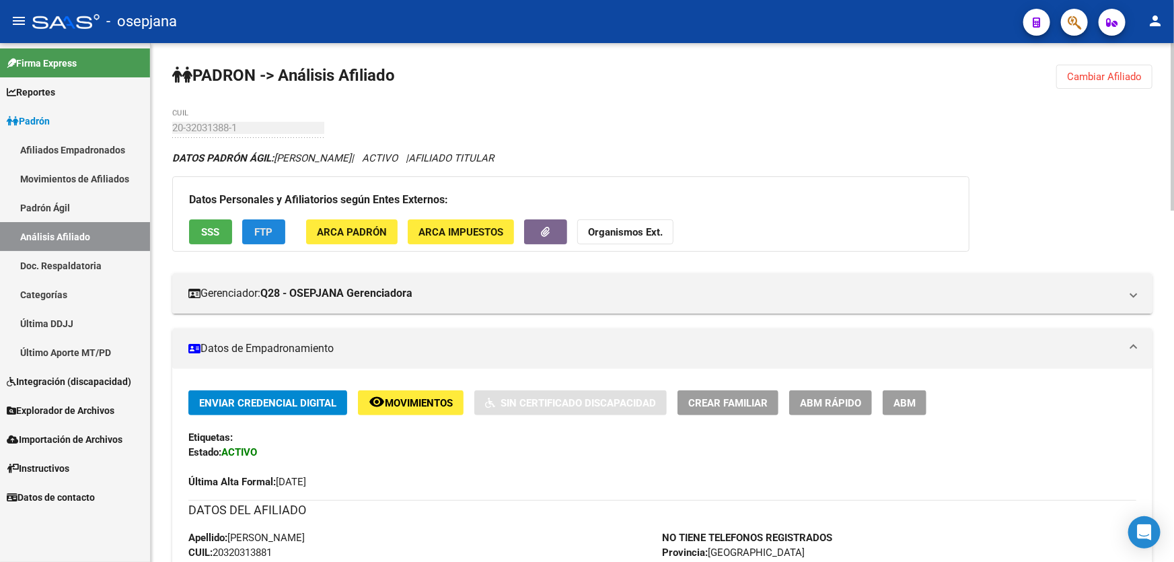
click at [273, 233] on button "FTP" at bounding box center [263, 231] width 43 height 25
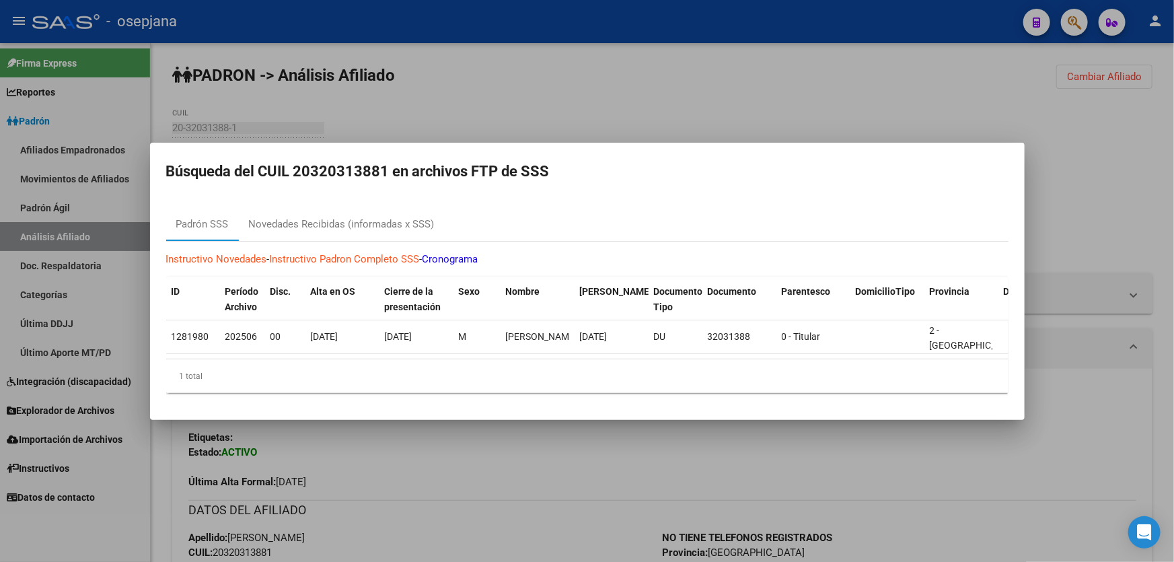
click at [1078, 202] on div at bounding box center [587, 281] width 1174 height 562
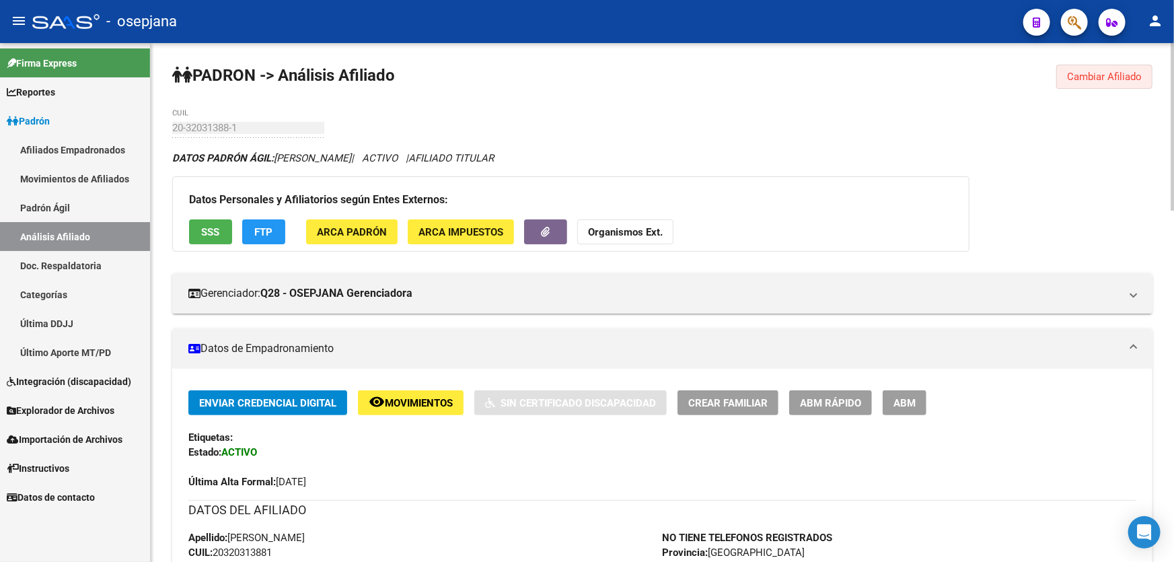
click at [1092, 83] on button "Cambiar Afiliado" at bounding box center [1104, 77] width 96 height 24
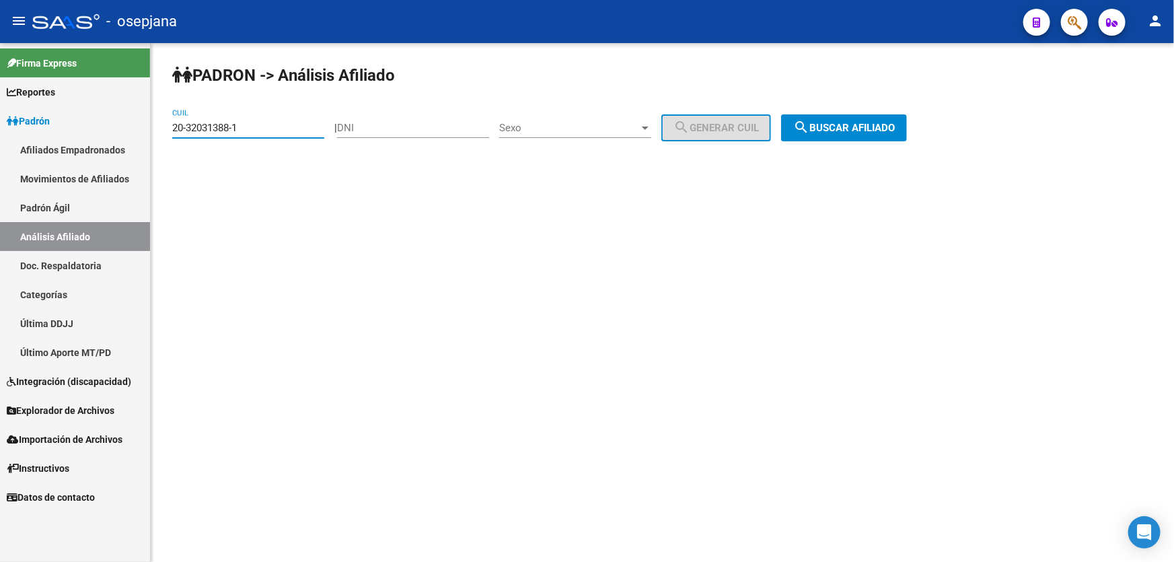
drag, startPoint x: 278, startPoint y: 128, endPoint x: 186, endPoint y: 122, distance: 91.7
click at [161, 132] on div "PADRON -> Análisis Afiliado 20-32031388-1 CUIL | DNI Sexo Sexo search Generar C…" at bounding box center [662, 113] width 1023 height 141
paste input "321072-2"
click at [830, 135] on button "search Buscar afiliado" at bounding box center [844, 127] width 126 height 27
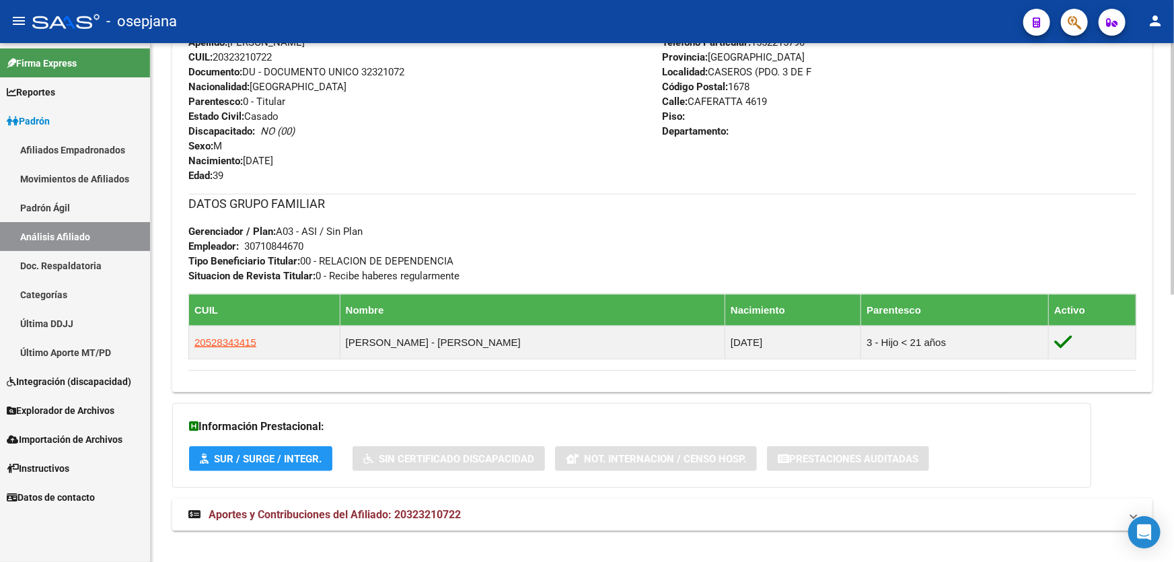
scroll to position [550, 0]
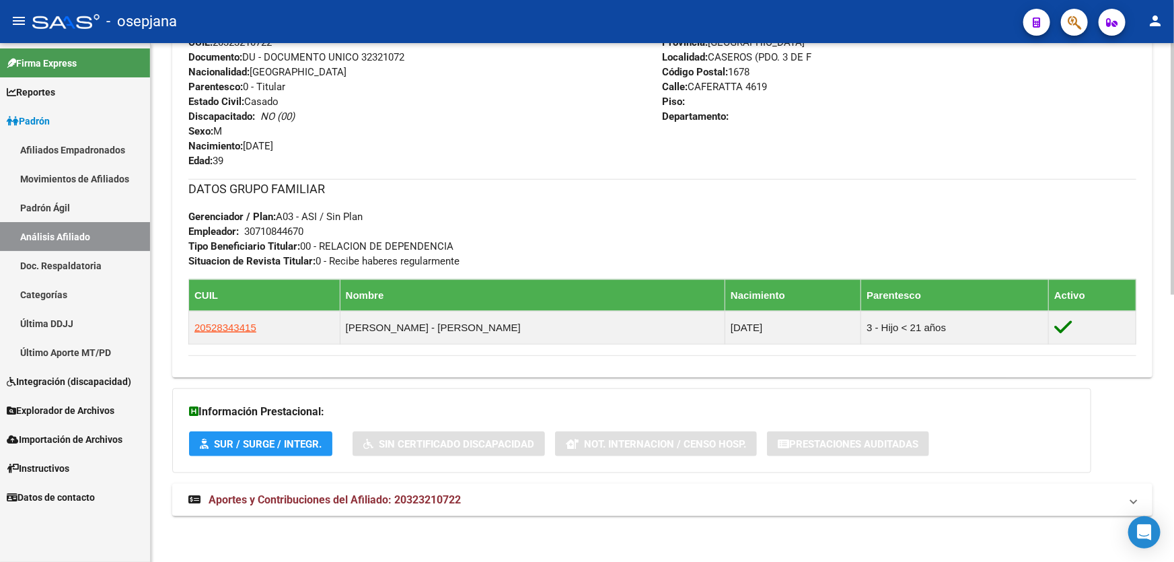
click at [935, 484] on mat-expansion-panel-header "Aportes y Contribuciones del Afiliado: 20323210722" at bounding box center [662, 500] width 980 height 32
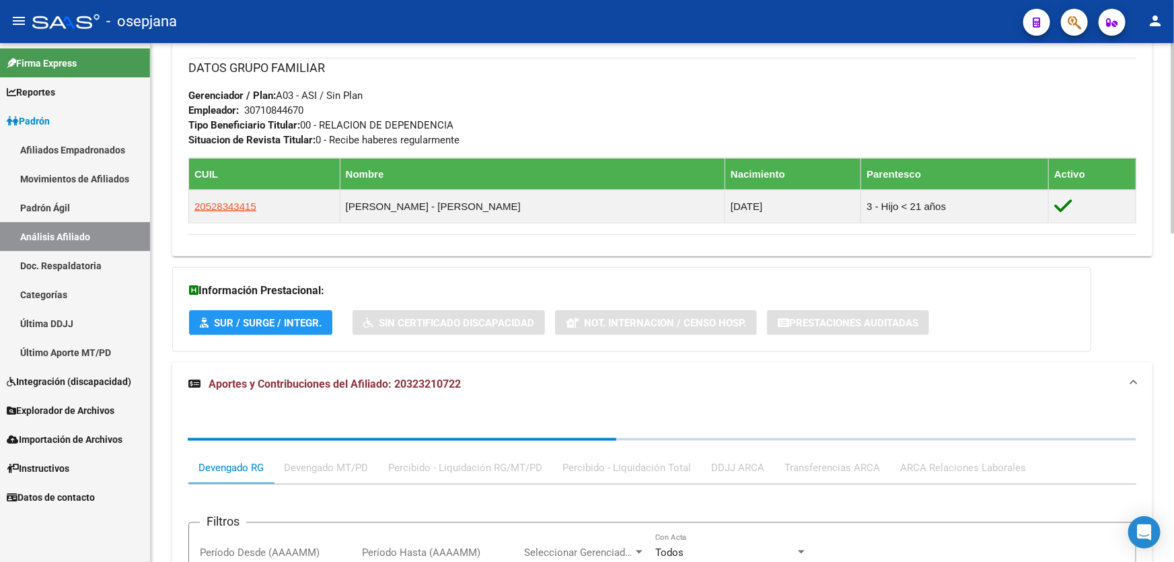
scroll to position [895, 0]
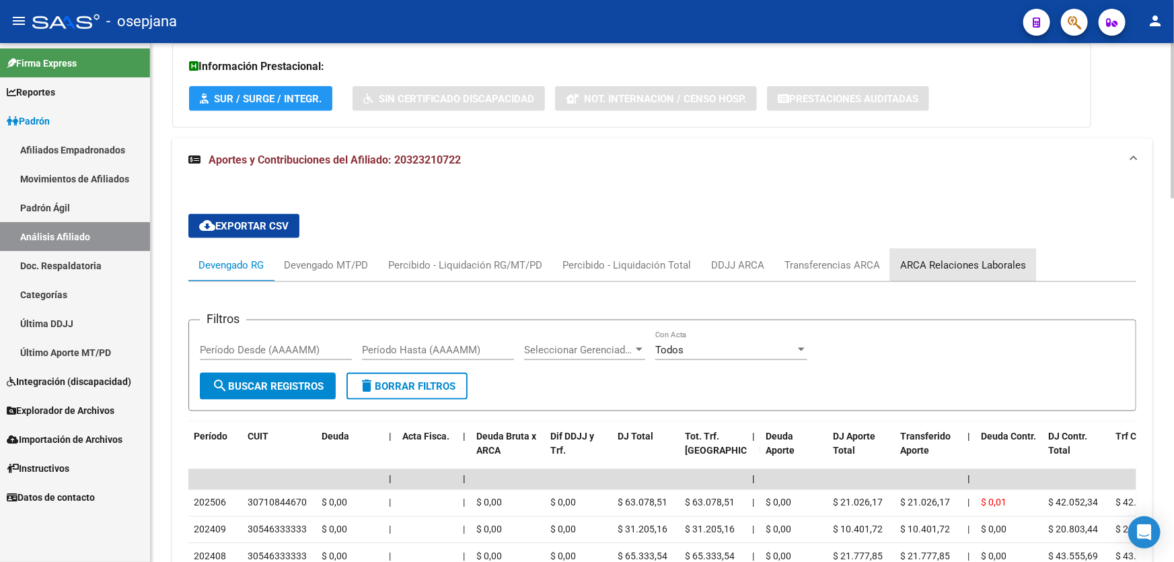
click at [969, 260] on div "ARCA Relaciones Laborales" at bounding box center [963, 265] width 126 height 15
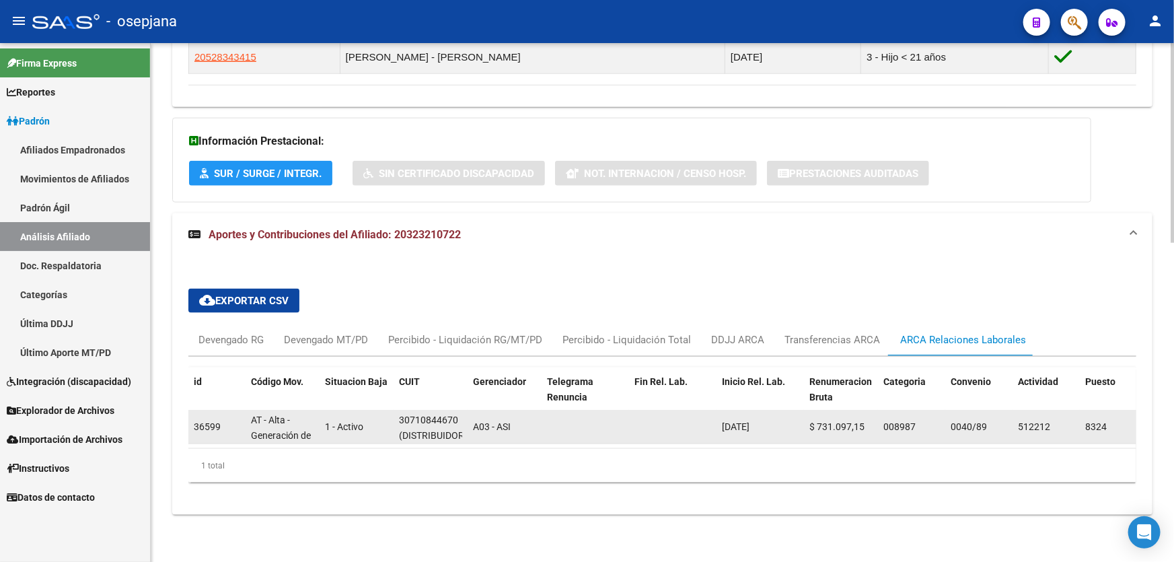
scroll to position [0, 7]
drag, startPoint x: 399, startPoint y: 411, endPoint x: 460, endPoint y: 412, distance: 61.2
click at [460, 412] on div "30710844670 (DISTRIBUIDORA LA PREFERIDA S.R.L.)" at bounding box center [430, 426] width 63 height 28
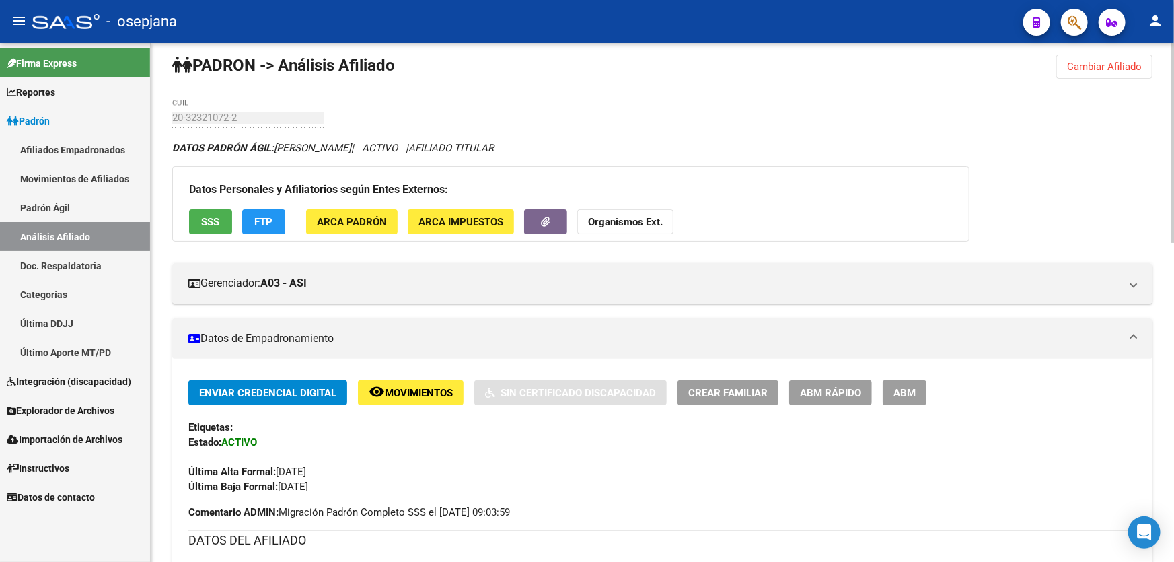
scroll to position [0, 0]
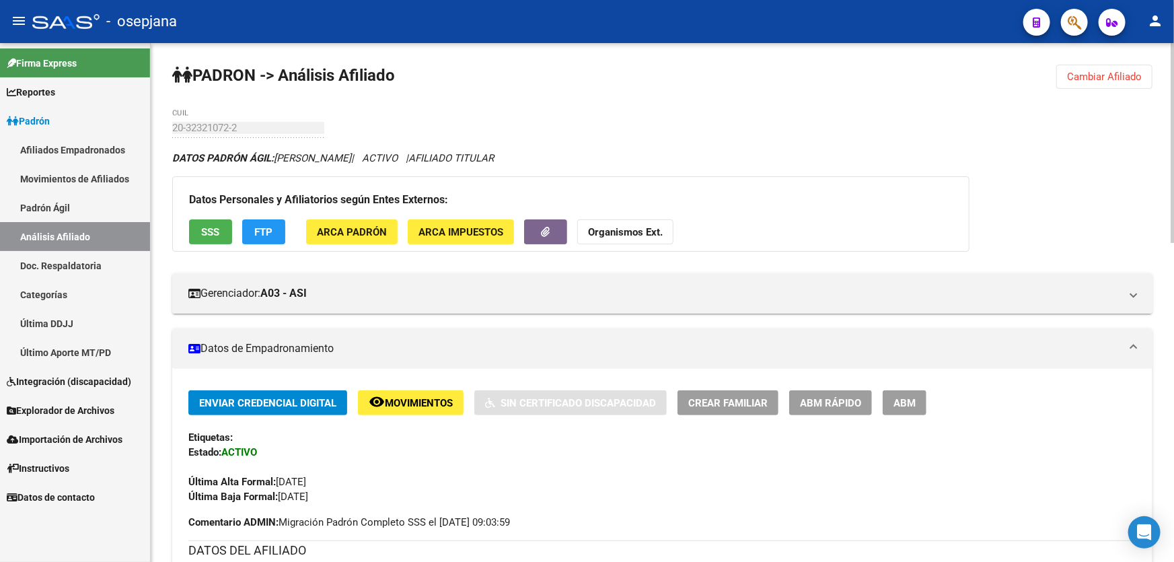
click at [1125, 71] on span "Cambiar Afiliado" at bounding box center [1104, 77] width 75 height 12
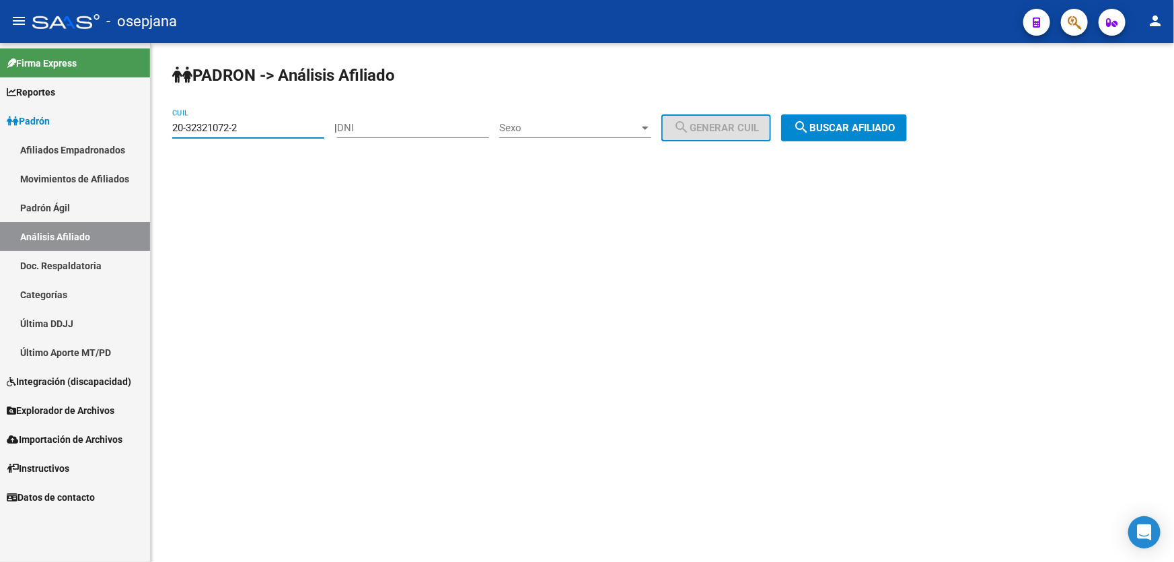
drag, startPoint x: 272, startPoint y: 124, endPoint x: 137, endPoint y: 135, distance: 136.3
click at [137, 135] on mat-sidenav-container "Firma Express Reportes Padrón Traspasos x O.S. Traspasos x Gerenciador Traspaso…" at bounding box center [587, 302] width 1174 height 519
paste input "481413-3"
click at [858, 126] on span "search Buscar afiliado" at bounding box center [844, 128] width 102 height 12
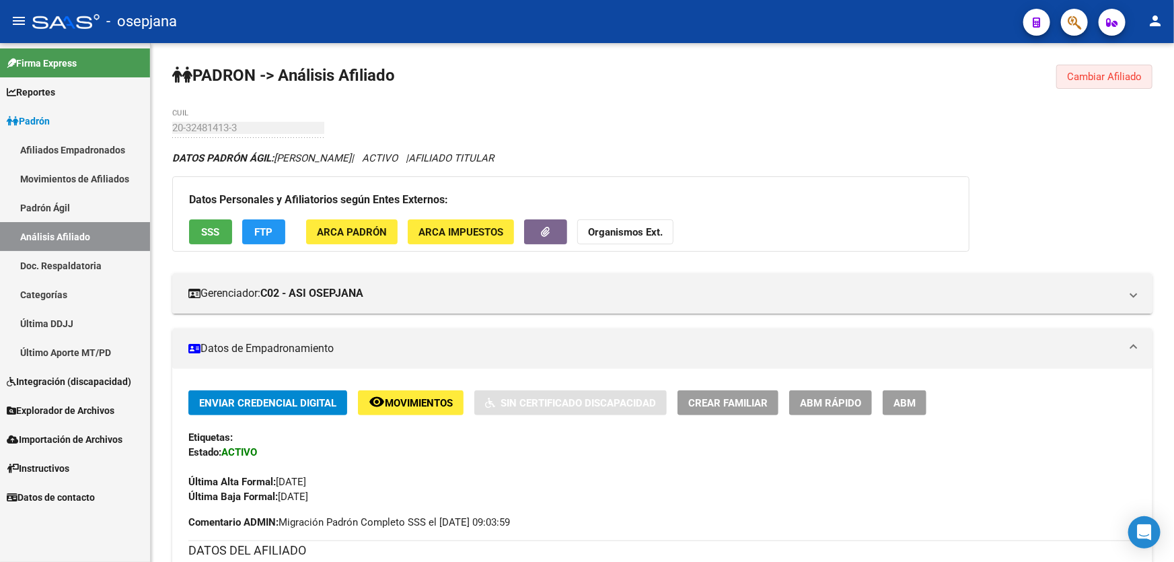
click at [1129, 80] on span "Cambiar Afiliado" at bounding box center [1104, 77] width 75 height 12
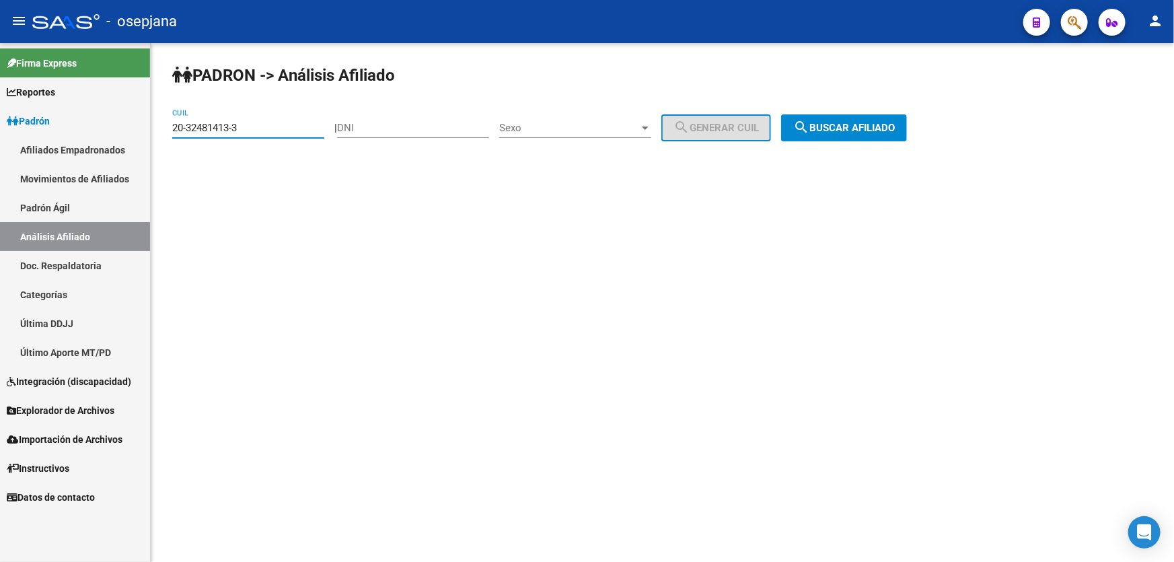
drag, startPoint x: 277, startPoint y: 128, endPoint x: 169, endPoint y: 128, distance: 107.6
click at [169, 128] on div "PADRON -> Análisis Afiliado 20-32481413-3 CUIL | DNI Sexo Sexo search Generar C…" at bounding box center [662, 113] width 1023 height 141
paste input "97622-2"
click at [932, 108] on div "PADRON -> Análisis Afiliado 20-32497622-2 CUIL | DNI Sexo Sexo search Generar C…" at bounding box center [662, 113] width 1023 height 141
click at [864, 128] on span "search Buscar afiliado" at bounding box center [844, 128] width 102 height 12
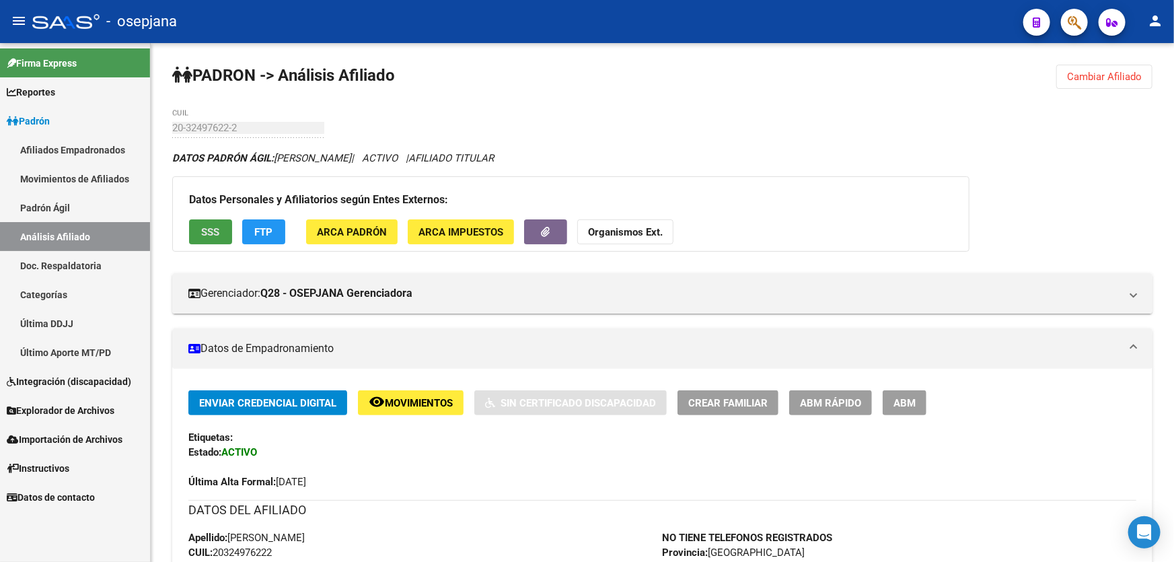
click at [208, 219] on button "SSS" at bounding box center [210, 231] width 43 height 25
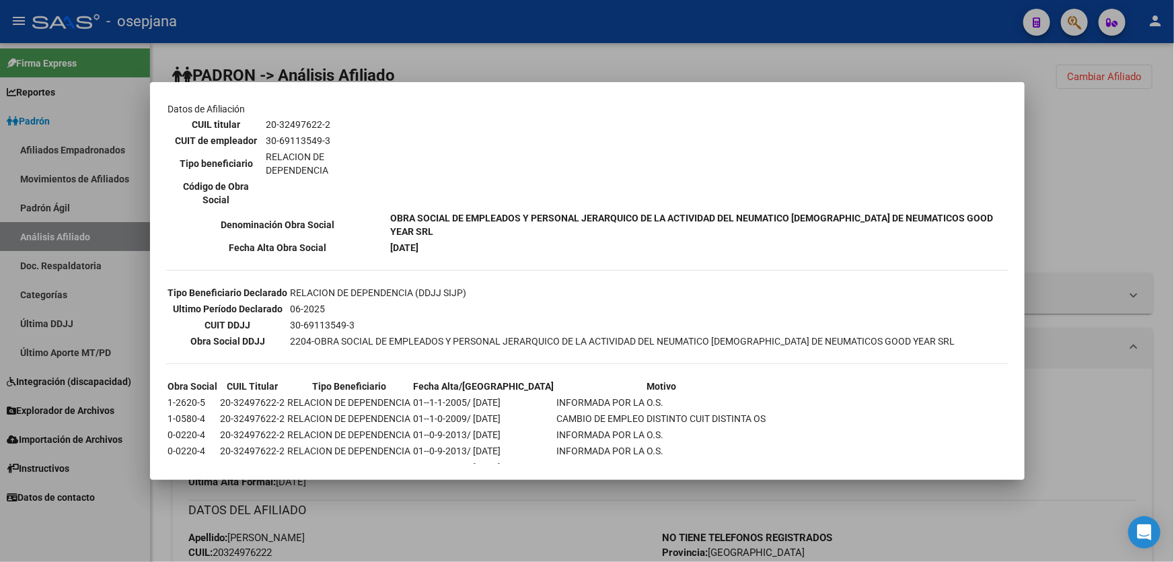
scroll to position [244, 0]
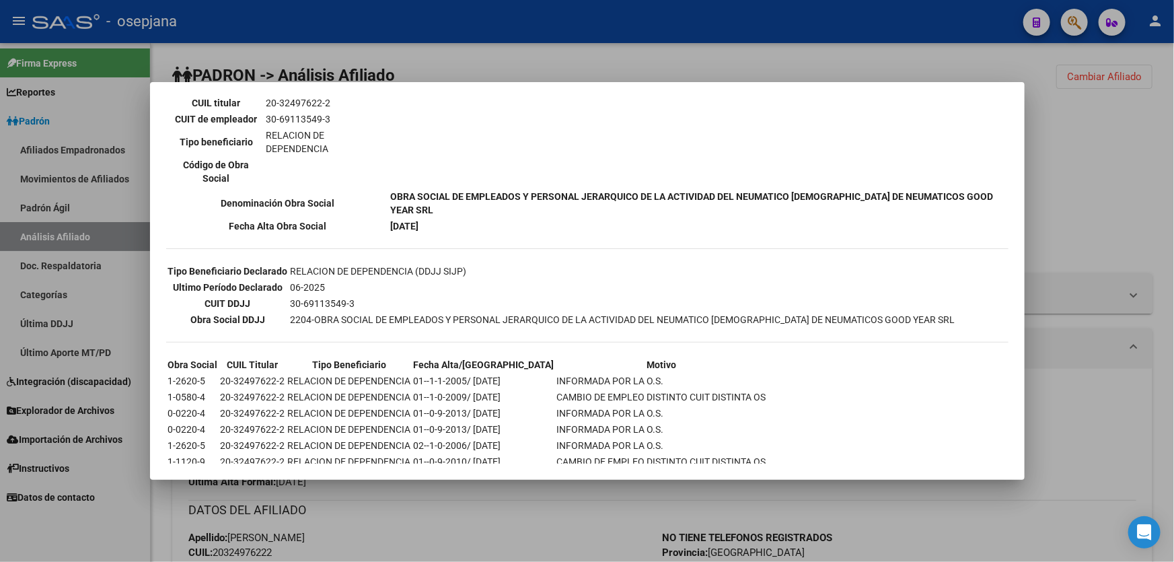
click at [1173, 141] on div at bounding box center [587, 281] width 1174 height 562
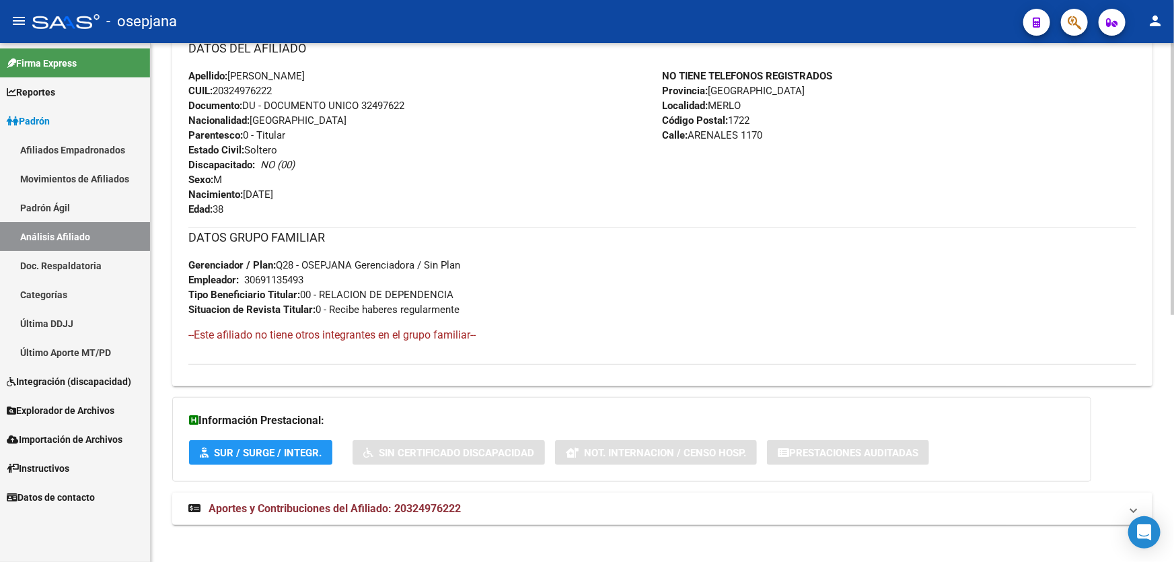
scroll to position [469, 0]
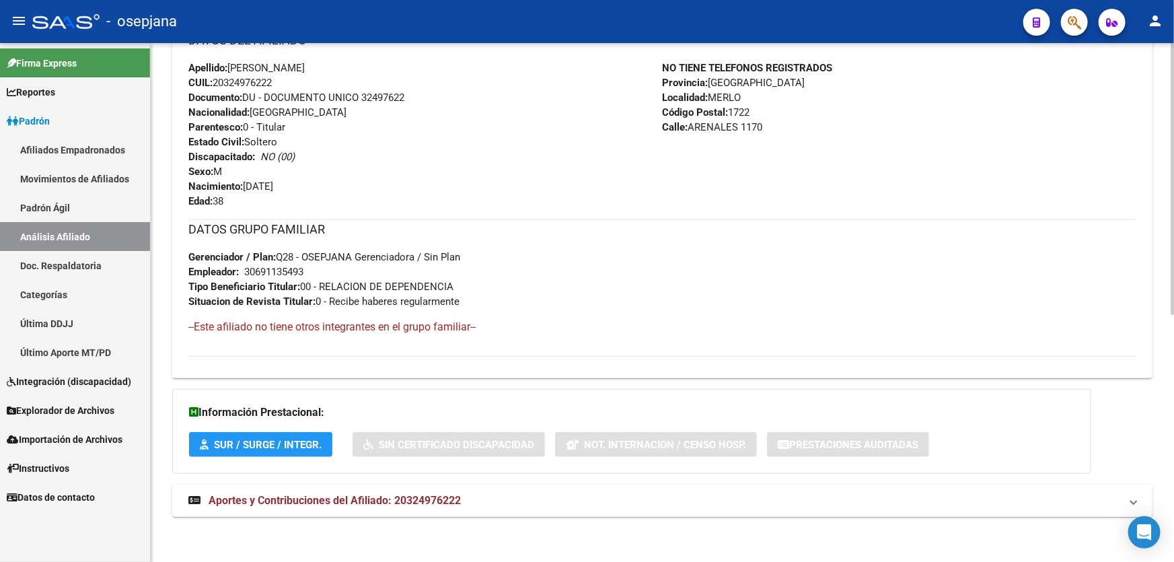
click at [644, 510] on mat-expansion-panel-header "Aportes y Contribuciones del Afiliado: 20324976222" at bounding box center [662, 500] width 980 height 32
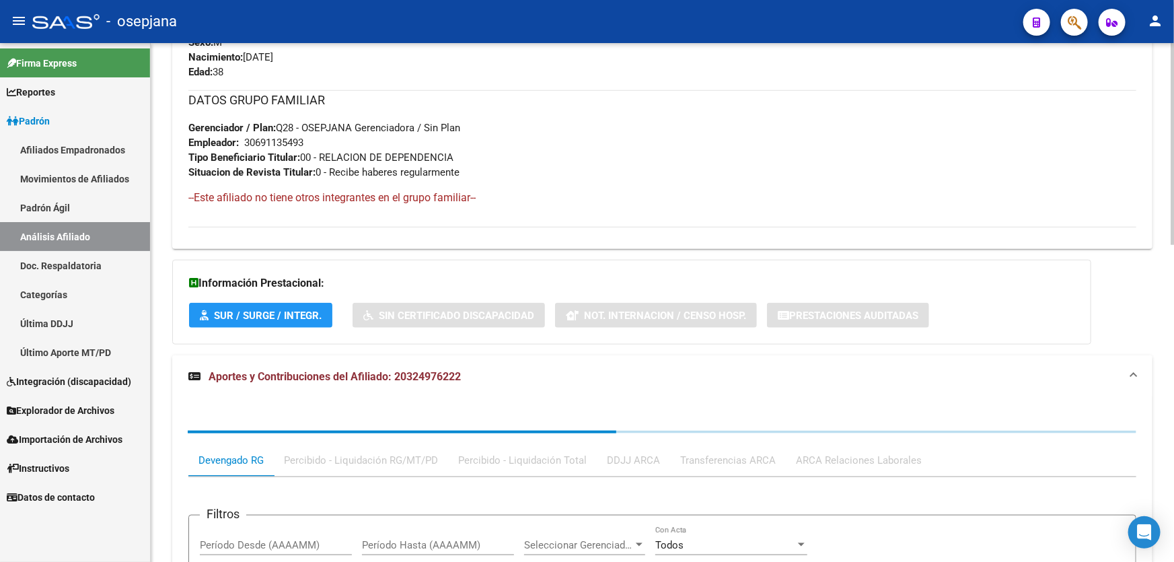
scroll to position [609, 0]
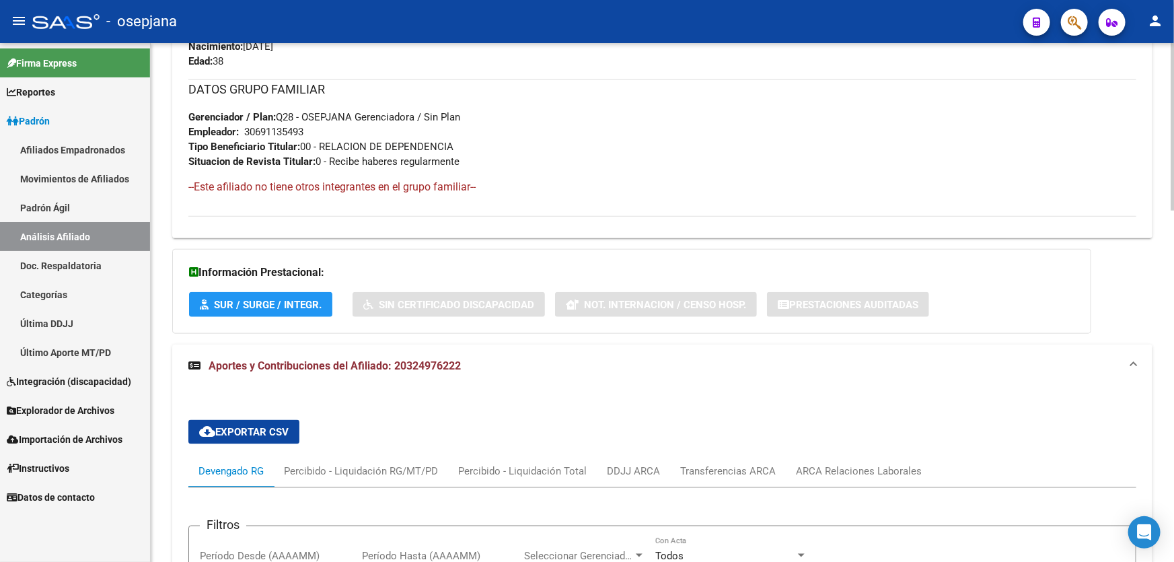
click at [866, 465] on div "ARCA Relaciones Laborales" at bounding box center [859, 470] width 126 height 15
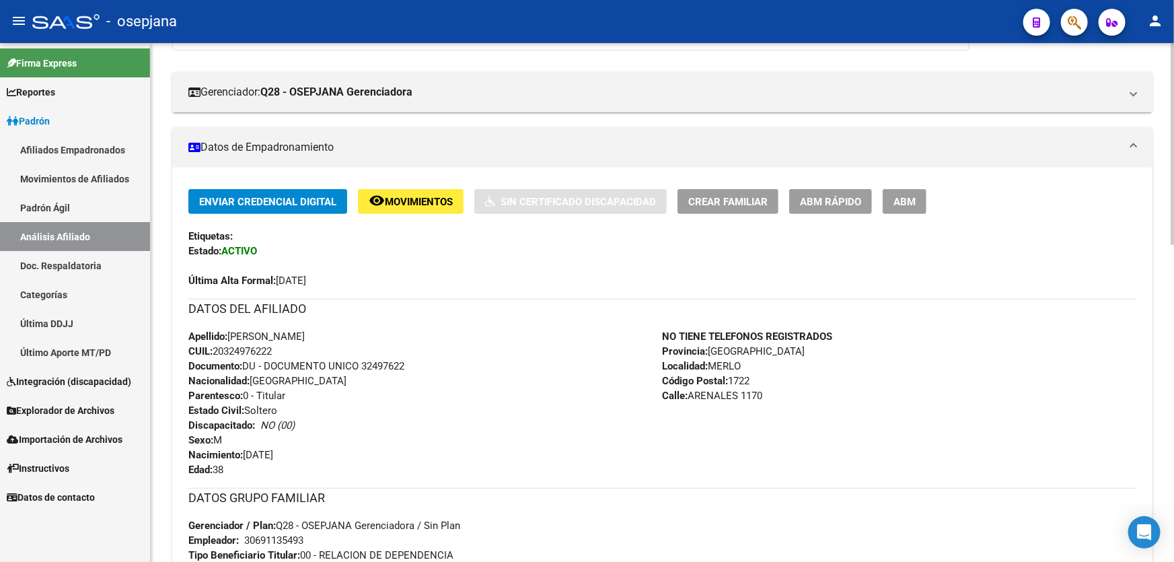
scroll to position [0, 0]
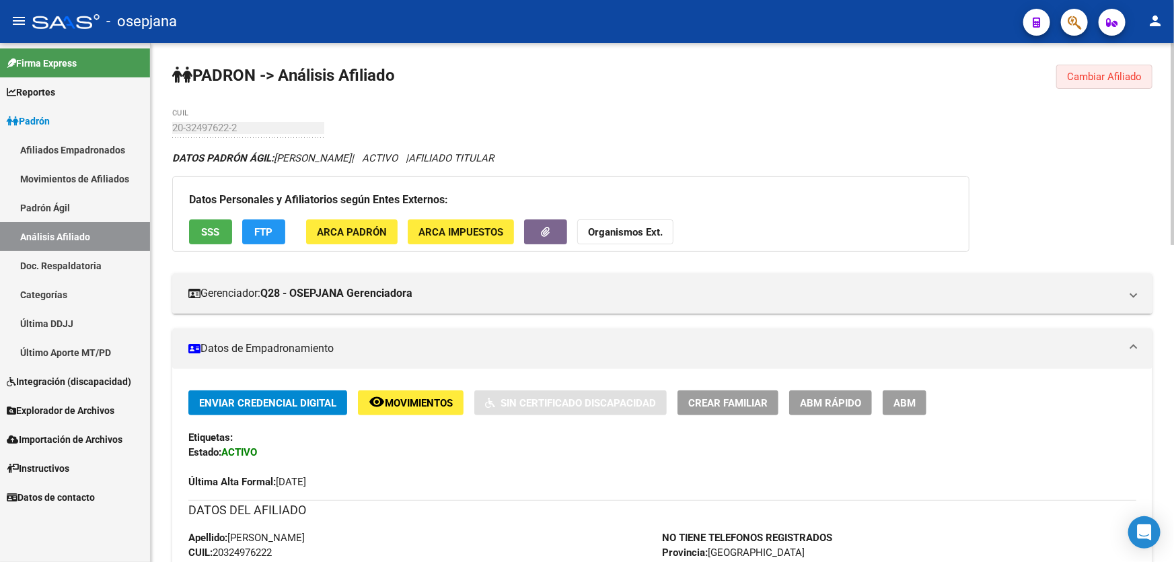
click at [1086, 73] on span "Cambiar Afiliado" at bounding box center [1104, 77] width 75 height 12
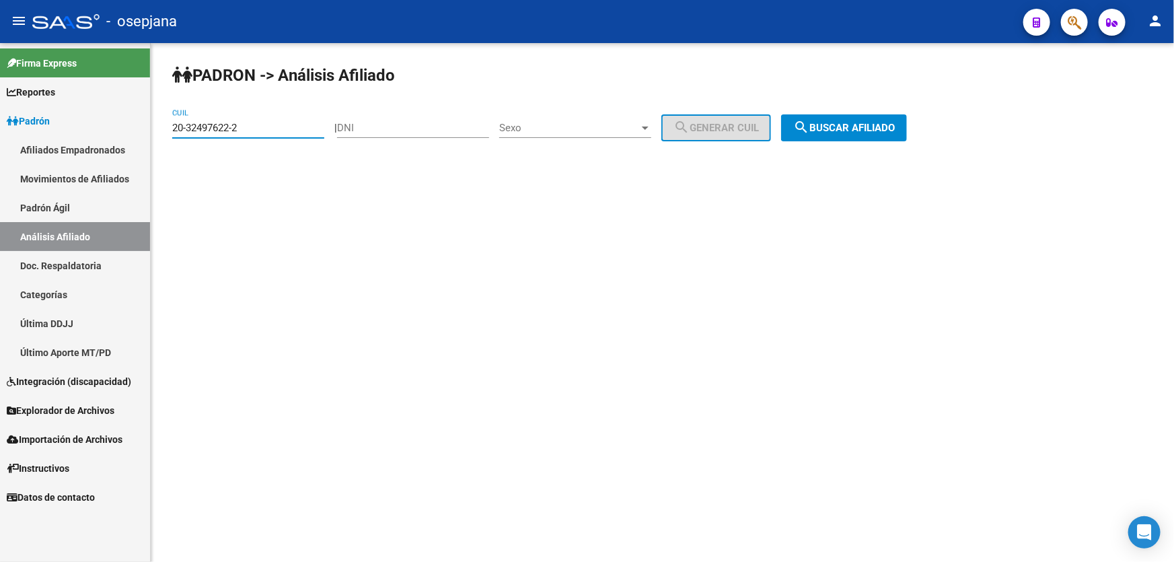
drag, startPoint x: 256, startPoint y: 122, endPoint x: 163, endPoint y: 138, distance: 94.1
click at [163, 138] on div "PADRON -> Análisis Afiliado 20-32497622-2 CUIL | DNI Sexo Sexo search Generar C…" at bounding box center [662, 113] width 1023 height 141
paste input "677163-6"
click at [874, 116] on button "search Buscar afiliado" at bounding box center [844, 127] width 126 height 27
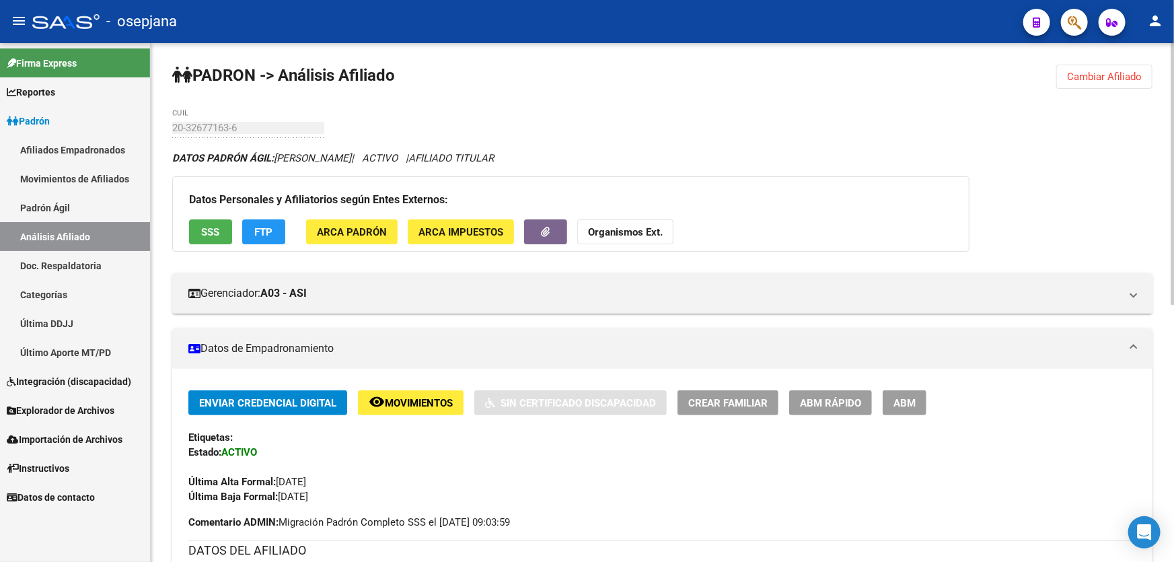
click at [208, 231] on span "SSS" at bounding box center [211, 232] width 18 height 12
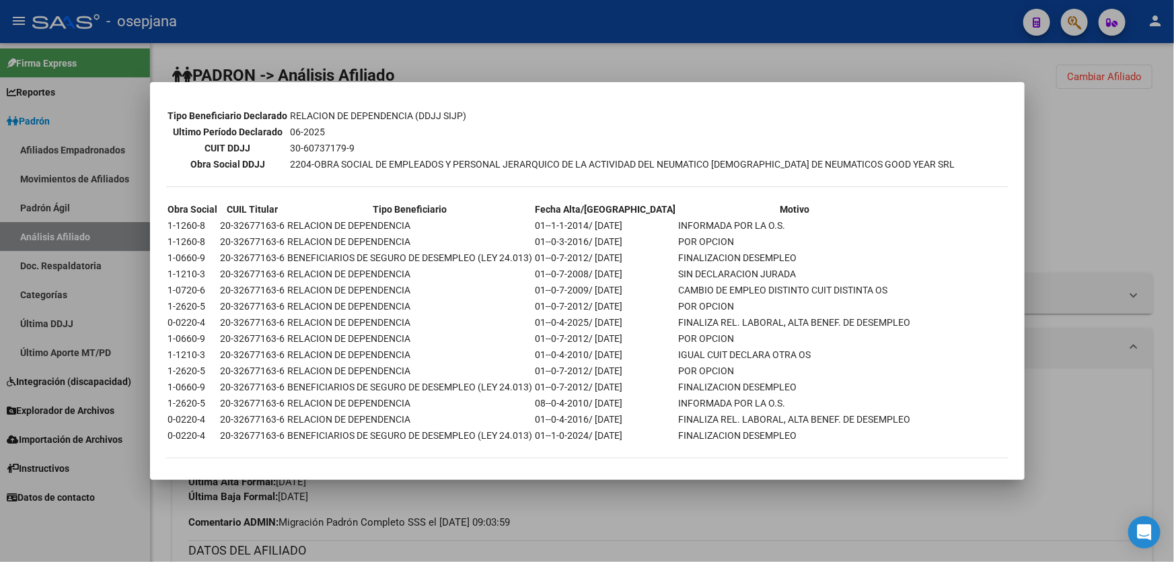
scroll to position [402, 0]
click at [1086, 154] on div at bounding box center [587, 281] width 1174 height 562
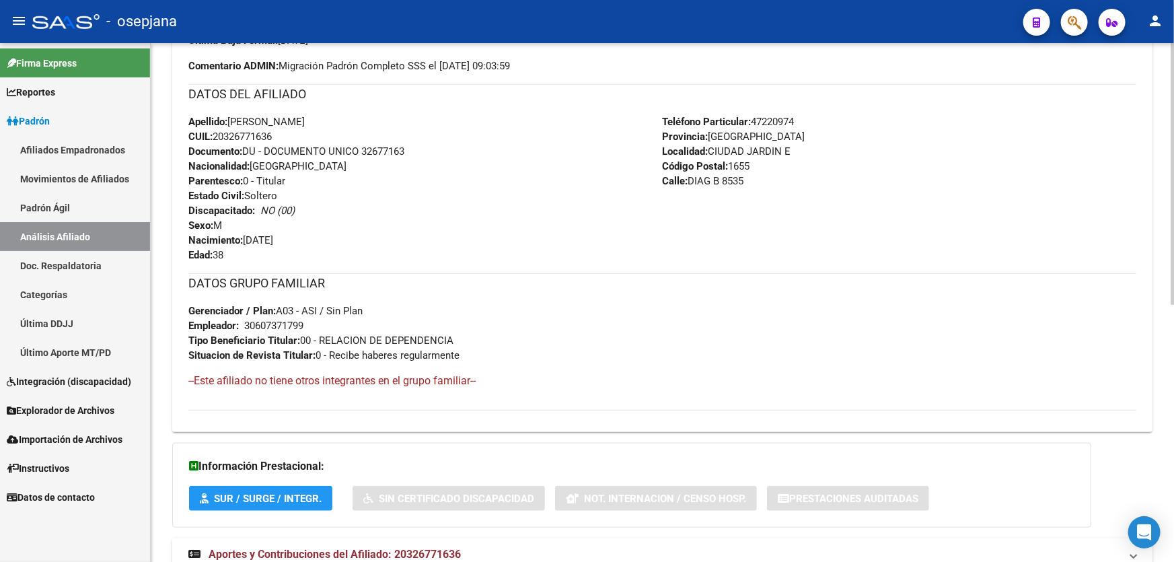
scroll to position [489, 0]
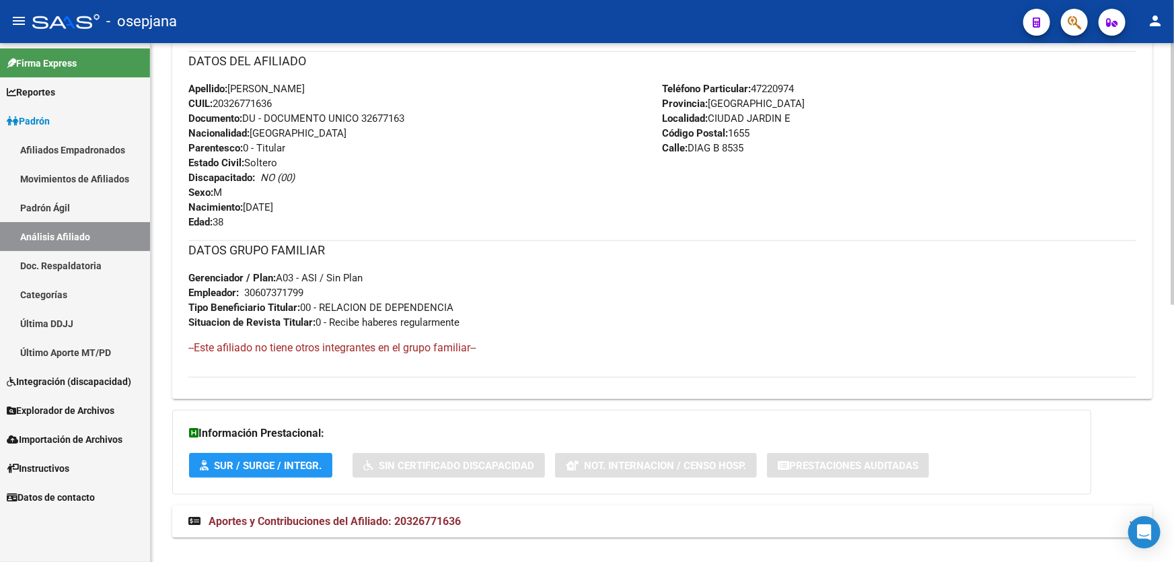
click at [428, 514] on strong "Aportes y Contribuciones del Afiliado: 20326771636" at bounding box center [324, 521] width 272 height 15
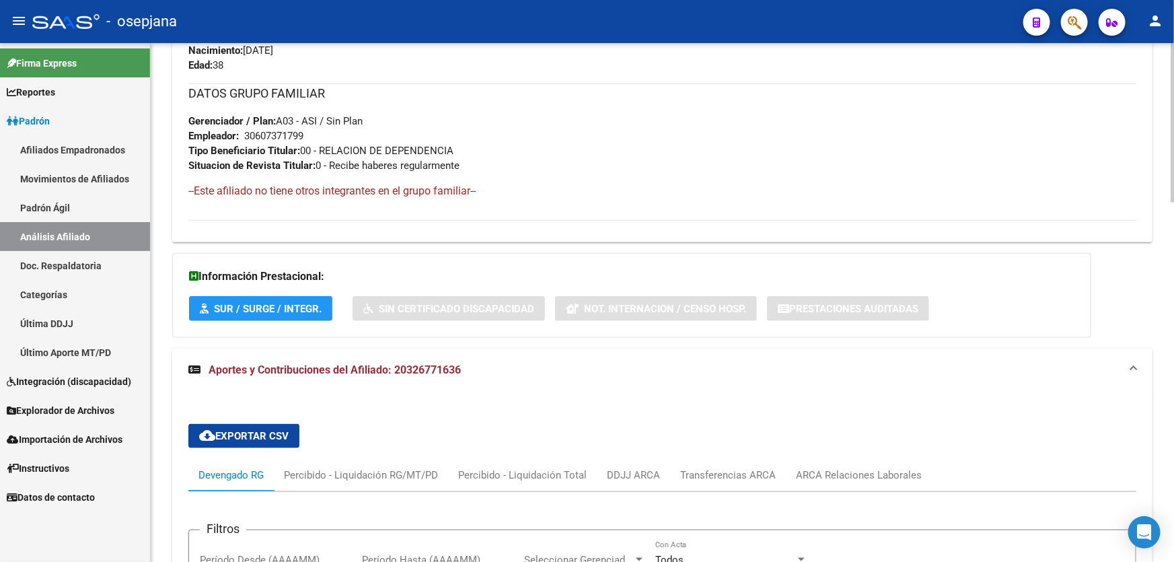
scroll to position [794, 0]
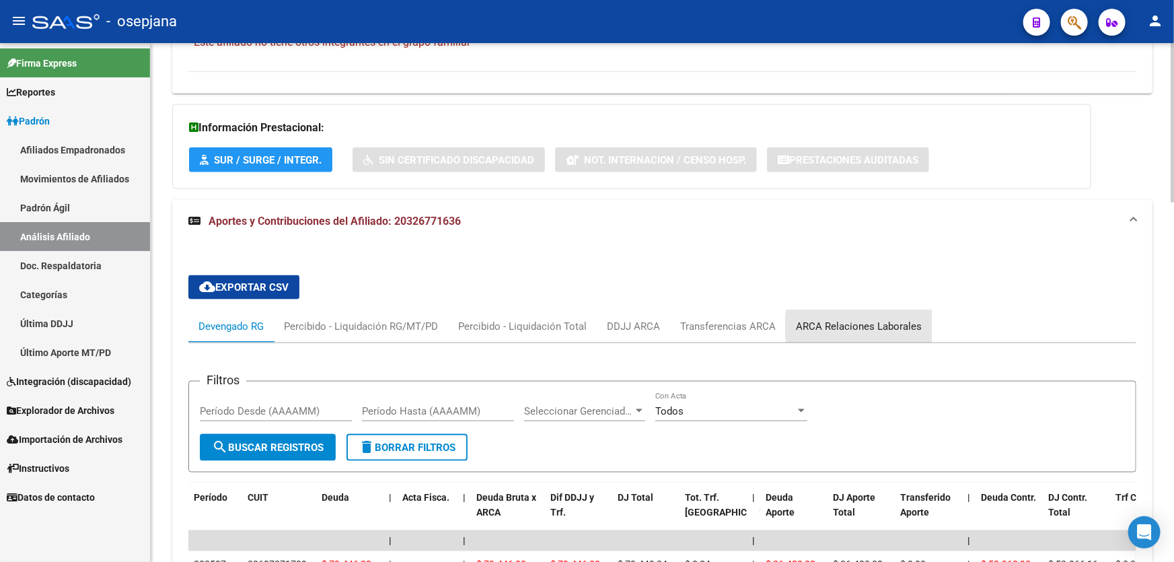
click at [874, 325] on div "ARCA Relaciones Laborales" at bounding box center [859, 326] width 126 height 15
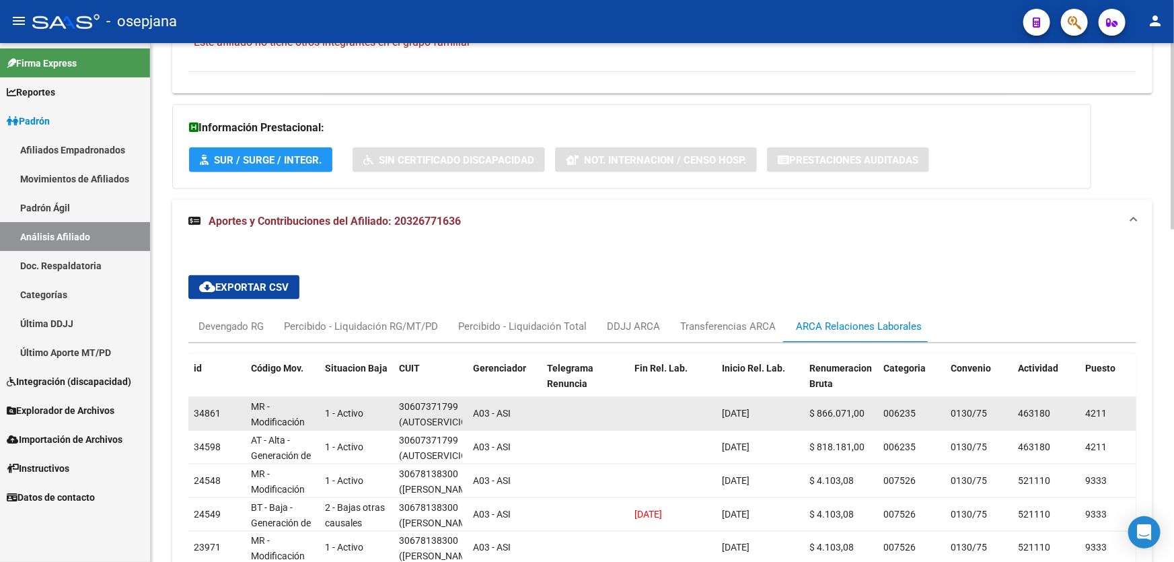
scroll to position [0, 5]
drag, startPoint x: 395, startPoint y: 402, endPoint x: 459, endPoint y: 407, distance: 64.1
click at [459, 407] on datatable-body-cell "30607371799 (AUTOSERVICIO MAYORISTA DIARCO SA)" at bounding box center [430, 413] width 74 height 33
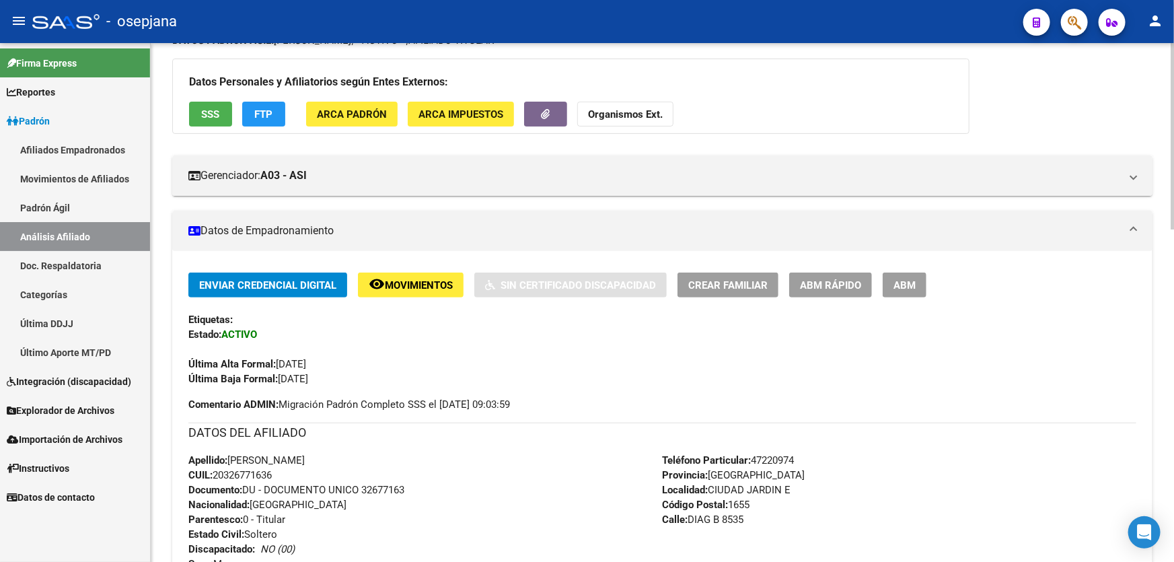
scroll to position [0, 0]
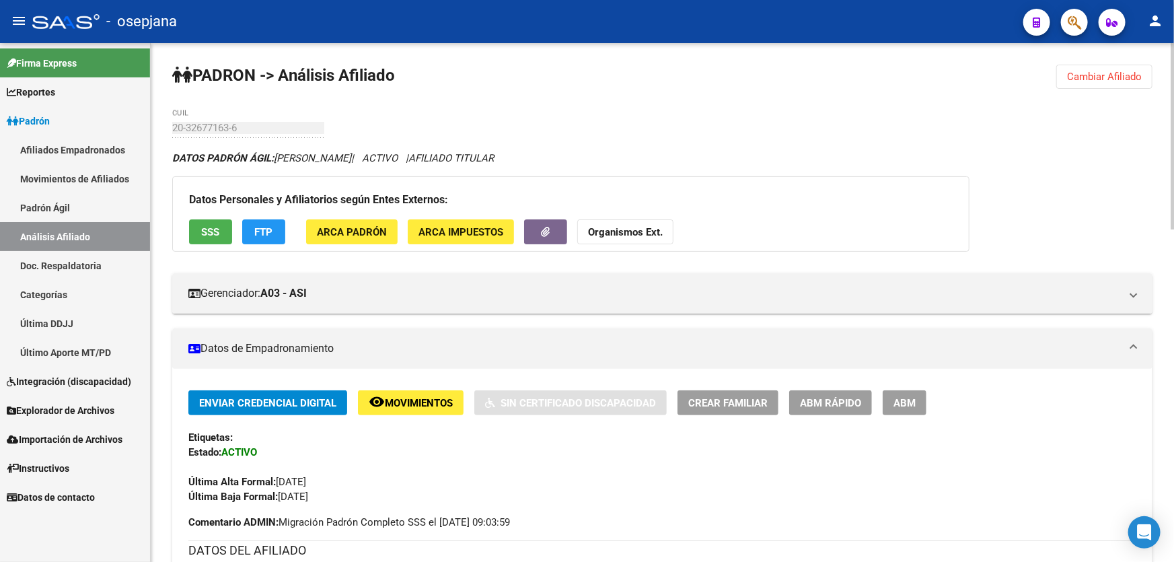
click at [221, 239] on button "SSS" at bounding box center [210, 231] width 43 height 25
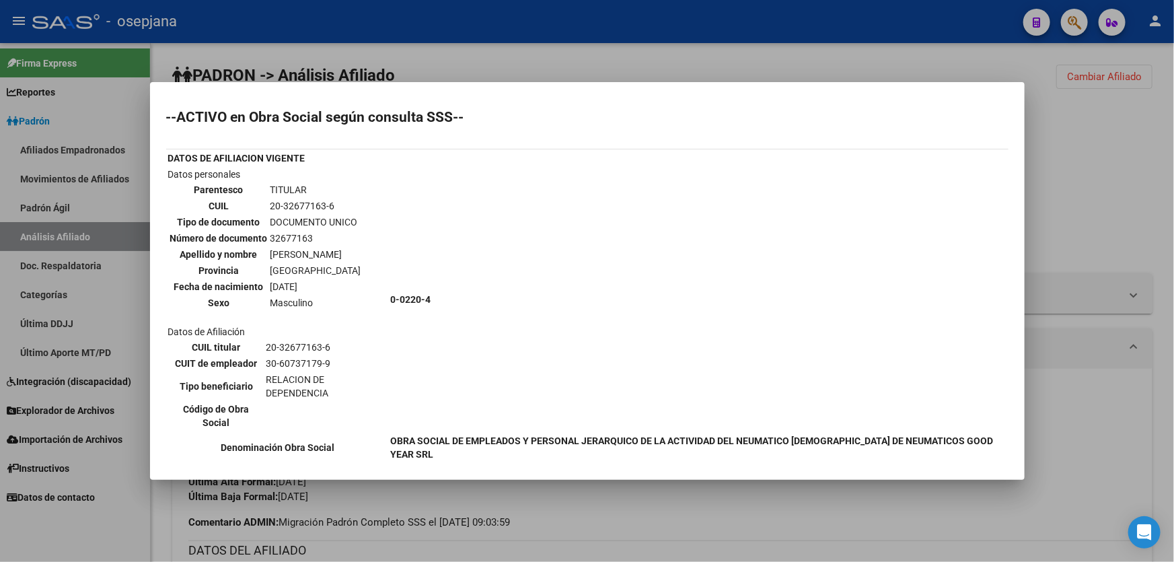
click at [1092, 215] on div at bounding box center [587, 281] width 1174 height 562
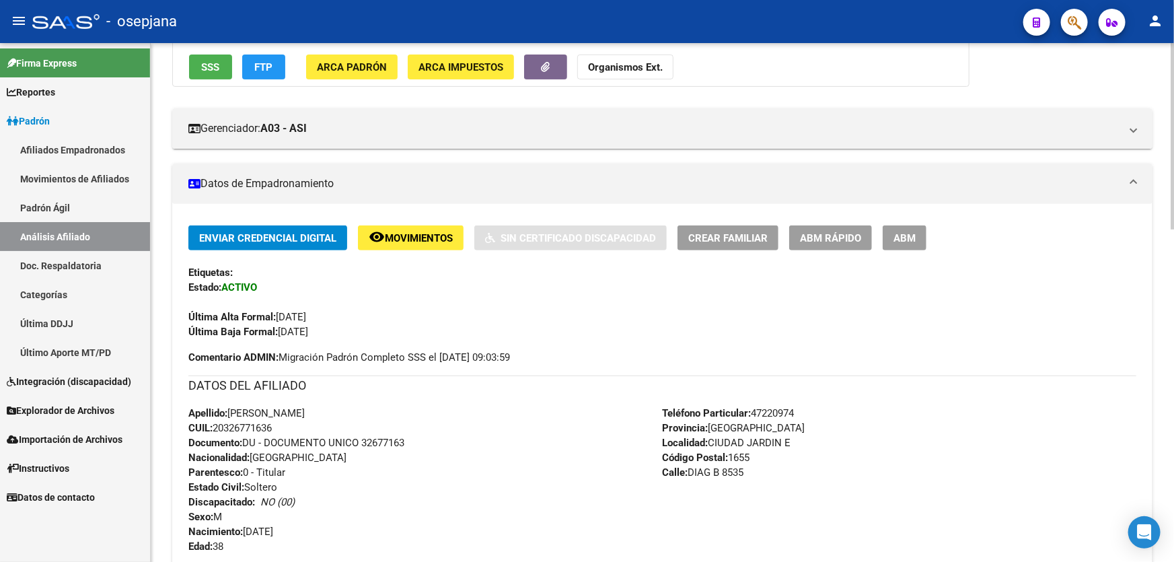
scroll to position [183, 0]
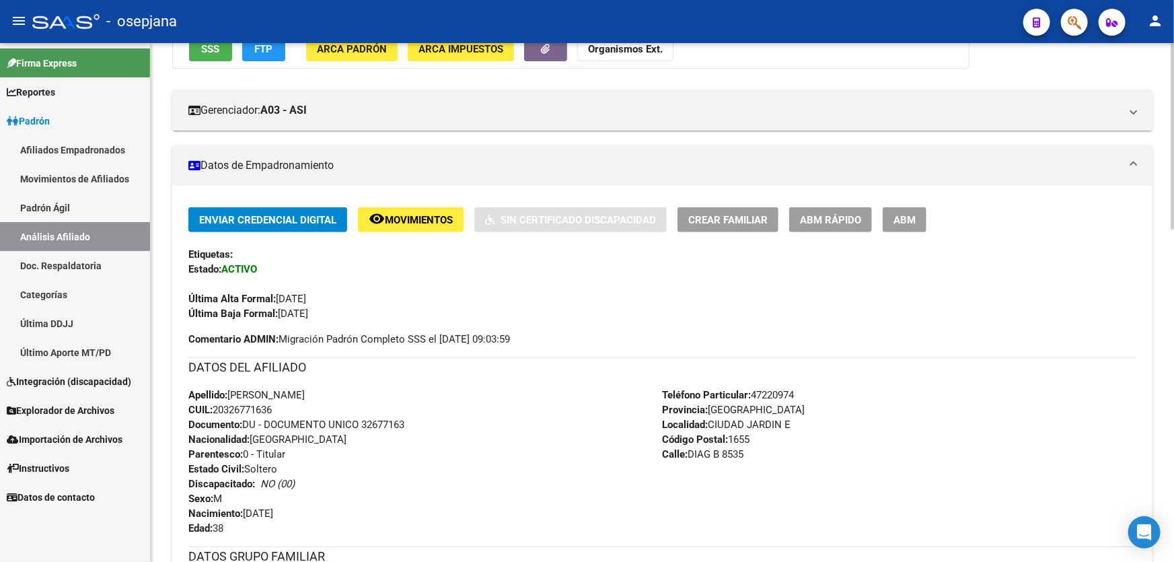
drag, startPoint x: 265, startPoint y: 405, endPoint x: 223, endPoint y: 405, distance: 42.4
click at [223, 405] on span "CUIL: 20326771636" at bounding box center [229, 410] width 83 height 12
click at [272, 407] on span "CUIL: 20326771636" at bounding box center [229, 410] width 83 height 12
drag, startPoint x: 276, startPoint y: 407, endPoint x: 215, endPoint y: 407, distance: 60.5
click at [215, 407] on span "CUIL: 20326771636" at bounding box center [229, 410] width 83 height 12
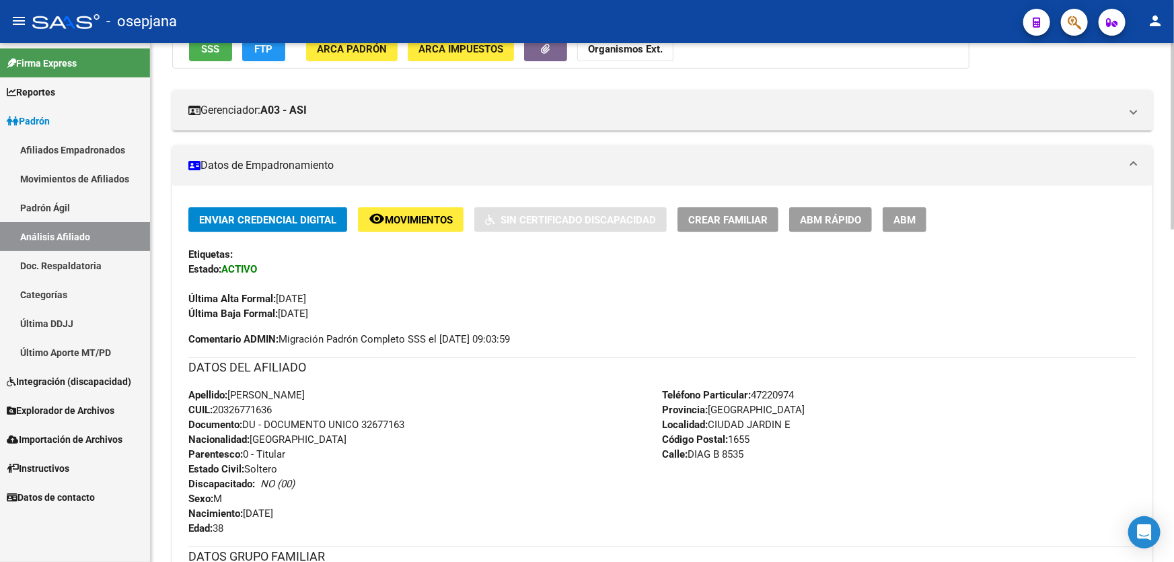
scroll to position [0, 0]
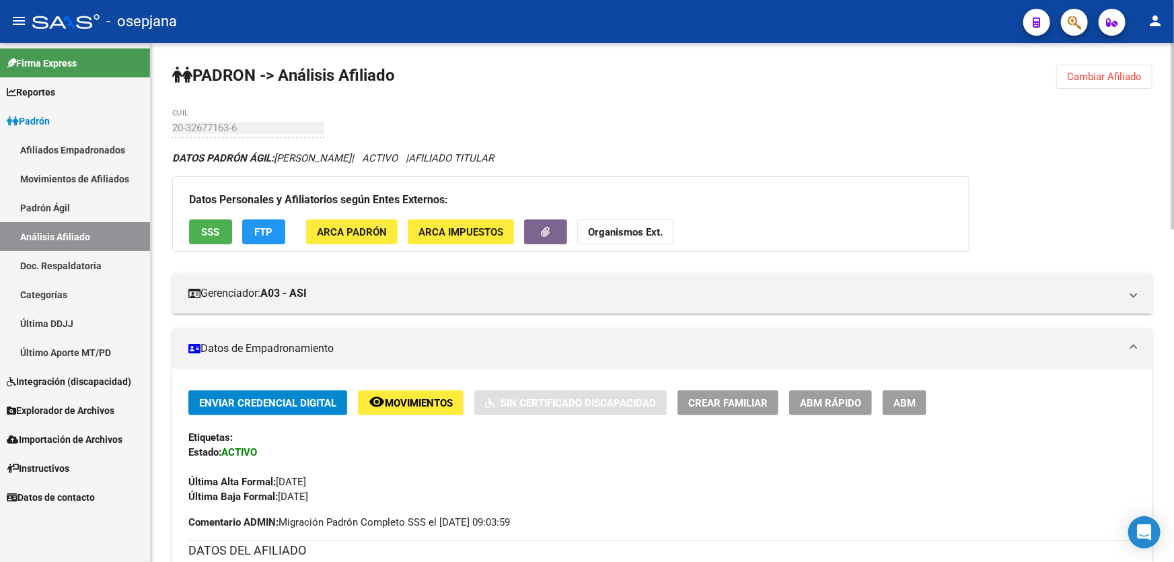
click at [1113, 75] on span "Cambiar Afiliado" at bounding box center [1104, 77] width 75 height 12
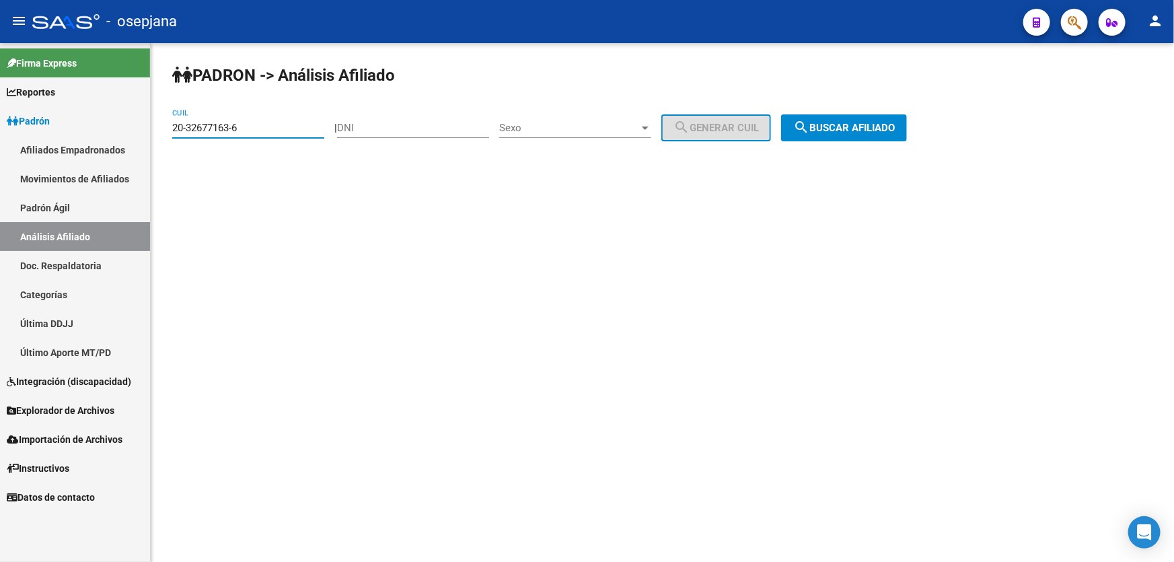
drag, startPoint x: 250, startPoint y: 130, endPoint x: 179, endPoint y: 121, distance: 71.2
click at [161, 135] on div "PADRON -> Análisis Afiliado 20-32677163-6 CUIL | DNI Sexo Sexo search Generar C…" at bounding box center [662, 113] width 1023 height 141
paste input "3347565-1"
click at [907, 125] on button "search Buscar afiliado" at bounding box center [844, 127] width 126 height 27
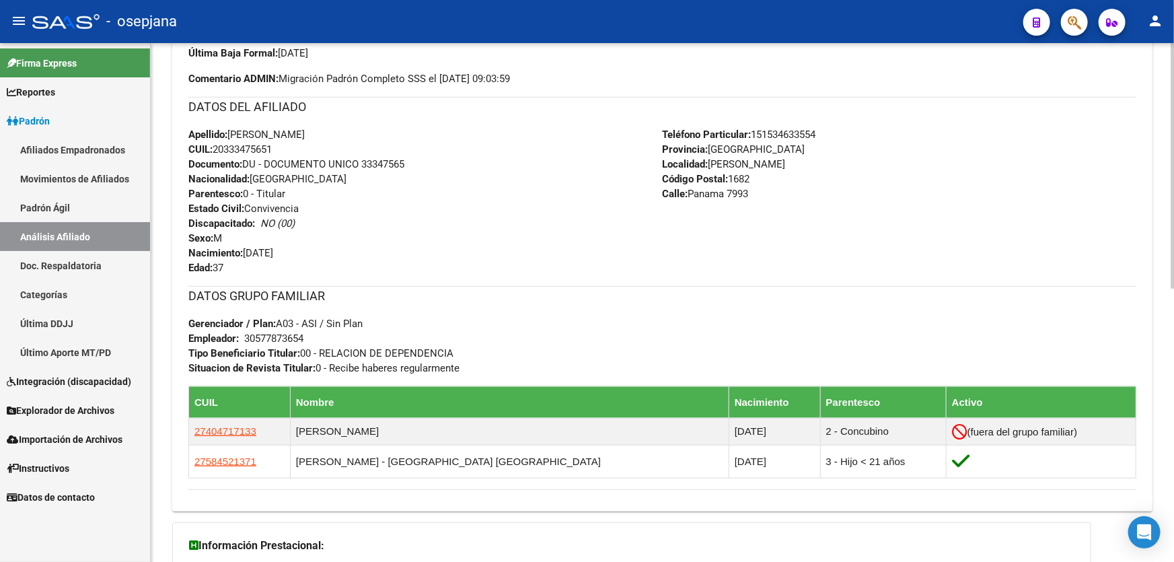
scroll to position [577, 0]
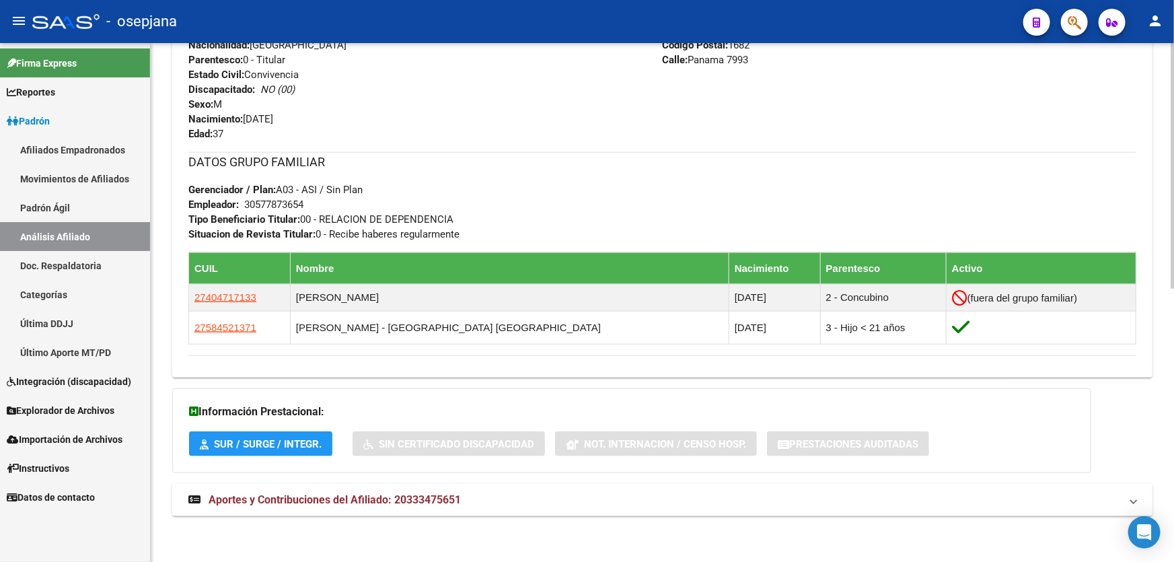
click at [534, 486] on mat-expansion-panel-header "Aportes y Contribuciones del Afiliado: 20333475651" at bounding box center [662, 500] width 980 height 32
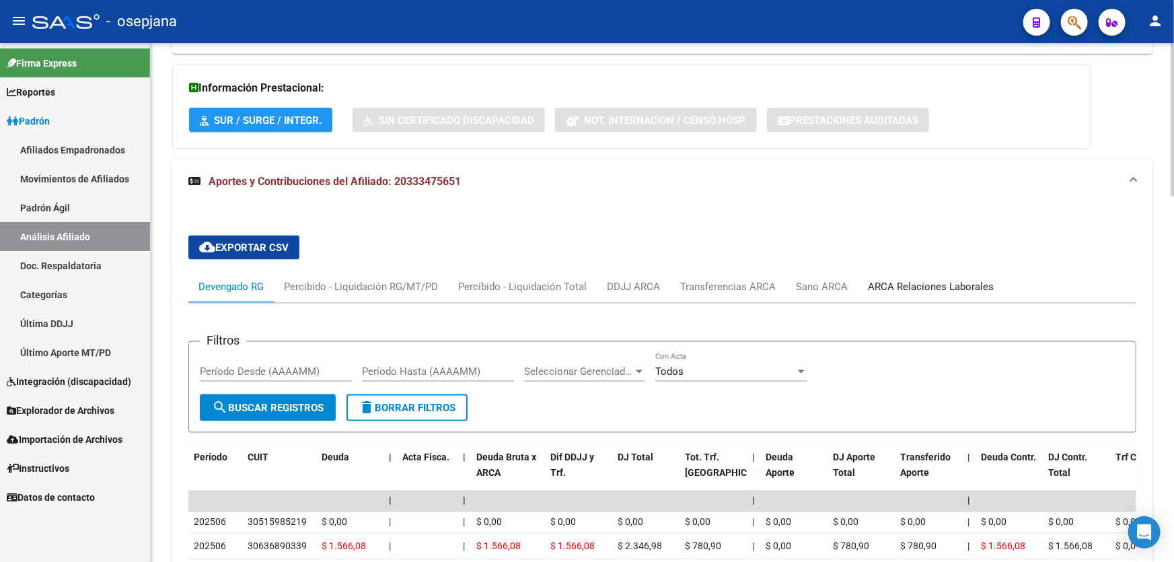
click at [916, 286] on div "ARCA Relaciones Laborales" at bounding box center [931, 286] width 126 height 15
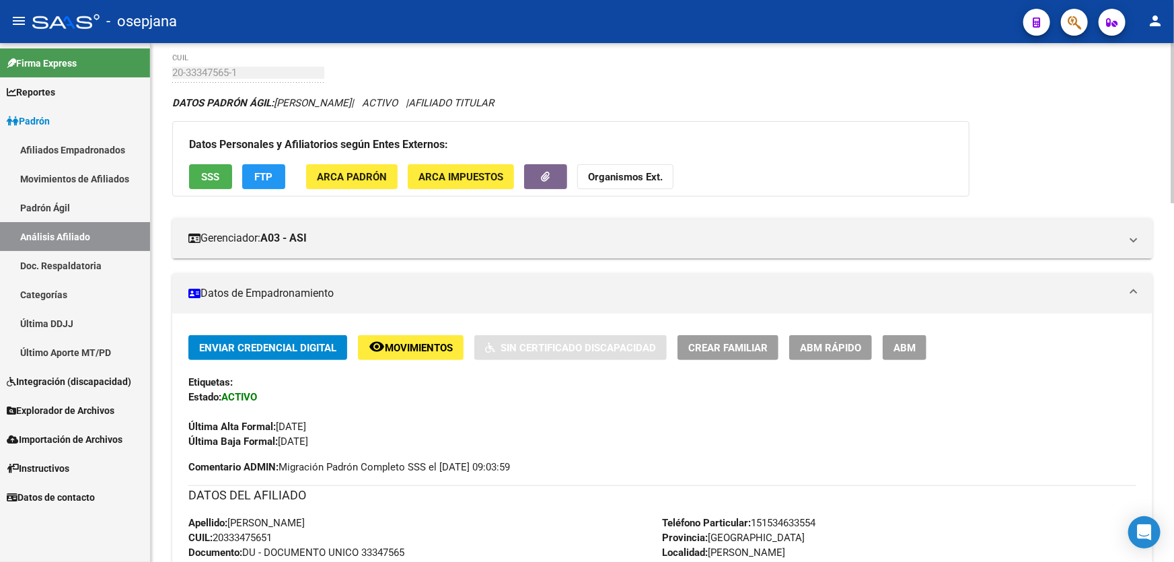
scroll to position [0, 0]
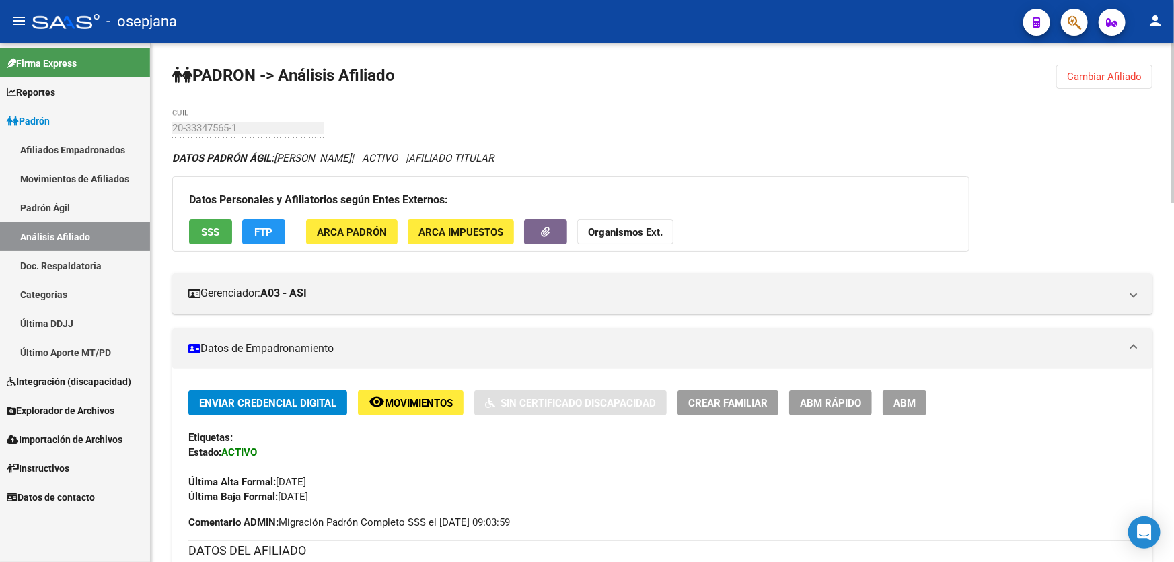
click at [1137, 72] on span "Cambiar Afiliado" at bounding box center [1104, 77] width 75 height 12
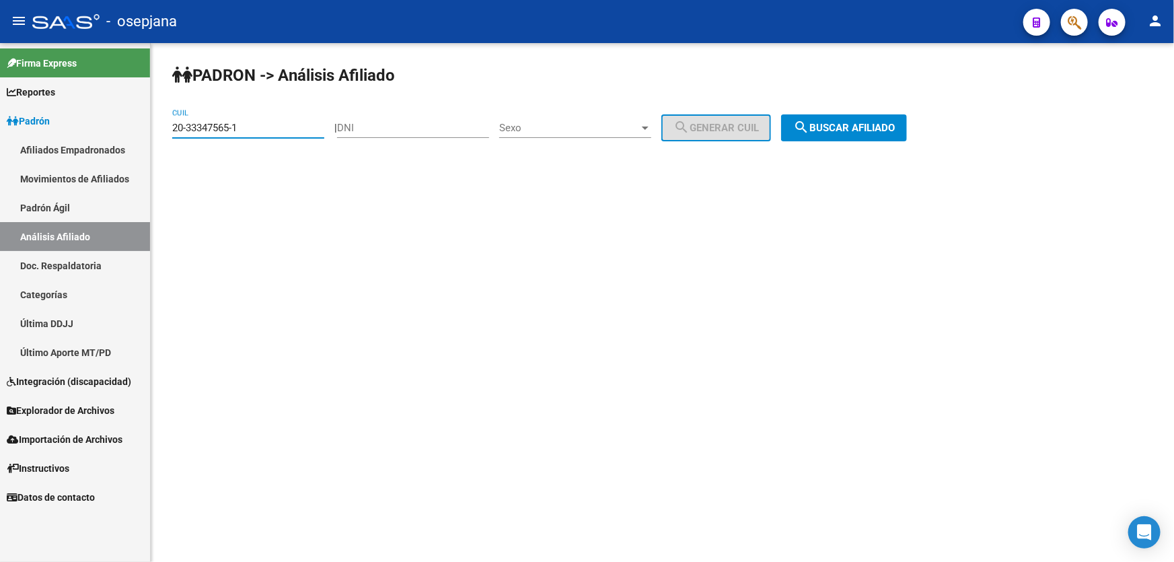
drag, startPoint x: 268, startPoint y: 131, endPoint x: 174, endPoint y: 131, distance: 94.8
click at [174, 131] on input "20-33347565-1" at bounding box center [248, 128] width 152 height 12
paste input "665111-6"
click at [897, 118] on button "search Buscar afiliado" at bounding box center [844, 127] width 126 height 27
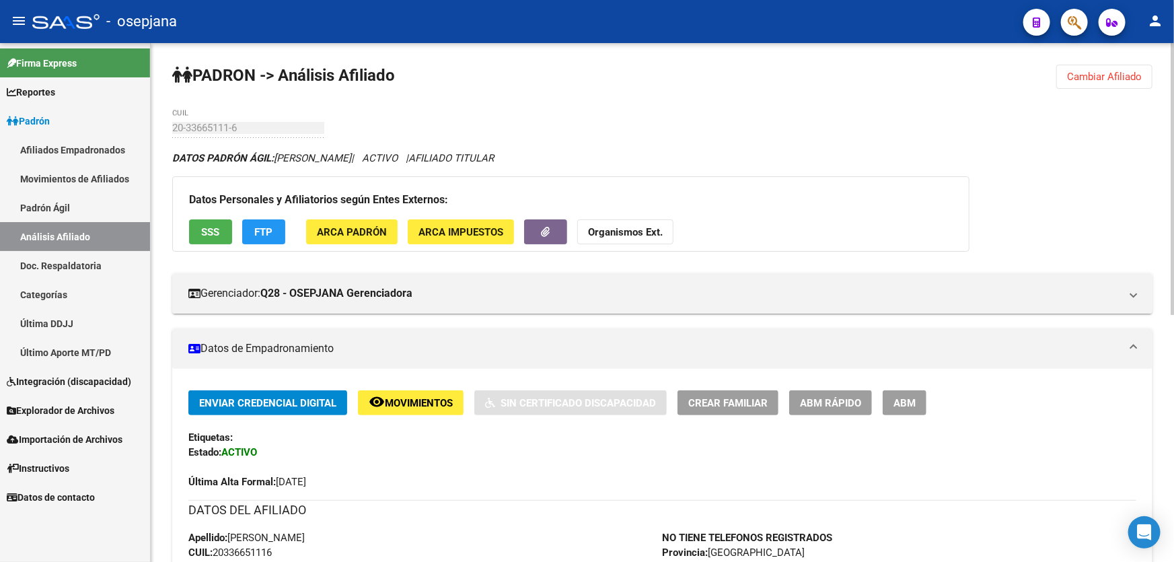
click at [1116, 67] on button "Cambiar Afiliado" at bounding box center [1104, 77] width 96 height 24
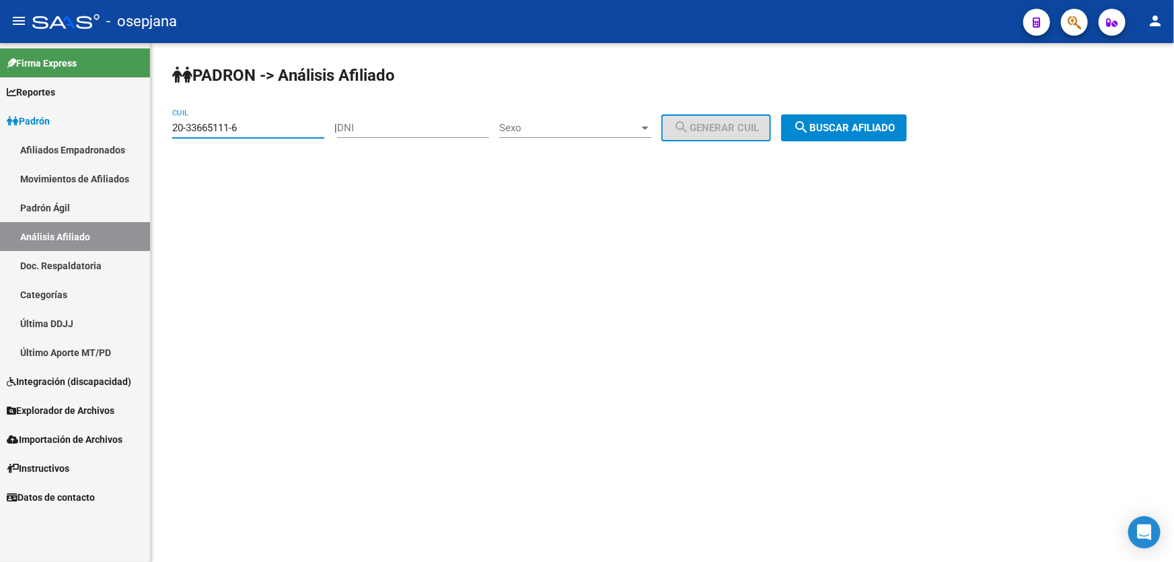
drag, startPoint x: 299, startPoint y: 131, endPoint x: 163, endPoint y: 132, distance: 135.9
click at [159, 136] on div "PADRON -> Análisis Afiliado 20-33665111-6 CUIL | DNI Sexo Sexo search Generar C…" at bounding box center [662, 113] width 1023 height 141
paste input "4206952"
type input "20-34206952-6"
click at [867, 116] on button "search Buscar afiliado" at bounding box center [844, 127] width 126 height 27
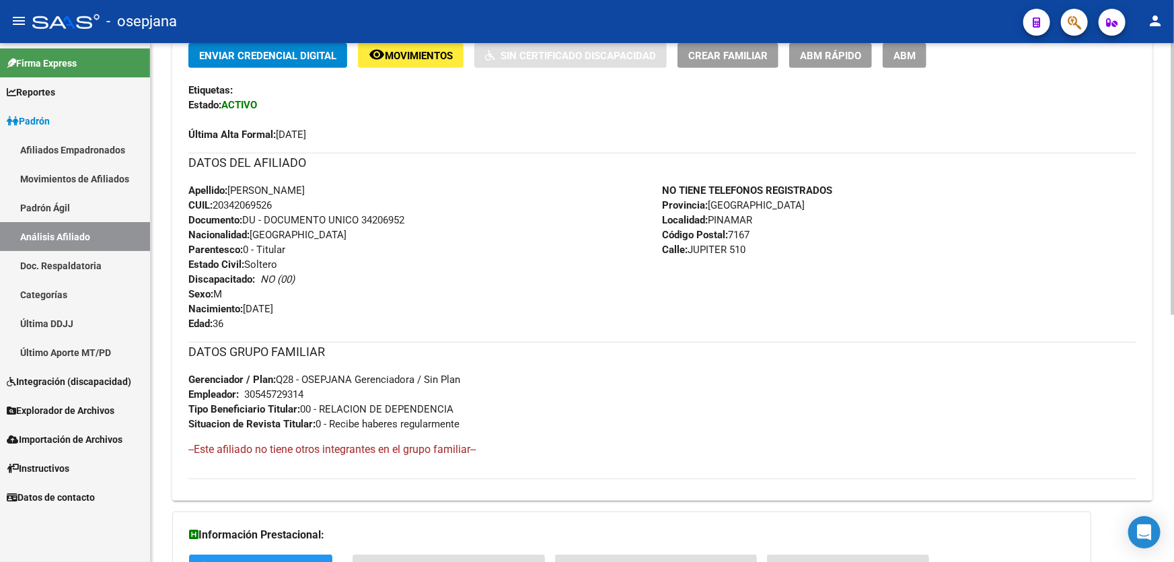
scroll to position [469, 0]
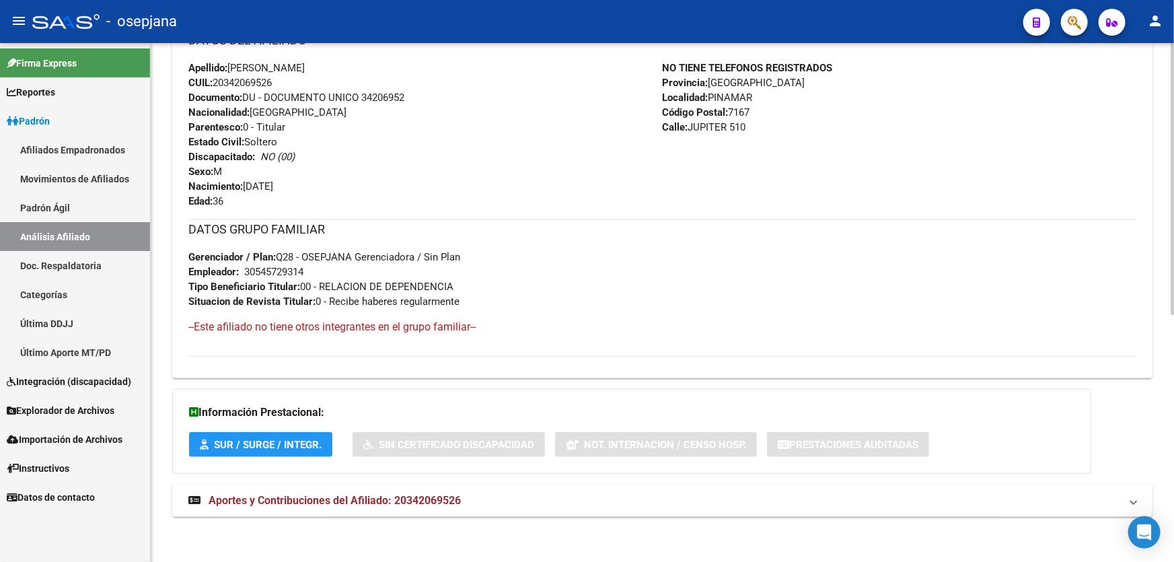
click at [696, 517] on div "DATOS PADRÓN ÁGIL: [PERSON_NAME] [PERSON_NAME] | ACTIVO | AFILIADO TITULAR Dato…" at bounding box center [662, 106] width 980 height 850
click at [725, 498] on mat-panel-title "Aportes y Contribuciones del Afiliado: 20342069526" at bounding box center [654, 500] width 932 height 15
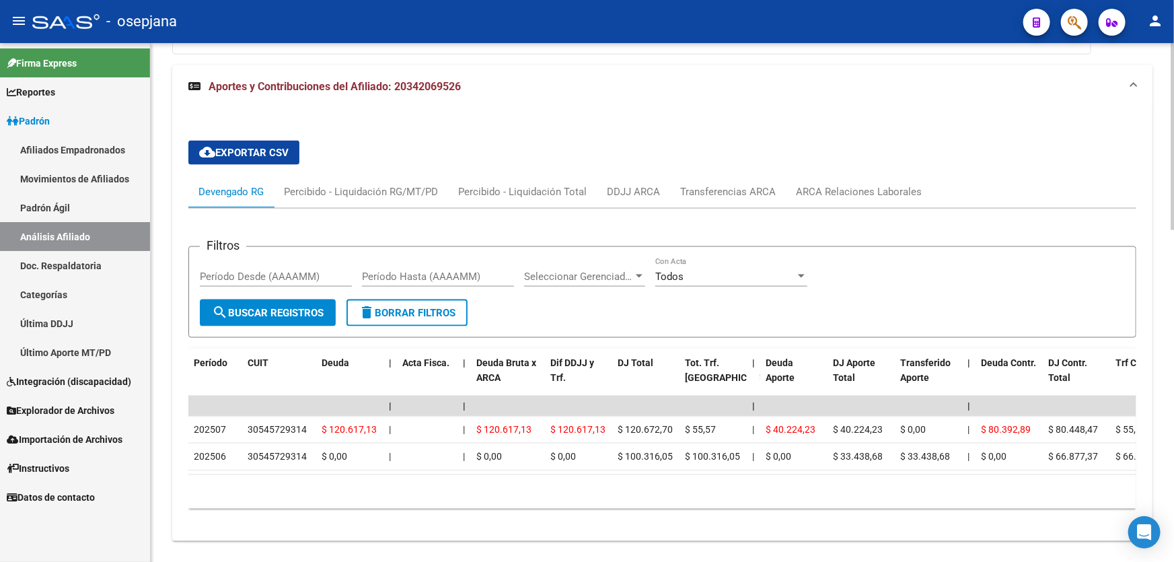
scroll to position [919, 0]
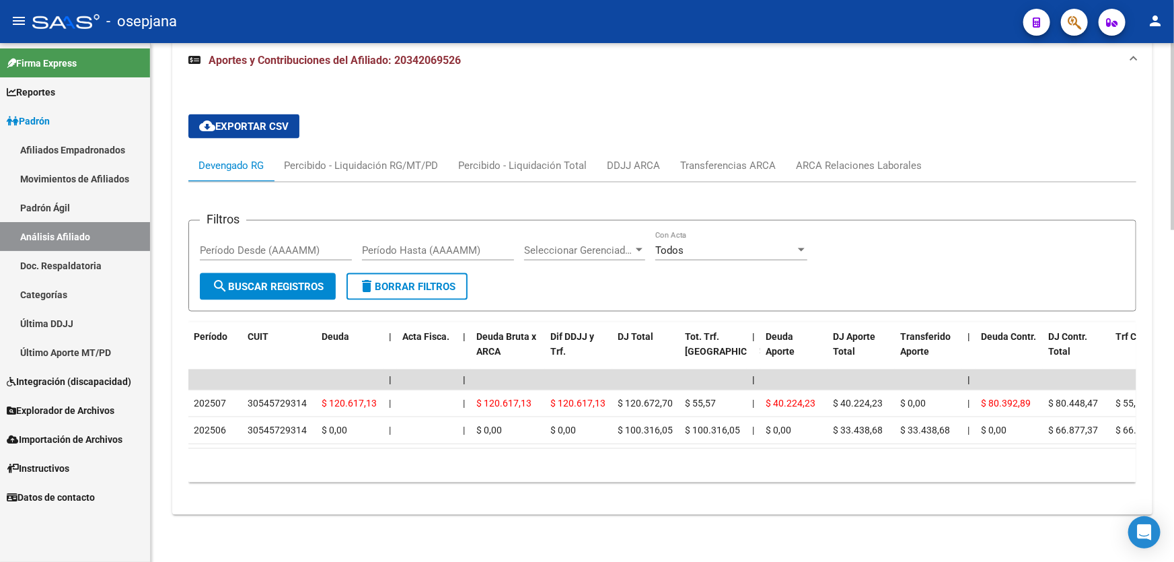
drag, startPoint x: 434, startPoint y: 451, endPoint x: 650, endPoint y: 451, distance: 215.9
click at [650, 451] on div "10 total 1" at bounding box center [662, 466] width 948 height 34
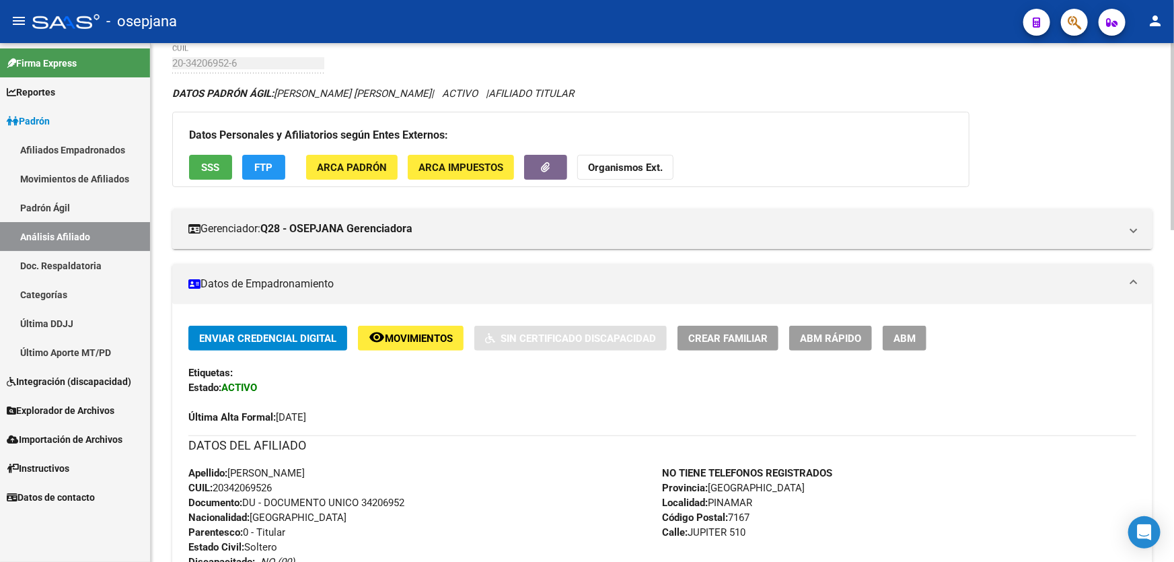
scroll to position [0, 0]
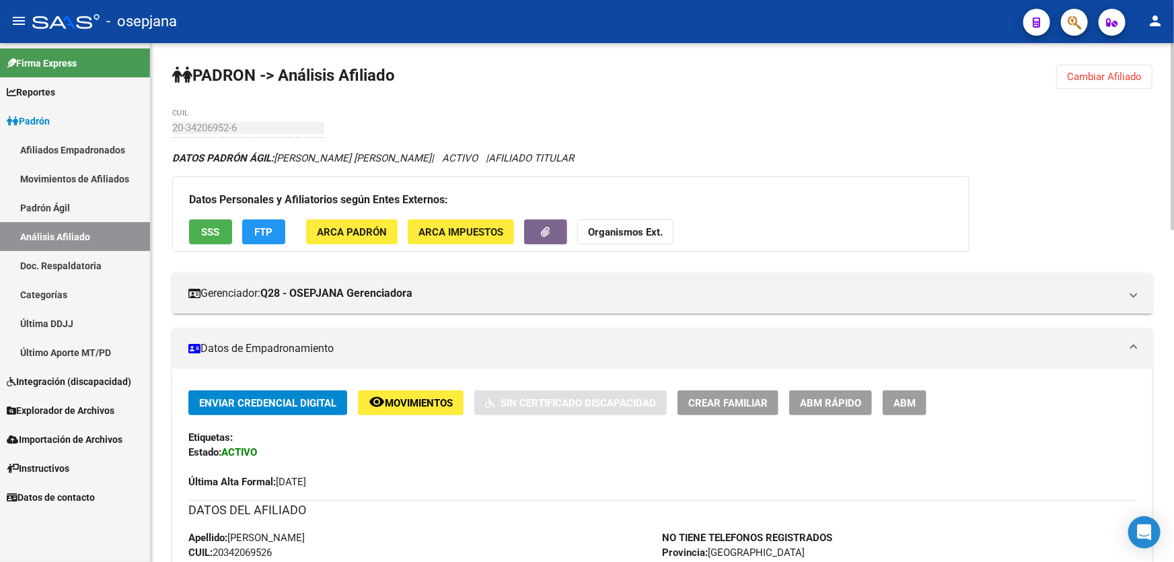
click at [1133, 69] on button "Cambiar Afiliado" at bounding box center [1104, 77] width 96 height 24
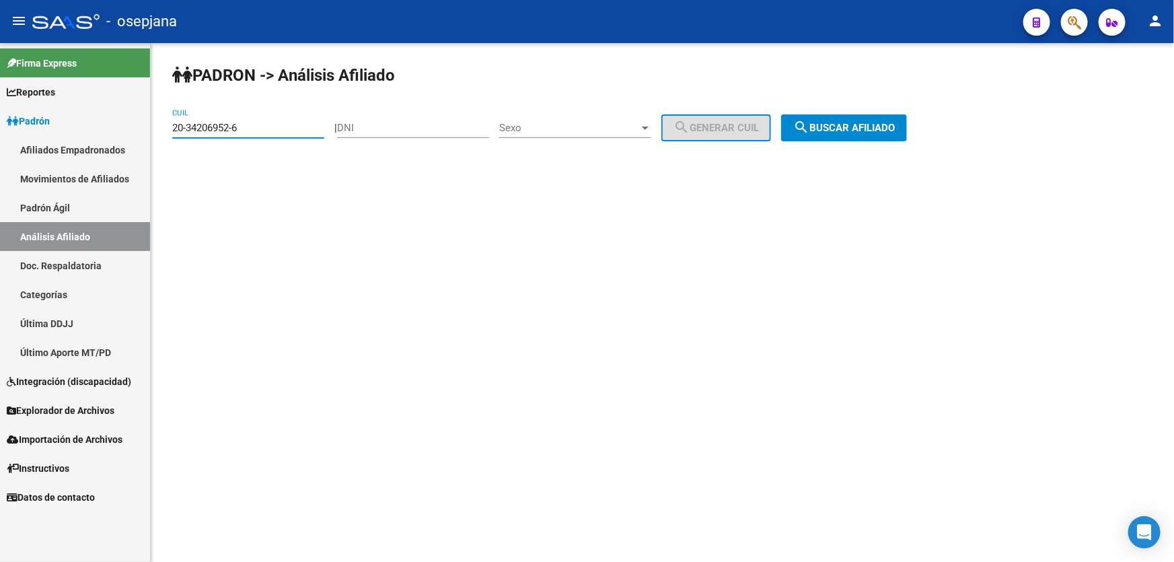
drag, startPoint x: 258, startPoint y: 128, endPoint x: 0, endPoint y: 141, distance: 258.6
click at [0, 141] on mat-sidenav-container "Firma Express Reportes Padrón Traspasos x O.S. Traspasos x Gerenciador Traspaso…" at bounding box center [587, 302] width 1174 height 519
paste input "20-34251816-9"
type input "20-34251816-9"
click at [894, 109] on div "PADRON -> Análisis Afiliado 20-34251816-9 CUIL | DNI Sexo Sexo search Generar C…" at bounding box center [662, 113] width 1023 height 141
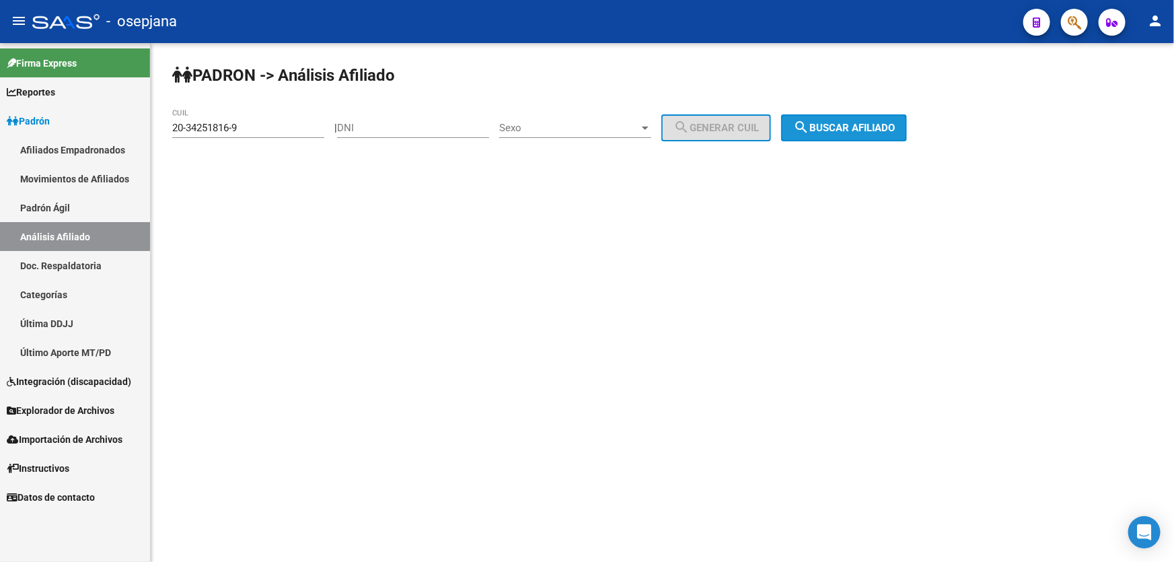
click at [864, 132] on span "search Buscar afiliado" at bounding box center [844, 128] width 102 height 12
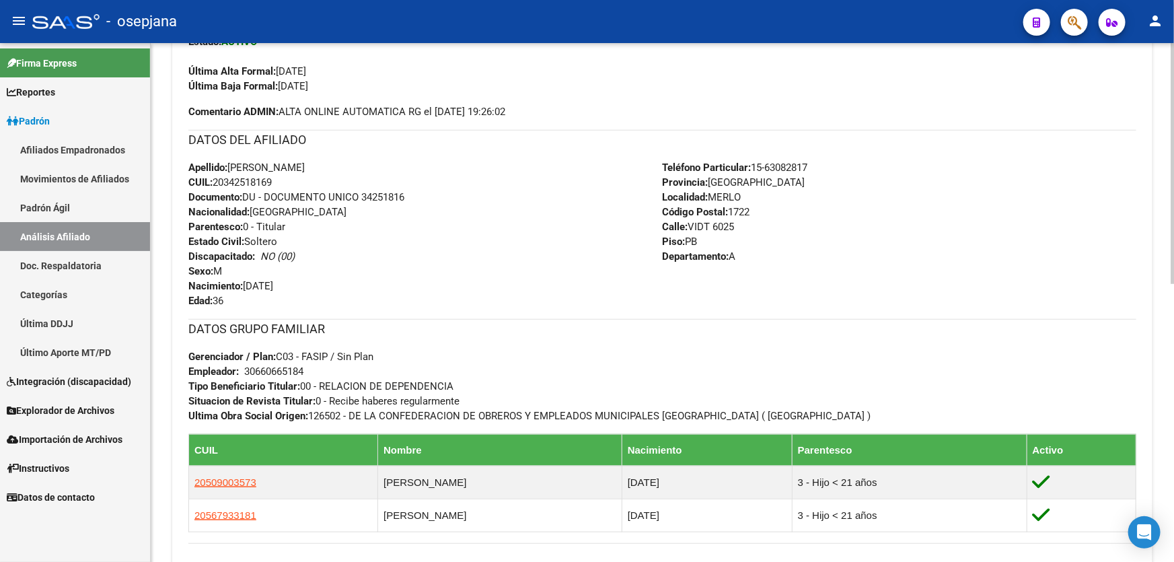
scroll to position [354, 0]
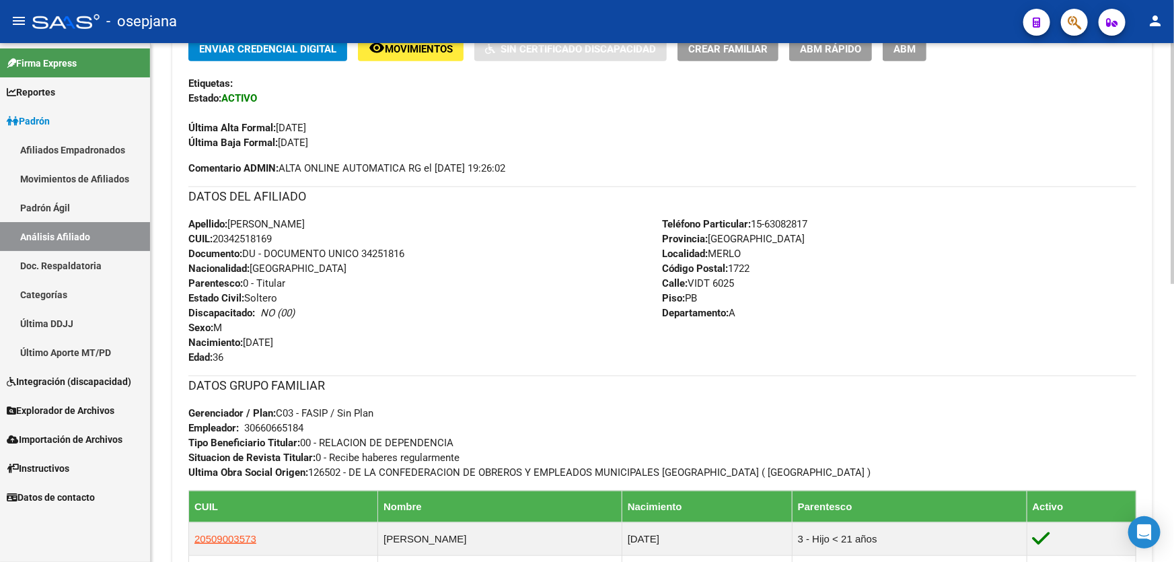
drag, startPoint x: 276, startPoint y: 235, endPoint x: 214, endPoint y: 237, distance: 62.6
click at [214, 237] on span "CUIL: 20342518169" at bounding box center [229, 239] width 83 height 12
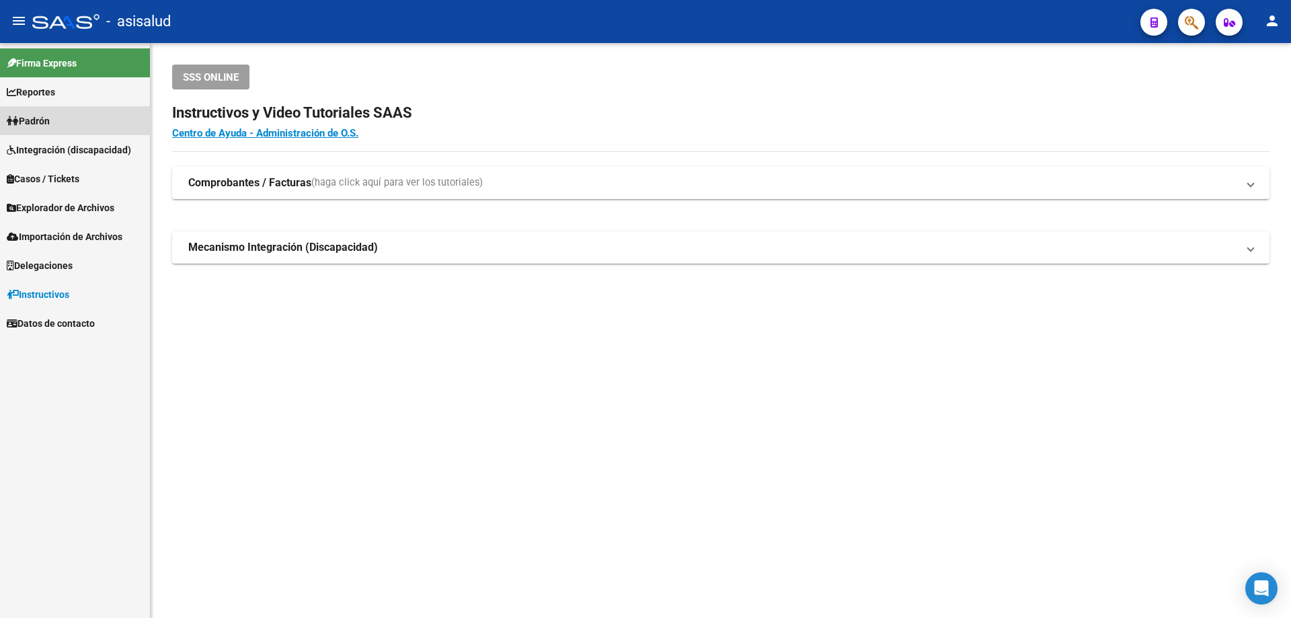
click at [59, 116] on link "Padrón" at bounding box center [75, 120] width 150 height 29
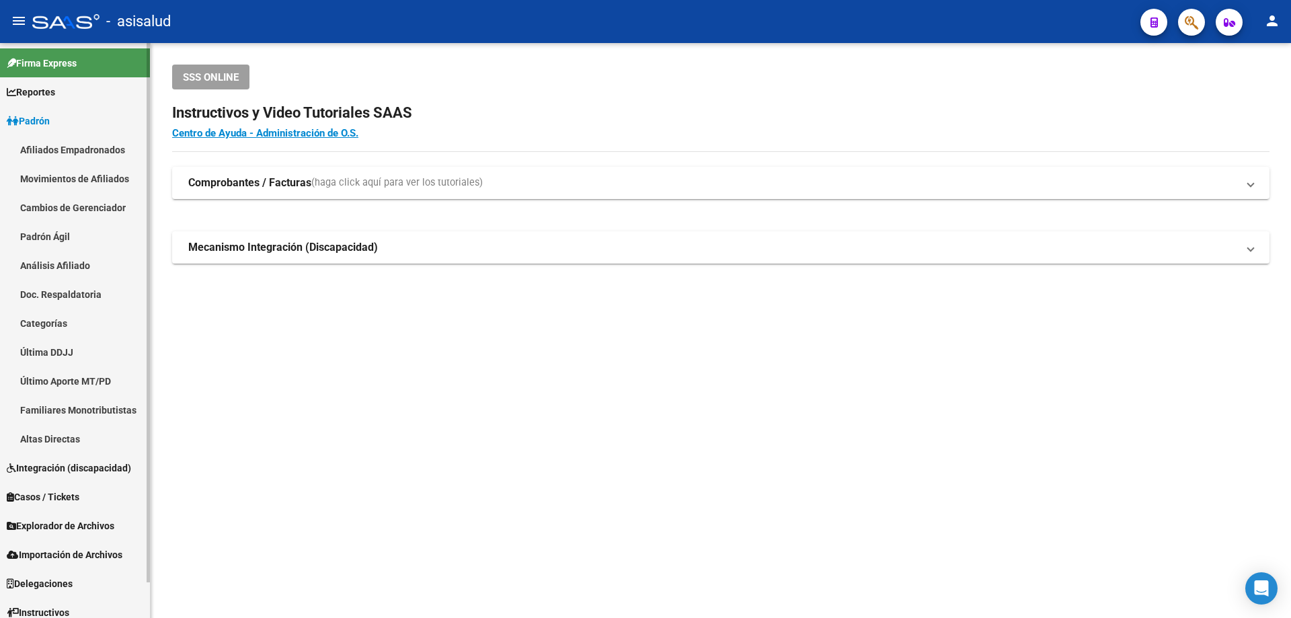
click at [74, 255] on link "Análisis Afiliado" at bounding box center [75, 265] width 150 height 29
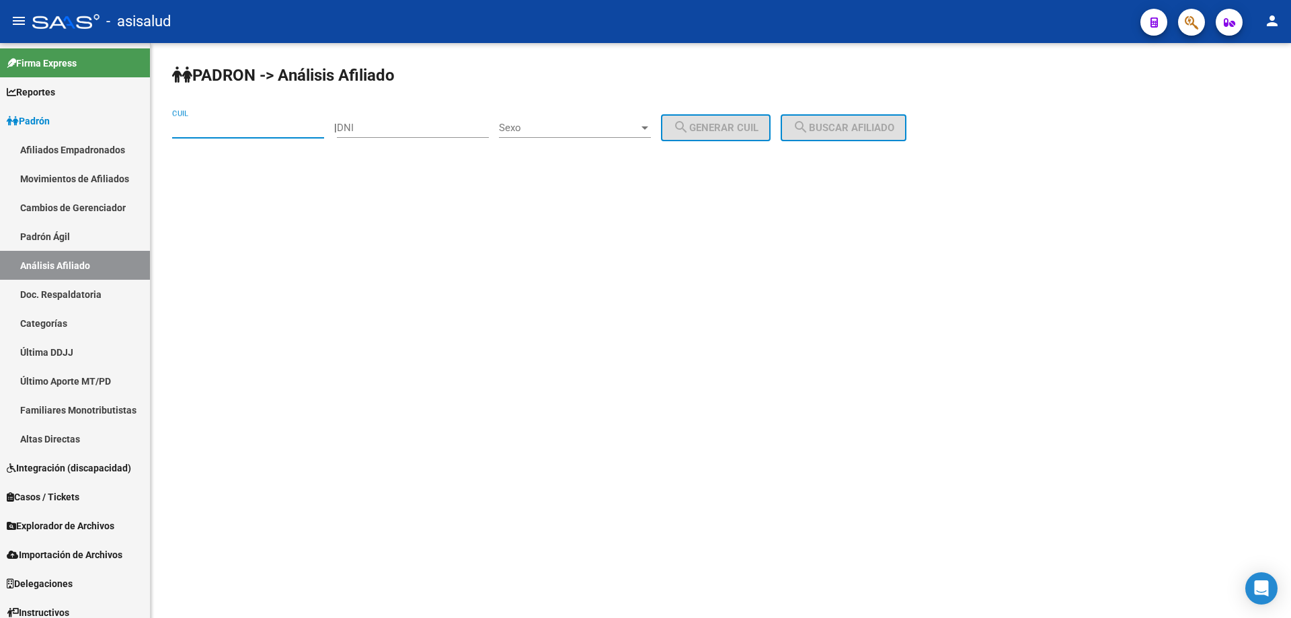
paste input "35-314355"
drag, startPoint x: 256, startPoint y: 128, endPoint x: 155, endPoint y: 128, distance: 100.9
click at [155, 128] on div "PADRON -> Análisis Afiliado 35-314355 CUIL | DNI Sexo Sexo search Generar CUIL …" at bounding box center [721, 128] width 1141 height 171
paste input "27-35314355-2"
click at [888, 132] on span "search Buscar afiliado" at bounding box center [844, 128] width 102 height 12
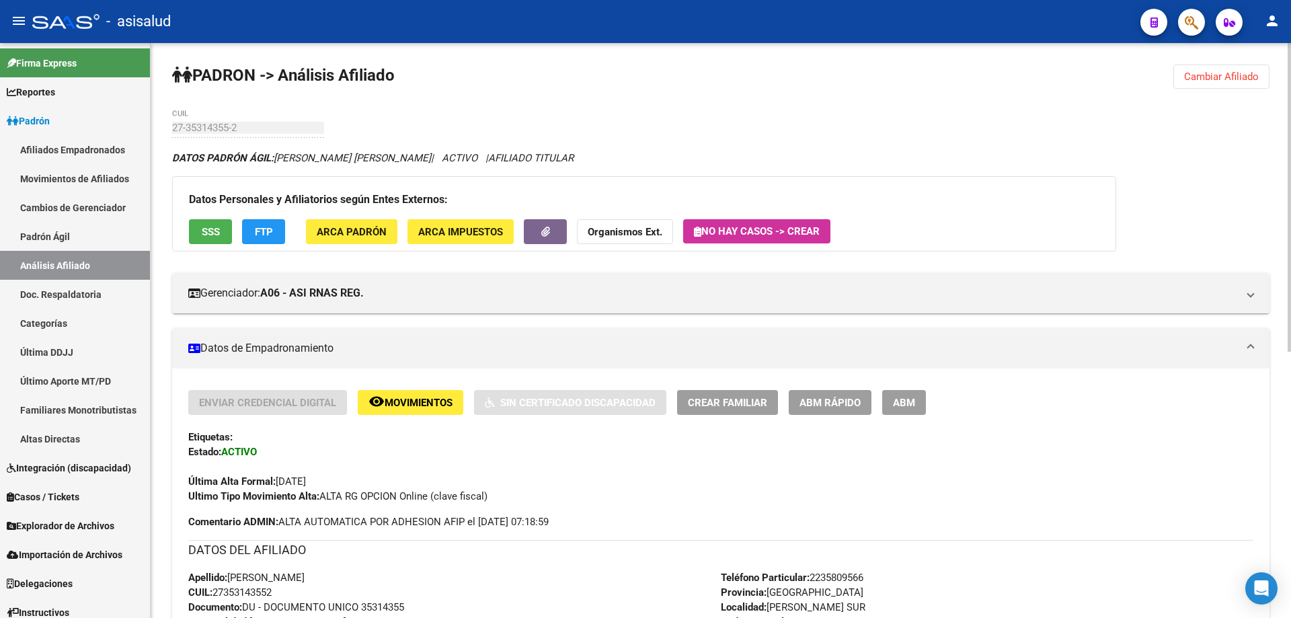
click at [202, 231] on span "SSS" at bounding box center [211, 232] width 18 height 12
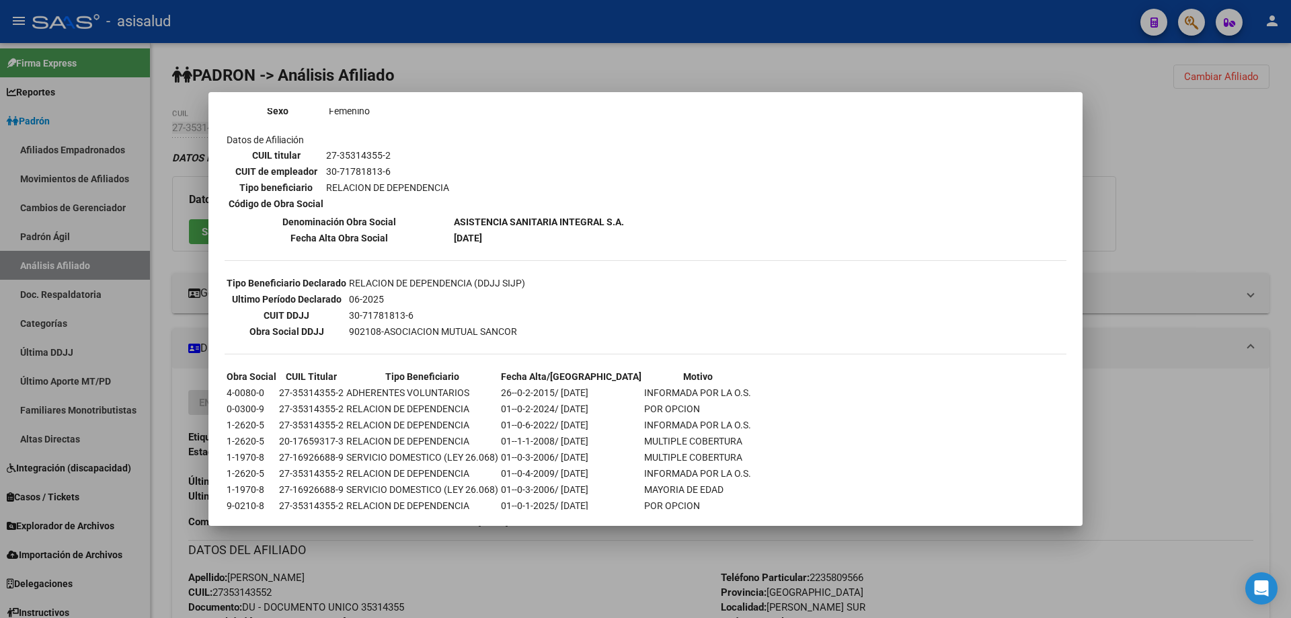
scroll to position [234, 0]
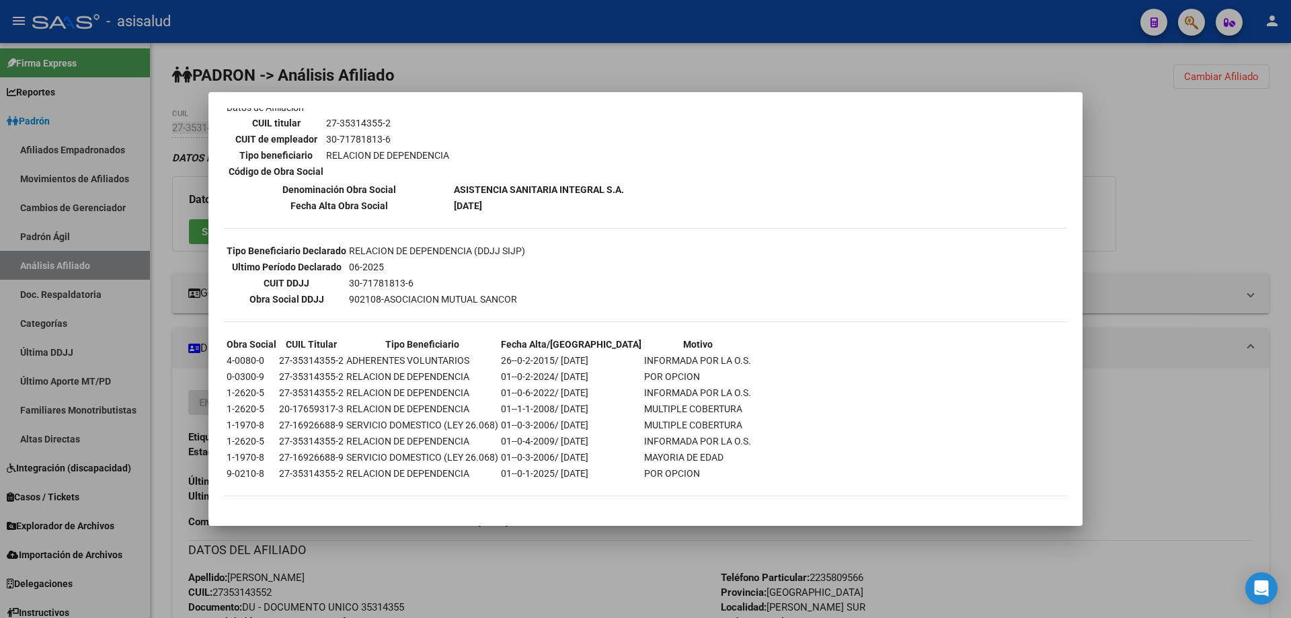
click at [1270, 214] on div at bounding box center [645, 309] width 1291 height 618
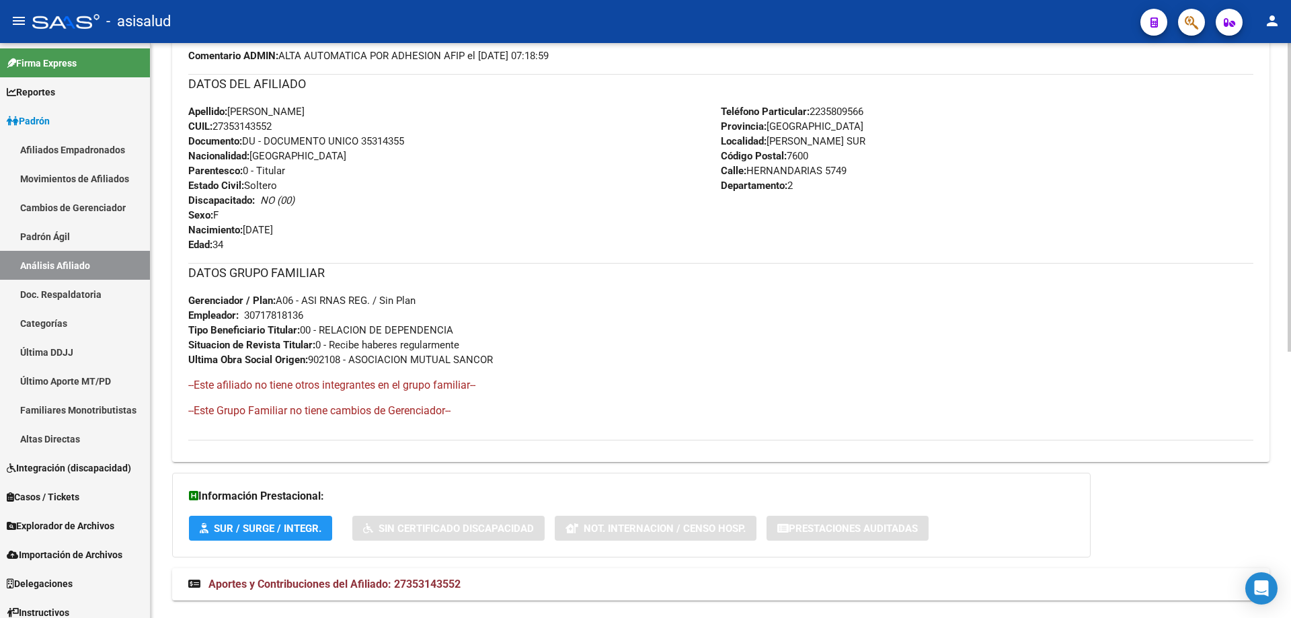
scroll to position [496, 0]
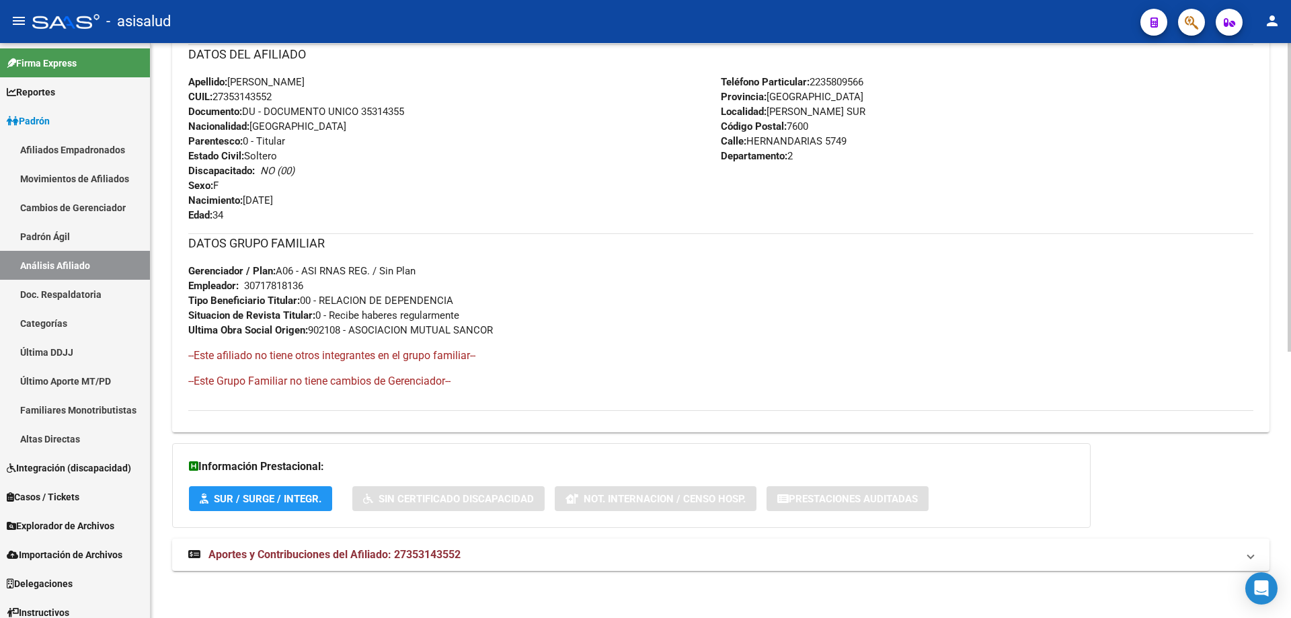
click at [866, 582] on div "DATOS PADRÓN ÁGIL: RODRIGUEZ ARREGUITO DAIANA MICAELA | ACTIVO | AFILIADO TITUL…" at bounding box center [721, 120] width 1098 height 931
click at [867, 570] on mat-expansion-panel-header "Aportes y Contribuciones del Afiliado: 27353143552" at bounding box center [721, 555] width 1098 height 32
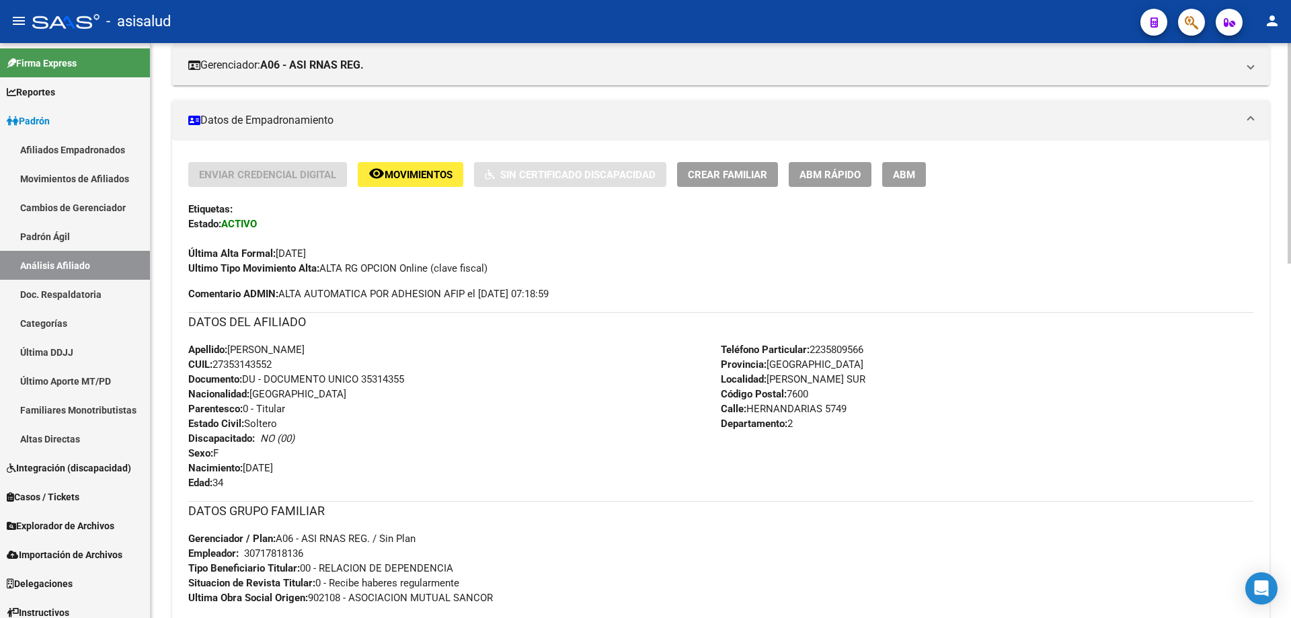
scroll to position [0, 0]
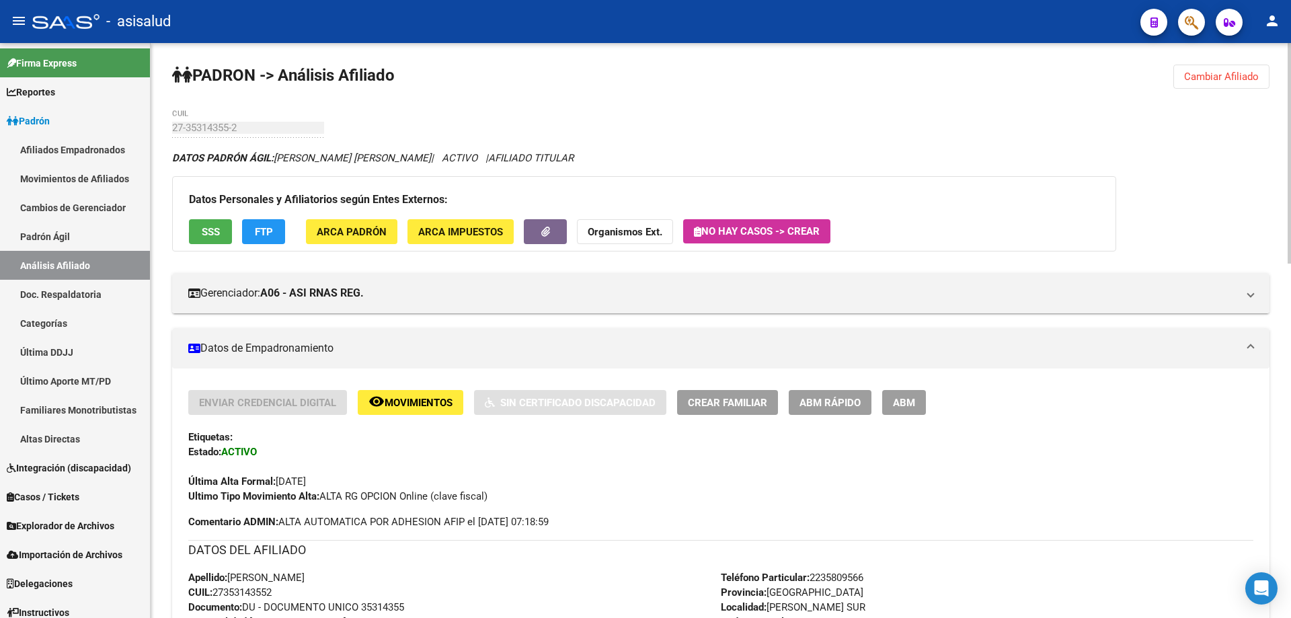
click at [196, 234] on button "SSS" at bounding box center [210, 231] width 43 height 25
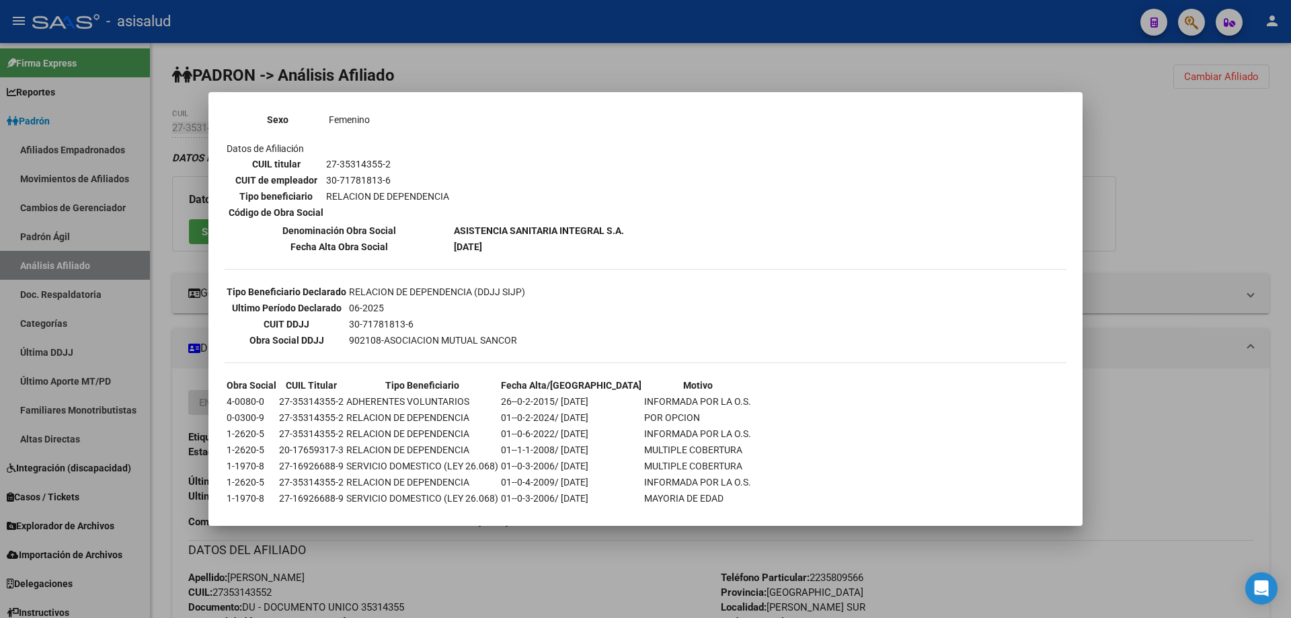
scroll to position [234, 0]
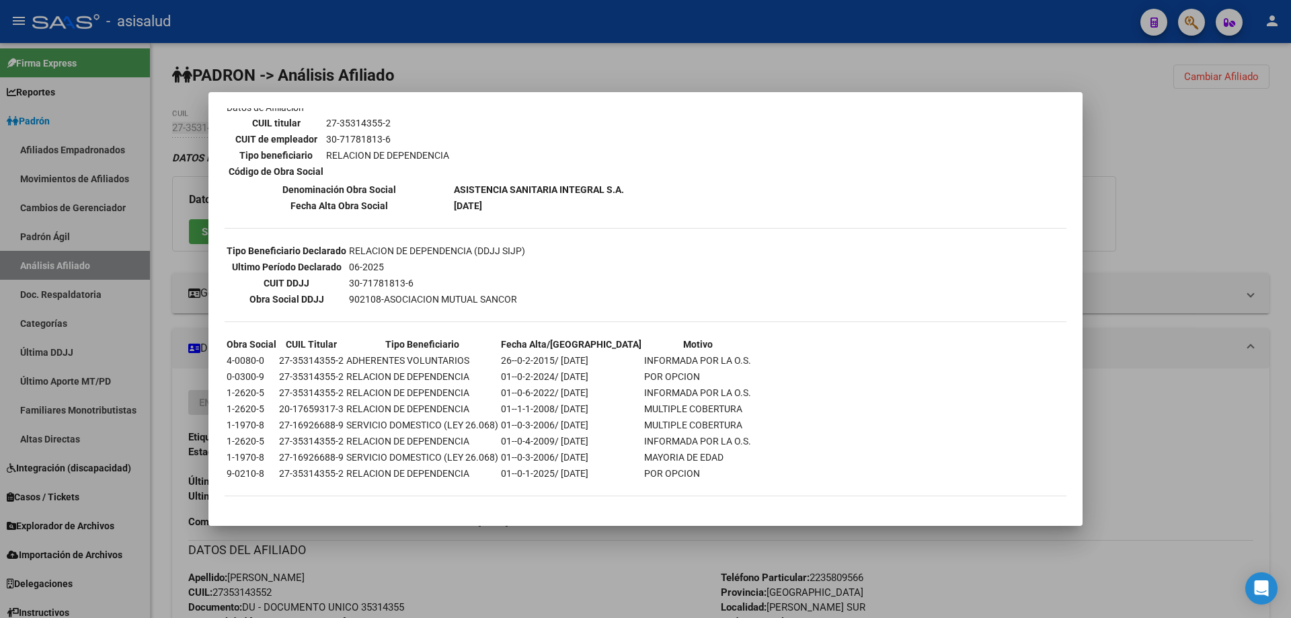
click at [1215, 174] on div at bounding box center [645, 309] width 1291 height 618
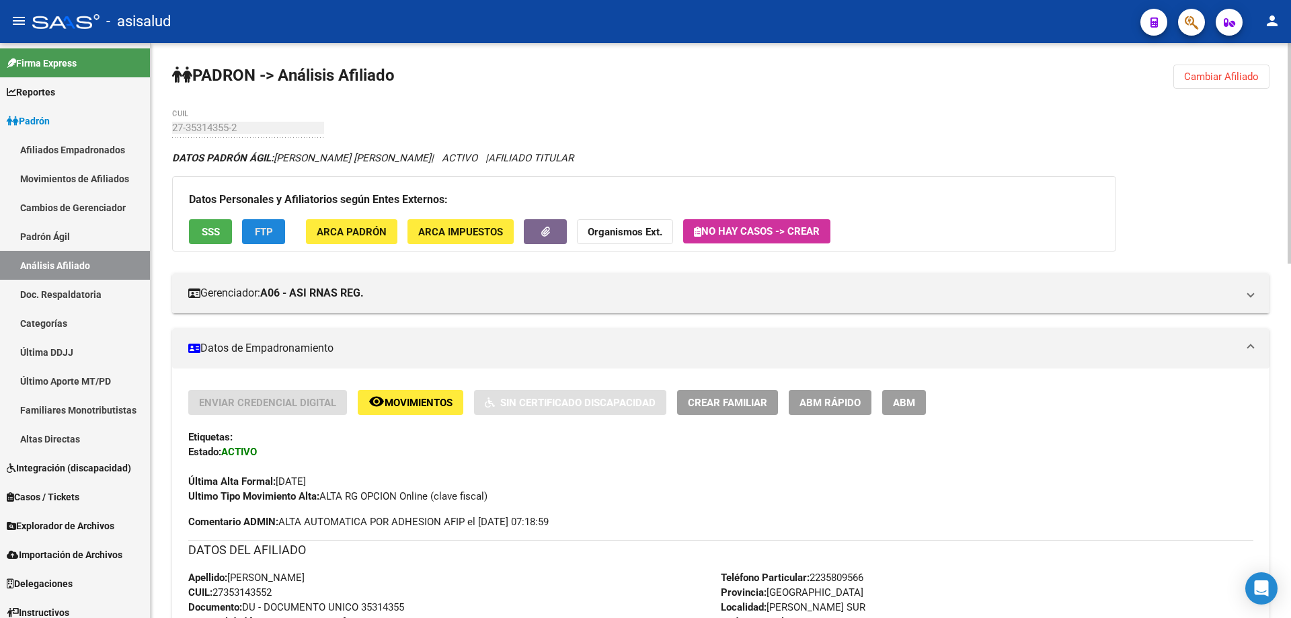
click at [275, 224] on button "FTP" at bounding box center [263, 231] width 43 height 25
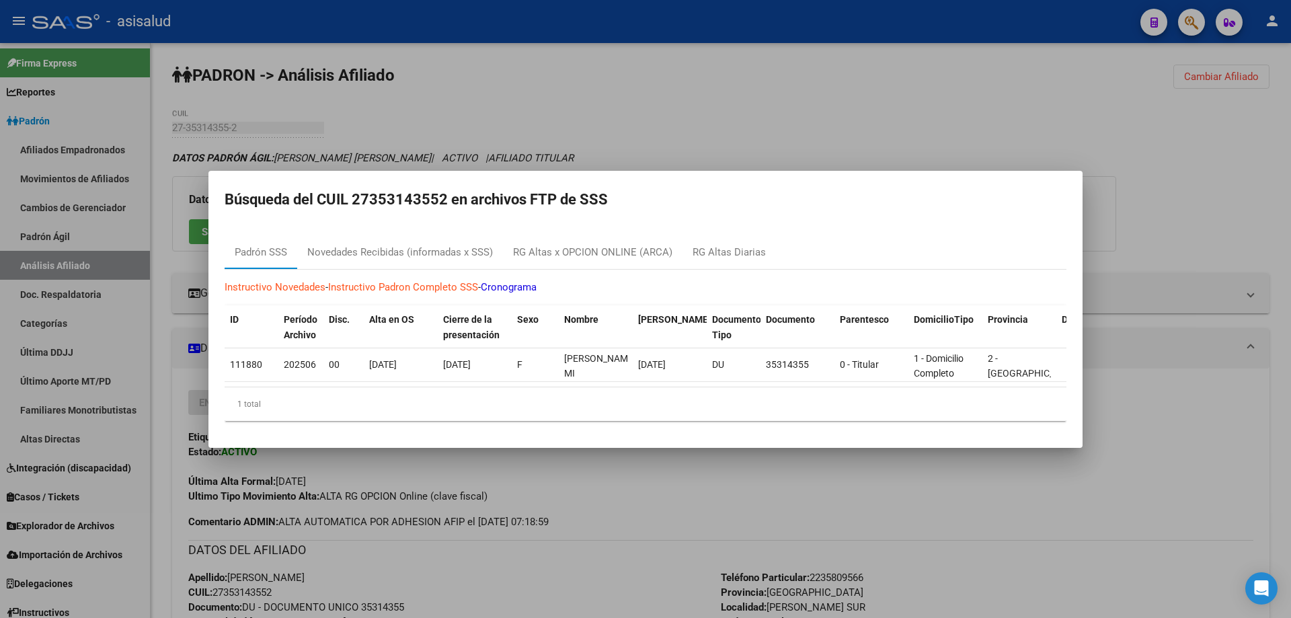
click at [1069, 215] on mat-dialog-container "Búsqueda del CUIL 27353143552 en archivos FTP de SSS Padrón SSS Novedades Recib…" at bounding box center [645, 309] width 874 height 277
click at [1153, 206] on div at bounding box center [645, 309] width 1291 height 618
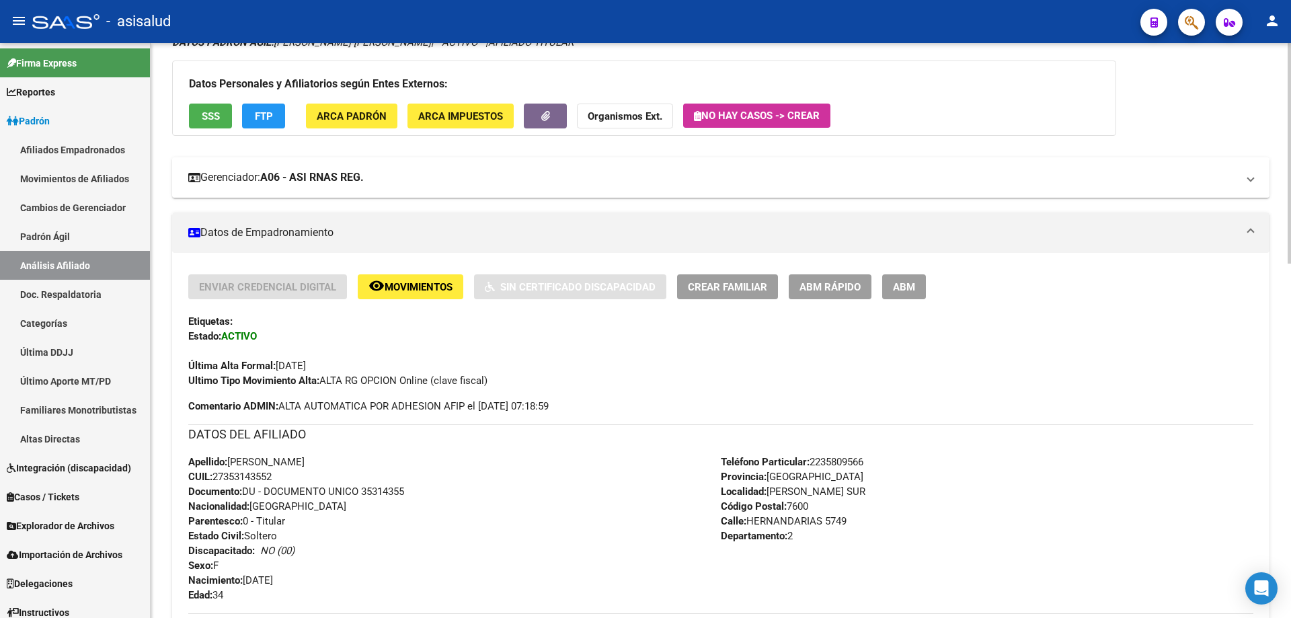
scroll to position [0, 0]
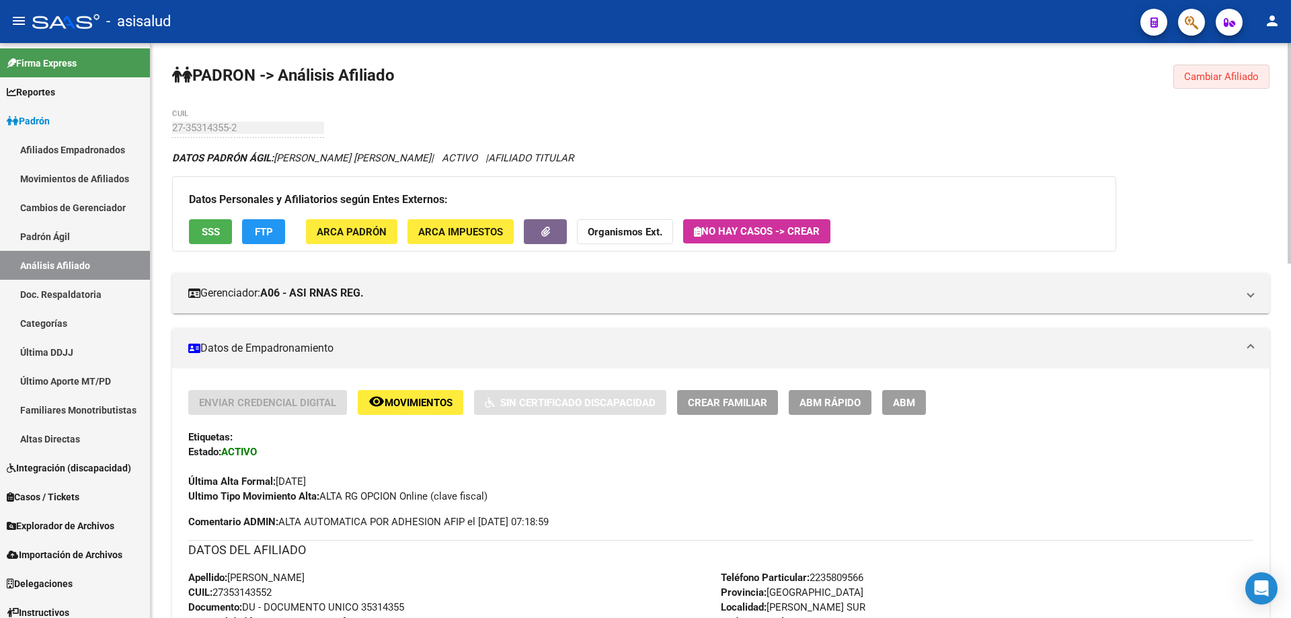
click at [1210, 71] on span "Cambiar Afiliado" at bounding box center [1221, 77] width 75 height 12
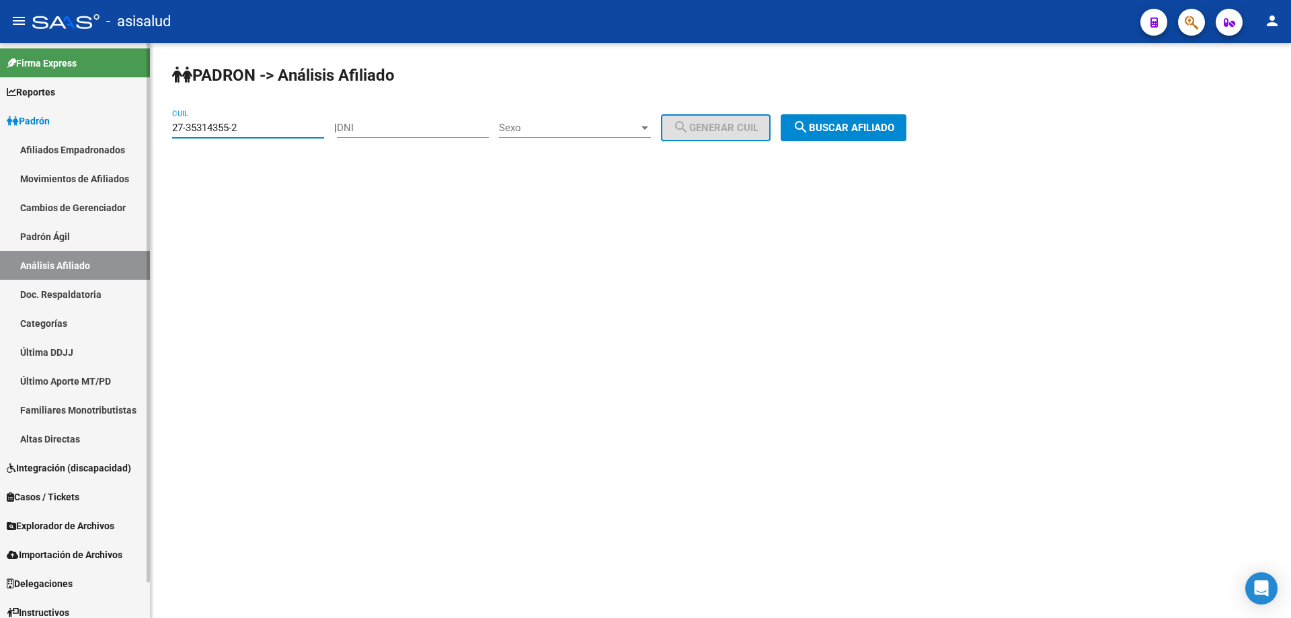
drag, startPoint x: 262, startPoint y: 126, endPoint x: 149, endPoint y: 135, distance: 112.7
click at [149, 135] on mat-sidenav-container "Firma Express Reportes Padrón Traspasos x O.S. Traspasos x Gerenciador Traspaso…" at bounding box center [645, 330] width 1291 height 575
paste input "0-34331869-4"
type input "20-34331869-4"
click at [895, 130] on span "search Buscar afiliado" at bounding box center [844, 128] width 102 height 12
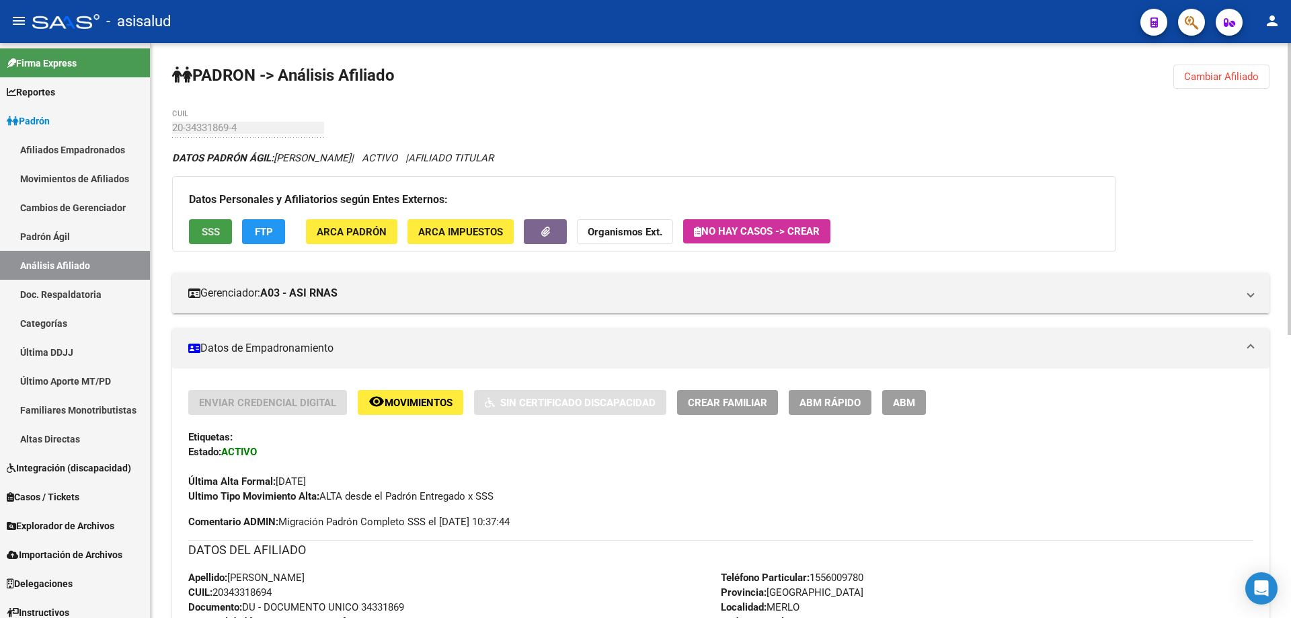
click at [217, 234] on span "SSS" at bounding box center [211, 232] width 18 height 12
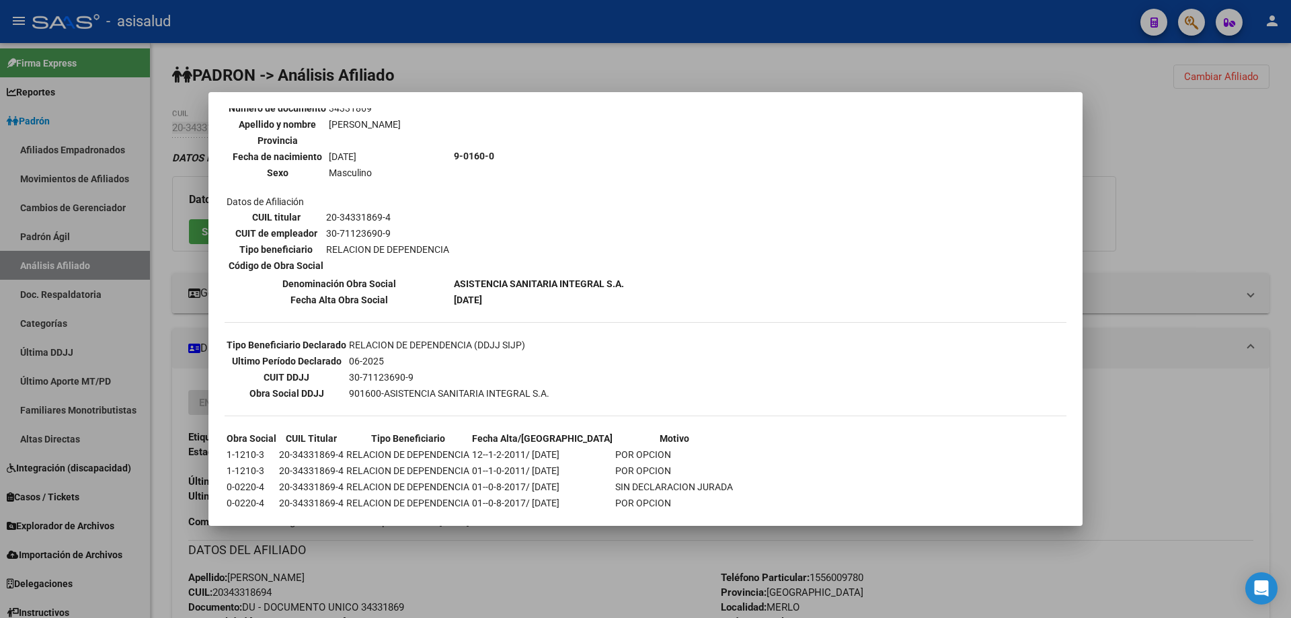
scroll to position [169, 0]
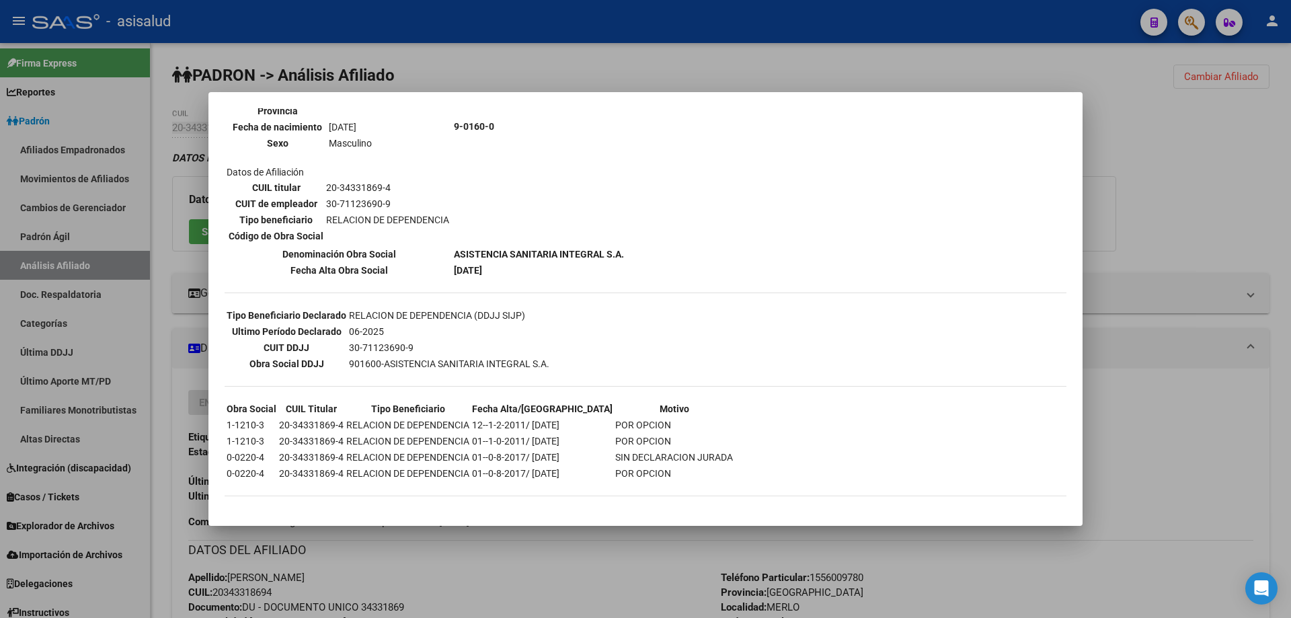
click at [1161, 159] on div at bounding box center [645, 309] width 1291 height 618
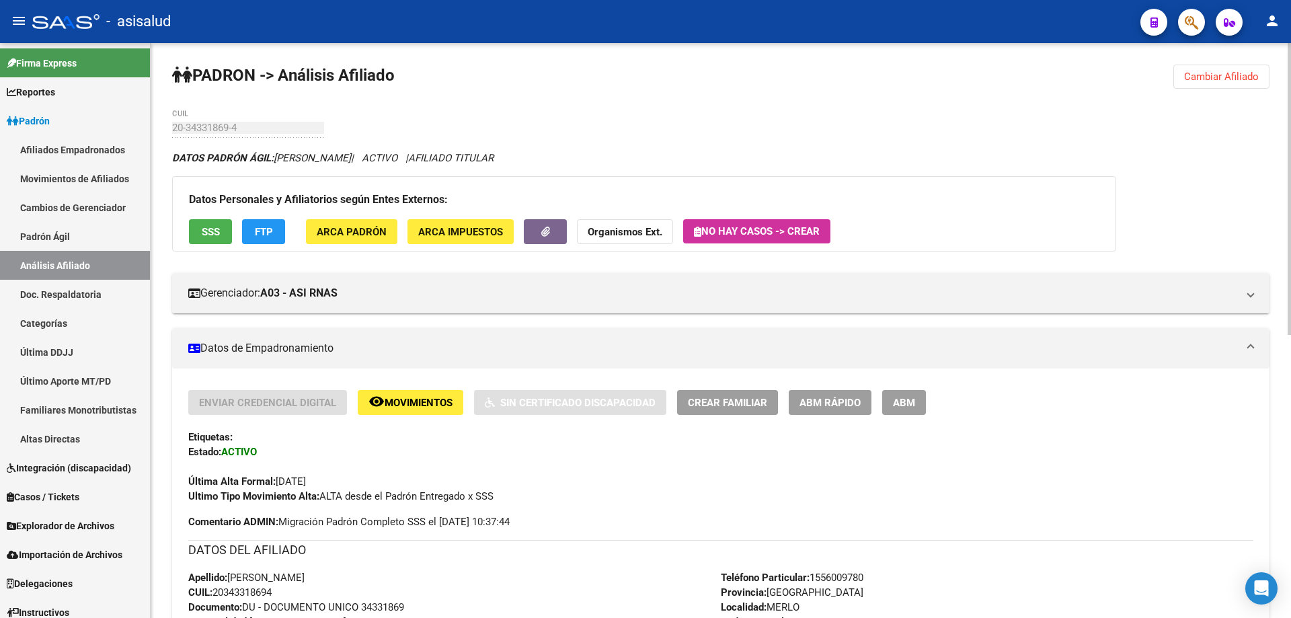
click at [401, 390] on button "remove_red_eye Movimientos" at bounding box center [411, 402] width 106 height 25
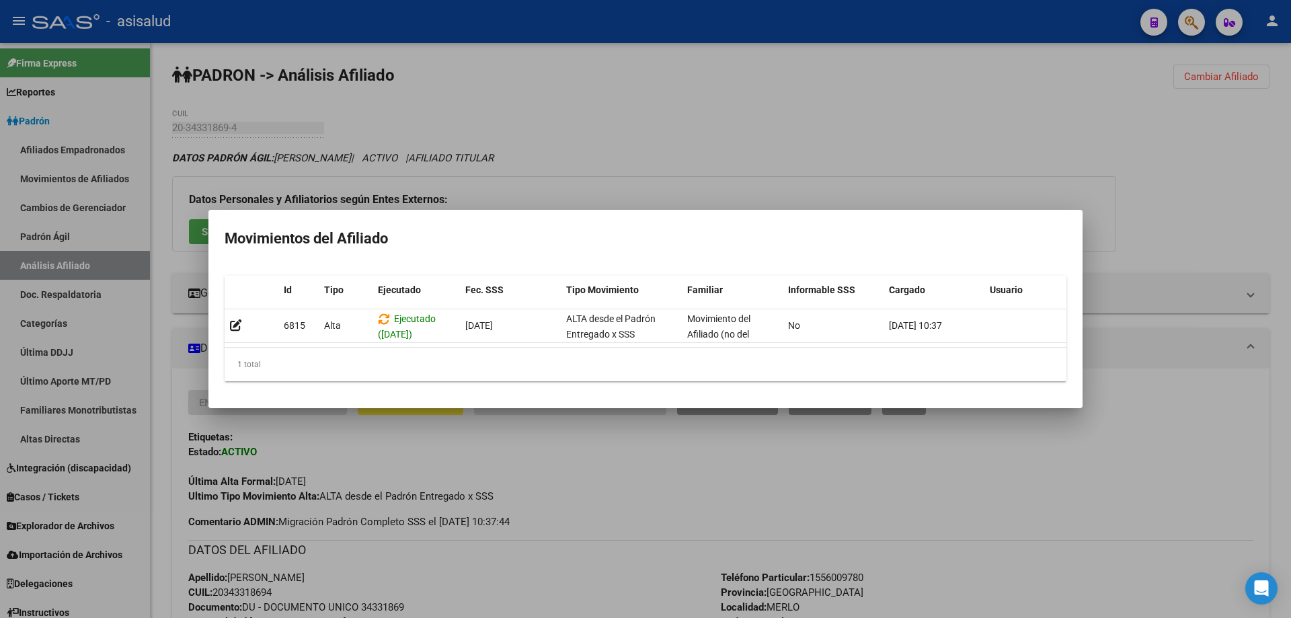
click at [1203, 176] on div at bounding box center [645, 309] width 1291 height 618
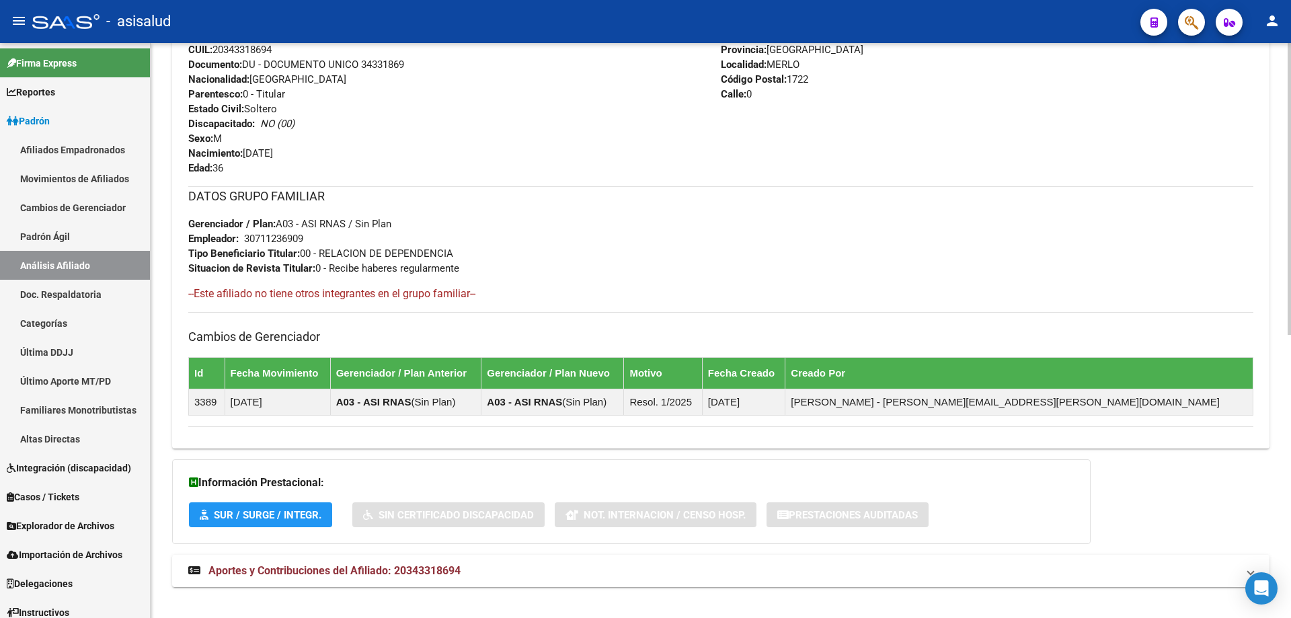
scroll to position [559, 0]
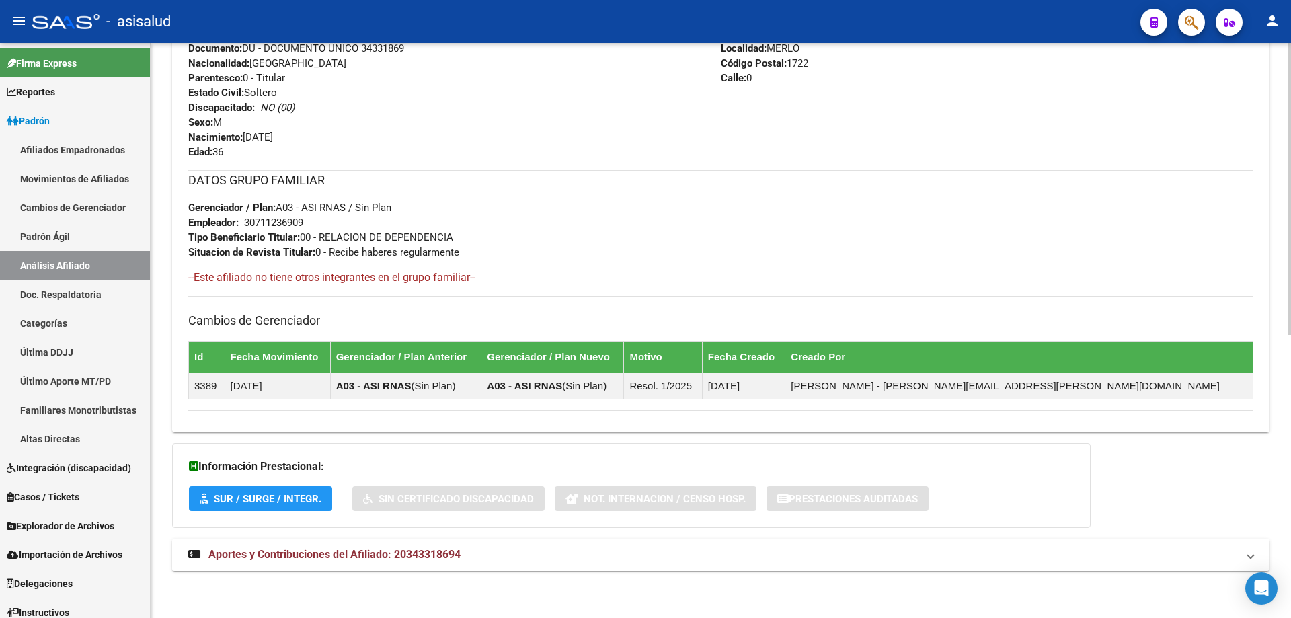
click at [759, 547] on mat-panel-title "Aportes y Contribuciones del Afiliado: 20343318694" at bounding box center [712, 554] width 1049 height 15
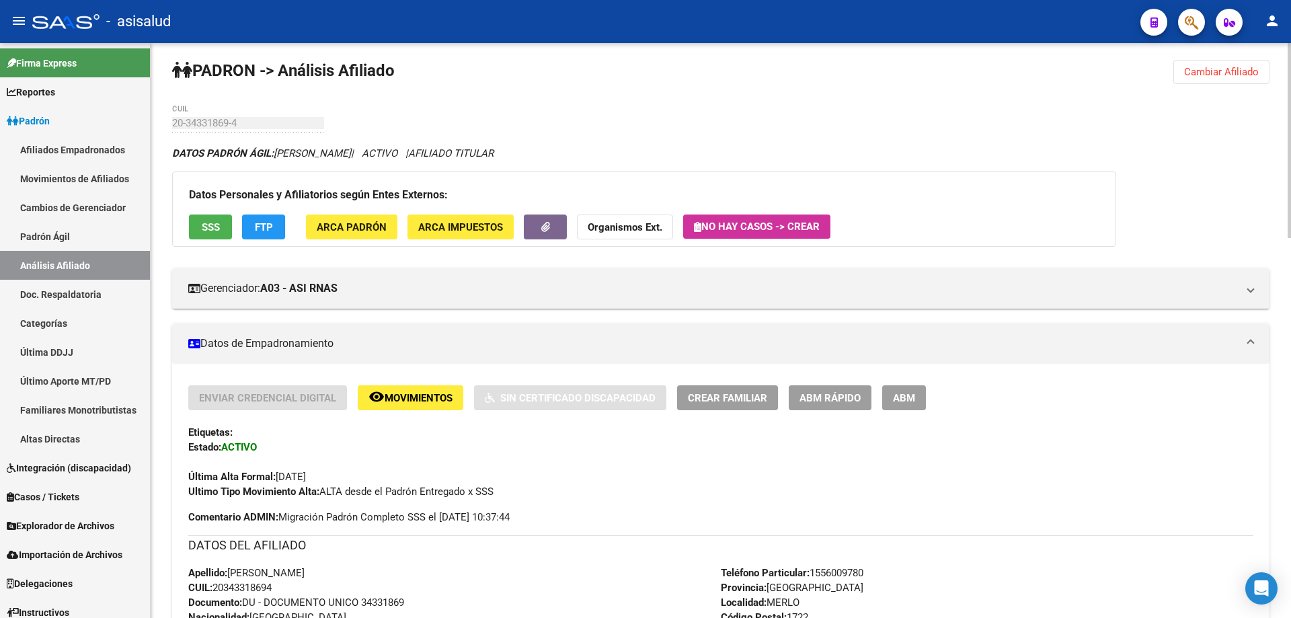
scroll to position [0, 0]
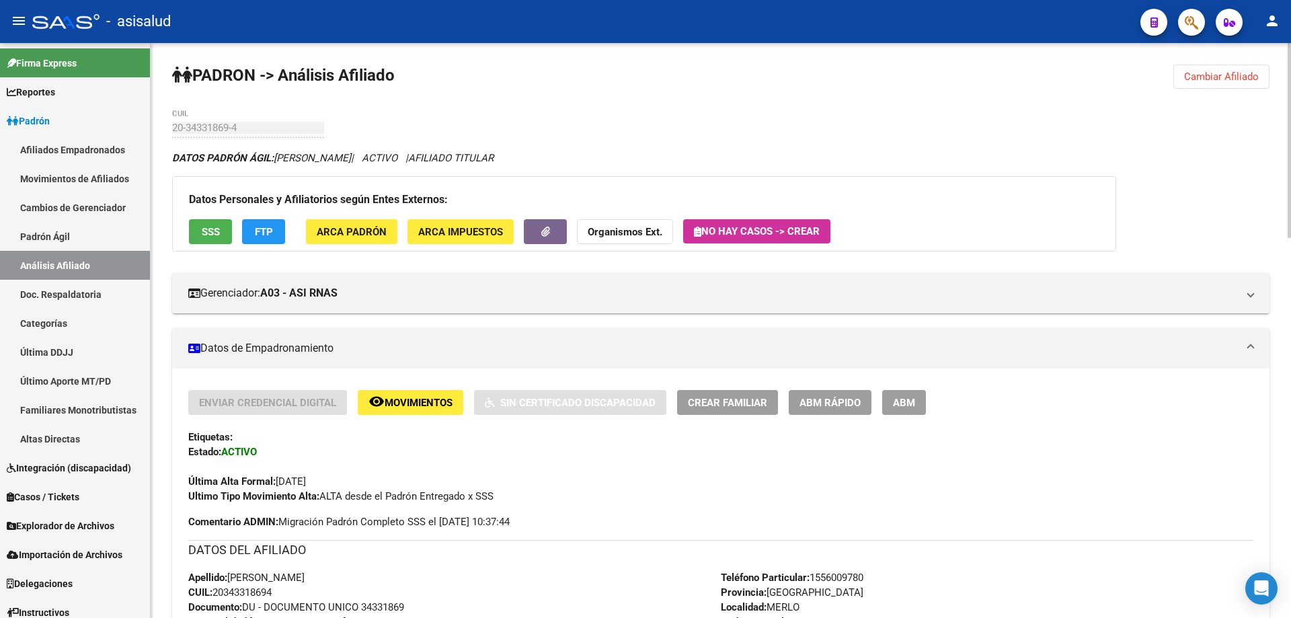
click at [264, 224] on button "FTP" at bounding box center [263, 231] width 43 height 25
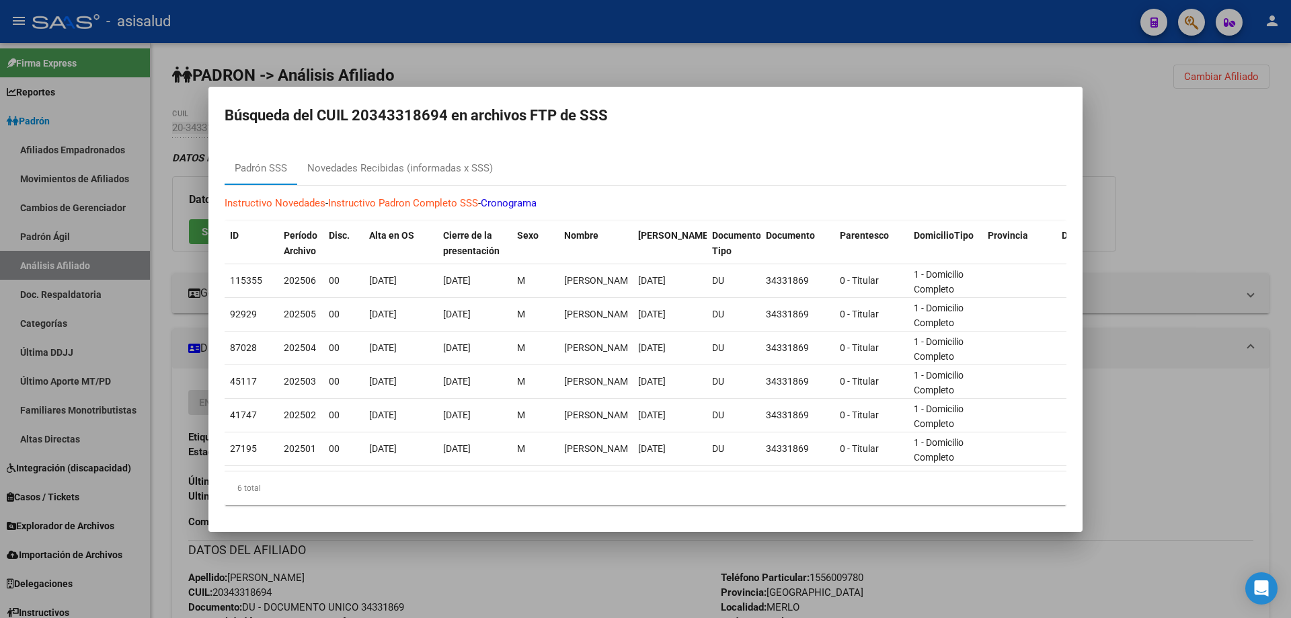
click at [562, 580] on div at bounding box center [645, 309] width 1291 height 618
